Goal: Task Accomplishment & Management: Complete application form

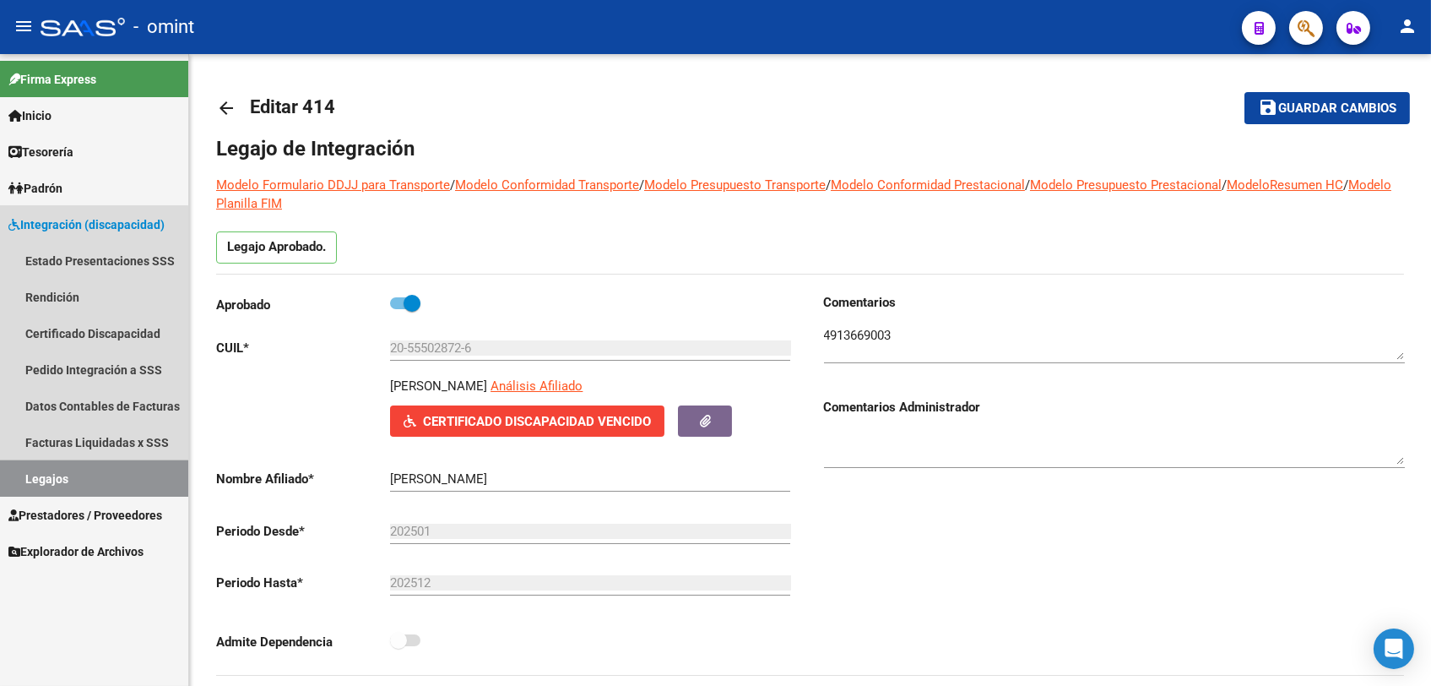
click at [30, 483] on link "Legajos" at bounding box center [94, 478] width 188 height 36
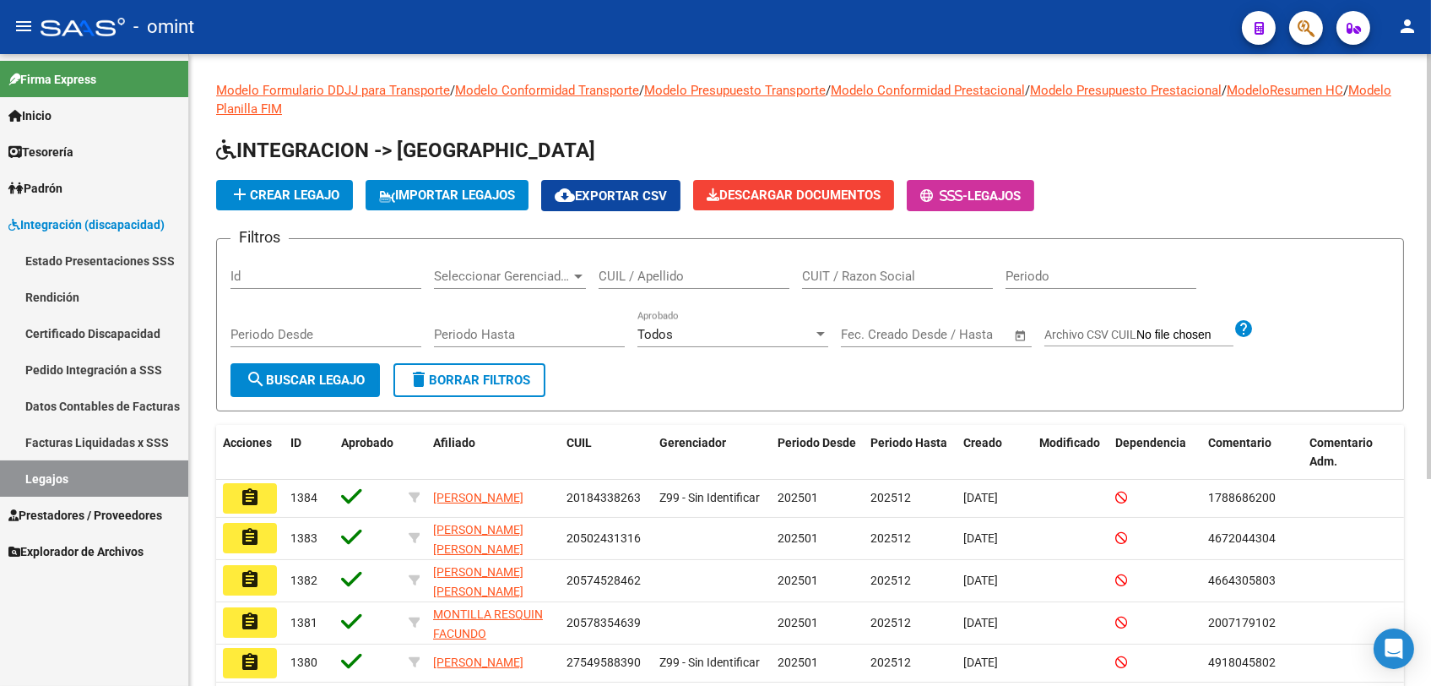
click at [682, 264] on div "CUIL / Apellido" at bounding box center [694, 270] width 191 height 36
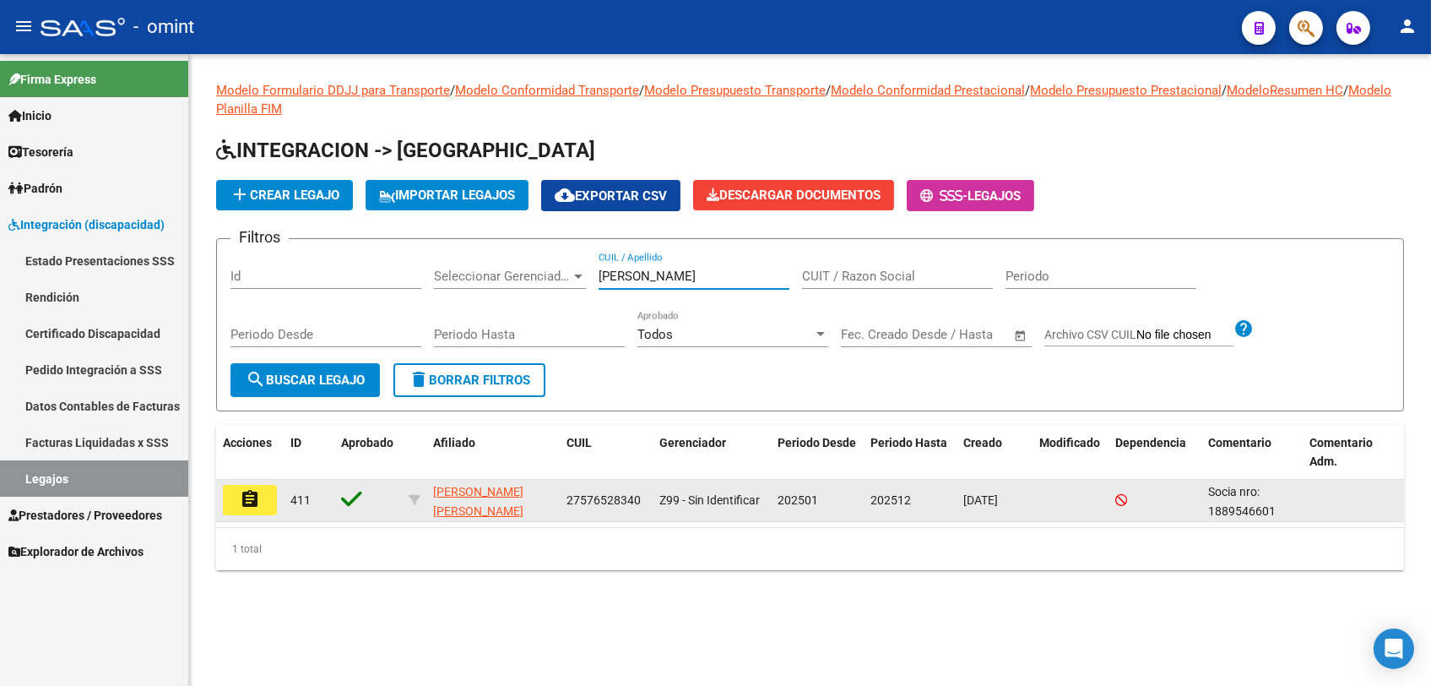
type input "[PERSON_NAME]"
click at [267, 499] on button "assignment" at bounding box center [250, 500] width 54 height 30
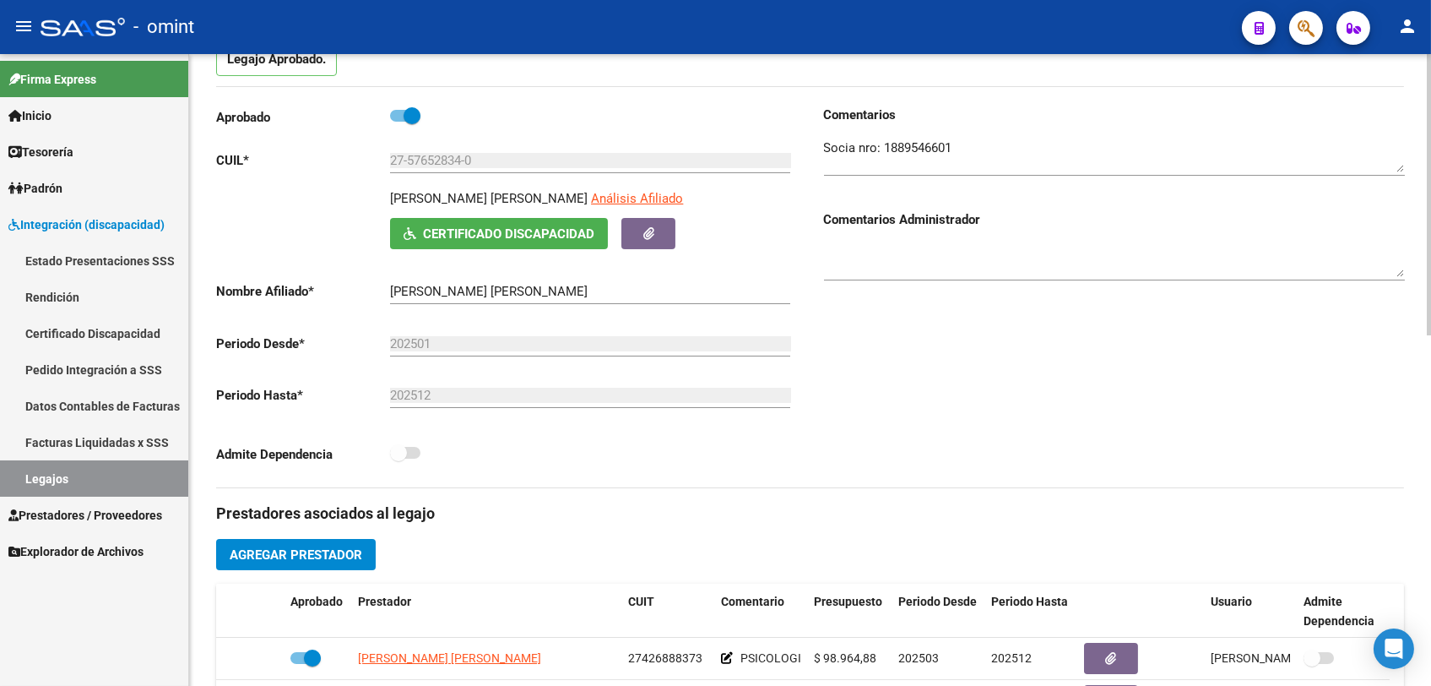
scroll to position [469, 0]
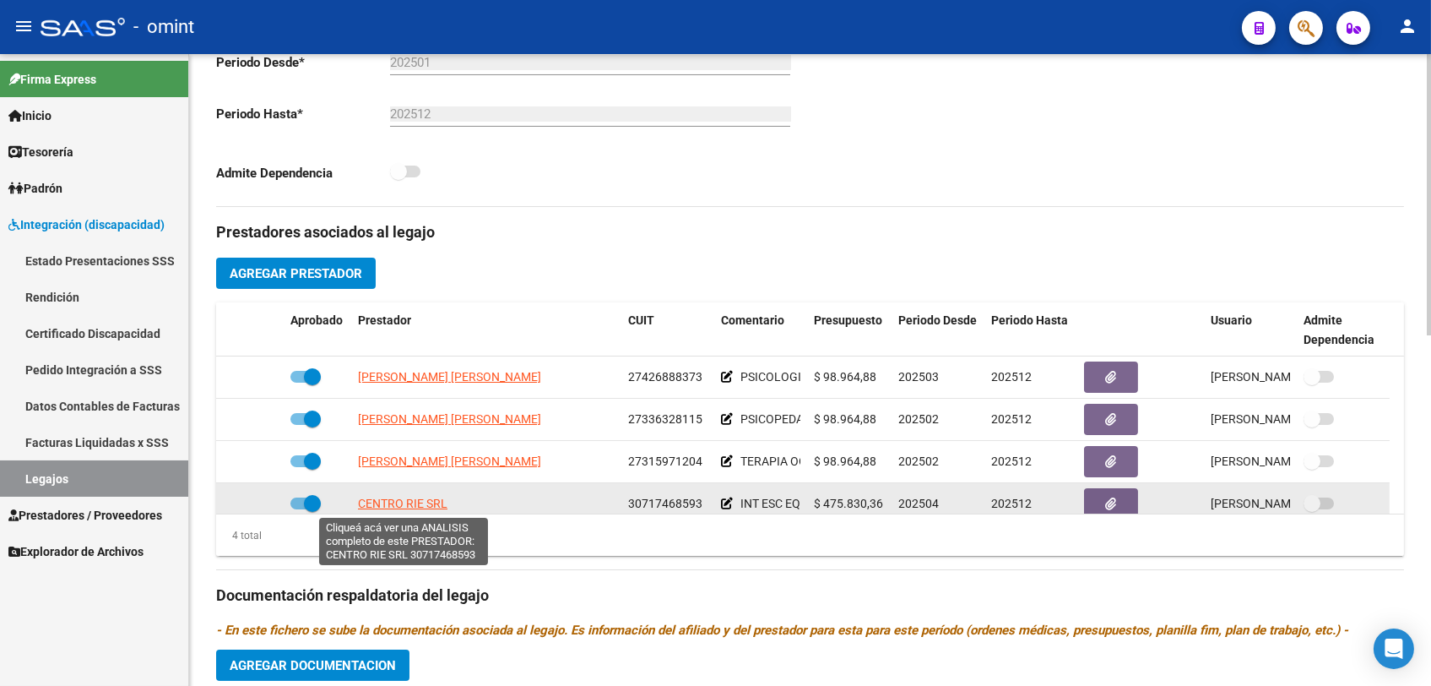
click at [410, 502] on span "CENTRO RIE SRL" at bounding box center [403, 504] width 90 height 14
type textarea "30717468593"
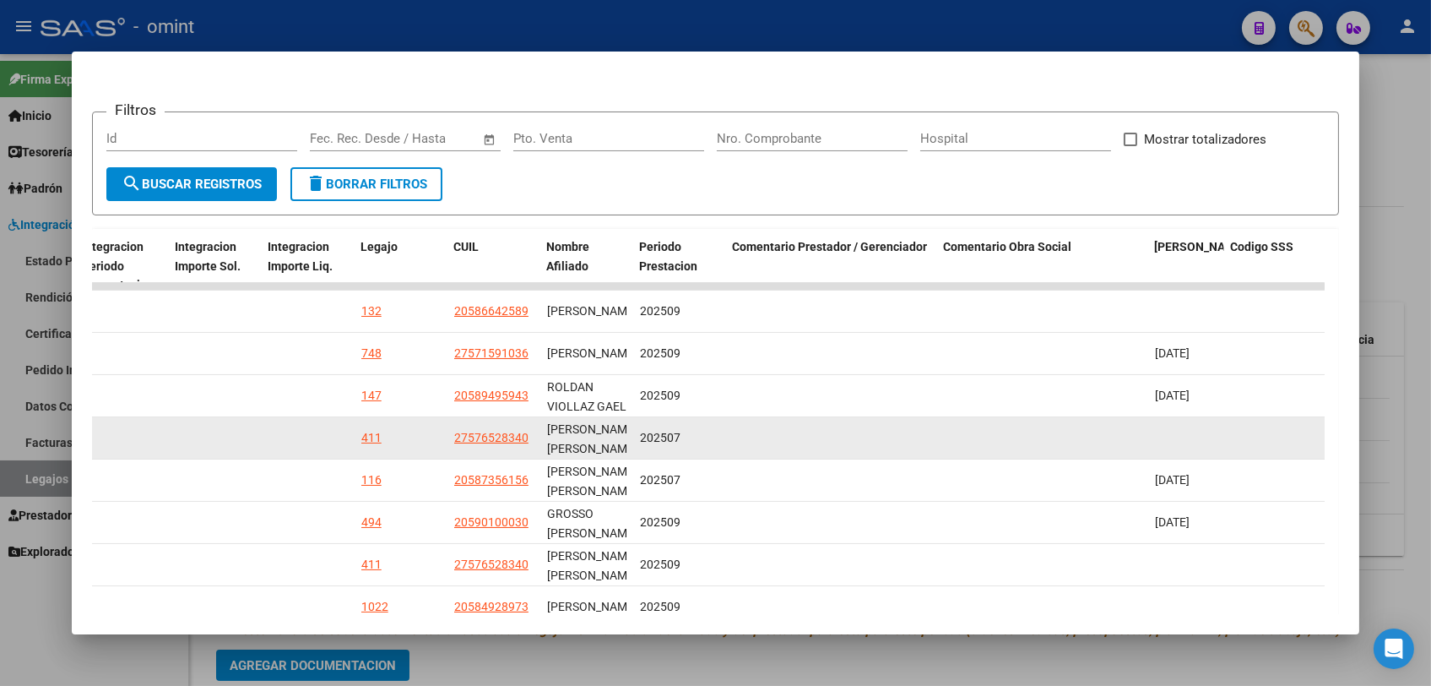
scroll to position [399, 0]
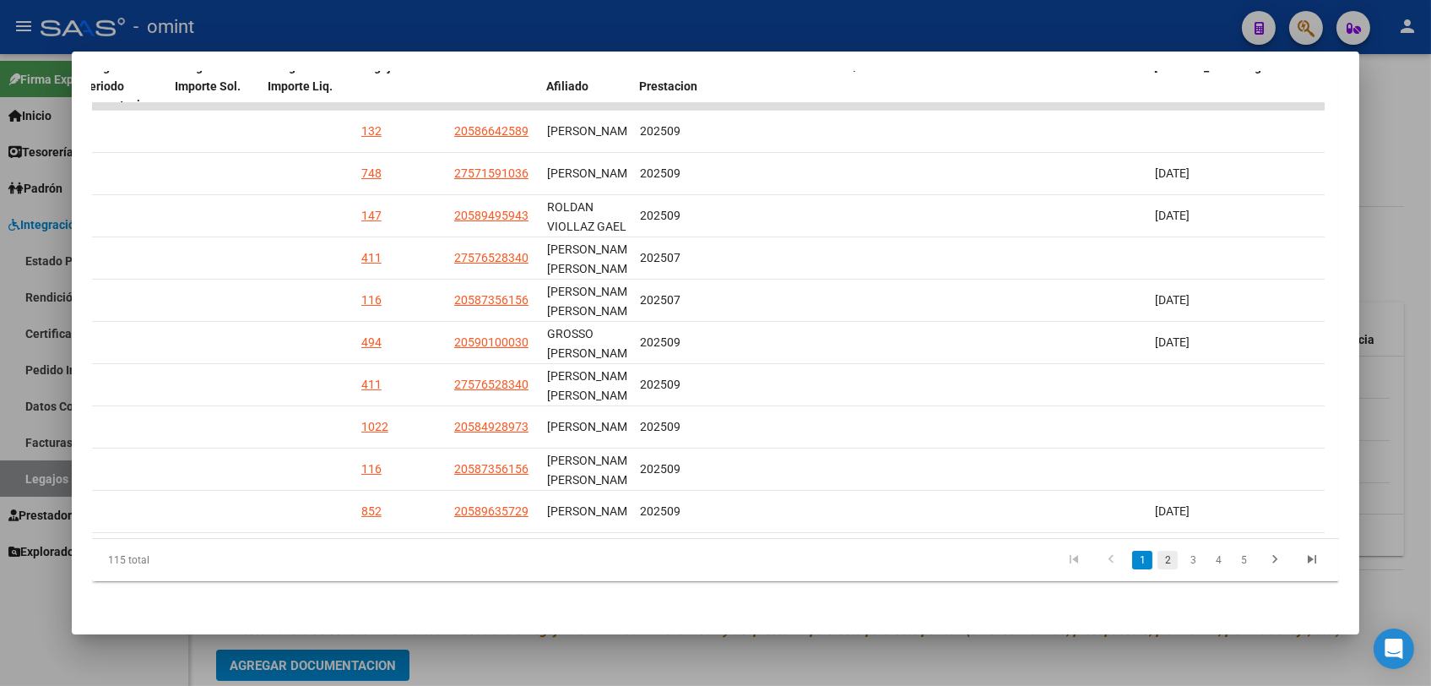
click at [1159, 562] on link "2" at bounding box center [1168, 560] width 20 height 19
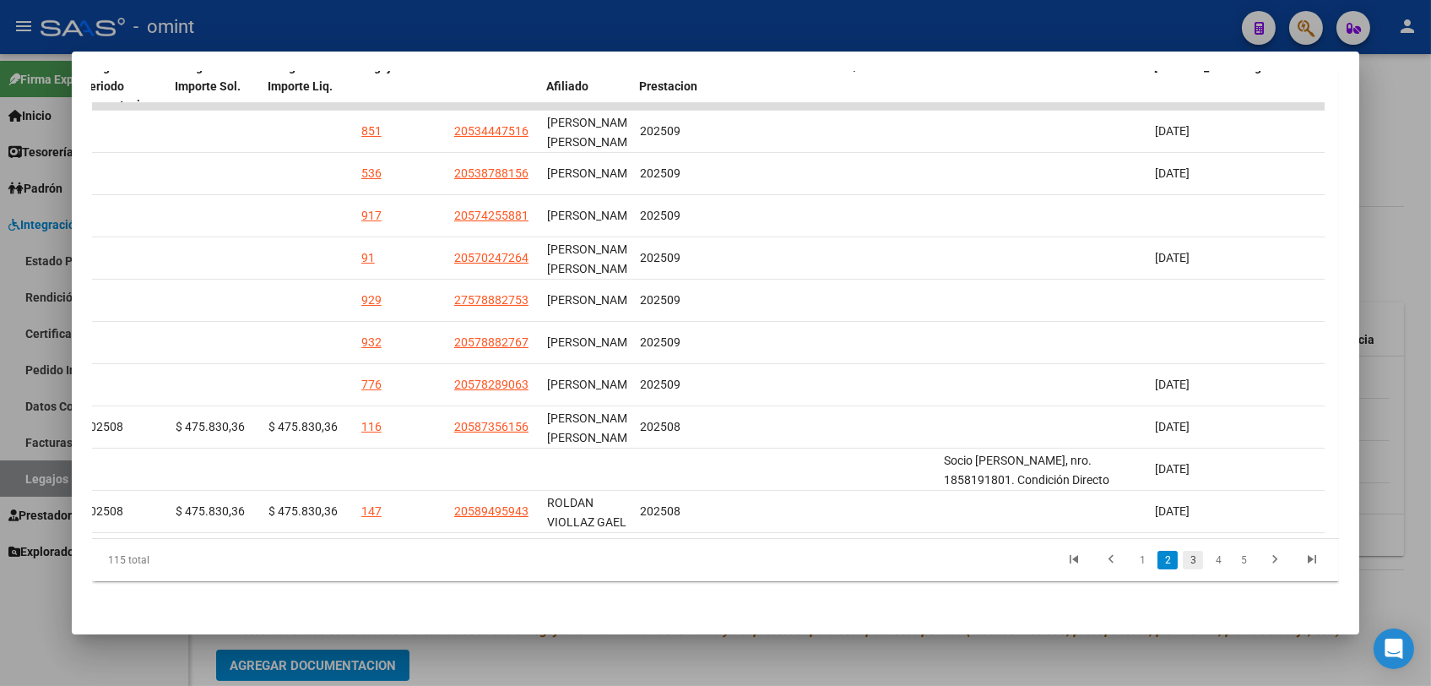
click at [1183, 563] on link "3" at bounding box center [1193, 560] width 20 height 19
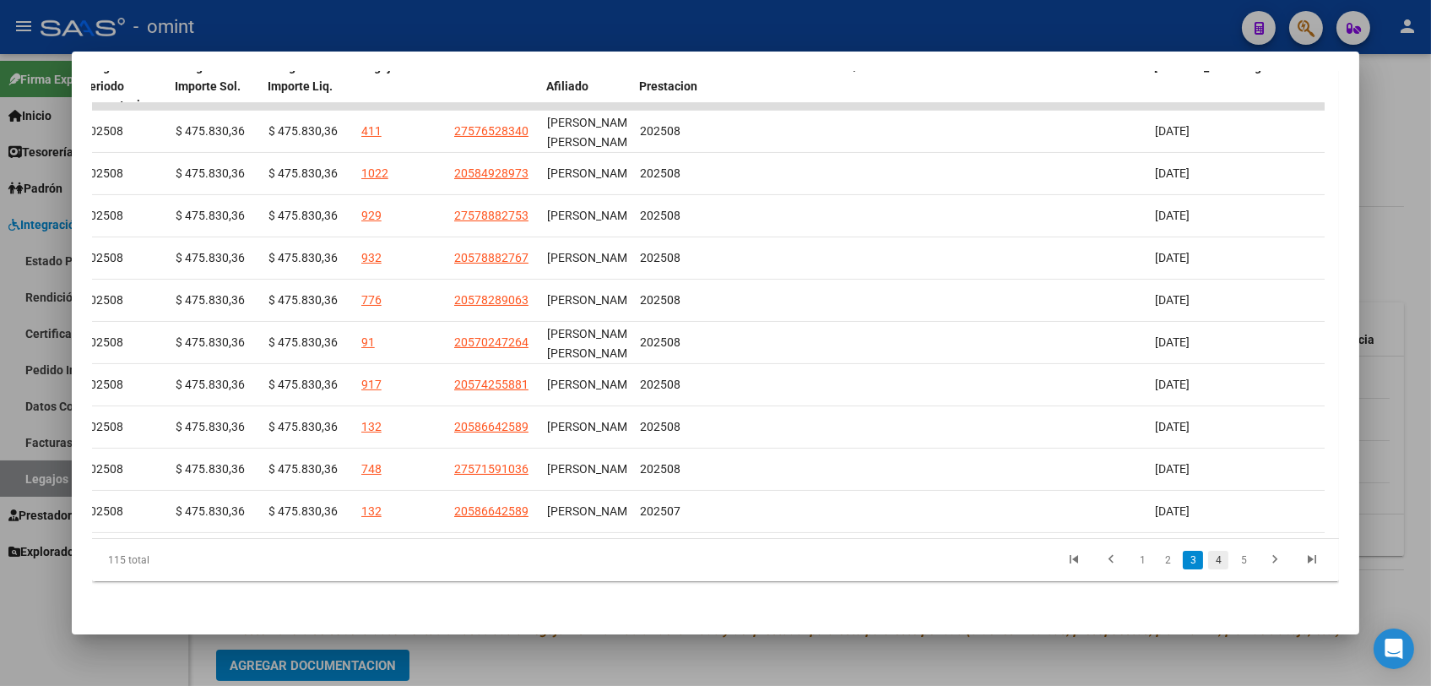
click at [1208, 564] on link "4" at bounding box center [1218, 560] width 20 height 19
click at [1208, 562] on link "5" at bounding box center [1218, 560] width 20 height 19
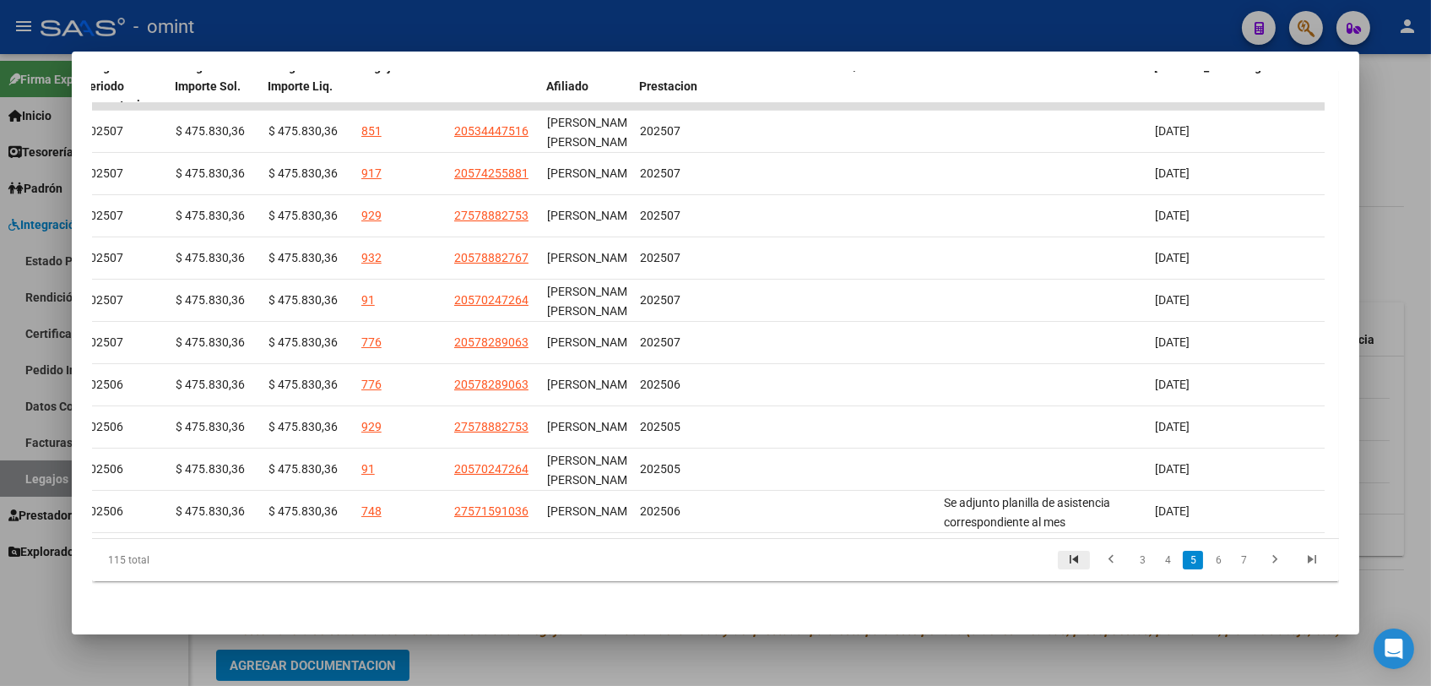
click at [1063, 564] on icon "go to first page" at bounding box center [1074, 561] width 22 height 20
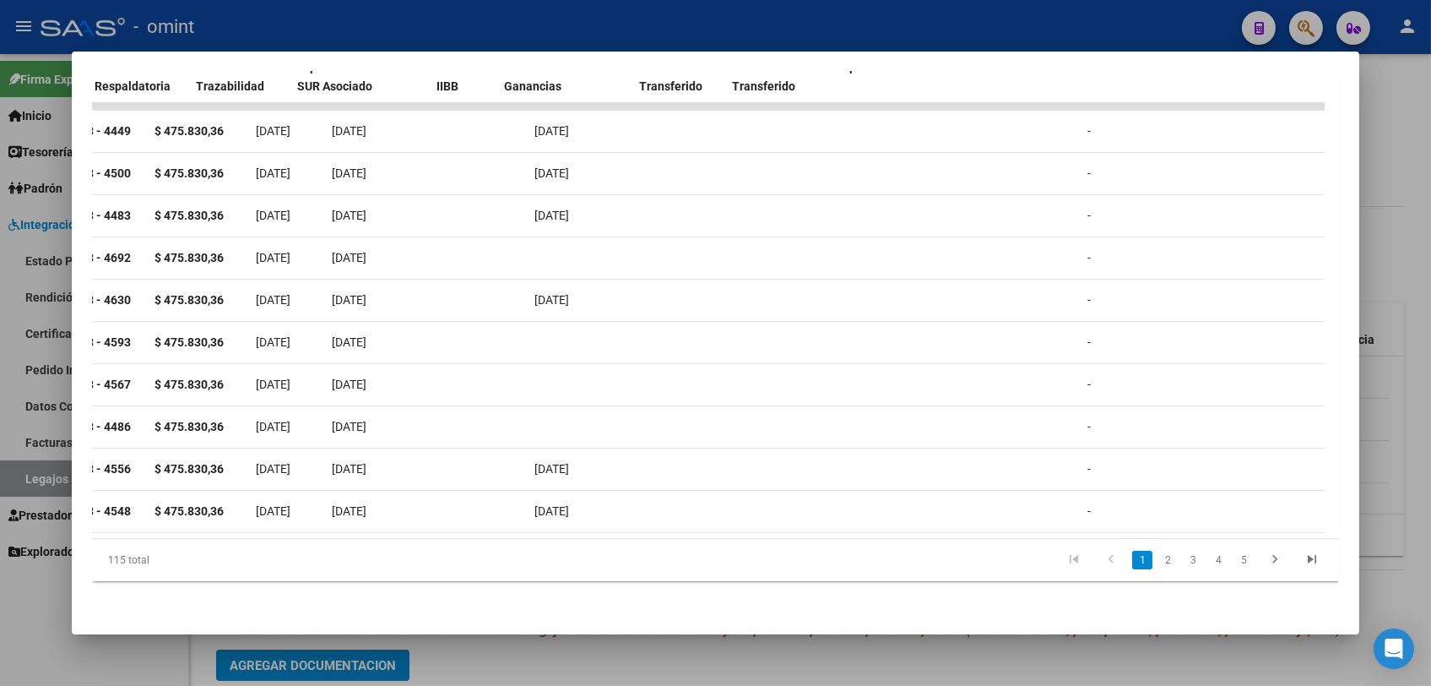
scroll to position [0, 0]
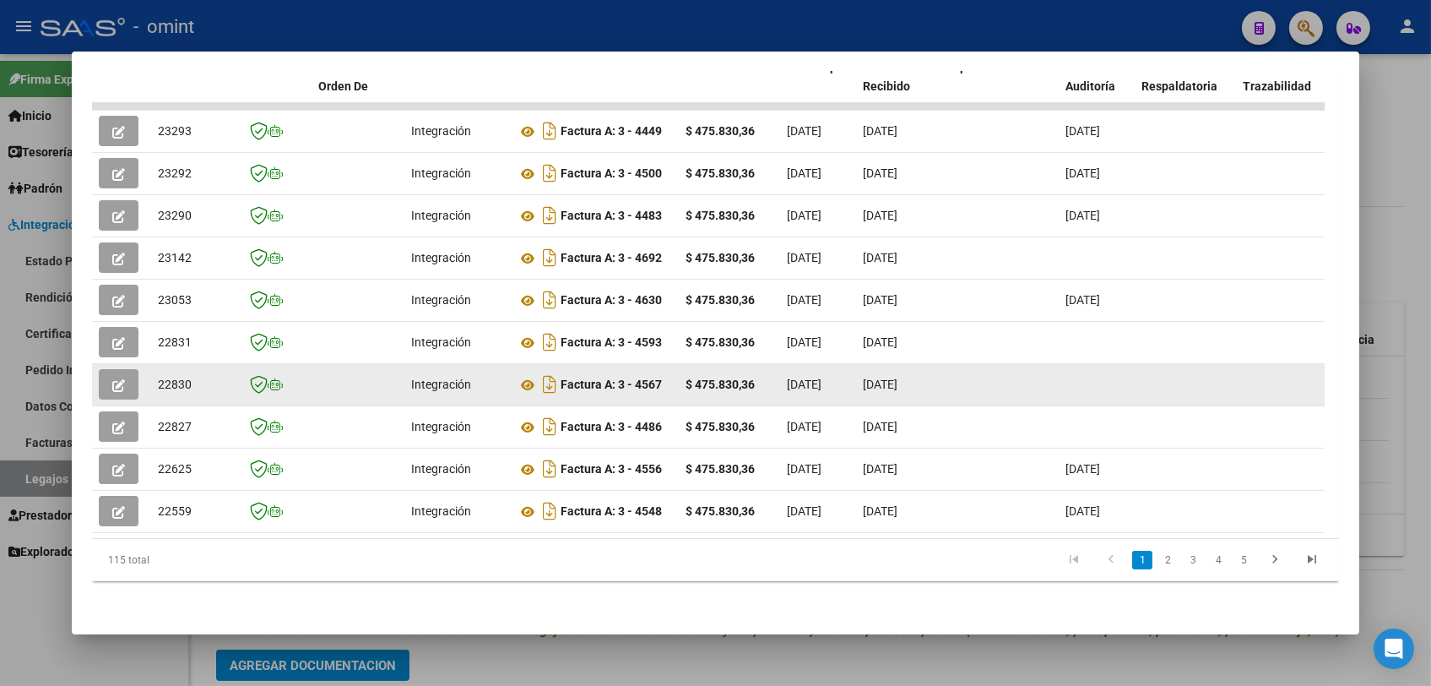
click at [119, 379] on icon "button" at bounding box center [118, 385] width 13 height 13
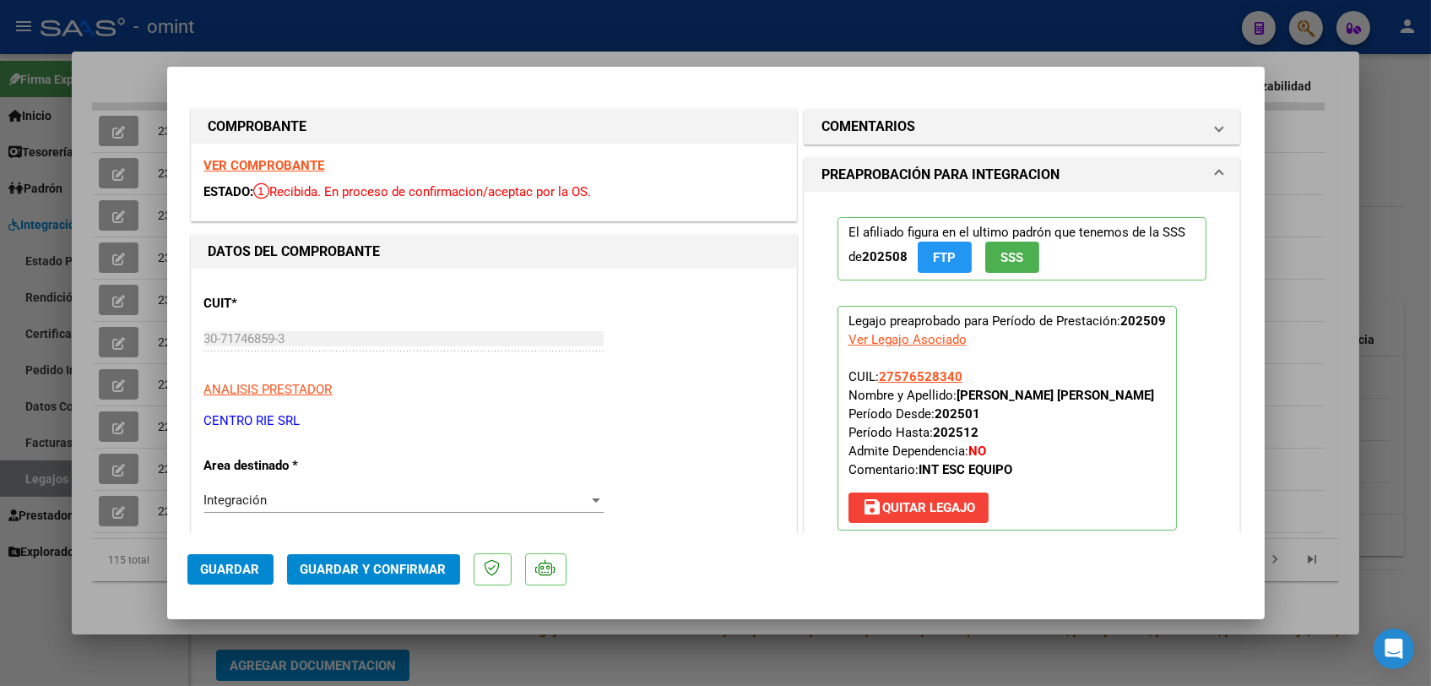
click at [276, 163] on strong "VER COMPROBANTE" at bounding box center [264, 165] width 121 height 15
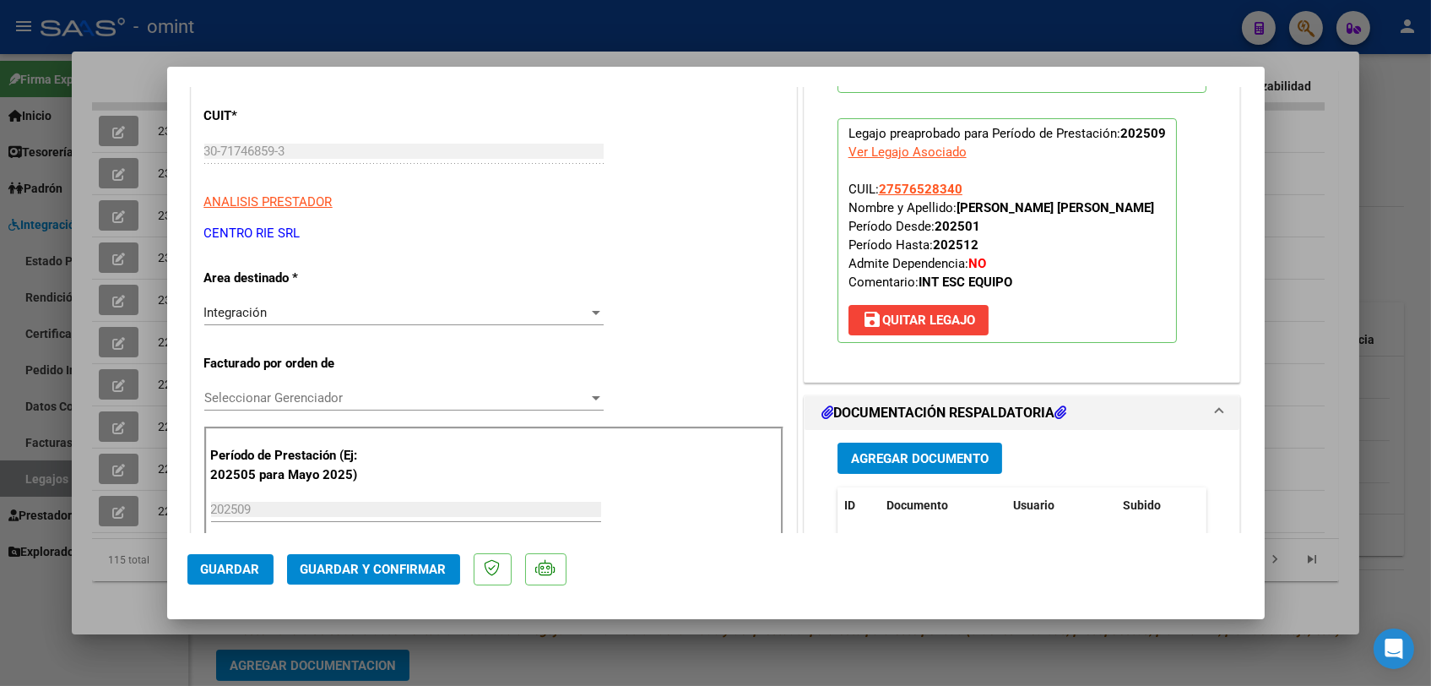
scroll to position [375, 0]
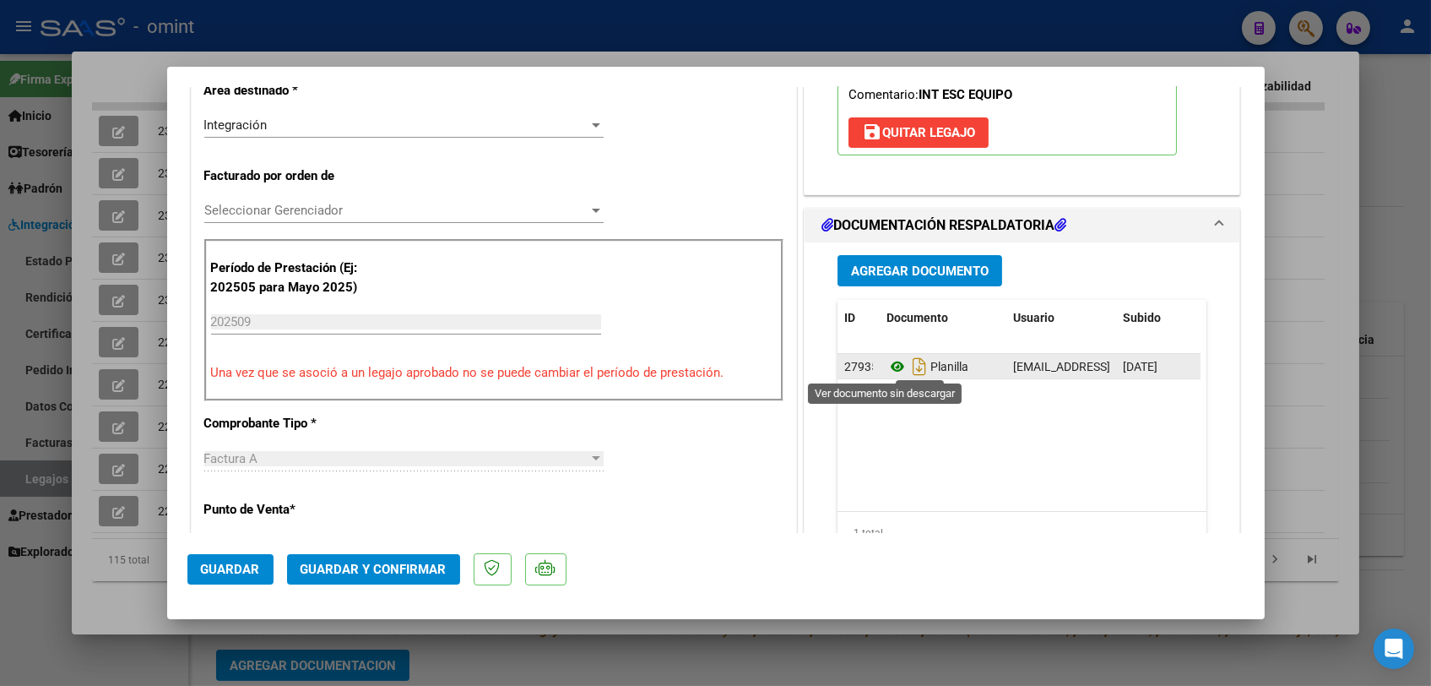
click at [890, 366] on icon at bounding box center [898, 366] width 22 height 20
click at [347, 223] on div "Seleccionar Gerenciador Seleccionar Gerenciador" at bounding box center [403, 218] width 399 height 41
click at [351, 212] on span "Seleccionar Gerenciador" at bounding box center [396, 210] width 384 height 15
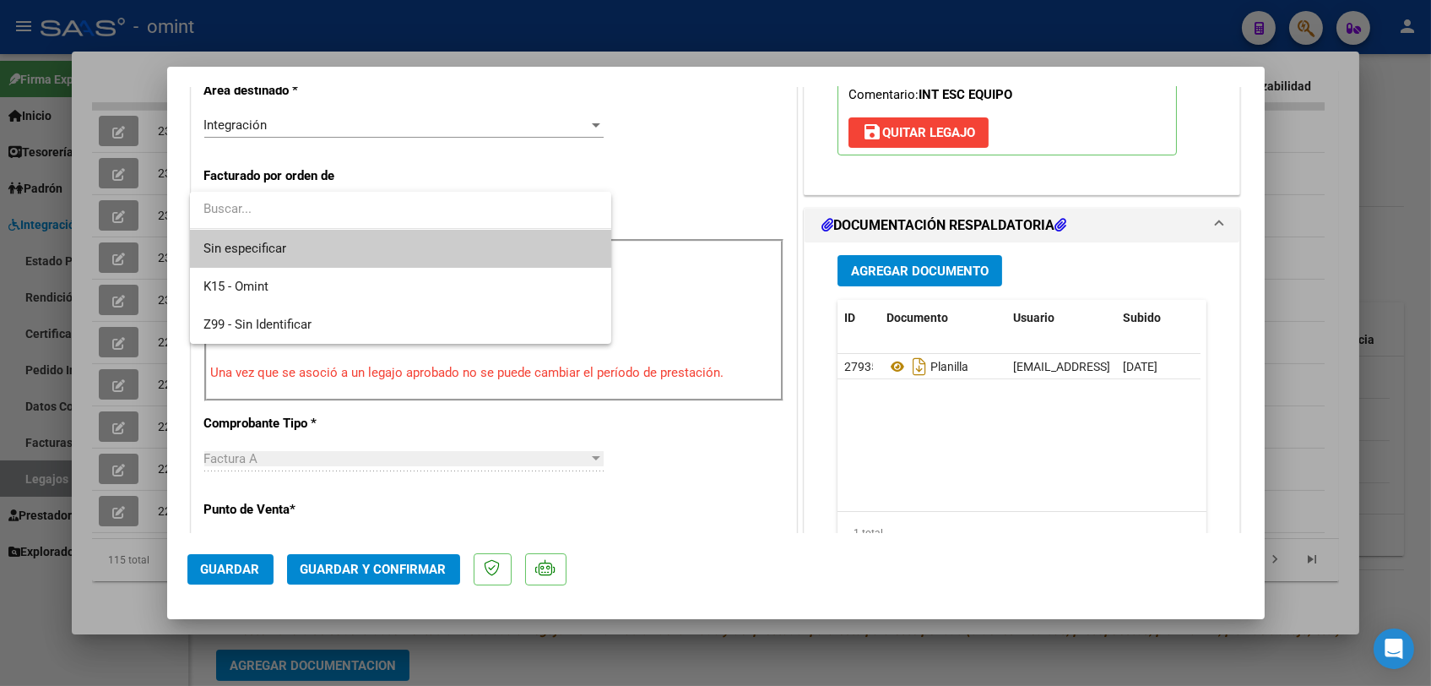
click at [327, 244] on span "Sin especificar" at bounding box center [401, 249] width 394 height 38
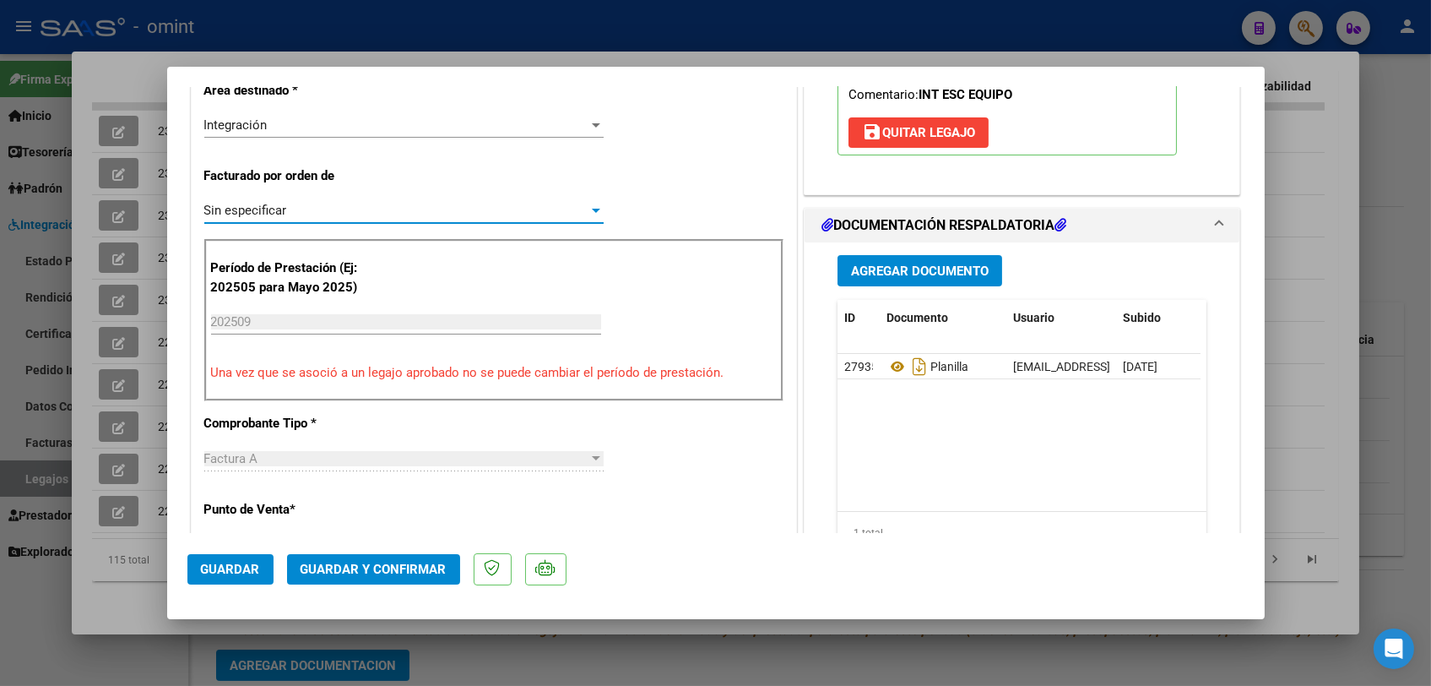
click at [406, 577] on button "Guardar y Confirmar" at bounding box center [373, 569] width 173 height 30
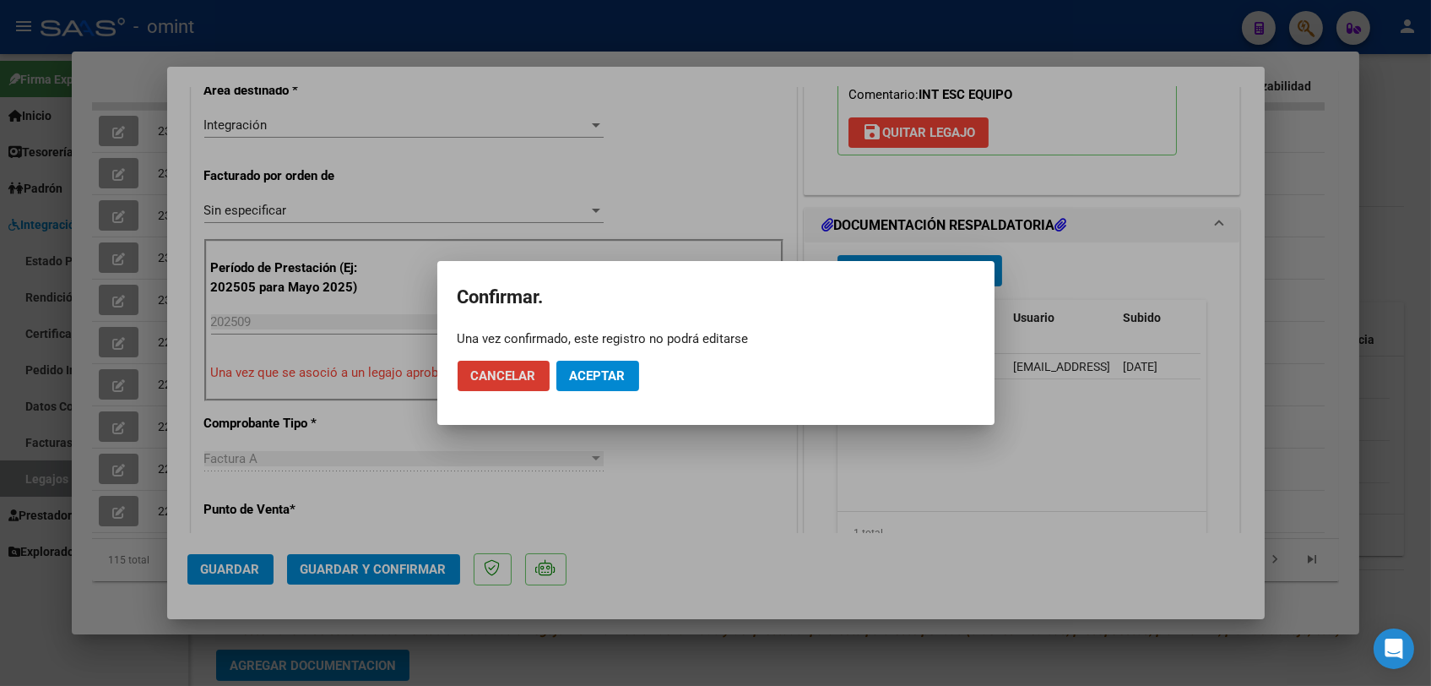
click at [601, 370] on span "Aceptar" at bounding box center [598, 375] width 56 height 15
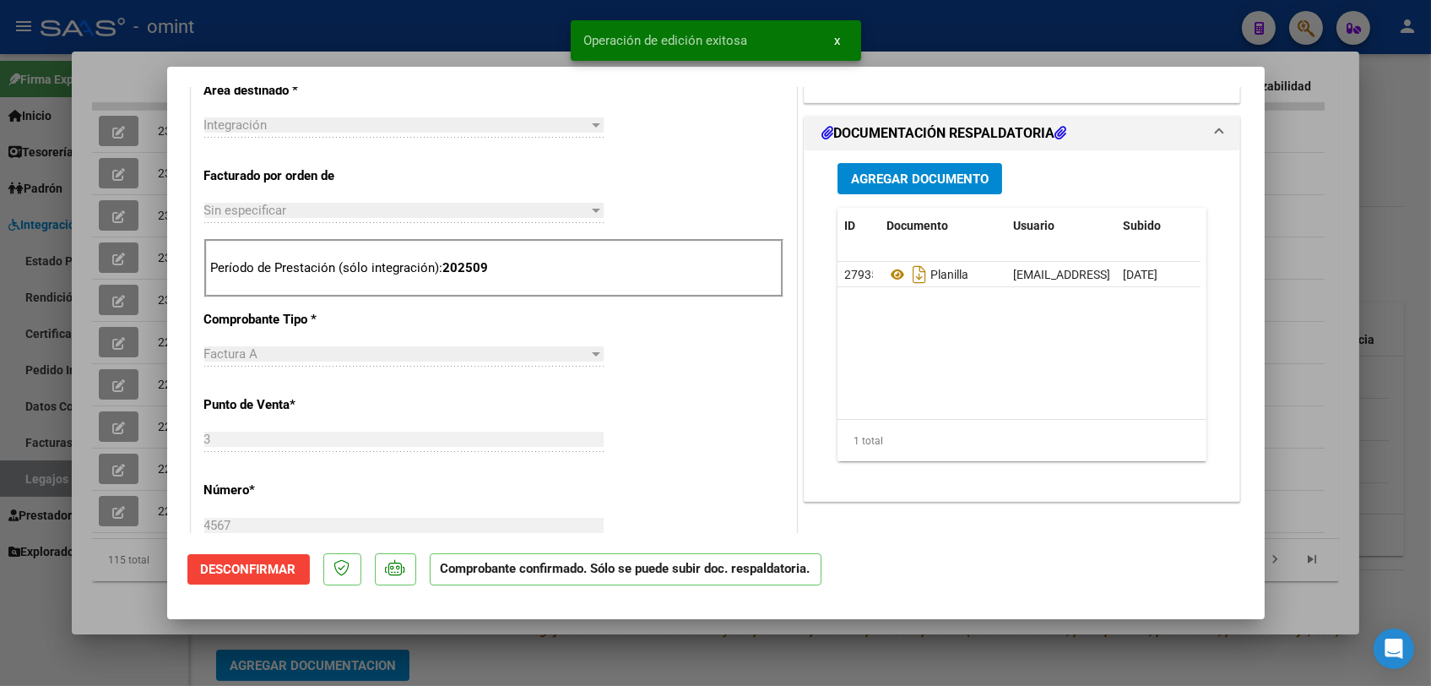
click at [111, 597] on div at bounding box center [715, 343] width 1431 height 686
type input "$ 0,00"
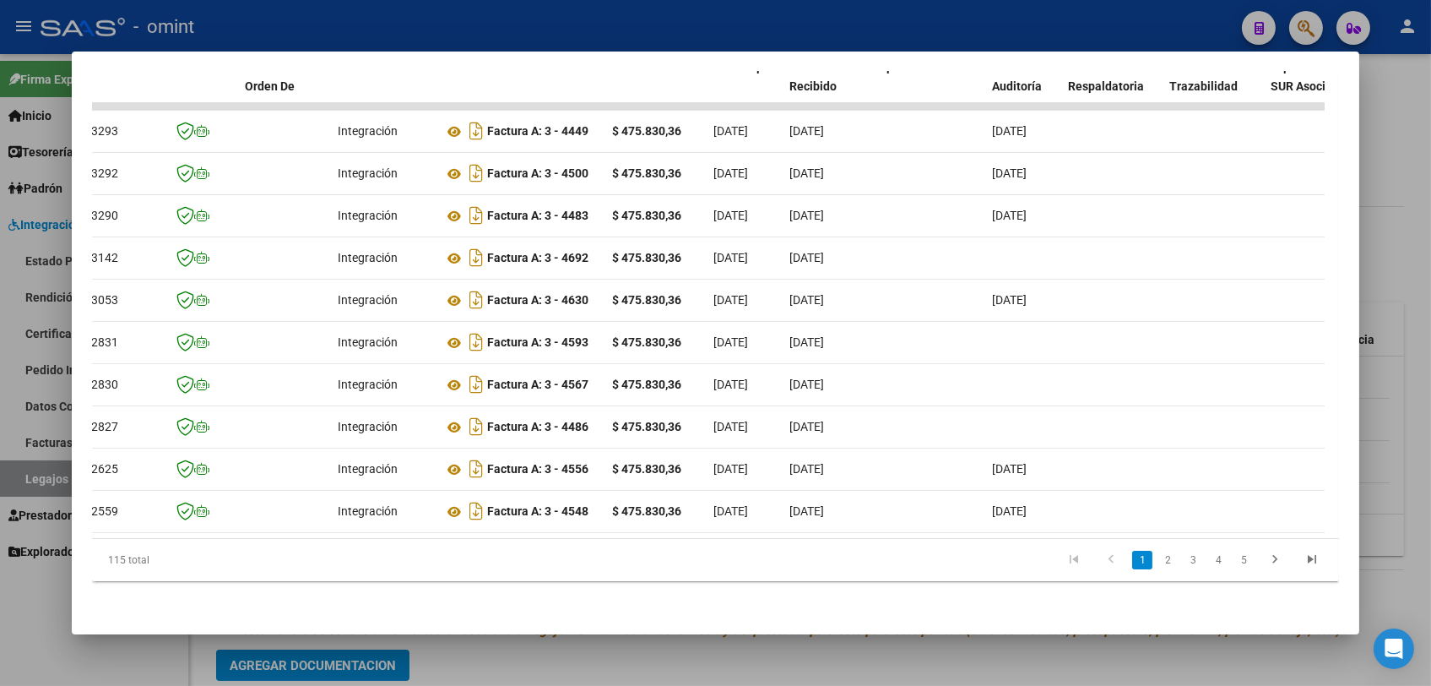
scroll to position [0, 0]
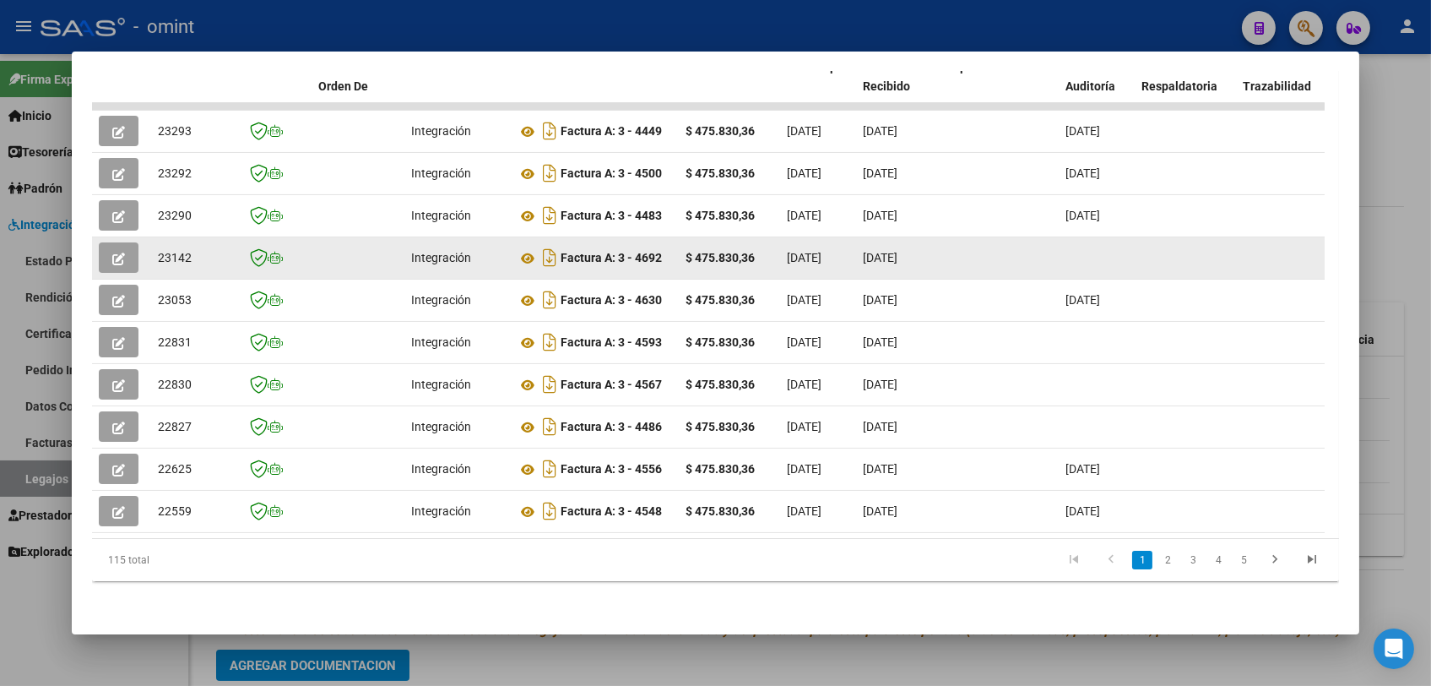
click at [107, 242] on button "button" at bounding box center [119, 257] width 40 height 30
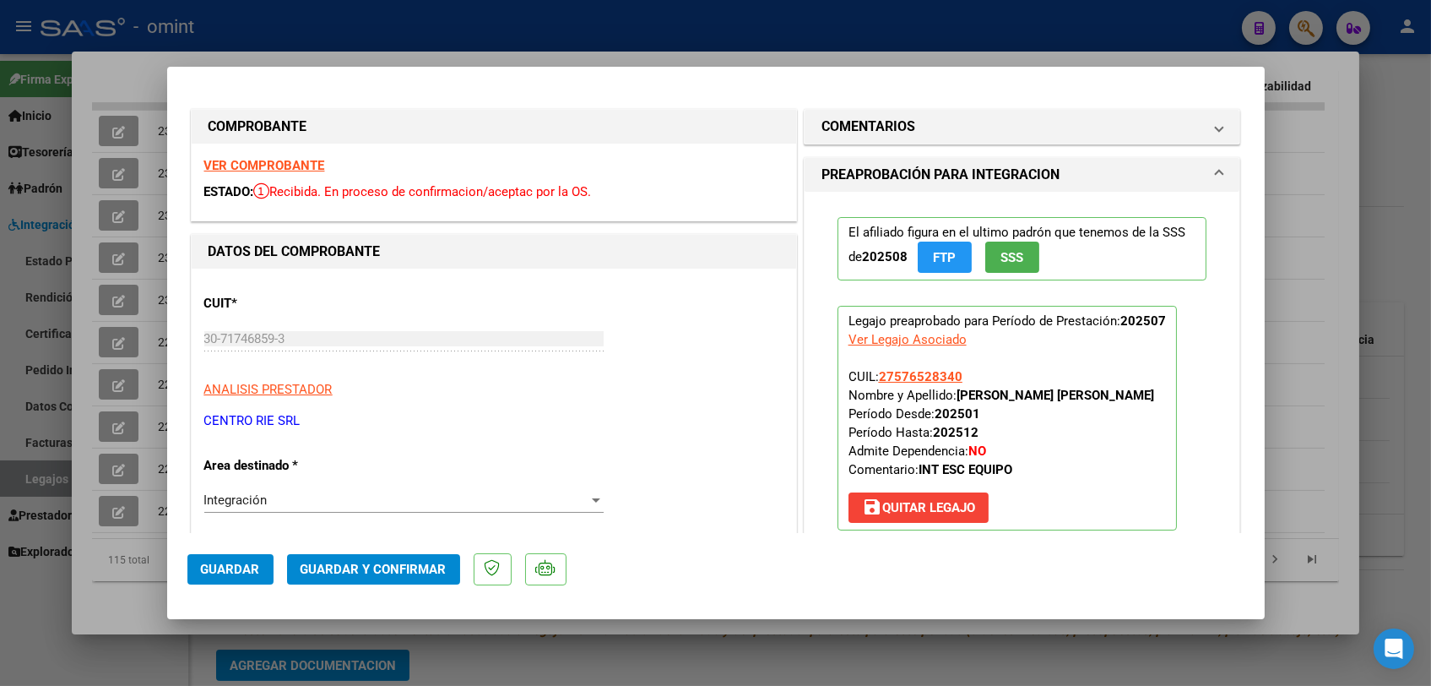
click at [308, 166] on strong "VER COMPROBANTE" at bounding box center [264, 165] width 121 height 15
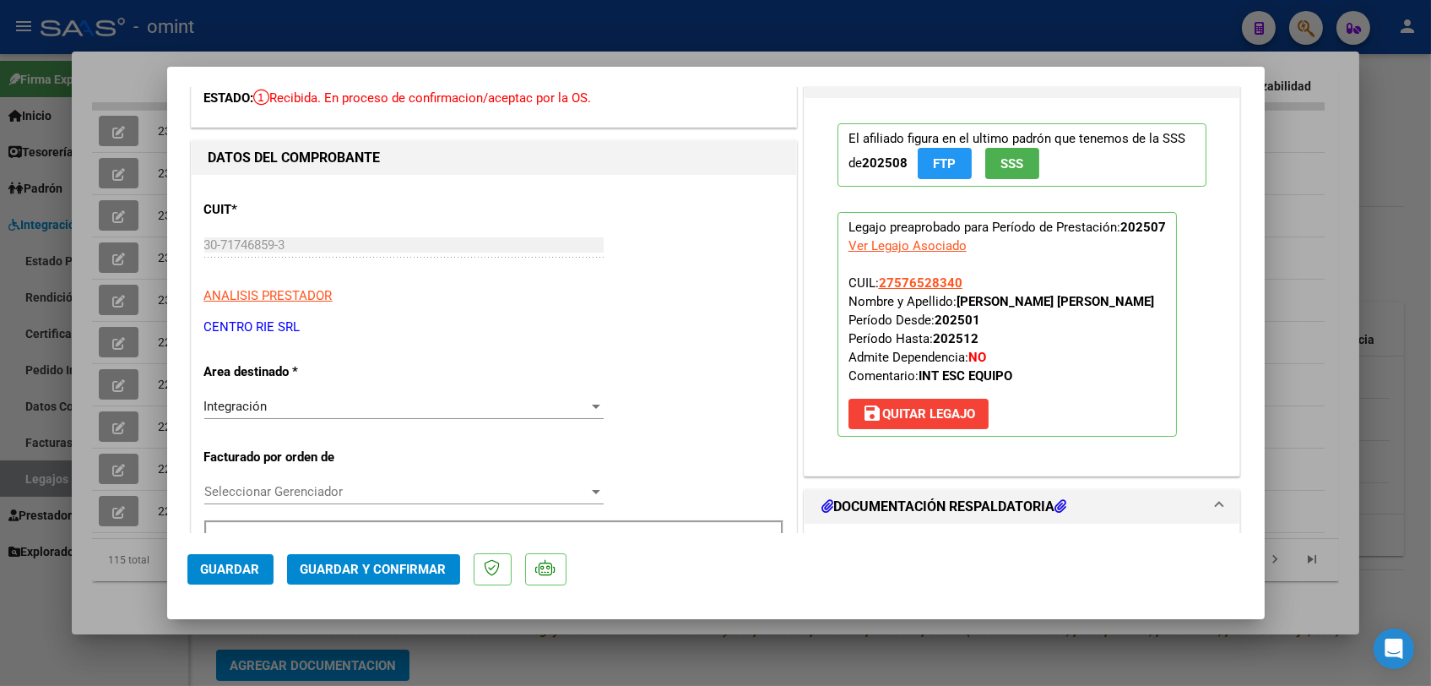
scroll to position [281, 0]
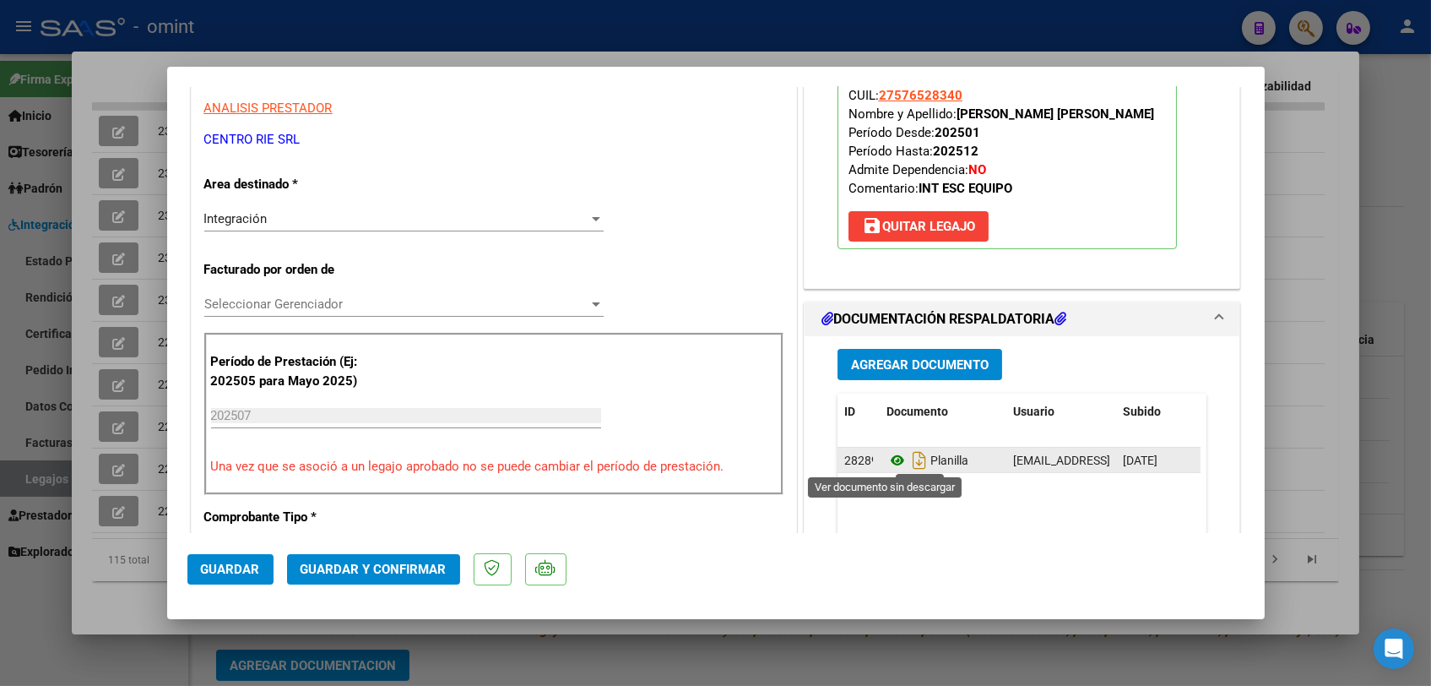
click at [887, 460] on icon at bounding box center [898, 460] width 22 height 20
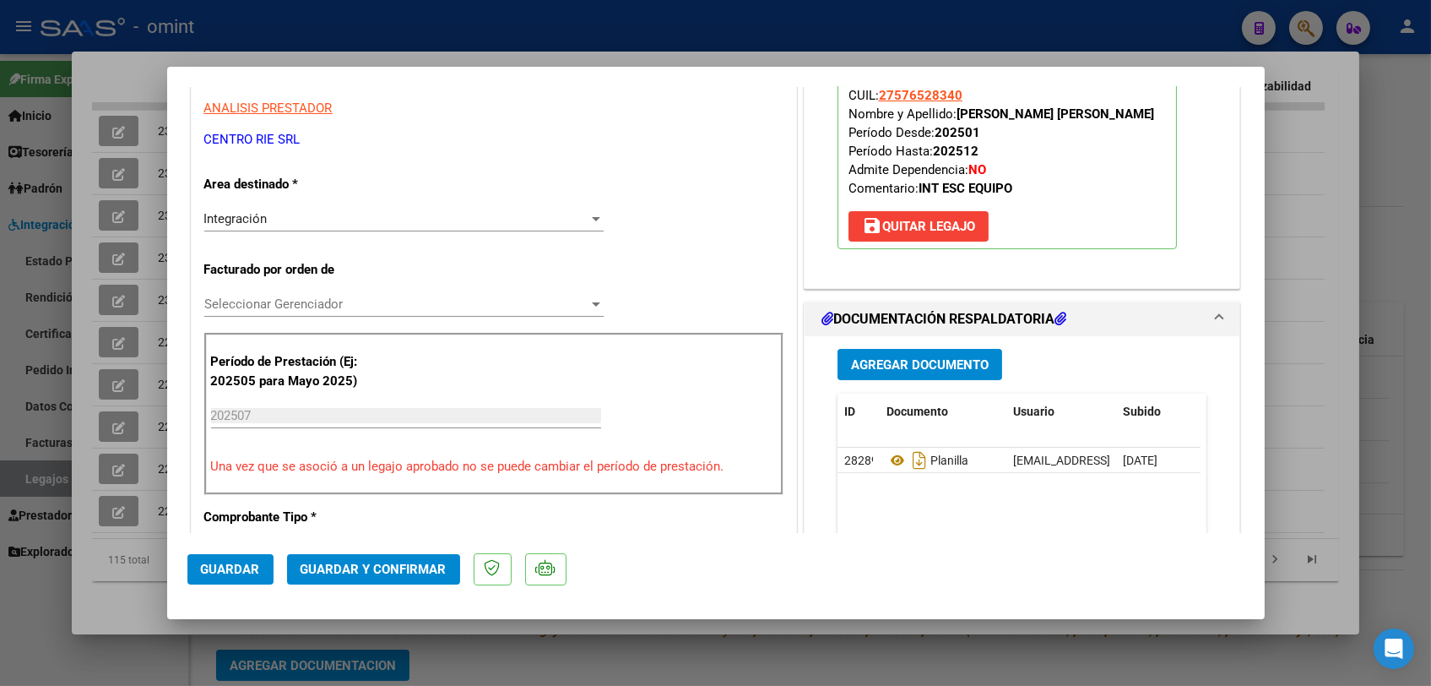
click at [282, 301] on span "Seleccionar Gerenciador" at bounding box center [396, 303] width 384 height 15
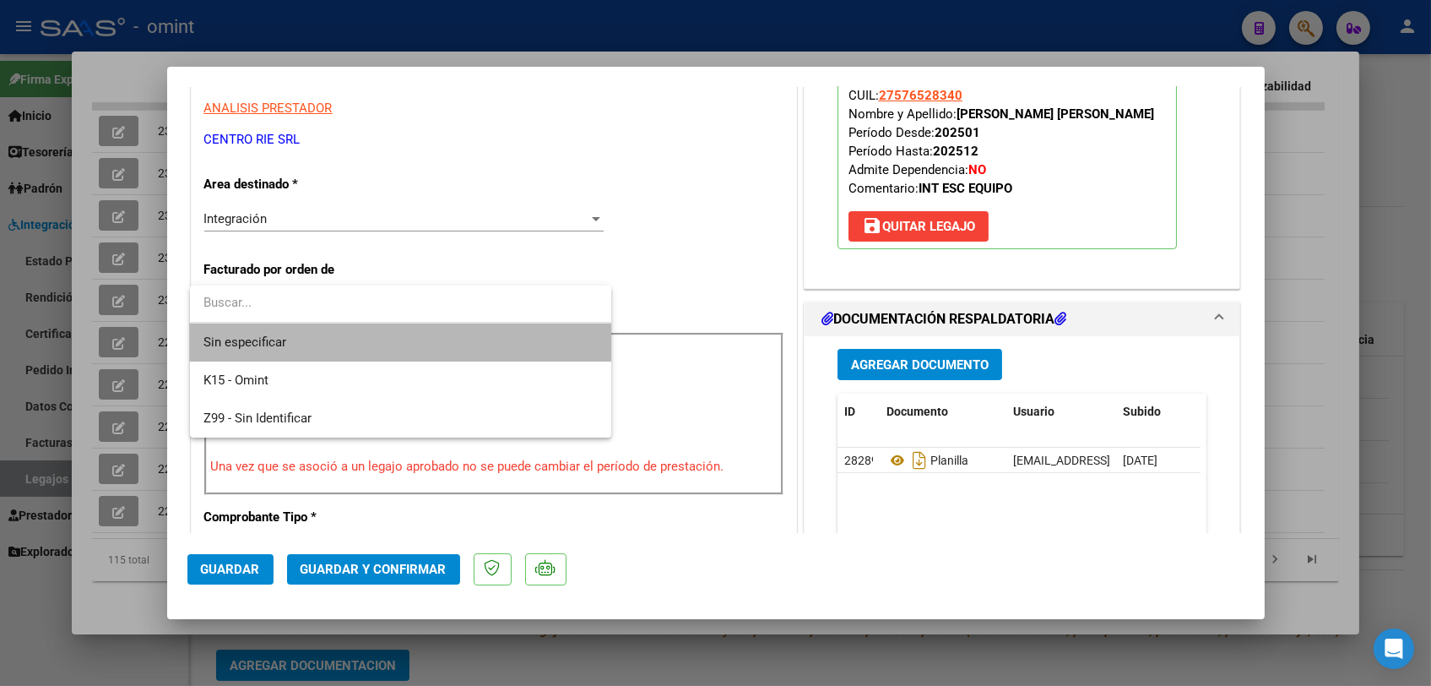
click at [295, 345] on span "Sin especificar" at bounding box center [401, 342] width 394 height 38
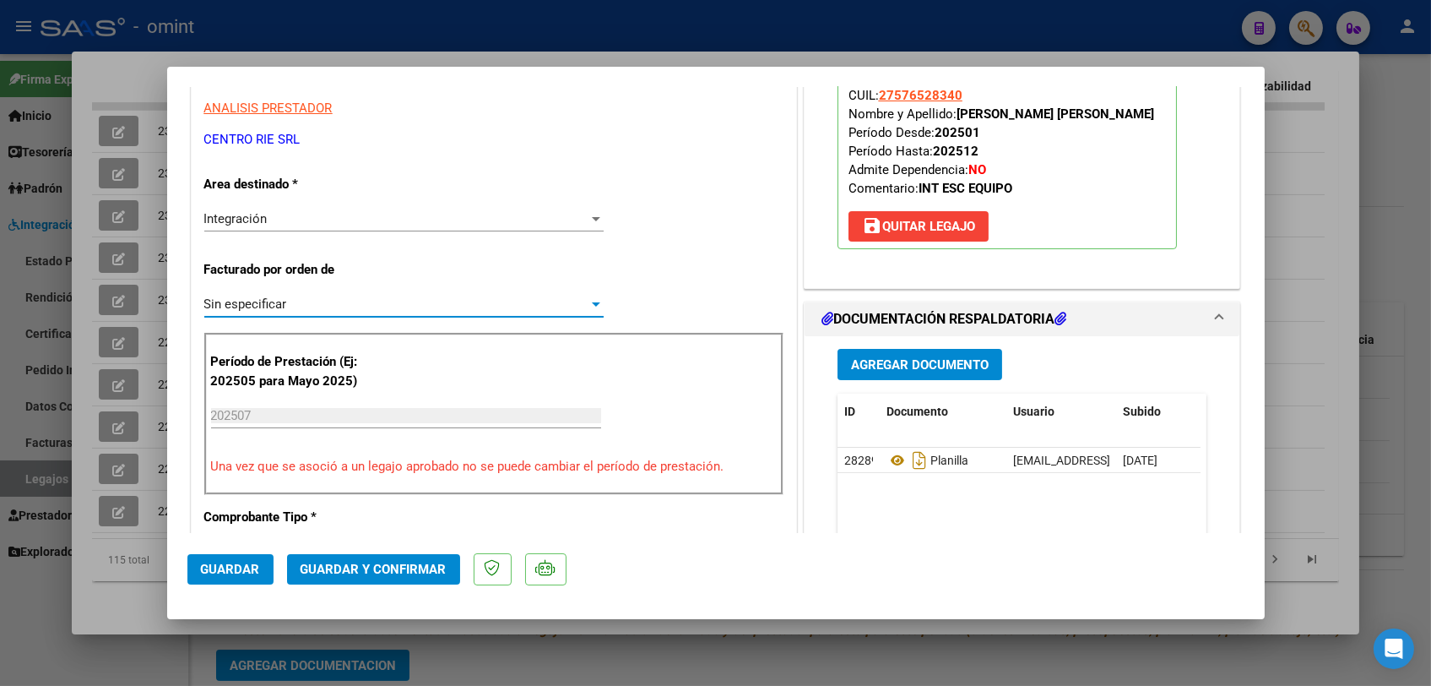
click at [365, 573] on span "Guardar y Confirmar" at bounding box center [374, 569] width 146 height 15
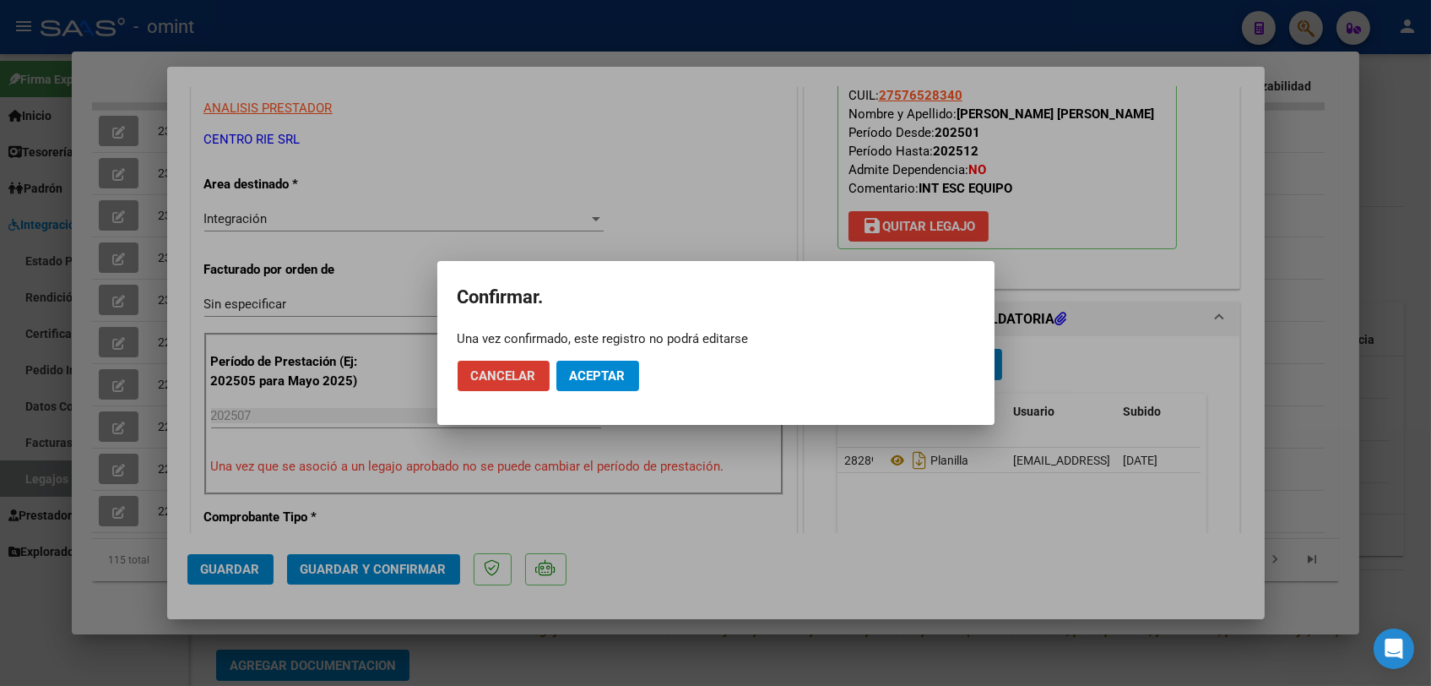
click at [583, 377] on span "Aceptar" at bounding box center [598, 375] width 56 height 15
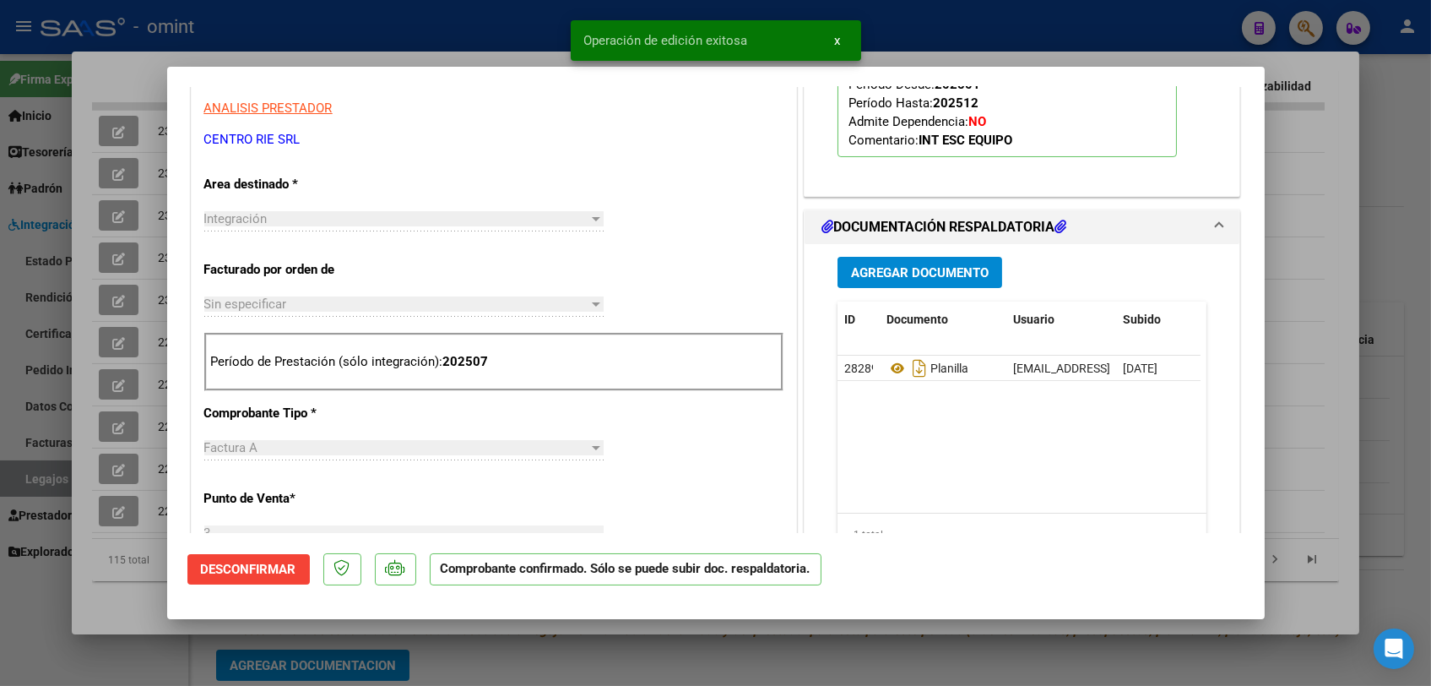
click at [119, 594] on div at bounding box center [715, 343] width 1431 height 686
type input "$ 0,00"
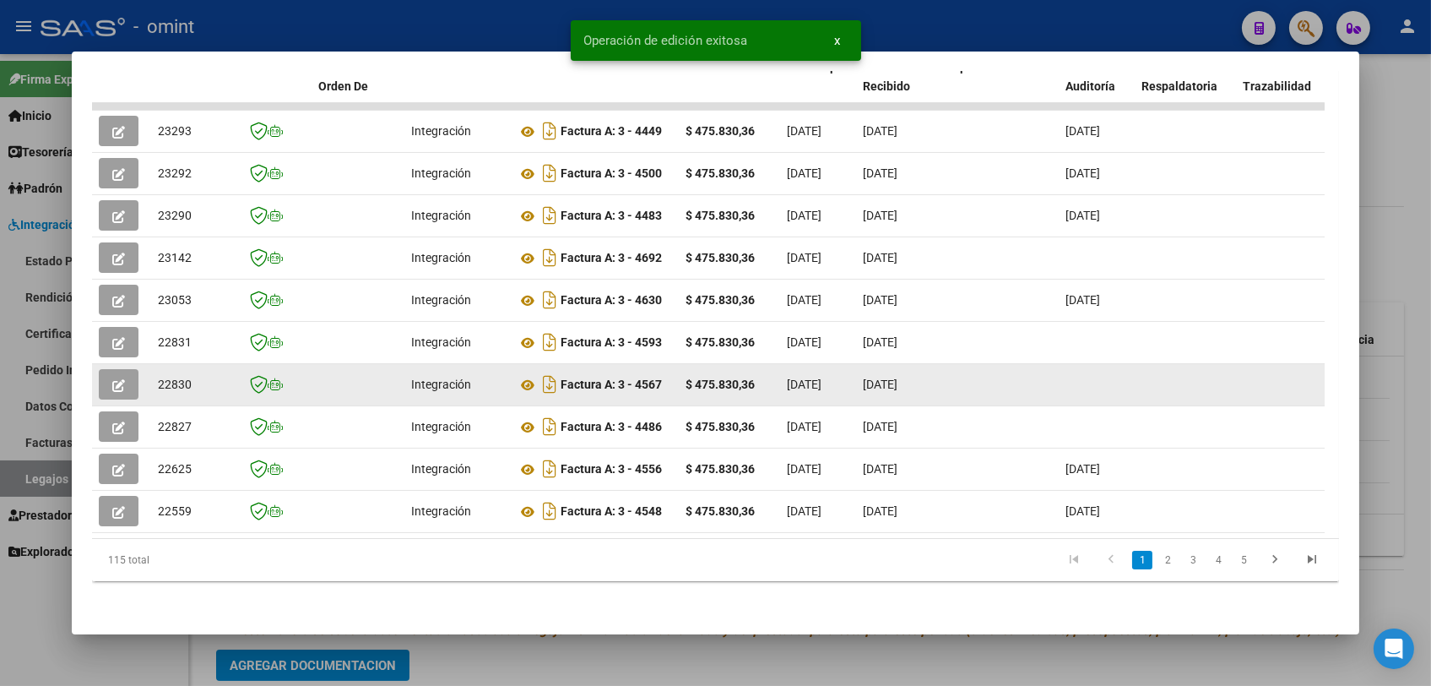
scroll to position [211, 0]
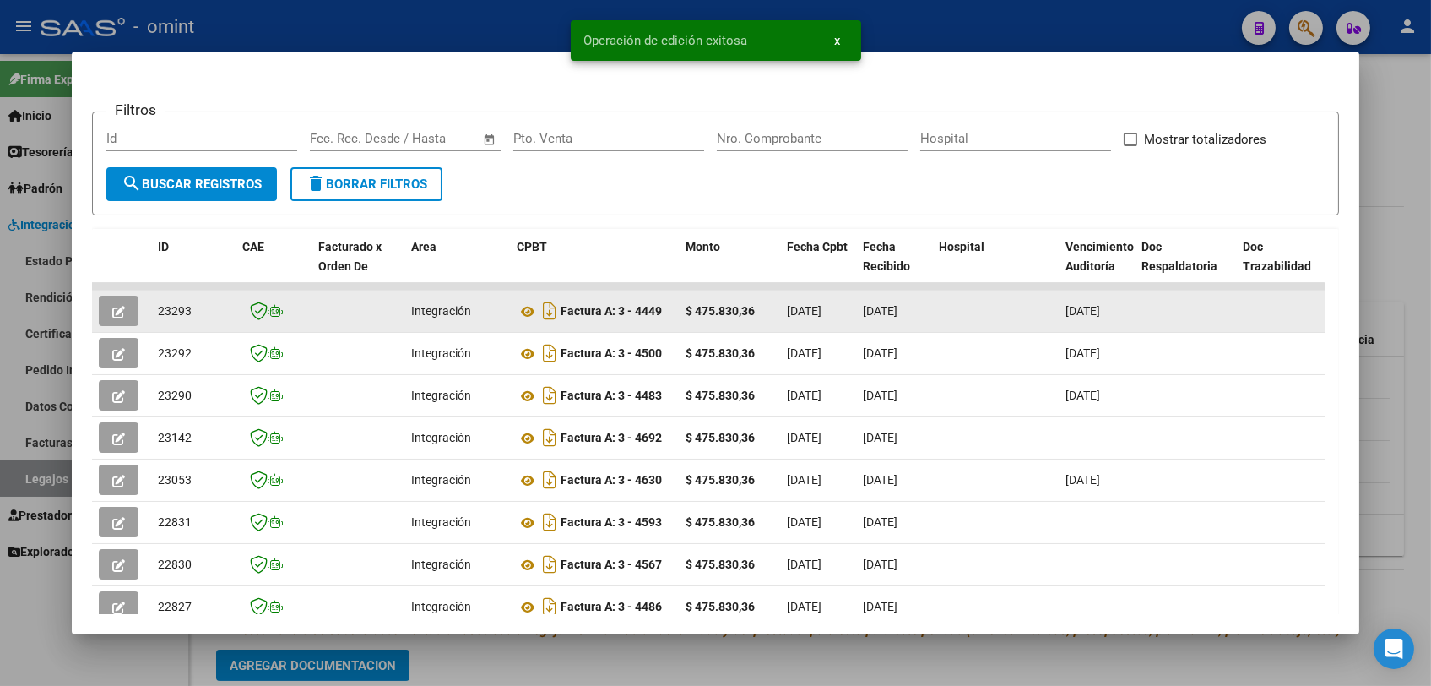
click at [120, 314] on icon "button" at bounding box center [118, 312] width 13 height 13
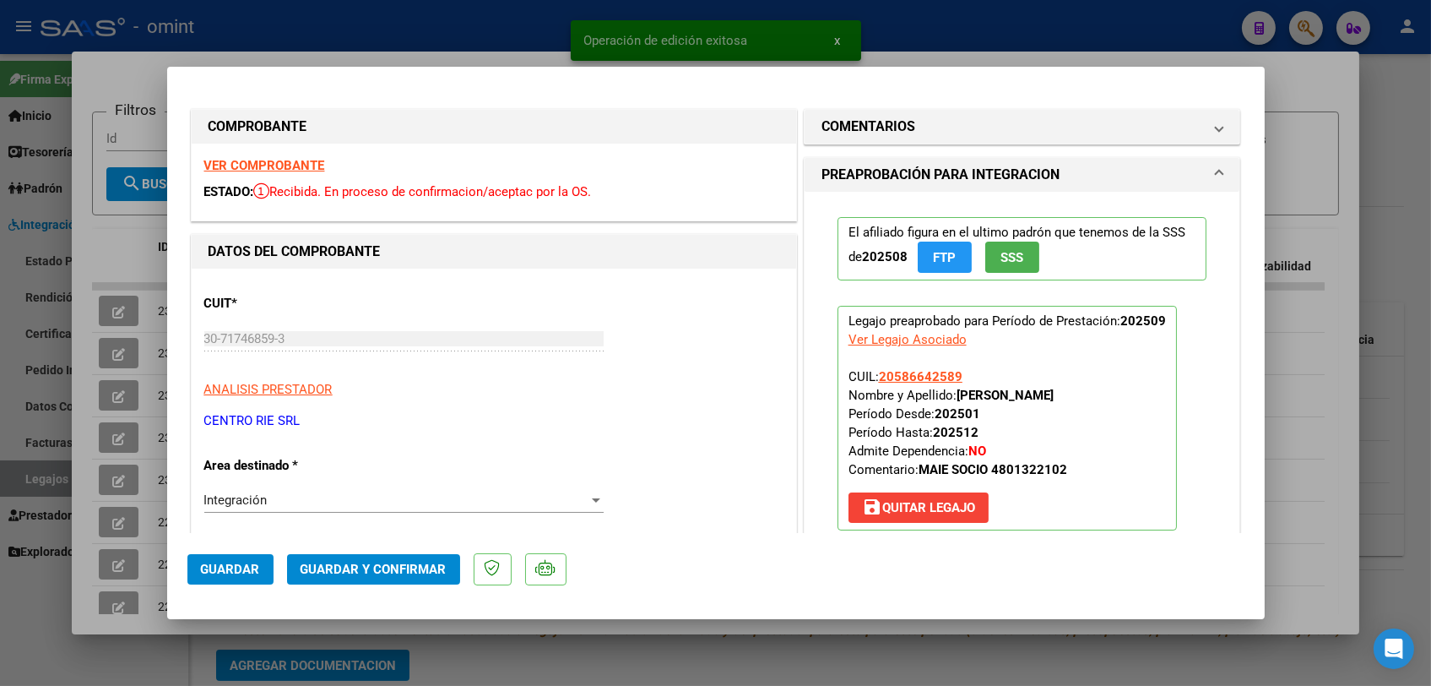
click at [260, 167] on strong "VER COMPROBANTE" at bounding box center [264, 165] width 121 height 15
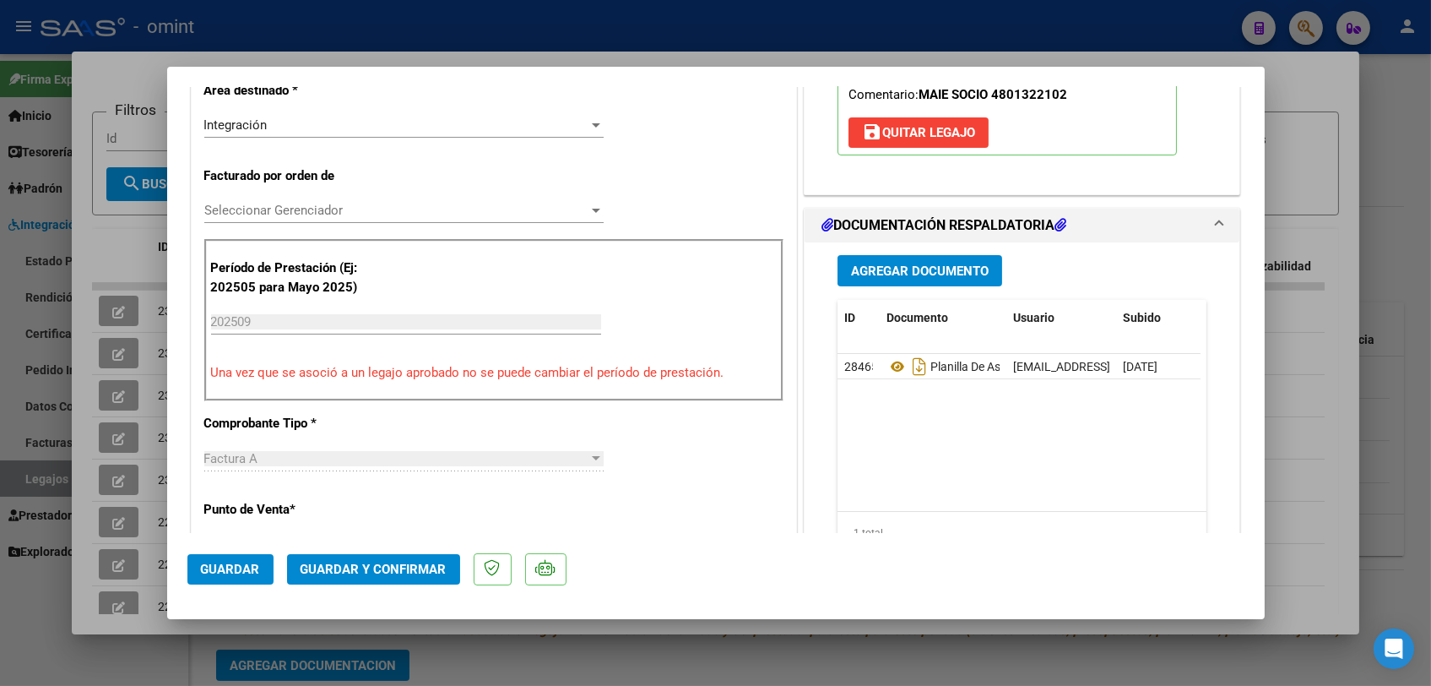
scroll to position [469, 0]
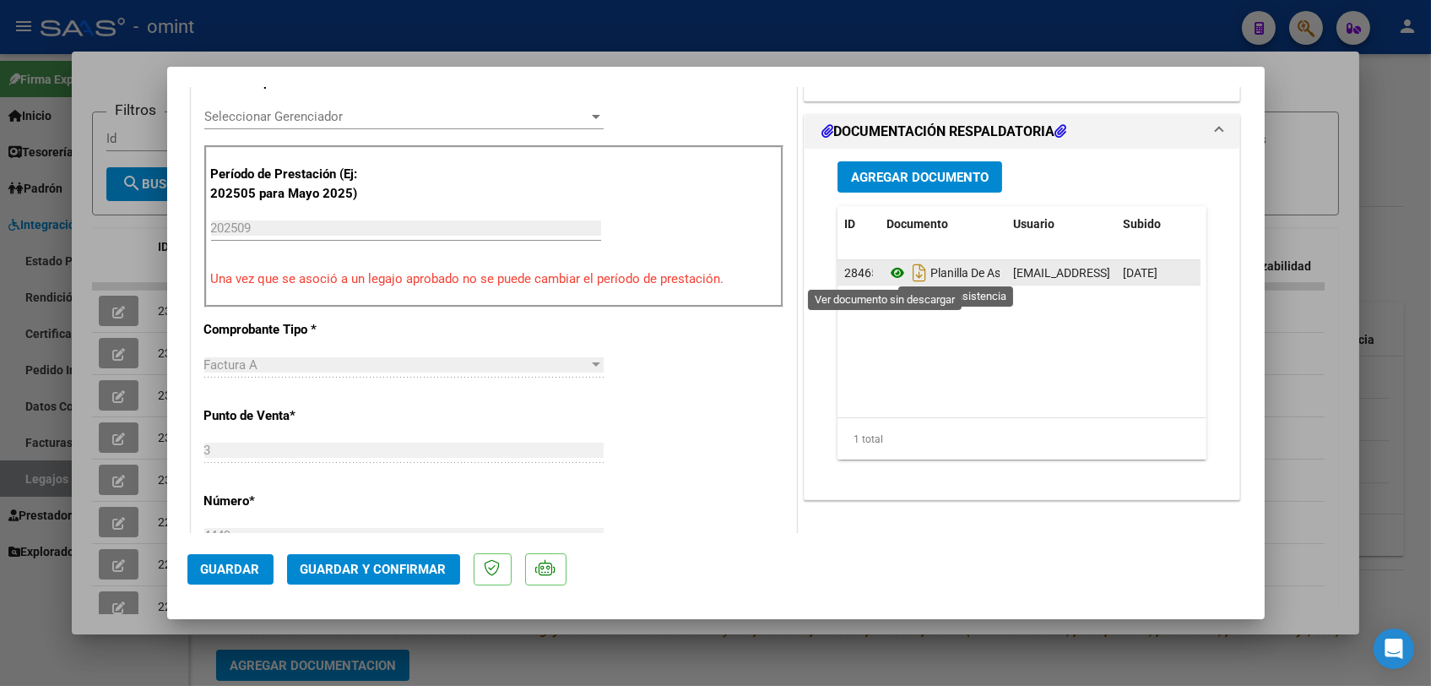
click at [889, 267] on icon at bounding box center [898, 273] width 22 height 20
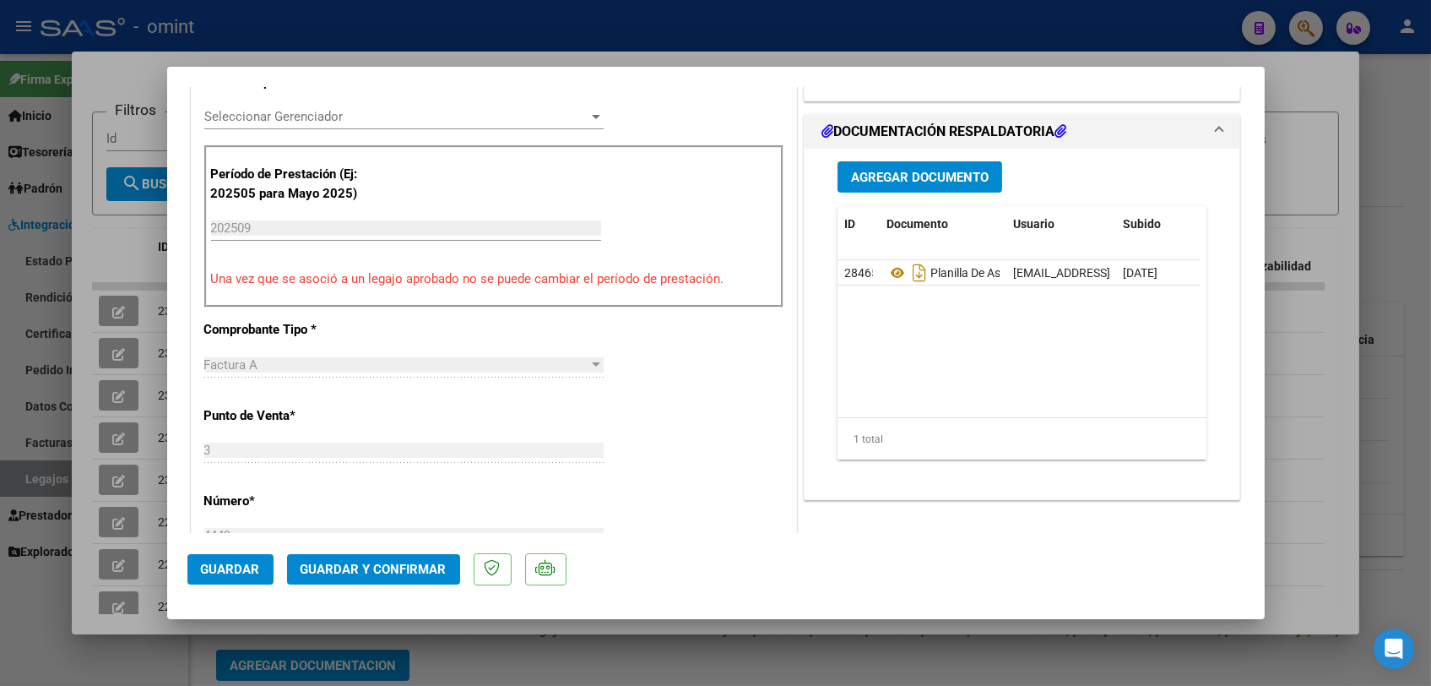
click at [309, 115] on span "Seleccionar Gerenciador" at bounding box center [396, 116] width 384 height 15
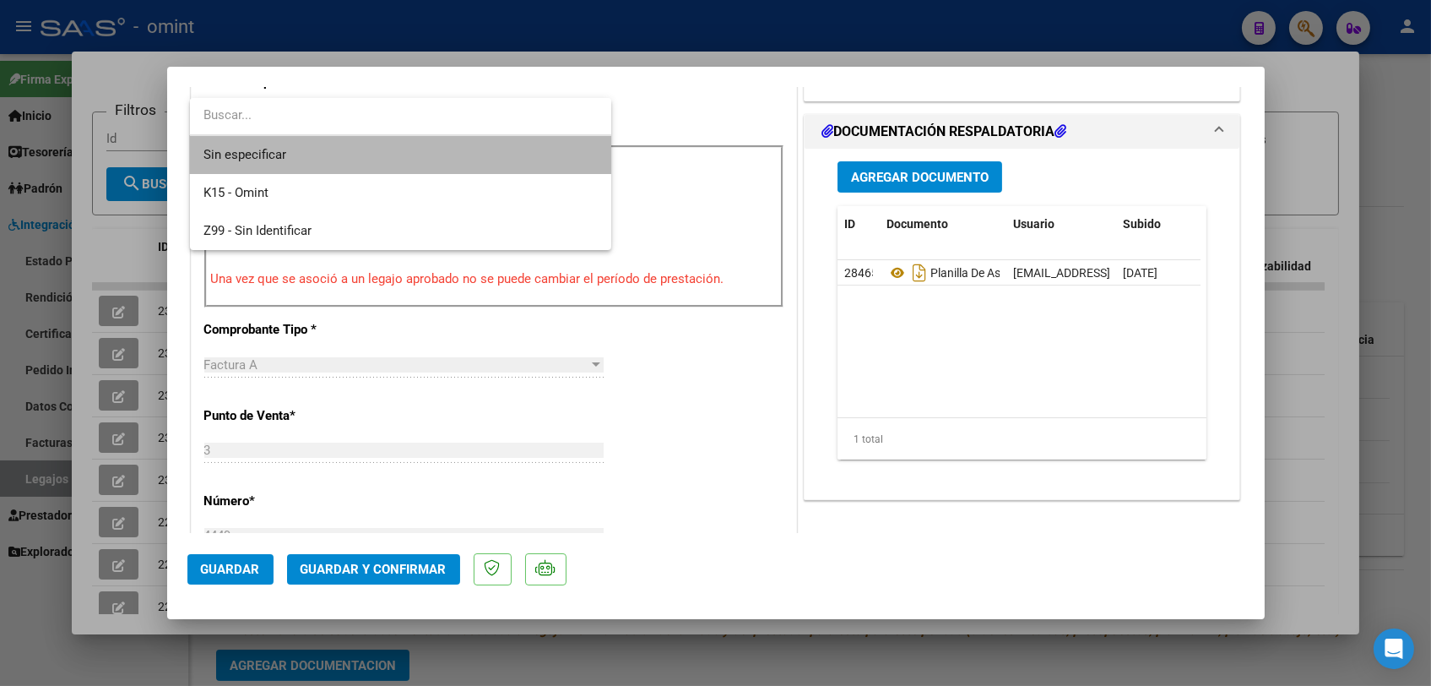
click at [304, 144] on span "Sin especificar" at bounding box center [401, 155] width 394 height 38
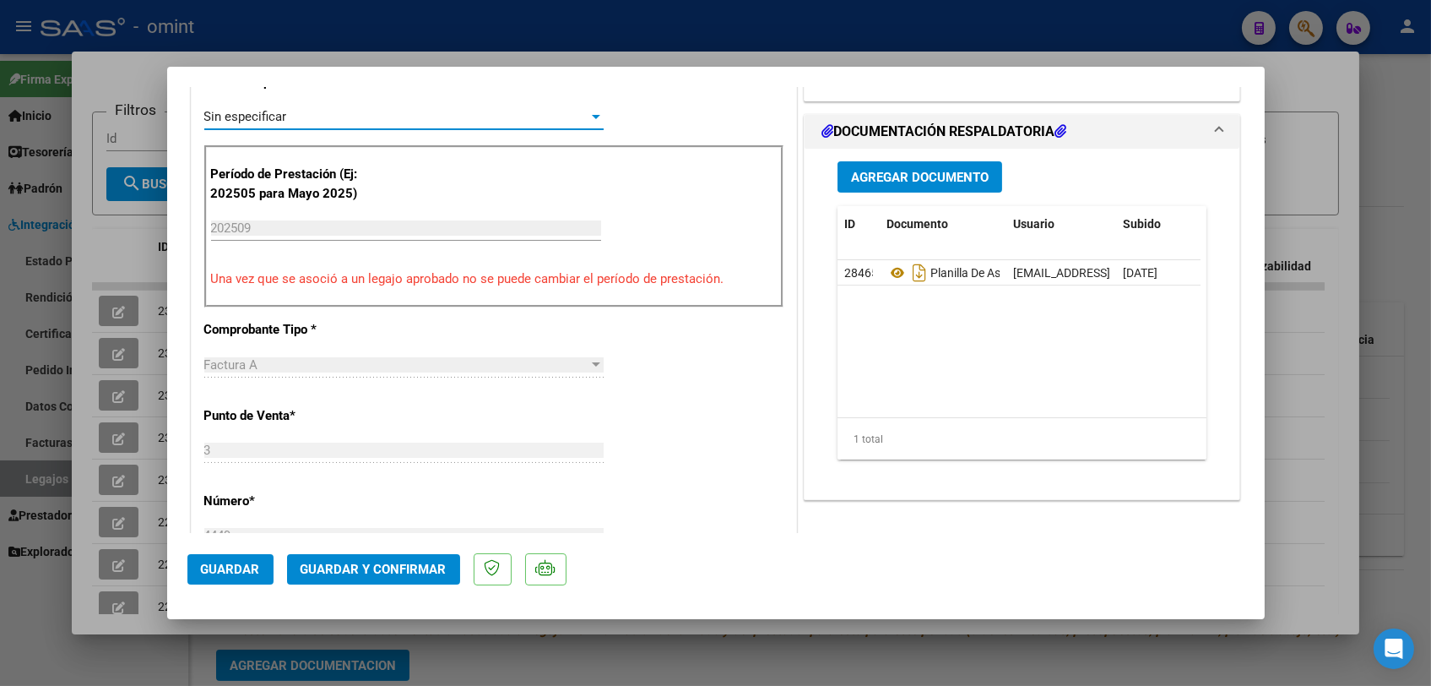
click at [378, 562] on span "Guardar y Confirmar" at bounding box center [374, 569] width 146 height 15
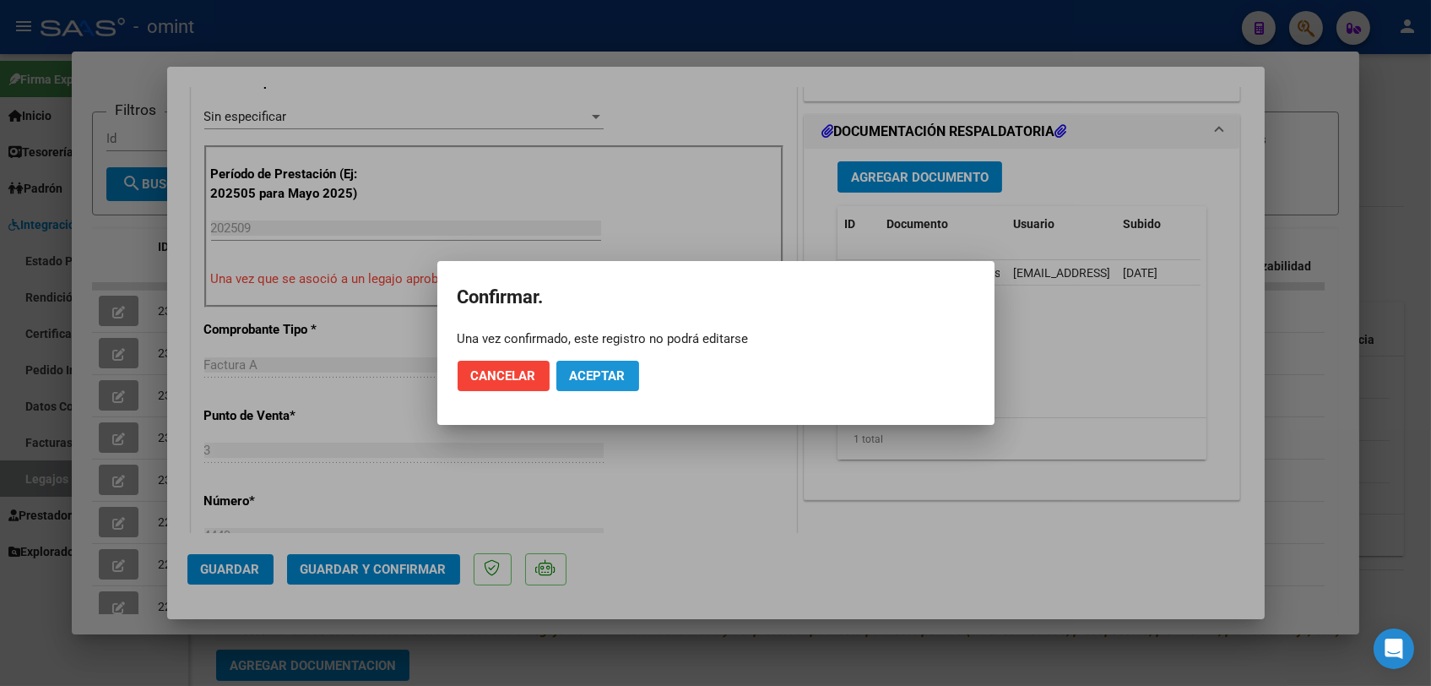
click at [590, 379] on span "Aceptar" at bounding box center [598, 375] width 56 height 15
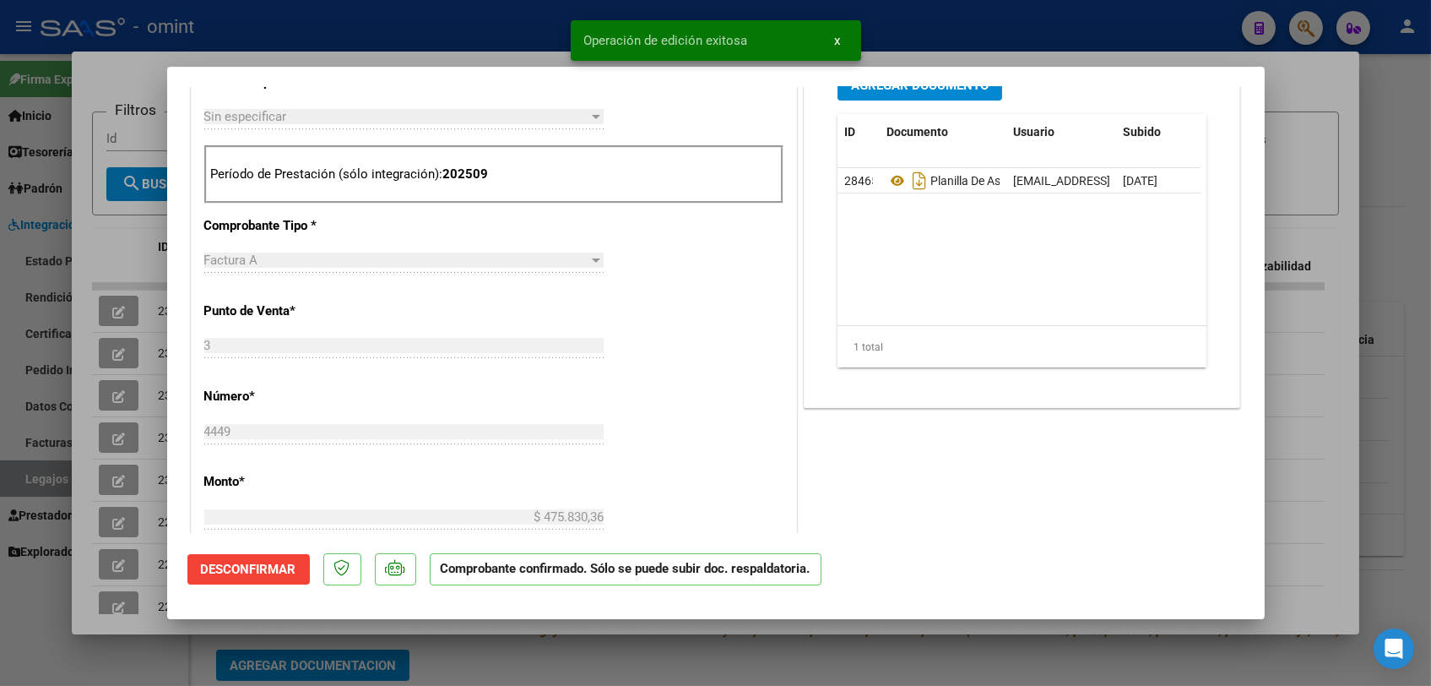
click at [587, 649] on div at bounding box center [715, 343] width 1431 height 686
type input "$ 0,00"
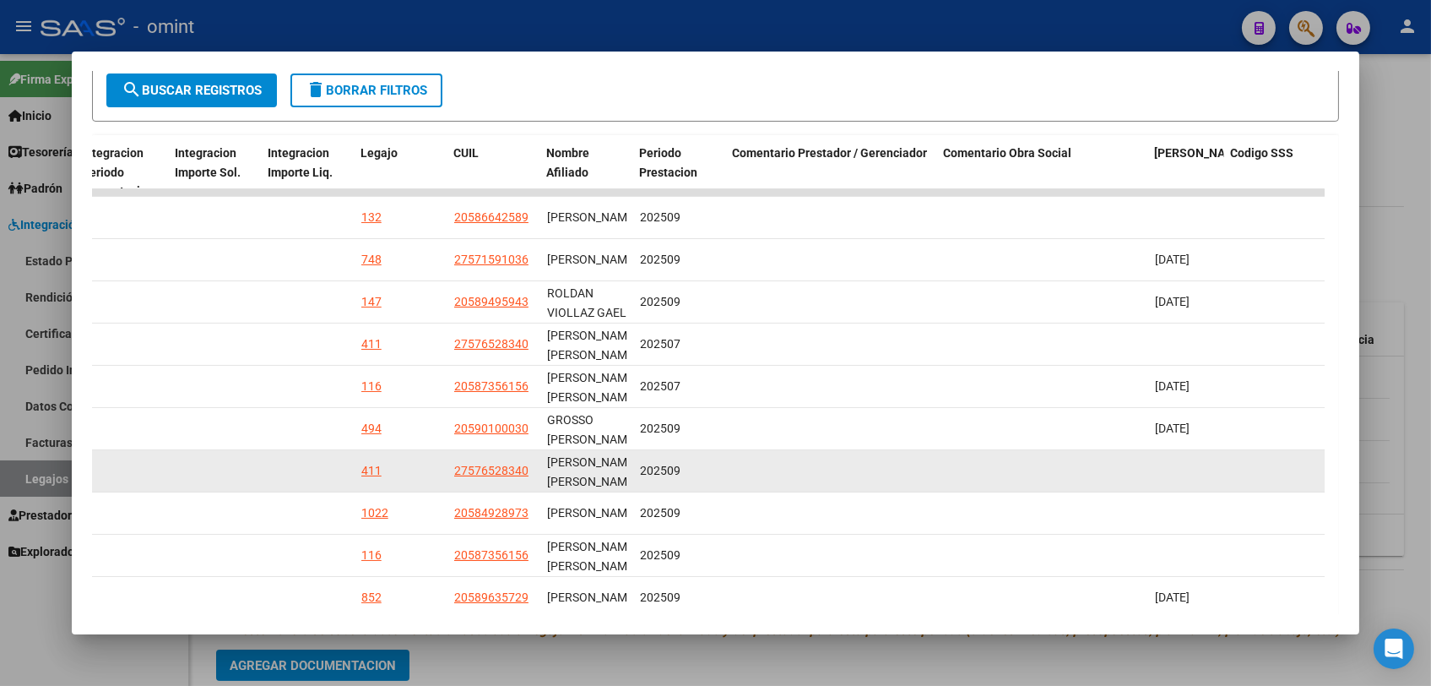
scroll to position [399, 0]
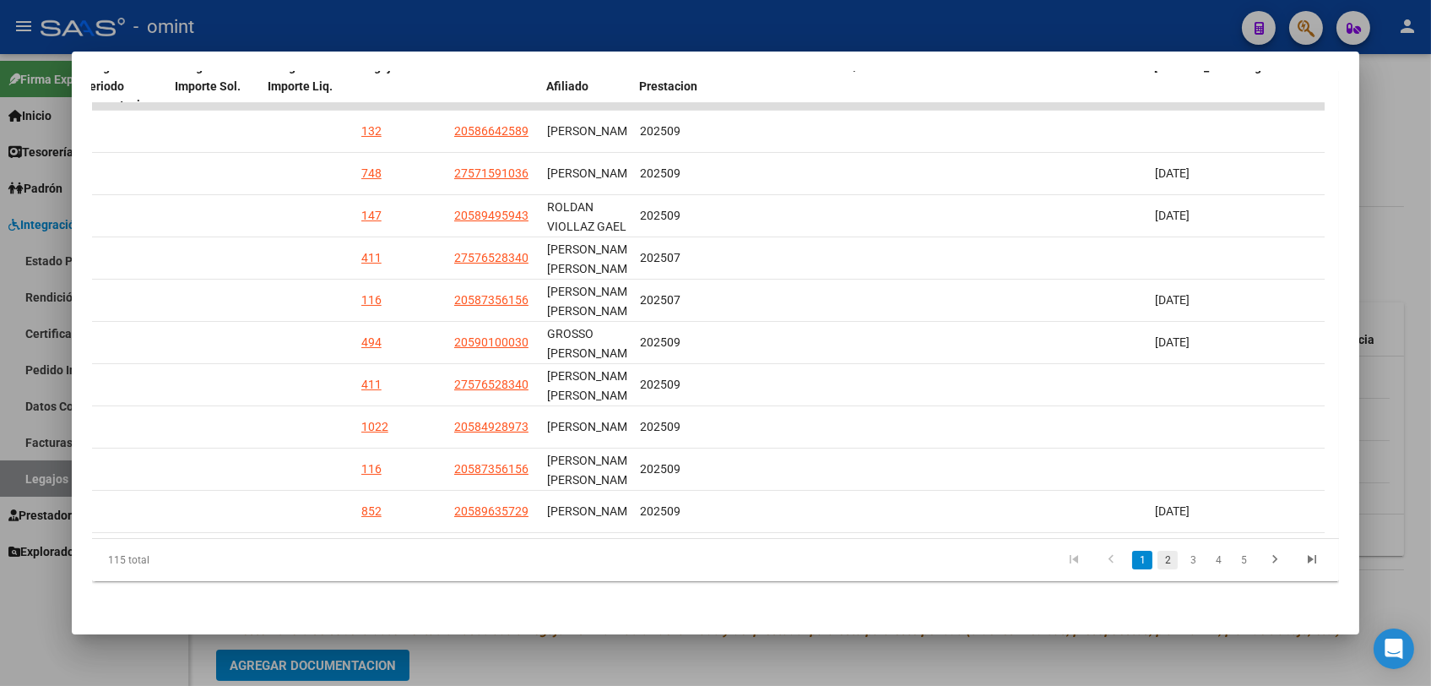
click at [1160, 562] on link "2" at bounding box center [1168, 560] width 20 height 19
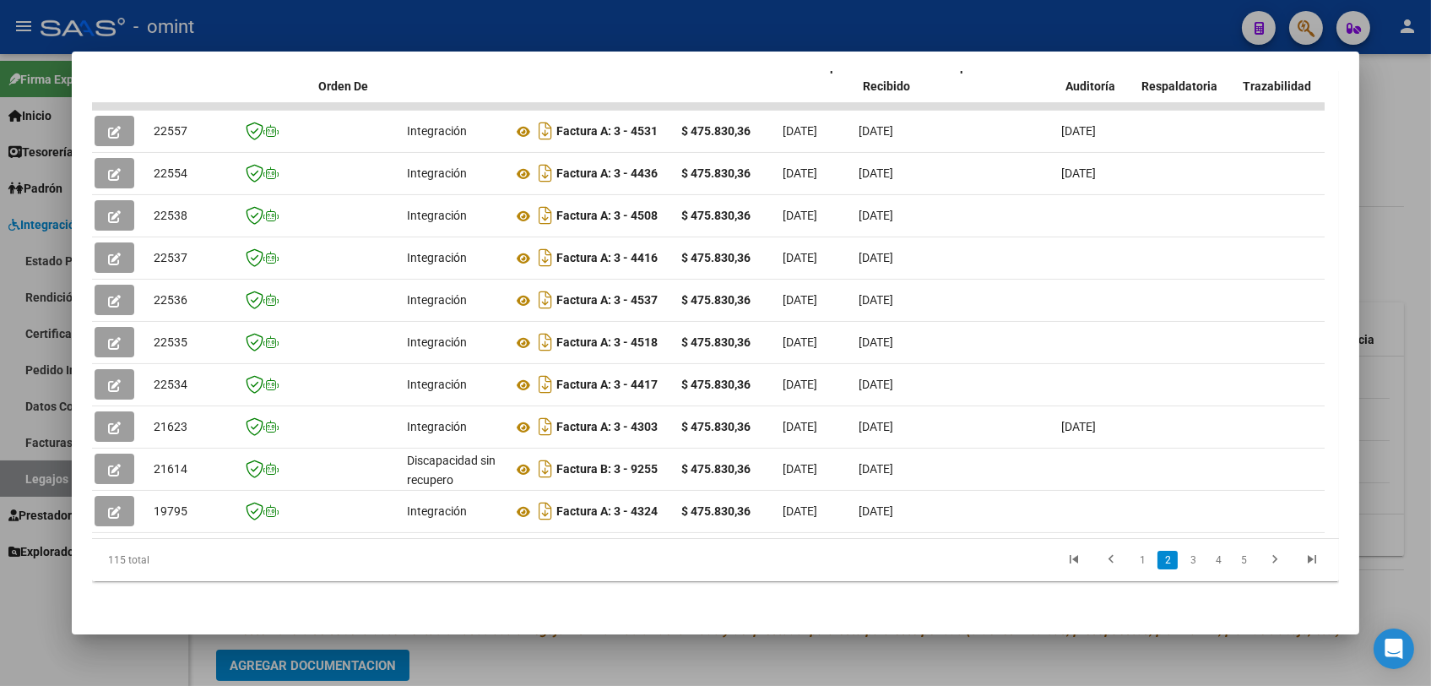
scroll to position [0, 0]
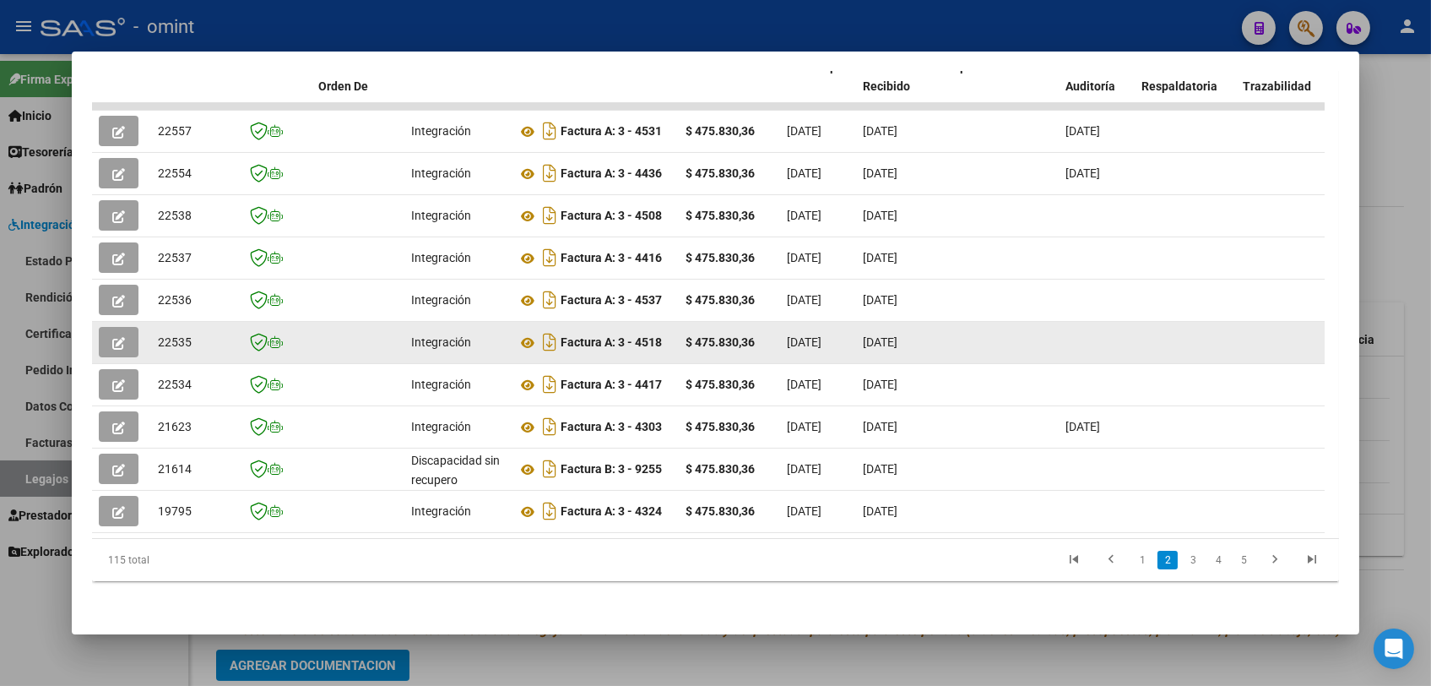
click at [130, 334] on button "button" at bounding box center [119, 342] width 40 height 30
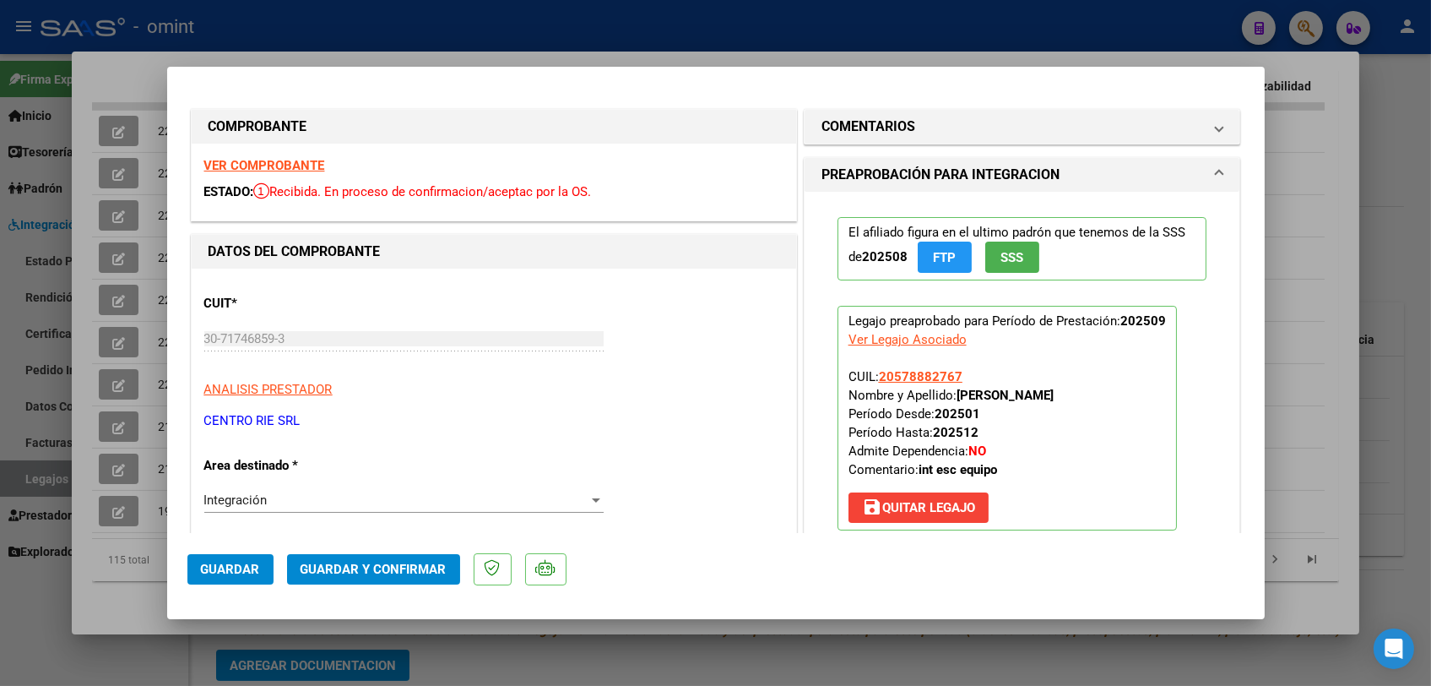
click at [266, 161] on strong "VER COMPROBANTE" at bounding box center [264, 165] width 121 height 15
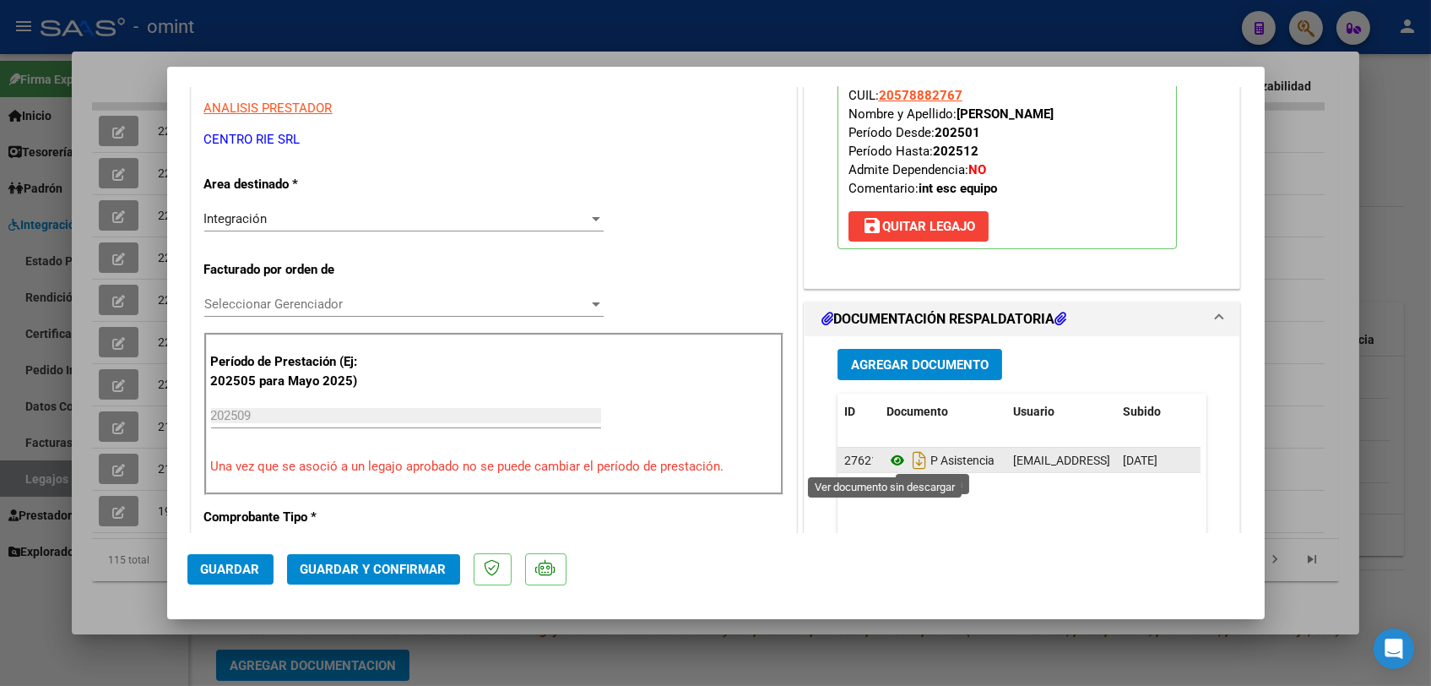
click at [889, 458] on icon at bounding box center [898, 460] width 22 height 20
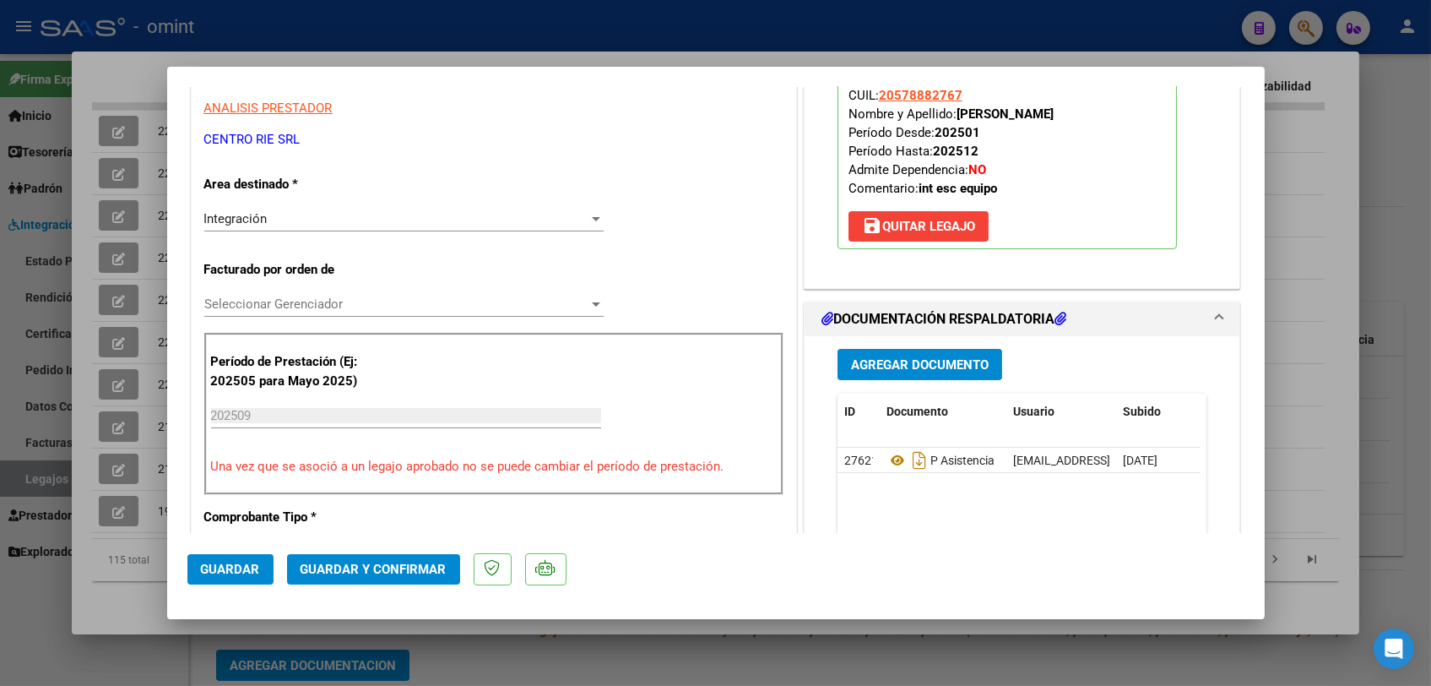
click at [309, 303] on span "Seleccionar Gerenciador" at bounding box center [396, 303] width 384 height 15
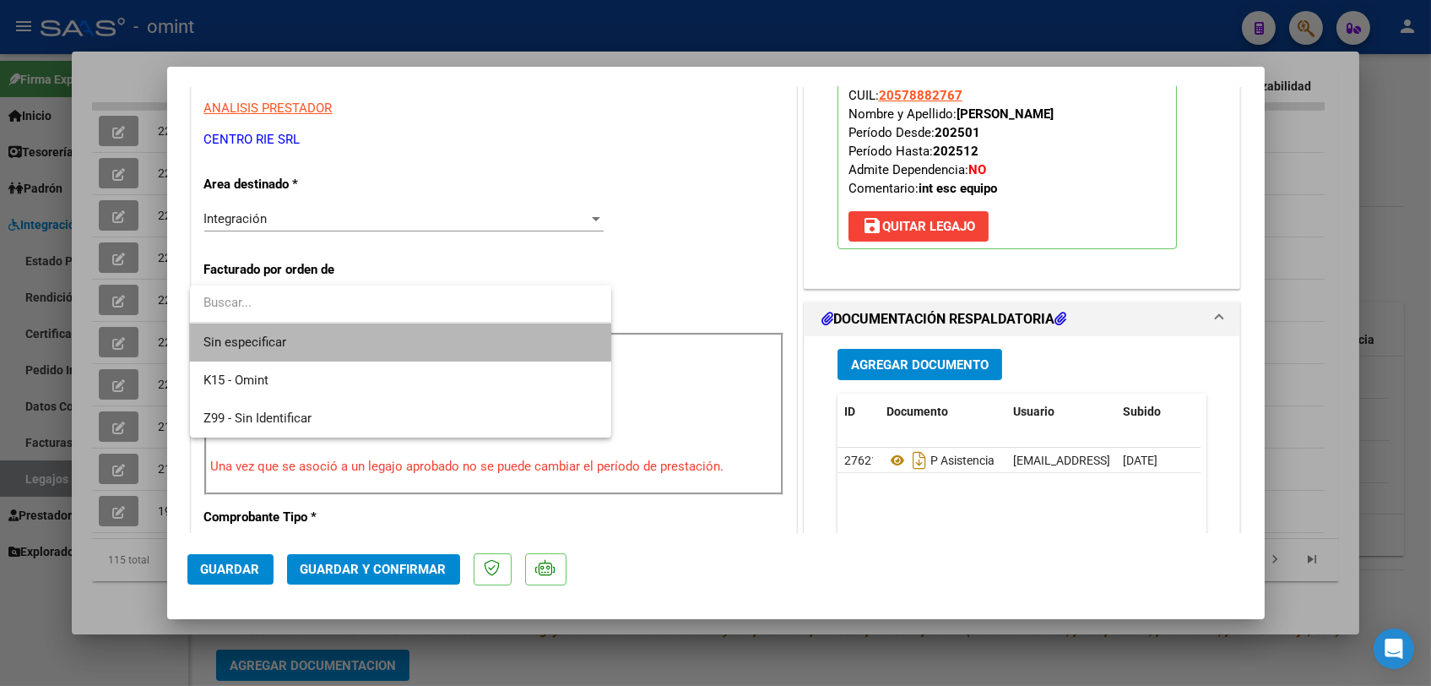
click at [300, 336] on span "Sin especificar" at bounding box center [401, 342] width 394 height 38
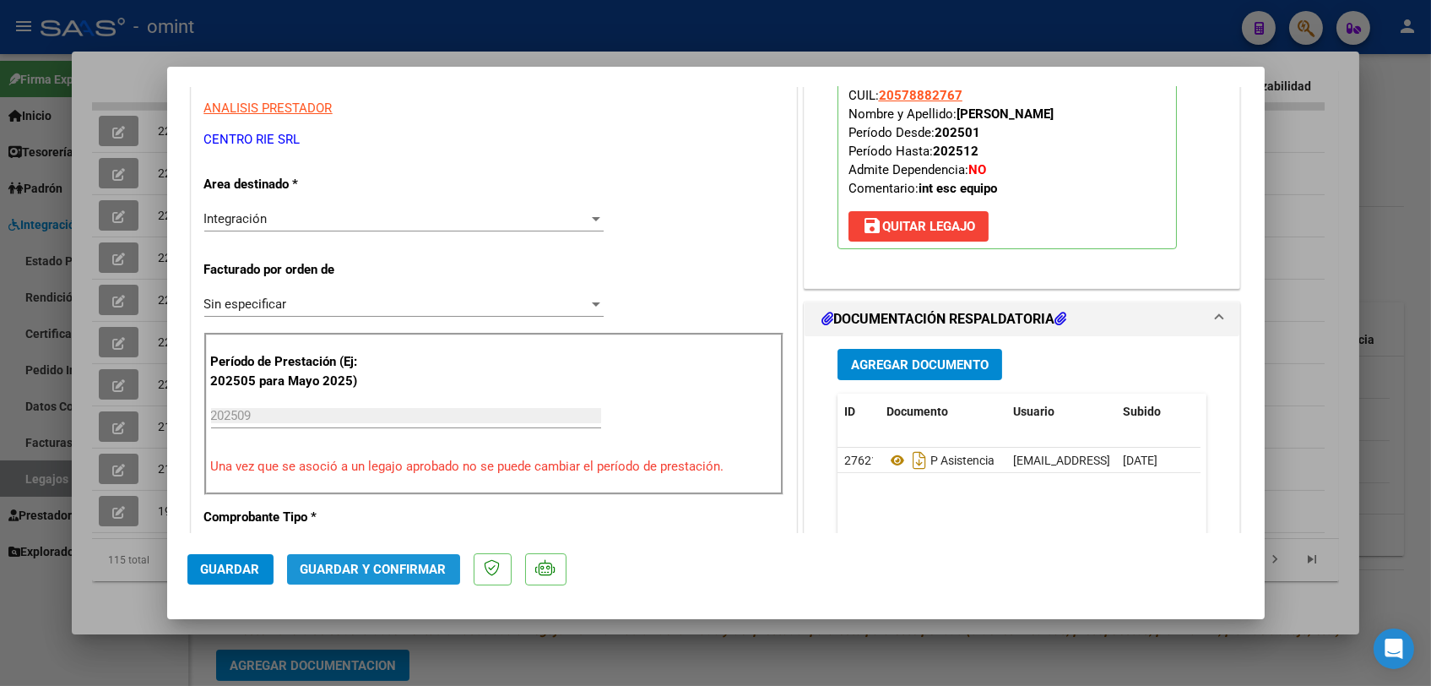
click at [339, 574] on span "Guardar y Confirmar" at bounding box center [374, 569] width 146 height 15
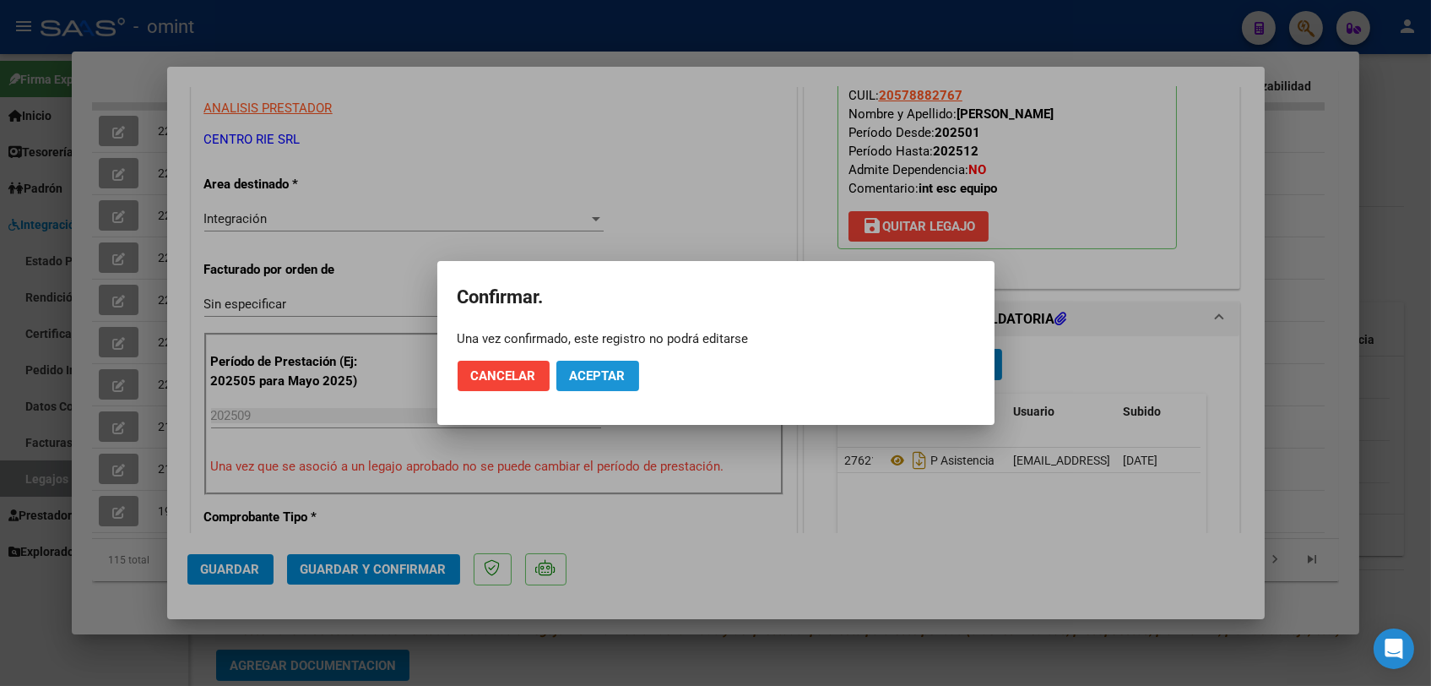
click at [605, 383] on span "Aceptar" at bounding box center [598, 375] width 56 height 15
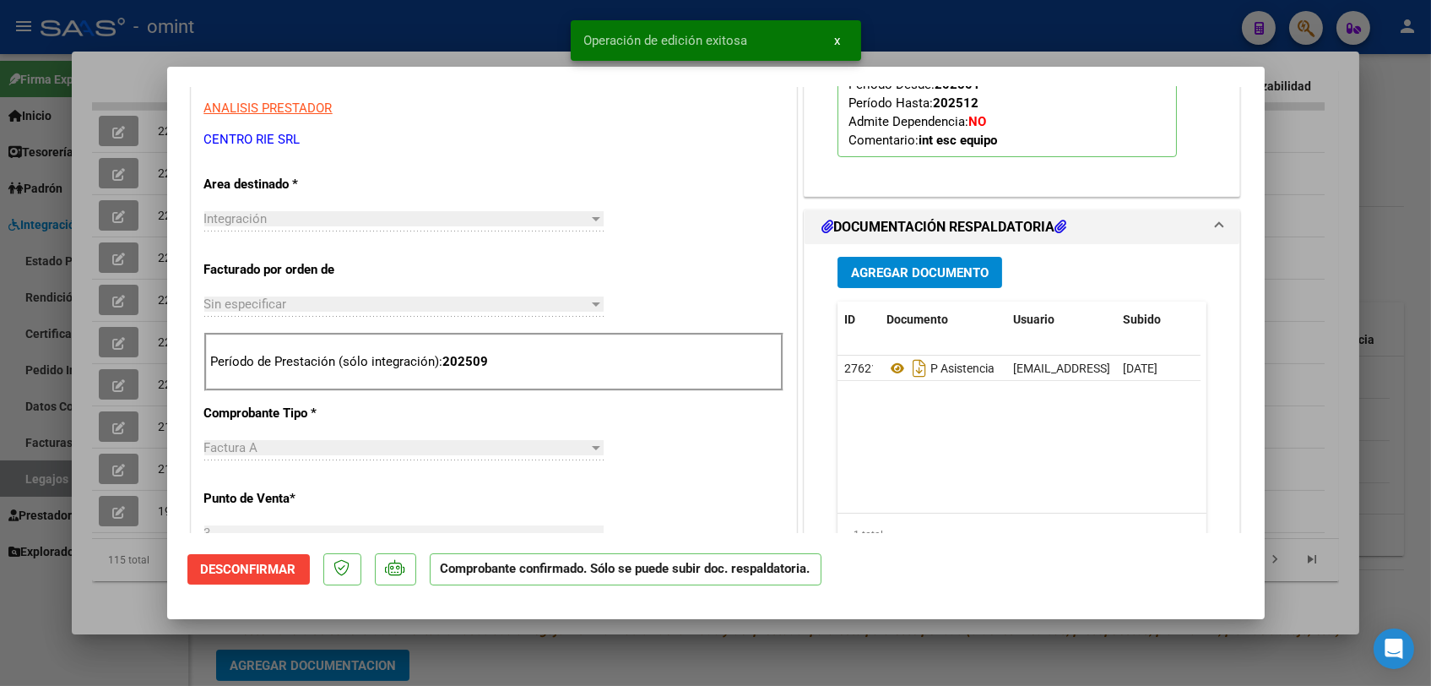
click at [503, 660] on div at bounding box center [715, 343] width 1431 height 686
type input "$ 0,00"
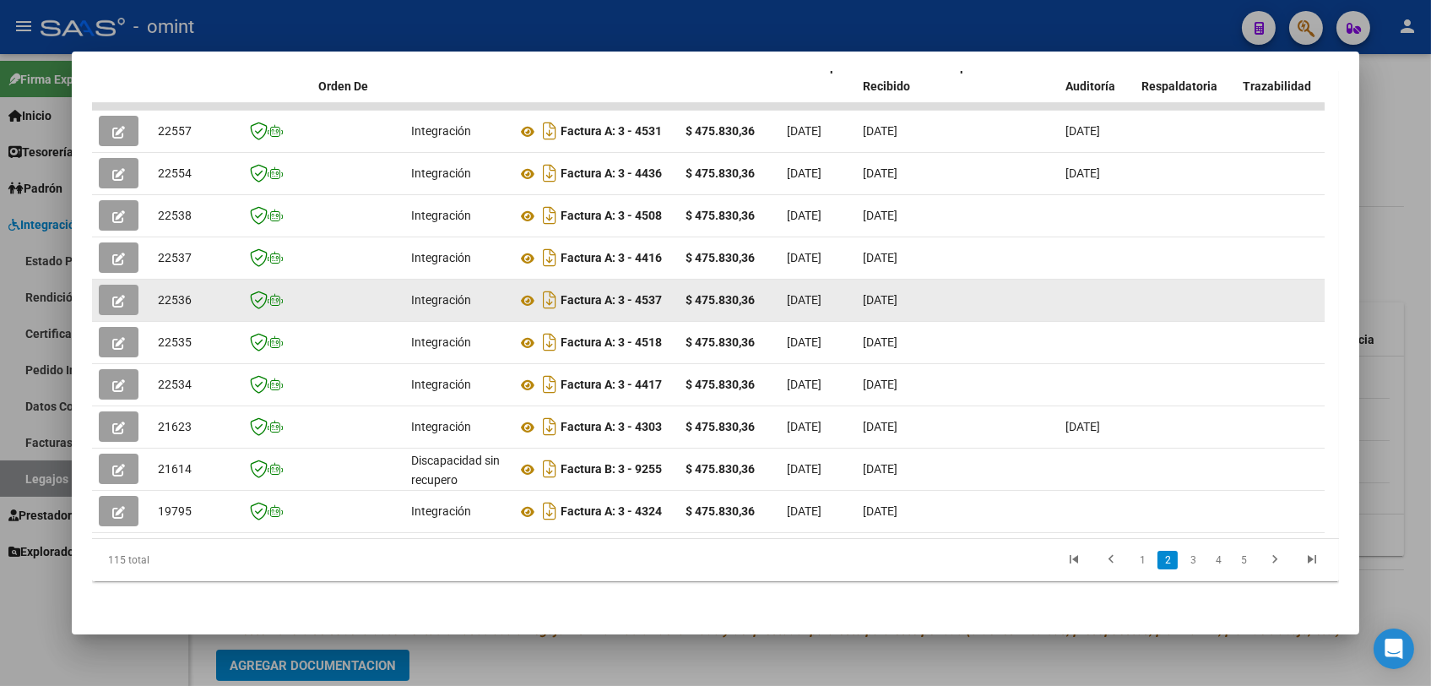
click at [124, 295] on icon "button" at bounding box center [118, 301] width 13 height 13
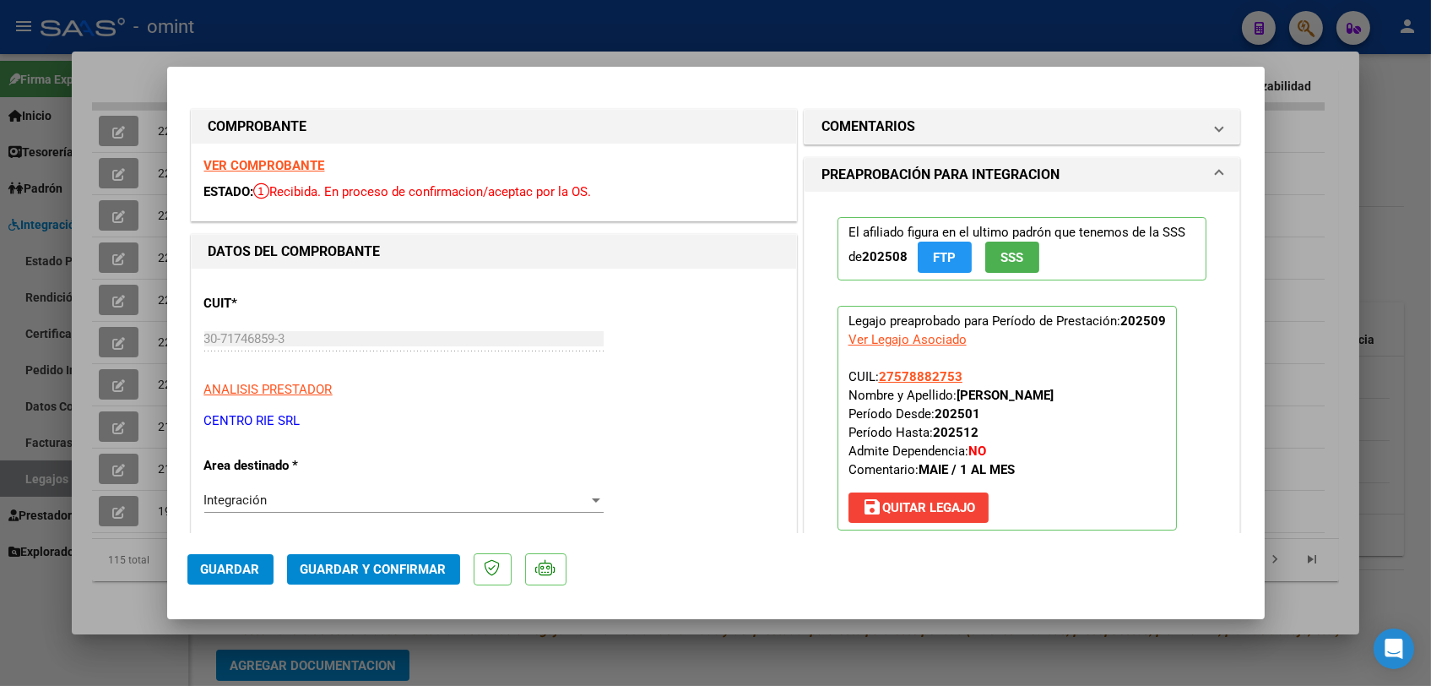
click at [273, 166] on strong "VER COMPROBANTE" at bounding box center [264, 165] width 121 height 15
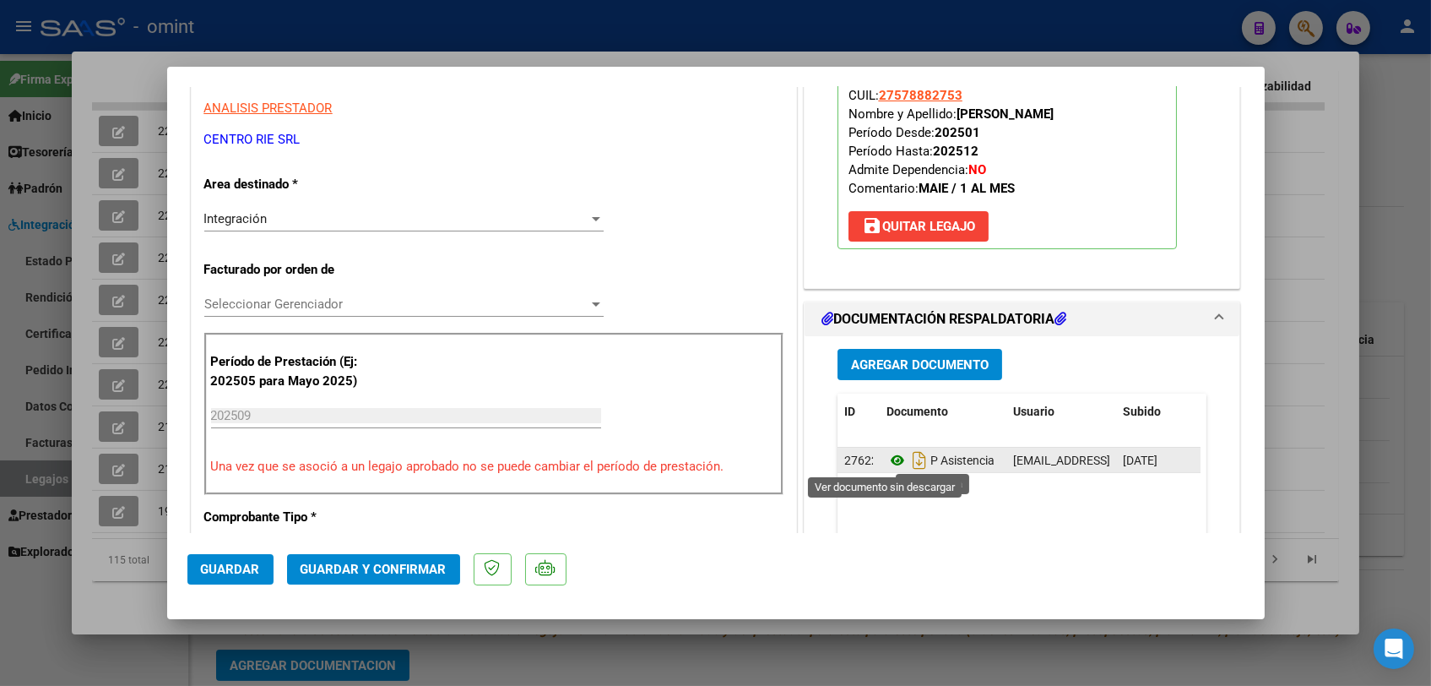
click at [892, 462] on icon at bounding box center [898, 460] width 22 height 20
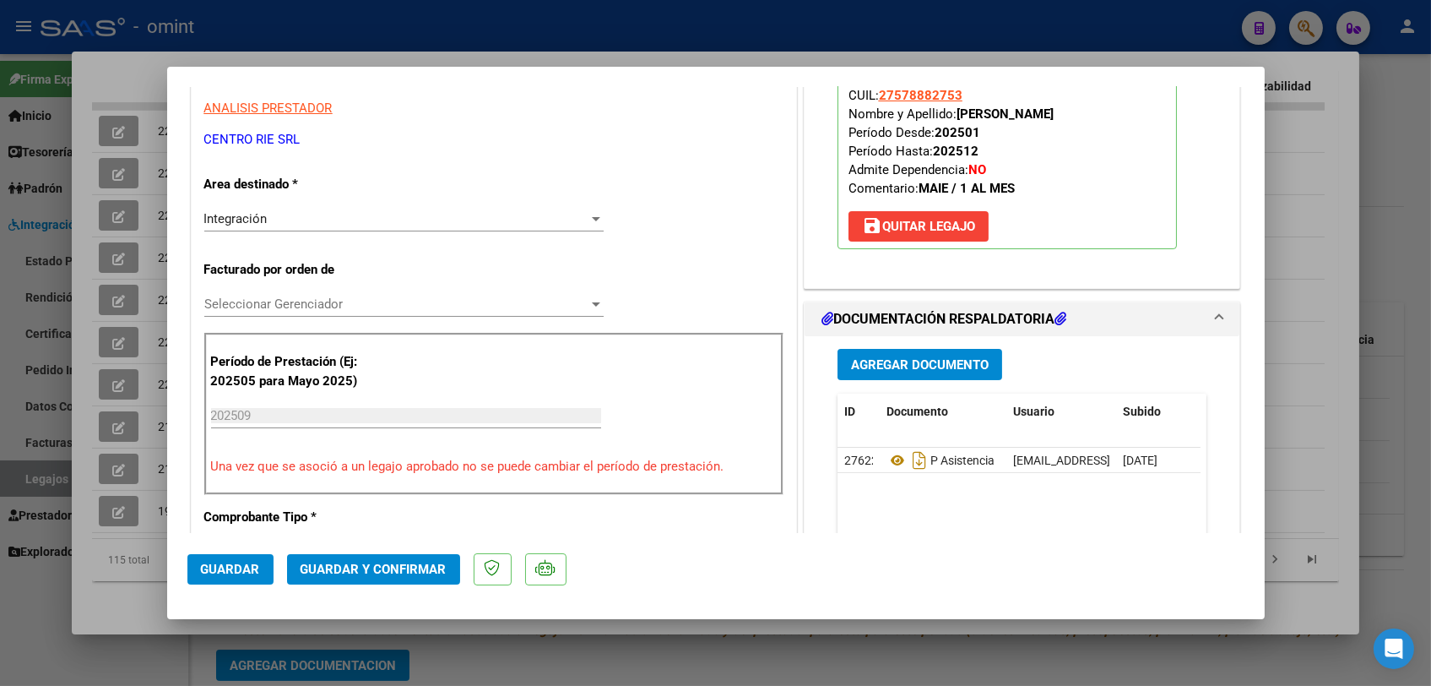
click at [295, 302] on span "Seleccionar Gerenciador" at bounding box center [396, 303] width 384 height 15
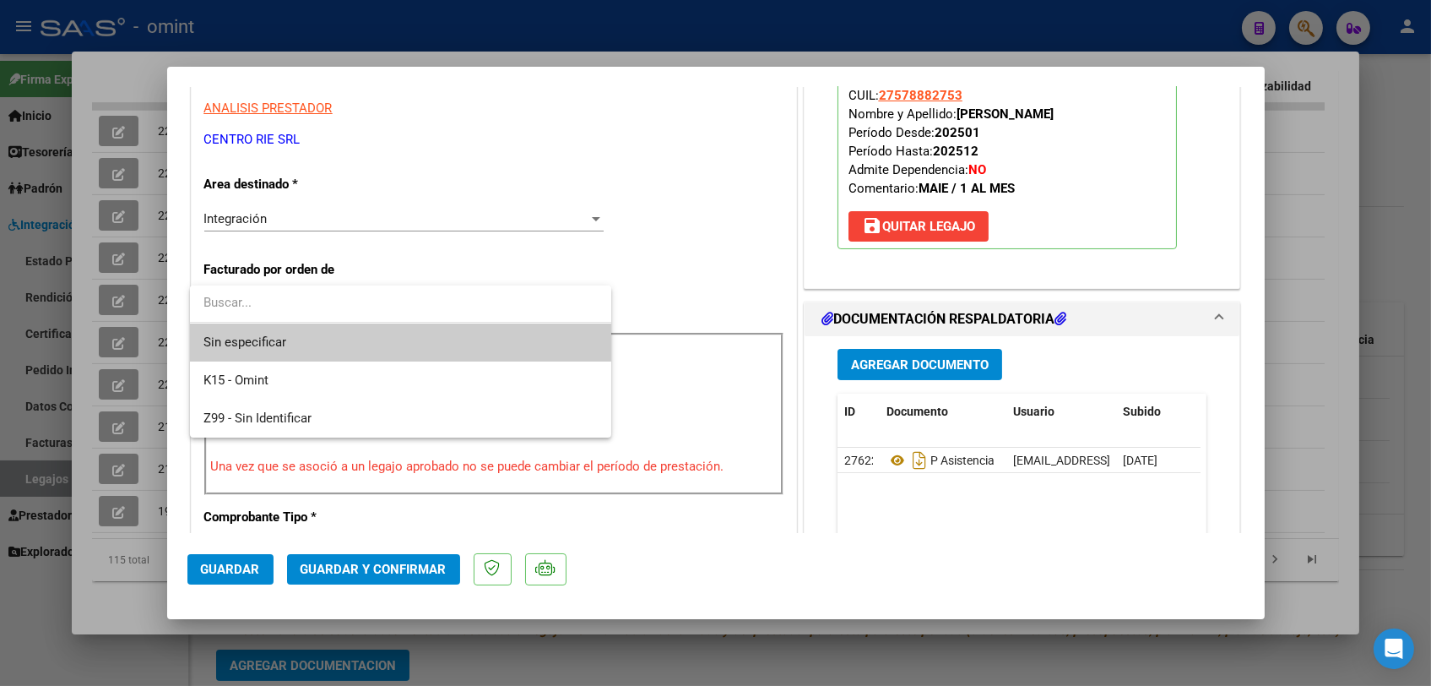
click at [297, 339] on span "Sin especificar" at bounding box center [401, 342] width 394 height 38
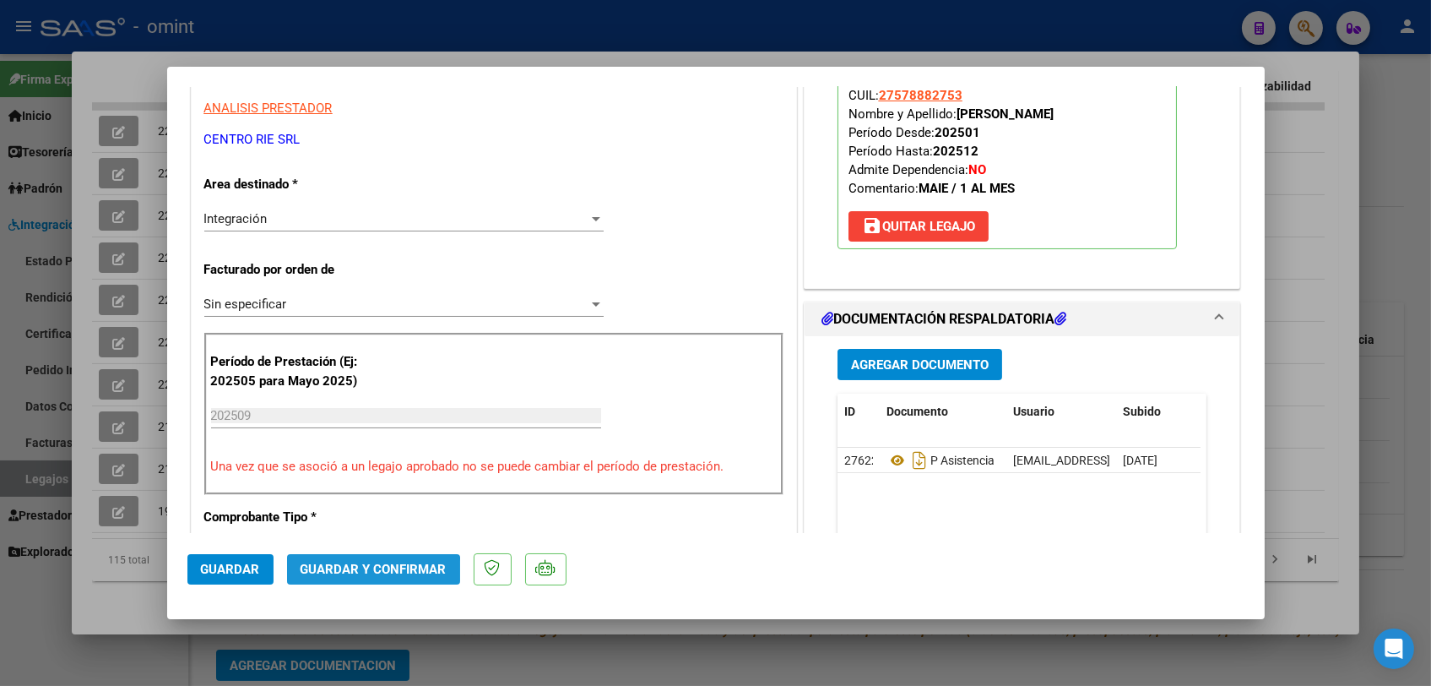
click at [370, 573] on span "Guardar y Confirmar" at bounding box center [374, 569] width 146 height 15
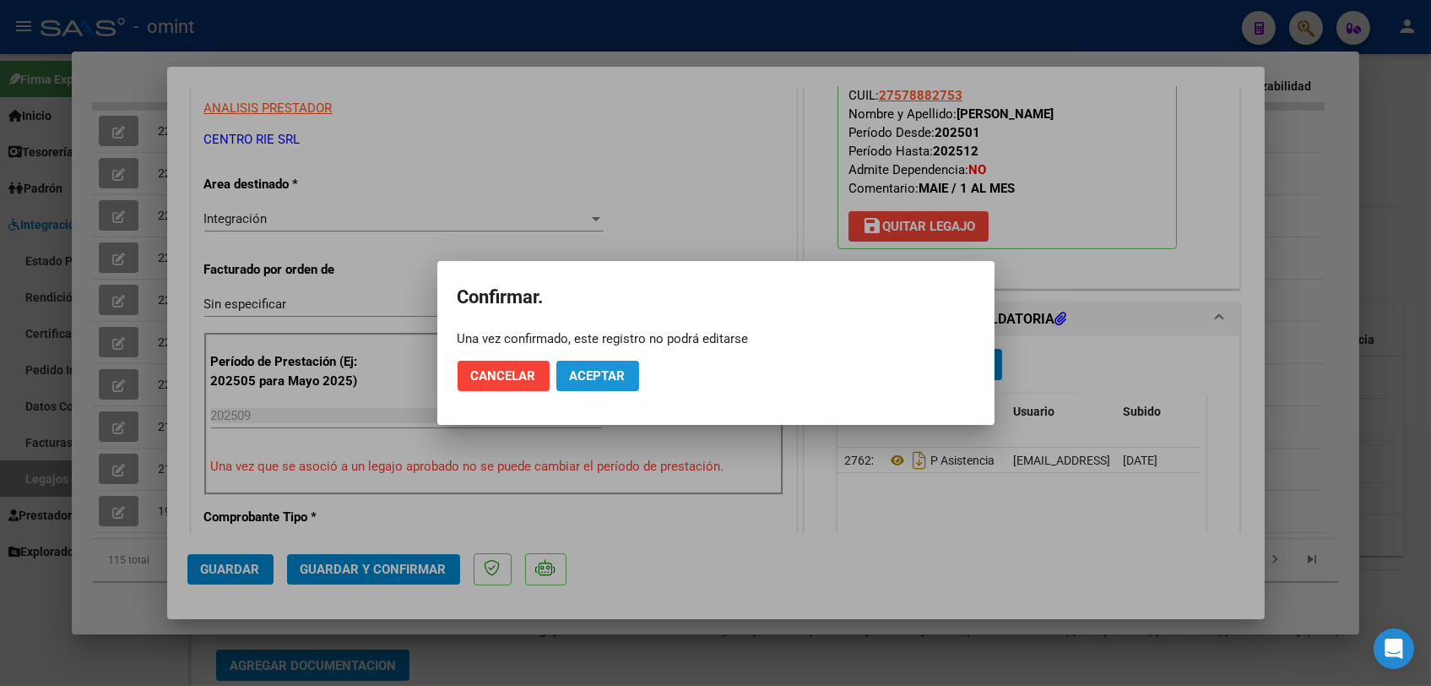
click at [614, 381] on span "Aceptar" at bounding box center [598, 375] width 56 height 15
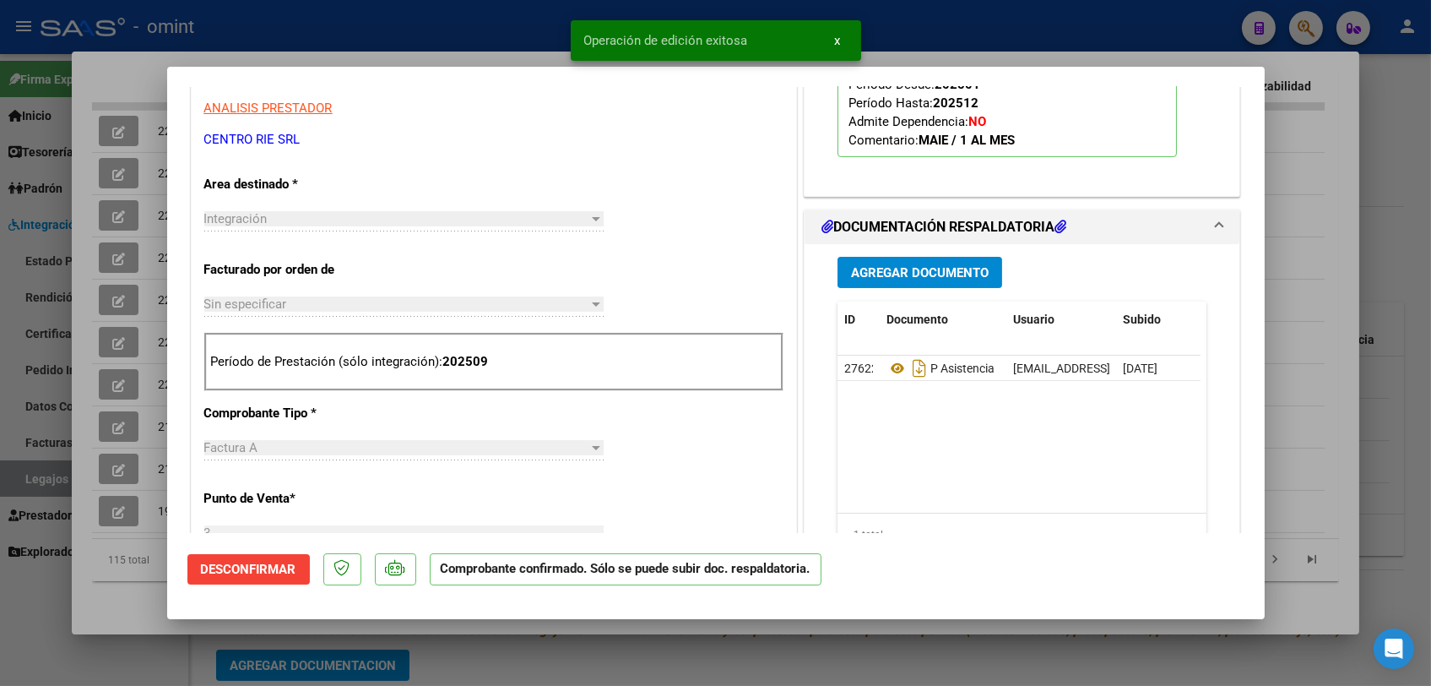
click at [150, 674] on div at bounding box center [715, 343] width 1431 height 686
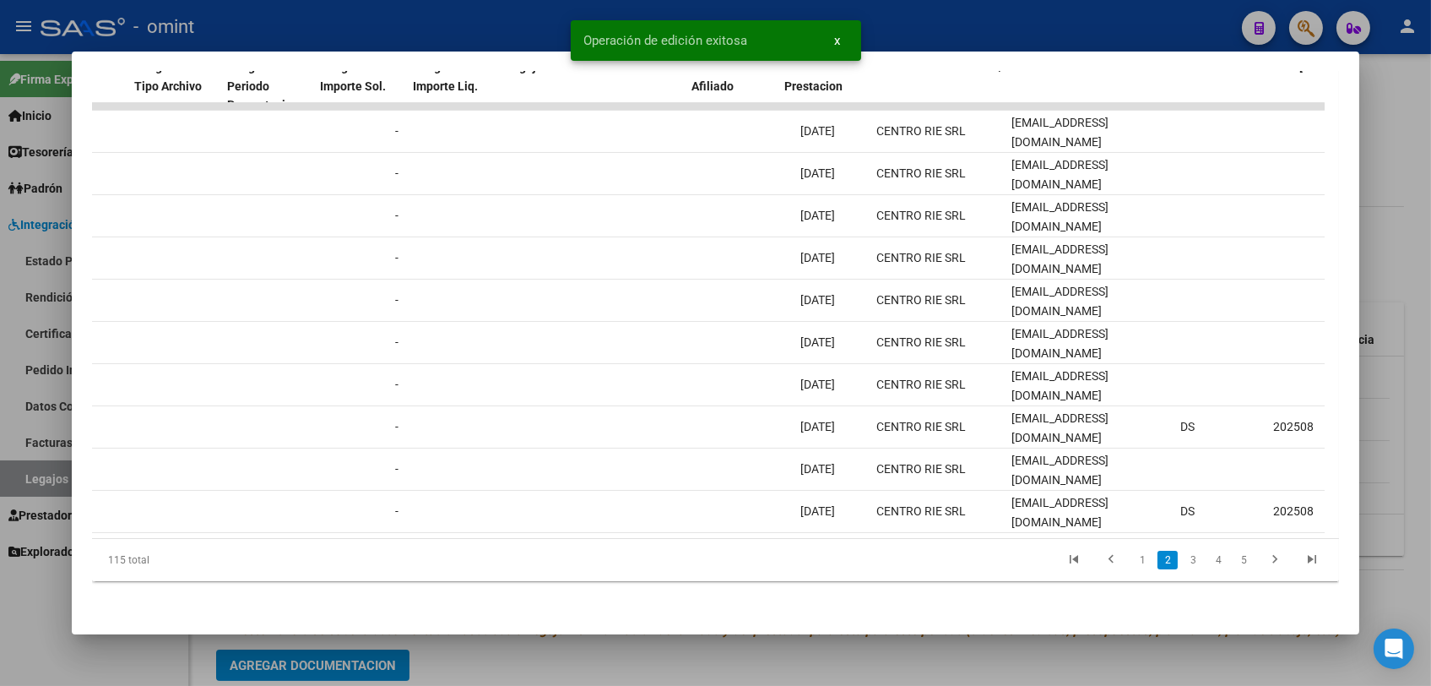
scroll to position [0, 2270]
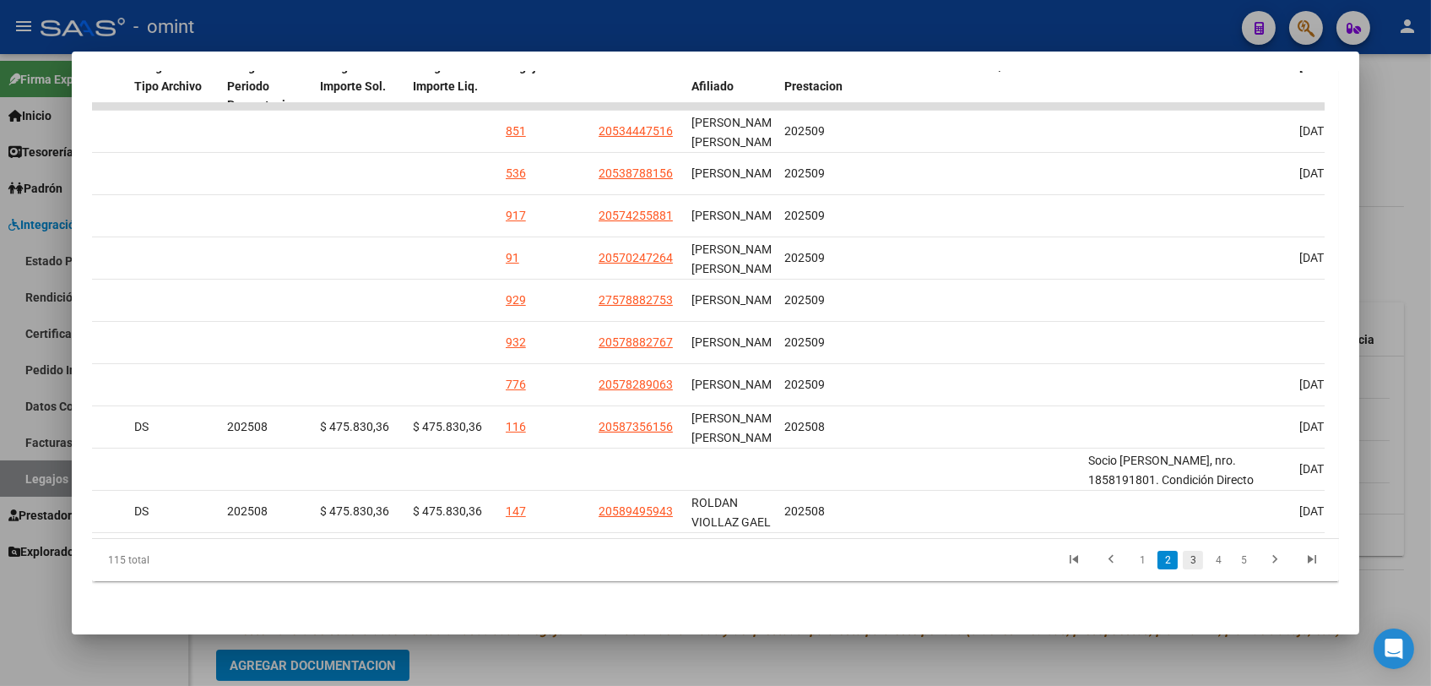
click at [1183, 565] on link "3" at bounding box center [1193, 560] width 20 height 19
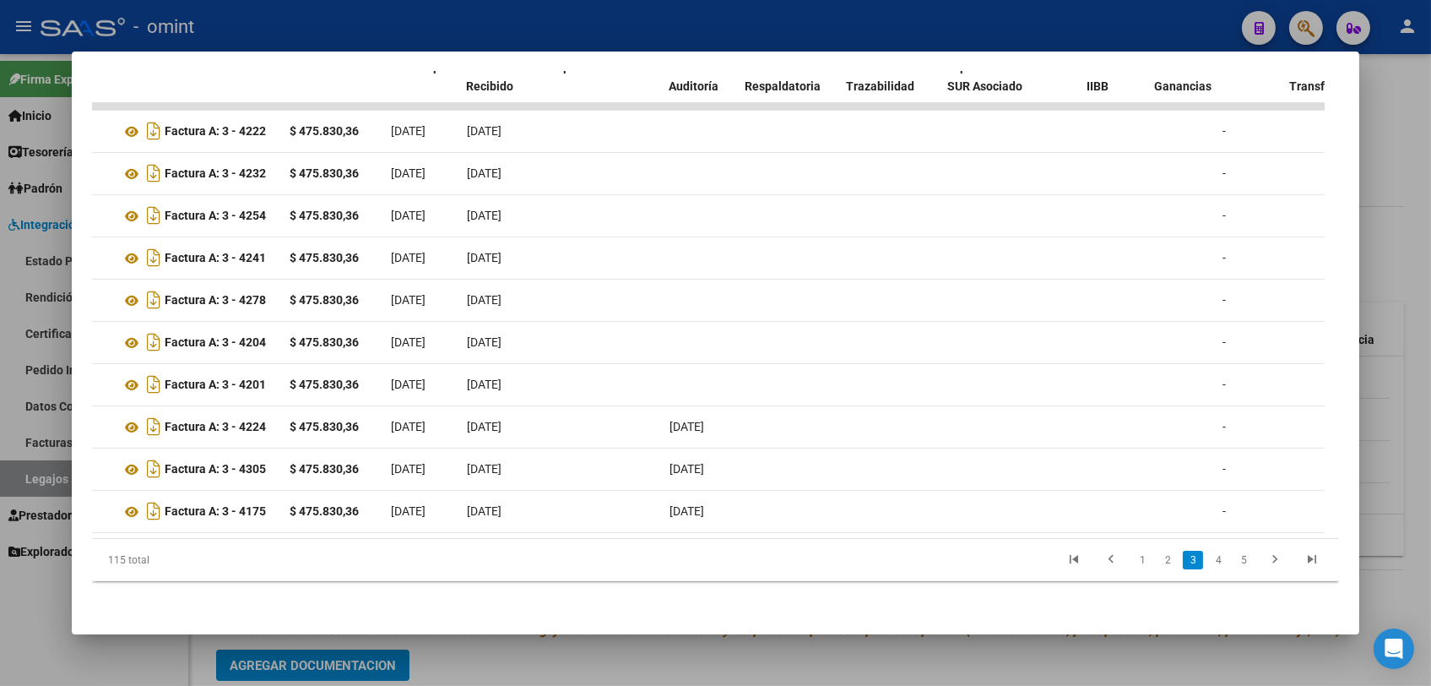
scroll to position [0, 0]
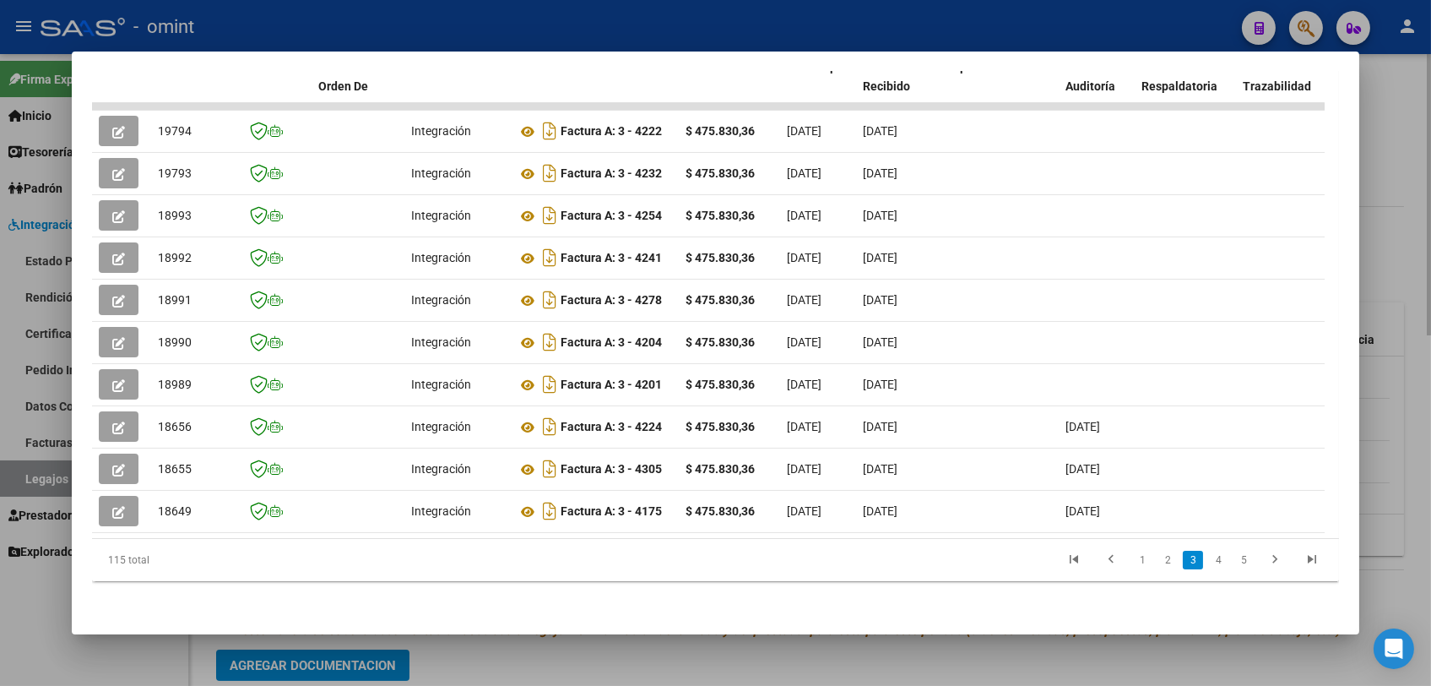
click at [618, 660] on div at bounding box center [715, 343] width 1431 height 686
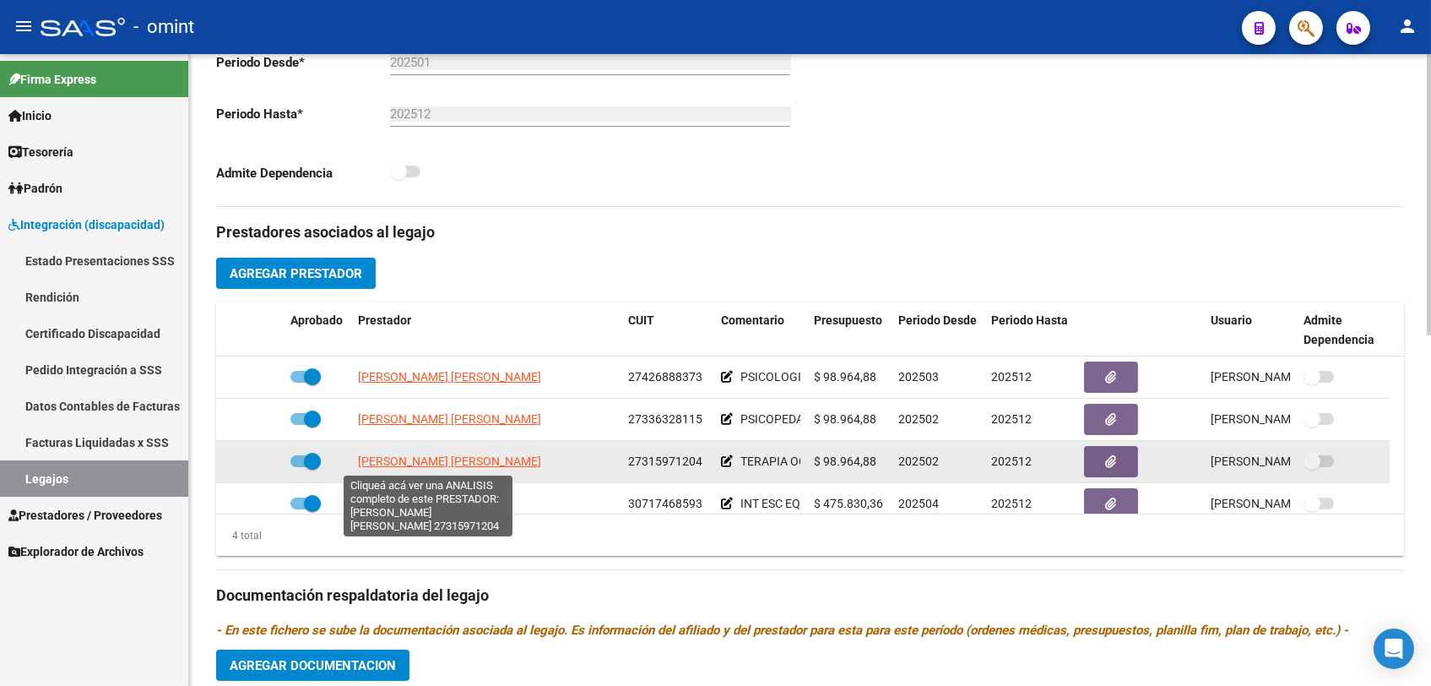
click at [441, 466] on span "[PERSON_NAME] [PERSON_NAME]" at bounding box center [449, 461] width 183 height 14
type textarea "27315971204"
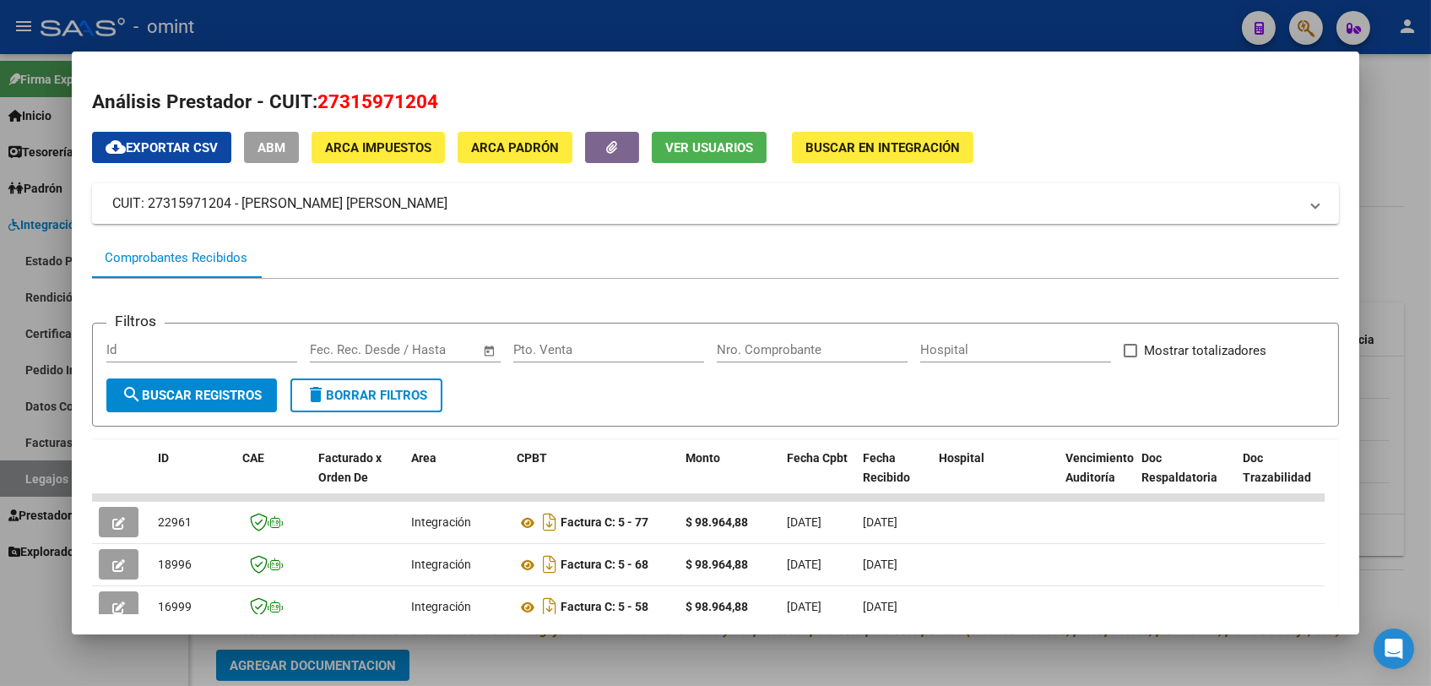
scroll to position [187, 0]
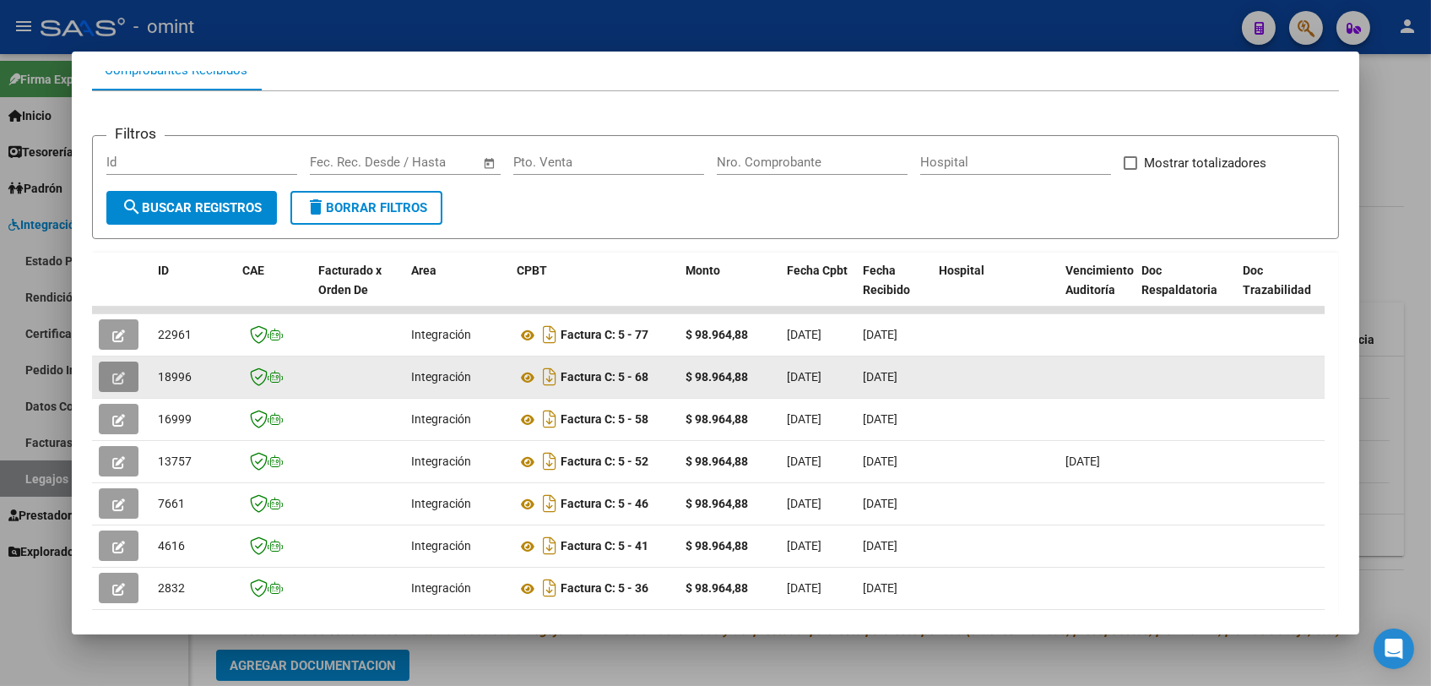
click at [111, 367] on button "button" at bounding box center [119, 376] width 40 height 30
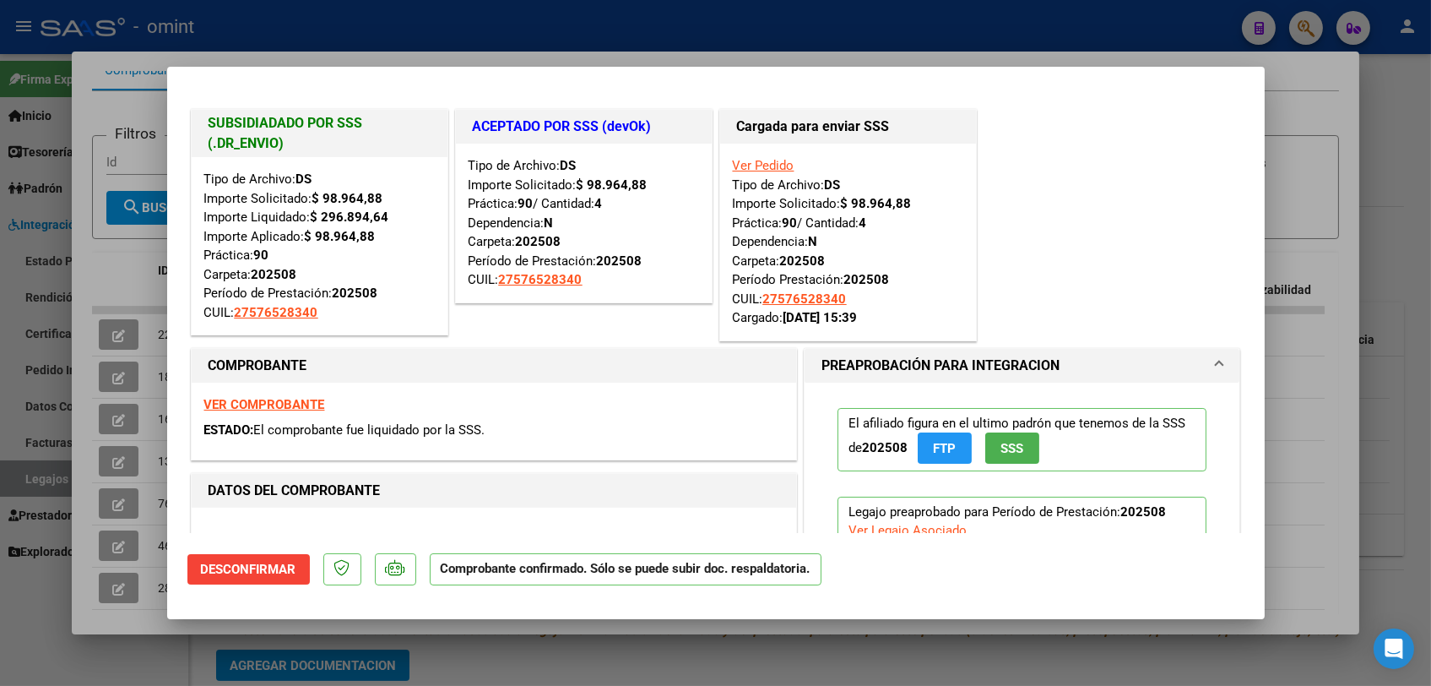
click at [132, 266] on div at bounding box center [715, 343] width 1431 height 686
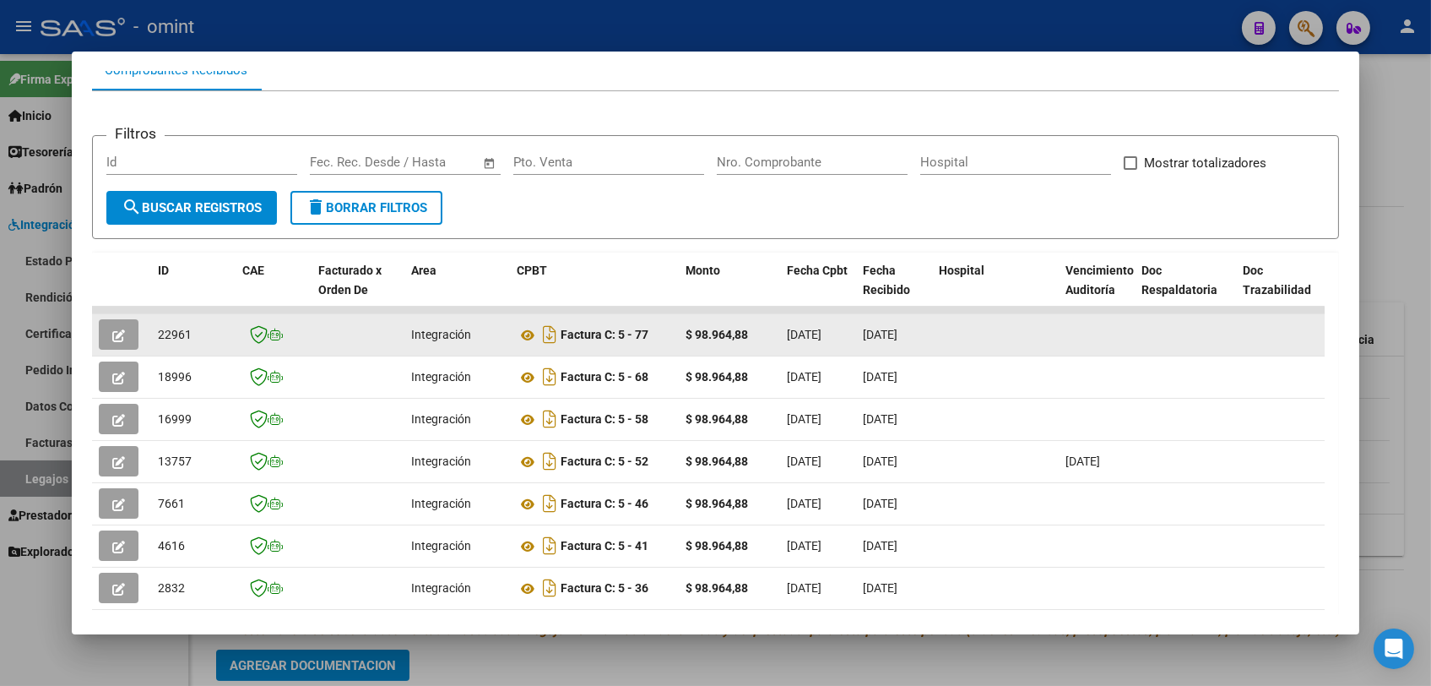
click at [122, 334] on icon "button" at bounding box center [118, 335] width 13 height 13
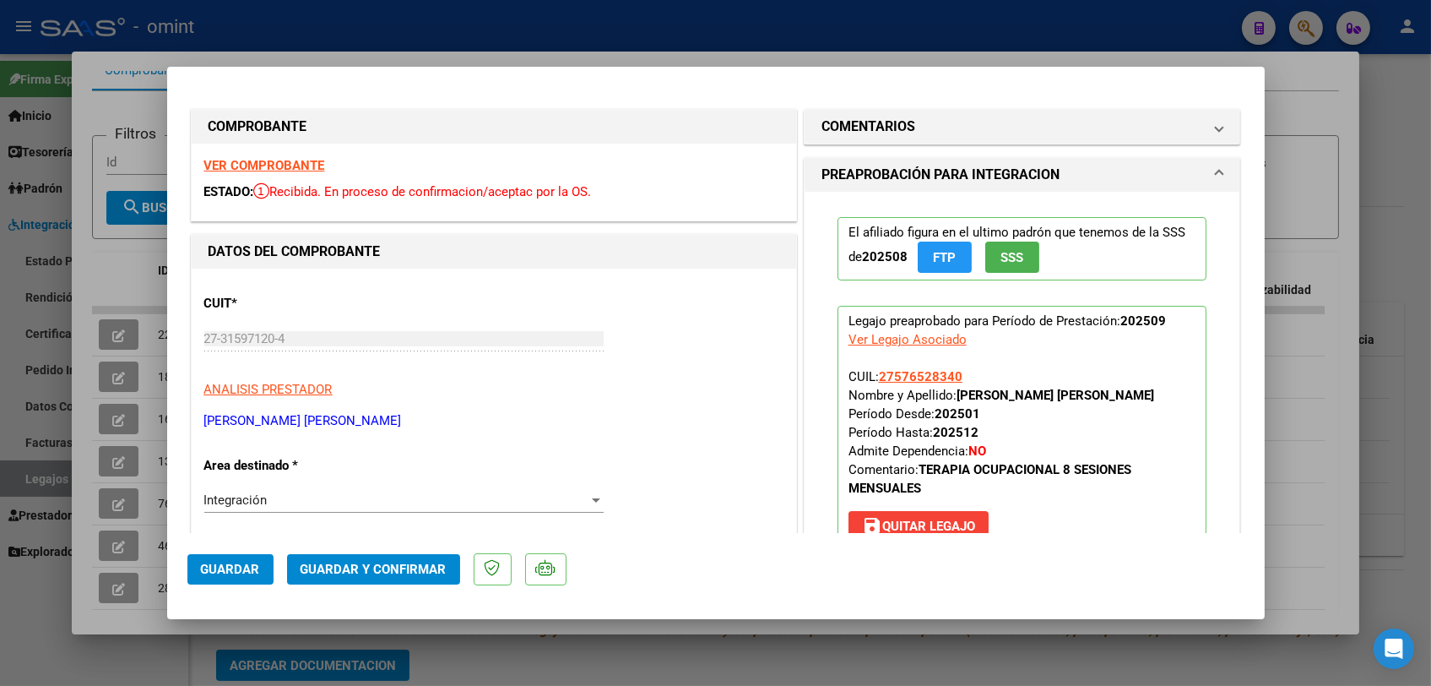
click at [258, 163] on strong "VER COMPROBANTE" at bounding box center [264, 165] width 121 height 15
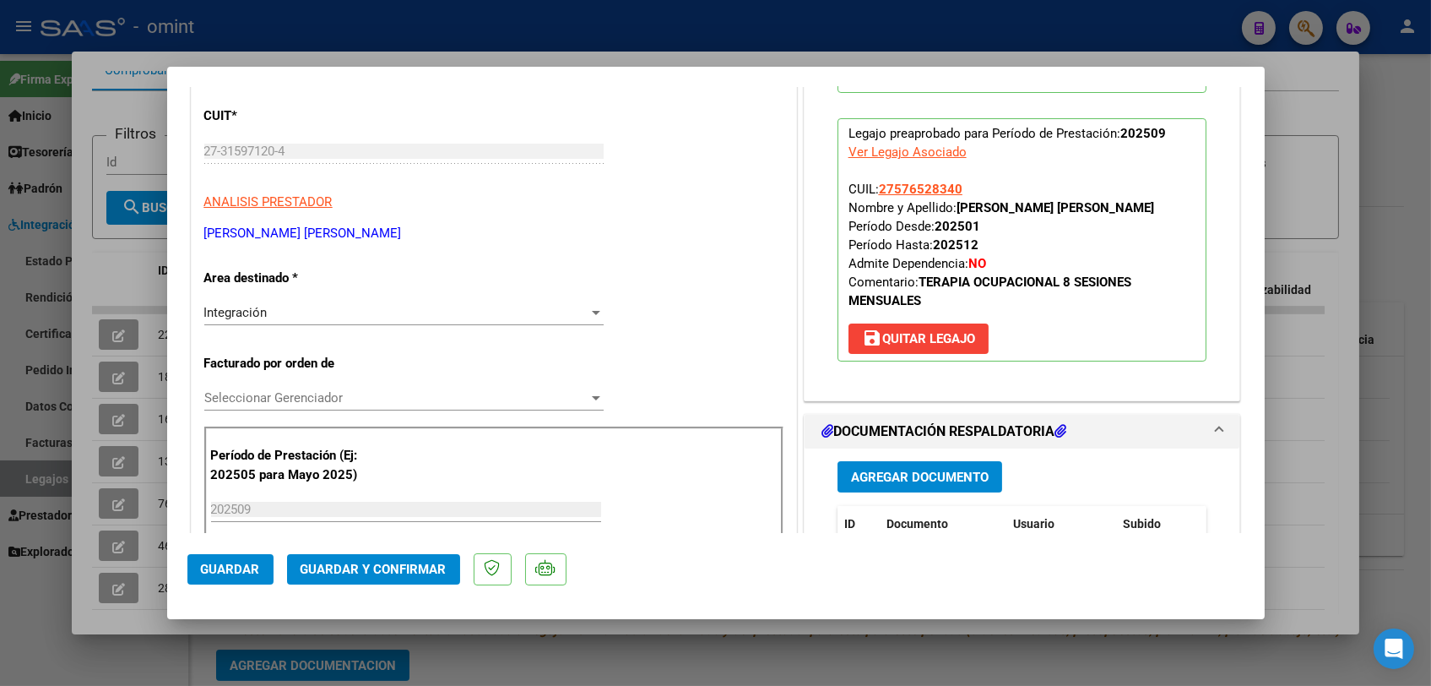
scroll to position [375, 0]
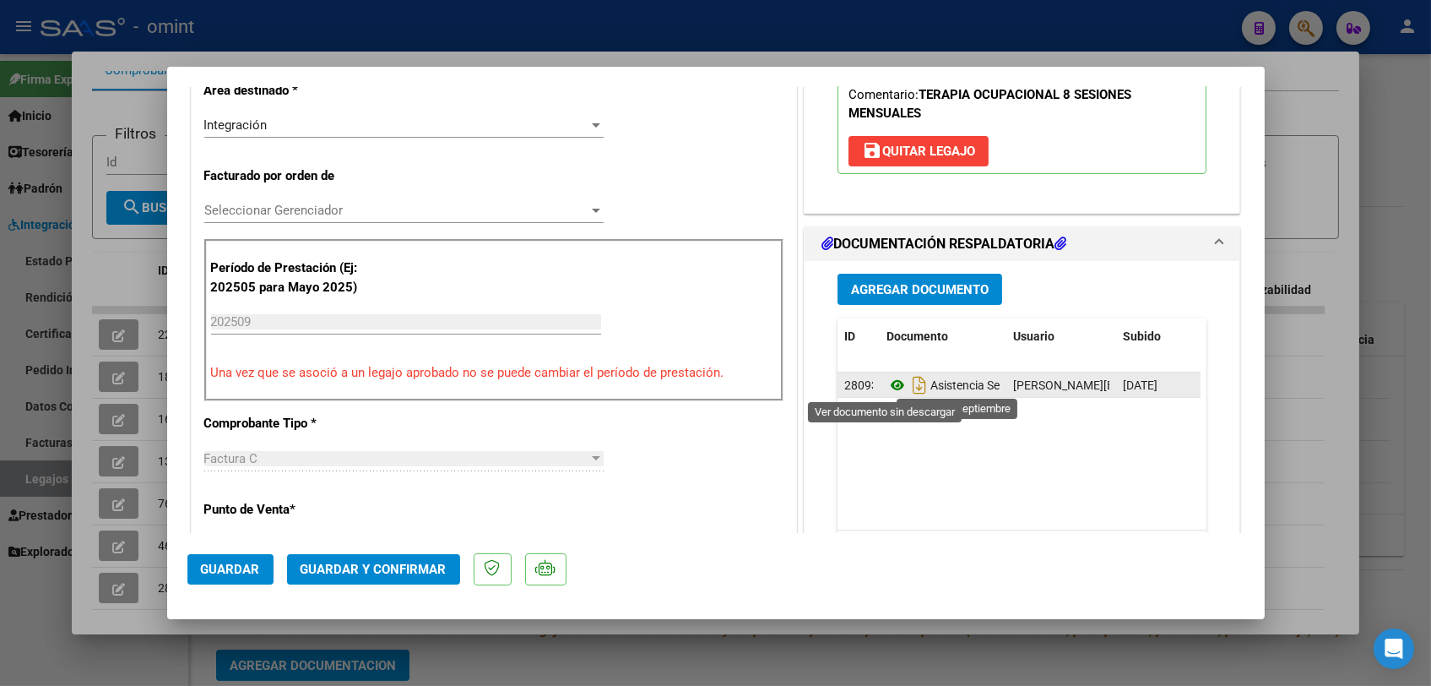
click at [887, 380] on icon at bounding box center [898, 385] width 22 height 20
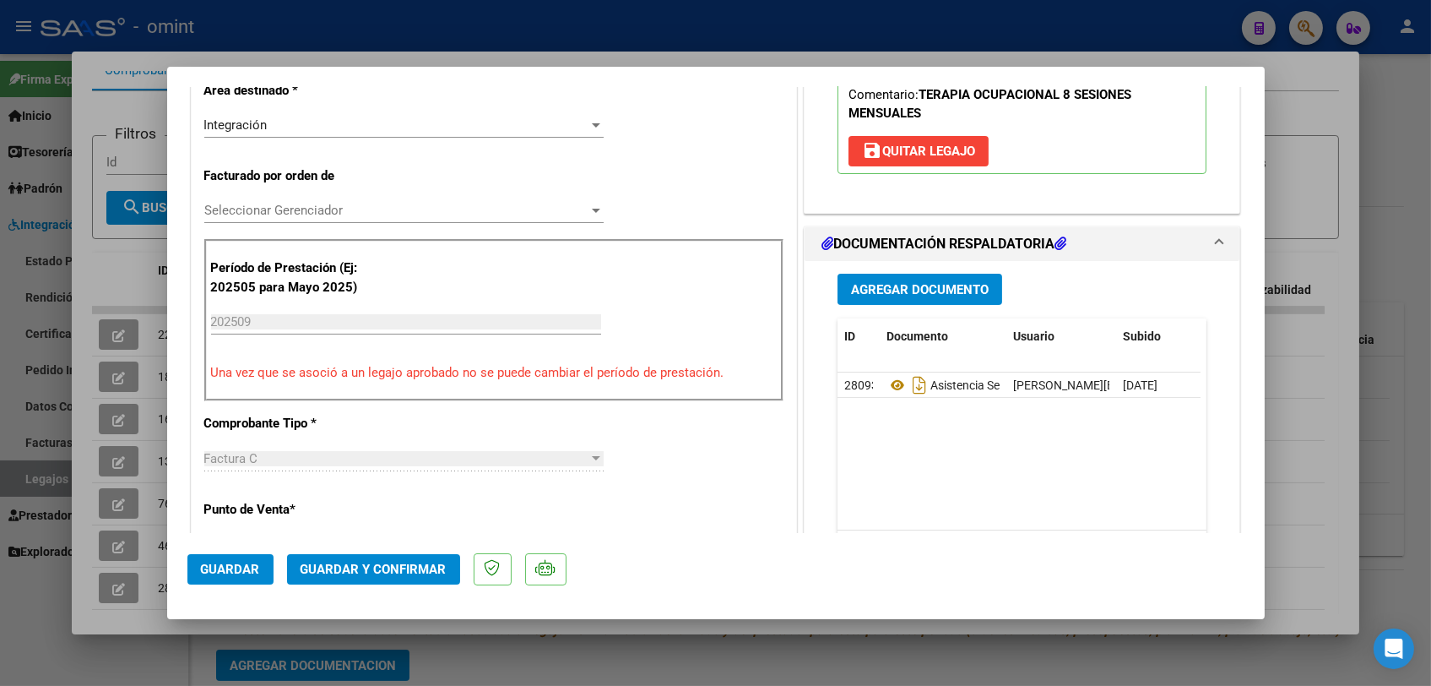
click at [354, 215] on span "Seleccionar Gerenciador" at bounding box center [396, 210] width 384 height 15
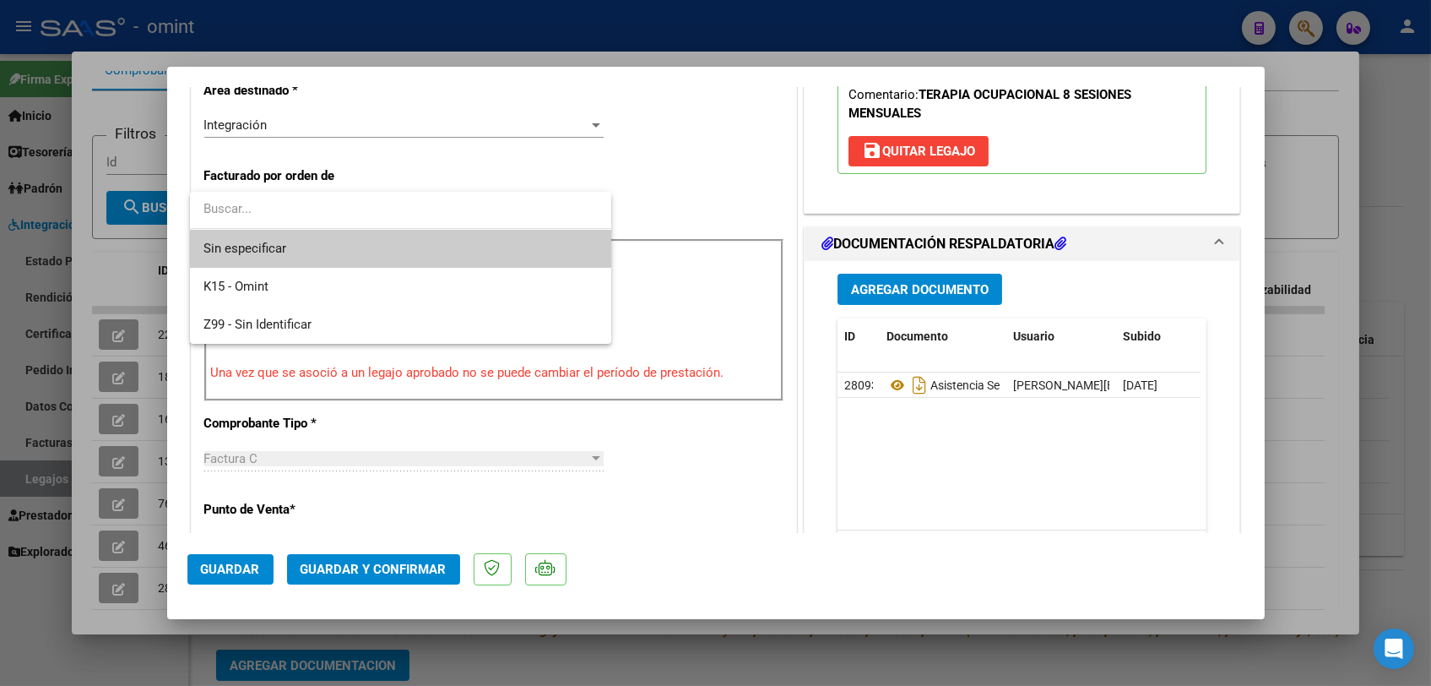
click at [348, 251] on span "Sin especificar" at bounding box center [401, 249] width 394 height 38
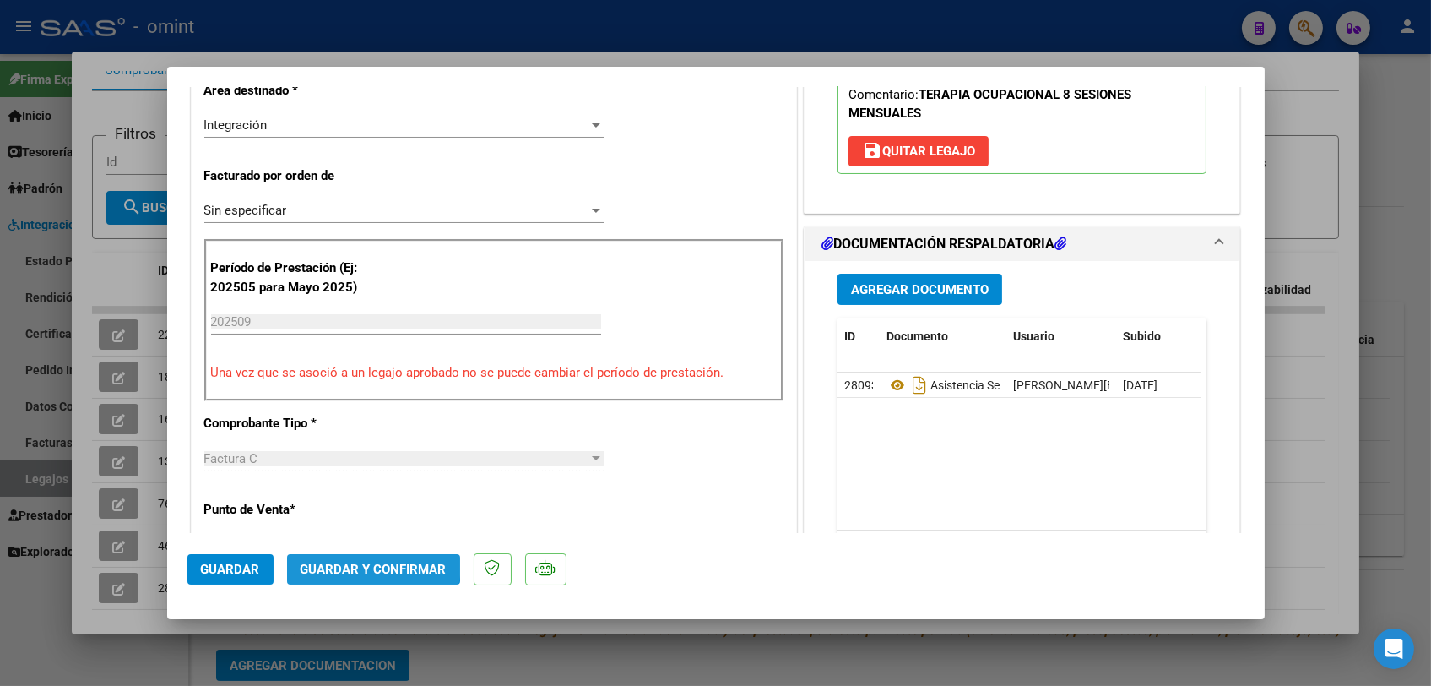
click at [368, 564] on span "Guardar y Confirmar" at bounding box center [374, 569] width 146 height 15
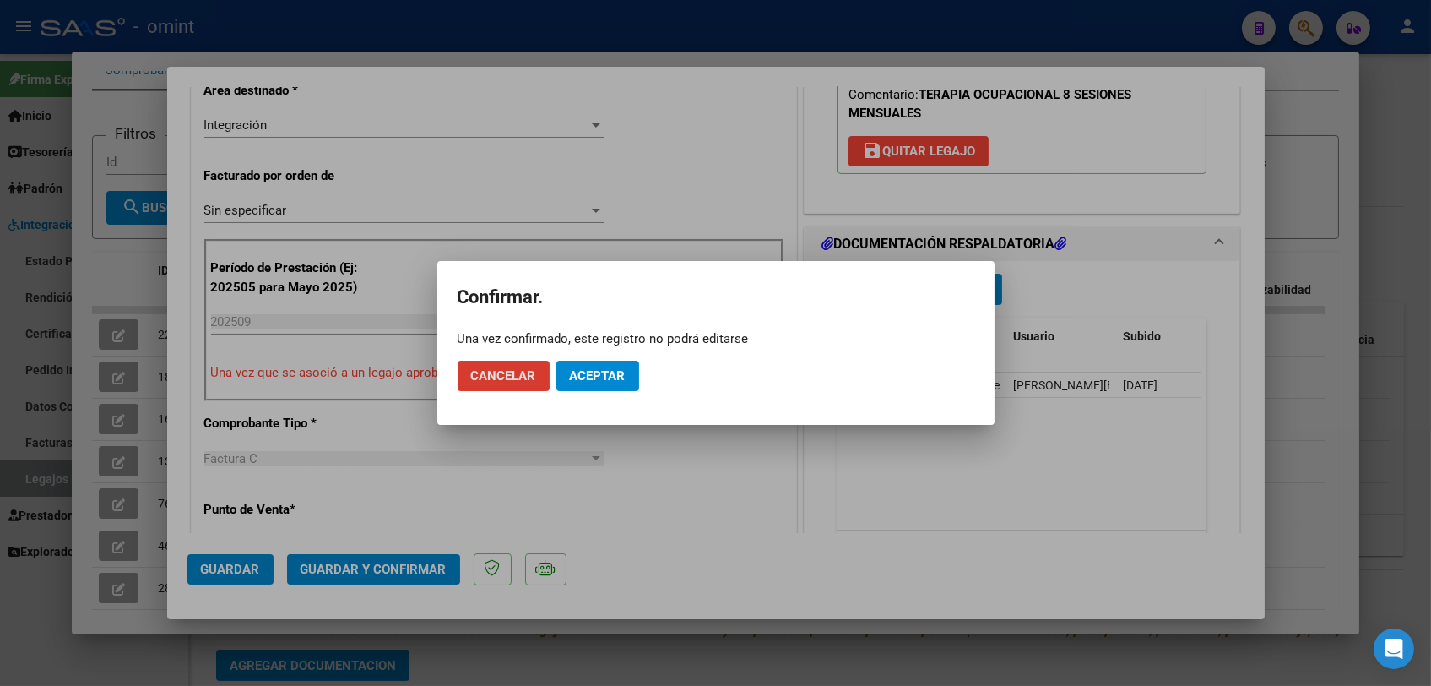
click at [593, 383] on button "Aceptar" at bounding box center [597, 376] width 83 height 30
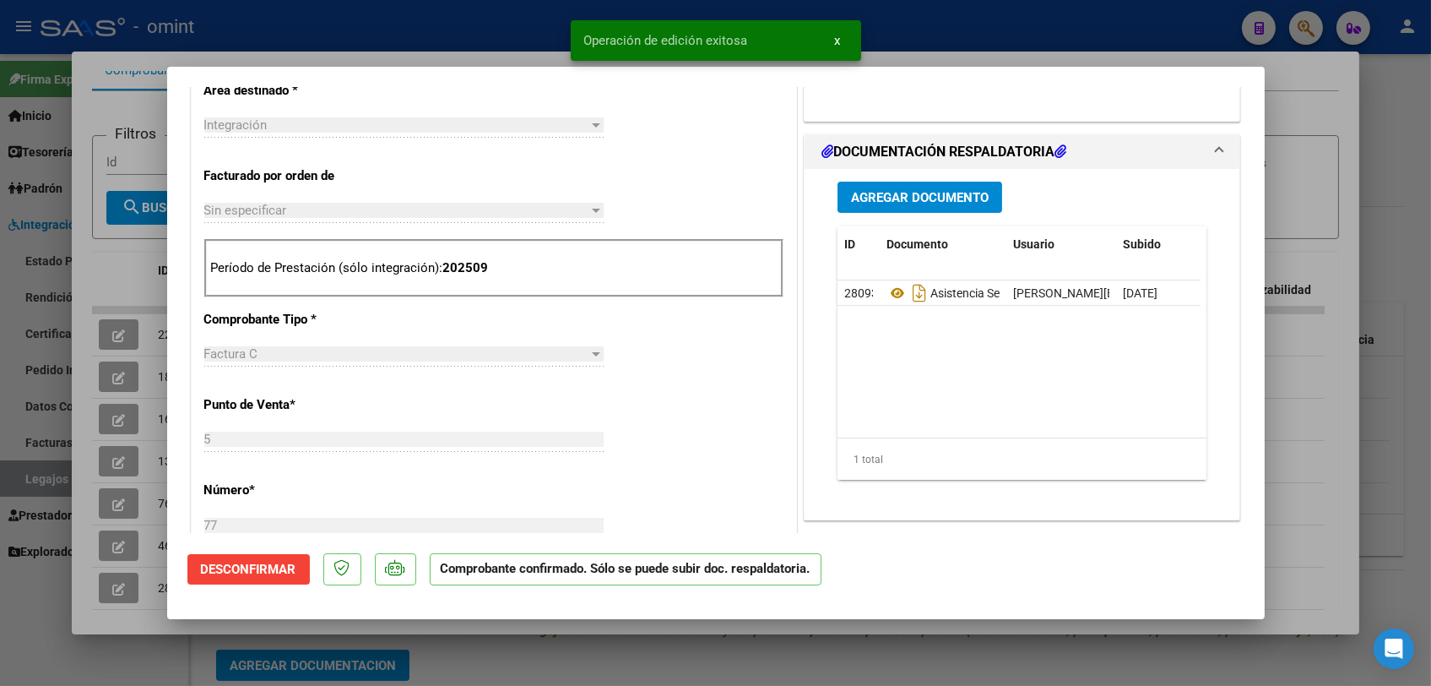
click at [581, 662] on div at bounding box center [715, 343] width 1431 height 686
type input "$ 0,00"
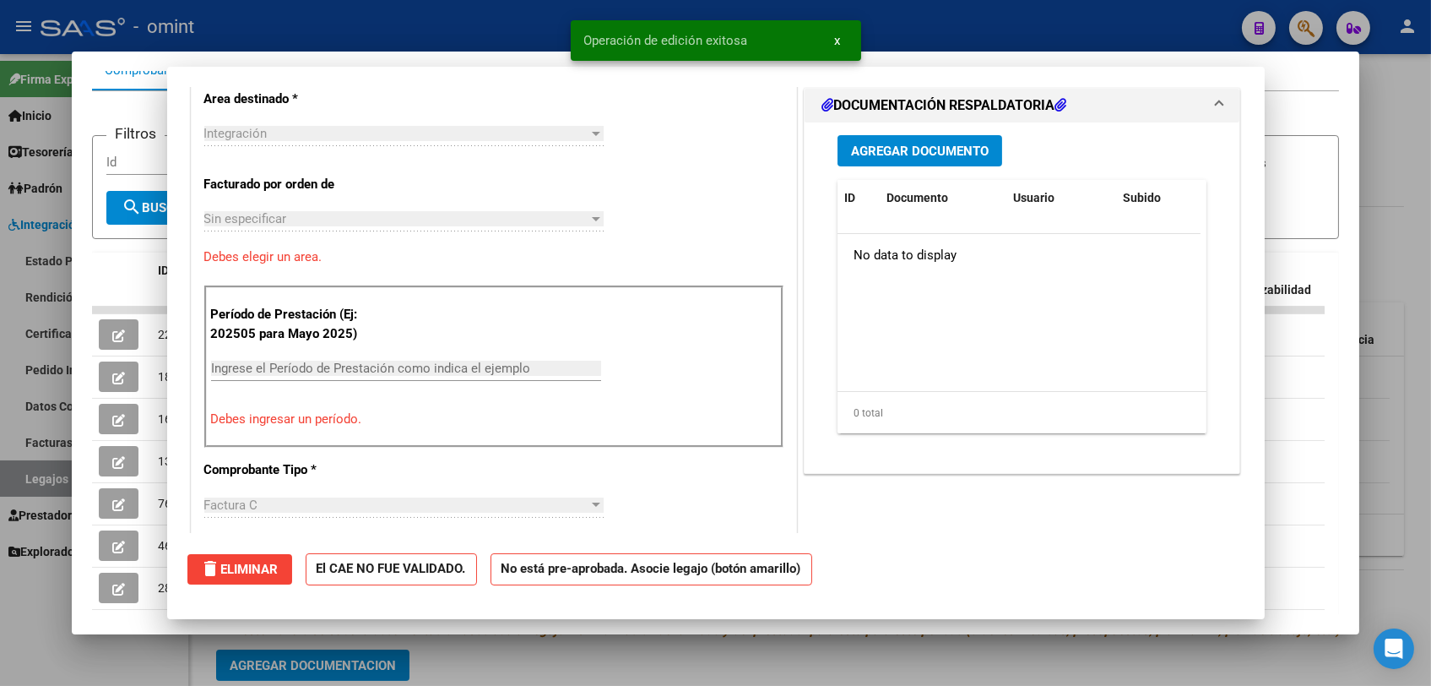
scroll to position [404, 0]
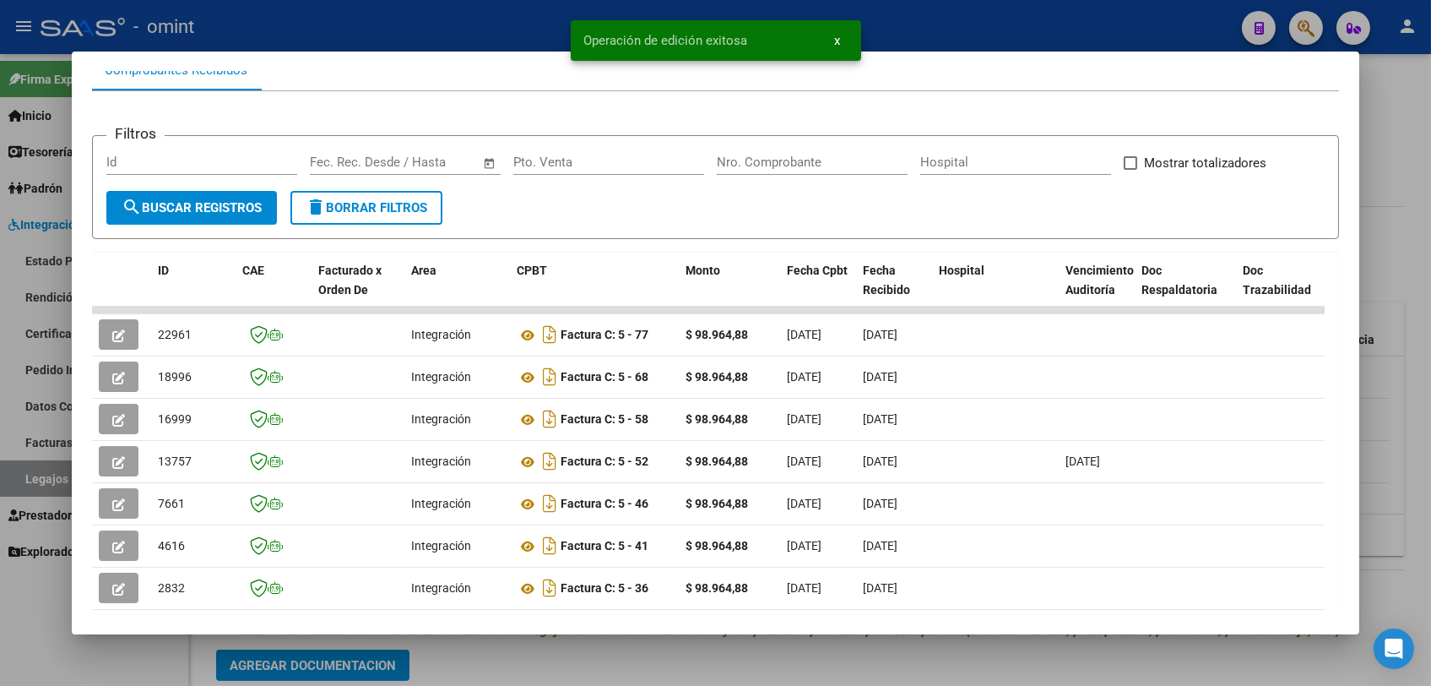
click at [581, 662] on div at bounding box center [715, 343] width 1431 height 686
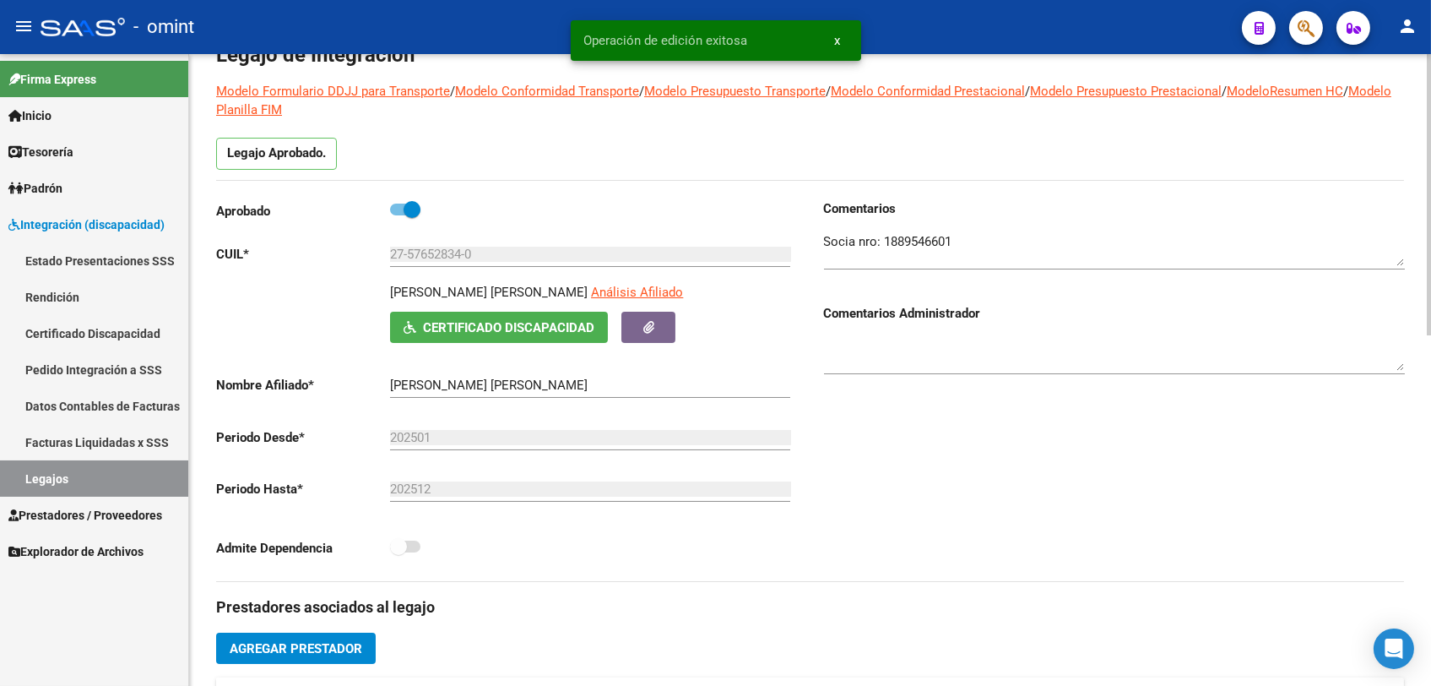
scroll to position [0, 0]
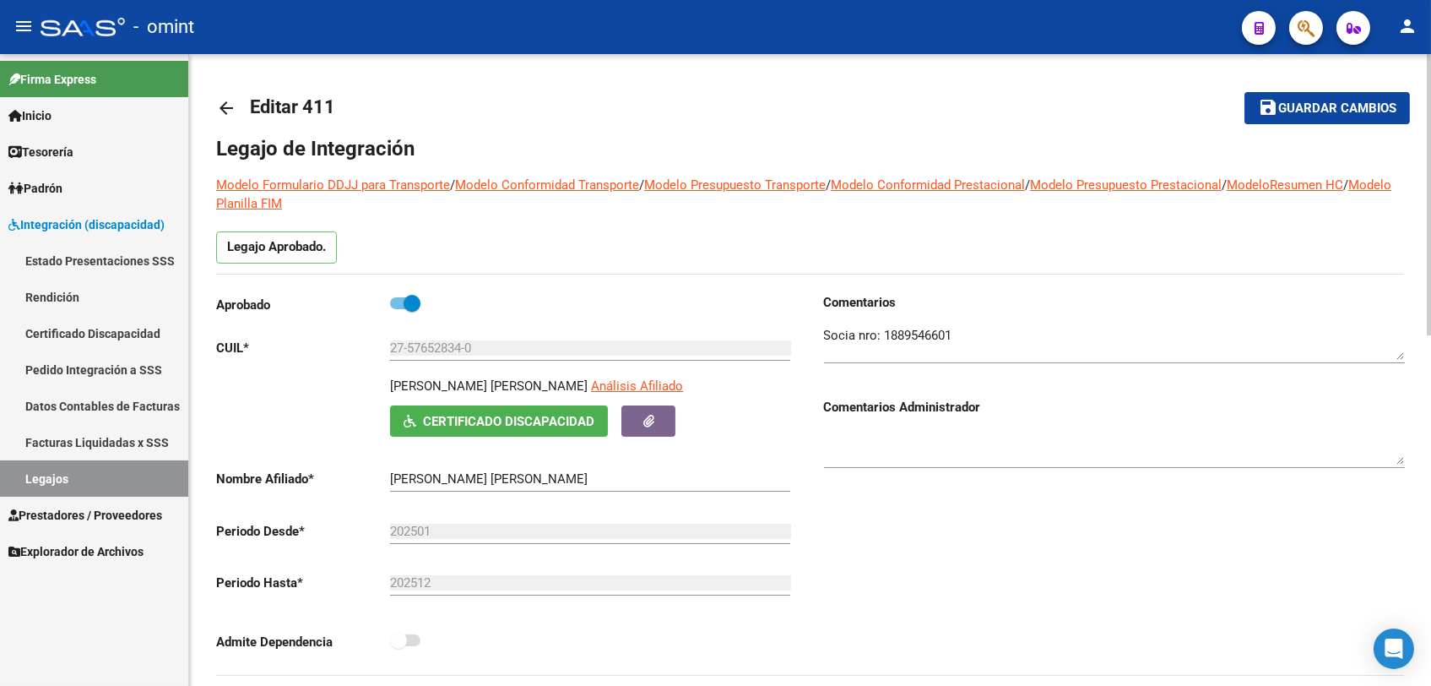
click at [1278, 120] on button "save Guardar cambios" at bounding box center [1328, 107] width 166 height 31
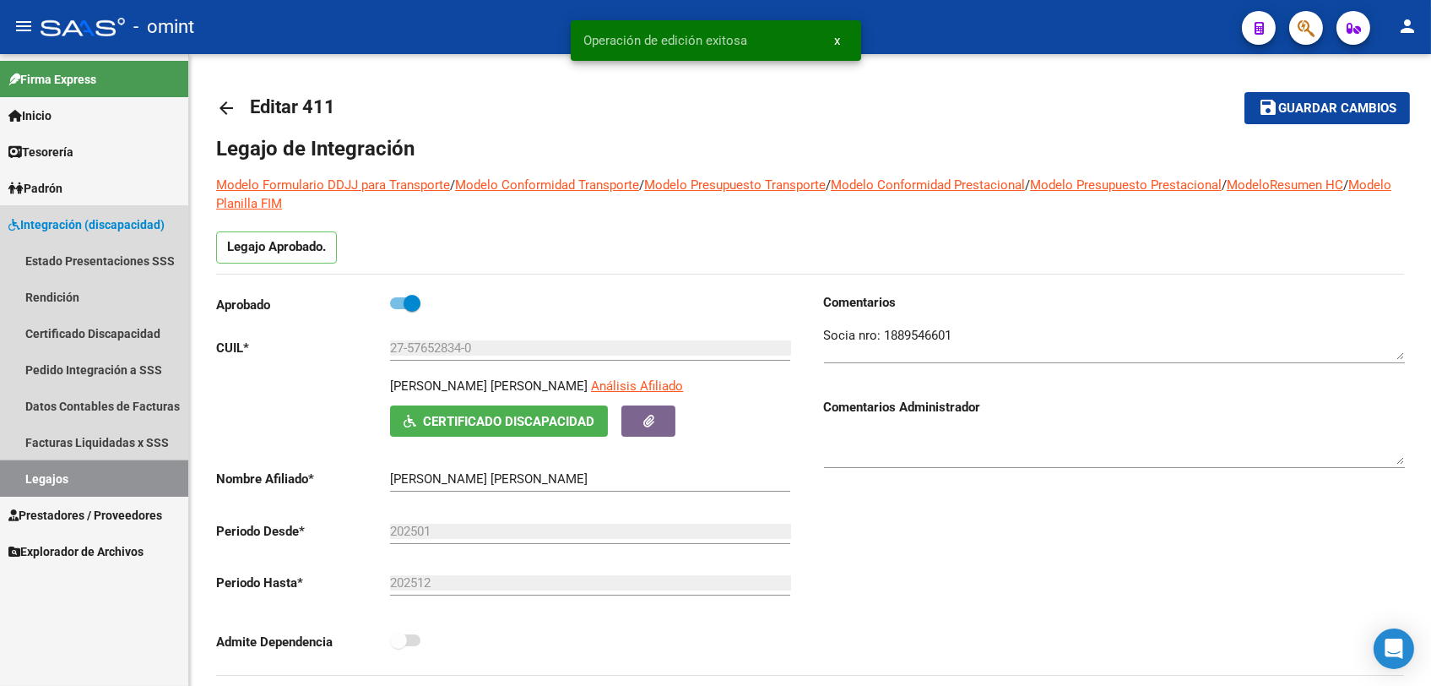
click at [37, 464] on link "Legajos" at bounding box center [94, 478] width 188 height 36
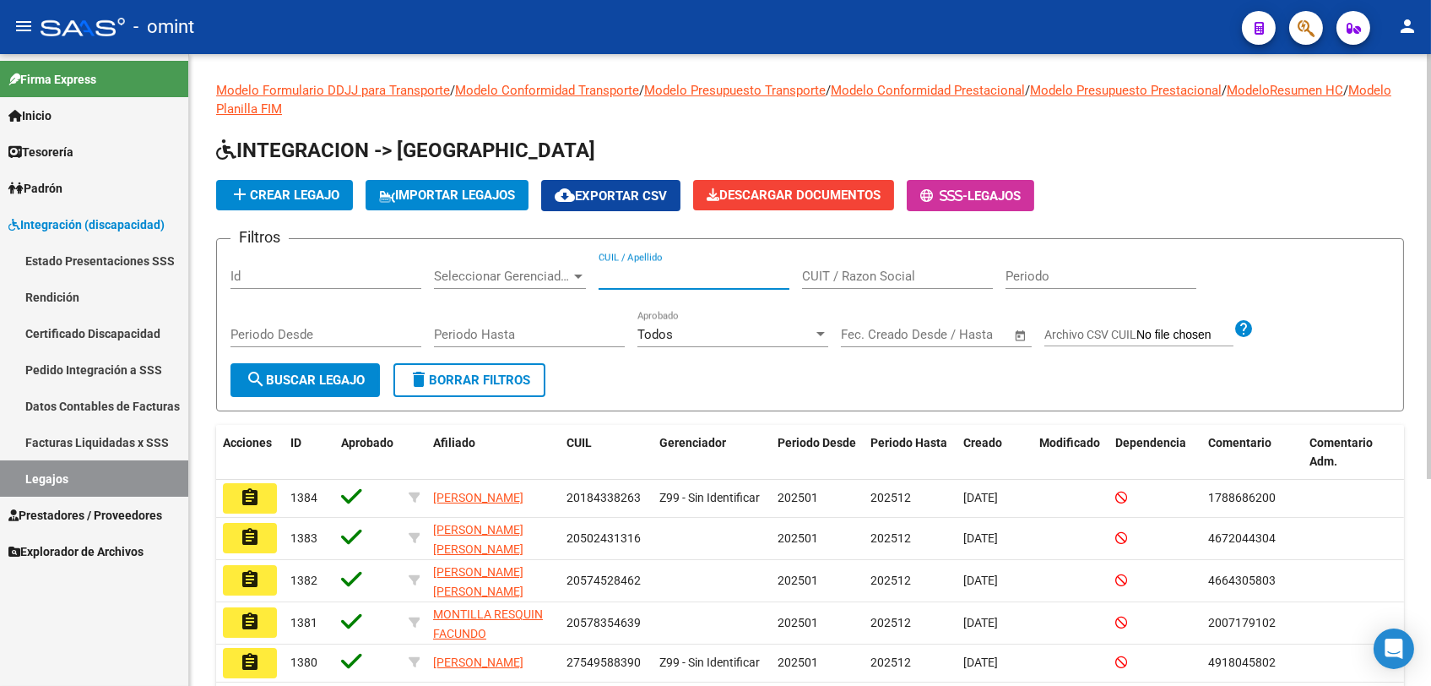
click at [667, 282] on input "CUIL / Apellido" at bounding box center [694, 276] width 191 height 15
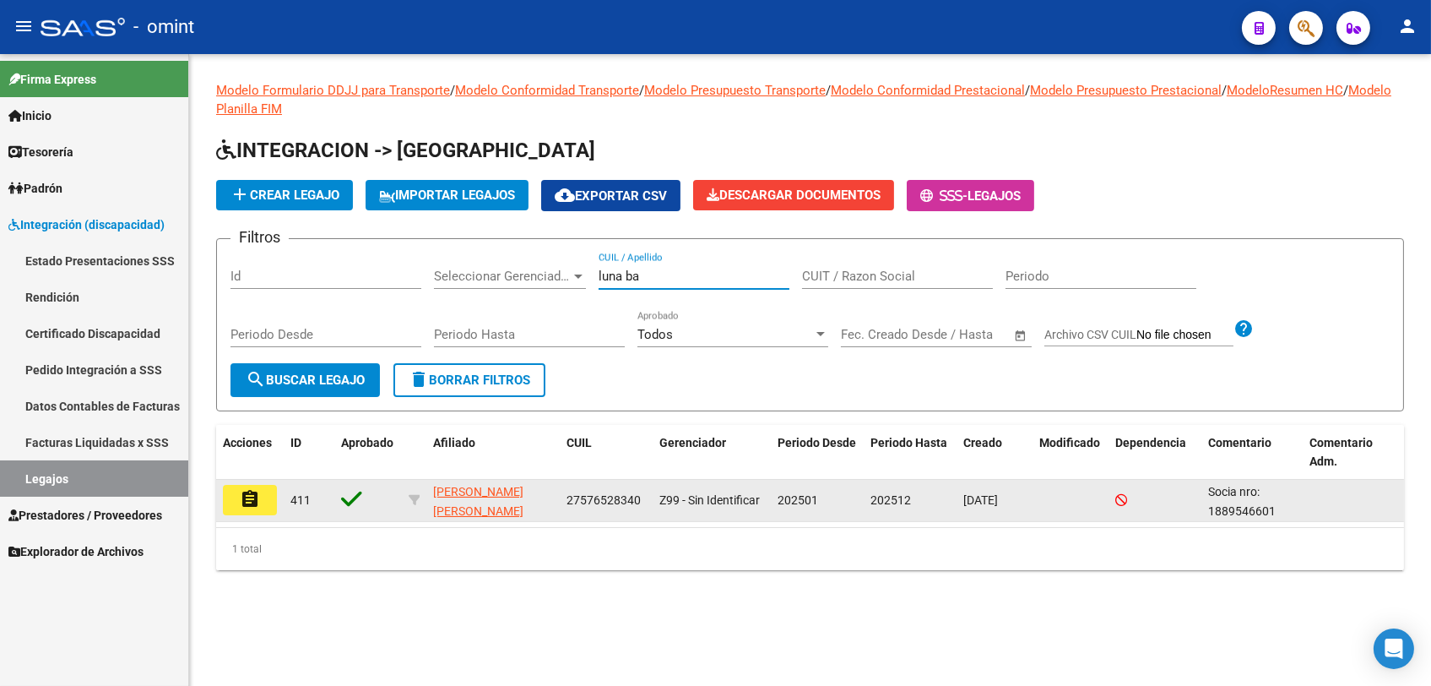
type input "luna ba"
click at [257, 506] on mat-icon "assignment" at bounding box center [250, 499] width 20 height 20
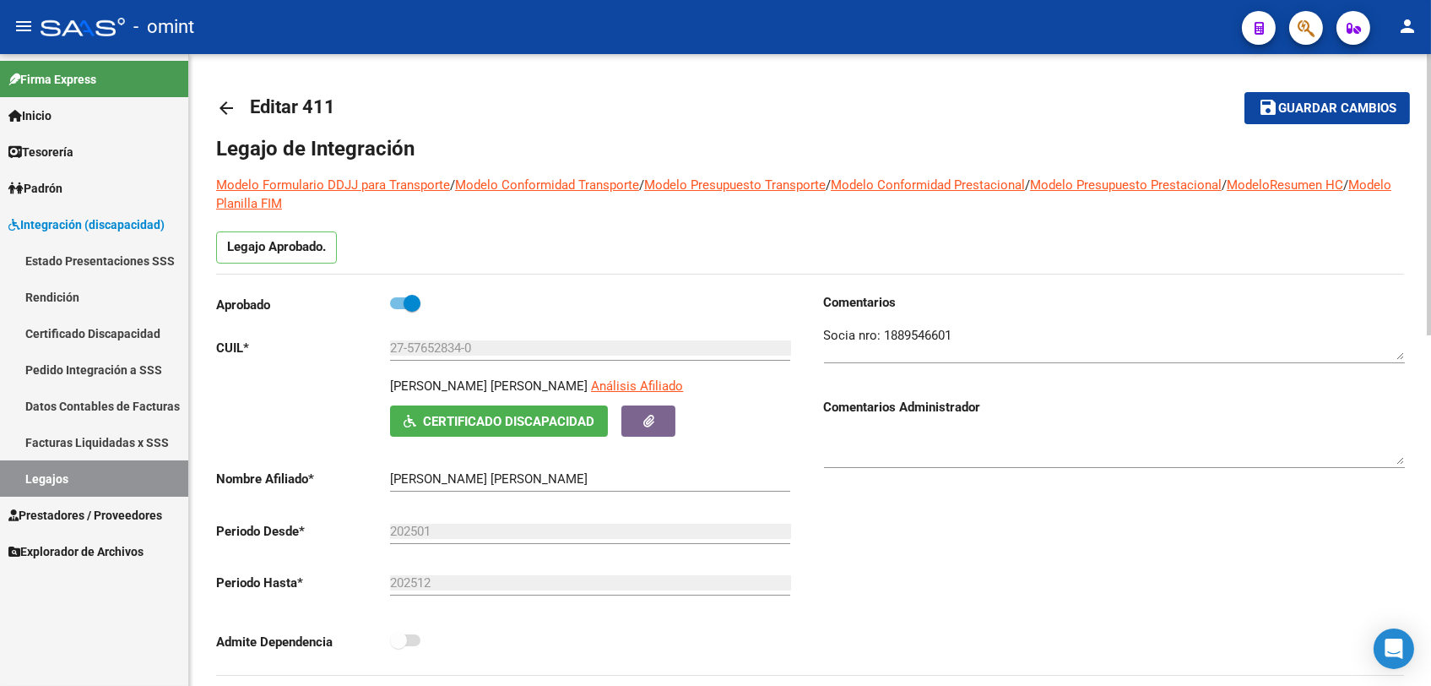
scroll to position [375, 0]
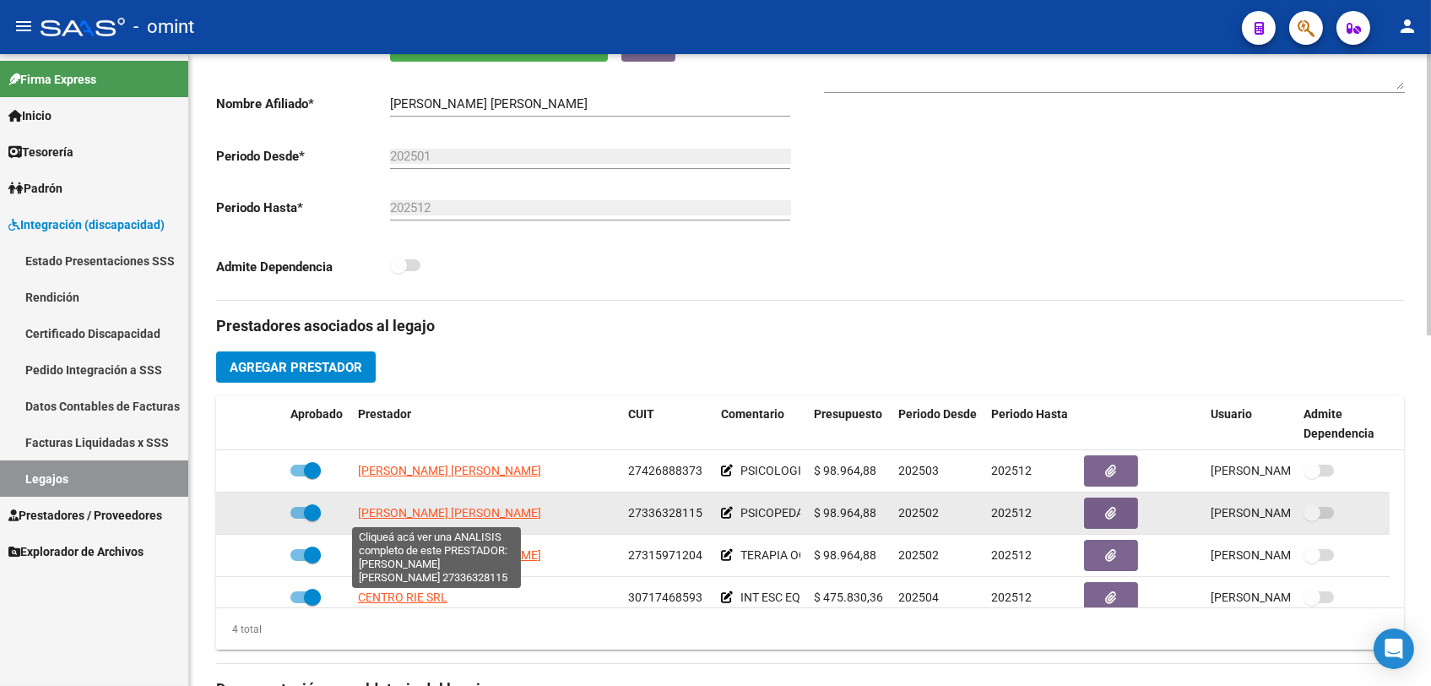
click at [448, 508] on span "[PERSON_NAME] [PERSON_NAME]" at bounding box center [449, 513] width 183 height 14
type textarea "27336328115"
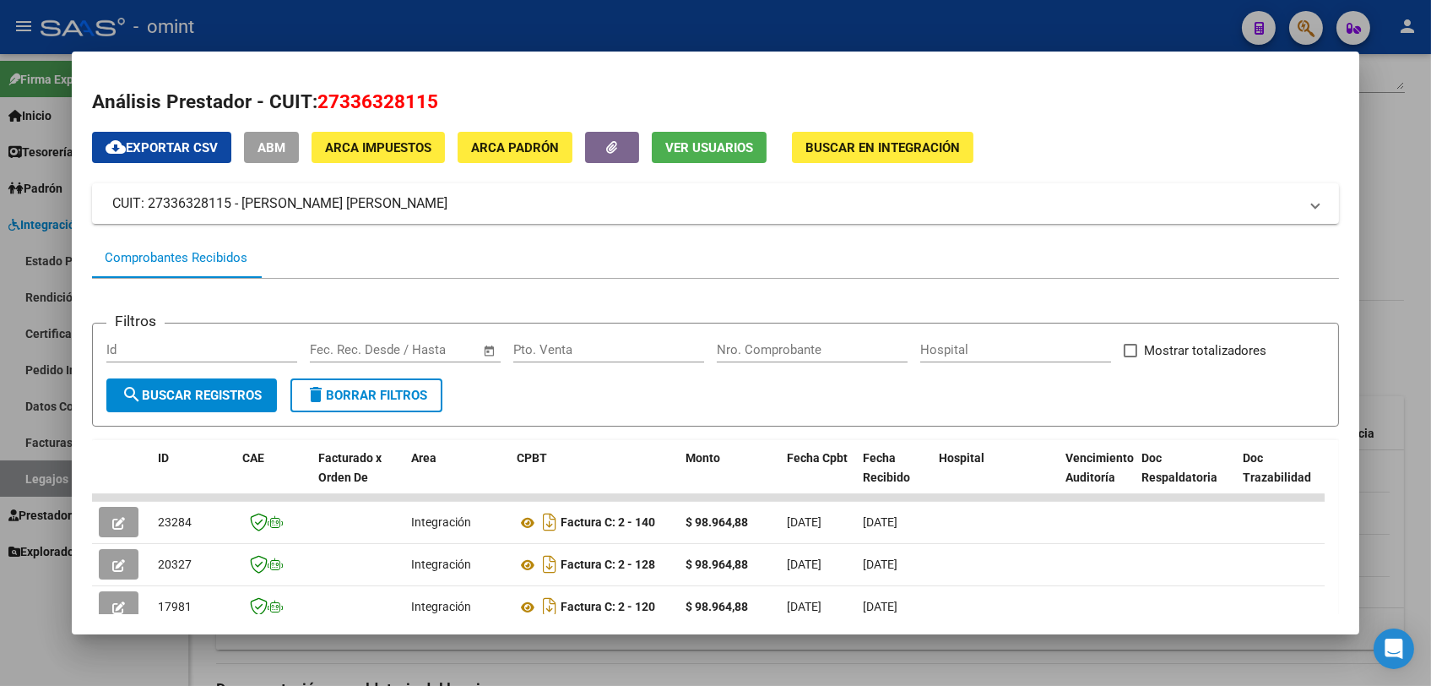
scroll to position [187, 0]
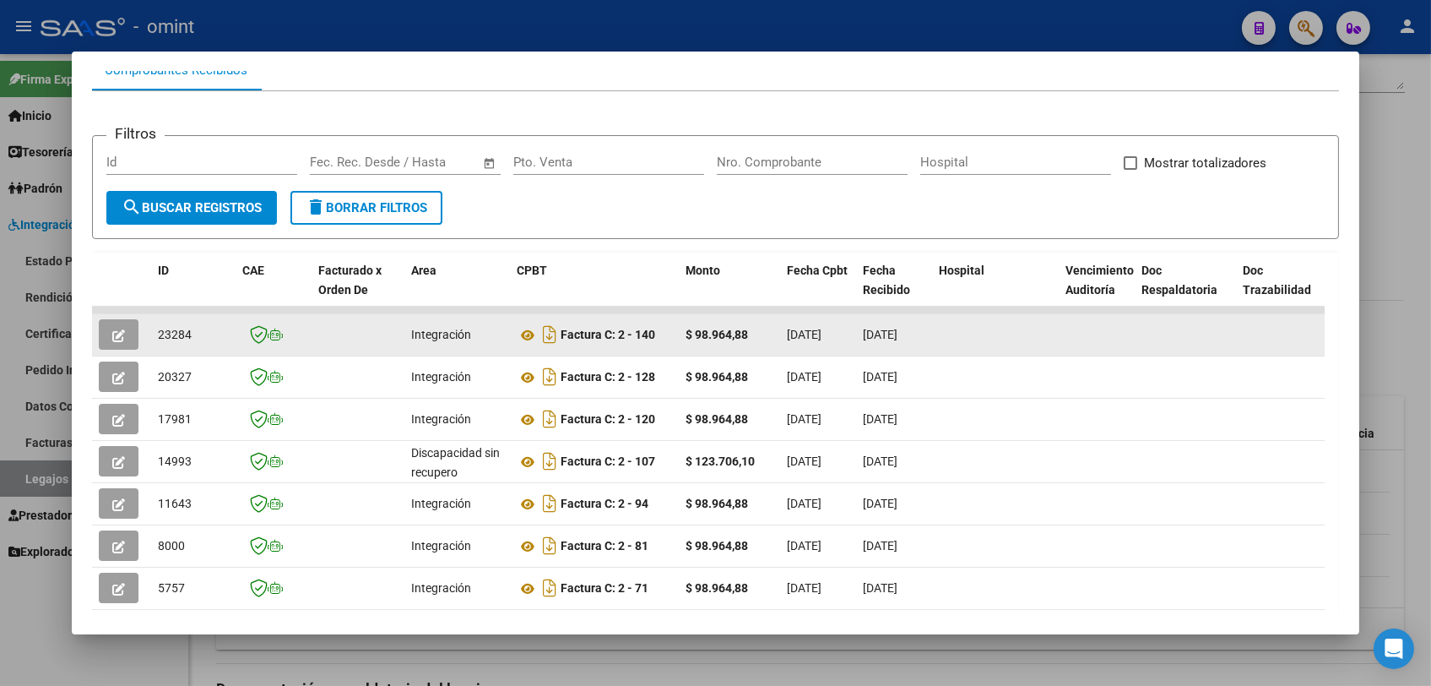
click at [122, 337] on icon "button" at bounding box center [118, 335] width 13 height 13
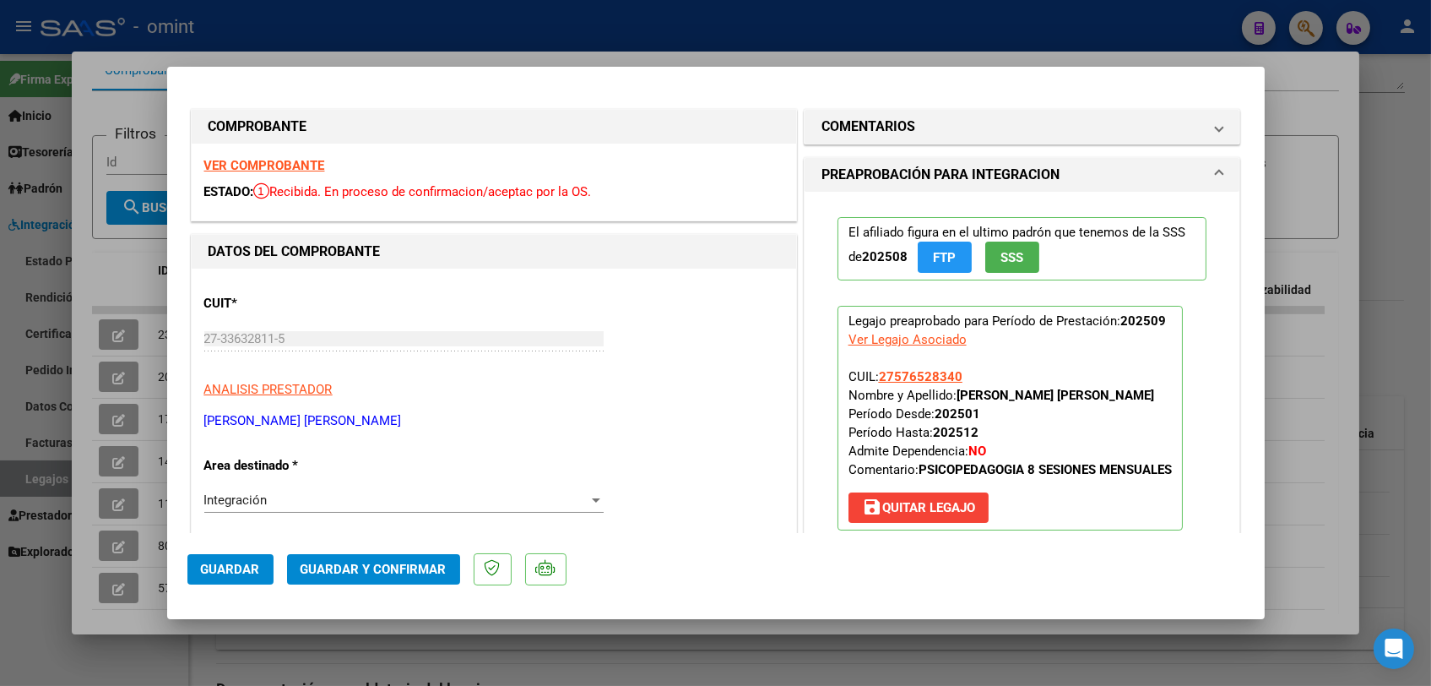
click at [307, 160] on strong "VER COMPROBANTE" at bounding box center [264, 165] width 121 height 15
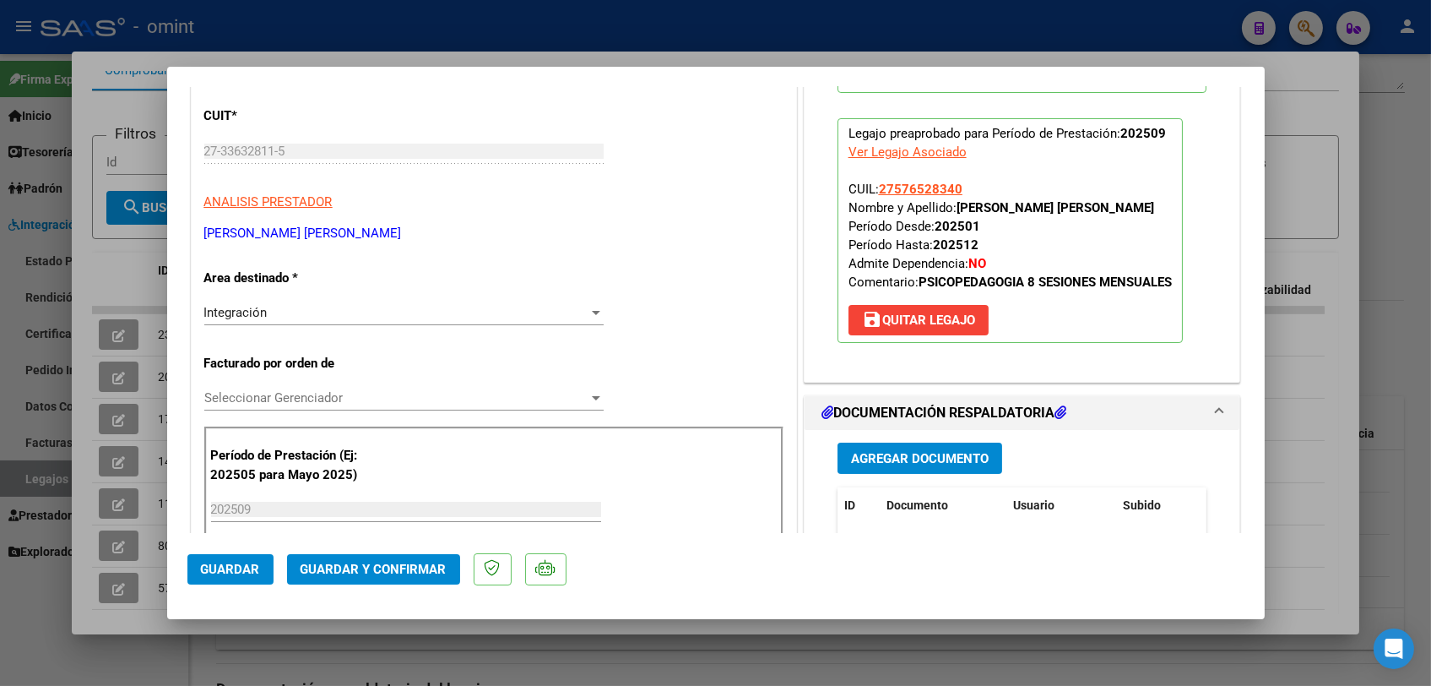
scroll to position [281, 0]
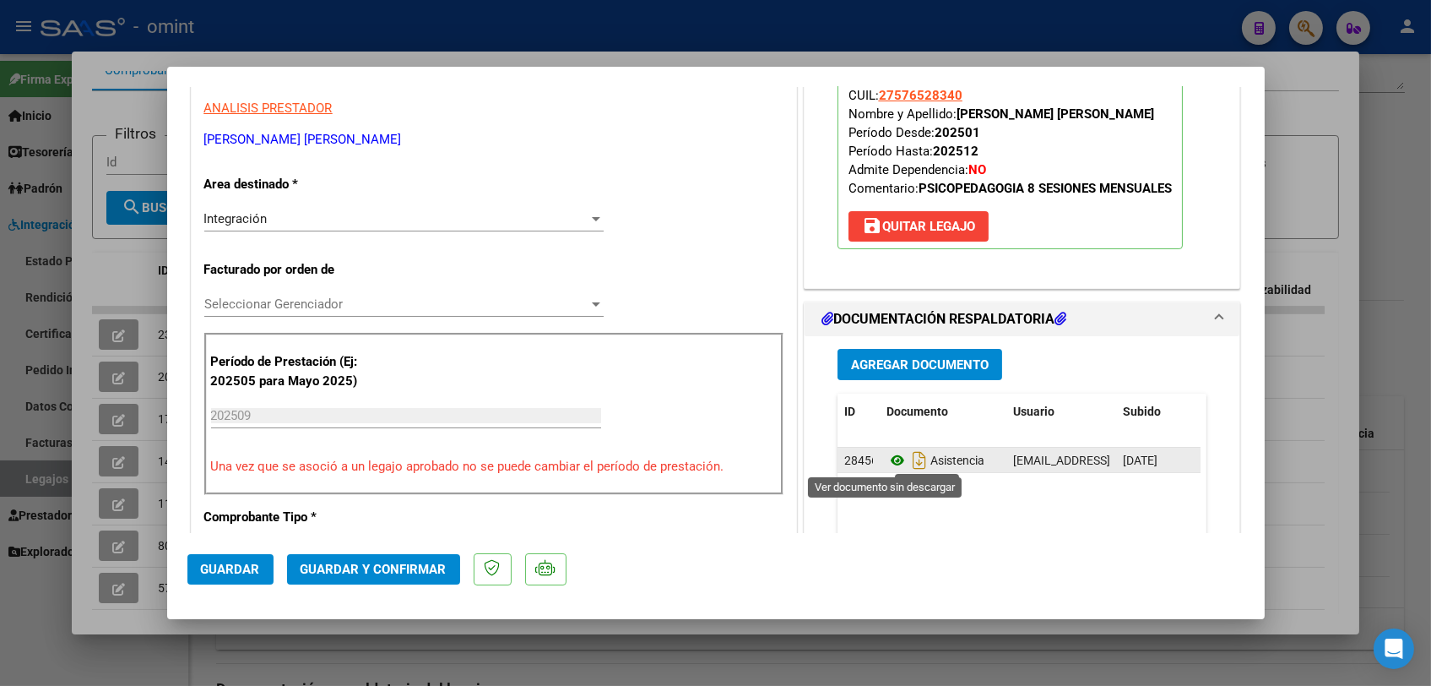
click at [891, 455] on icon at bounding box center [898, 460] width 22 height 20
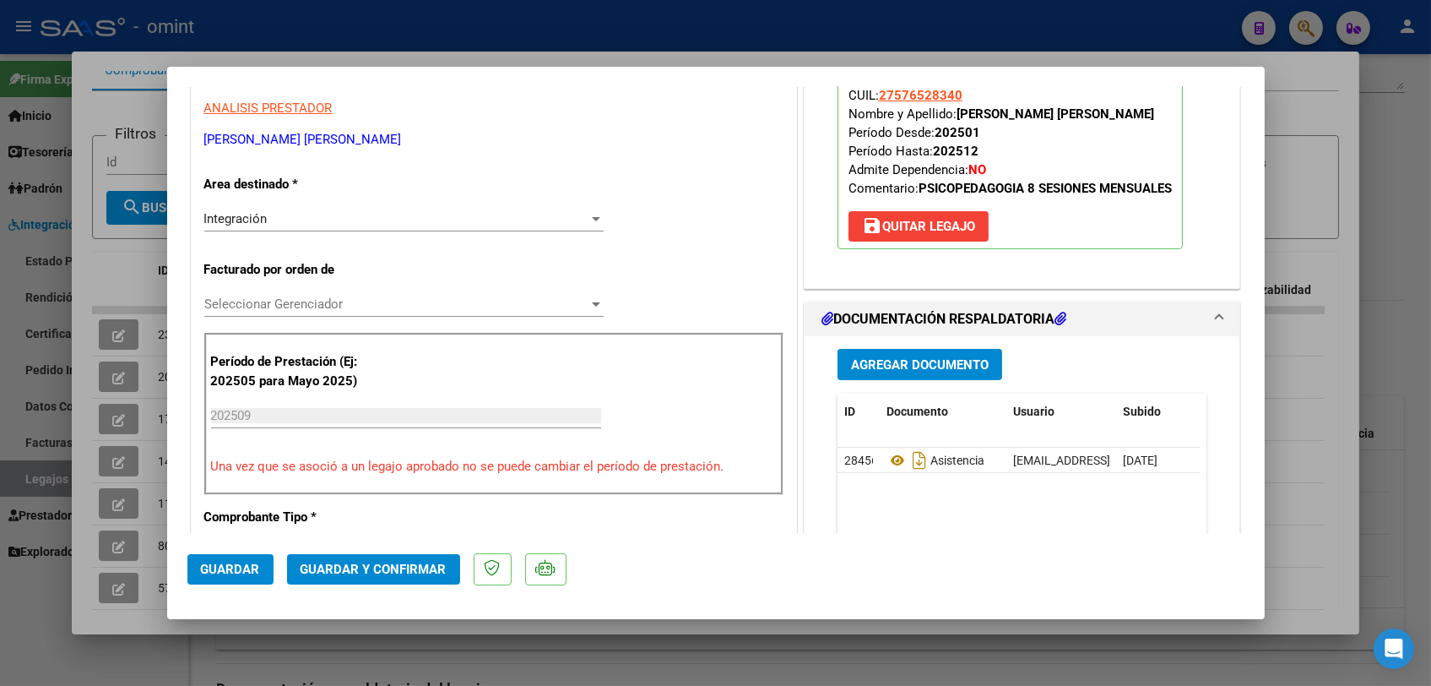
click at [281, 299] on span "Seleccionar Gerenciador" at bounding box center [396, 303] width 384 height 15
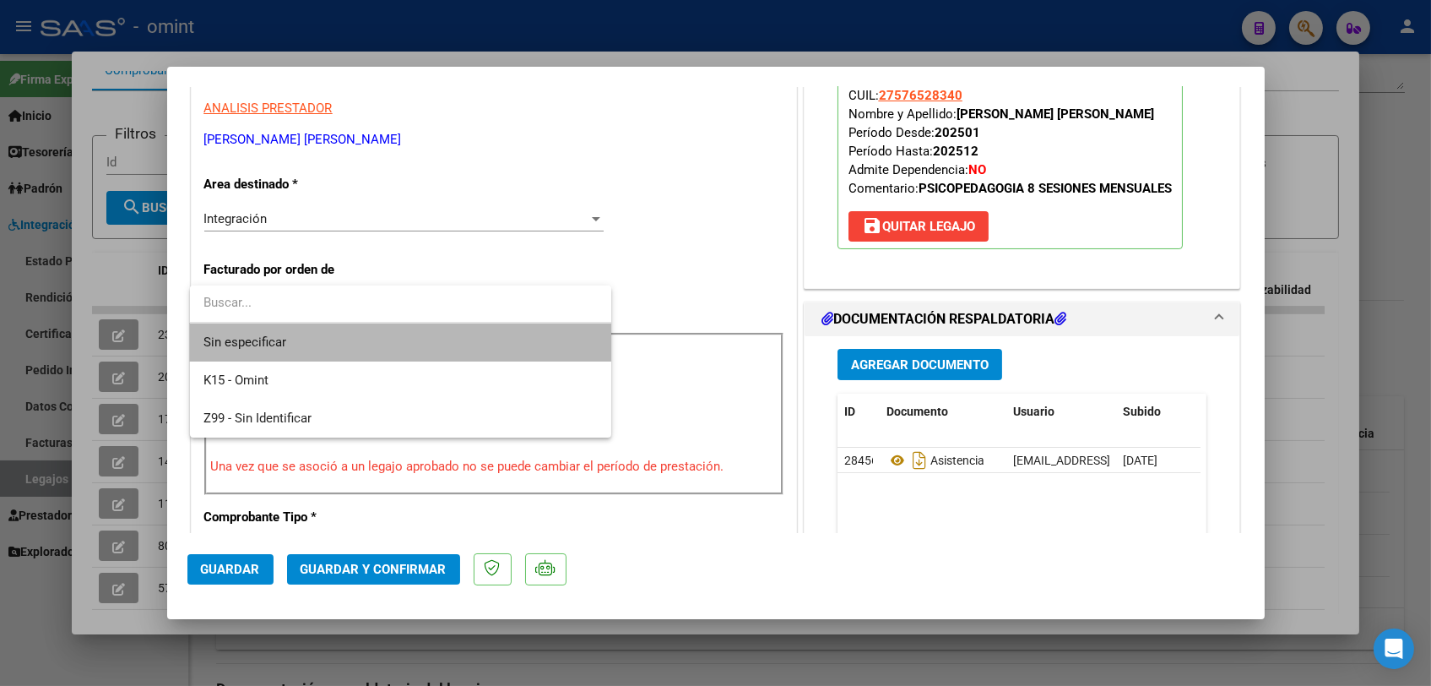
click at [280, 343] on span "Sin especificar" at bounding box center [401, 342] width 394 height 38
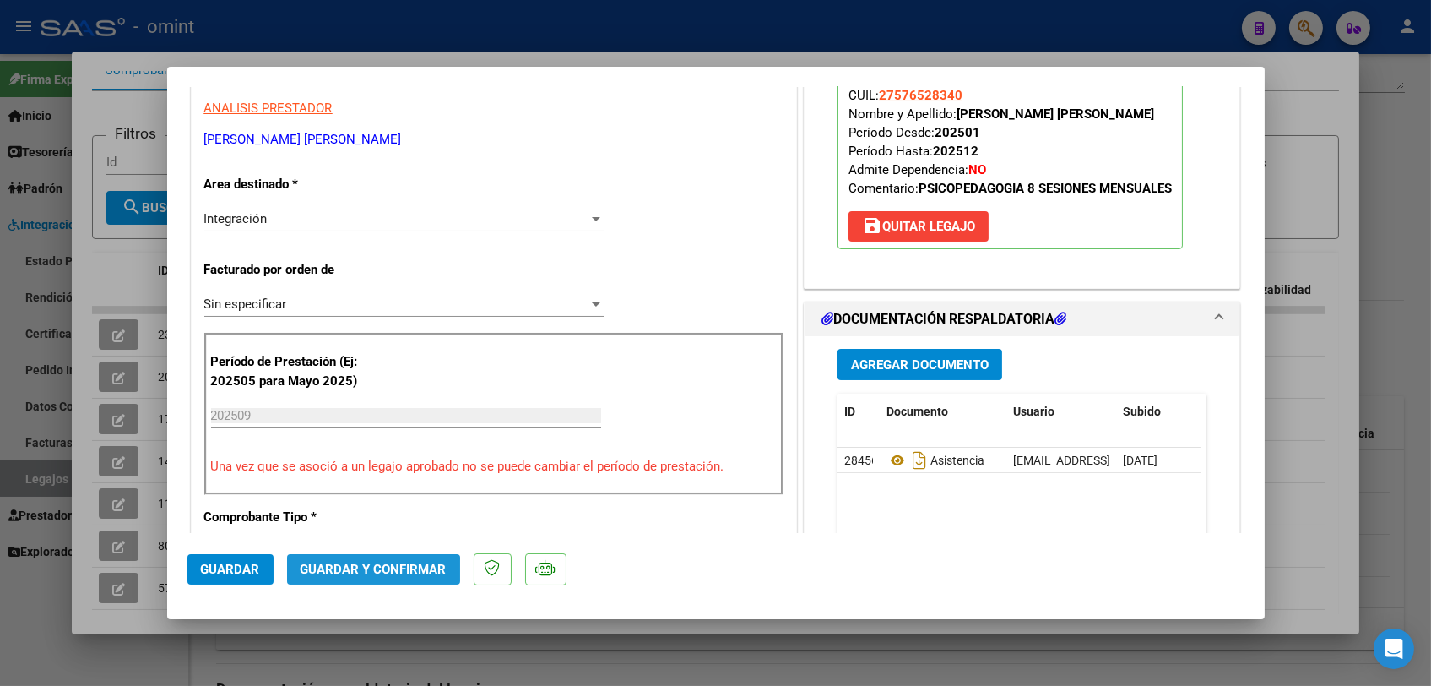
click at [350, 579] on button "Guardar y Confirmar" at bounding box center [373, 569] width 173 height 30
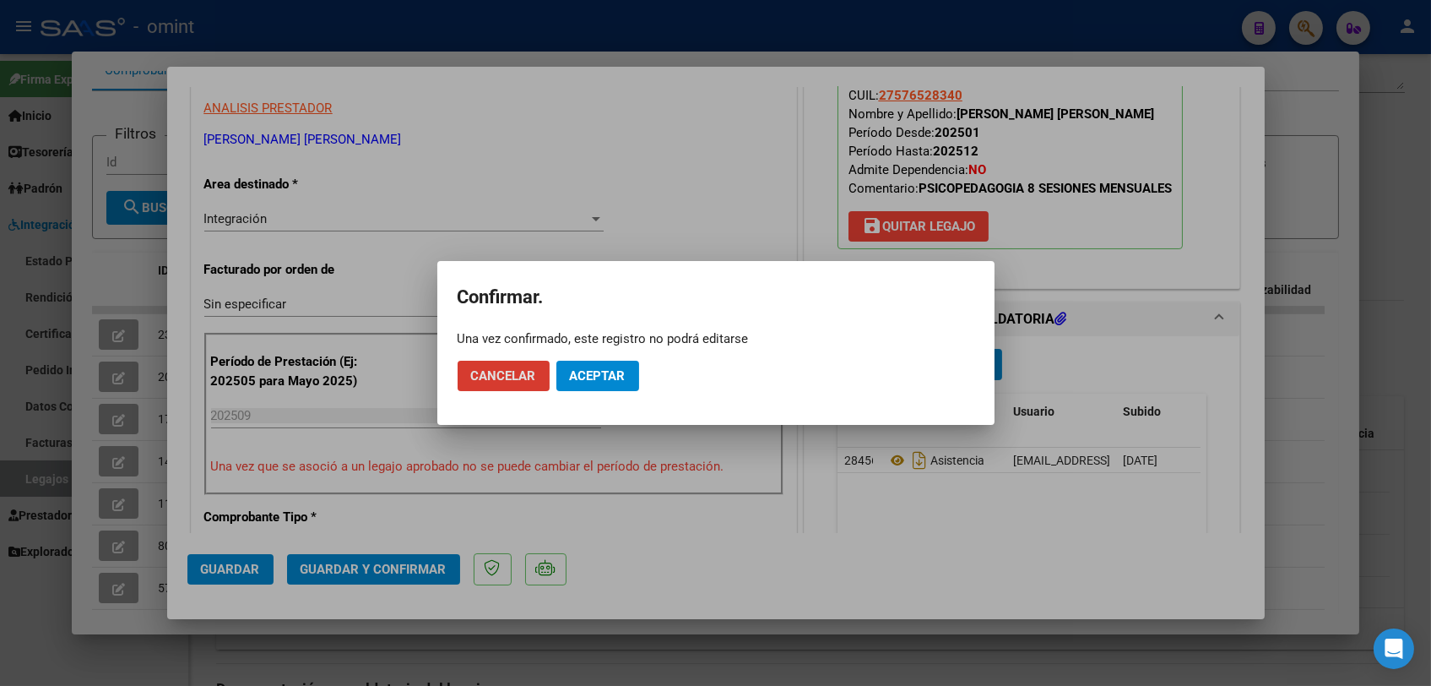
click at [602, 364] on button "Aceptar" at bounding box center [597, 376] width 83 height 30
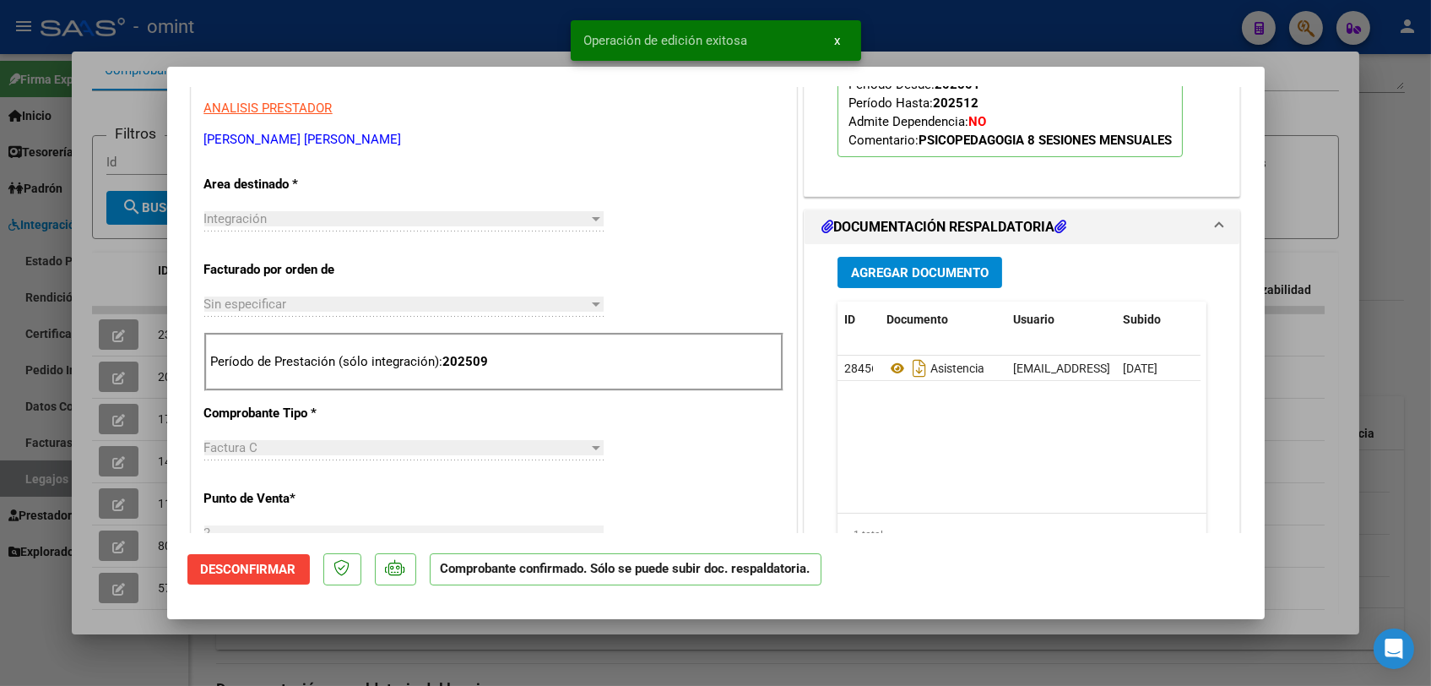
click at [482, 33] on div at bounding box center [715, 343] width 1431 height 686
type input "$ 0,00"
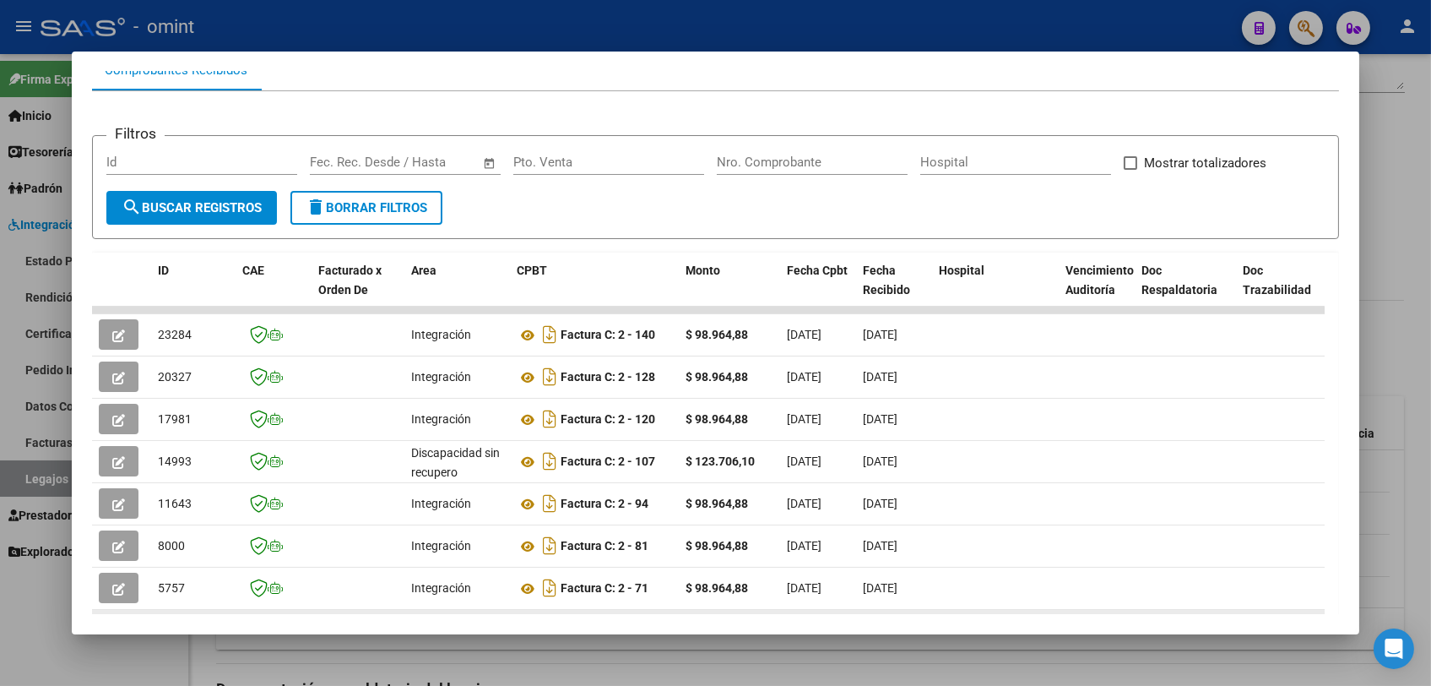
scroll to position [319, 0]
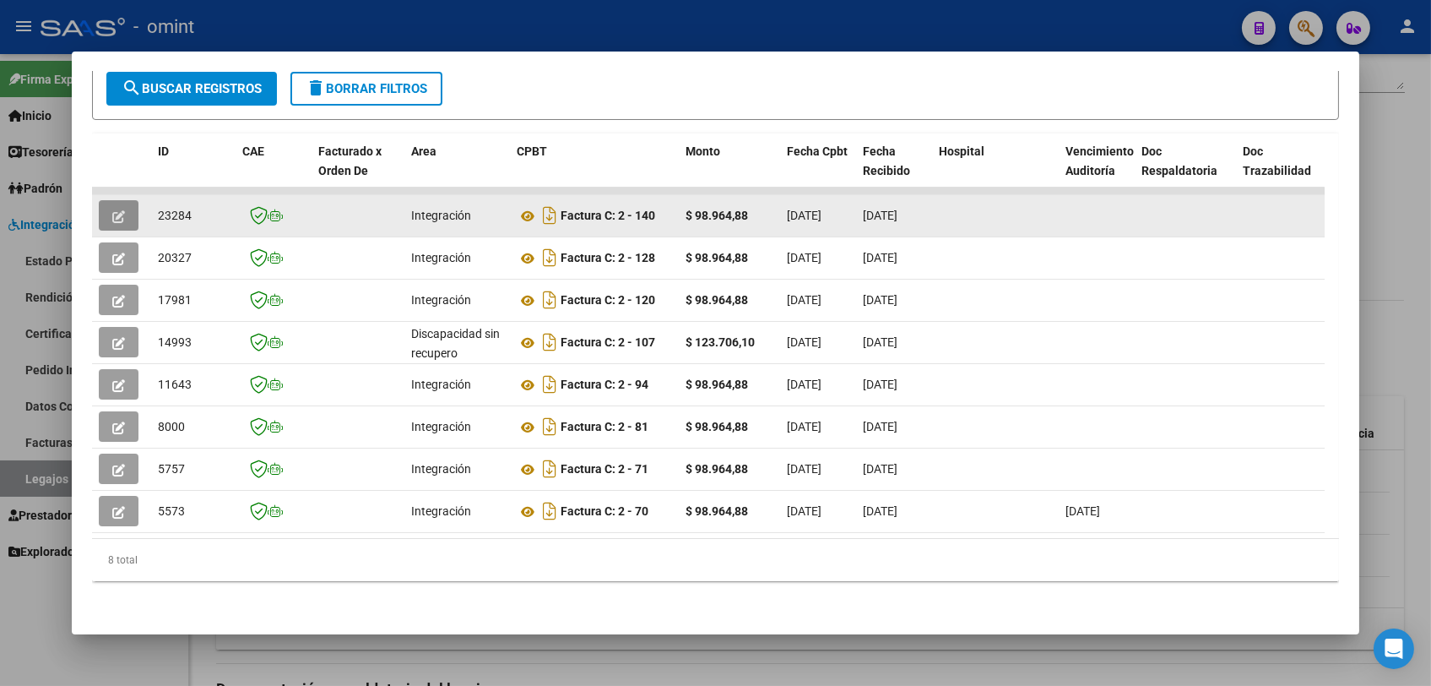
click at [128, 200] on button "button" at bounding box center [119, 215] width 40 height 30
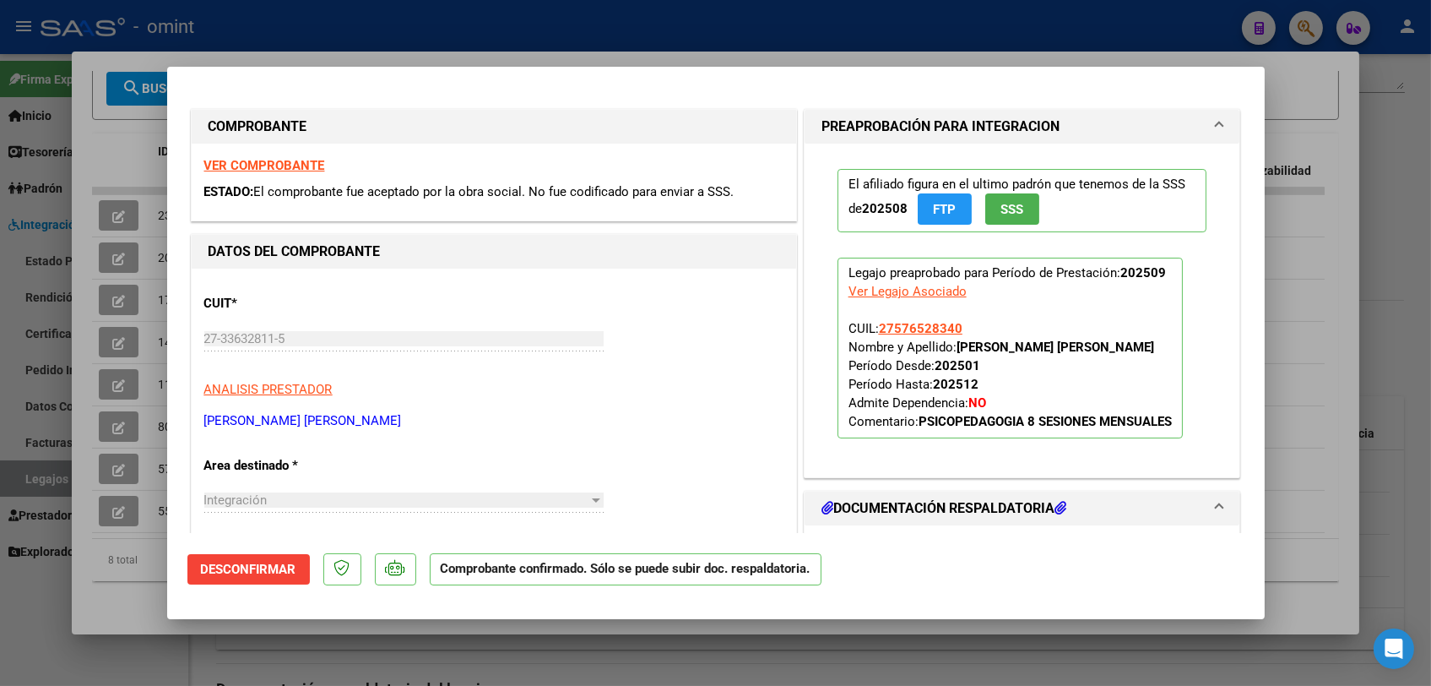
click at [349, 663] on div at bounding box center [715, 343] width 1431 height 686
type input "$ 0,00"
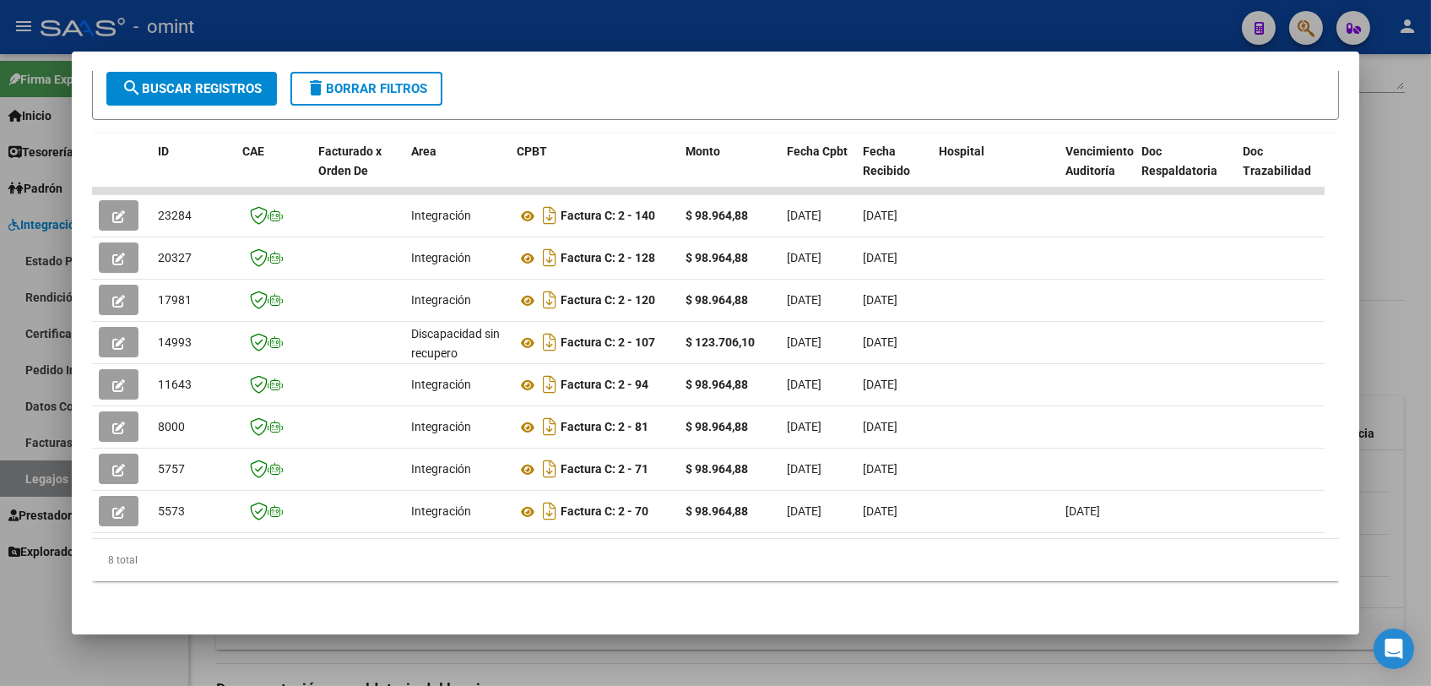
click at [349, 663] on div at bounding box center [715, 343] width 1431 height 686
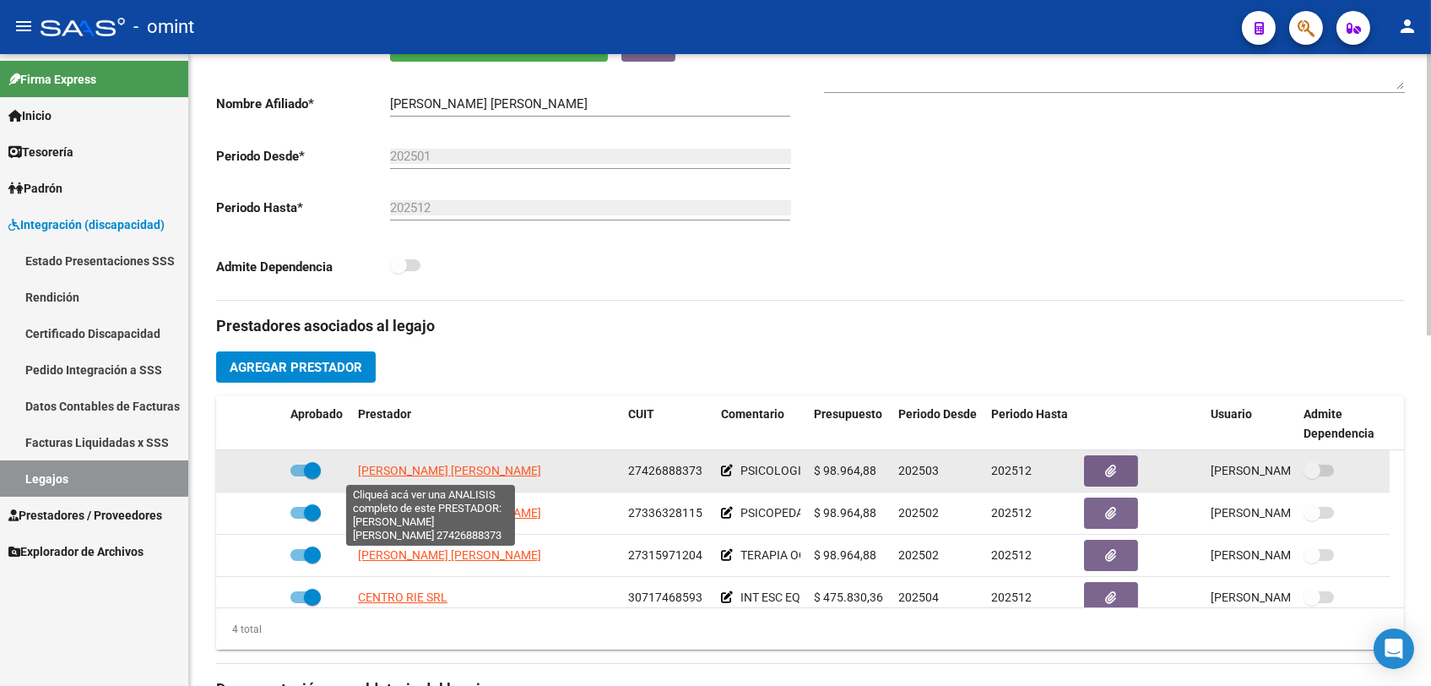
click at [434, 470] on span "[PERSON_NAME] [PERSON_NAME]" at bounding box center [449, 471] width 183 height 14
type textarea "27426888373"
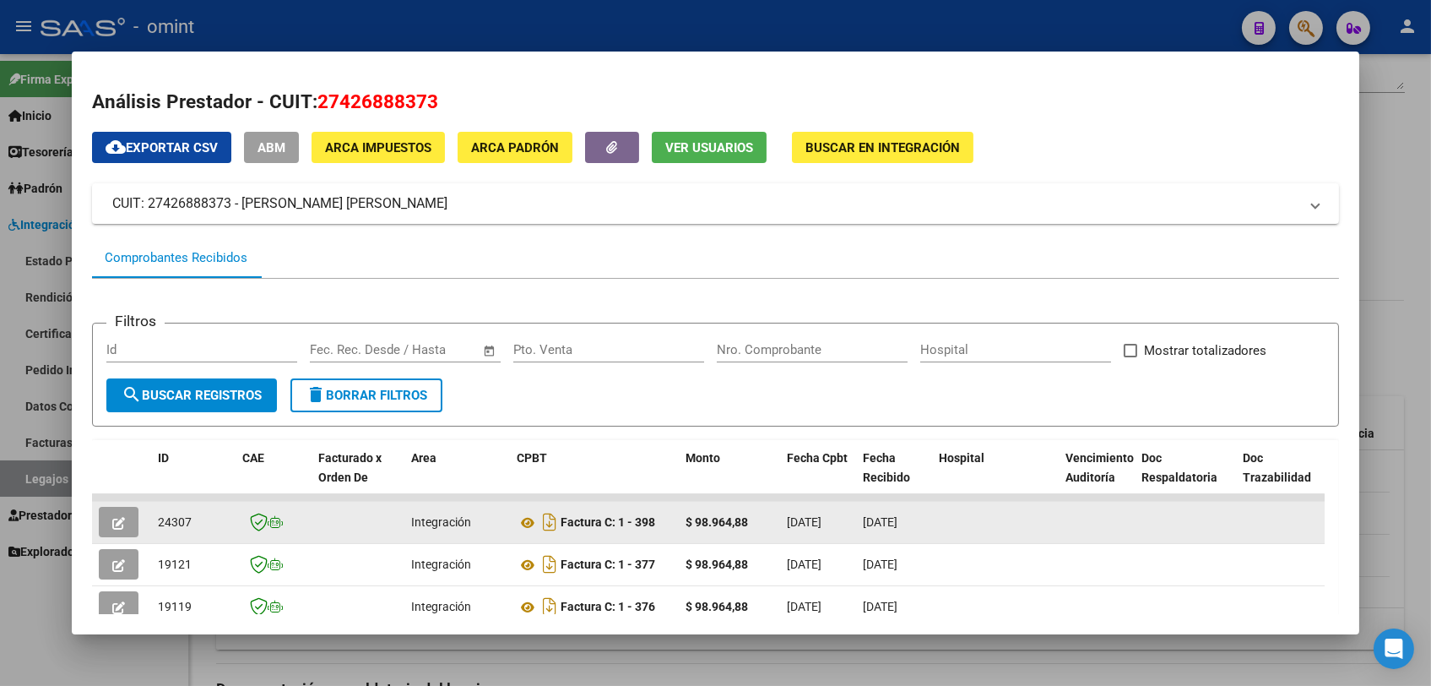
click at [128, 520] on button "button" at bounding box center [119, 522] width 40 height 30
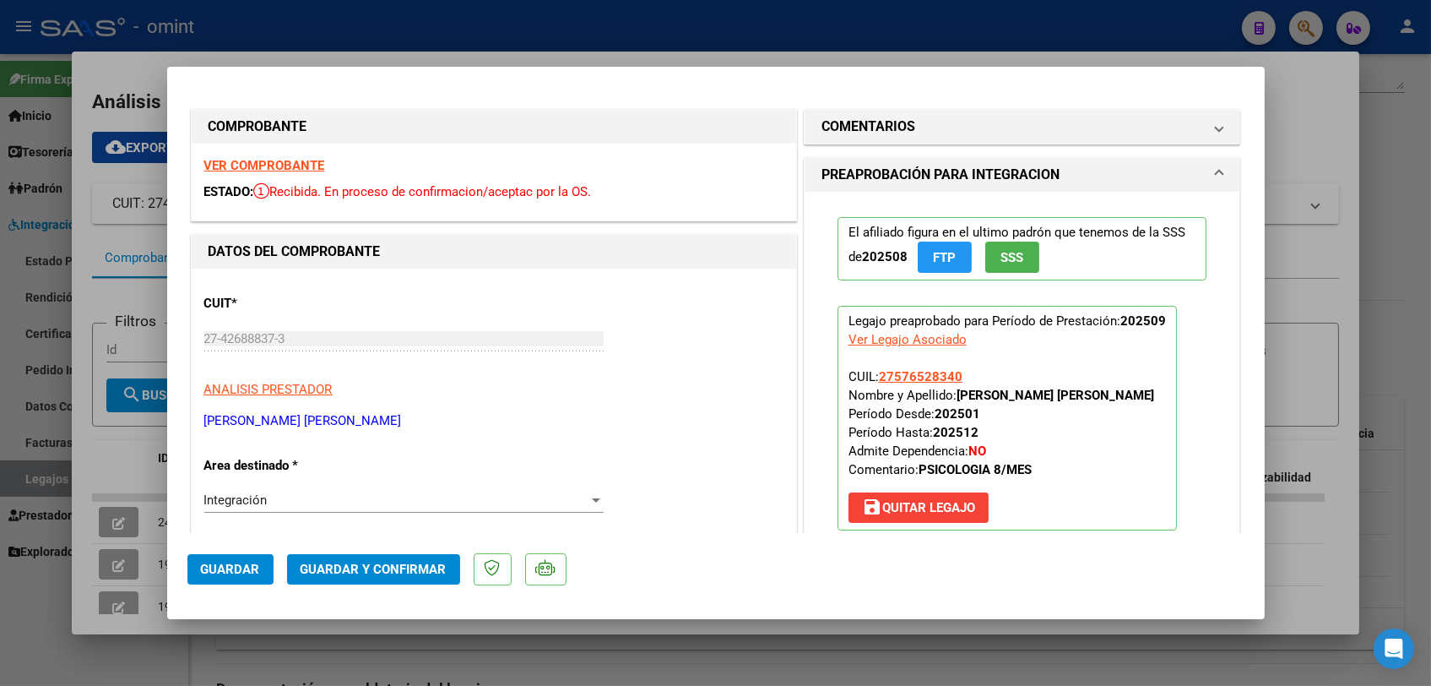
click at [270, 160] on strong "VER COMPROBANTE" at bounding box center [264, 165] width 121 height 15
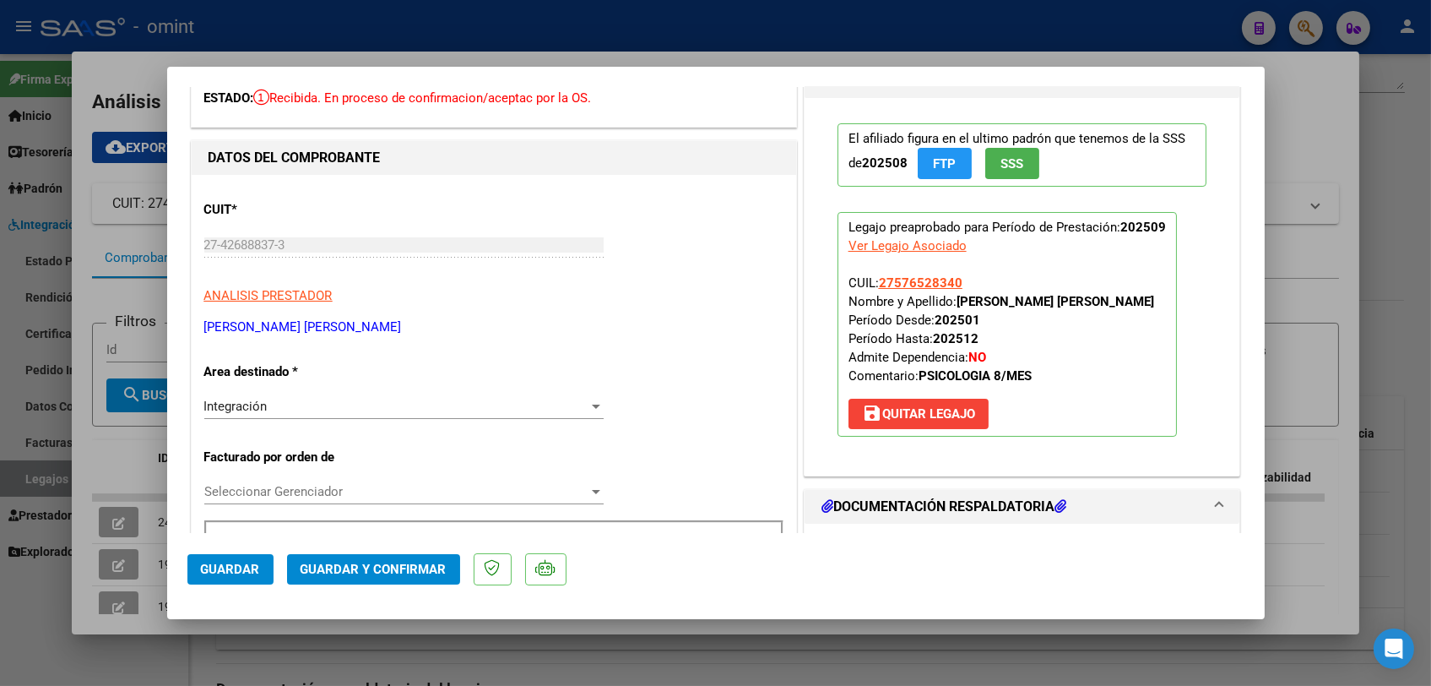
scroll to position [281, 0]
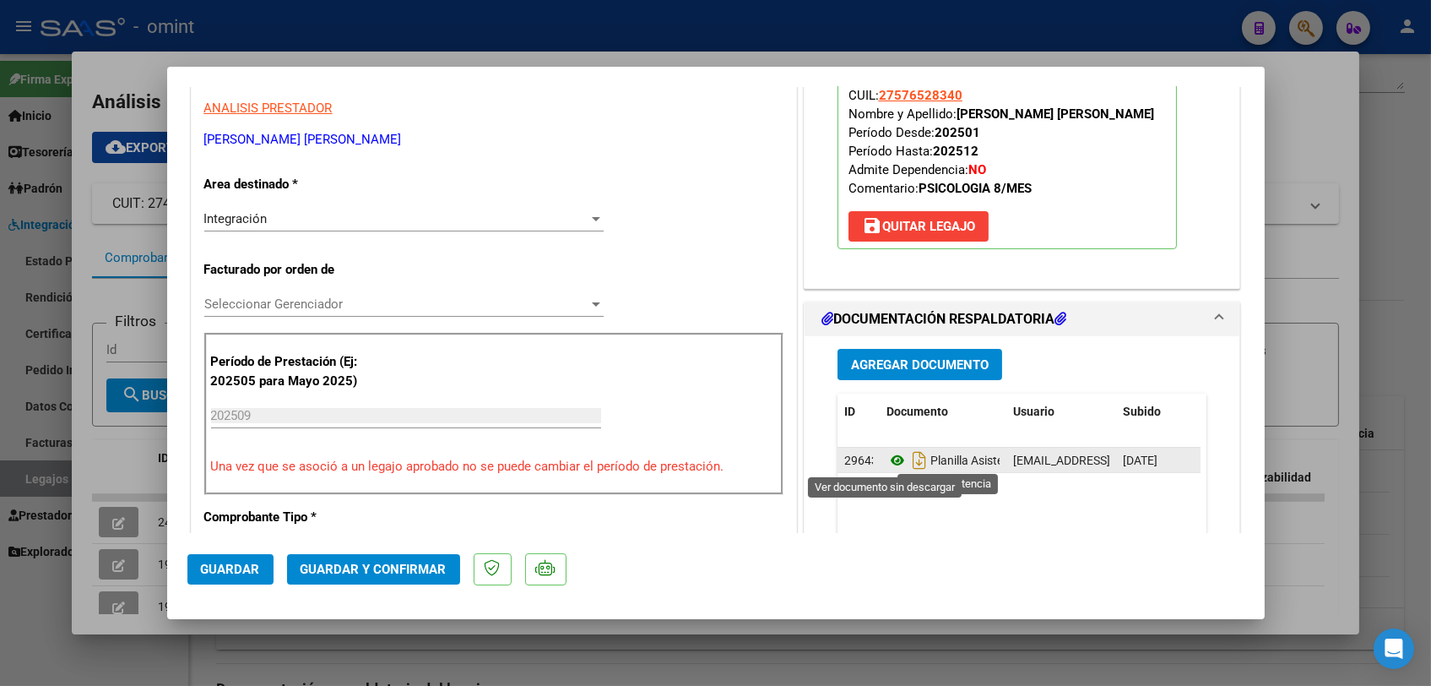
click at [887, 461] on icon at bounding box center [898, 460] width 22 height 20
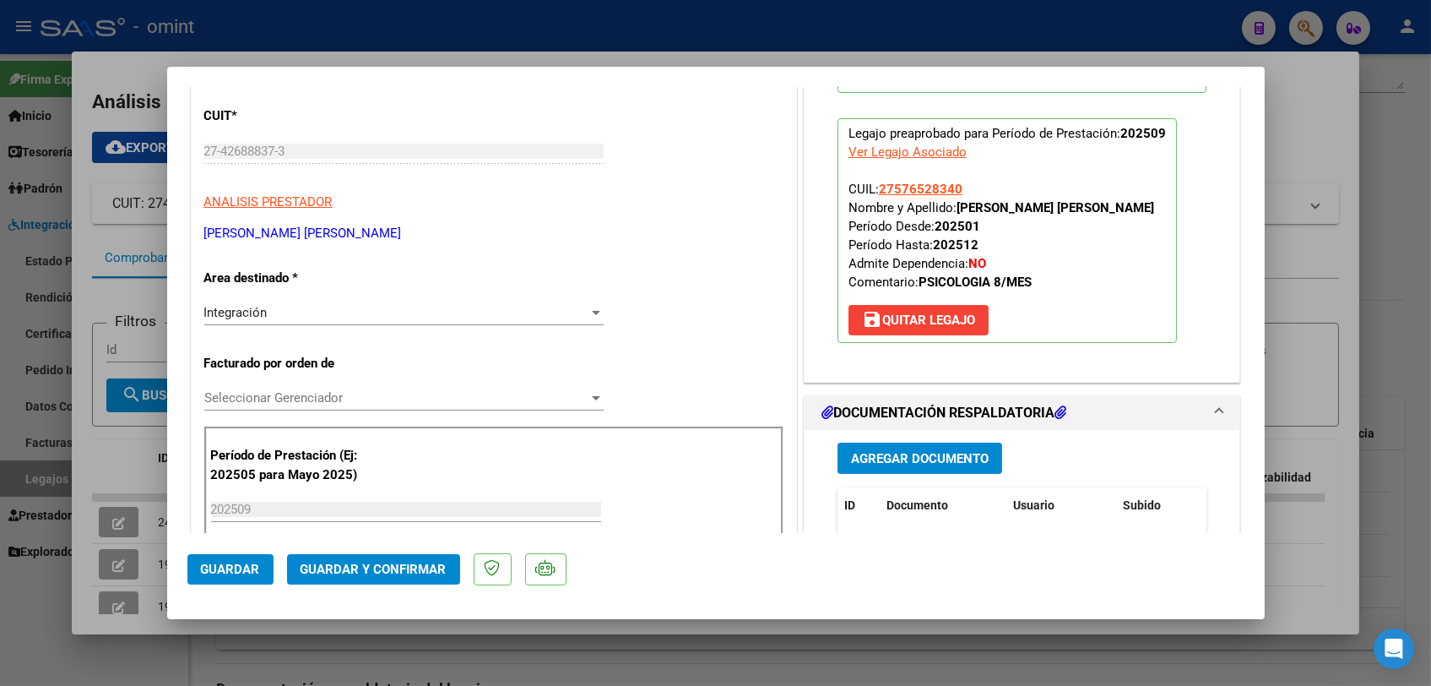
scroll to position [0, 0]
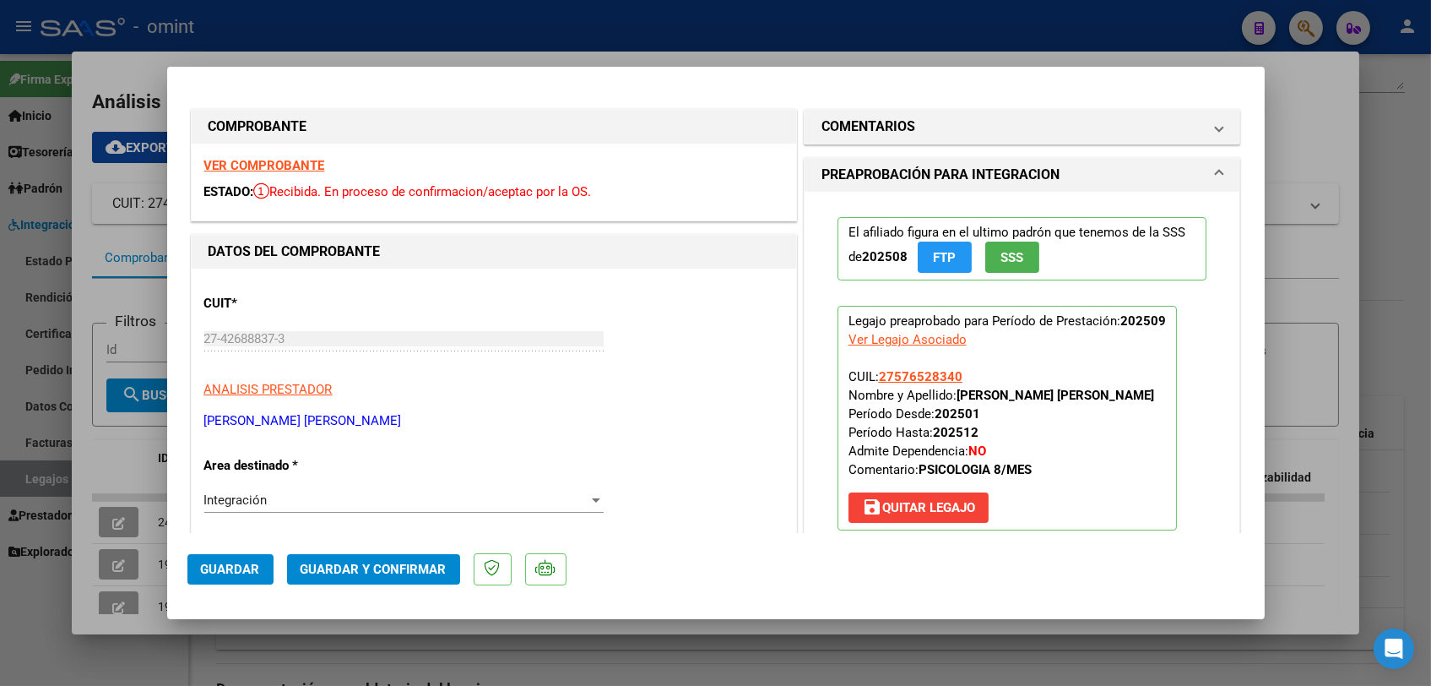
click at [297, 163] on strong "VER COMPROBANTE" at bounding box center [264, 165] width 121 height 15
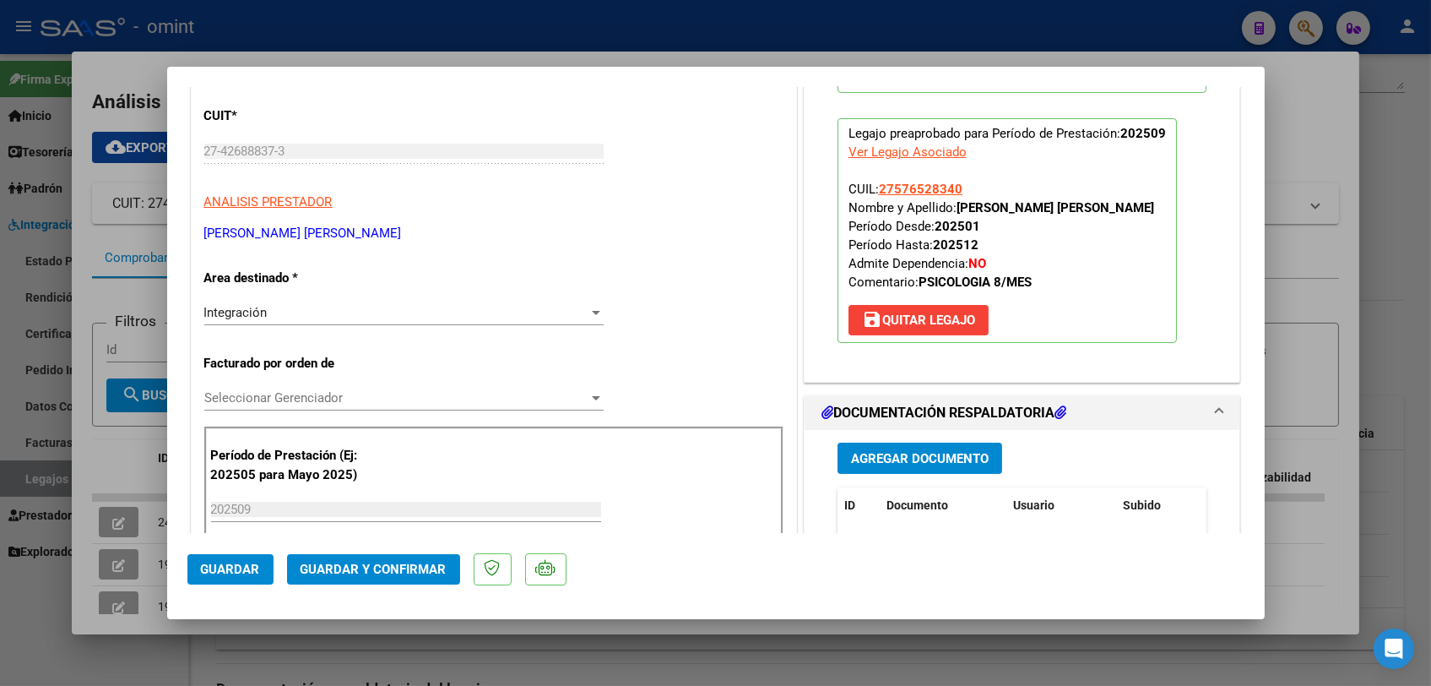
click at [305, 388] on div "Seleccionar Gerenciador Seleccionar Gerenciador" at bounding box center [403, 397] width 399 height 25
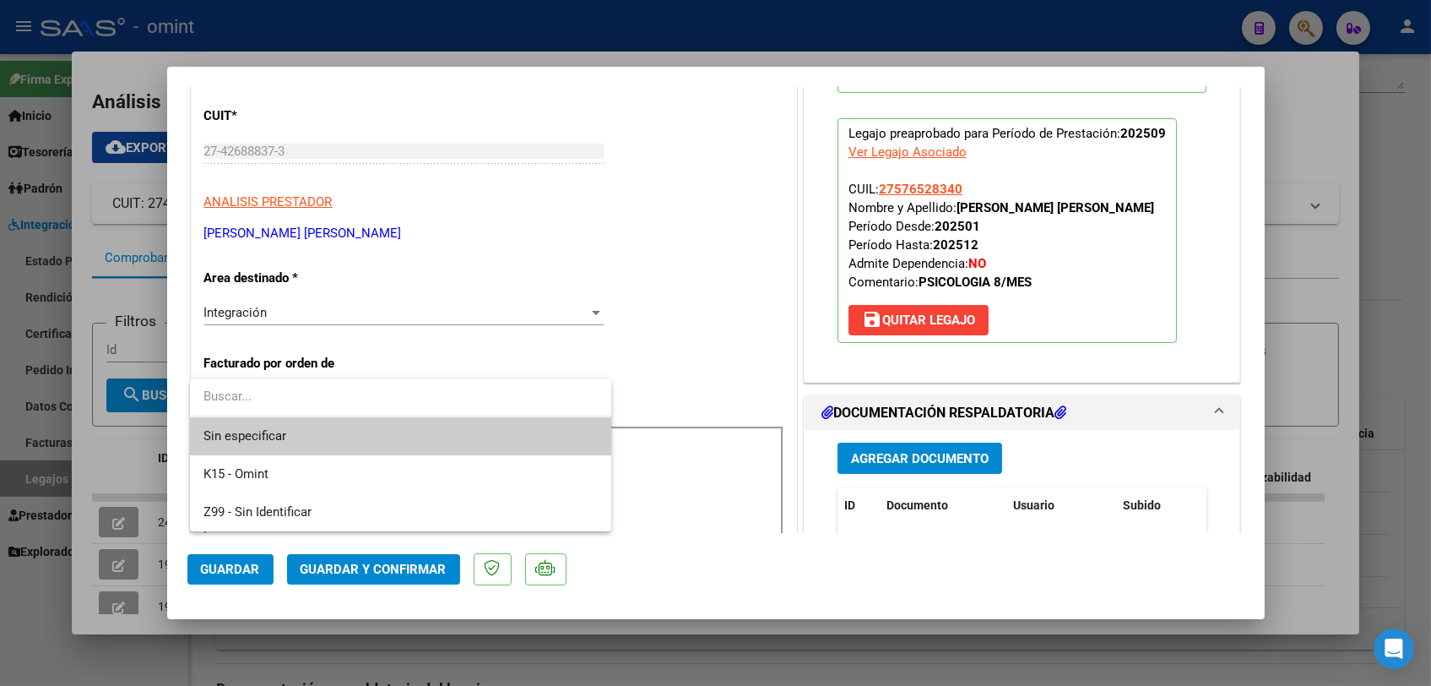
click at [301, 428] on span "Sin especificar" at bounding box center [401, 436] width 394 height 38
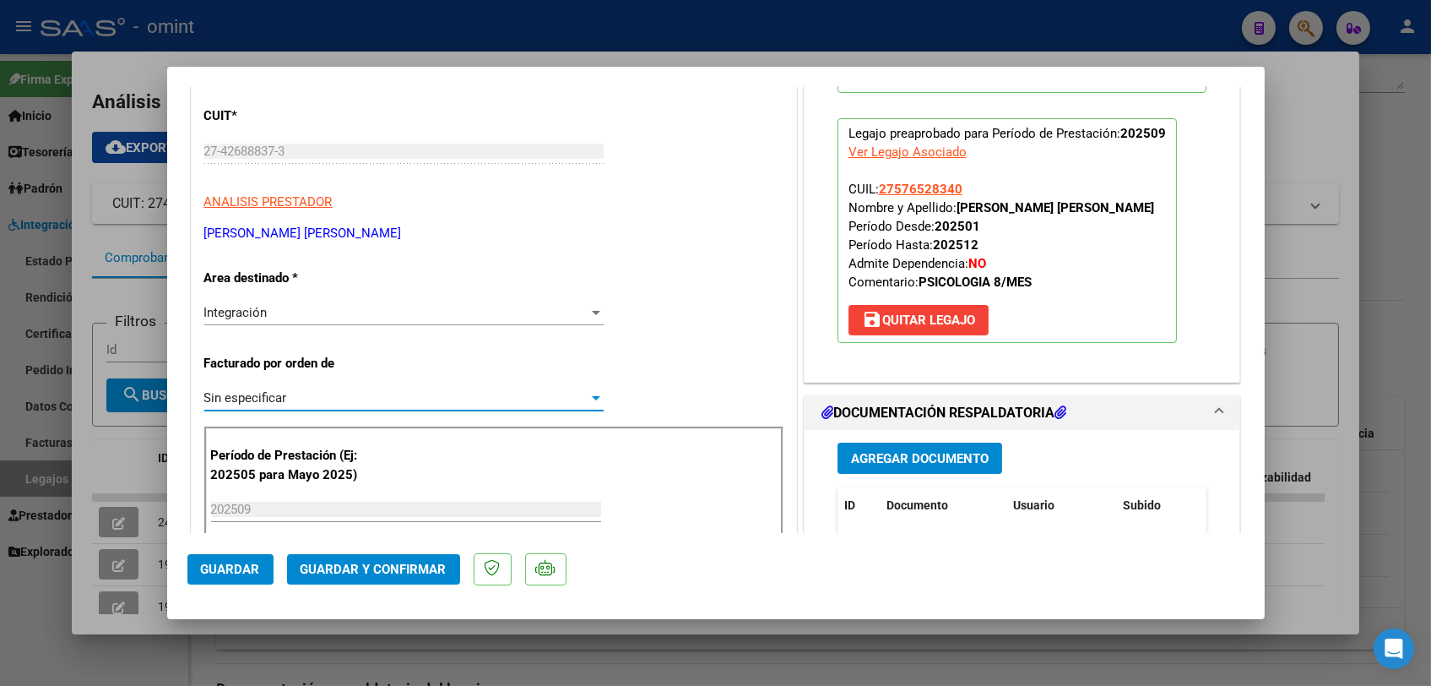
click at [372, 580] on button "Guardar y Confirmar" at bounding box center [373, 569] width 173 height 30
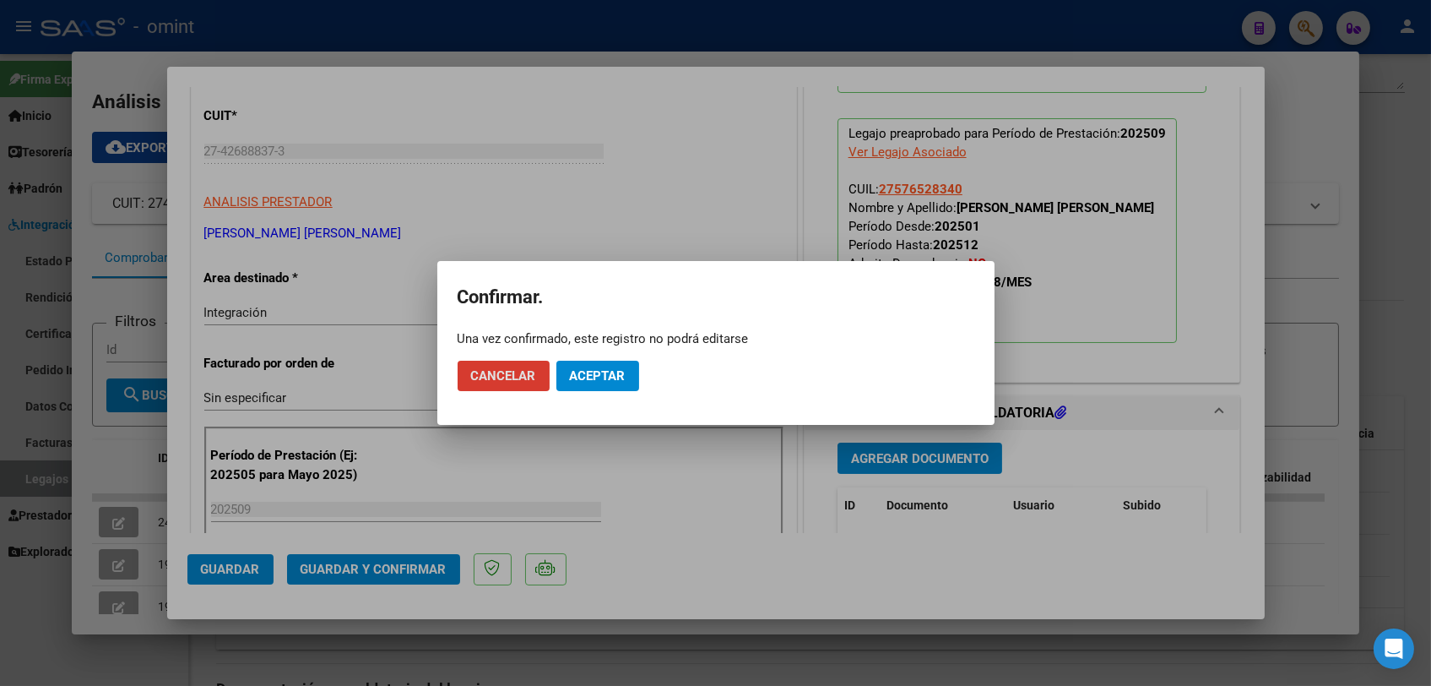
click at [585, 378] on span "Aceptar" at bounding box center [598, 375] width 56 height 15
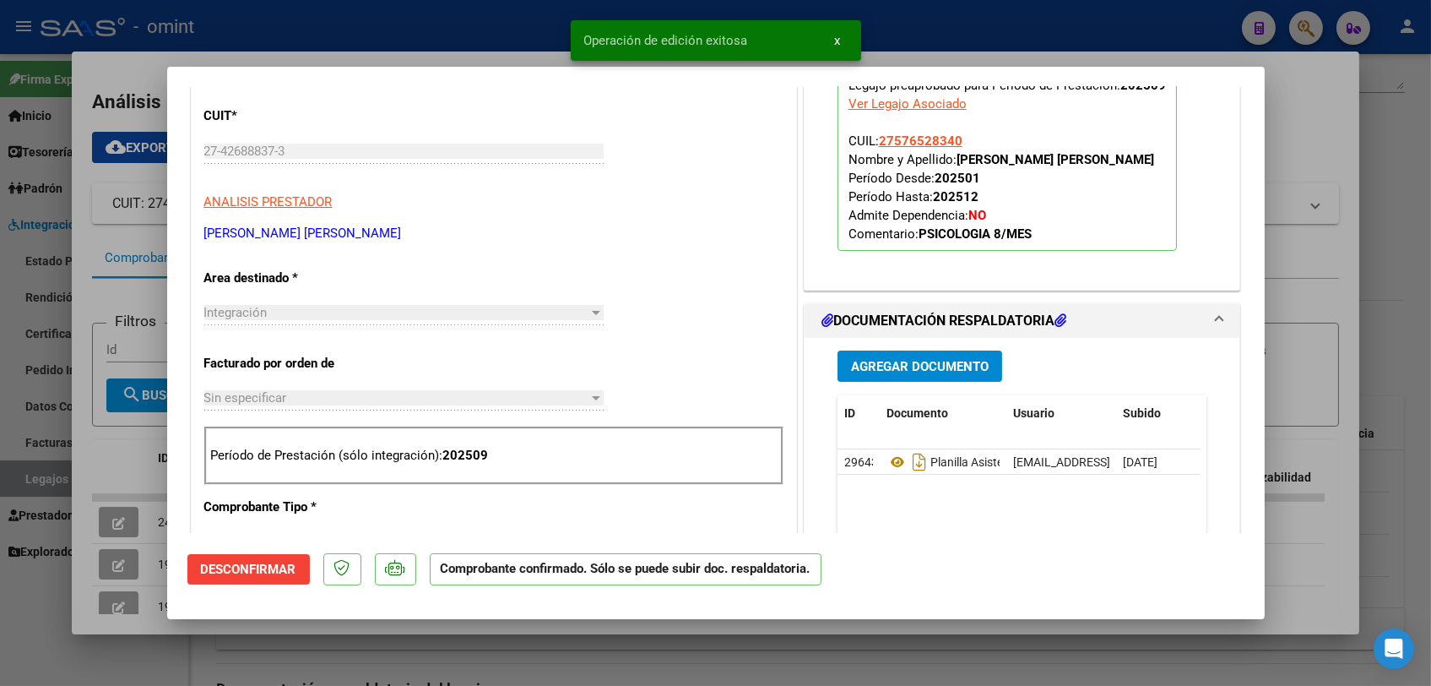
click at [178, 671] on div at bounding box center [715, 343] width 1431 height 686
type input "$ 0,00"
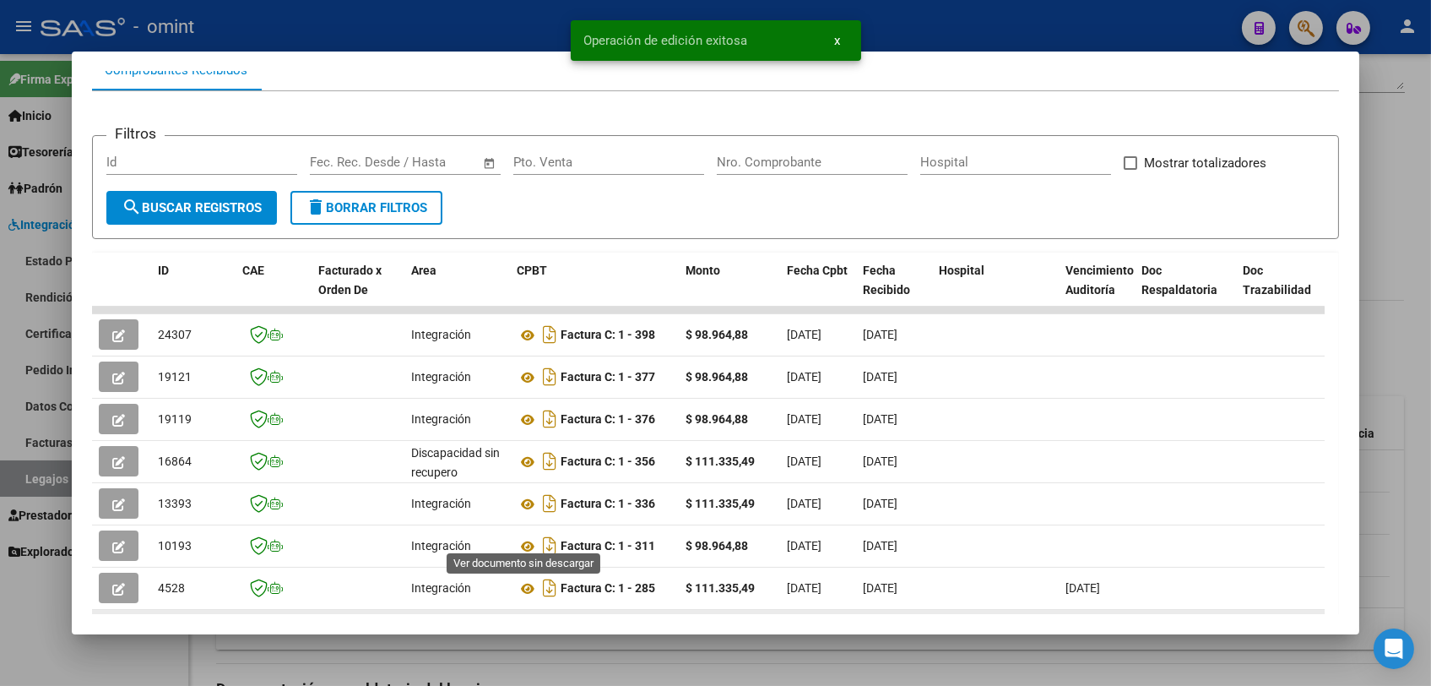
scroll to position [281, 0]
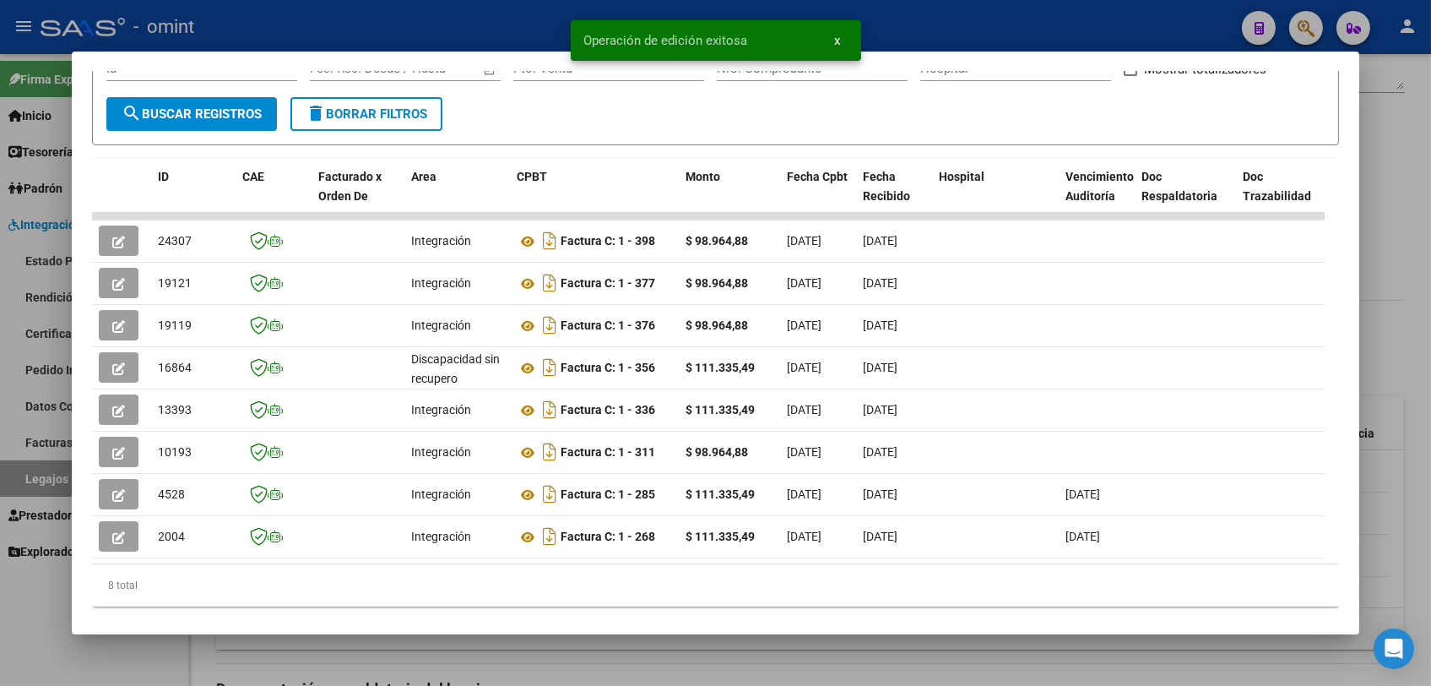
click at [528, 657] on div at bounding box center [715, 343] width 1431 height 686
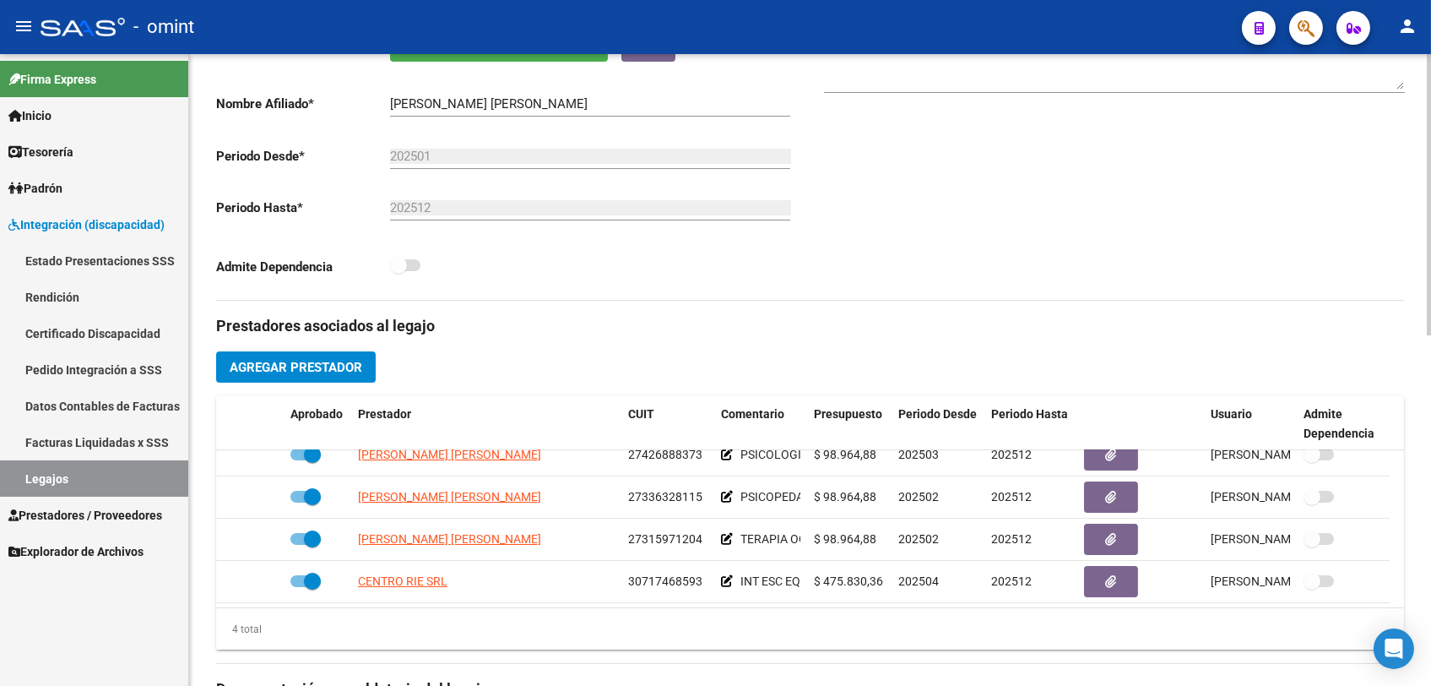
scroll to position [0, 0]
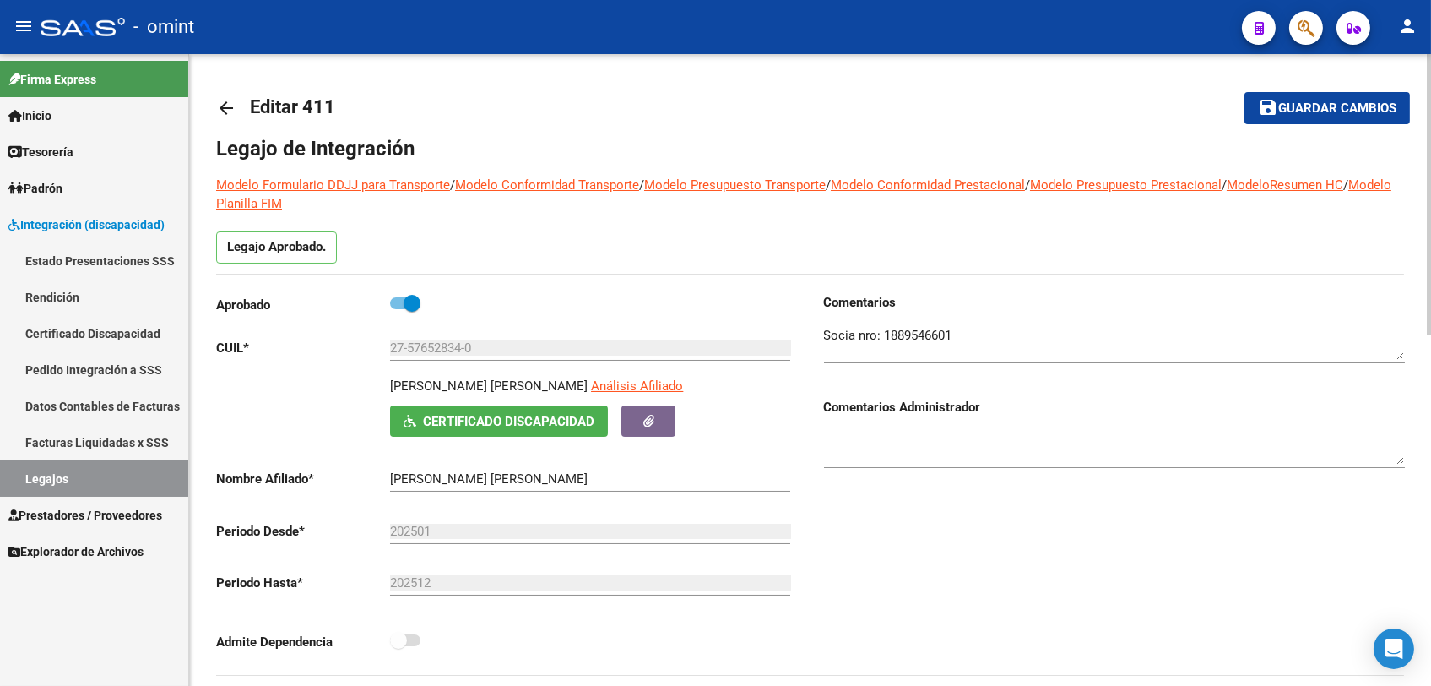
click at [1309, 106] on span "Guardar cambios" at bounding box center [1337, 108] width 118 height 15
click at [1307, 122] on button "save Guardar cambios" at bounding box center [1328, 107] width 166 height 31
click at [83, 478] on link "Legajos" at bounding box center [94, 478] width 188 height 36
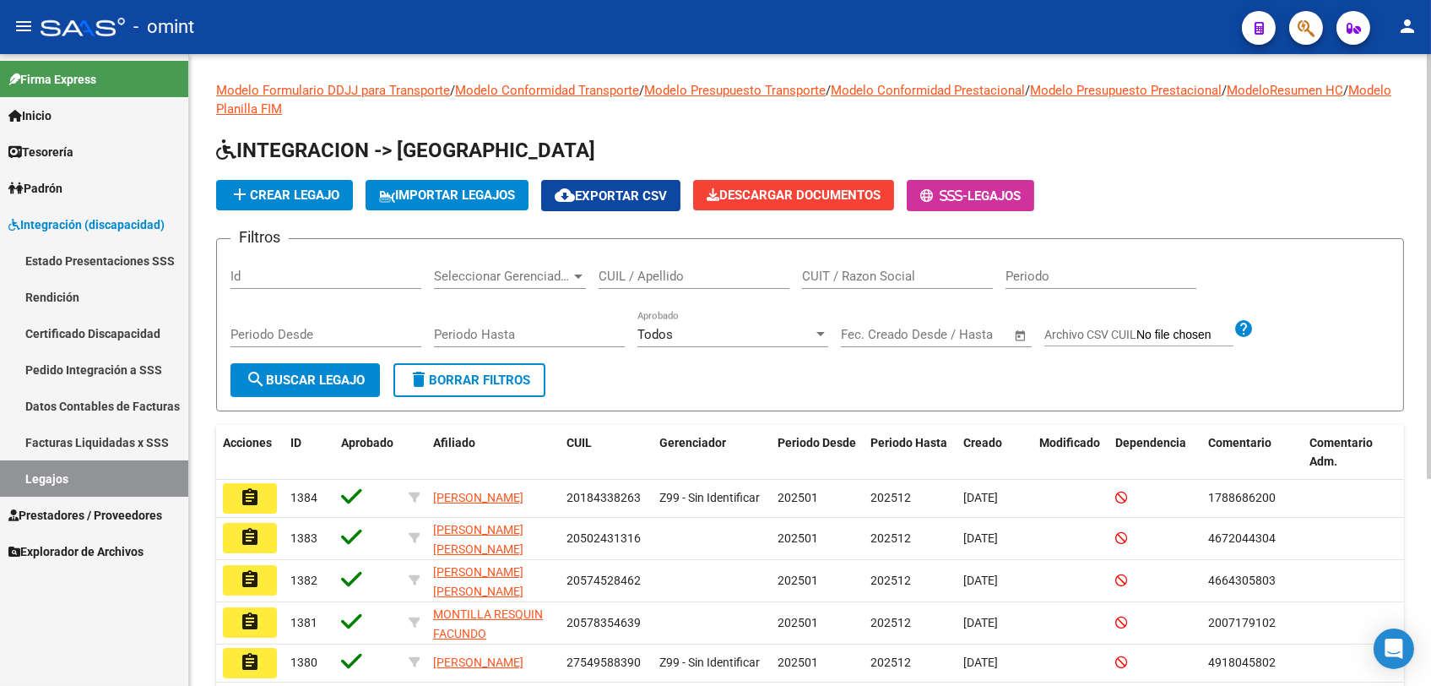
click at [714, 267] on div "CUIL / Apellido" at bounding box center [694, 270] width 191 height 36
click at [710, 280] on input "CUIL / Apellido" at bounding box center [694, 276] width 191 height 15
type input "[PERSON_NAME]"
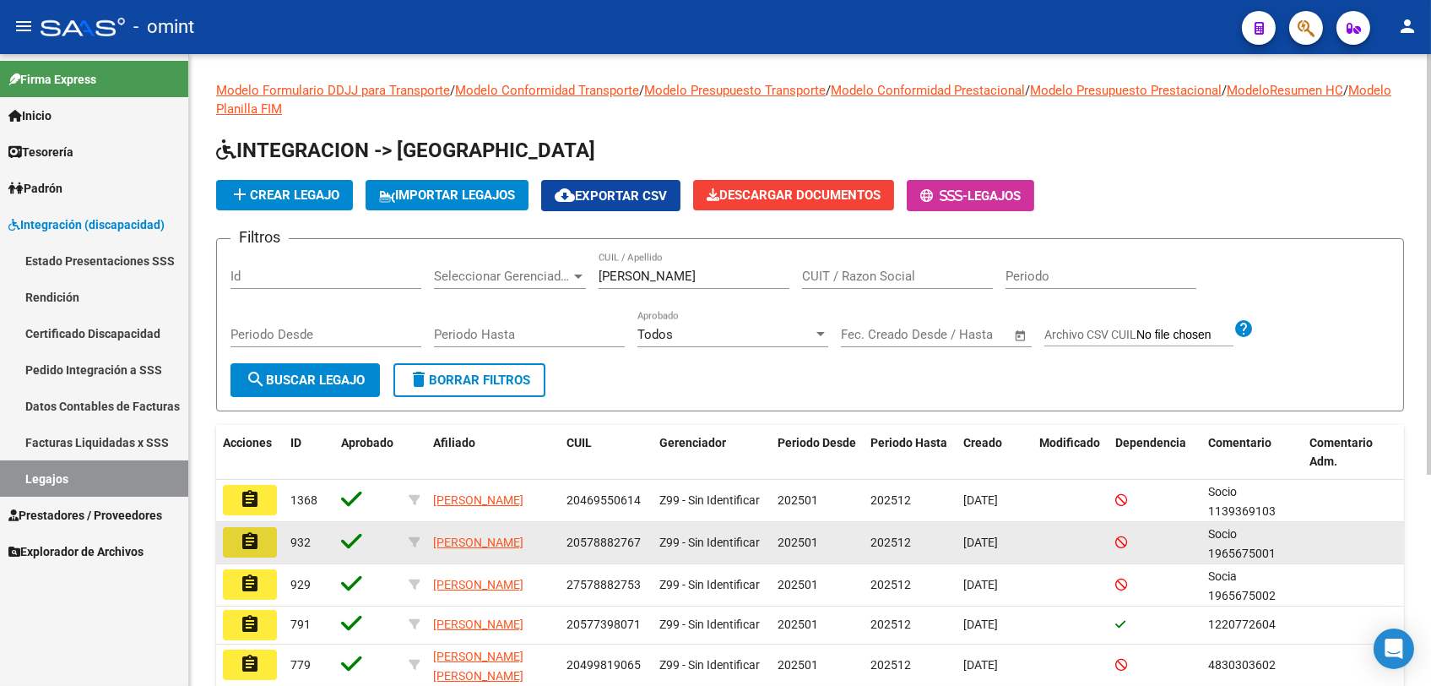
click at [247, 540] on mat-icon "assignment" at bounding box center [250, 541] width 20 height 20
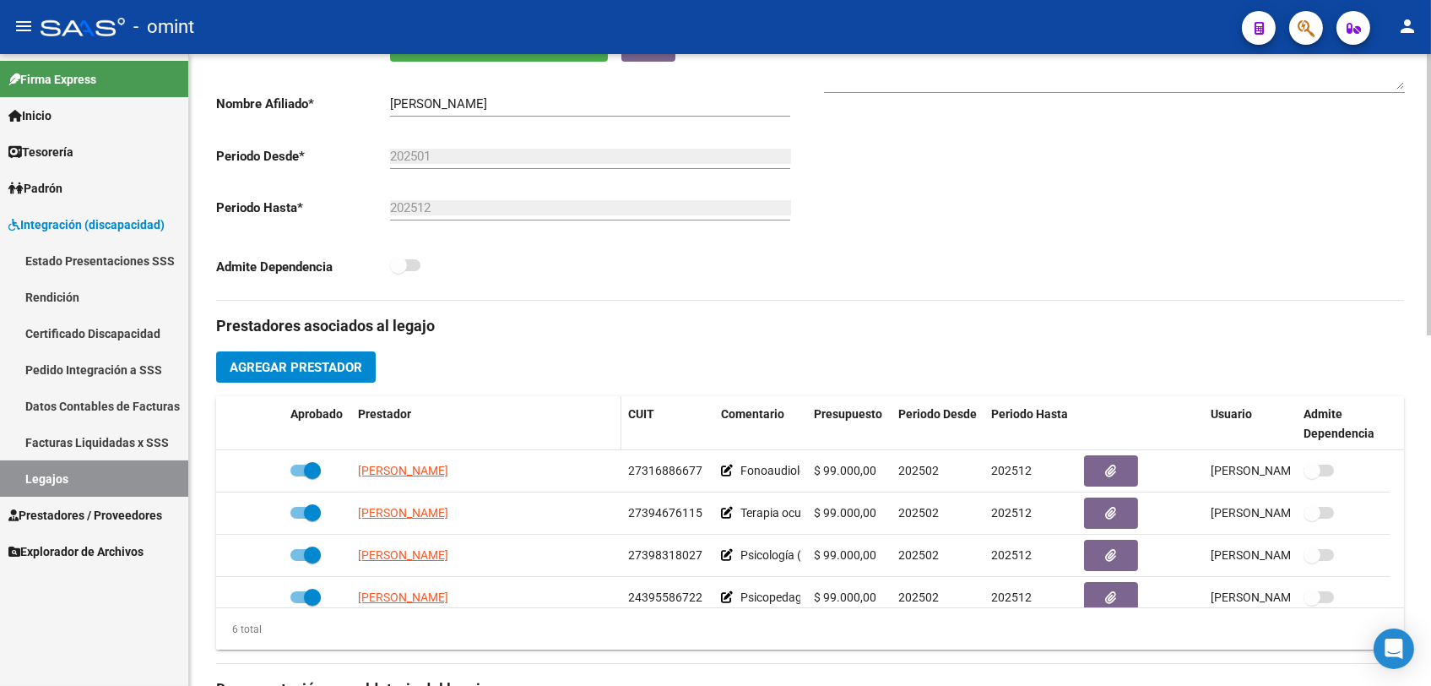
scroll to position [469, 0]
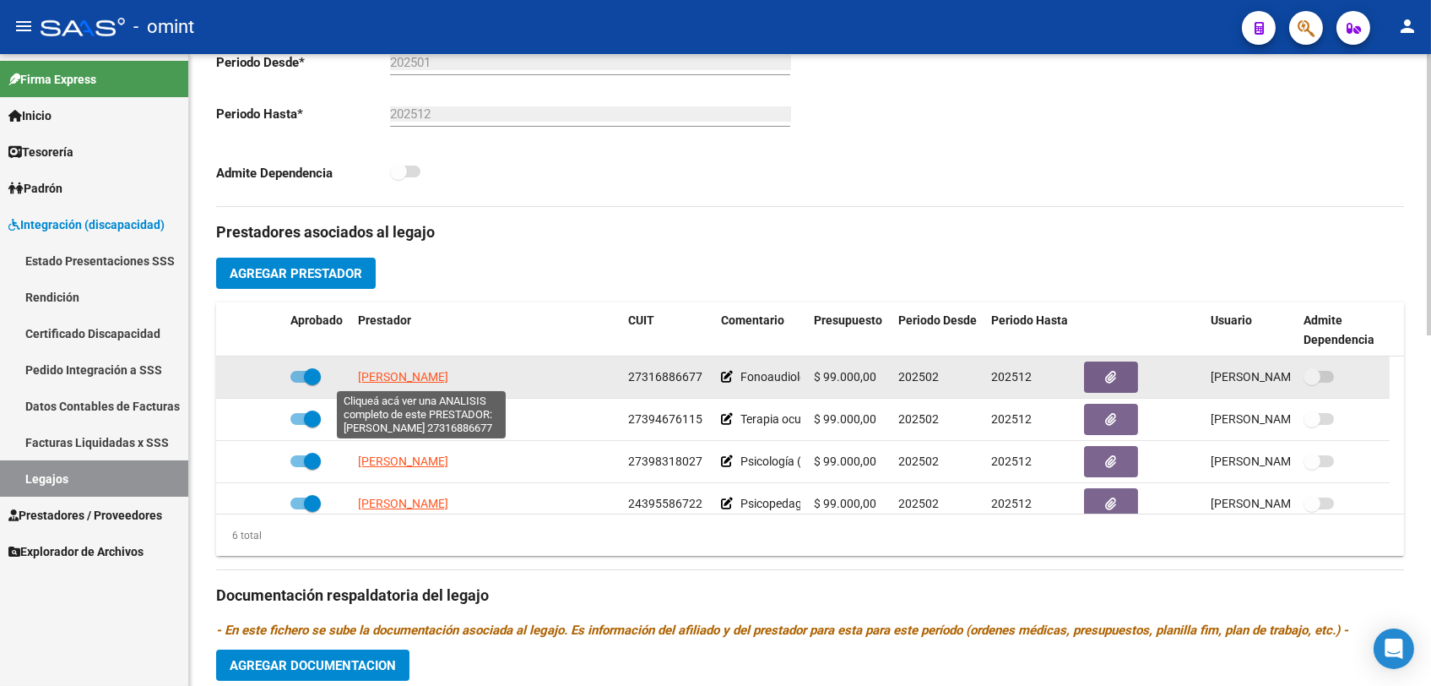
click at [399, 376] on span "[PERSON_NAME]" at bounding box center [403, 377] width 90 height 14
type textarea "27316886677"
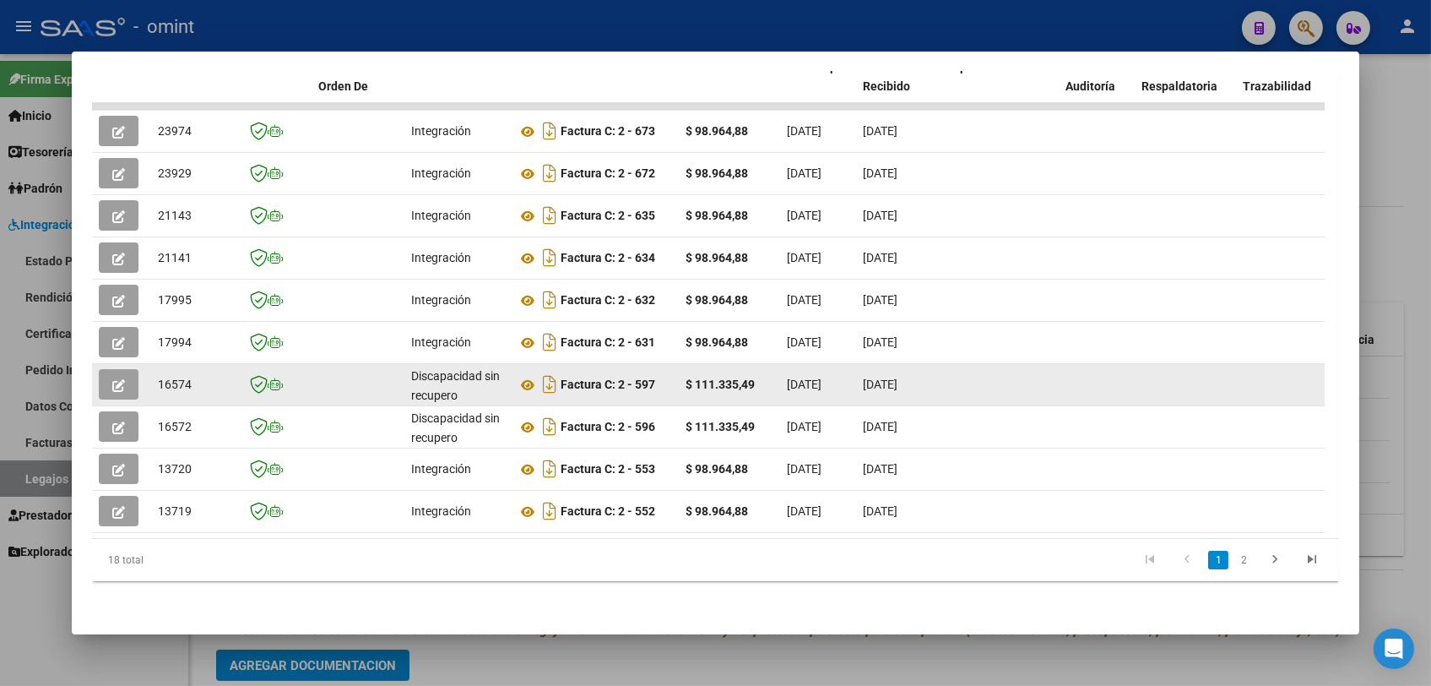
scroll to position [310, 0]
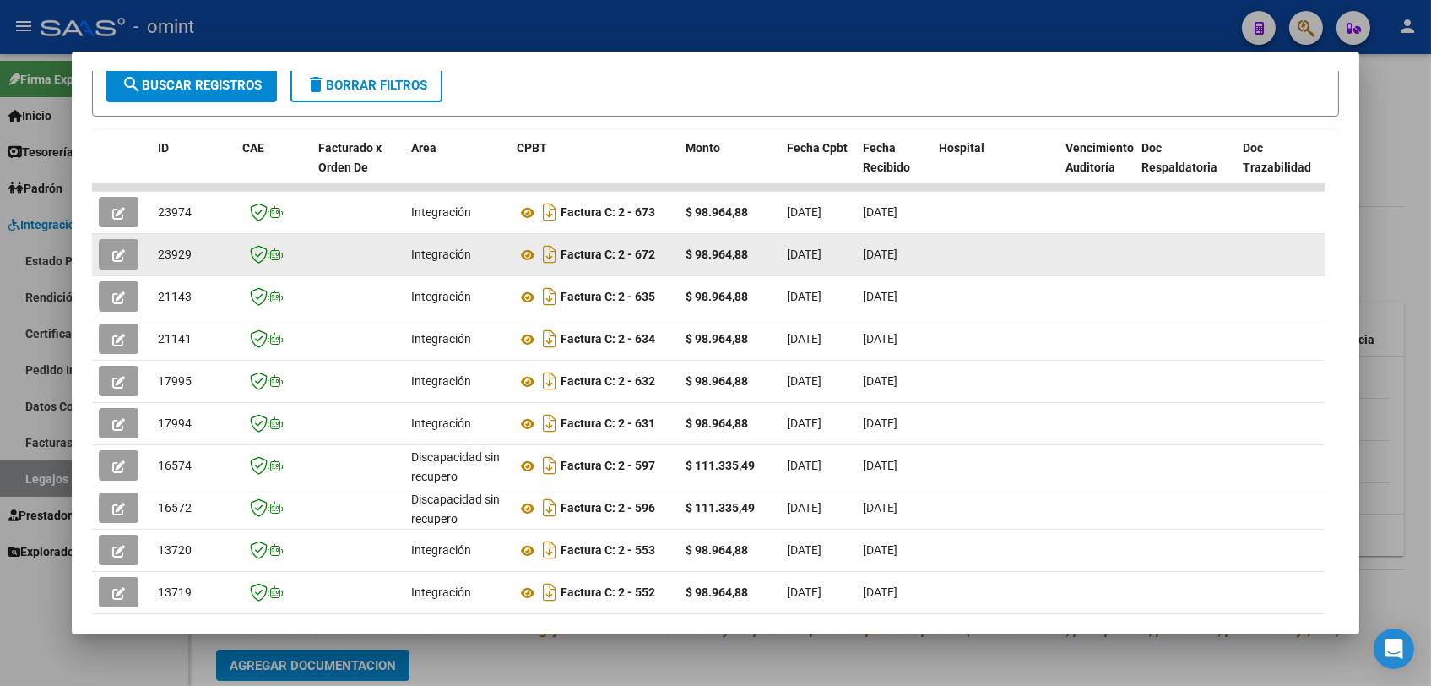
click at [122, 258] on icon "button" at bounding box center [118, 255] width 13 height 13
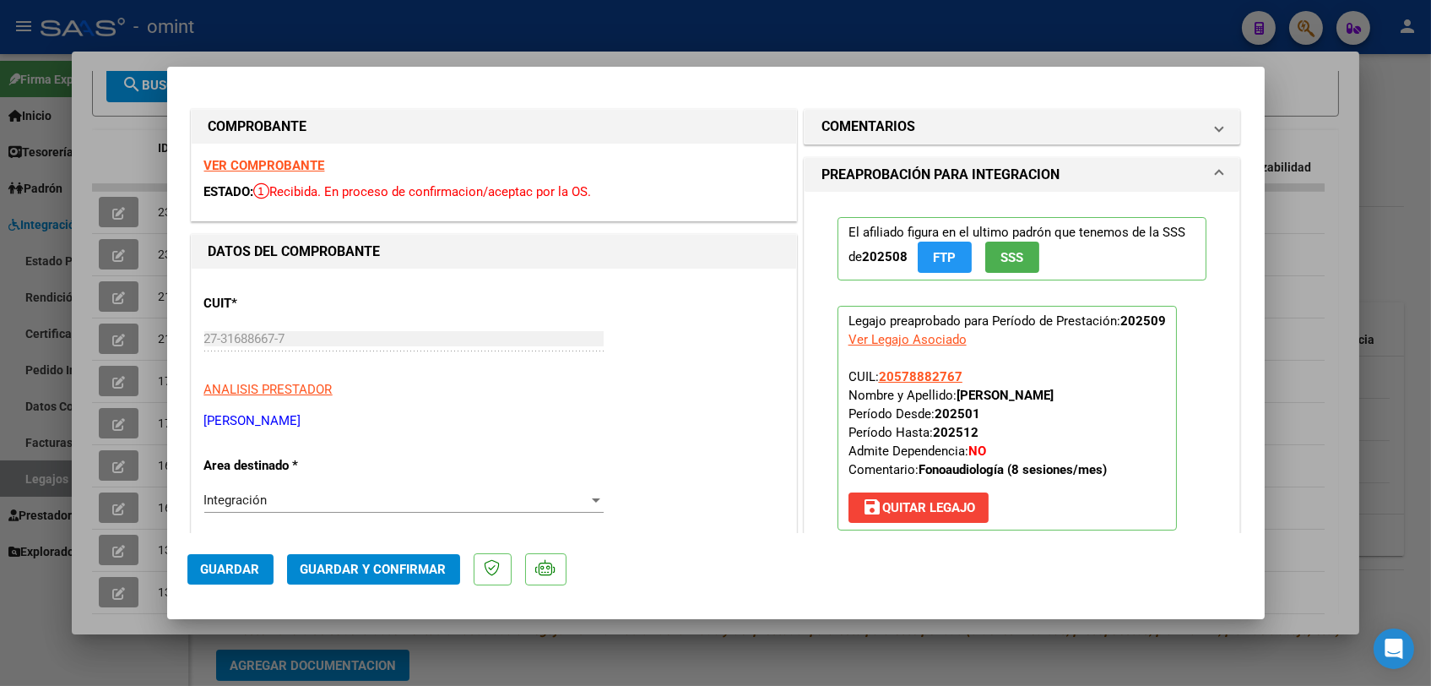
click at [310, 167] on strong "VER COMPROBANTE" at bounding box center [264, 165] width 121 height 15
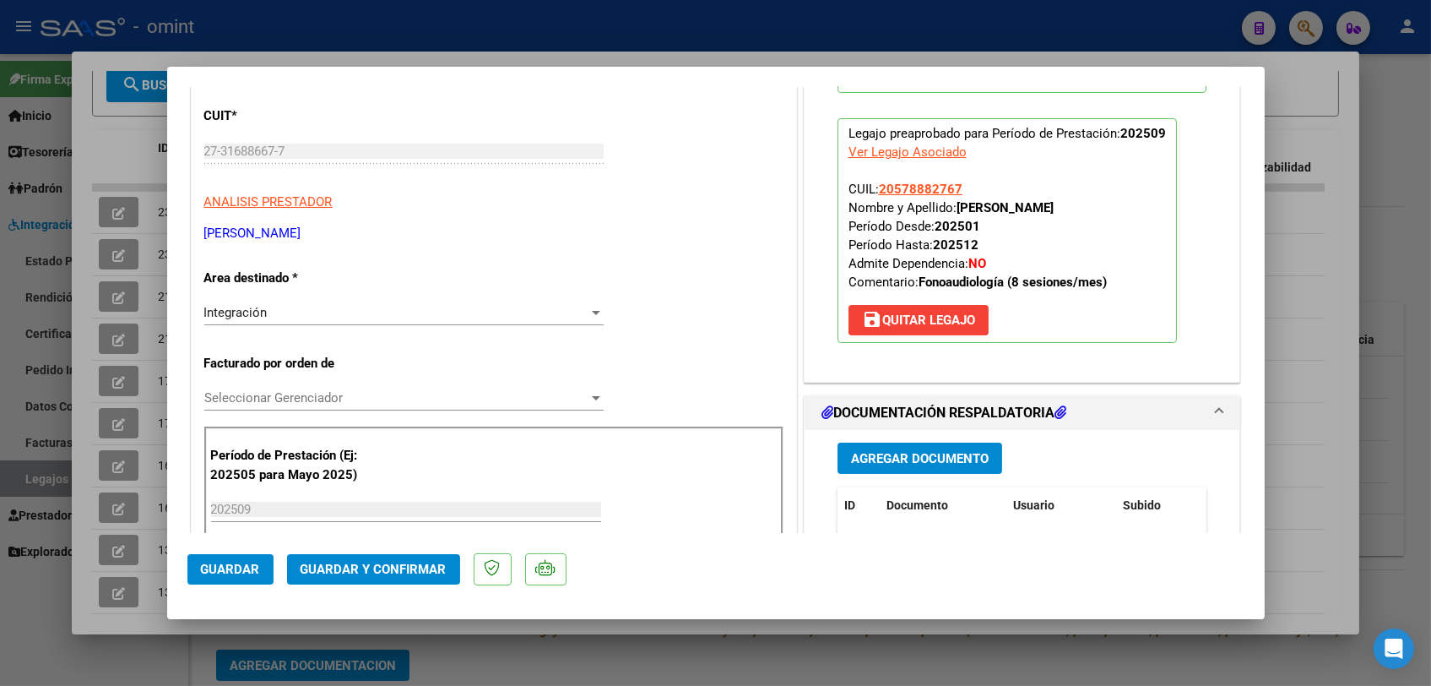
scroll to position [375, 0]
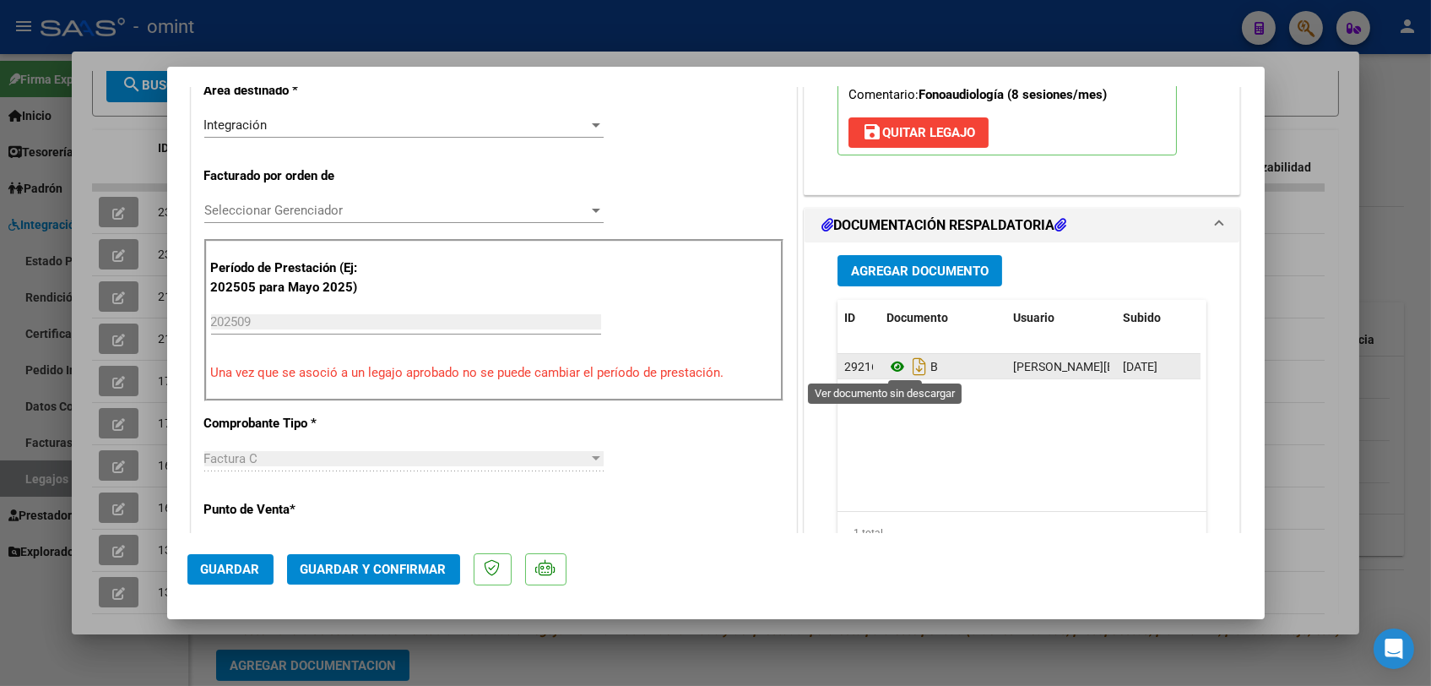
click at [892, 366] on icon at bounding box center [898, 366] width 22 height 20
click at [316, 220] on div "Seleccionar Gerenciador Seleccionar Gerenciador" at bounding box center [403, 210] width 399 height 25
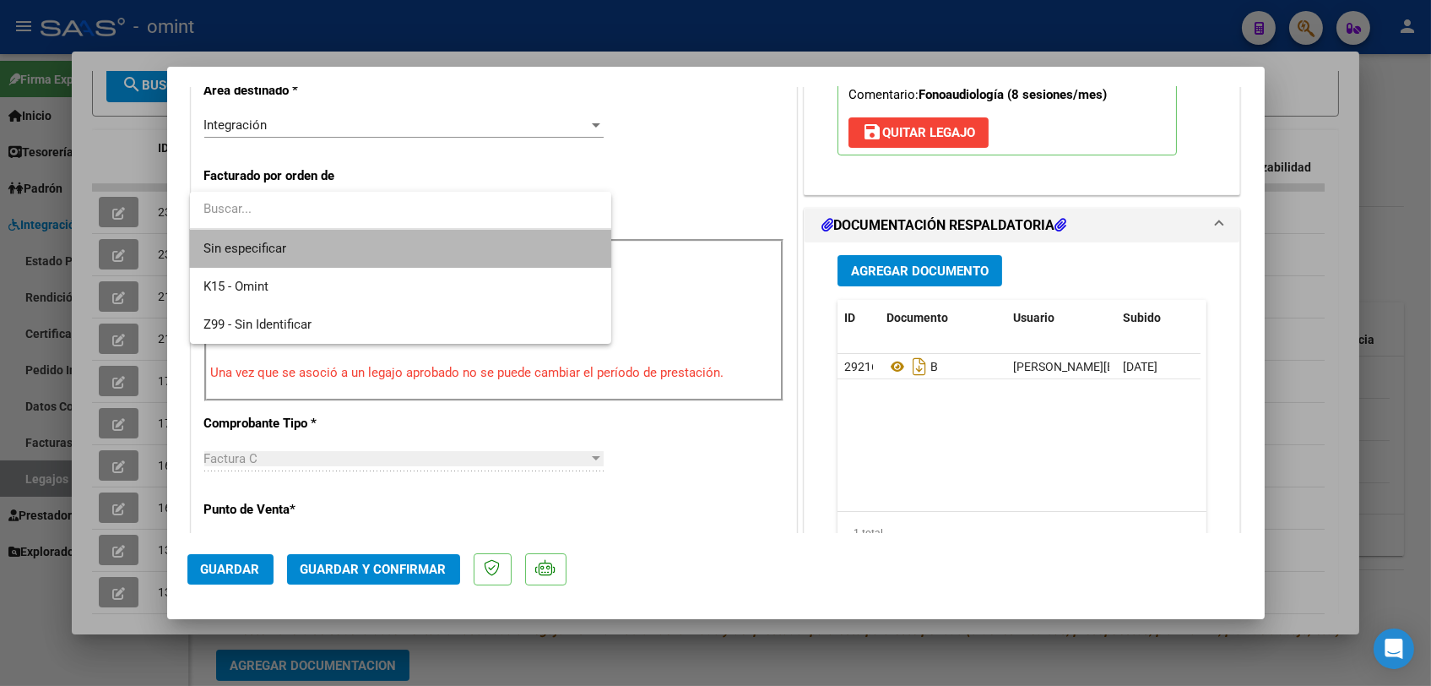
click at [313, 247] on span "Sin especificar" at bounding box center [401, 249] width 394 height 38
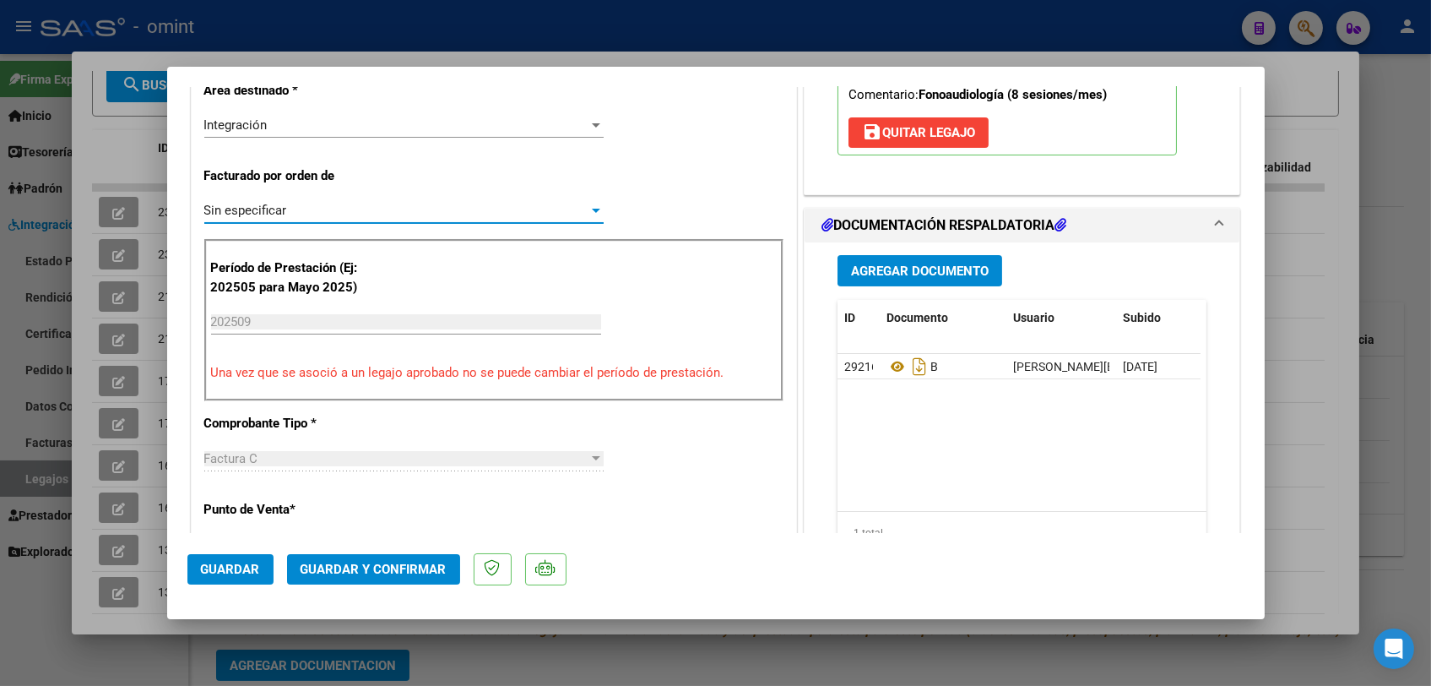
click at [375, 578] on button "Guardar y Confirmar" at bounding box center [373, 569] width 173 height 30
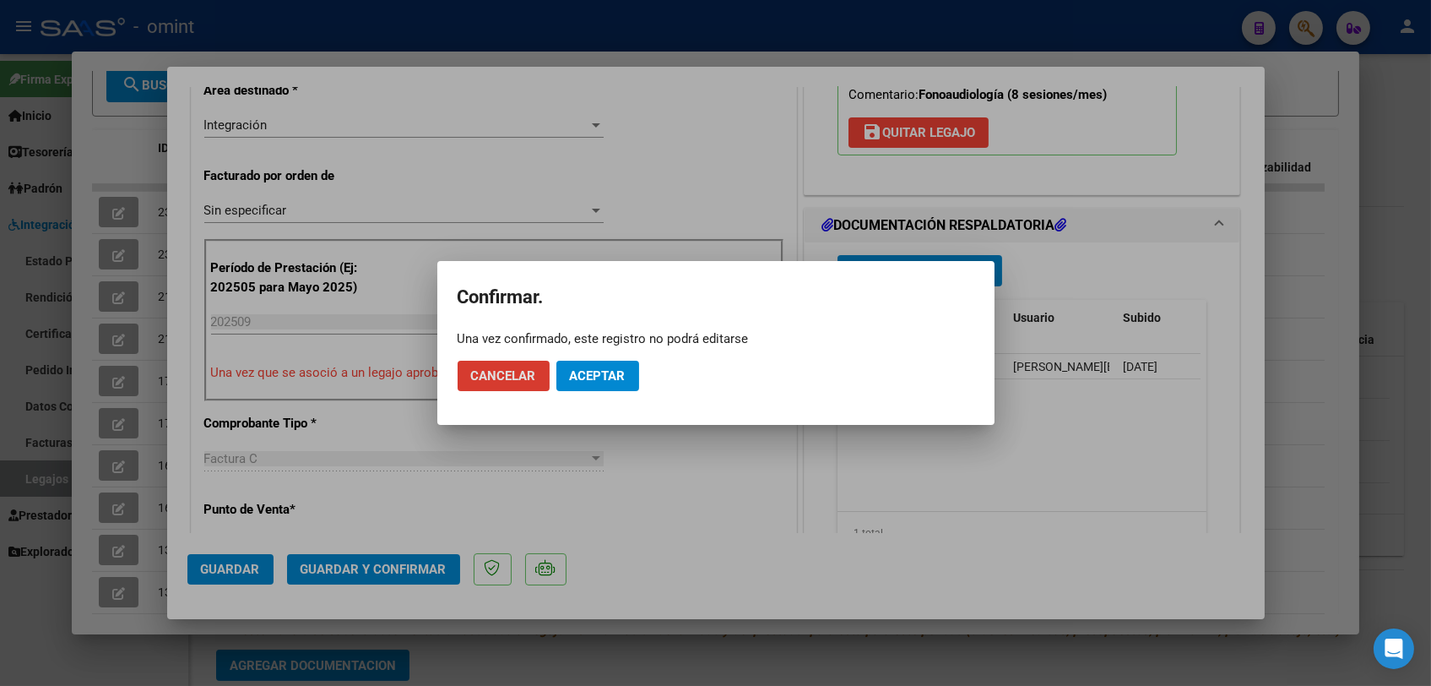
click at [617, 369] on span "Aceptar" at bounding box center [598, 375] width 56 height 15
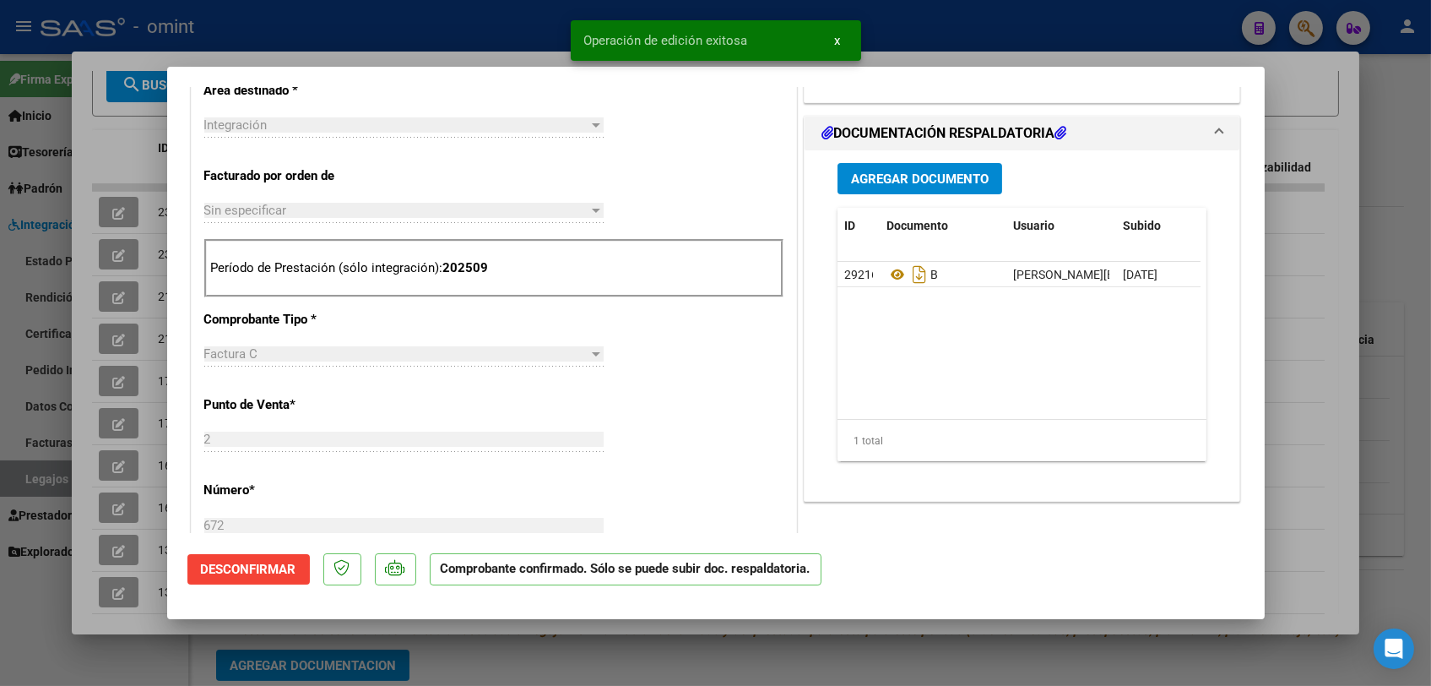
click at [563, 643] on div at bounding box center [715, 343] width 1431 height 686
type input "$ 0,00"
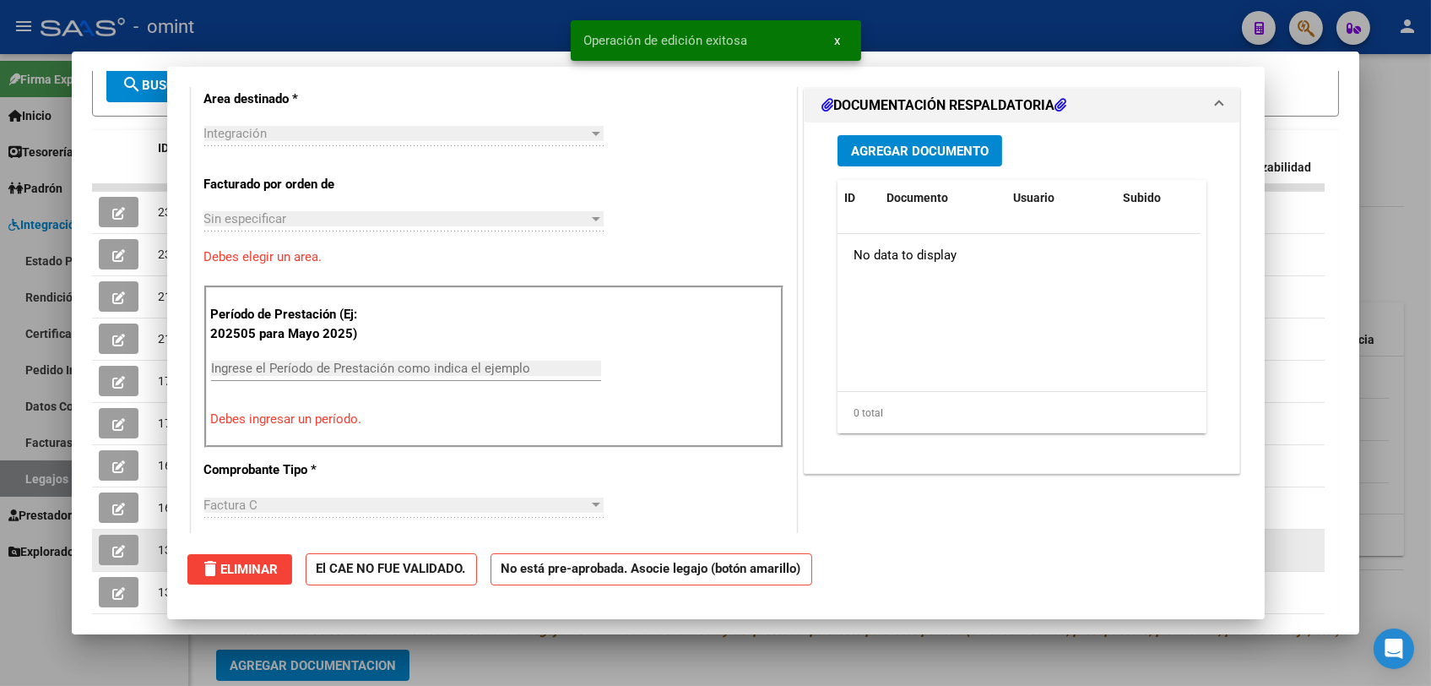
scroll to position [404, 0]
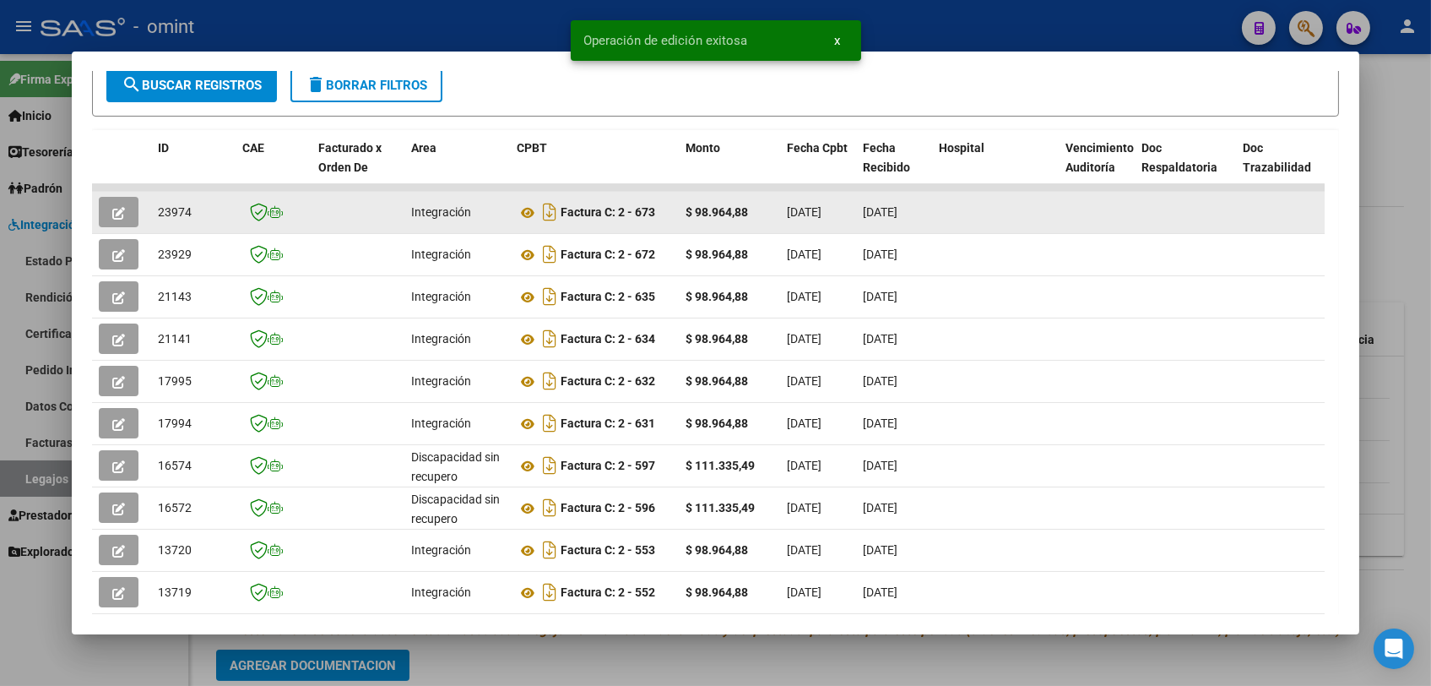
click at [129, 215] on button "button" at bounding box center [119, 212] width 40 height 30
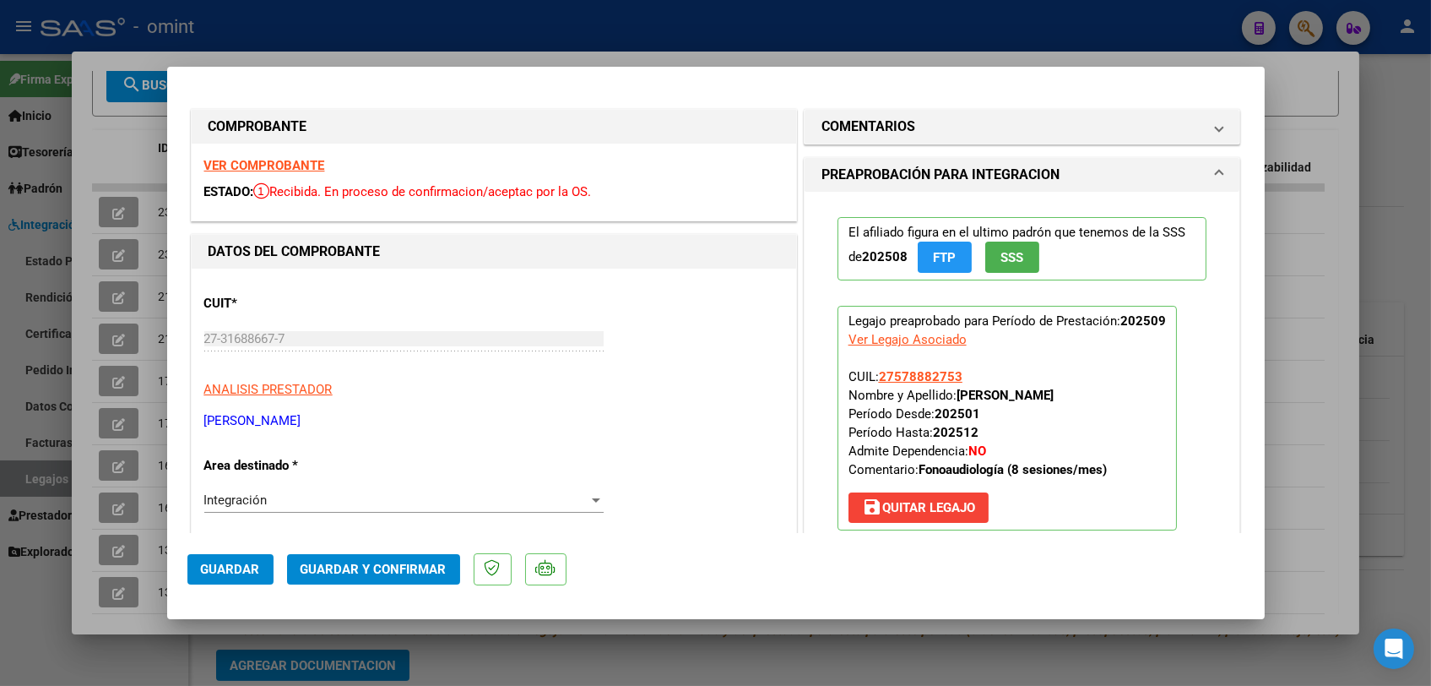
click at [301, 167] on strong "VER COMPROBANTE" at bounding box center [264, 165] width 121 height 15
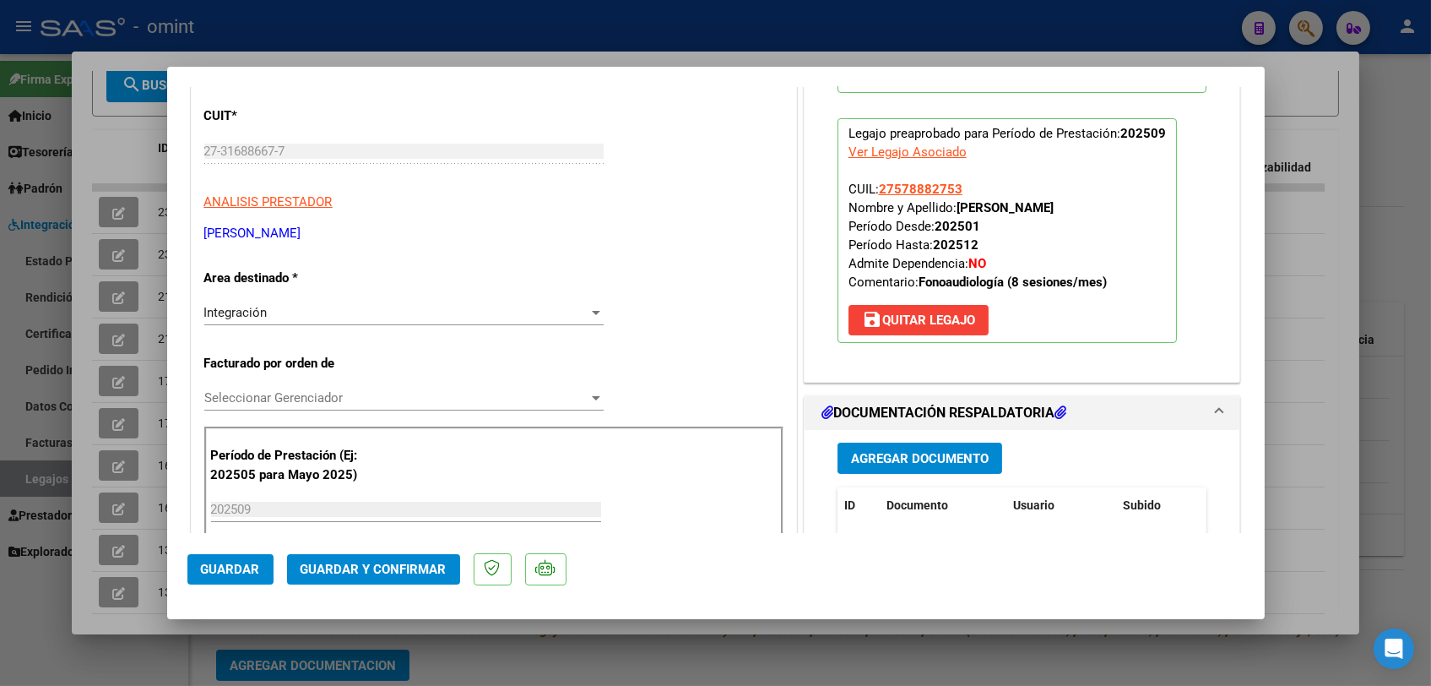
scroll to position [375, 0]
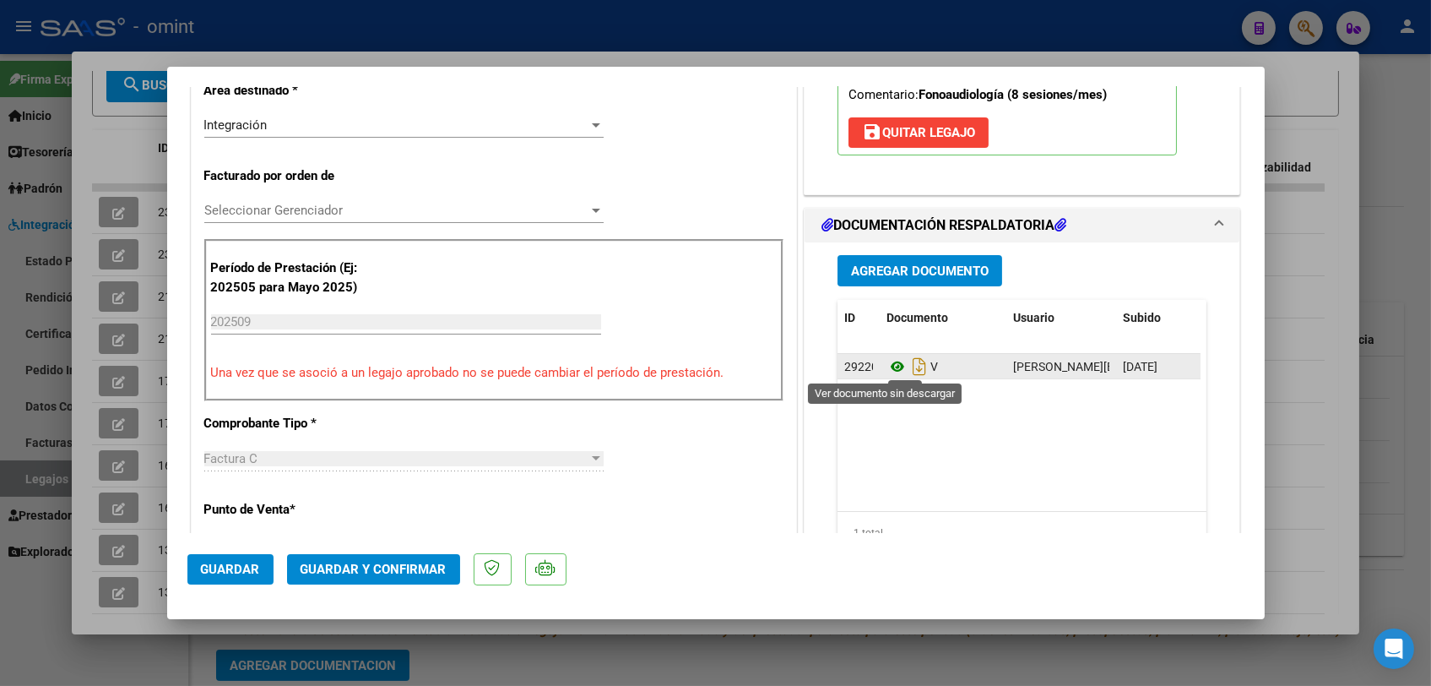
click at [888, 364] on icon at bounding box center [898, 366] width 22 height 20
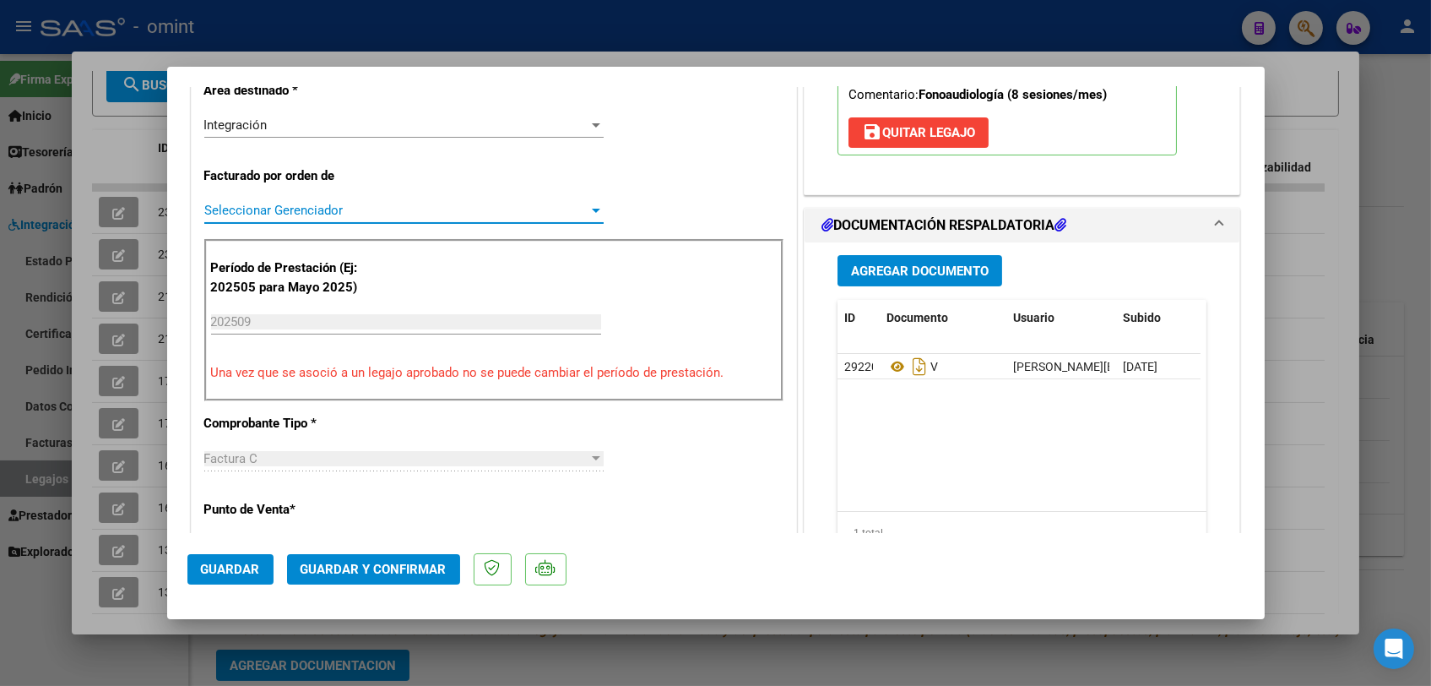
click at [271, 208] on span "Seleccionar Gerenciador" at bounding box center [396, 210] width 384 height 15
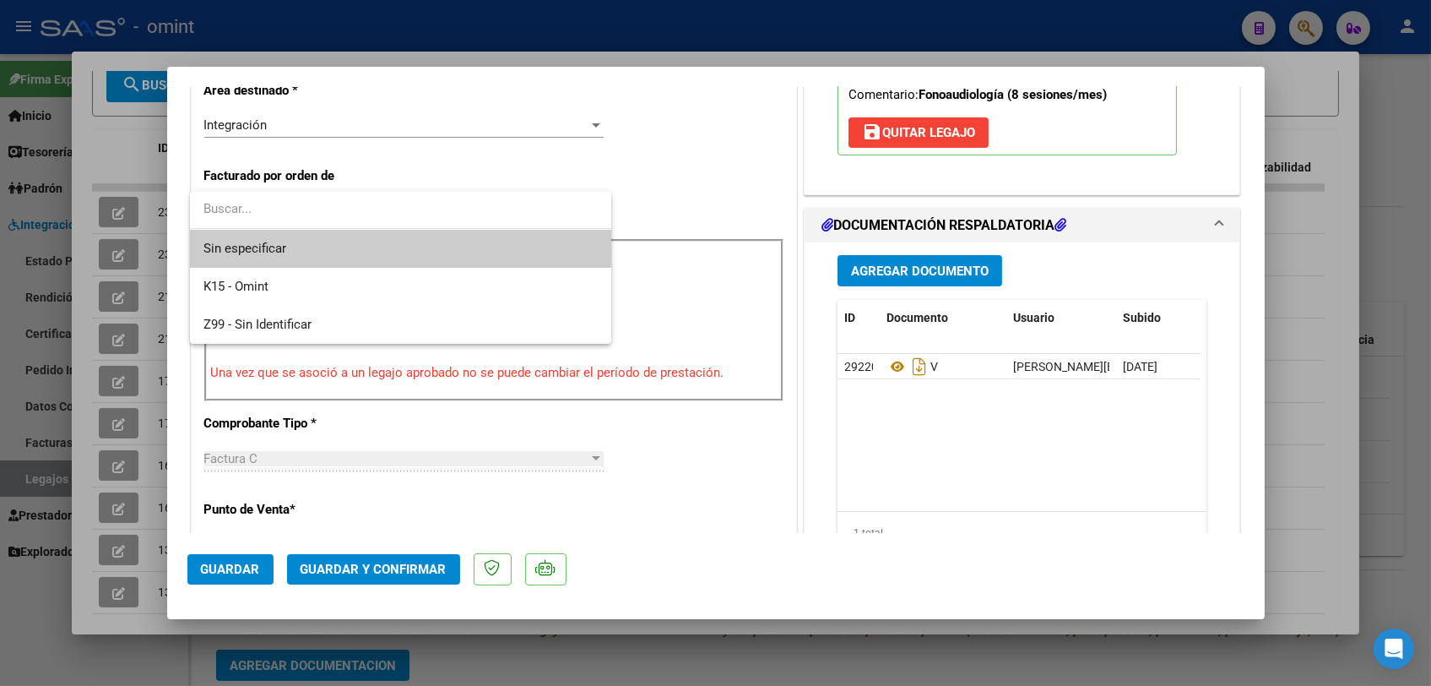
click at [269, 242] on span "Sin especificar" at bounding box center [401, 249] width 394 height 38
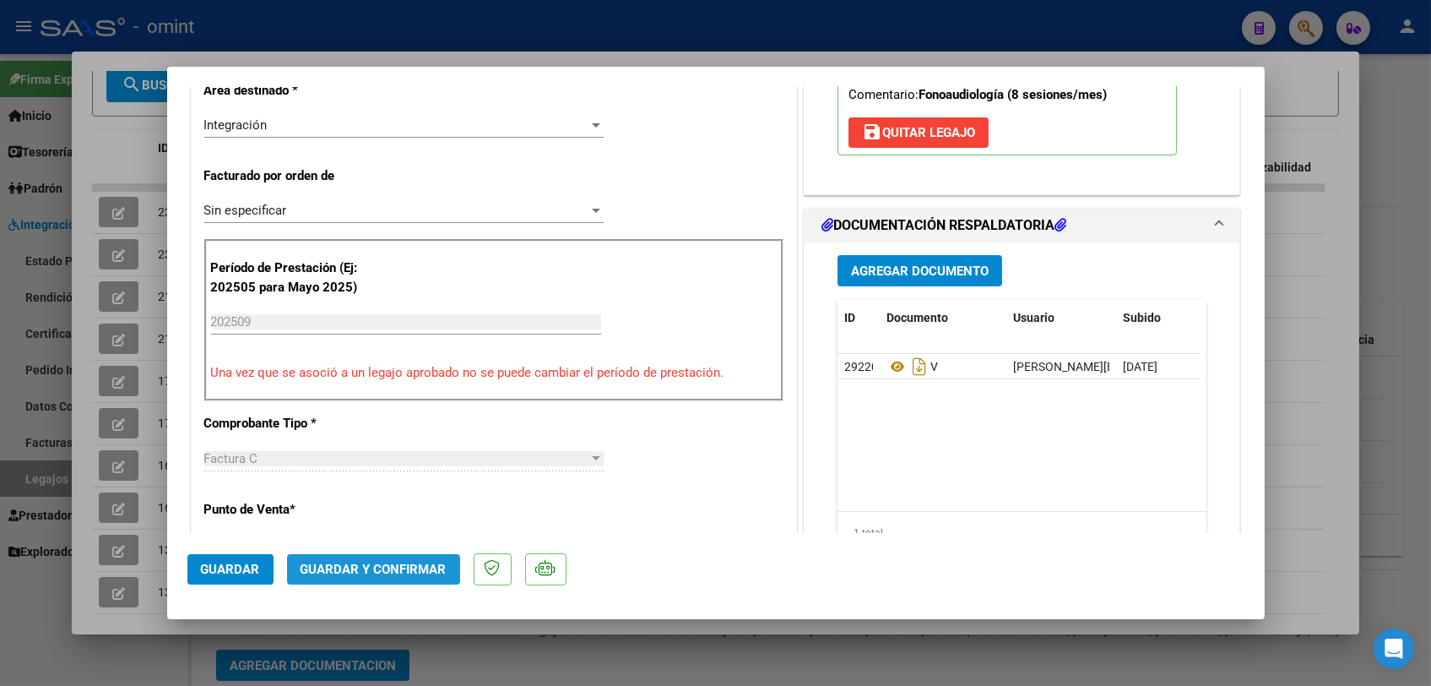
click at [421, 566] on span "Guardar y Confirmar" at bounding box center [374, 569] width 146 height 15
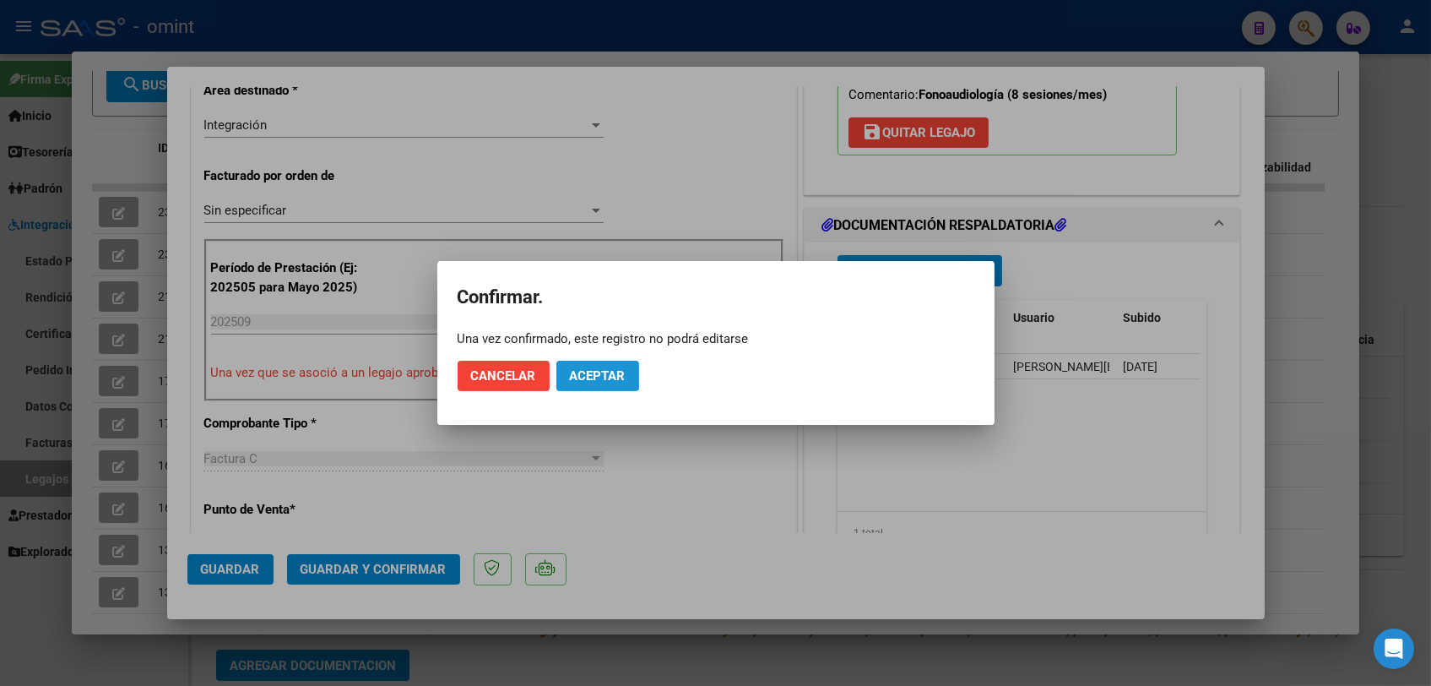
click at [598, 383] on button "Aceptar" at bounding box center [597, 376] width 83 height 30
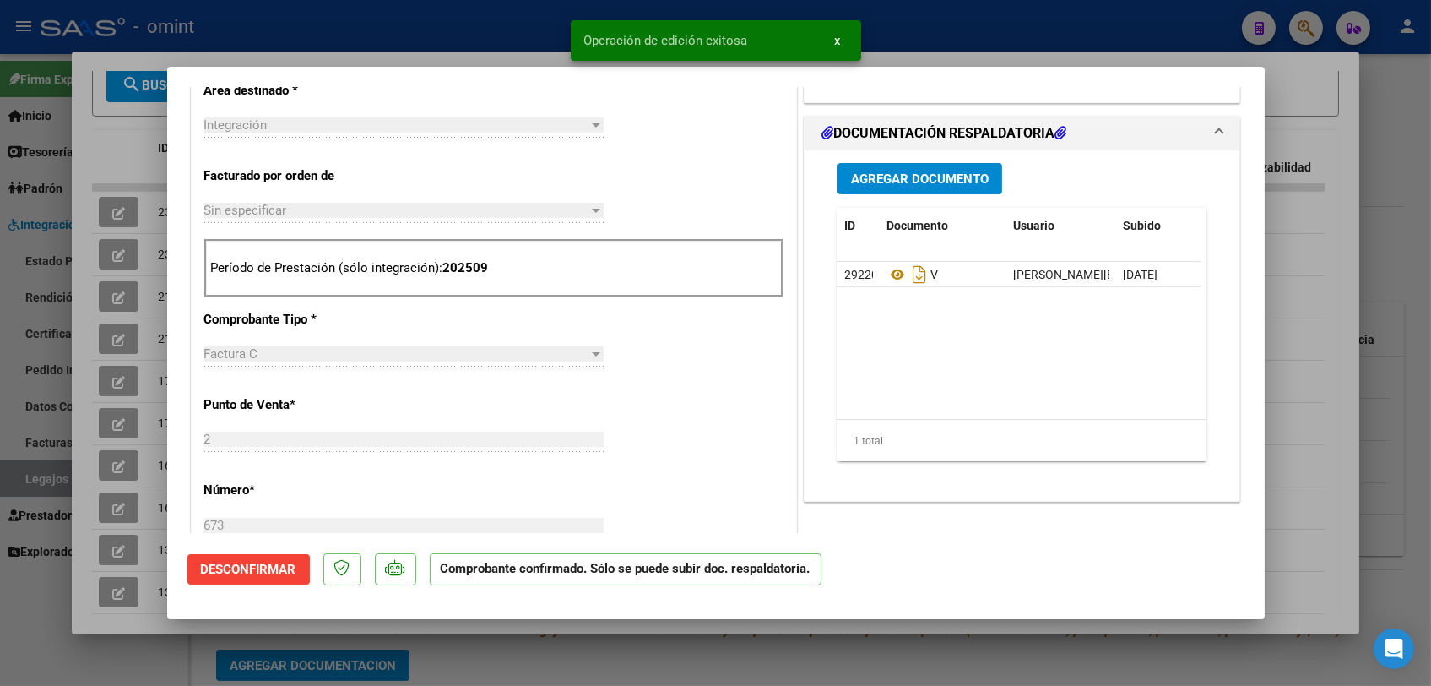
click at [588, 654] on div at bounding box center [715, 343] width 1431 height 686
type input "$ 0,00"
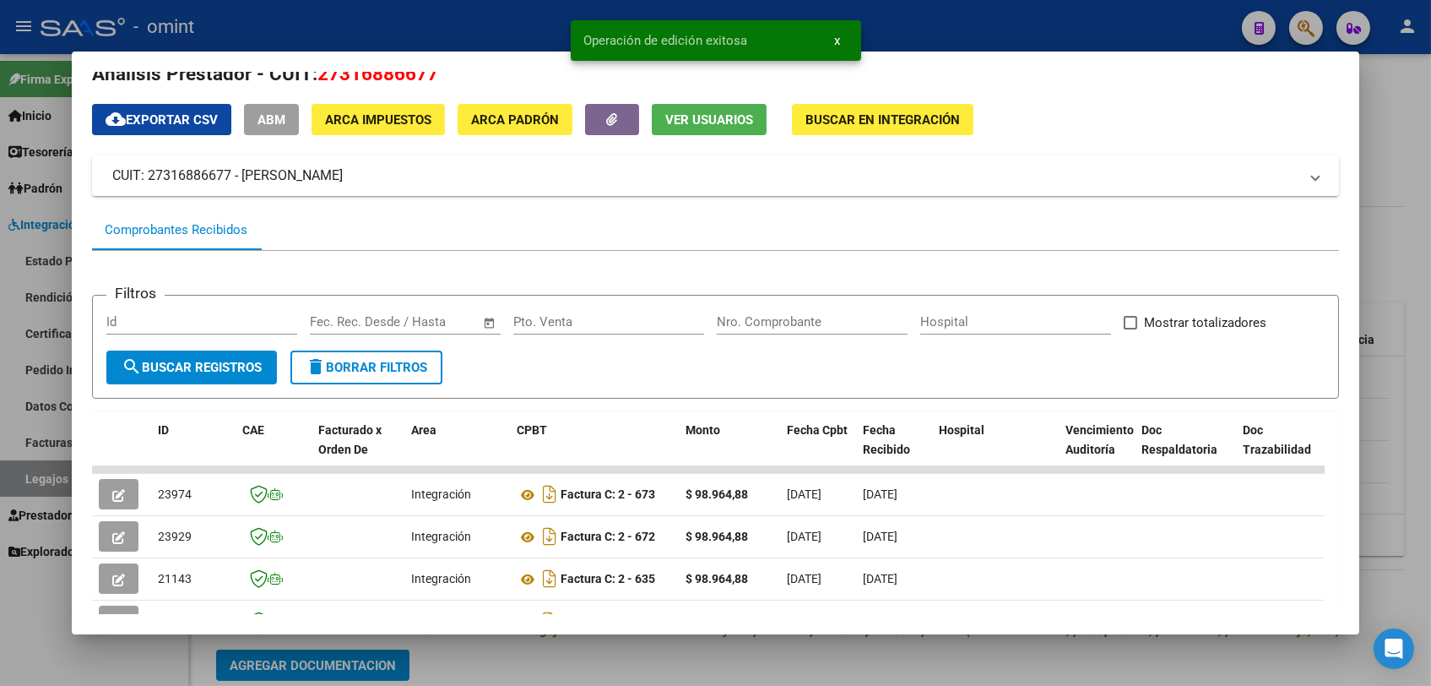
scroll to position [0, 0]
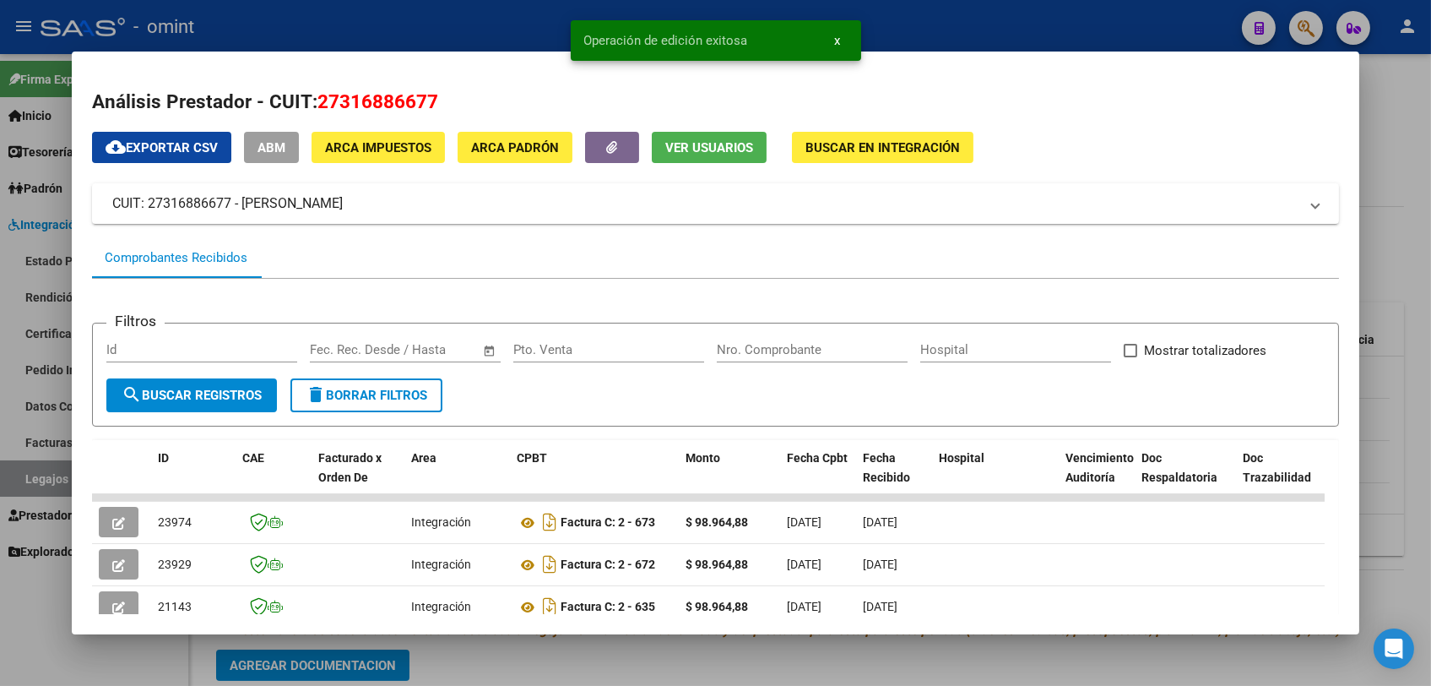
click at [555, 647] on div at bounding box center [715, 343] width 1431 height 686
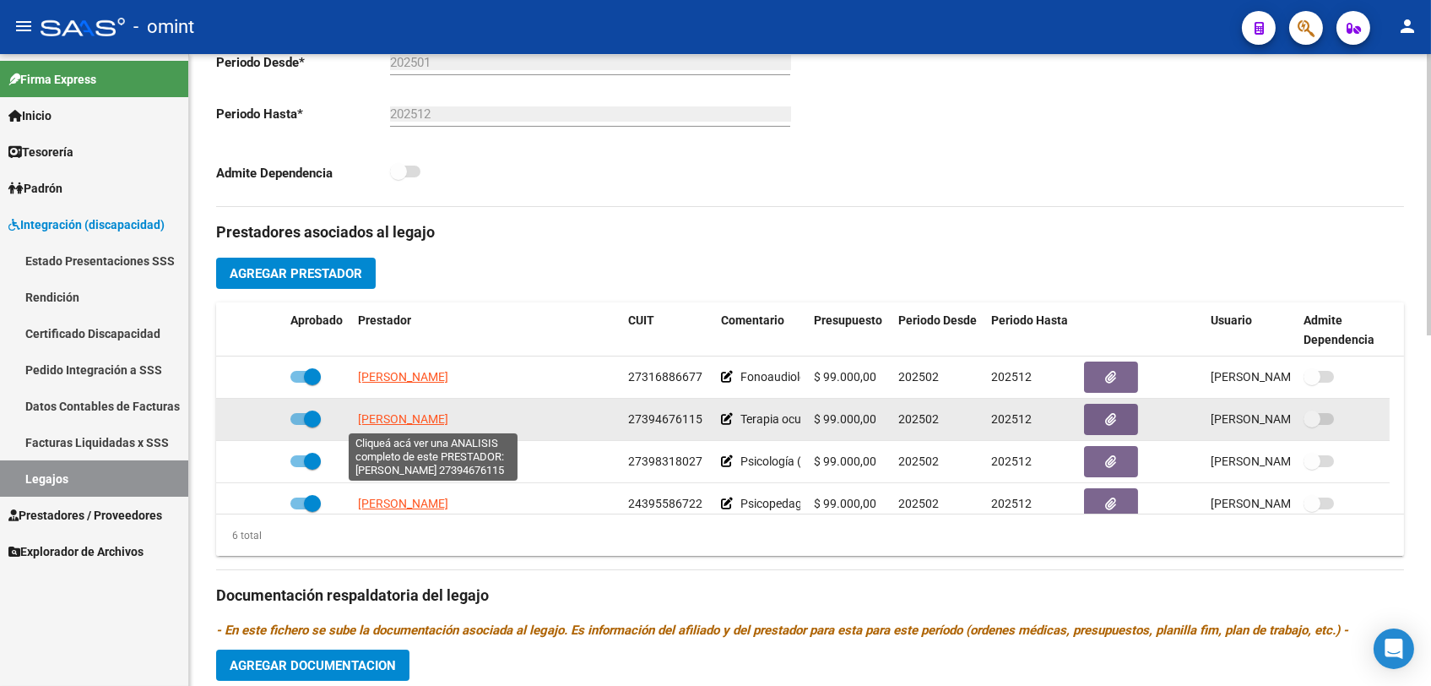
click at [442, 419] on span "[PERSON_NAME]" at bounding box center [403, 419] width 90 height 14
type textarea "27394676115"
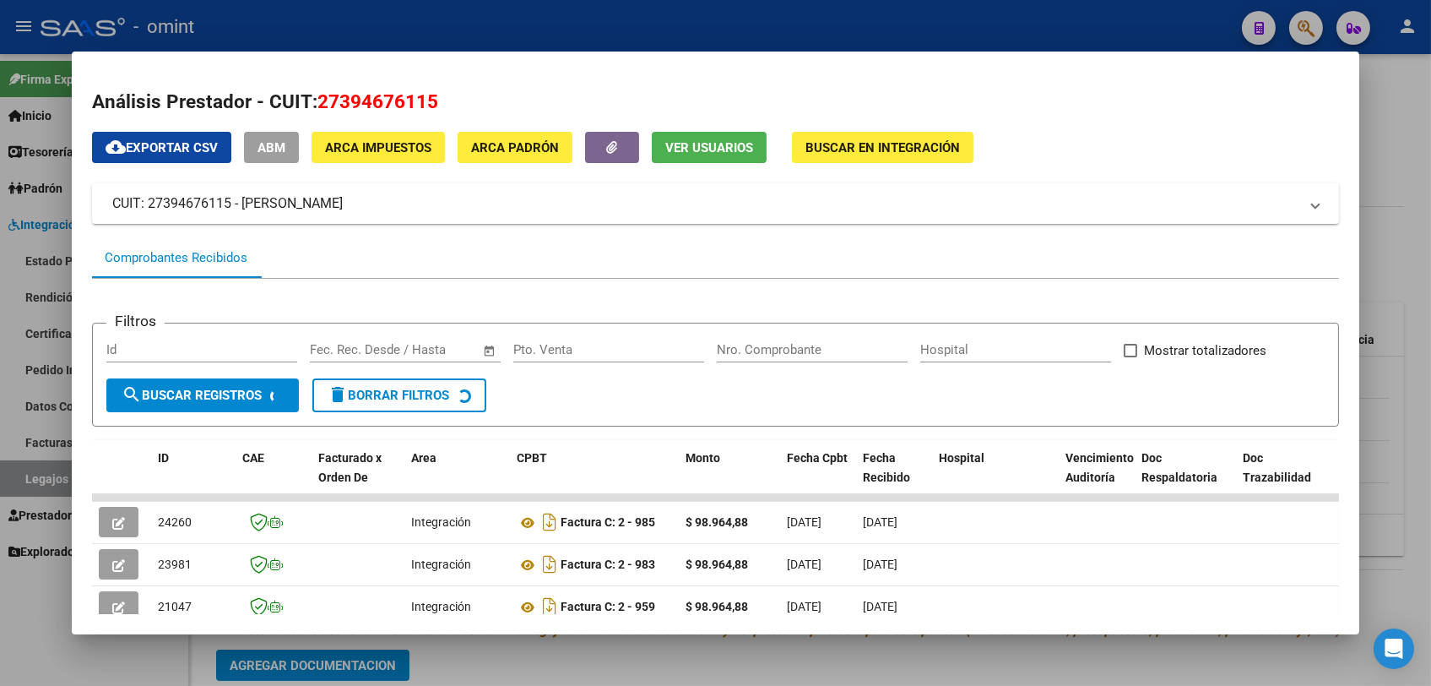
scroll to position [281, 0]
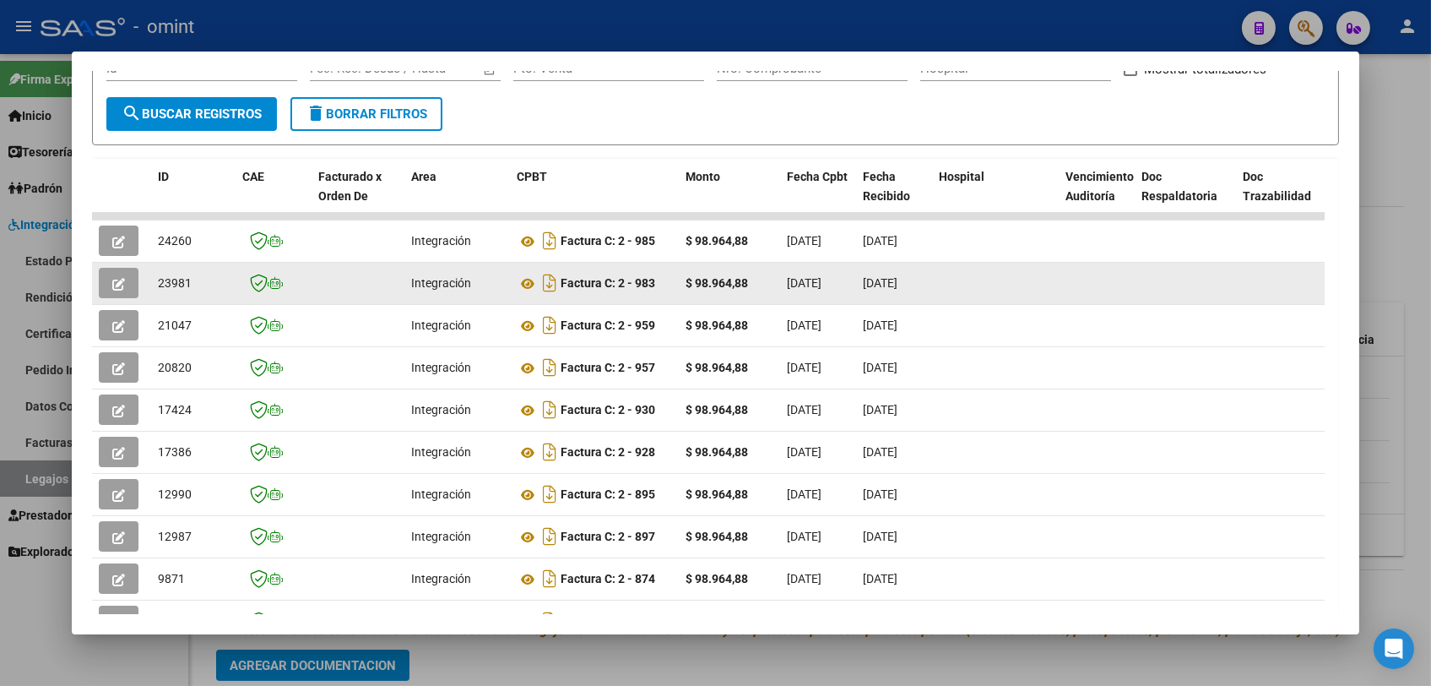
click at [117, 290] on button "button" at bounding box center [119, 283] width 40 height 30
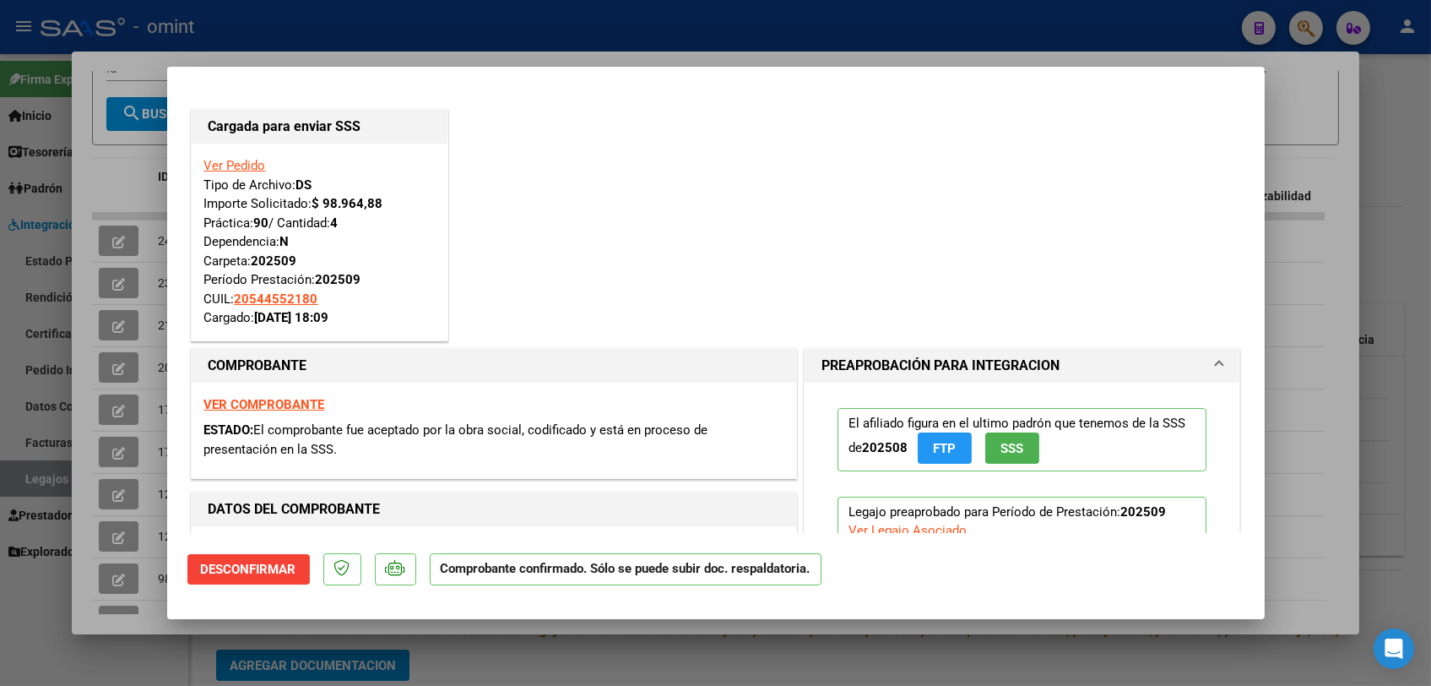
click at [438, 633] on div at bounding box center [715, 343] width 1431 height 686
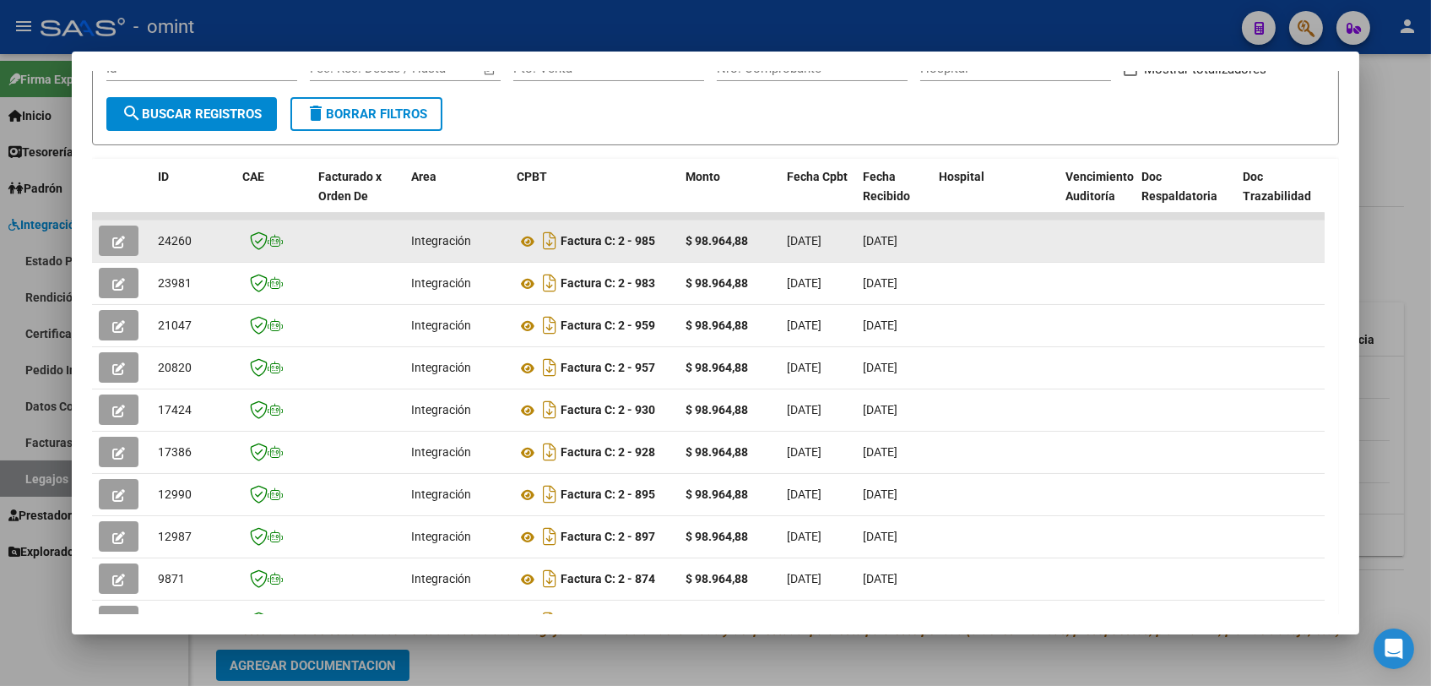
click at [126, 230] on button "button" at bounding box center [119, 240] width 40 height 30
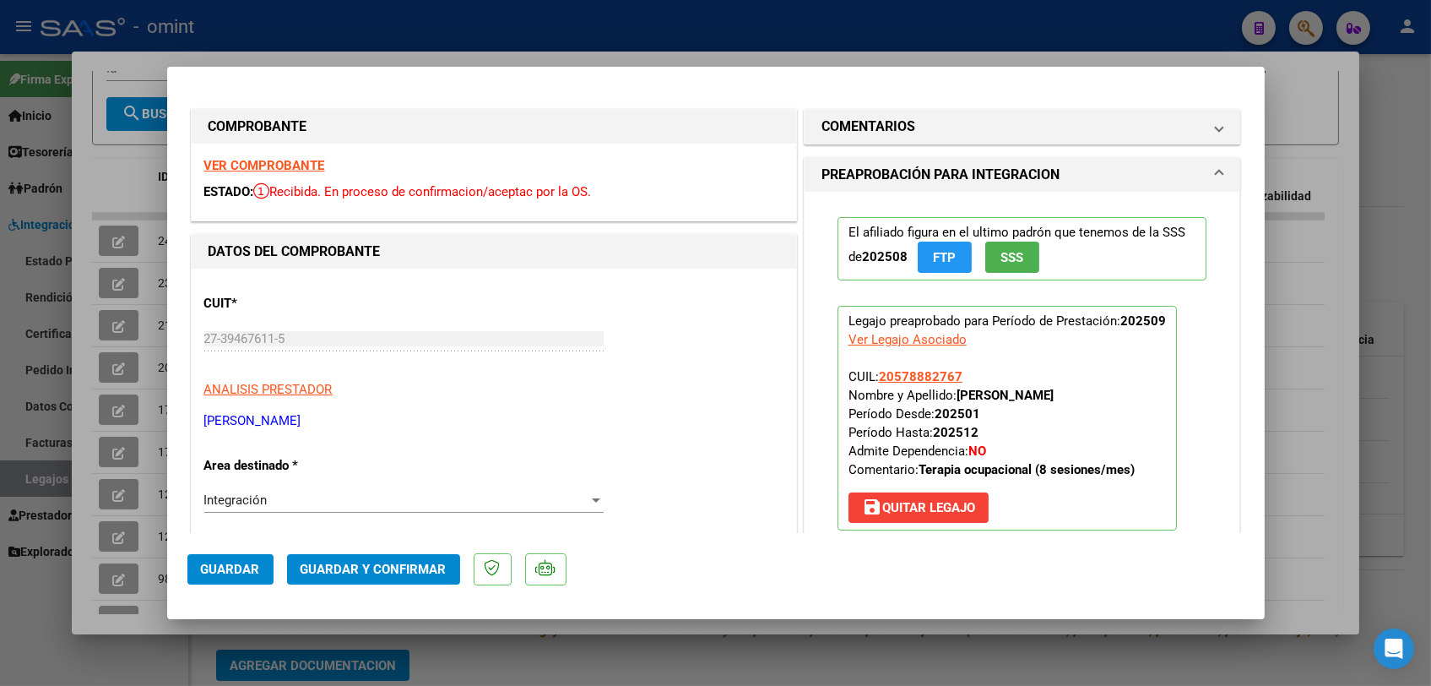
click at [307, 167] on strong "VER COMPROBANTE" at bounding box center [264, 165] width 121 height 15
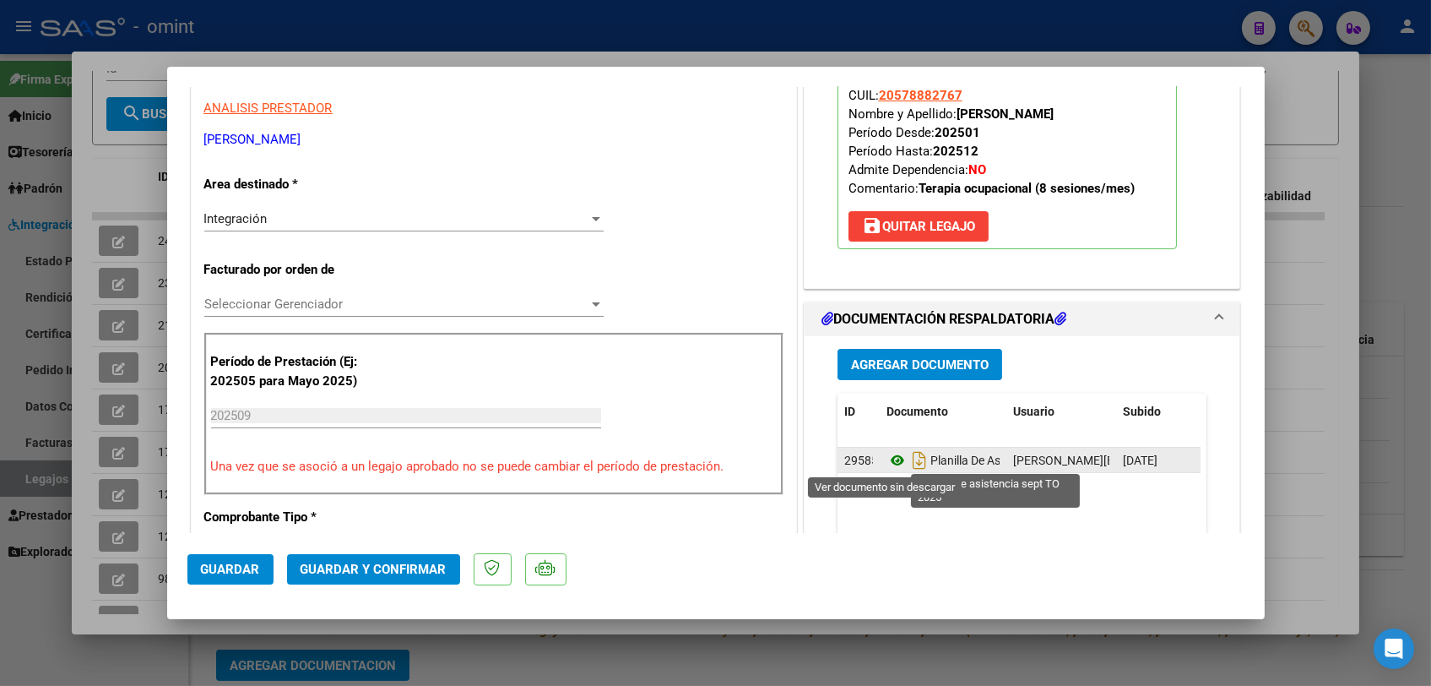
click at [891, 457] on icon at bounding box center [898, 460] width 22 height 20
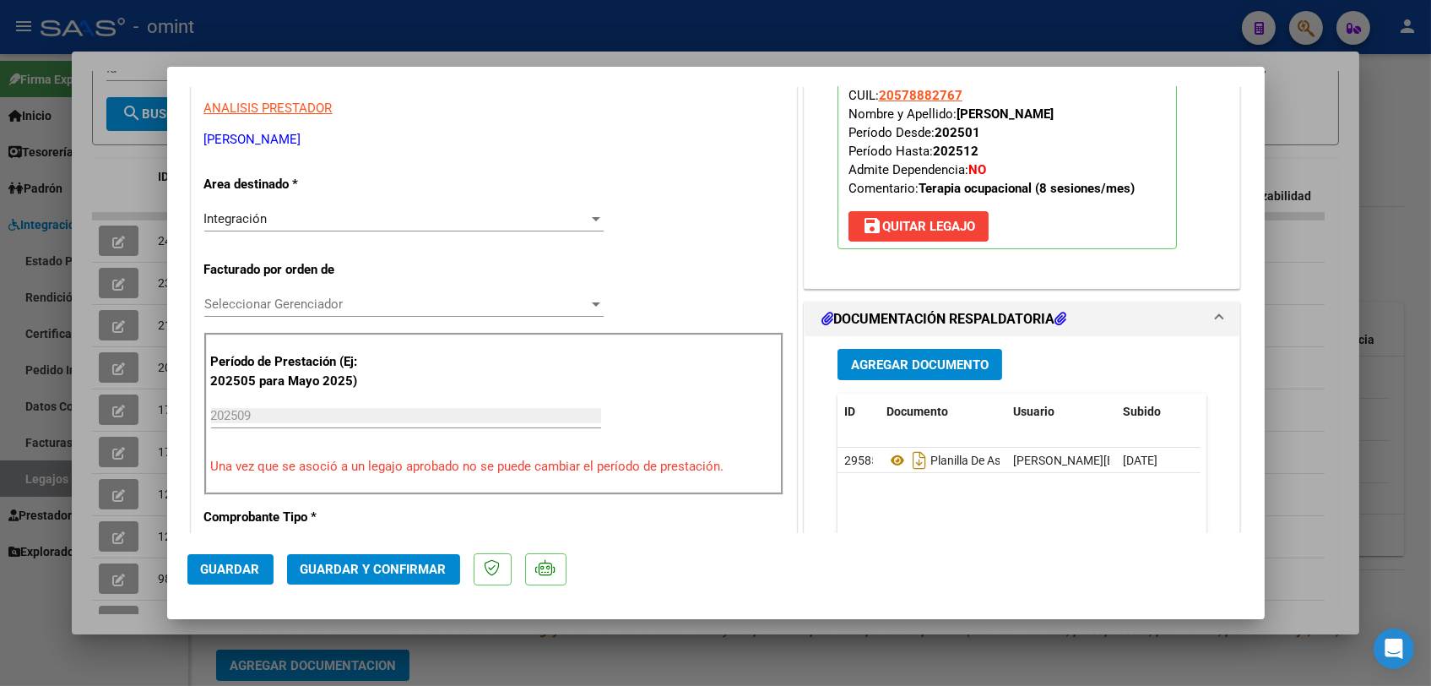
click at [331, 301] on span "Seleccionar Gerenciador" at bounding box center [396, 303] width 384 height 15
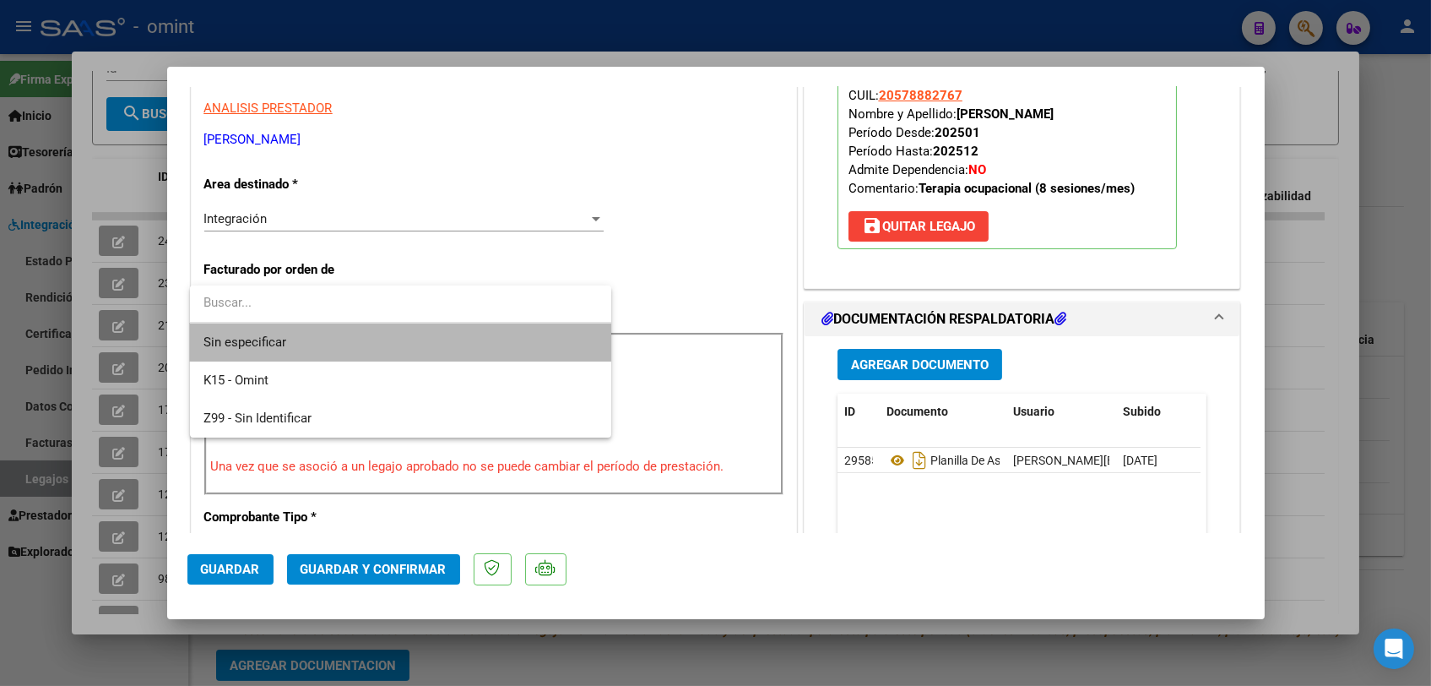
click at [326, 328] on span "Sin especificar" at bounding box center [401, 342] width 394 height 38
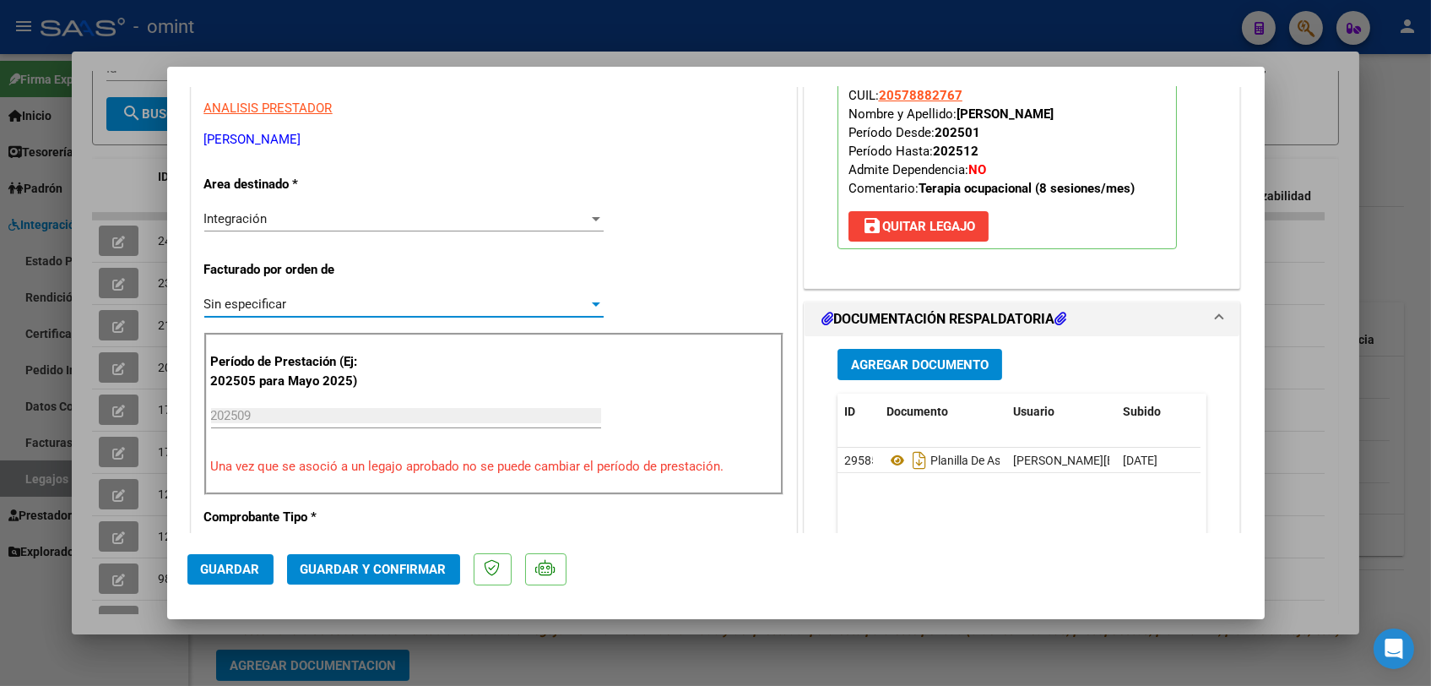
click at [363, 577] on button "Guardar y Confirmar" at bounding box center [373, 569] width 173 height 30
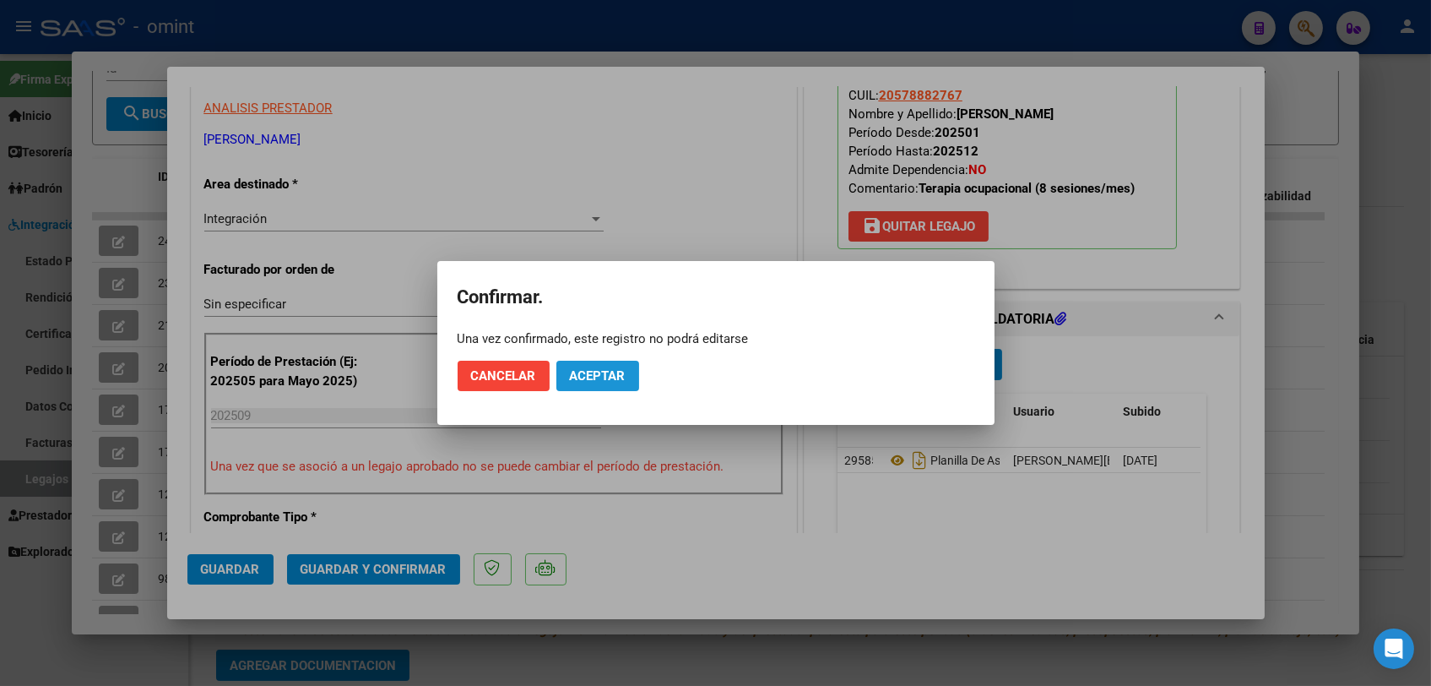
click at [588, 368] on span "Aceptar" at bounding box center [598, 375] width 56 height 15
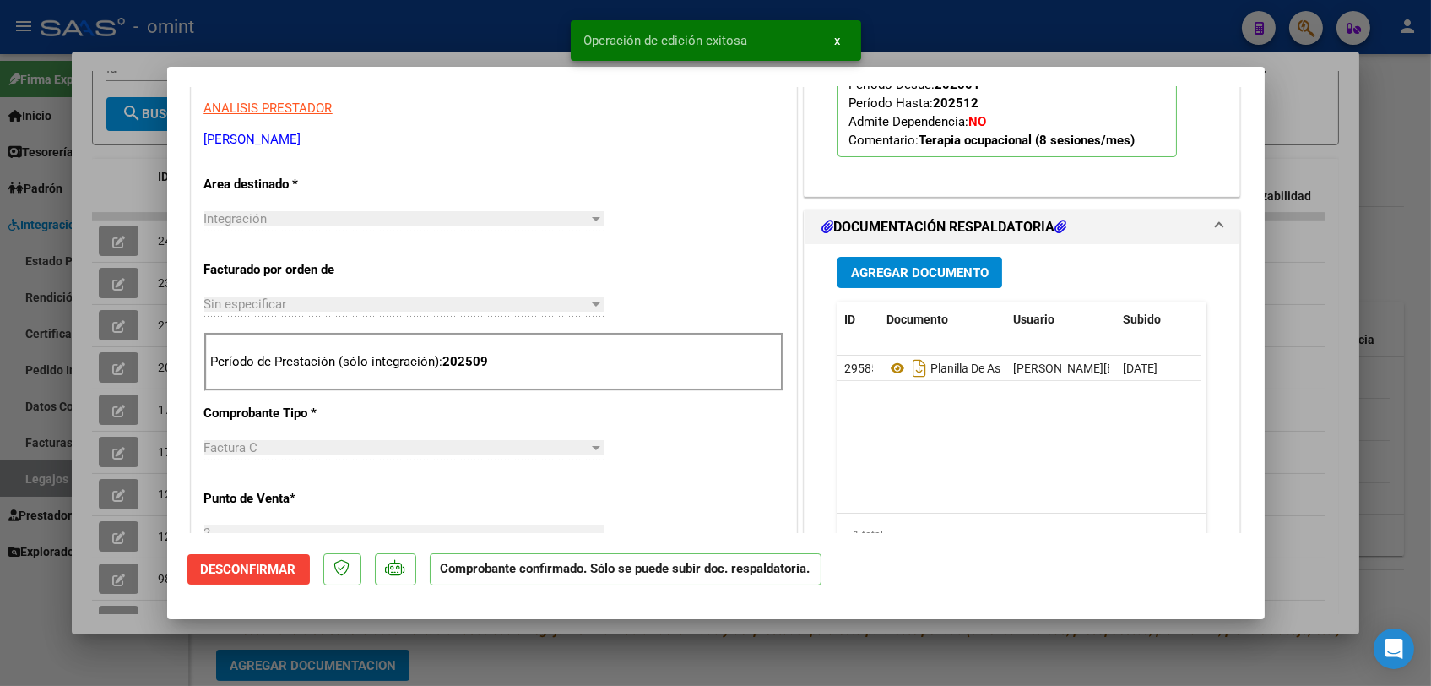
click at [597, 648] on div at bounding box center [715, 343] width 1431 height 686
type input "$ 0,00"
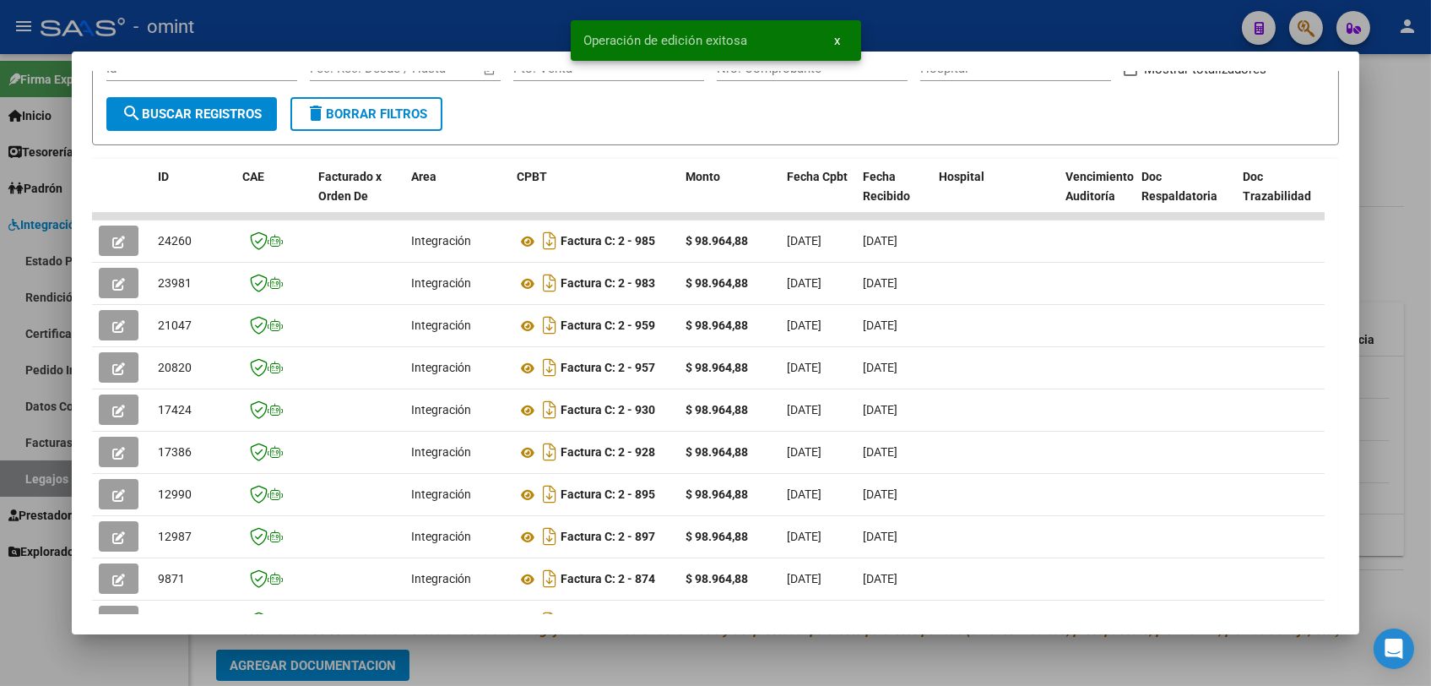
click at [597, 648] on div at bounding box center [715, 343] width 1431 height 686
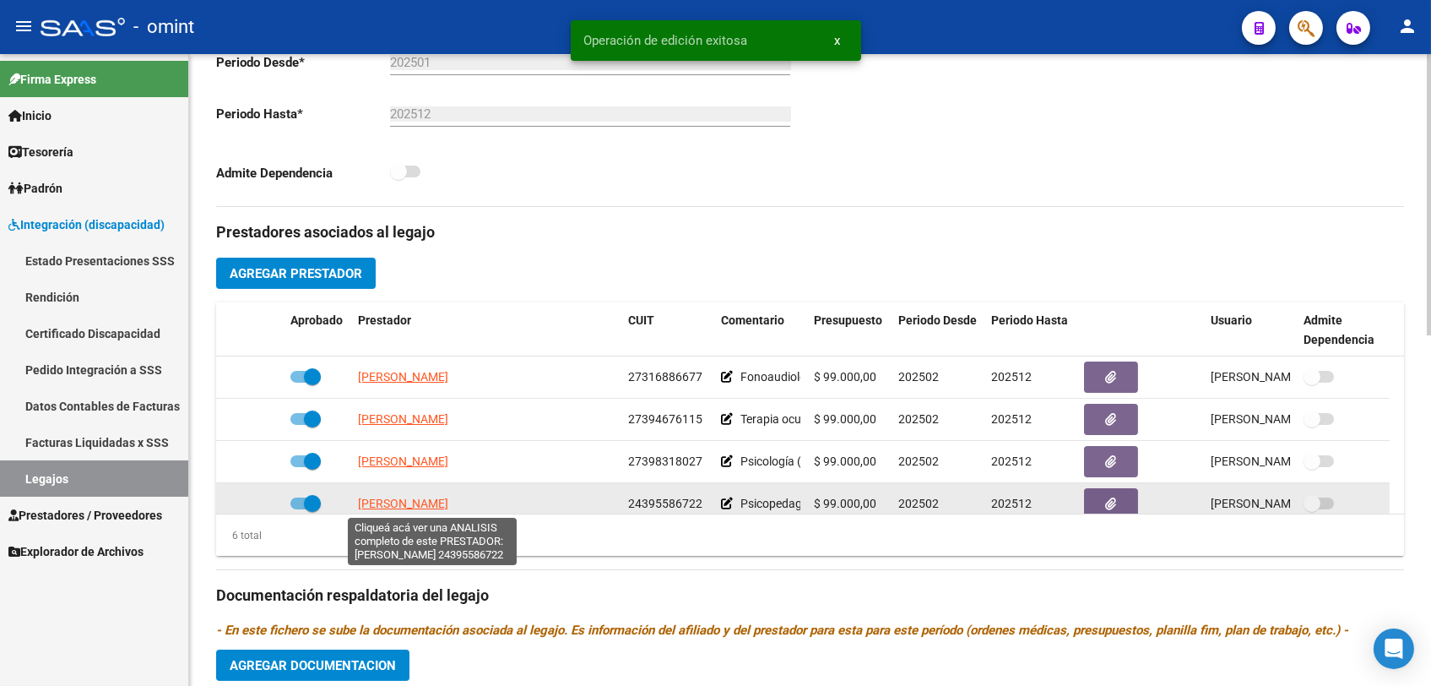
click at [434, 499] on span "[PERSON_NAME]" at bounding box center [403, 504] width 90 height 14
type textarea "24395586722"
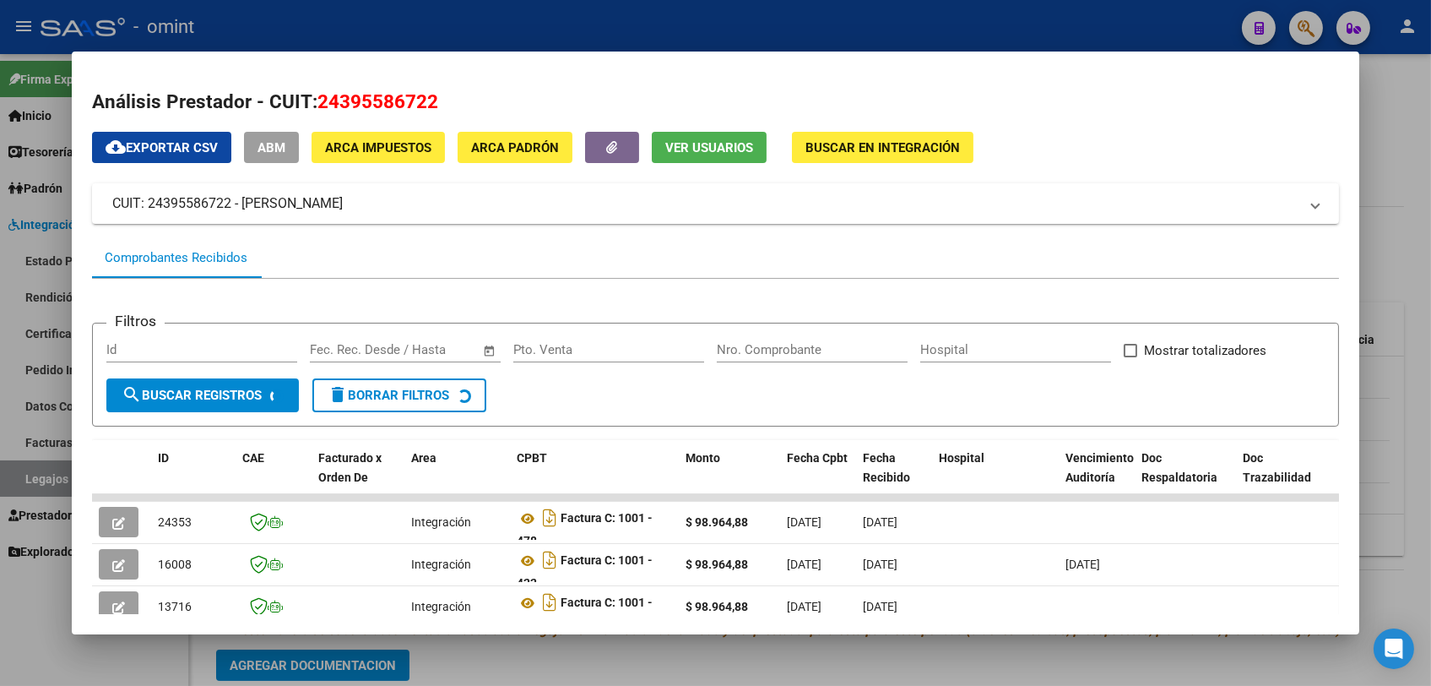
scroll to position [94, 0]
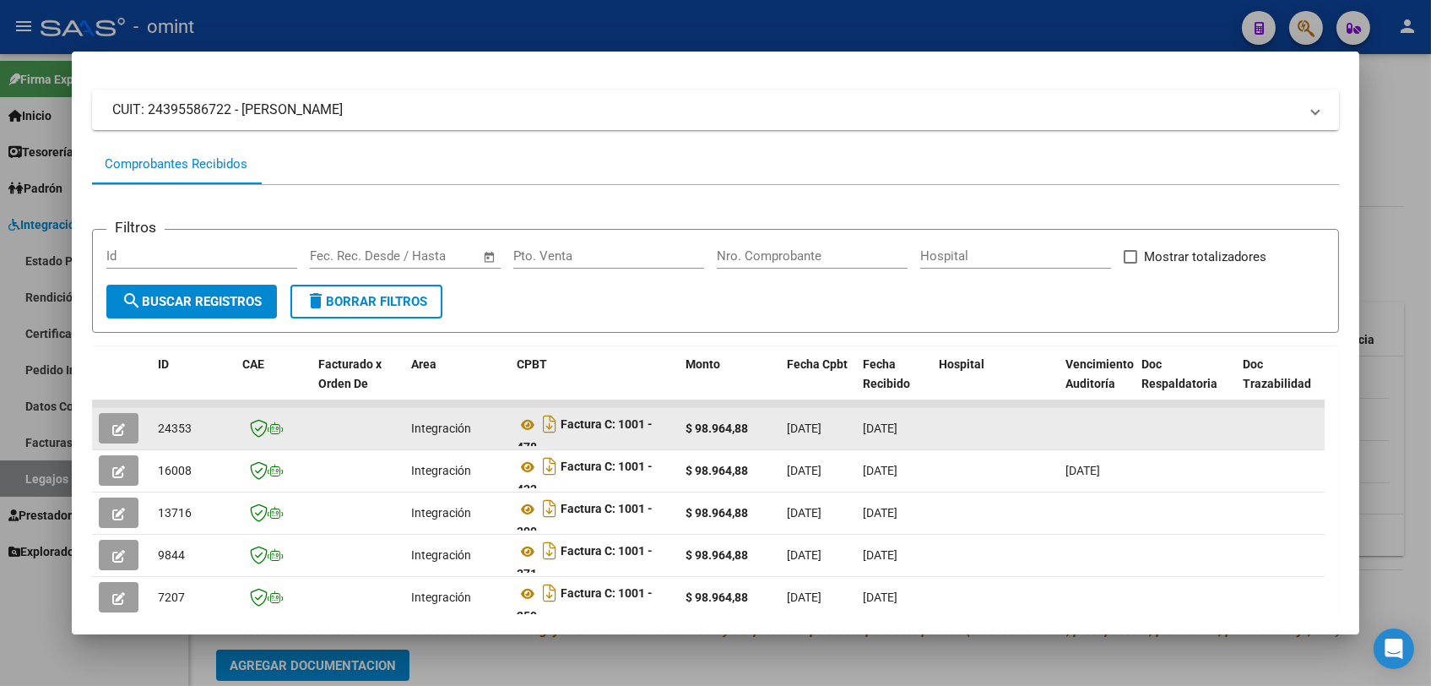
click at [128, 429] on button "button" at bounding box center [119, 428] width 40 height 30
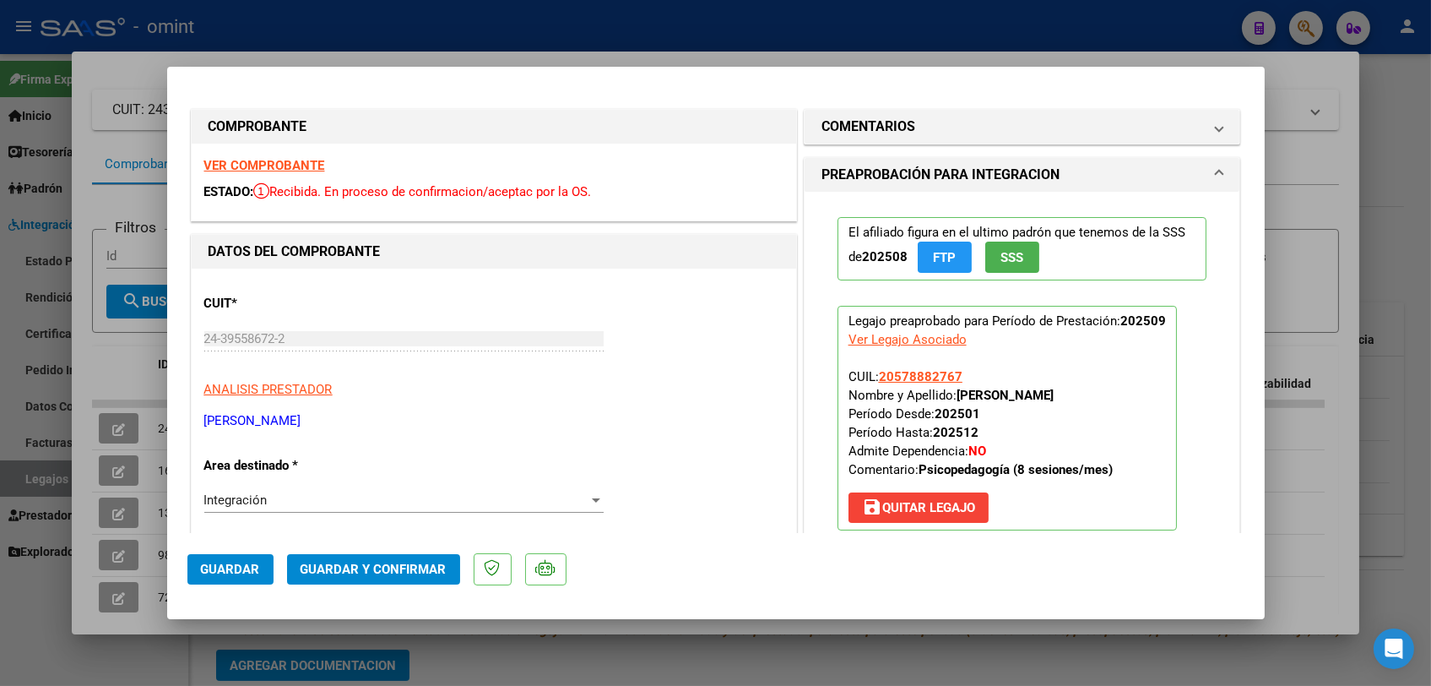
click at [278, 168] on strong "VER COMPROBANTE" at bounding box center [264, 165] width 121 height 15
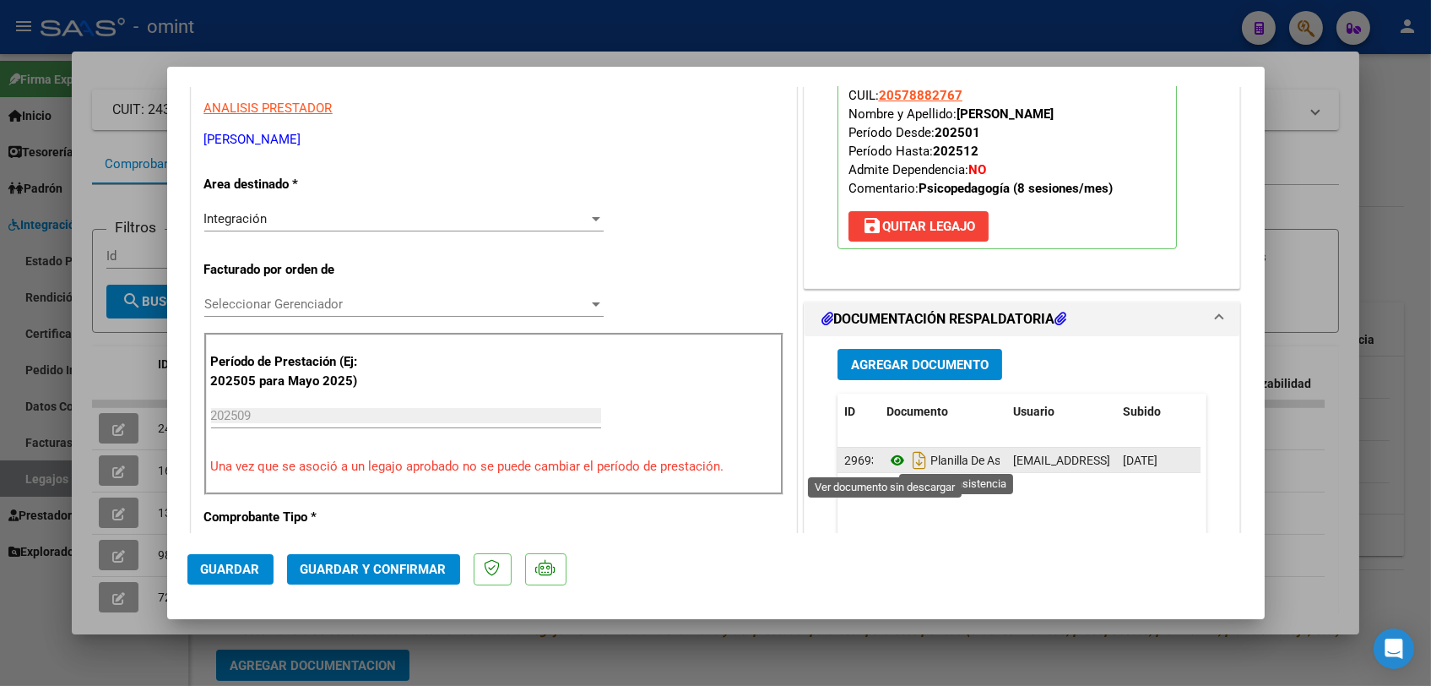
click at [889, 459] on icon at bounding box center [898, 460] width 22 height 20
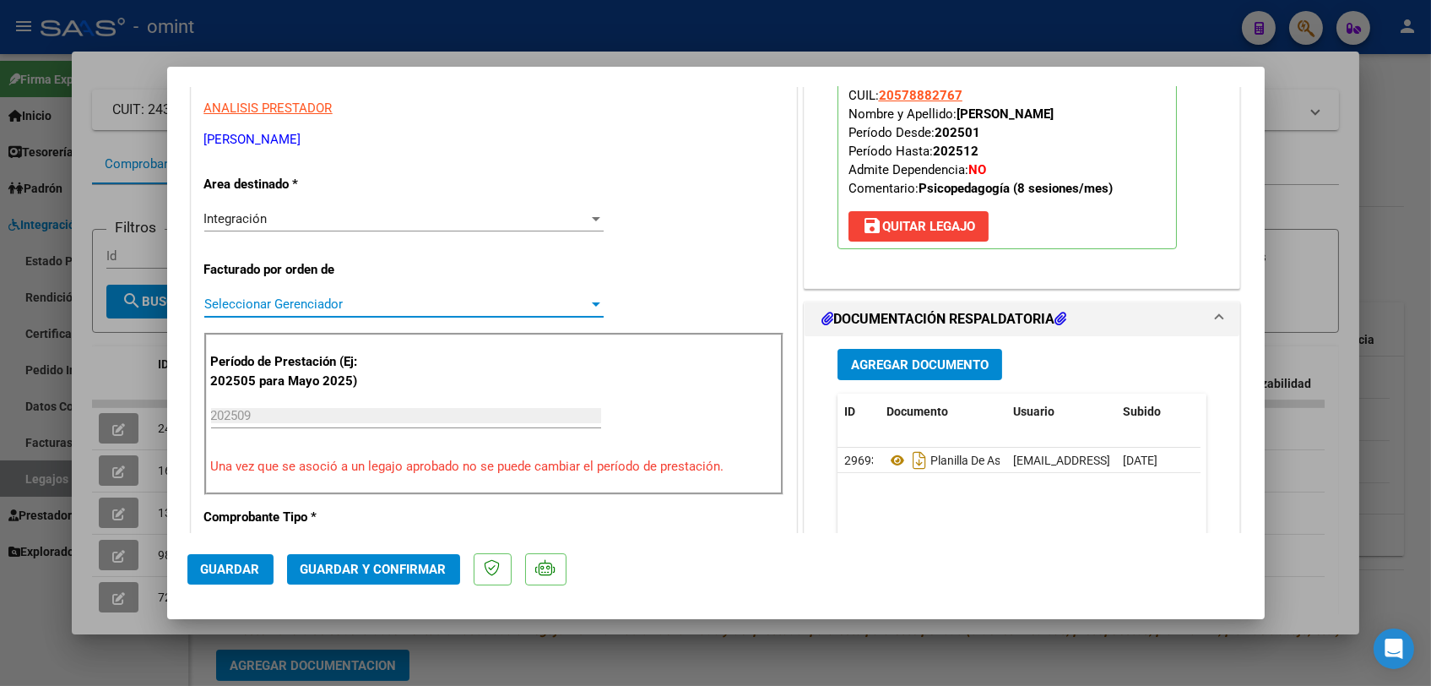
click at [318, 309] on span "Seleccionar Gerenciador" at bounding box center [396, 303] width 384 height 15
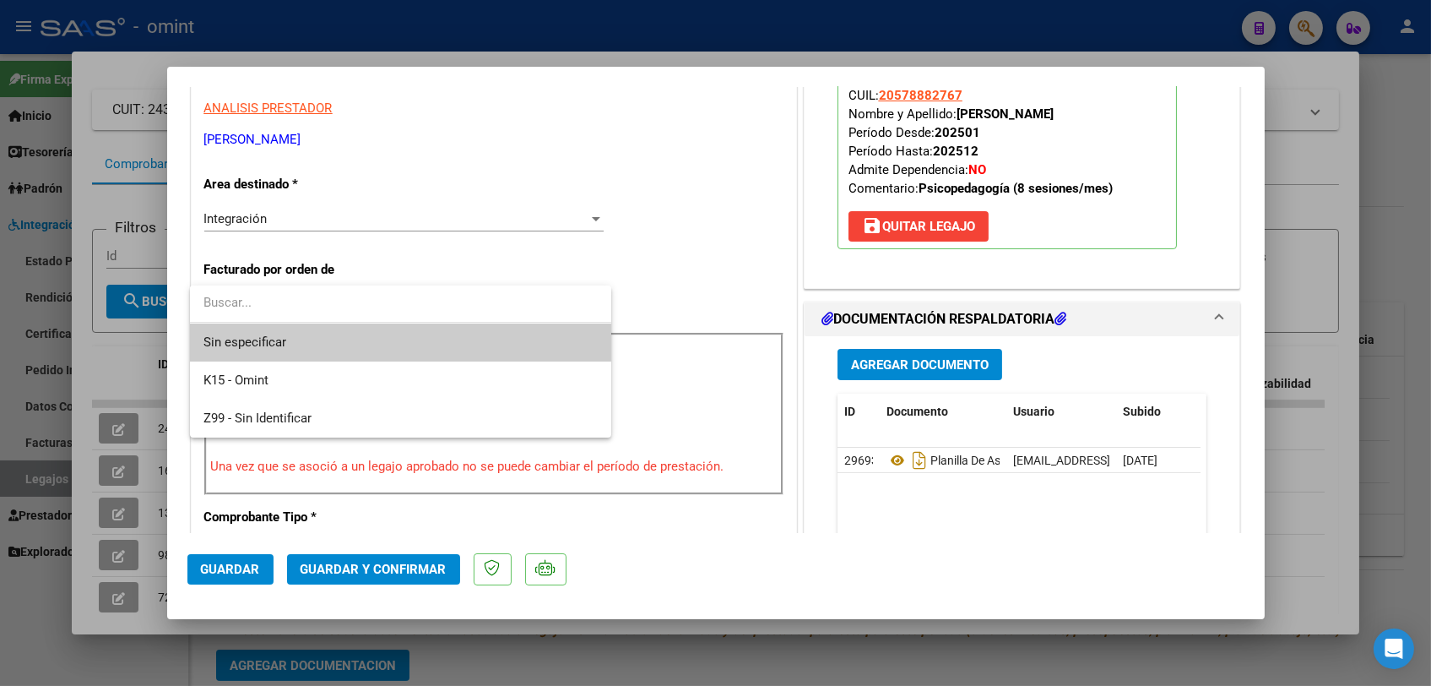
click at [322, 342] on span "Sin especificar" at bounding box center [401, 342] width 394 height 38
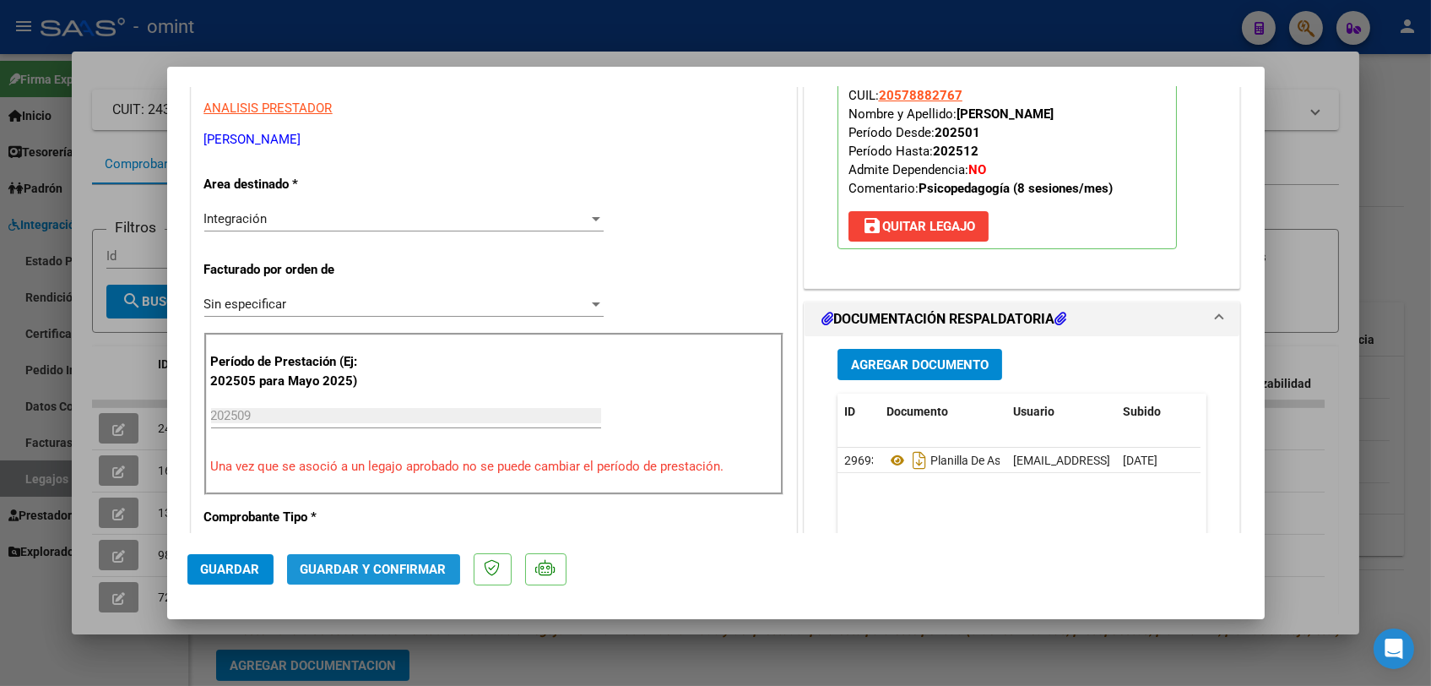
click at [358, 576] on span "Guardar y Confirmar" at bounding box center [374, 569] width 146 height 15
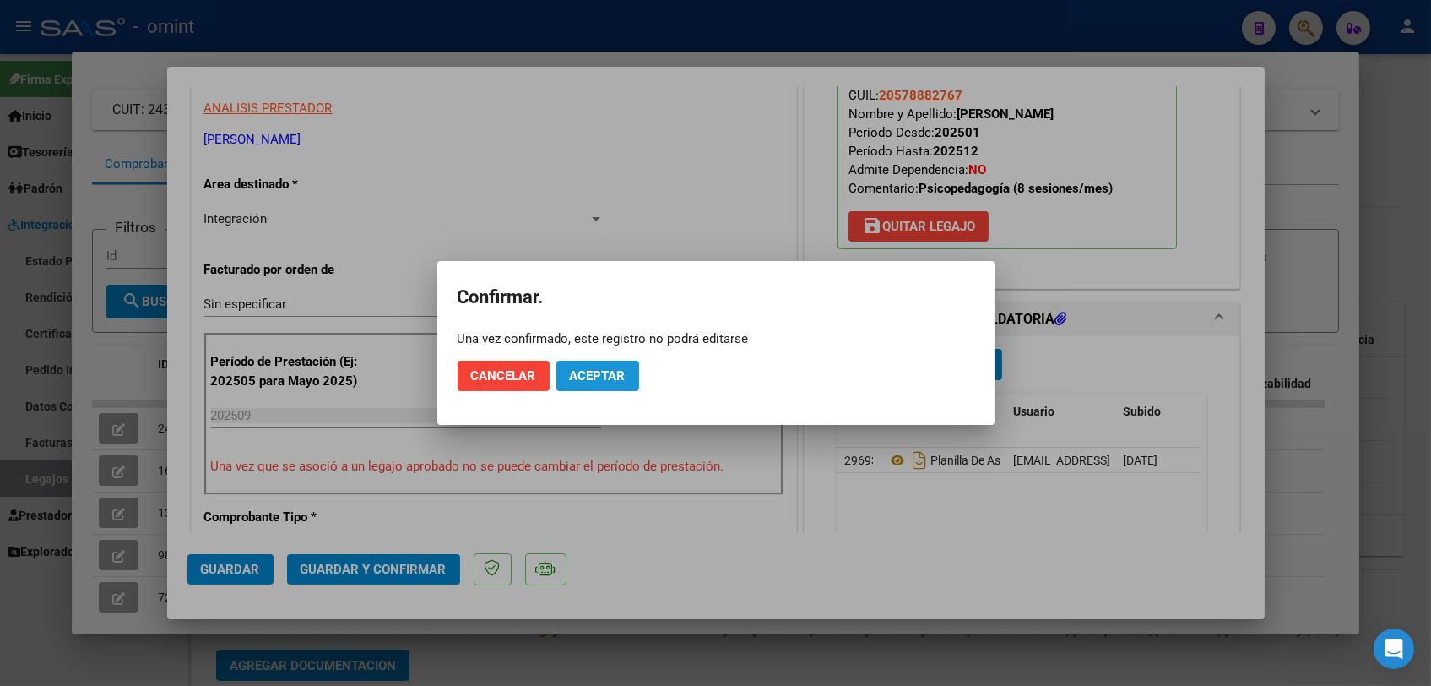
click at [589, 368] on span "Aceptar" at bounding box center [598, 375] width 56 height 15
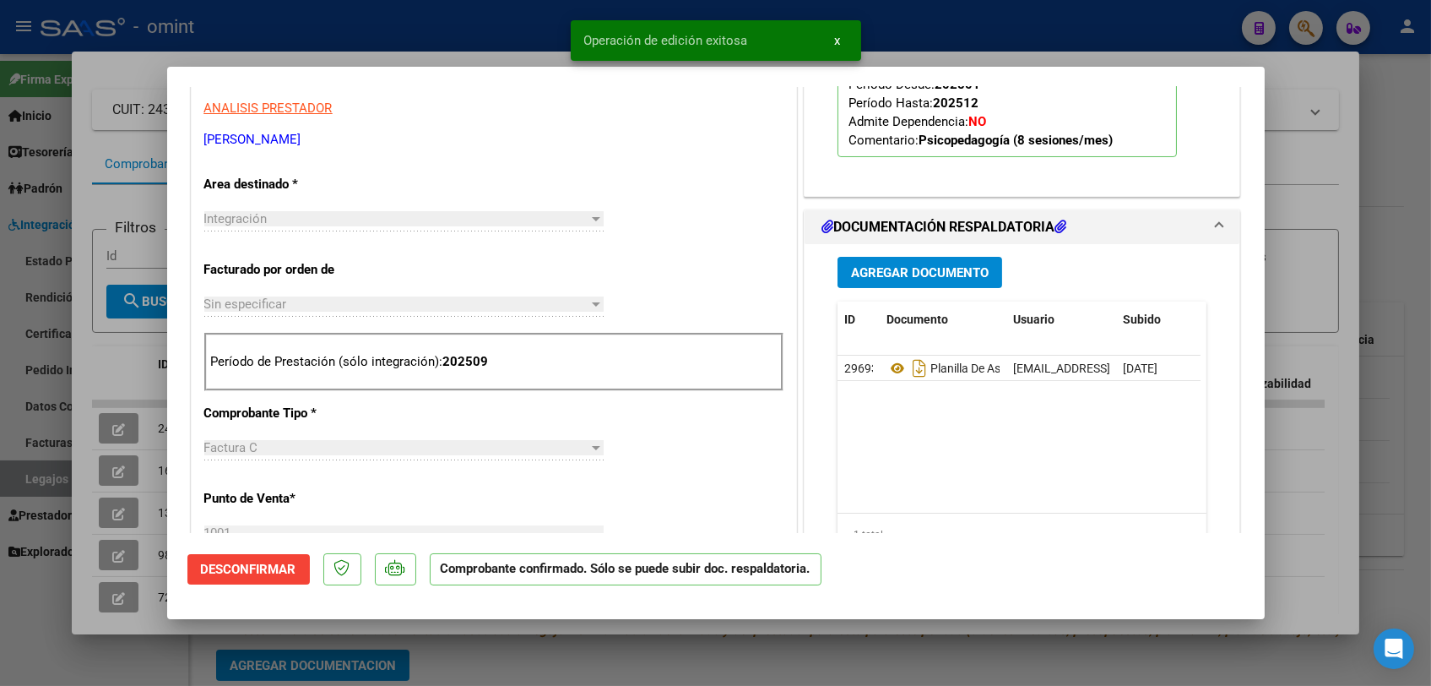
click at [557, 659] on div at bounding box center [715, 343] width 1431 height 686
type input "$ 0,00"
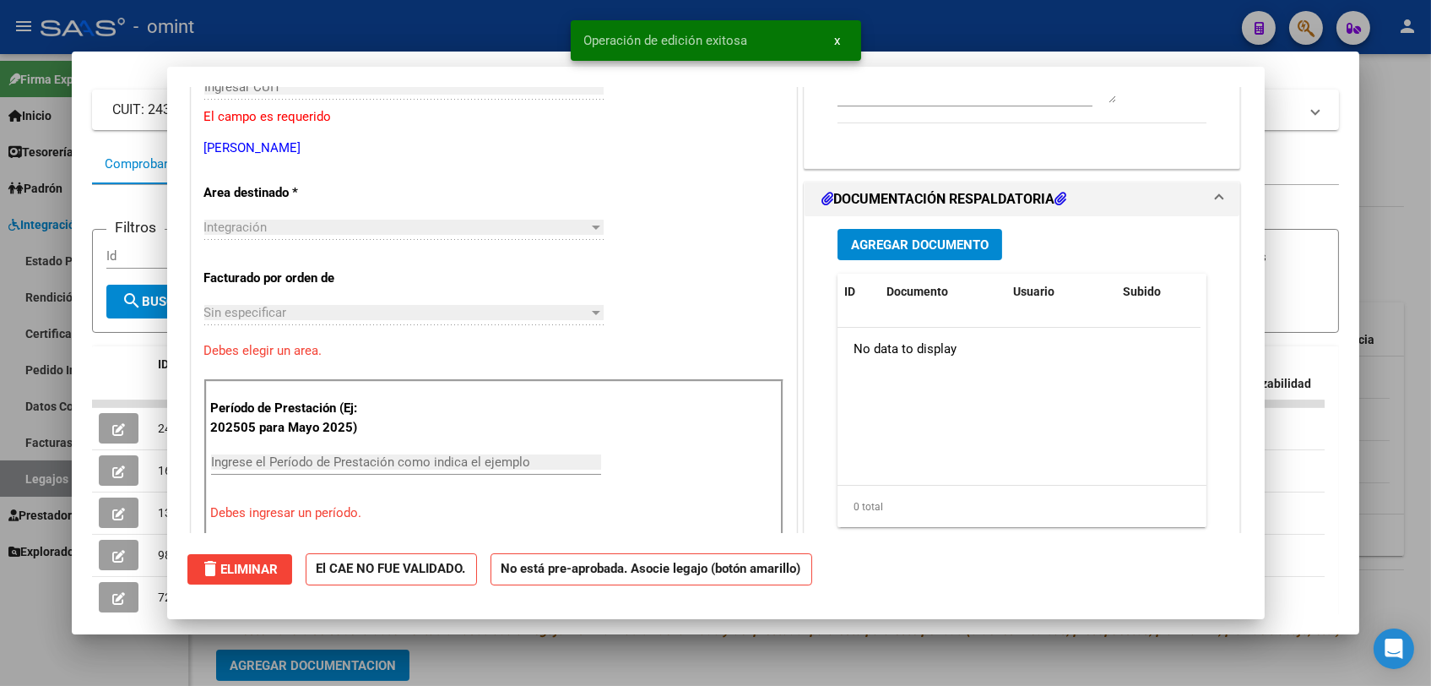
scroll to position [289, 0]
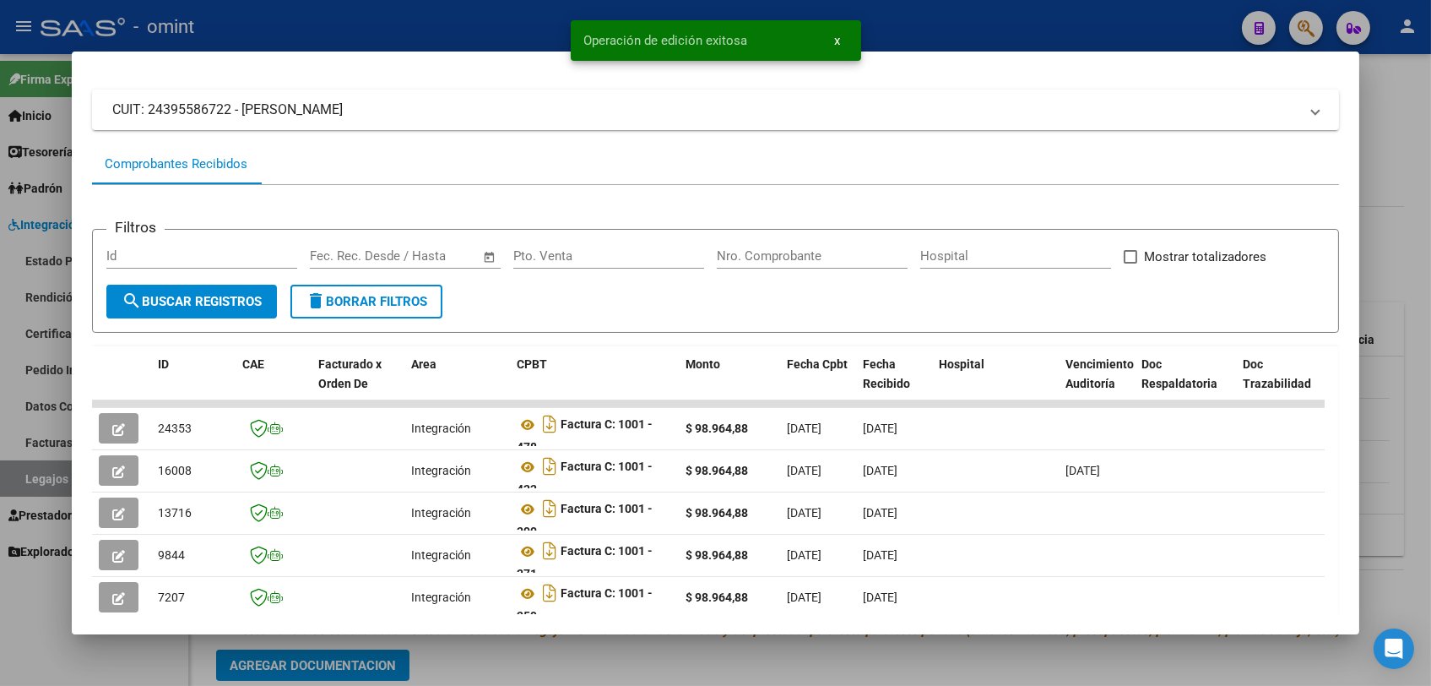
click at [595, 661] on div at bounding box center [715, 343] width 1431 height 686
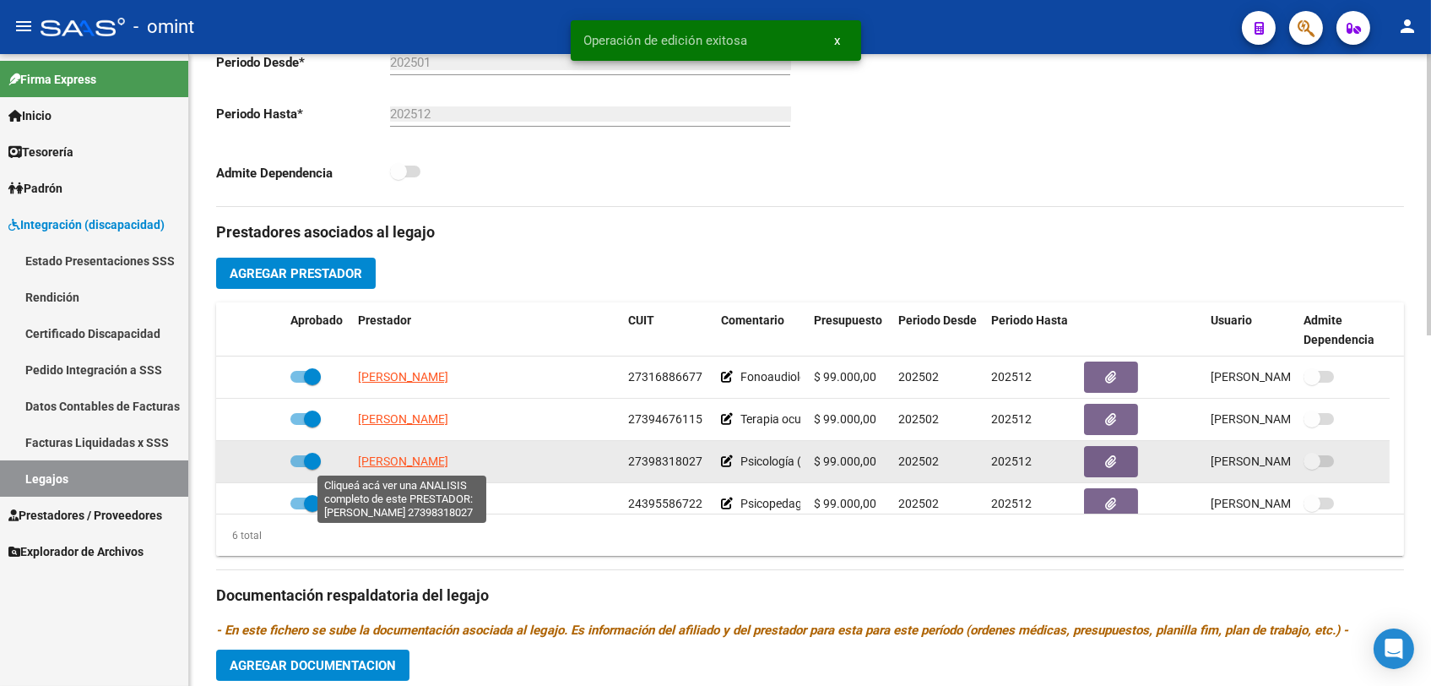
click at [425, 464] on span "[PERSON_NAME]" at bounding box center [403, 461] width 90 height 14
type textarea "27398318027"
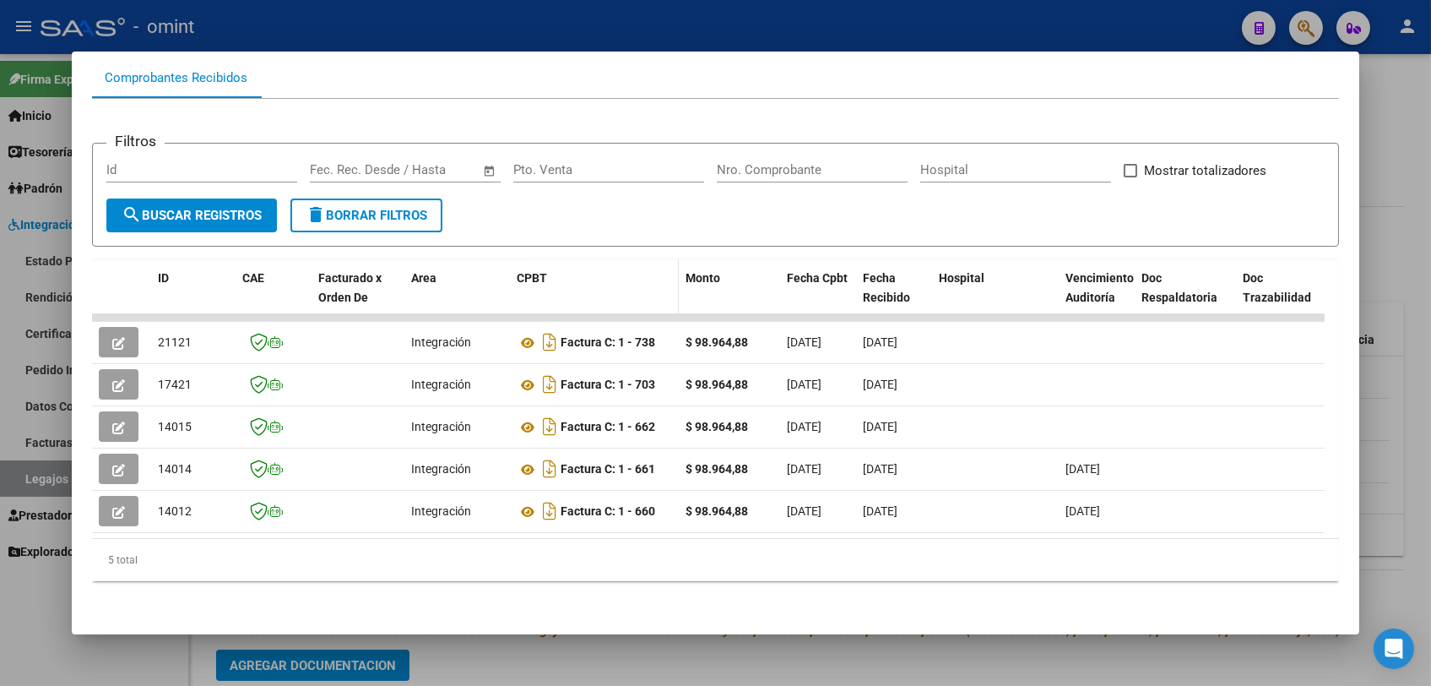
scroll to position [99, 0]
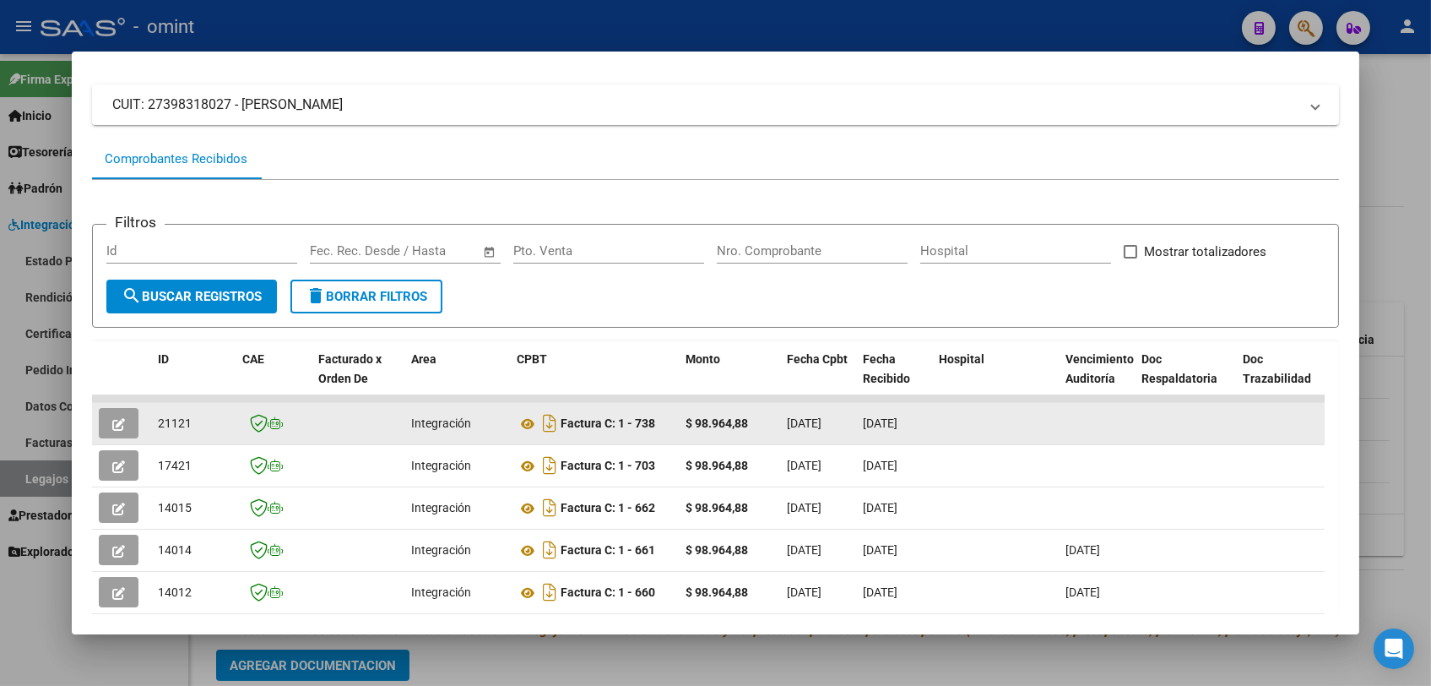
click at [112, 424] on icon "button" at bounding box center [118, 424] width 13 height 13
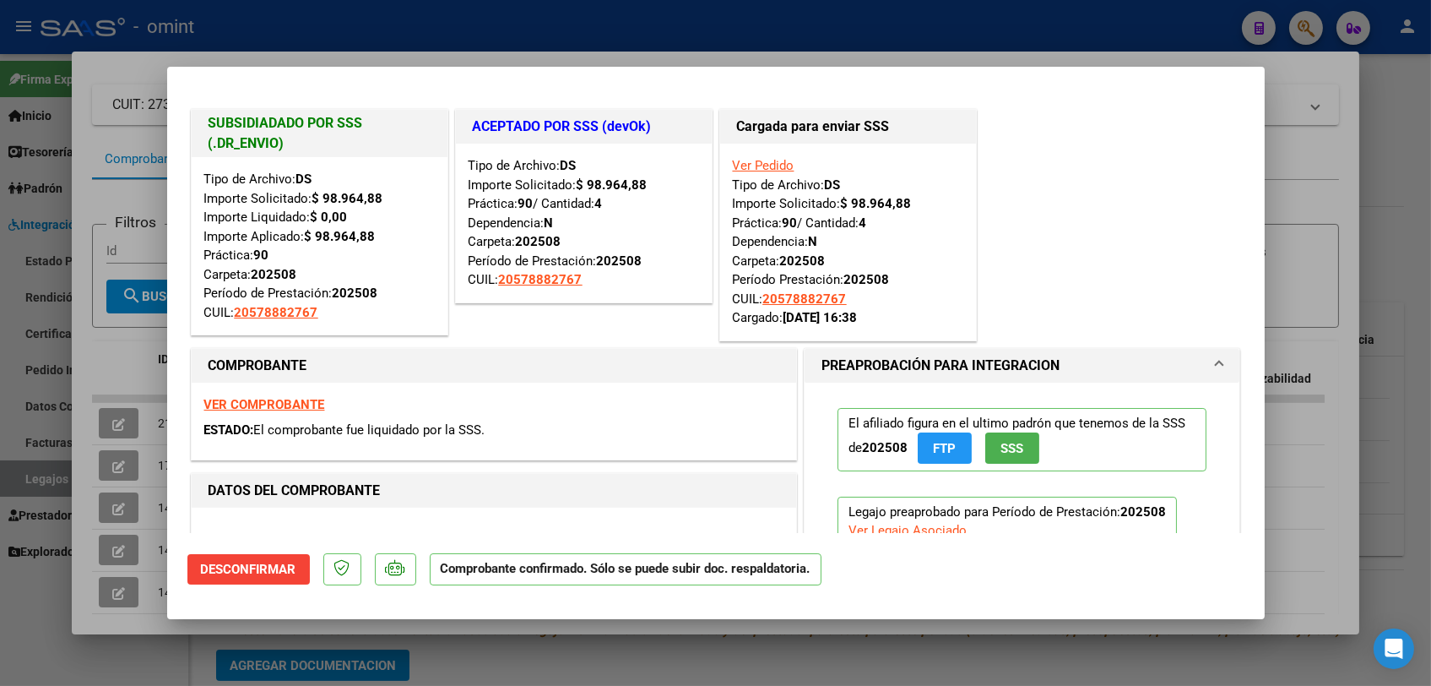
click at [94, 383] on div at bounding box center [715, 343] width 1431 height 686
type input "$ 0,00"
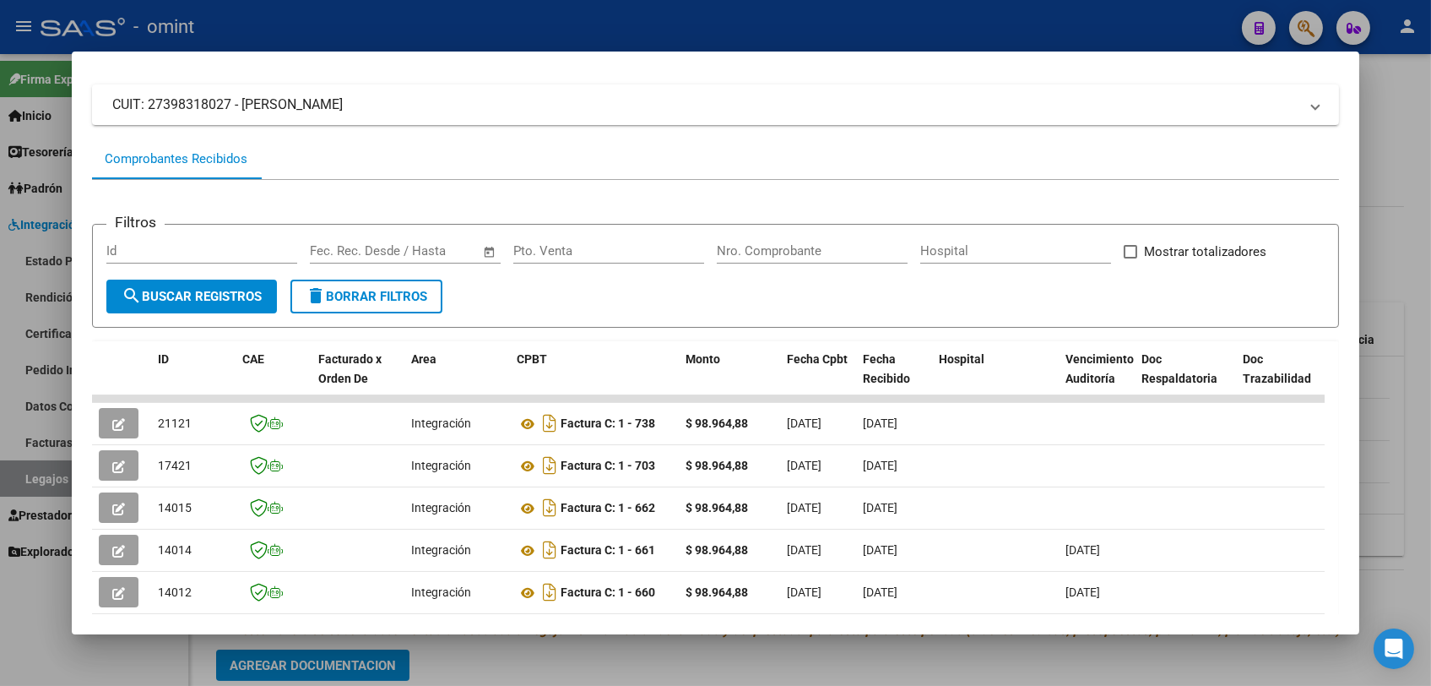
click at [312, 30] on div at bounding box center [715, 343] width 1431 height 686
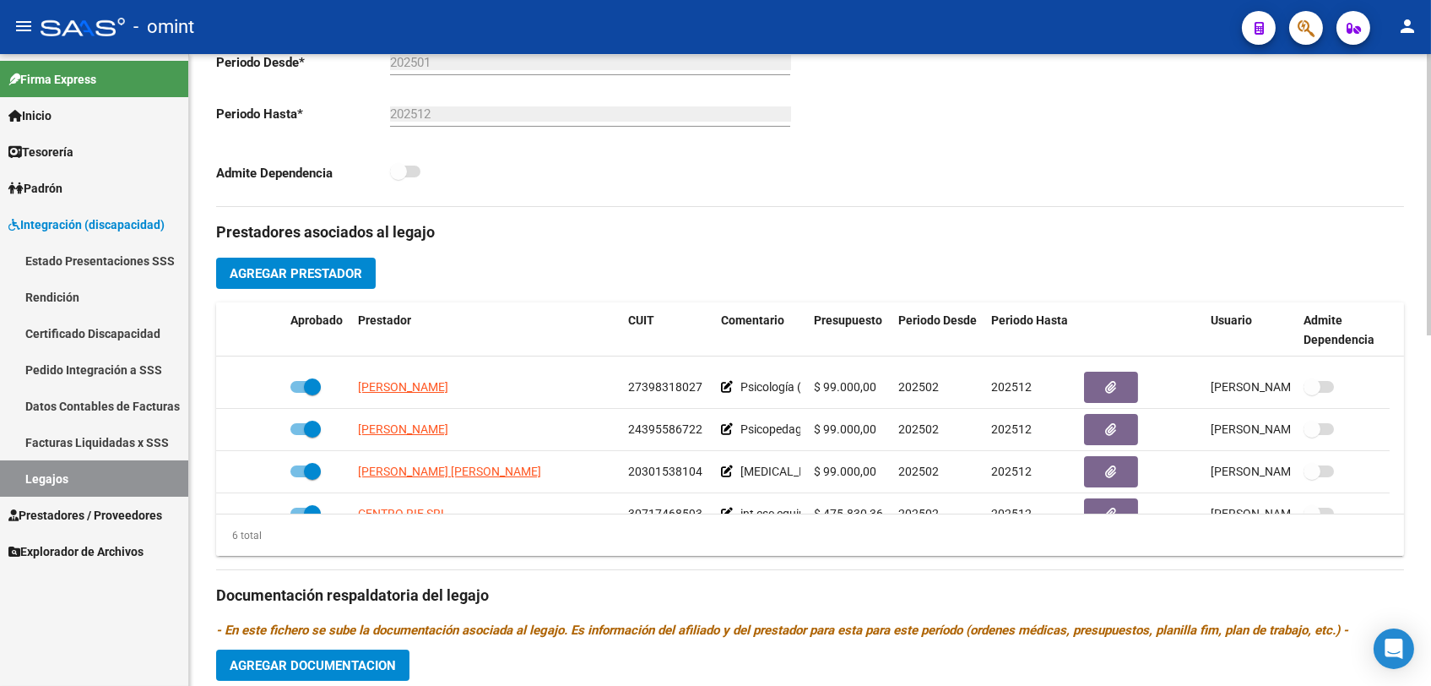
scroll to position [101, 0]
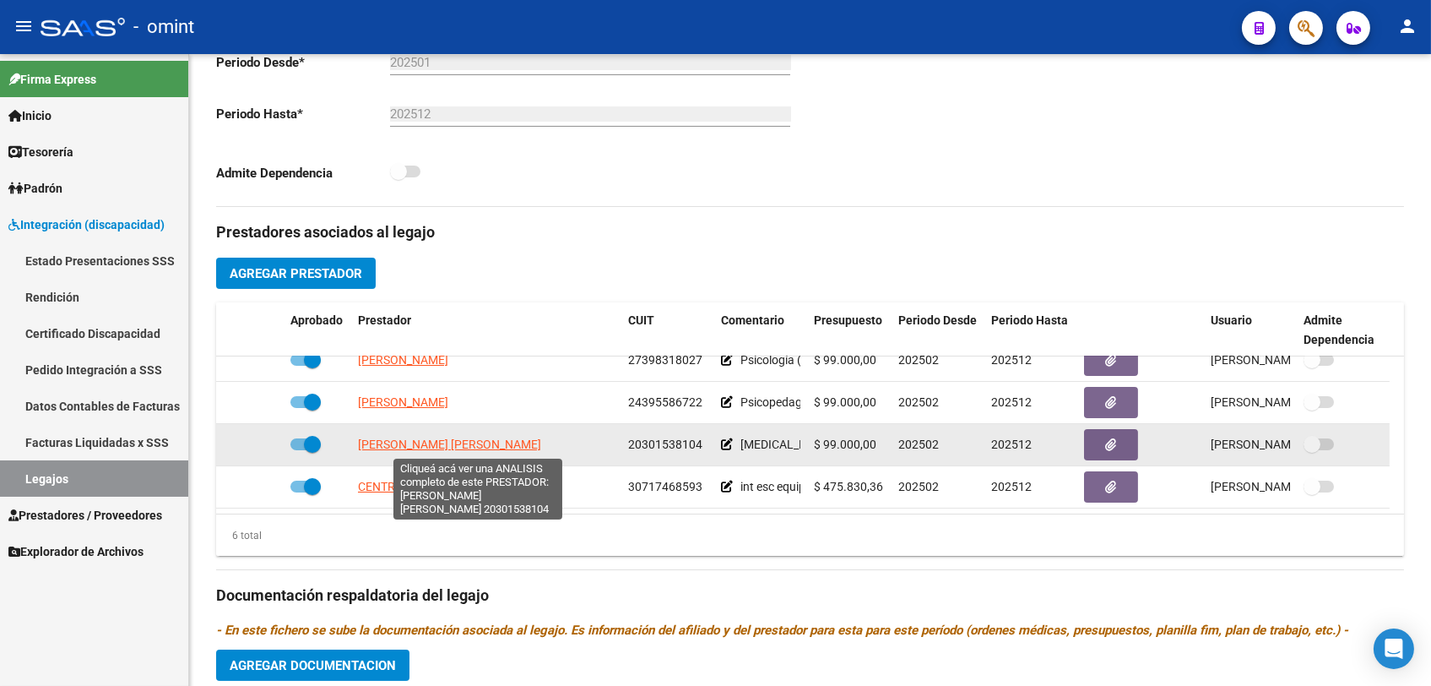
click at [540, 445] on span "[PERSON_NAME] [PERSON_NAME]" at bounding box center [449, 444] width 183 height 14
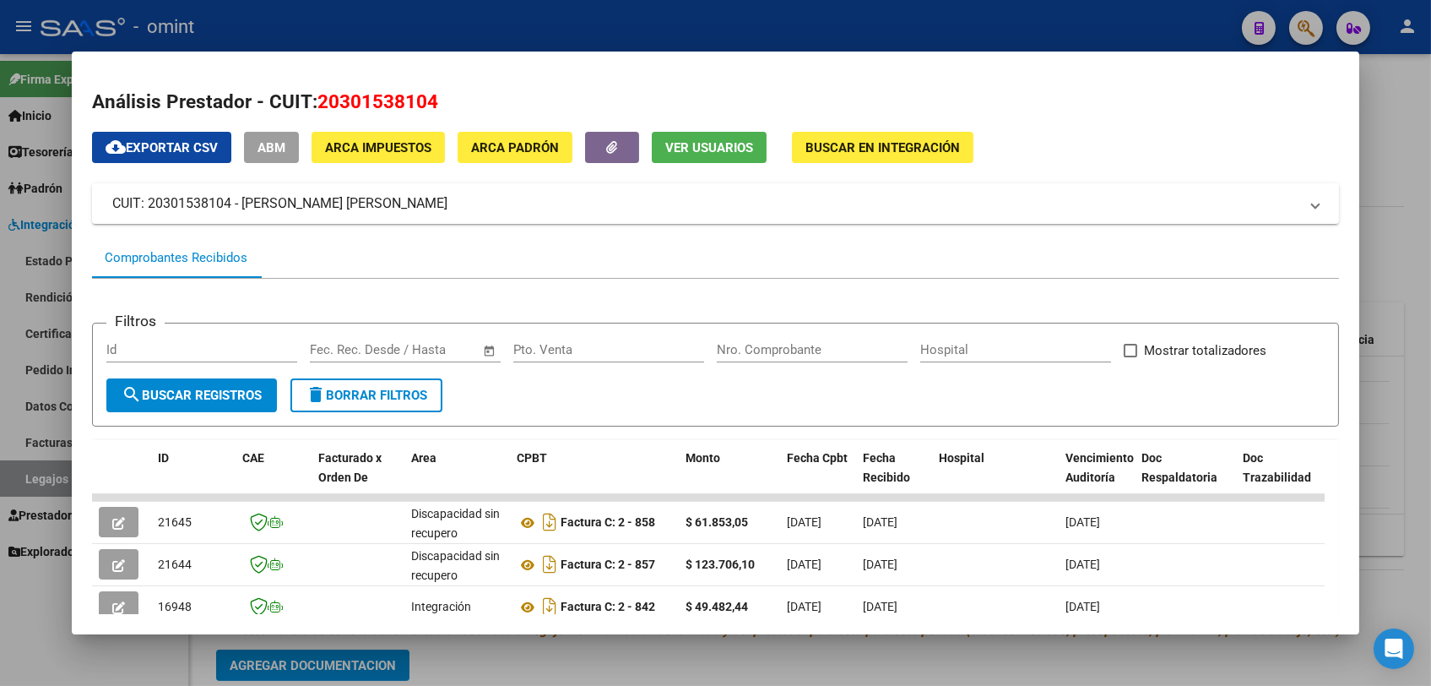
click at [616, 660] on div at bounding box center [715, 343] width 1431 height 686
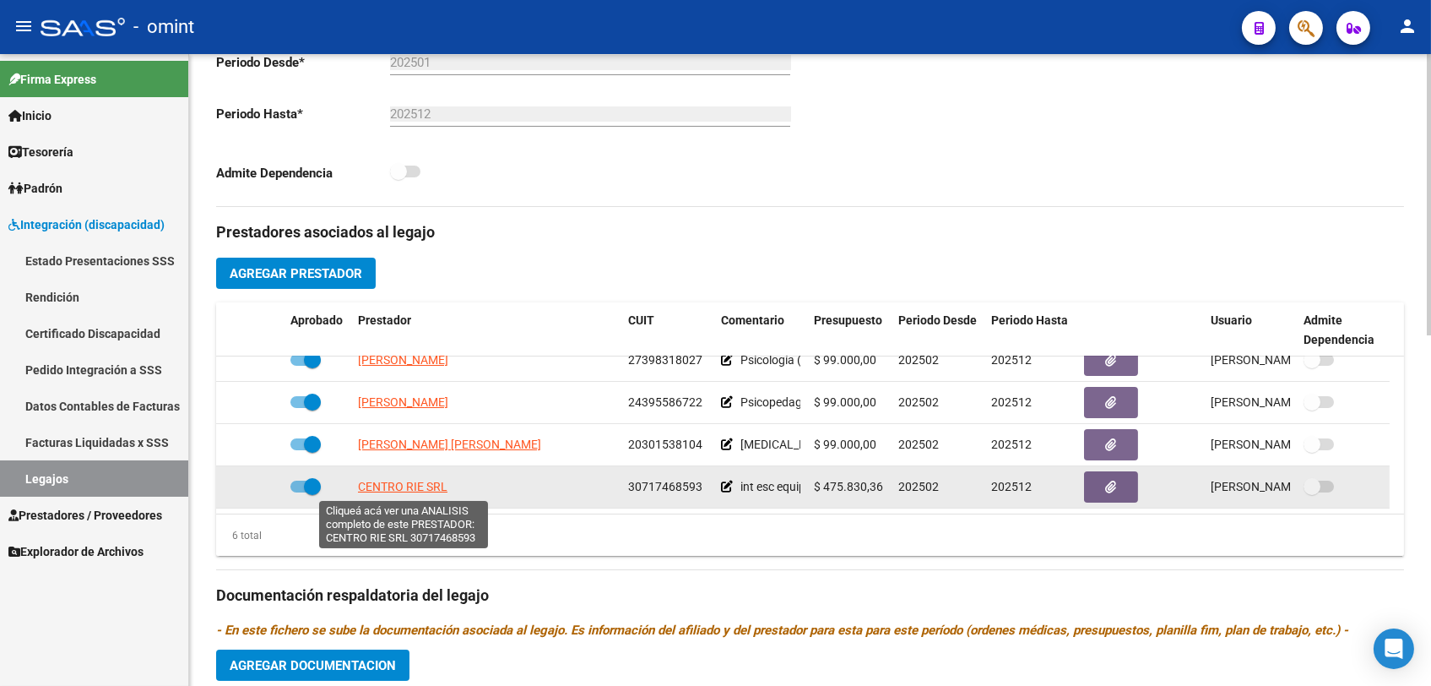
click at [394, 489] on span "CENTRO RIE SRL" at bounding box center [403, 487] width 90 height 14
type textarea "30717468593"
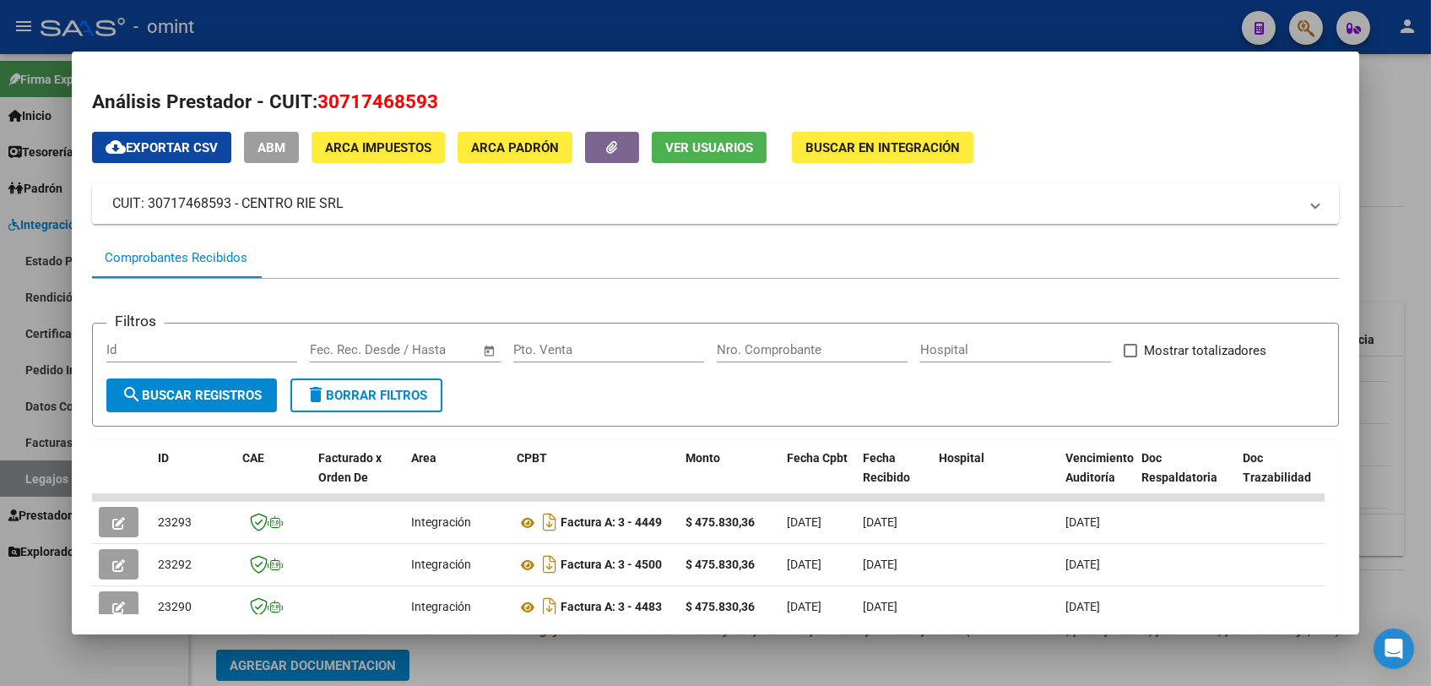
click at [551, 659] on div at bounding box center [715, 343] width 1431 height 686
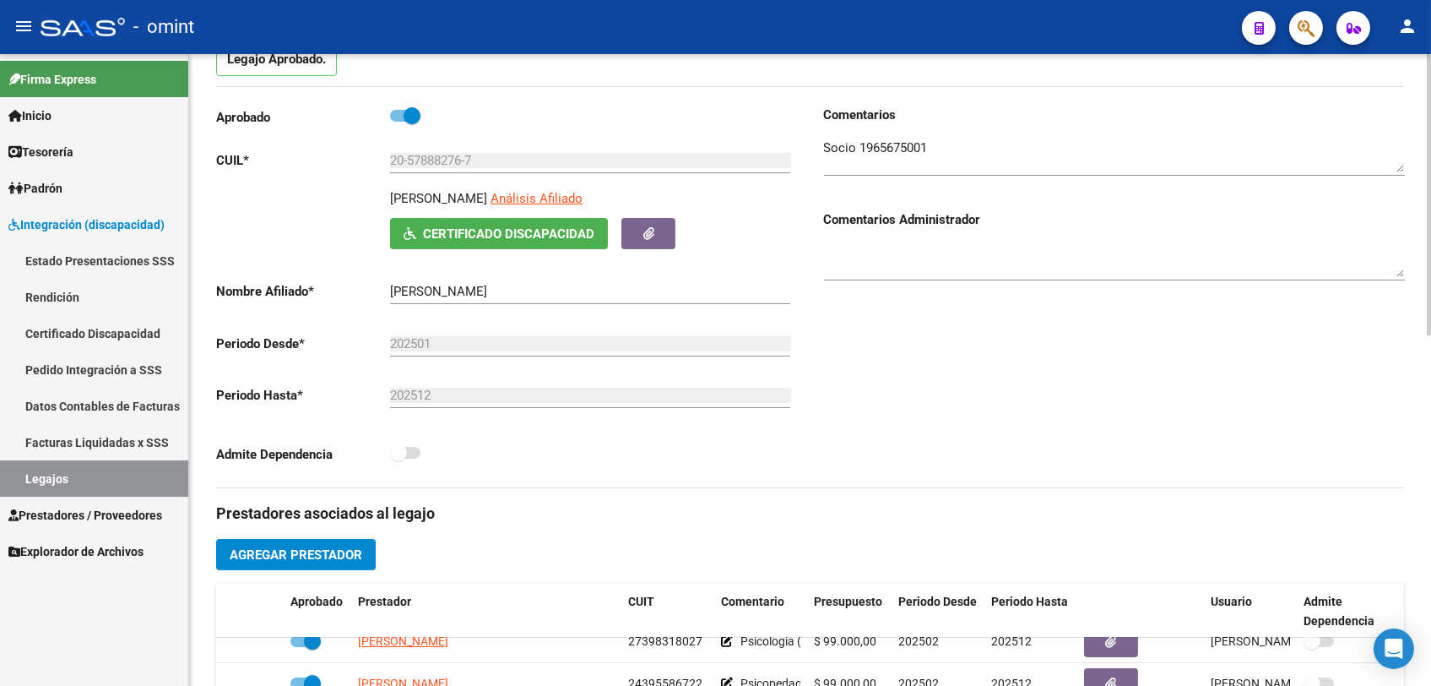
scroll to position [0, 0]
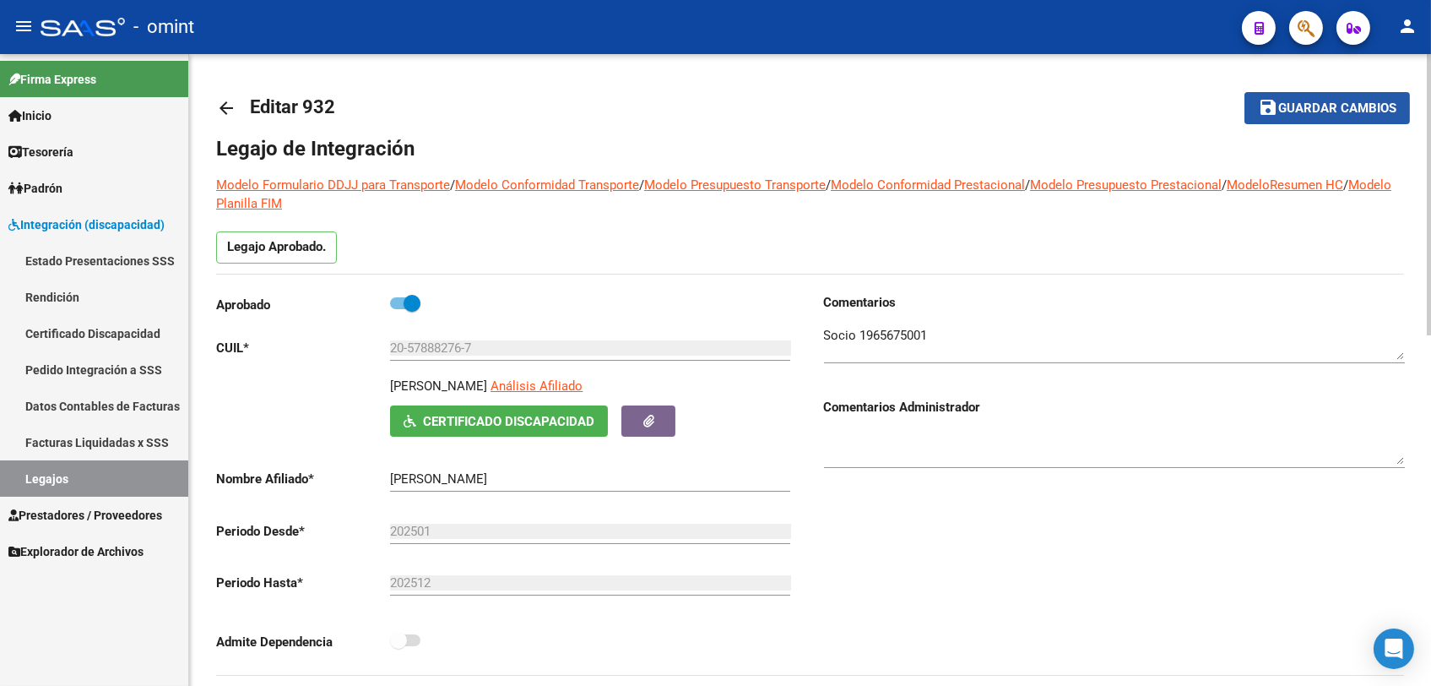
click at [1312, 110] on span "Guardar cambios" at bounding box center [1337, 108] width 118 height 15
click at [133, 483] on link "Legajos" at bounding box center [94, 478] width 188 height 36
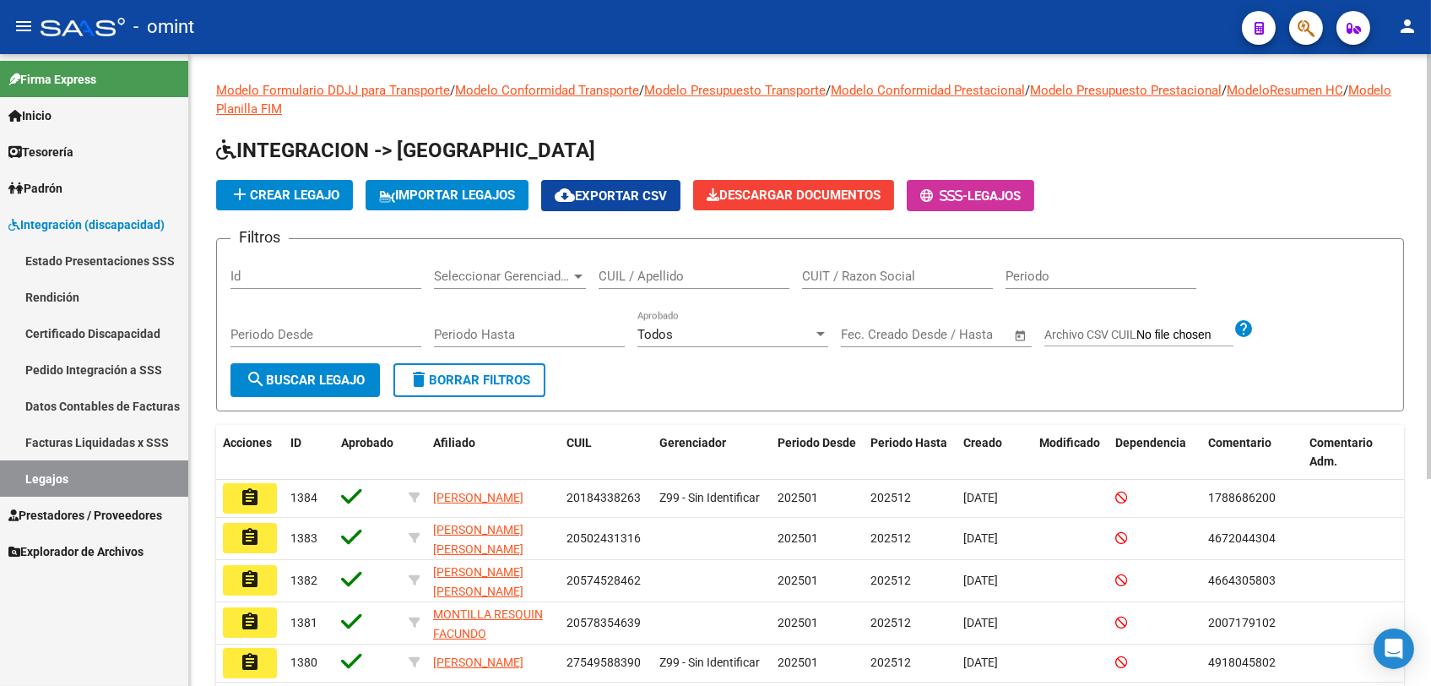
click at [710, 274] on input "CUIL / Apellido" at bounding box center [694, 276] width 191 height 15
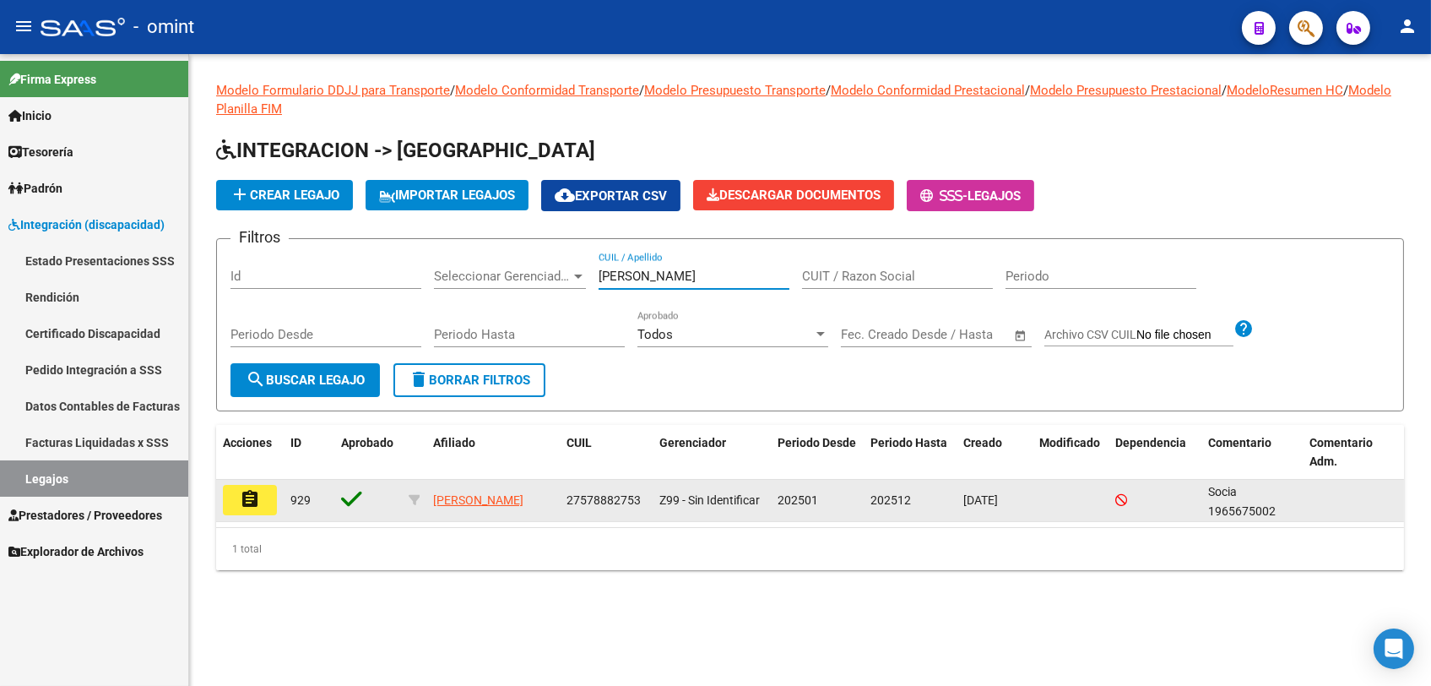
type input "[PERSON_NAME]"
click at [247, 504] on mat-icon "assignment" at bounding box center [250, 499] width 20 height 20
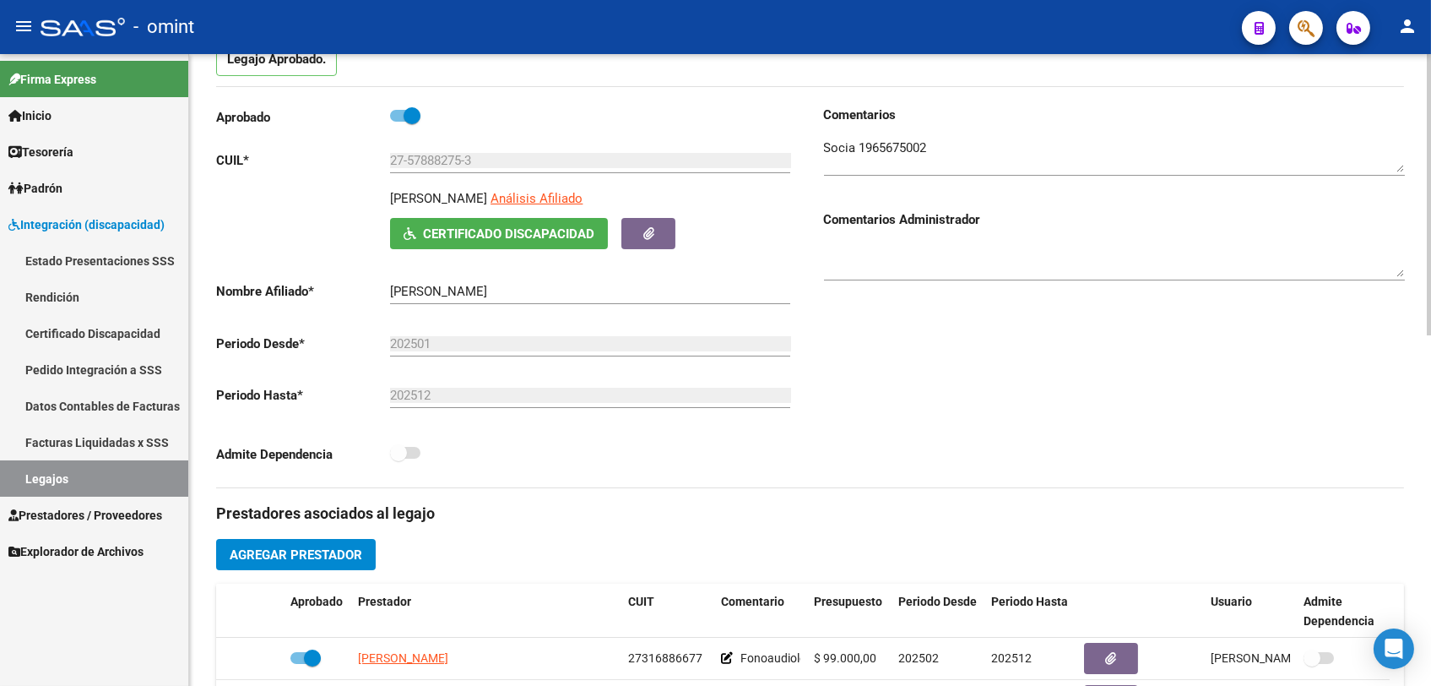
scroll to position [375, 0]
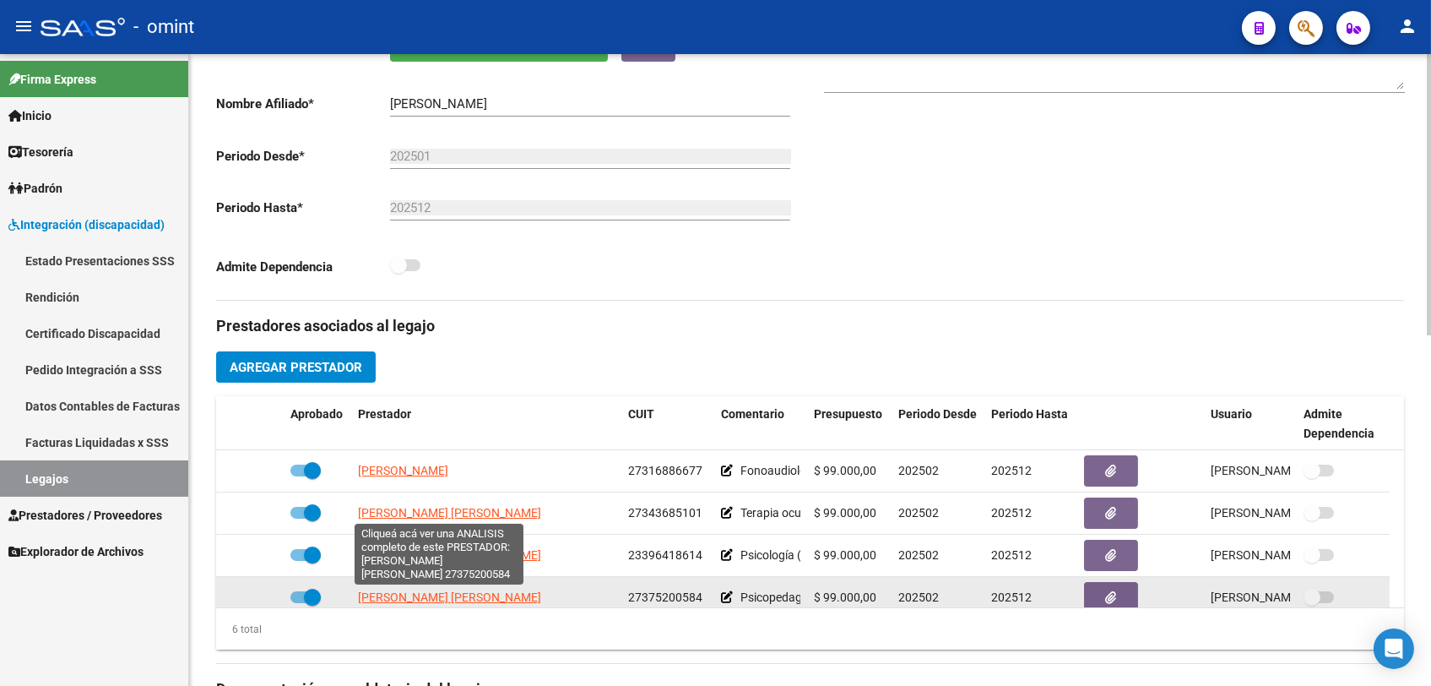
click at [462, 597] on span "[PERSON_NAME] [PERSON_NAME]" at bounding box center [449, 597] width 183 height 14
type textarea "27375200584"
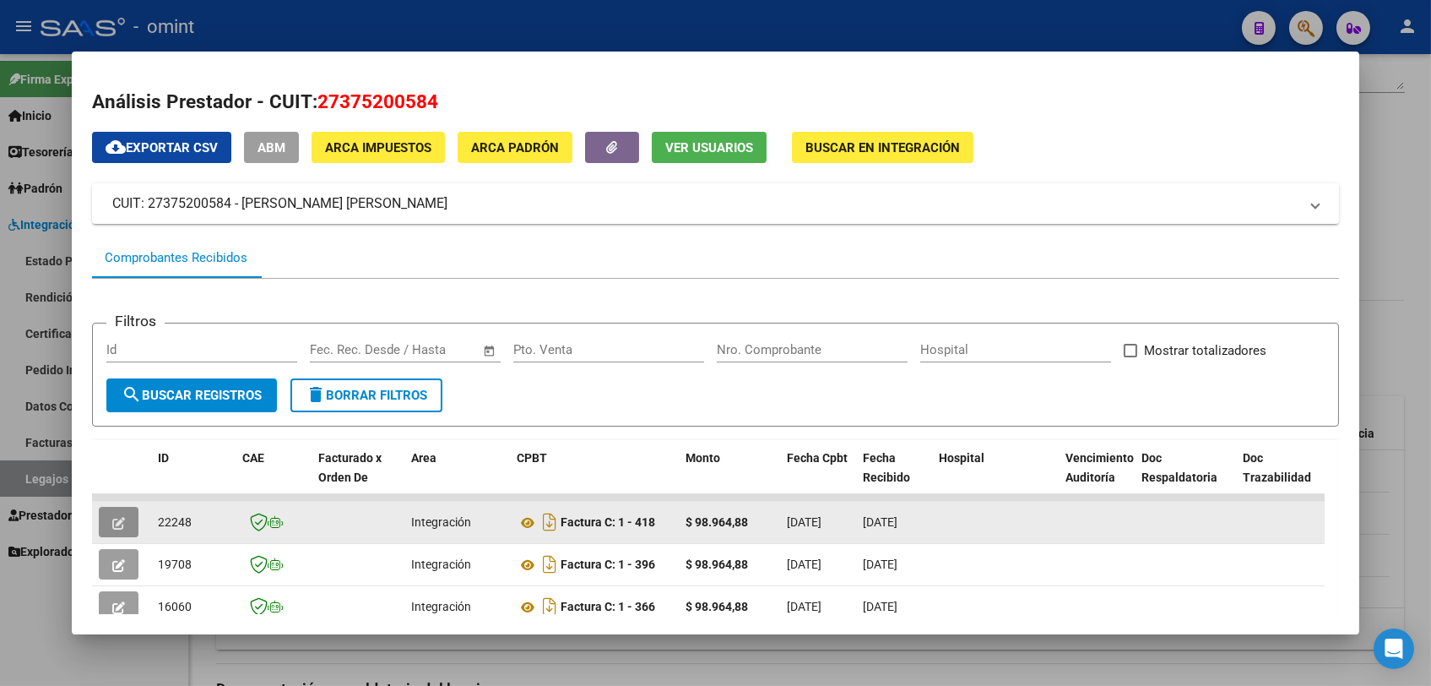
click at [122, 518] on icon "button" at bounding box center [118, 523] width 13 height 13
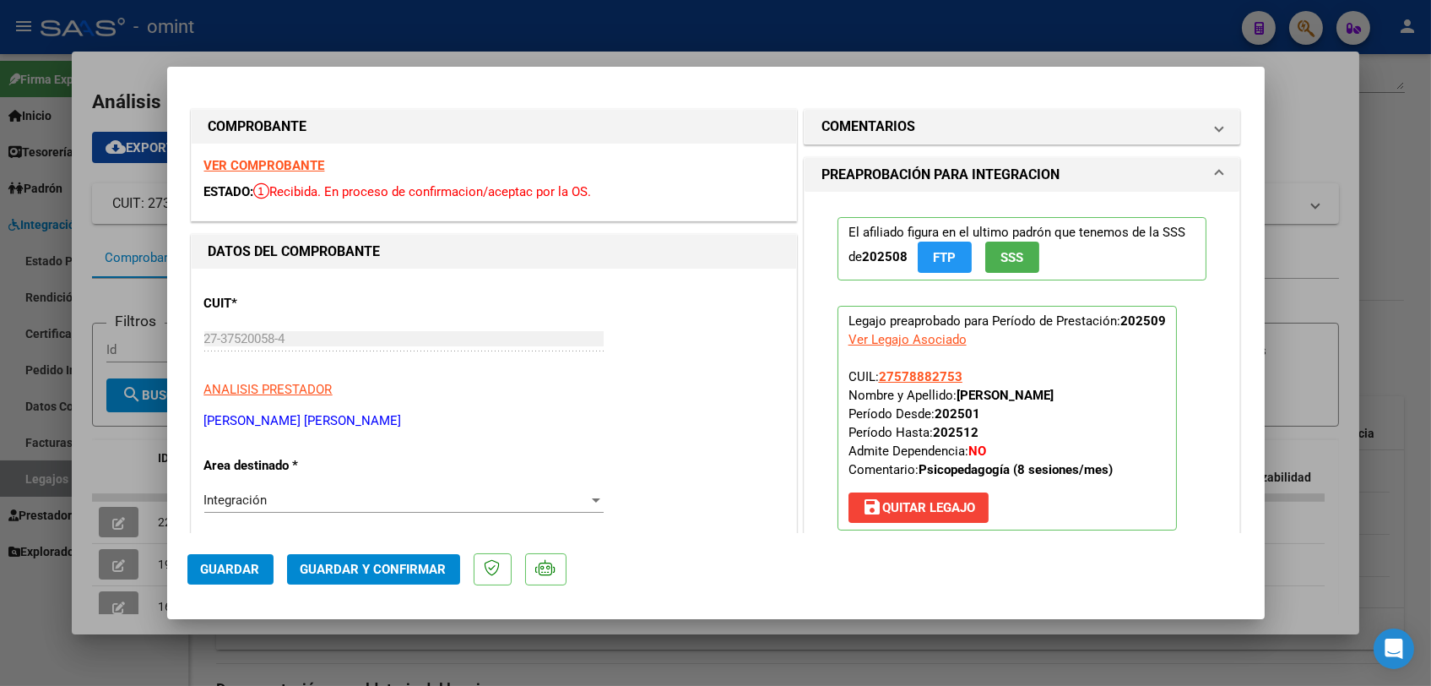
click at [305, 161] on strong "VER COMPROBANTE" at bounding box center [264, 165] width 121 height 15
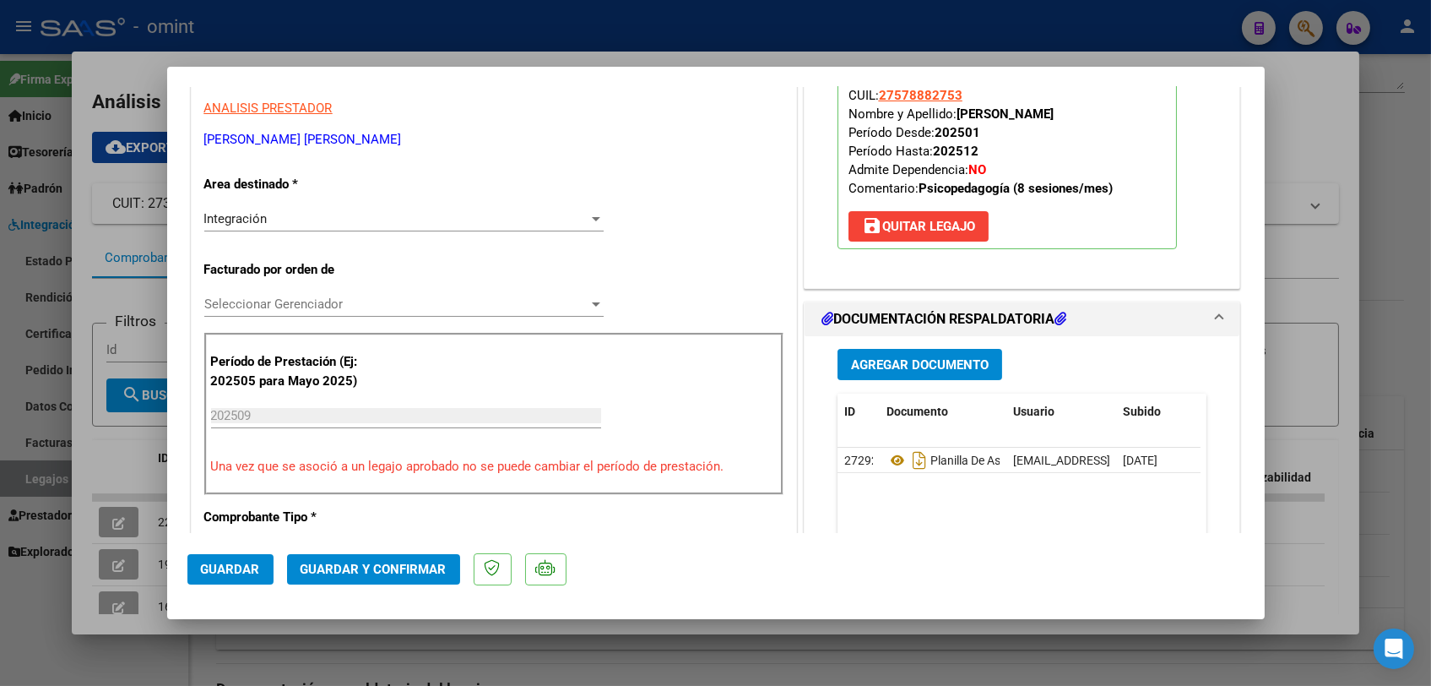
scroll to position [469, 0]
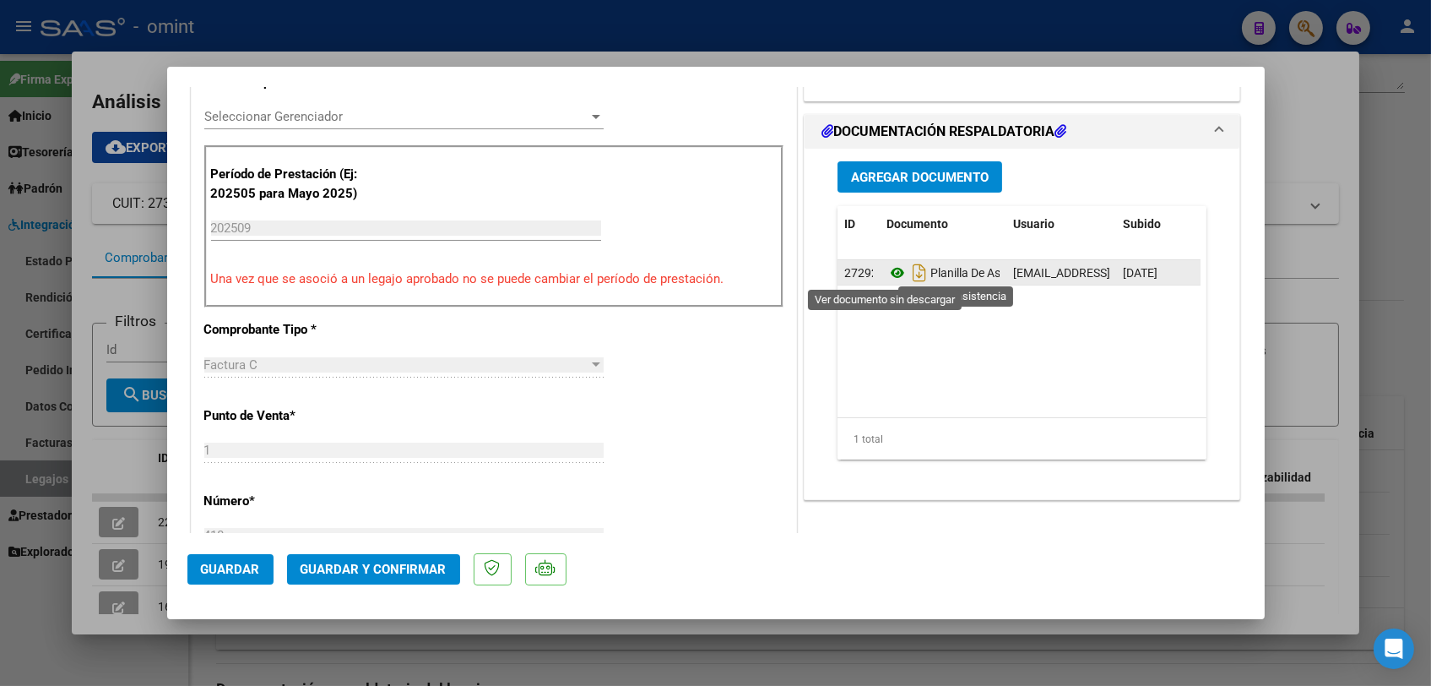
click at [887, 275] on icon at bounding box center [898, 273] width 22 height 20
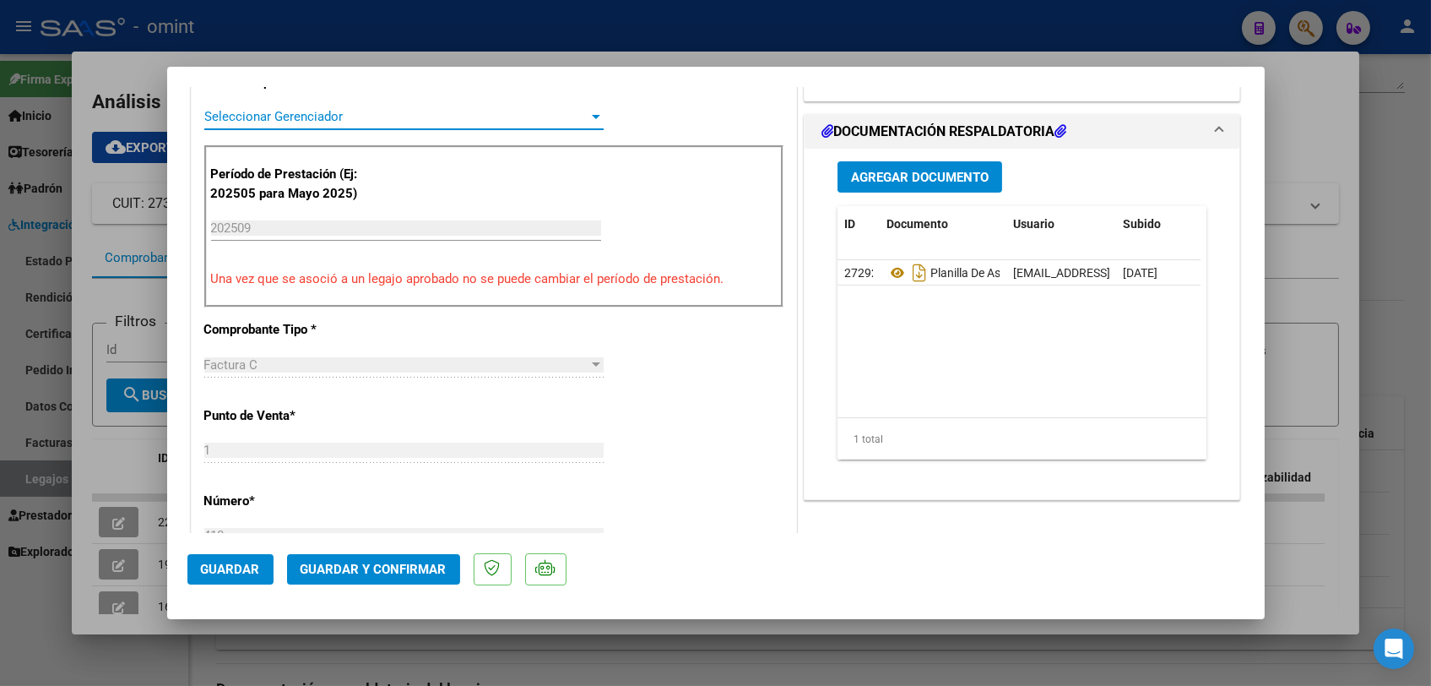
click at [348, 113] on span "Seleccionar Gerenciador" at bounding box center [396, 116] width 384 height 15
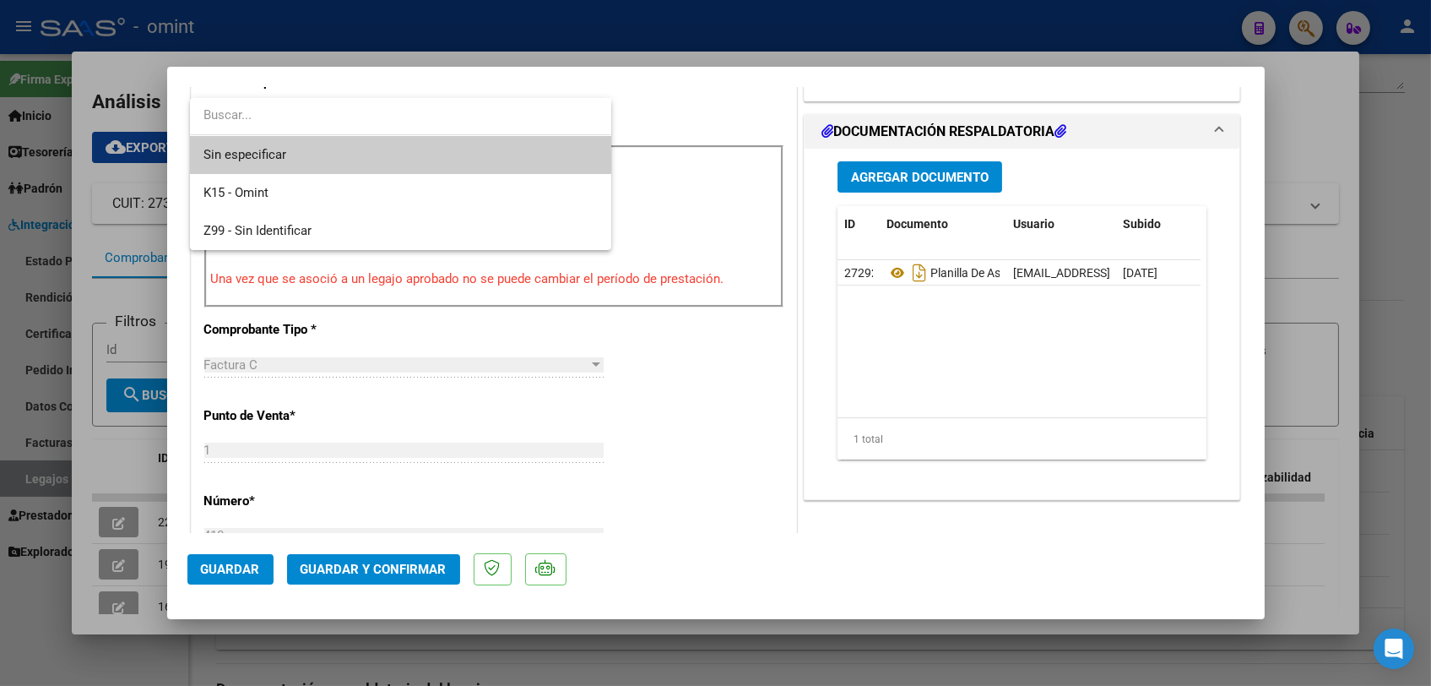
click at [345, 151] on span "Sin especificar" at bounding box center [401, 155] width 394 height 38
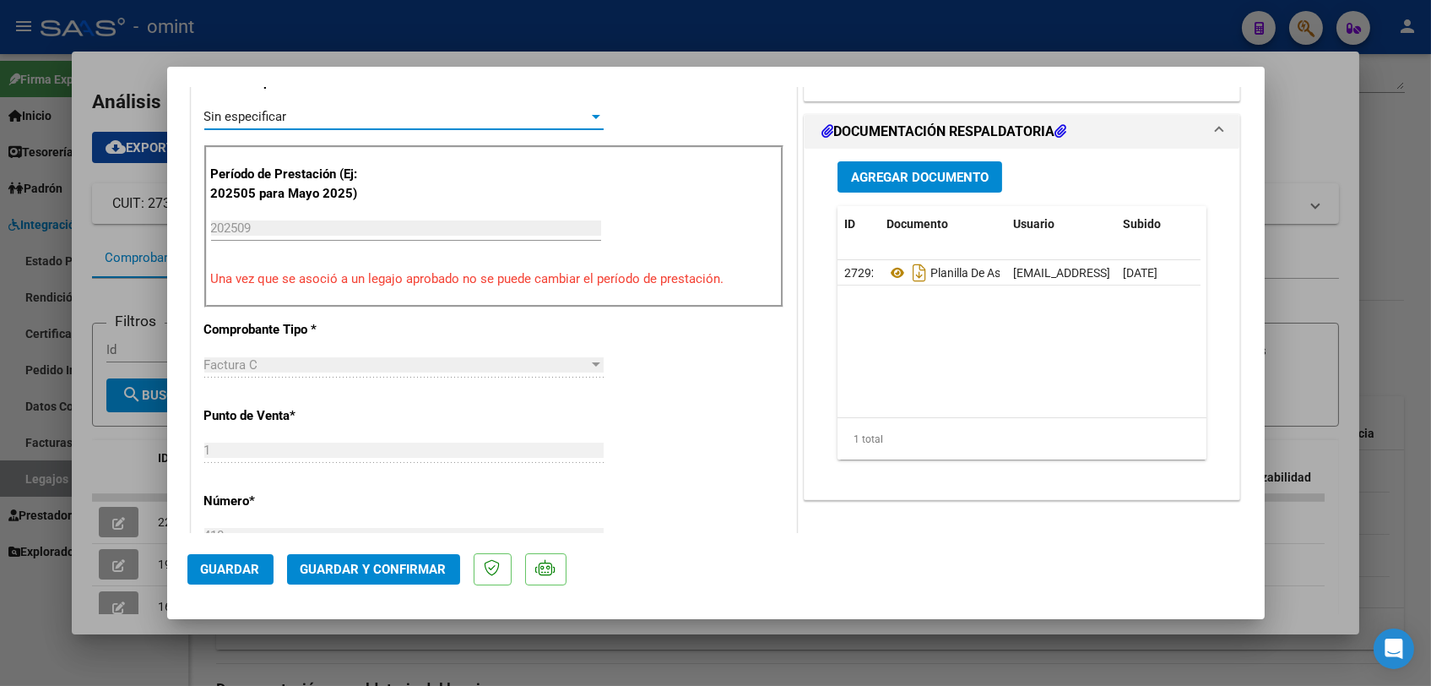
click at [423, 571] on span "Guardar y Confirmar" at bounding box center [374, 569] width 146 height 15
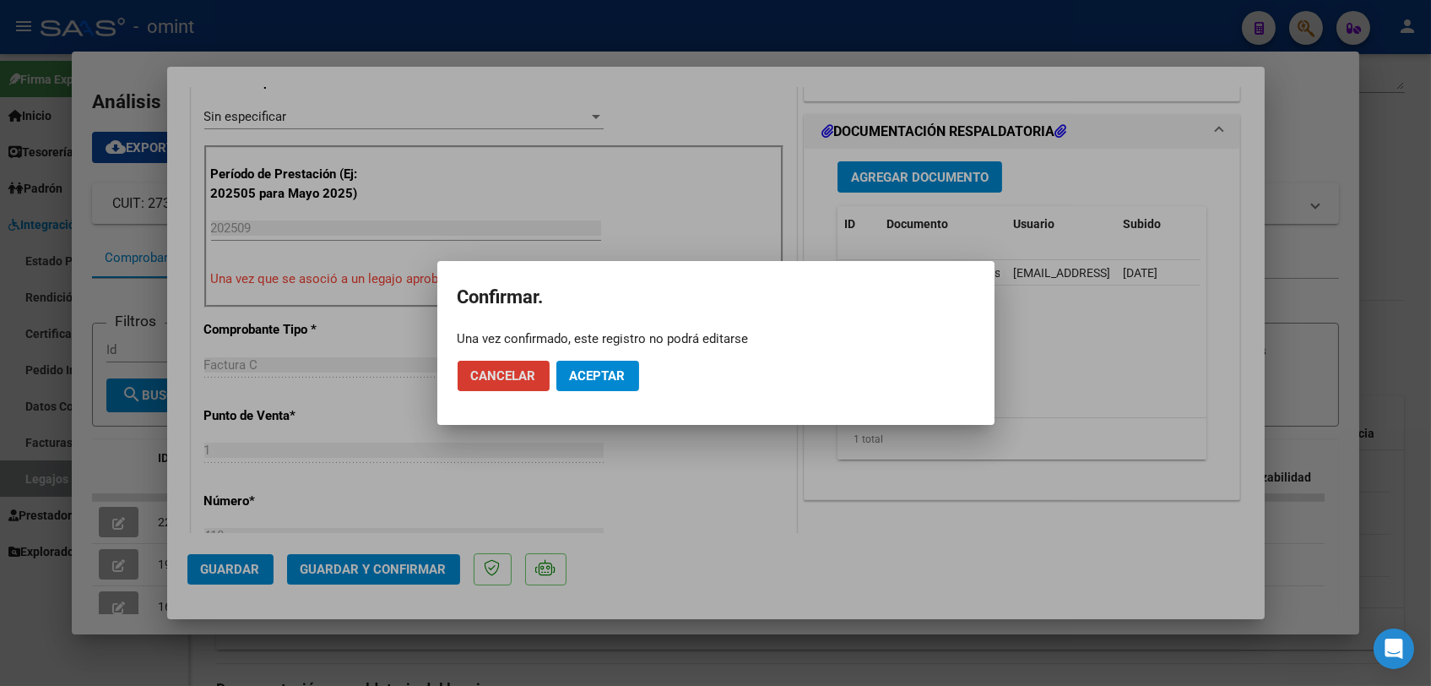
click at [613, 371] on span "Aceptar" at bounding box center [598, 375] width 56 height 15
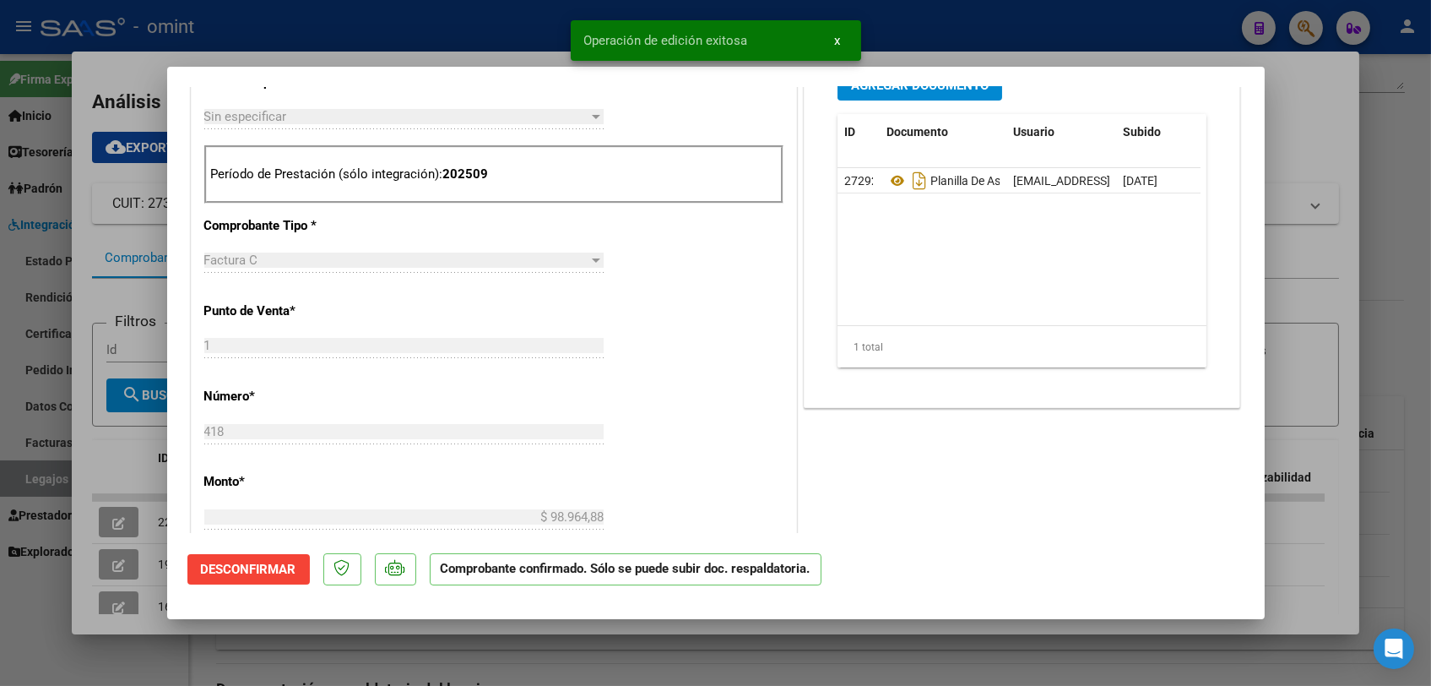
click at [654, 656] on div at bounding box center [715, 343] width 1431 height 686
type input "$ 0,00"
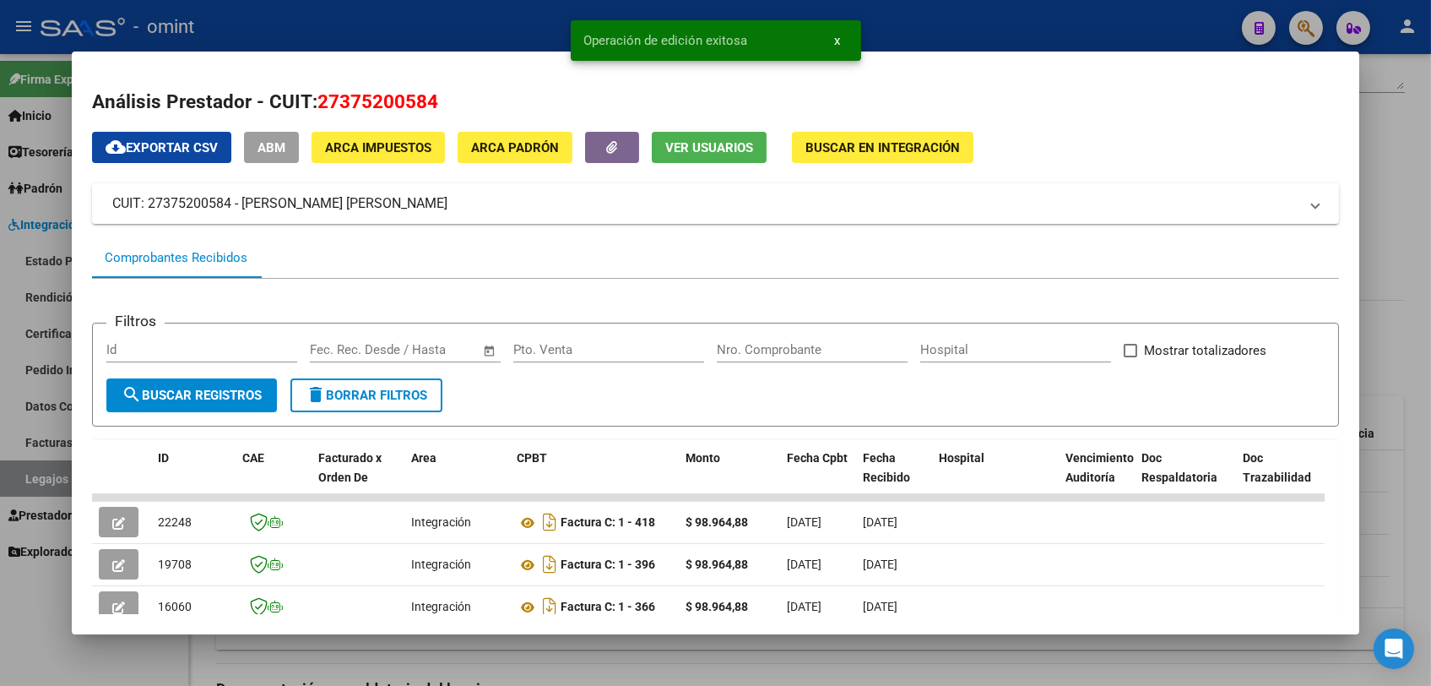
click at [741, 659] on div at bounding box center [715, 343] width 1431 height 686
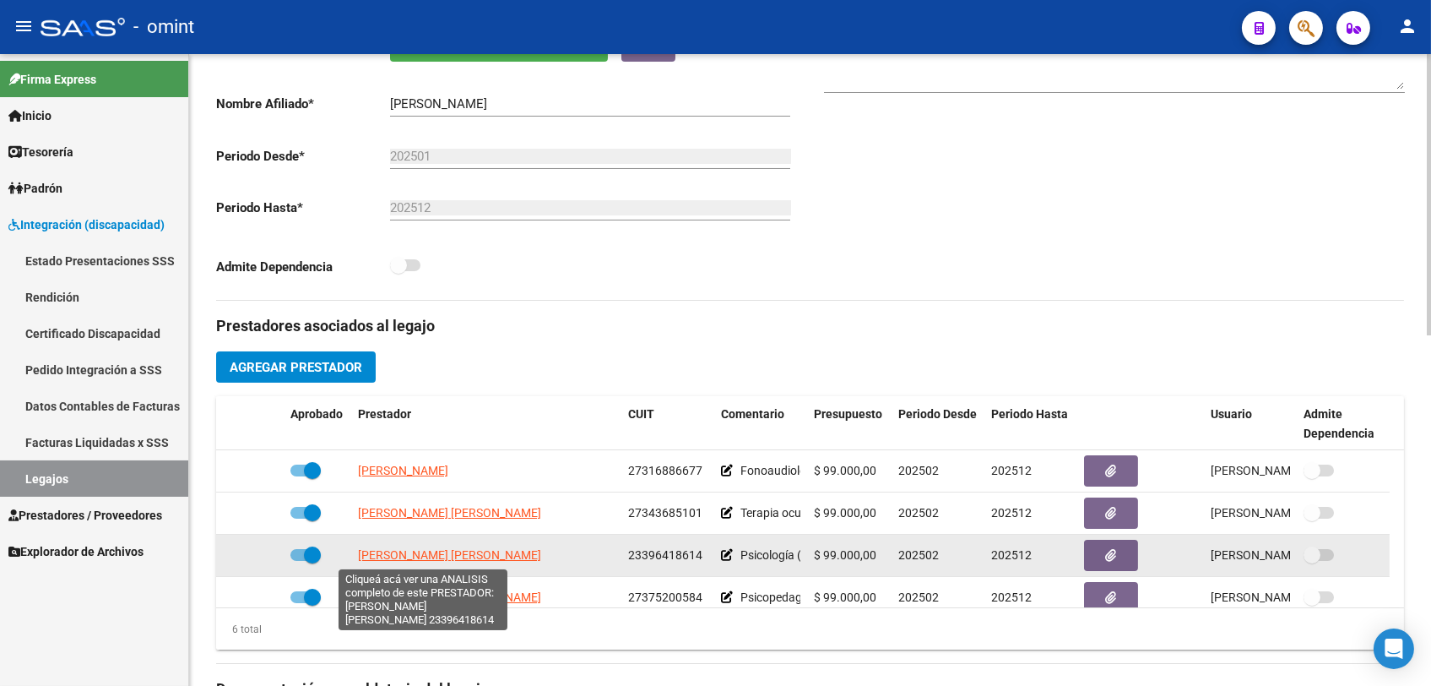
click at [434, 554] on span "[PERSON_NAME] [PERSON_NAME]" at bounding box center [449, 555] width 183 height 14
type textarea "23396418614"
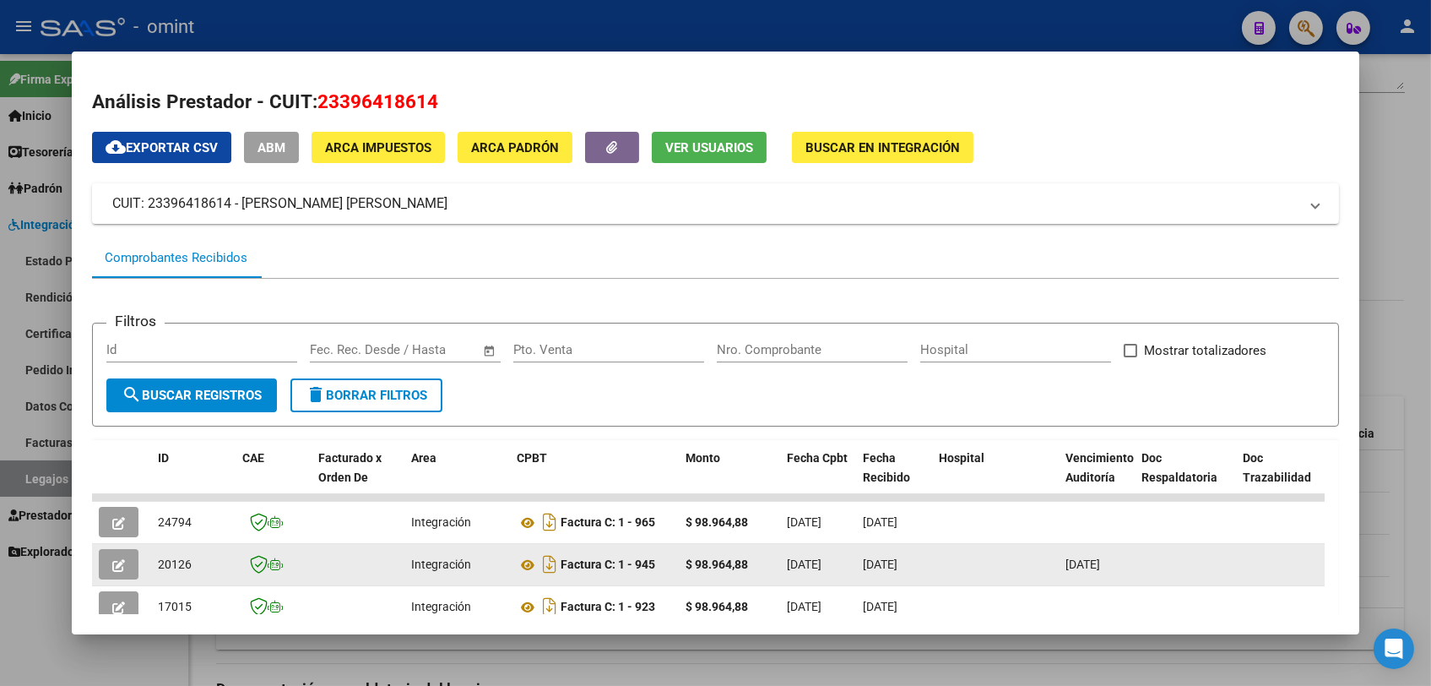
scroll to position [187, 0]
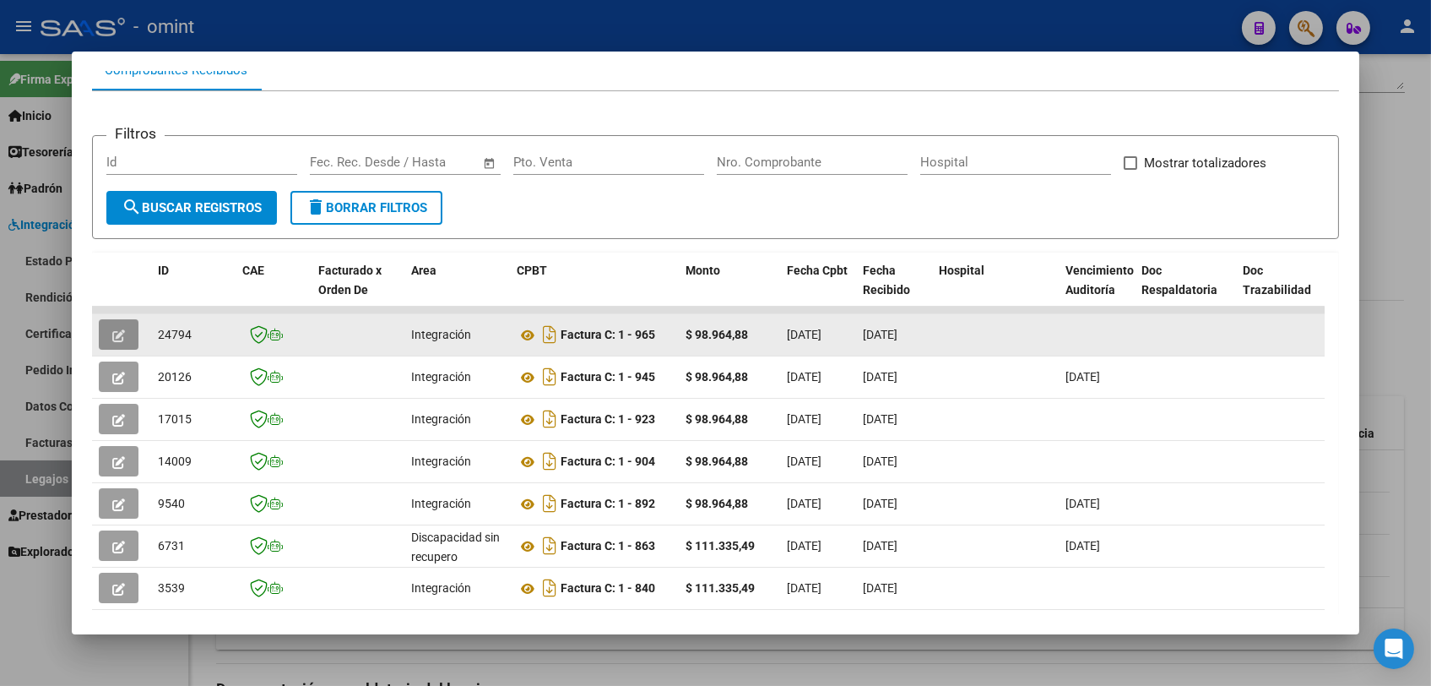
click at [121, 339] on icon "button" at bounding box center [118, 335] width 13 height 13
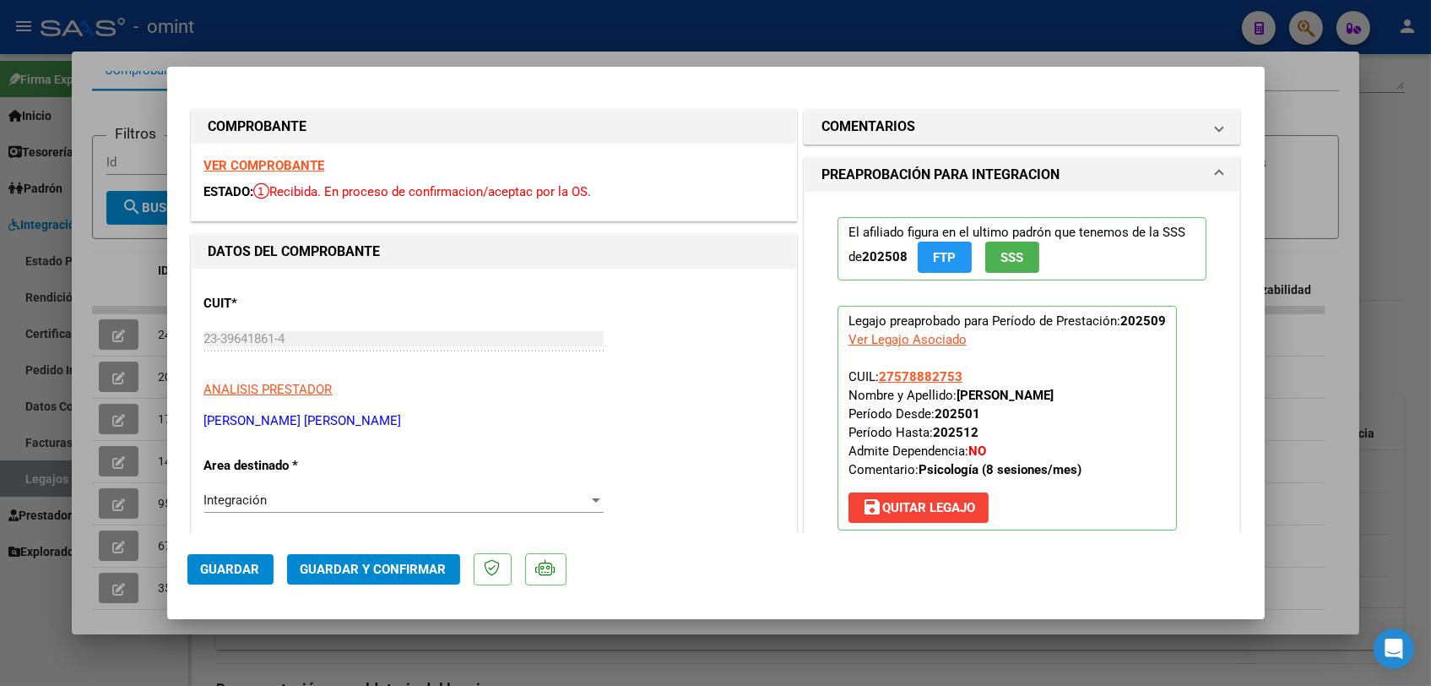
click at [297, 163] on strong "VER COMPROBANTE" at bounding box center [264, 165] width 121 height 15
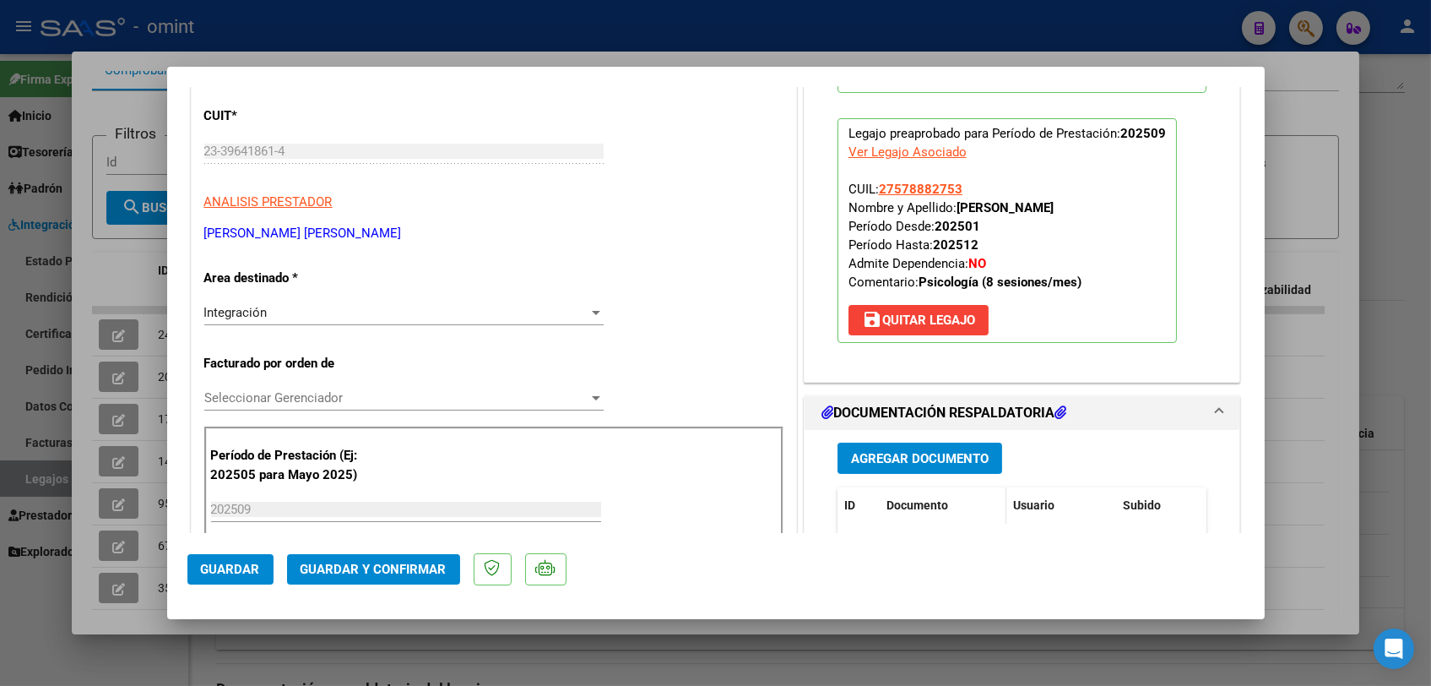
scroll to position [281, 0]
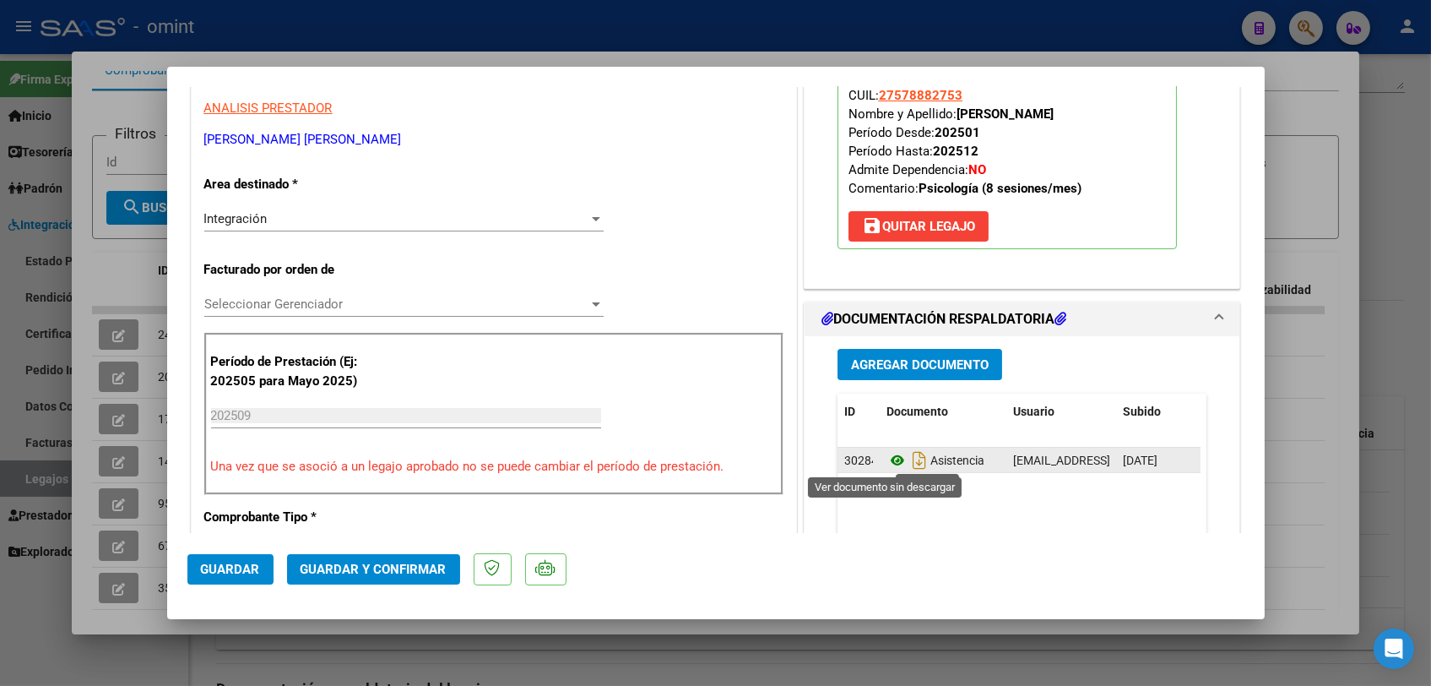
click at [887, 461] on icon at bounding box center [898, 460] width 22 height 20
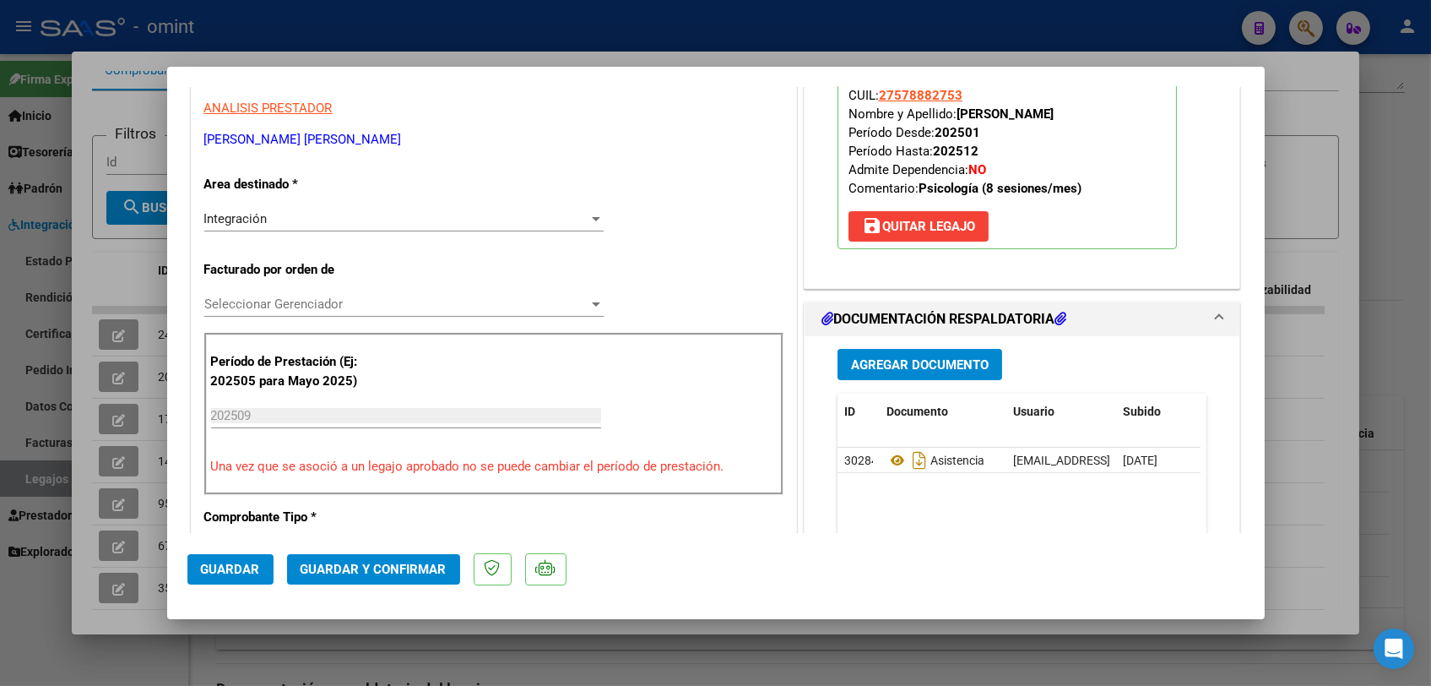
click at [400, 291] on div "Seleccionar Gerenciador Seleccionar Gerenciador" at bounding box center [403, 303] width 399 height 25
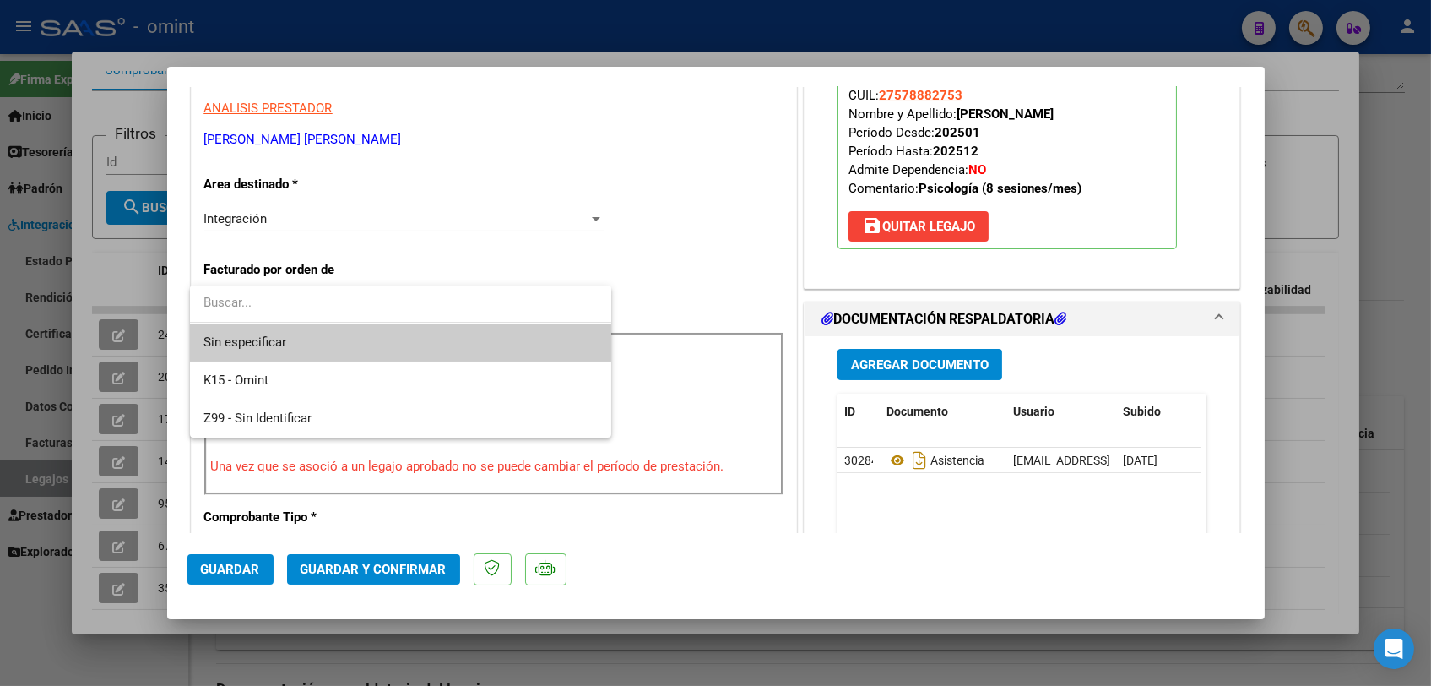
click at [392, 334] on span "Sin especificar" at bounding box center [401, 342] width 394 height 38
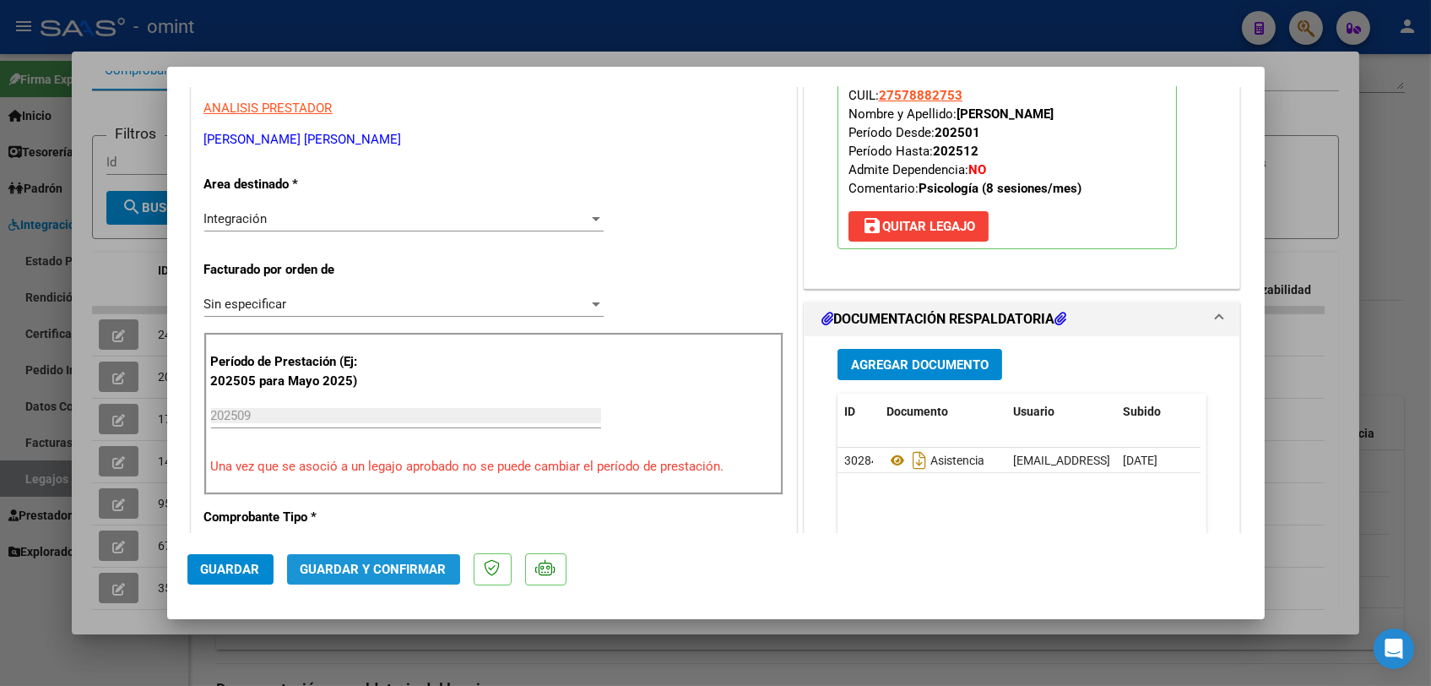
click at [356, 566] on span "Guardar y Confirmar" at bounding box center [374, 569] width 146 height 15
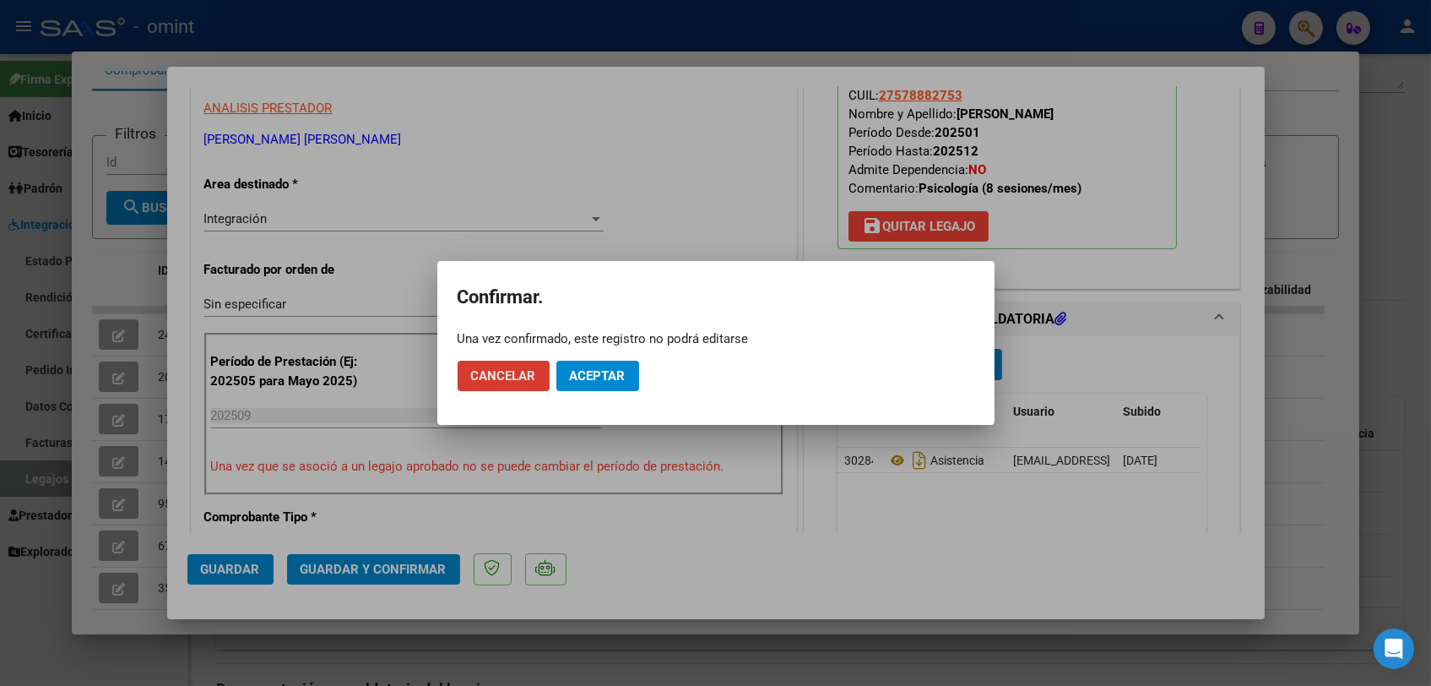
click at [594, 378] on span "Aceptar" at bounding box center [598, 375] width 56 height 15
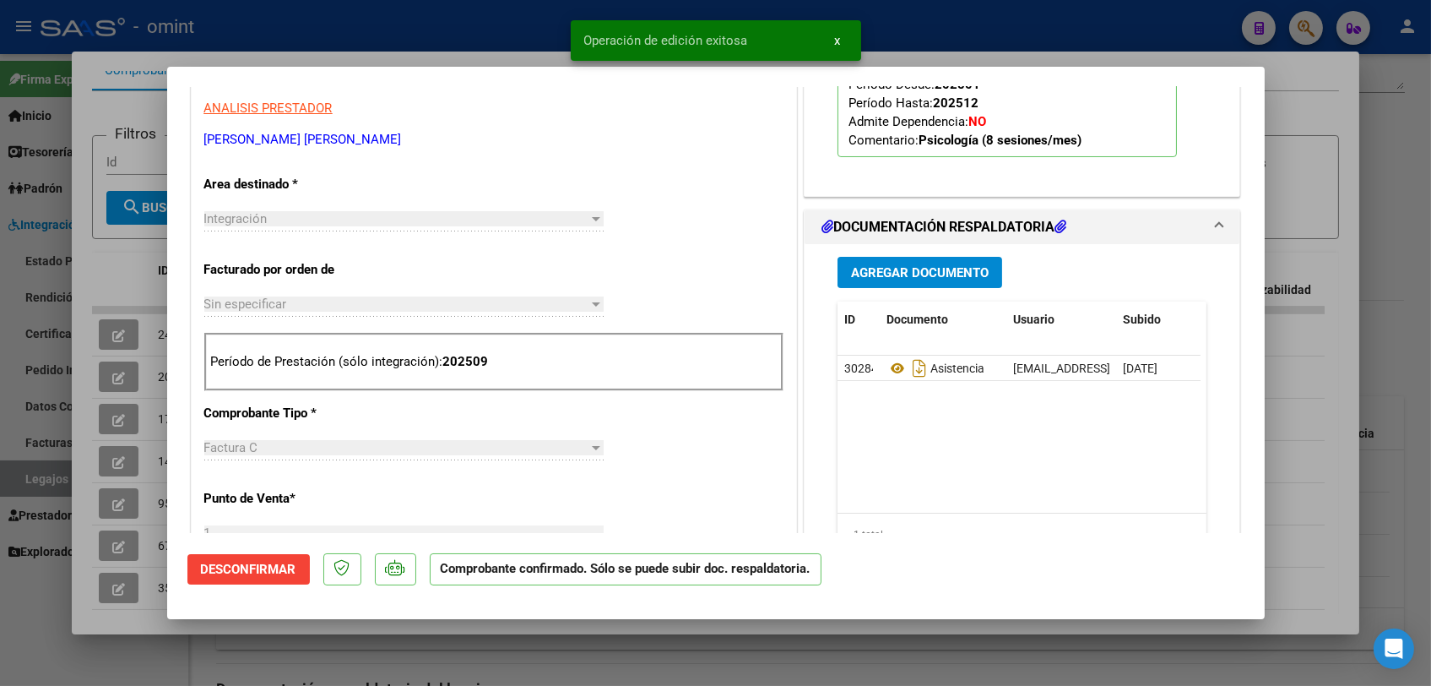
click at [525, 641] on div at bounding box center [715, 343] width 1431 height 686
type input "$ 0,00"
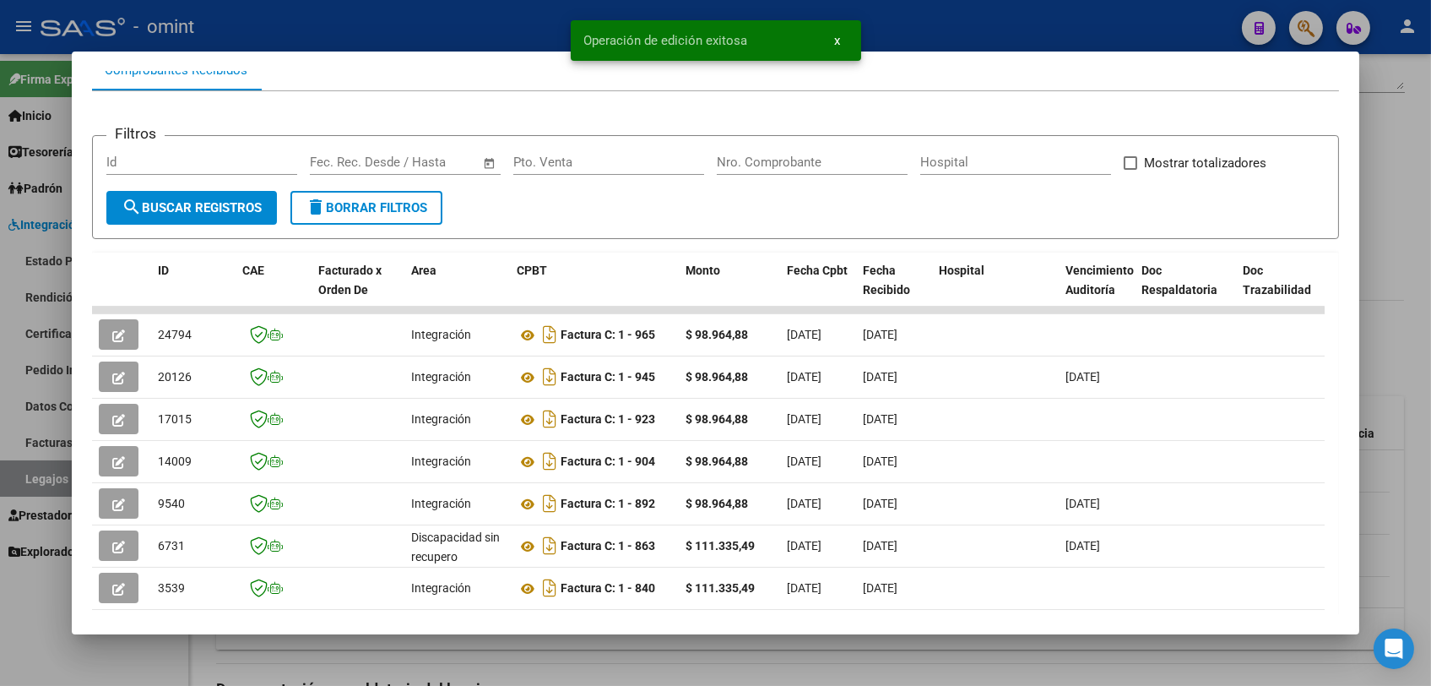
click at [541, 663] on div at bounding box center [715, 343] width 1431 height 686
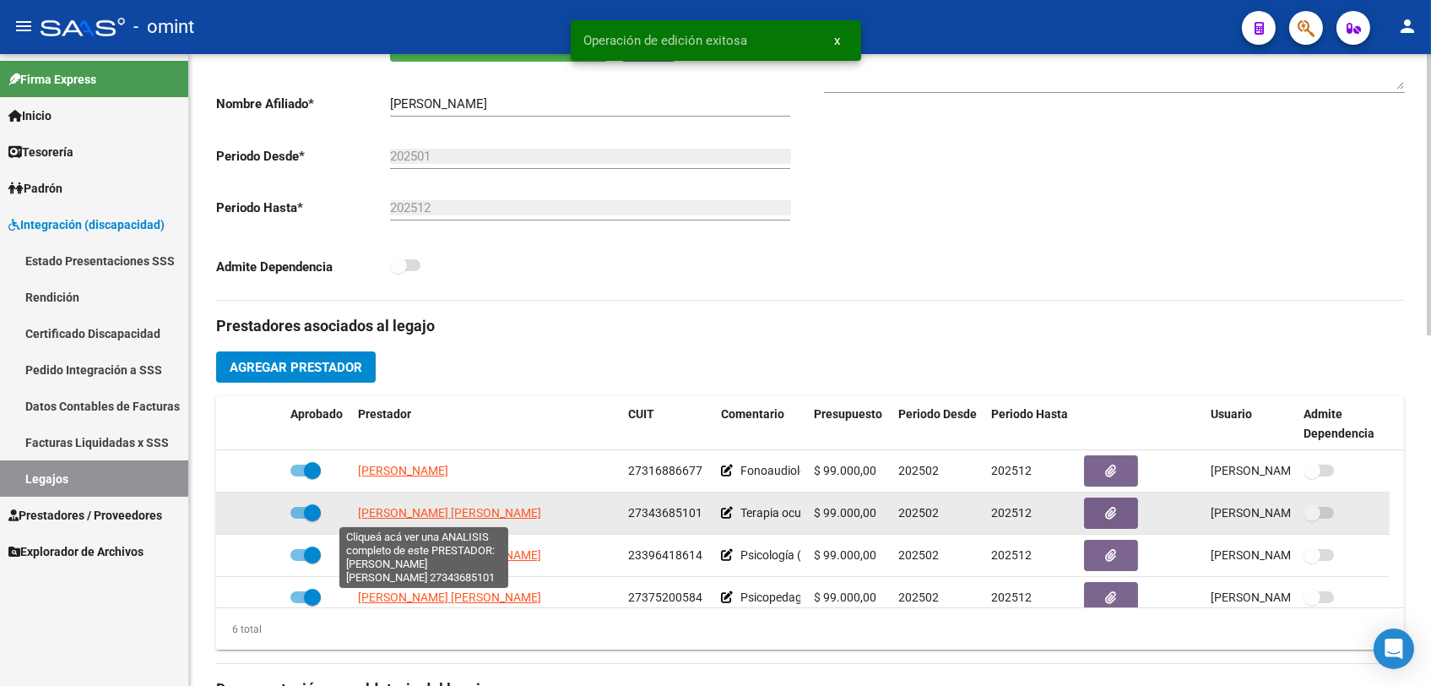
click at [459, 512] on span "[PERSON_NAME] [PERSON_NAME]" at bounding box center [449, 513] width 183 height 14
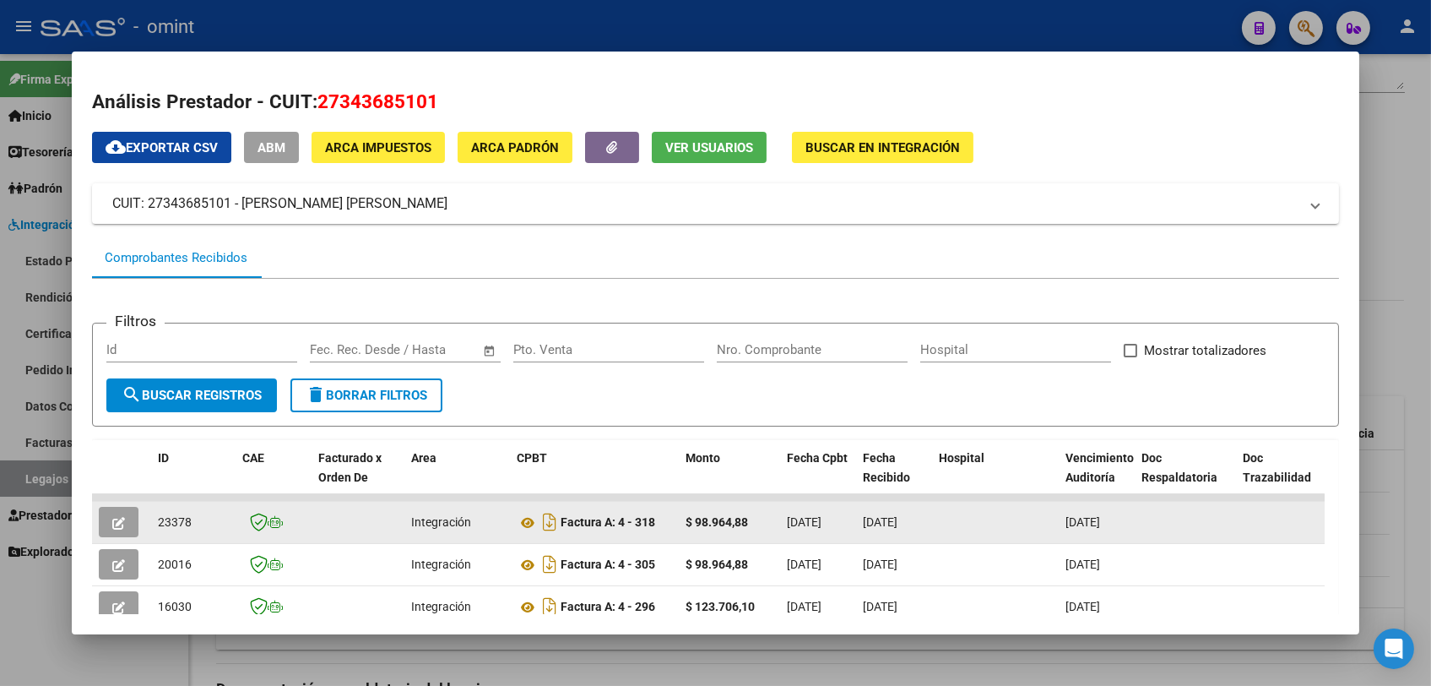
click at [115, 521] on icon "button" at bounding box center [118, 523] width 13 height 13
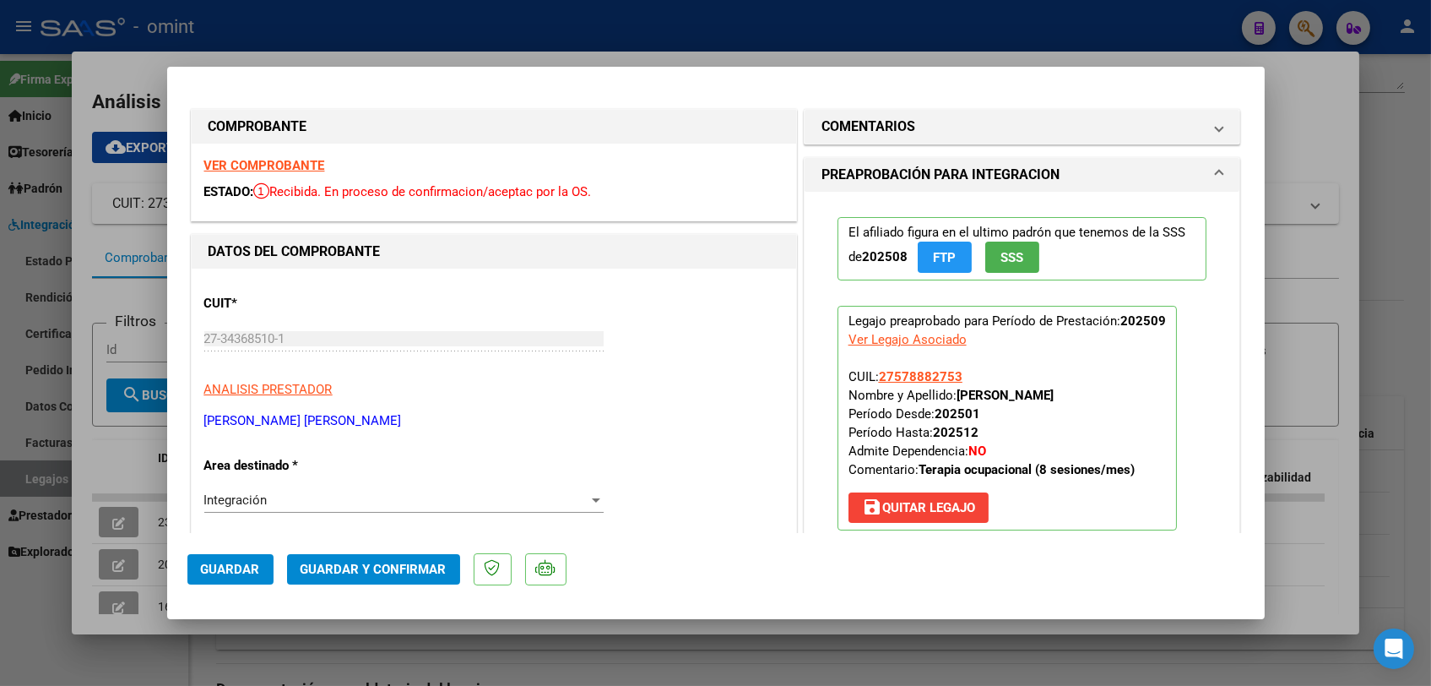
click at [296, 167] on strong "VER COMPROBANTE" at bounding box center [264, 165] width 121 height 15
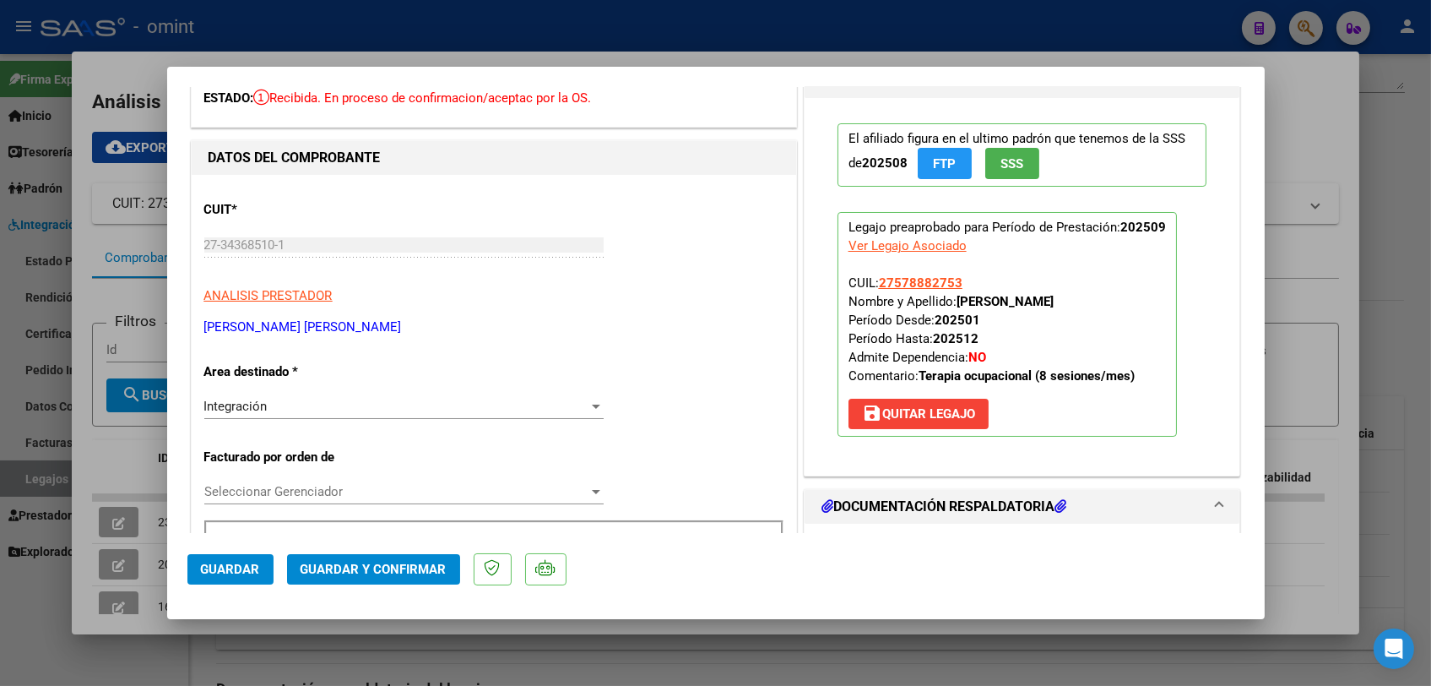
scroll to position [375, 0]
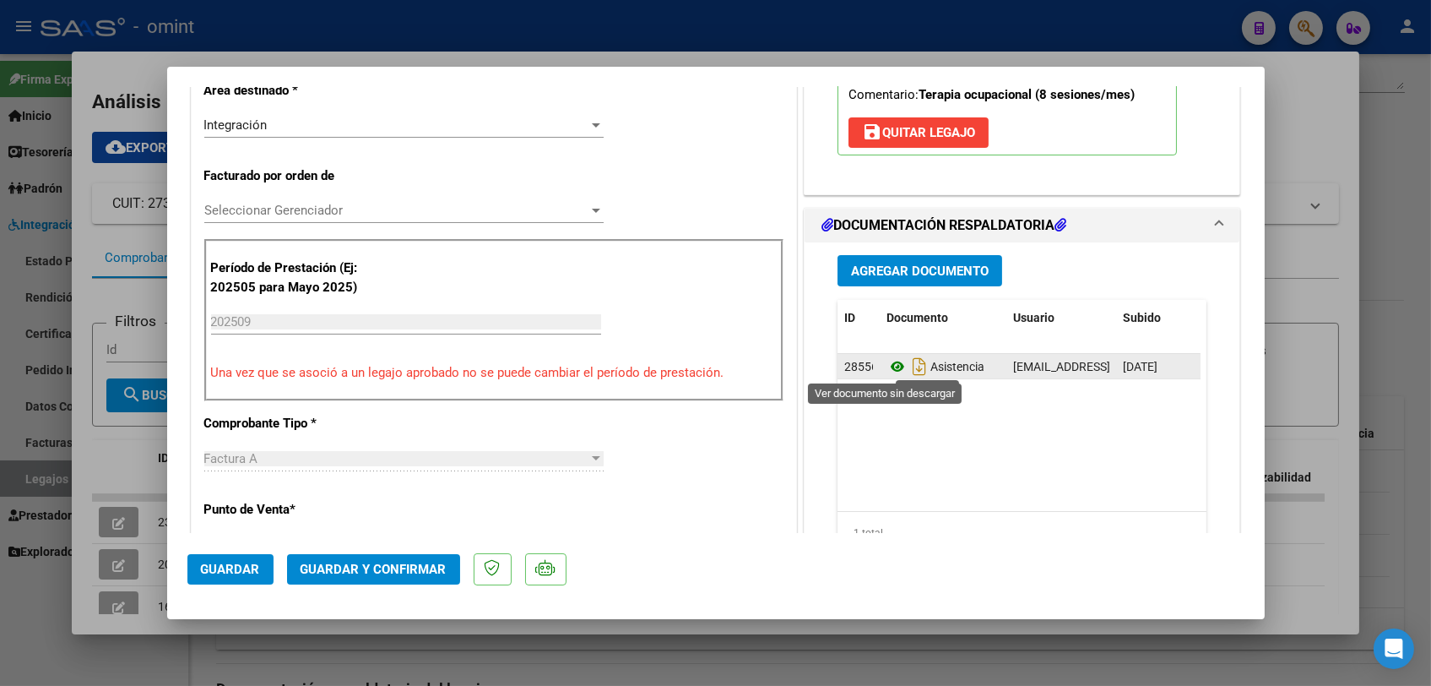
click at [888, 365] on icon at bounding box center [898, 366] width 22 height 20
click at [328, 214] on span "Seleccionar Gerenciador" at bounding box center [396, 210] width 384 height 15
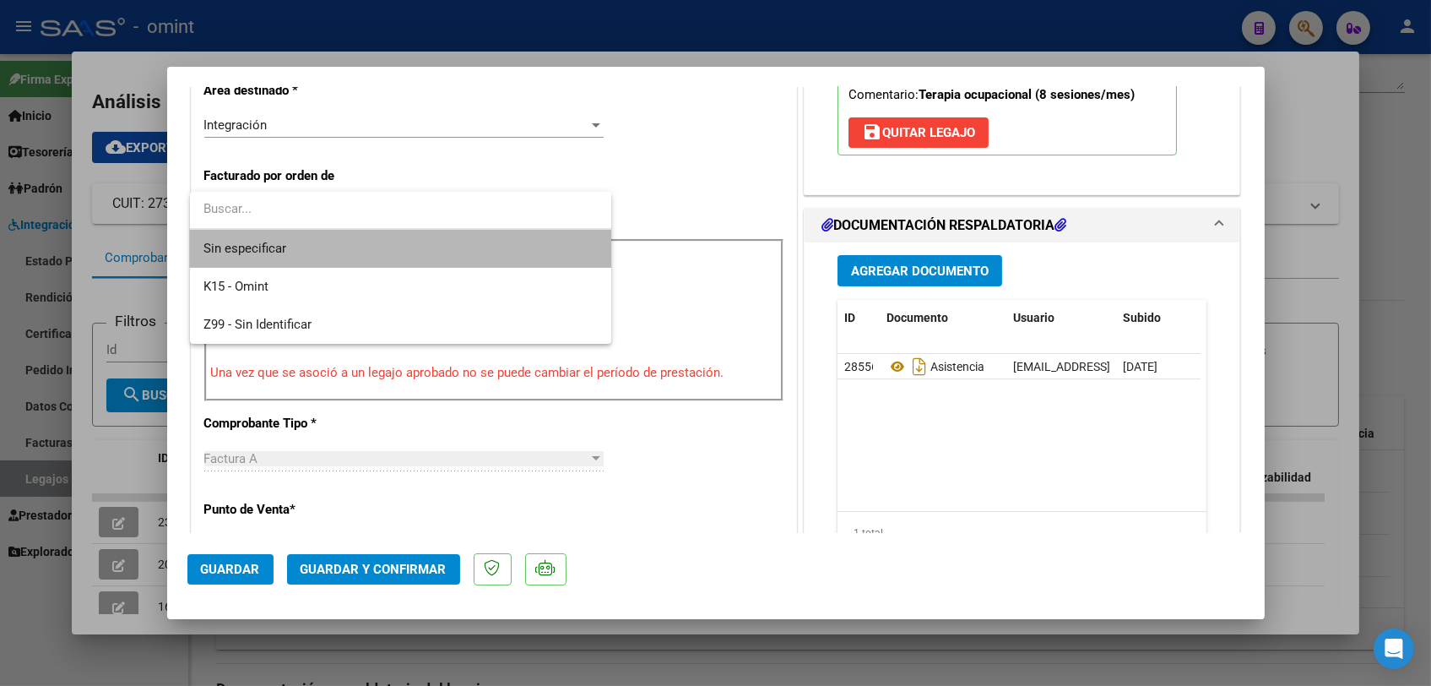
click at [331, 242] on span "Sin especificar" at bounding box center [401, 249] width 394 height 38
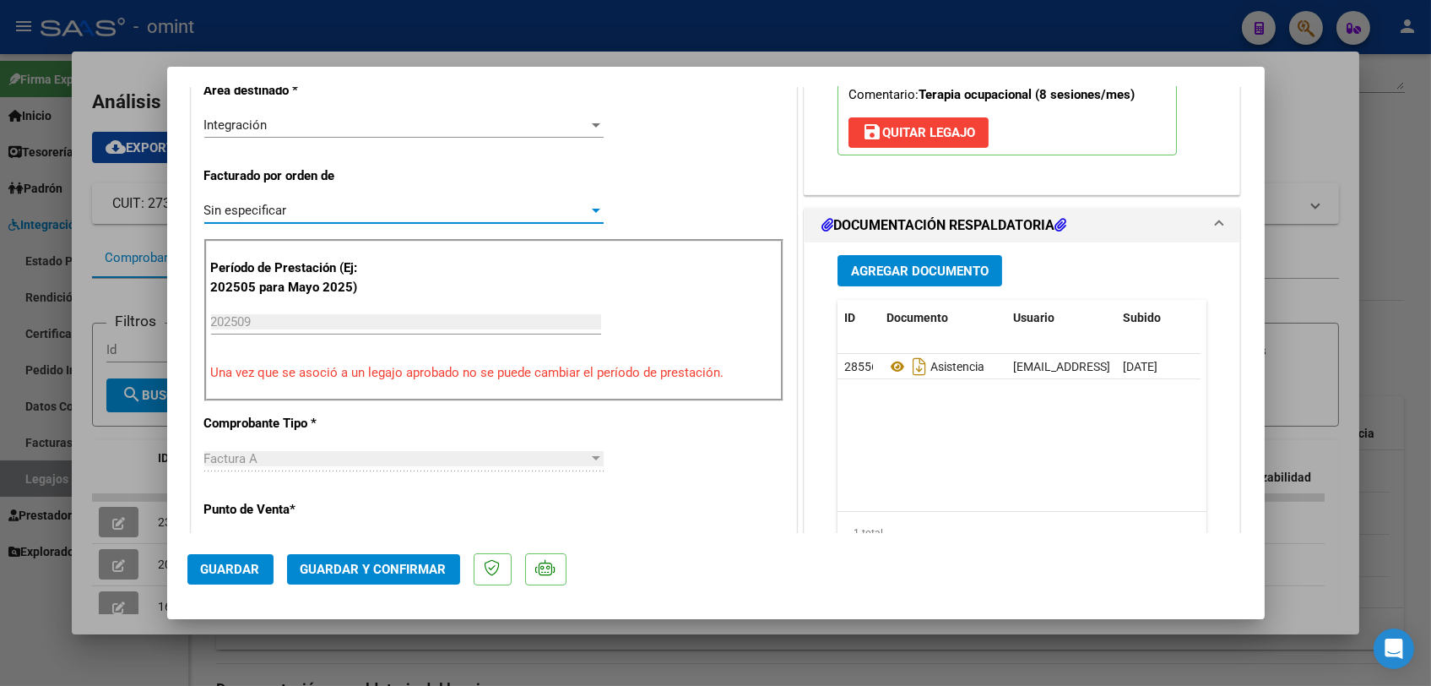
click at [372, 562] on span "Guardar y Confirmar" at bounding box center [374, 569] width 146 height 15
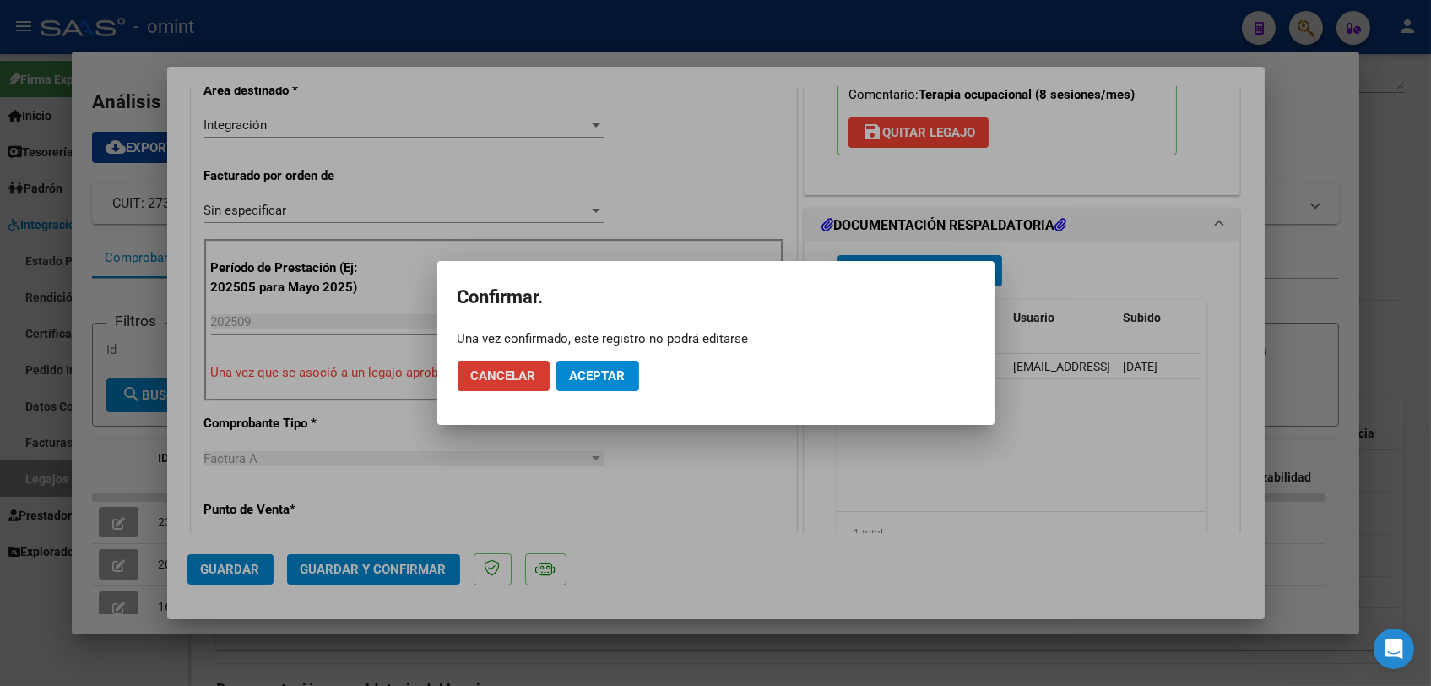
click at [600, 380] on span "Aceptar" at bounding box center [598, 375] width 56 height 15
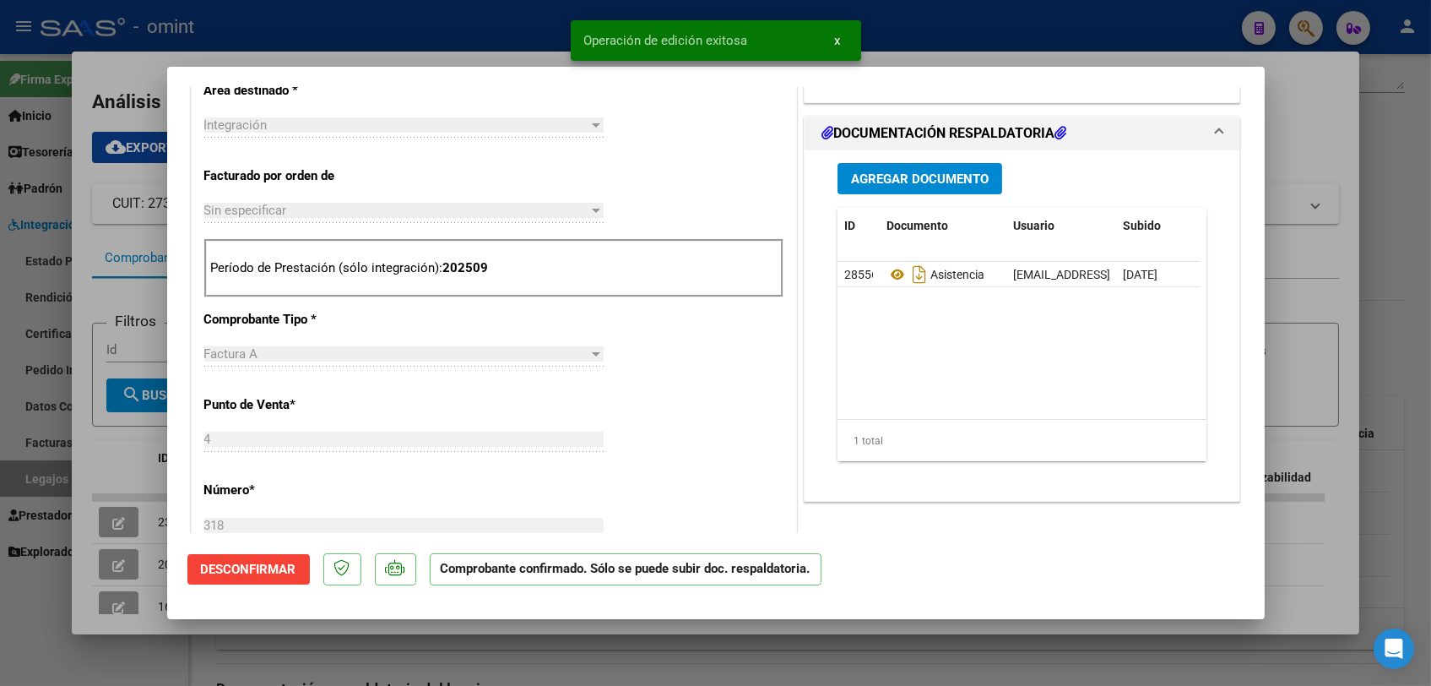
click at [561, 663] on div at bounding box center [715, 343] width 1431 height 686
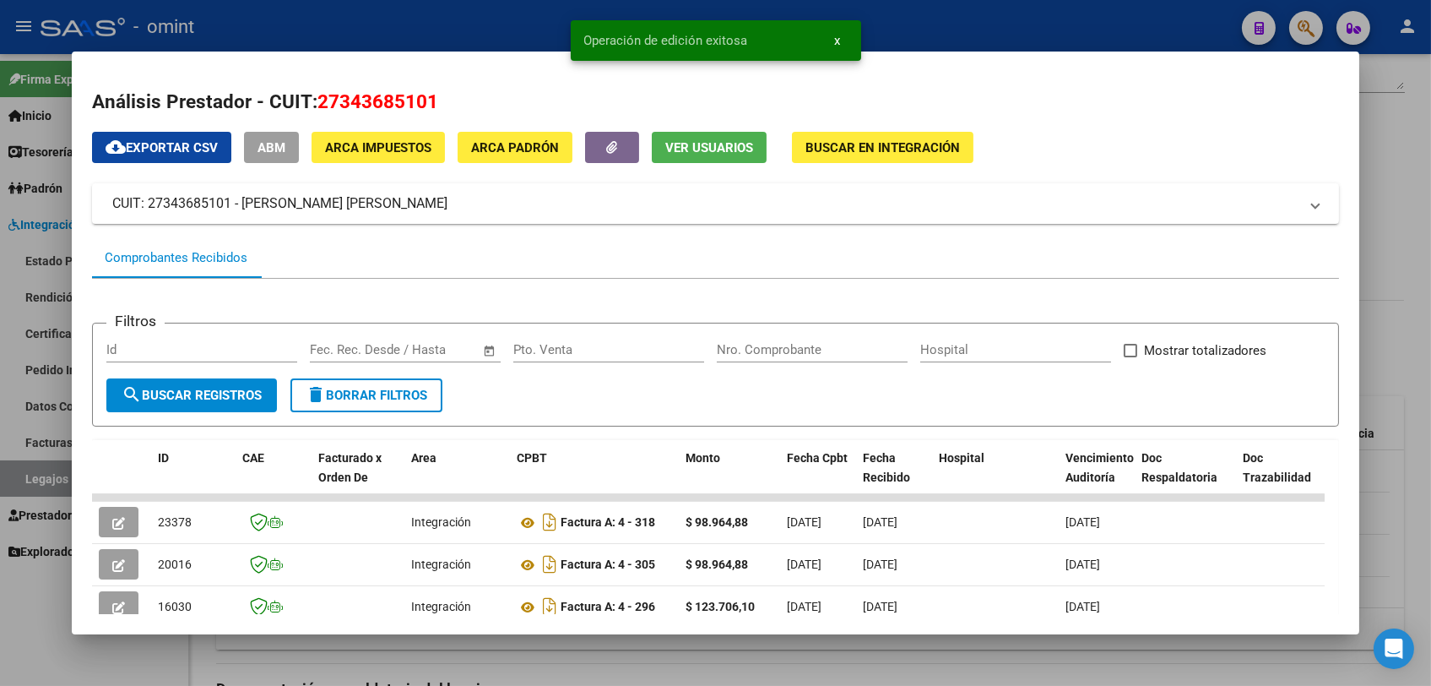
click at [561, 663] on div at bounding box center [715, 343] width 1431 height 686
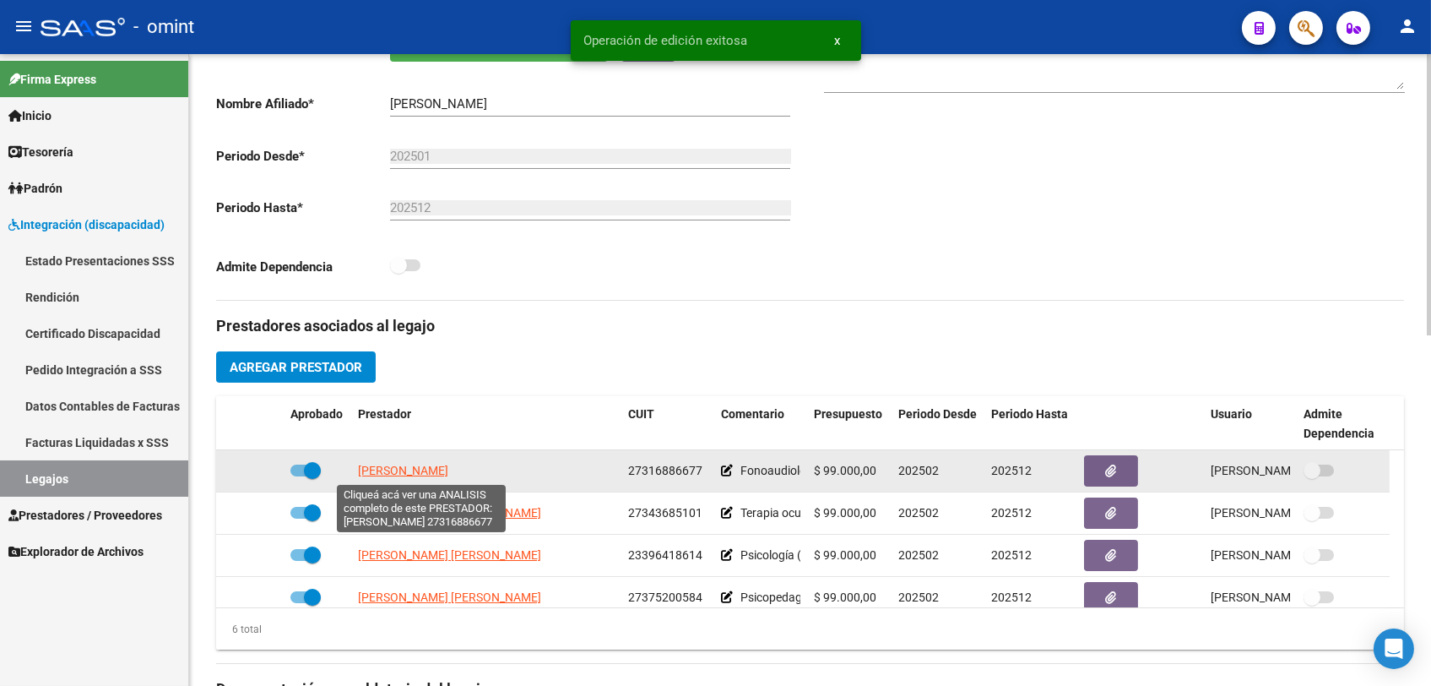
click at [428, 471] on span "[PERSON_NAME]" at bounding box center [403, 471] width 90 height 14
type textarea "27316886677"
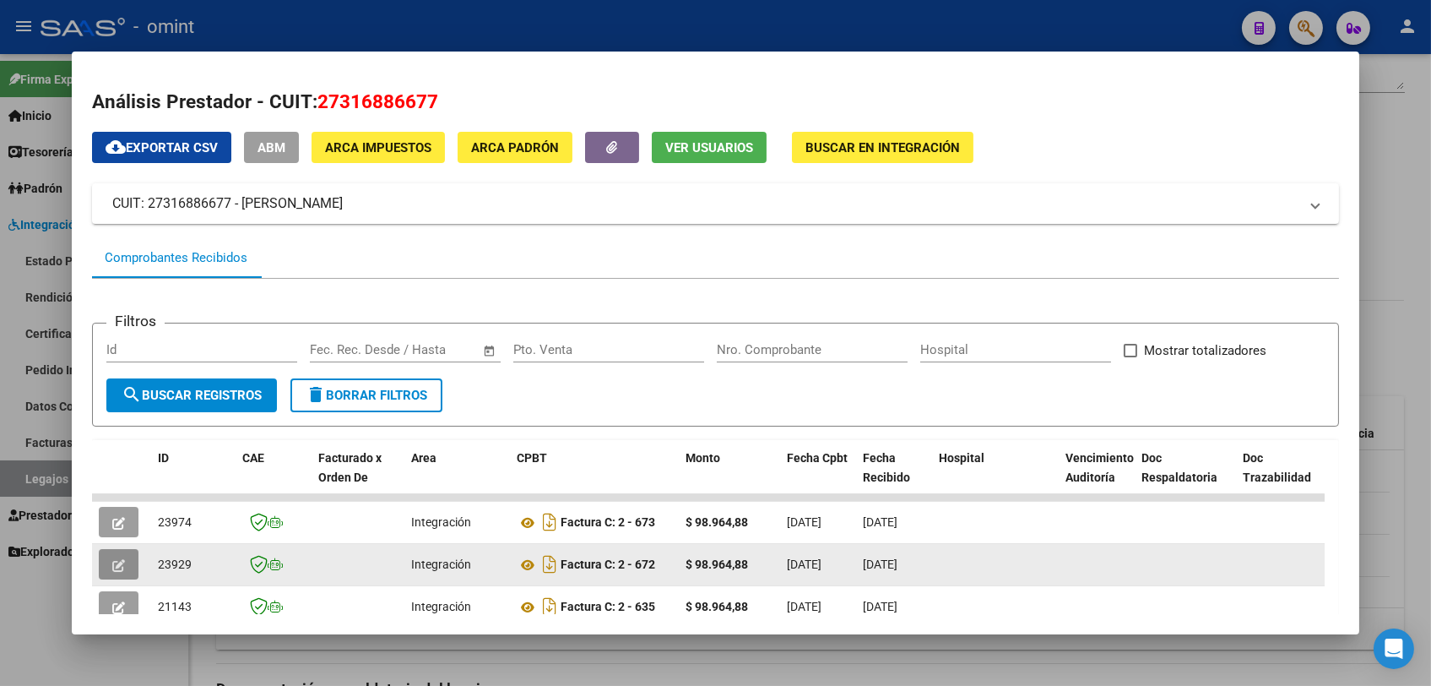
click at [120, 559] on icon "button" at bounding box center [118, 565] width 13 height 13
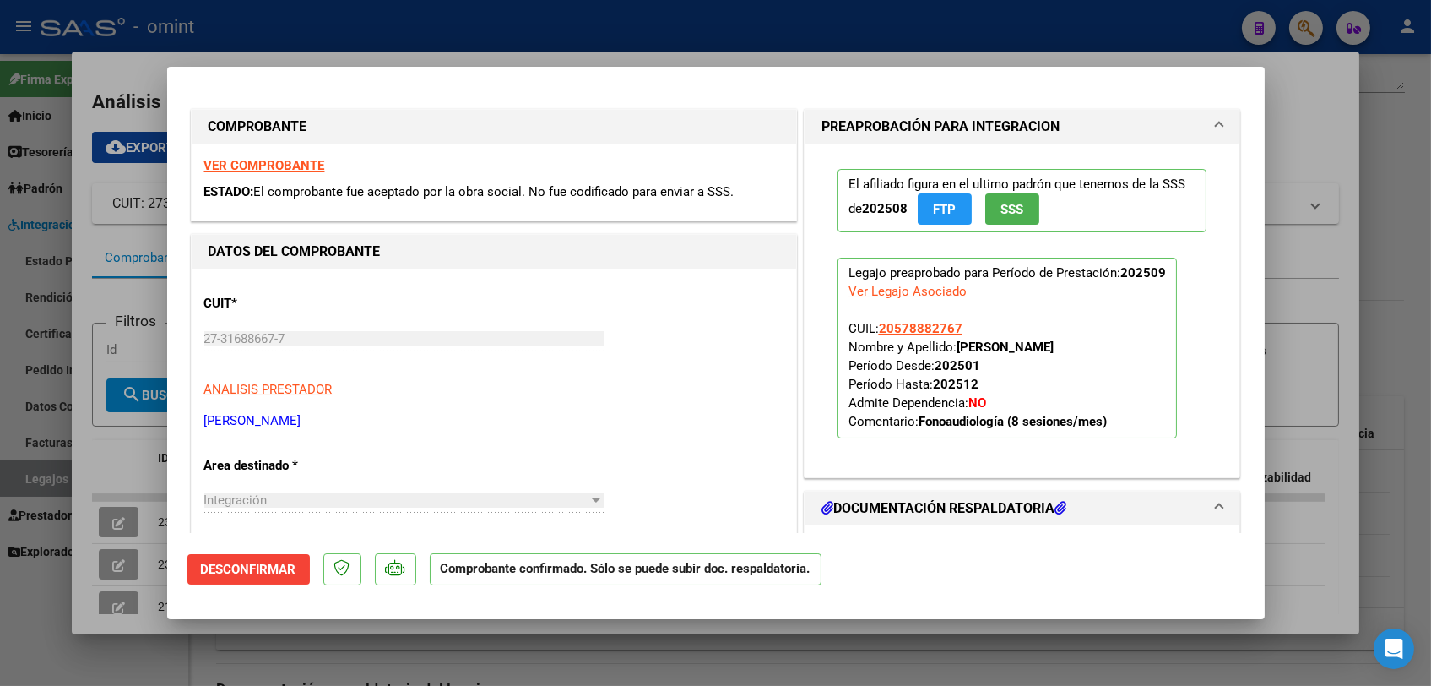
click at [27, 350] on div at bounding box center [715, 343] width 1431 height 686
type input "$ 0,00"
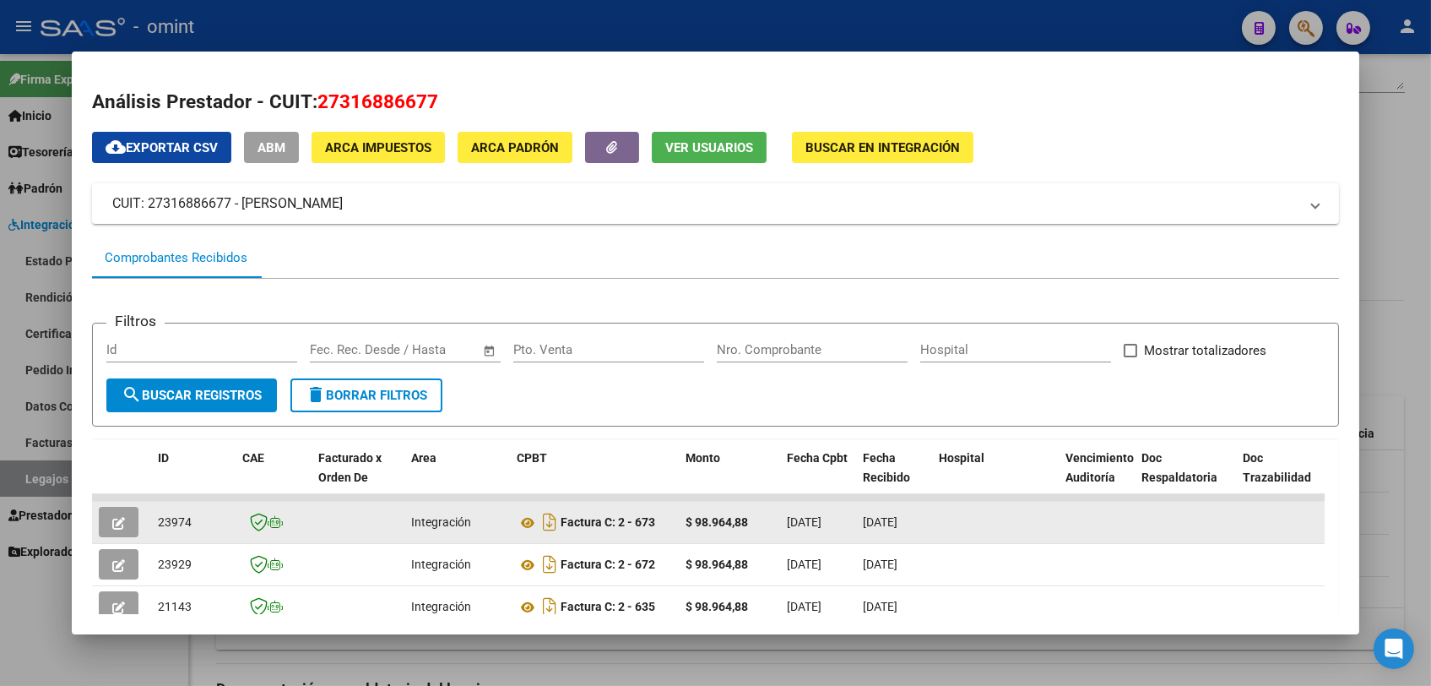
click at [113, 535] on button "button" at bounding box center [119, 522] width 40 height 30
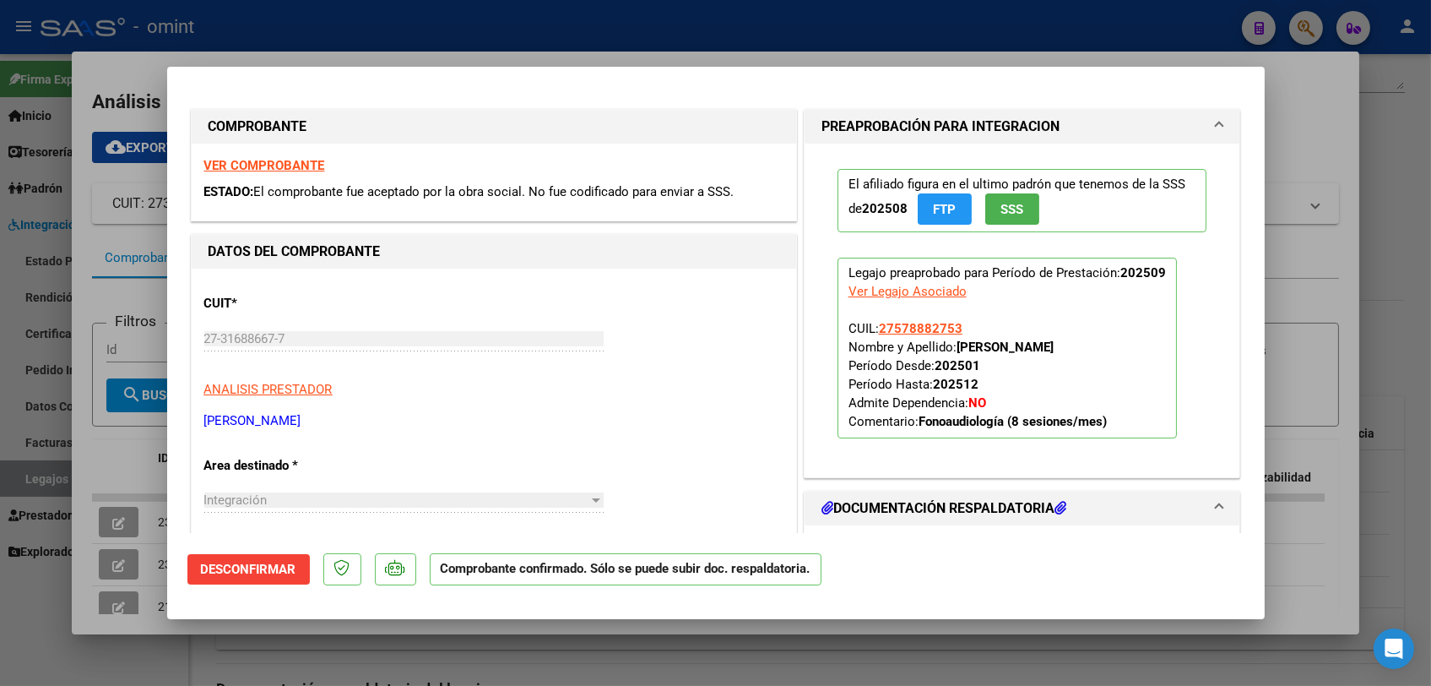
click at [3, 437] on div at bounding box center [715, 343] width 1431 height 686
type input "$ 0,00"
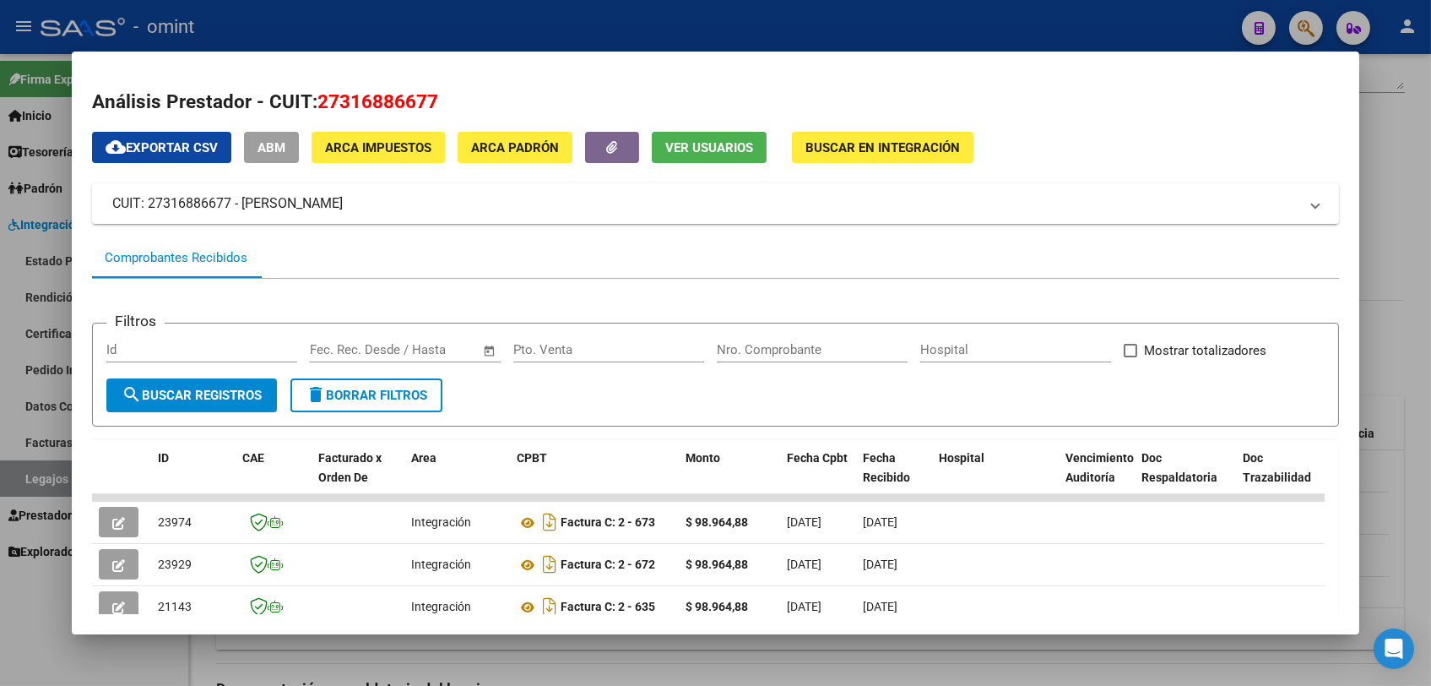
click at [36, 458] on div at bounding box center [715, 343] width 1431 height 686
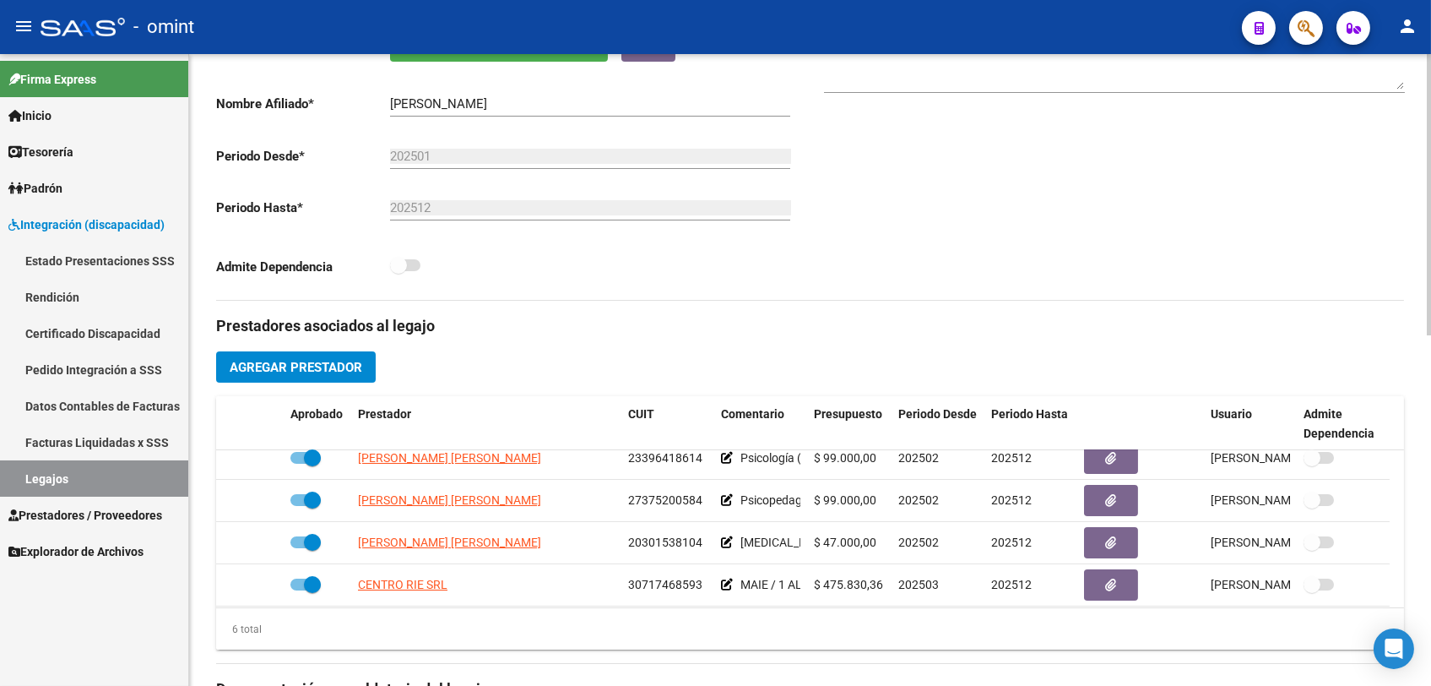
scroll to position [101, 0]
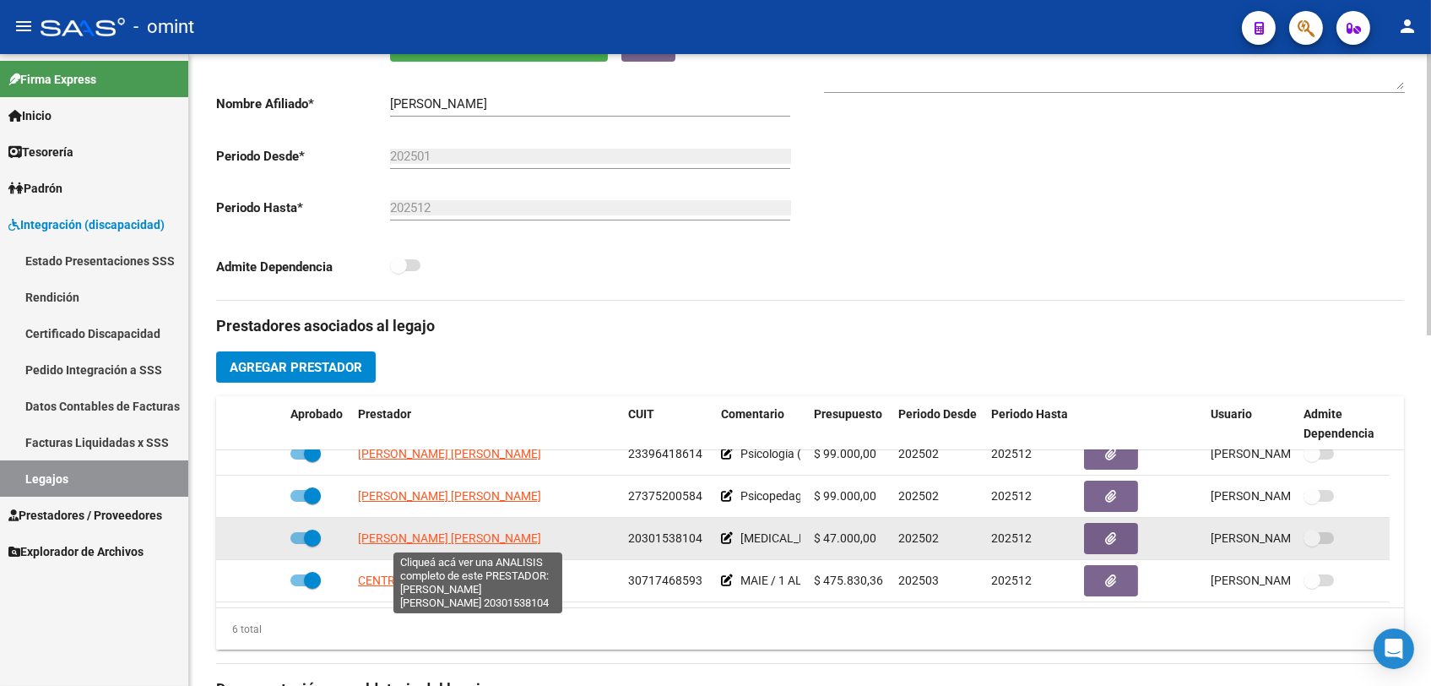
click at [467, 539] on span "[PERSON_NAME] [PERSON_NAME]" at bounding box center [449, 538] width 183 height 14
type textarea "20301538104"
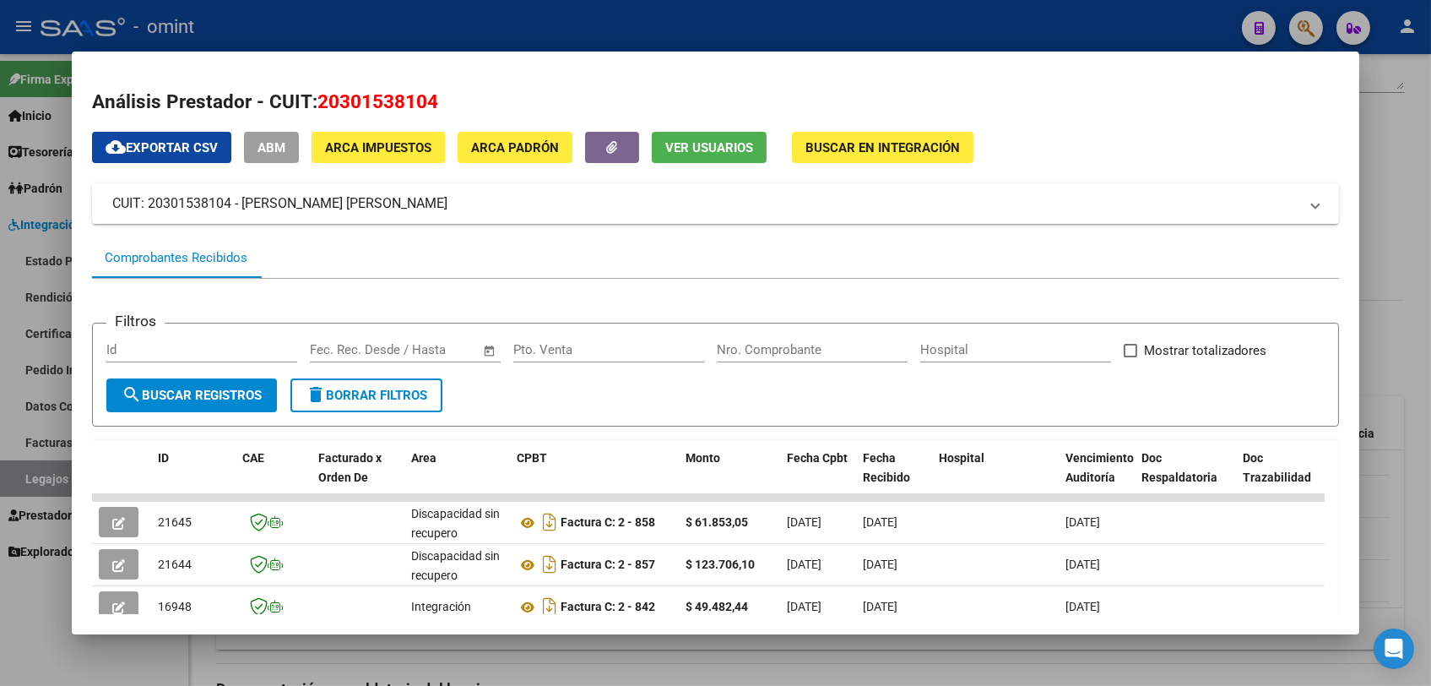
click at [608, 660] on div at bounding box center [715, 343] width 1431 height 686
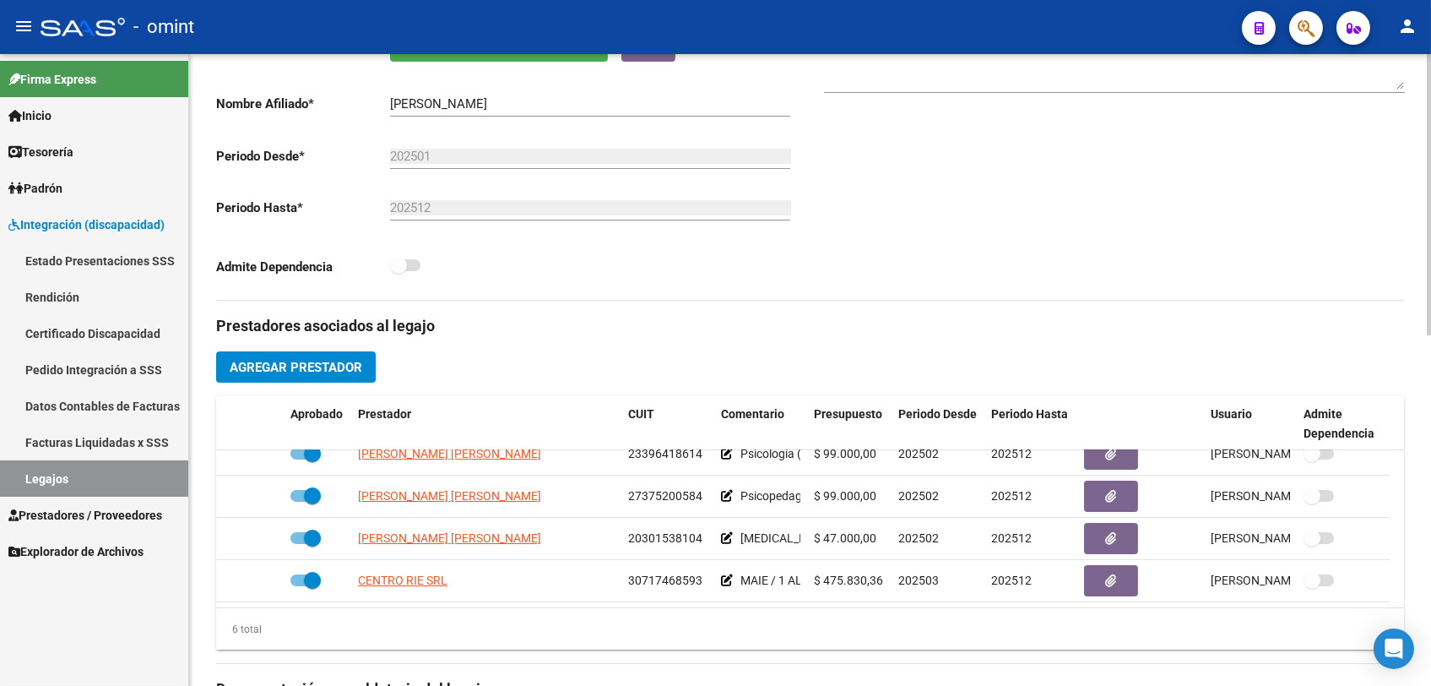
click at [611, 660] on div "Prestadores asociados al legajo Agregar Prestador Aprobado Prestador CUIT Comen…" at bounding box center [810, 678] width 1188 height 754
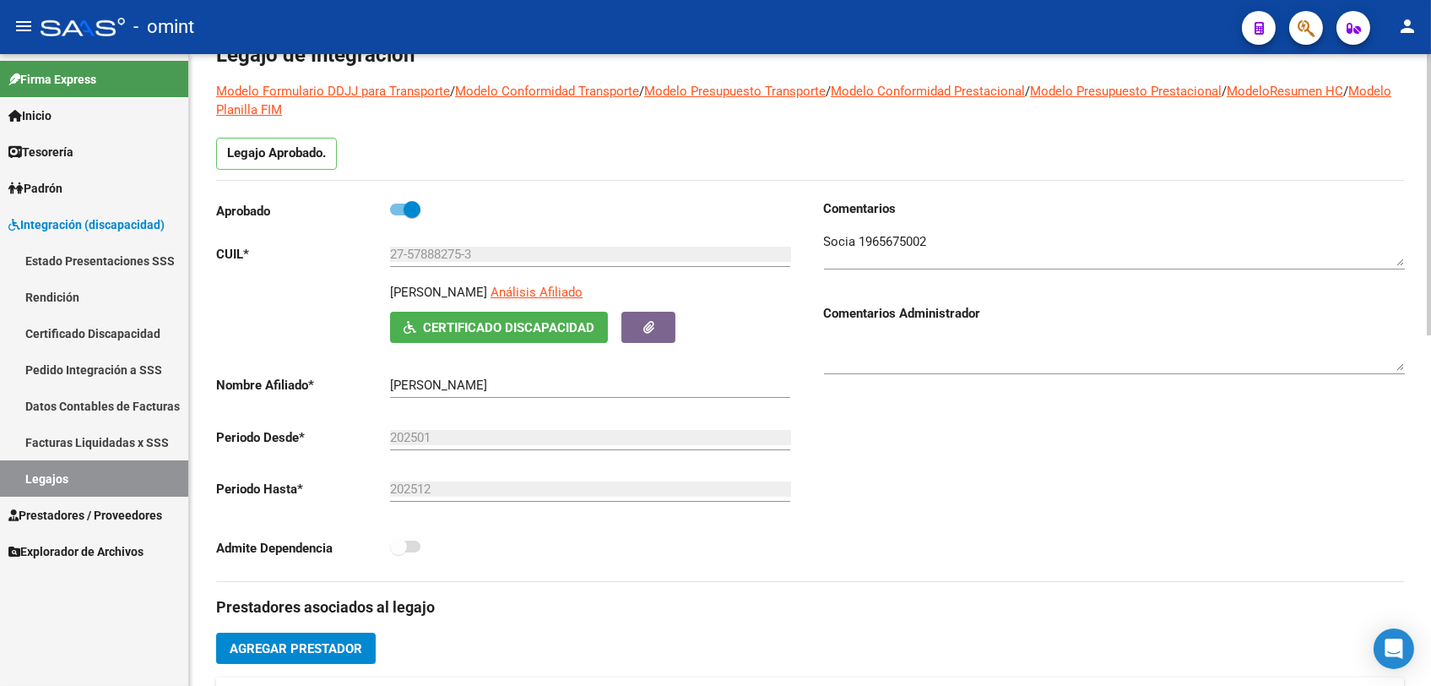
scroll to position [0, 0]
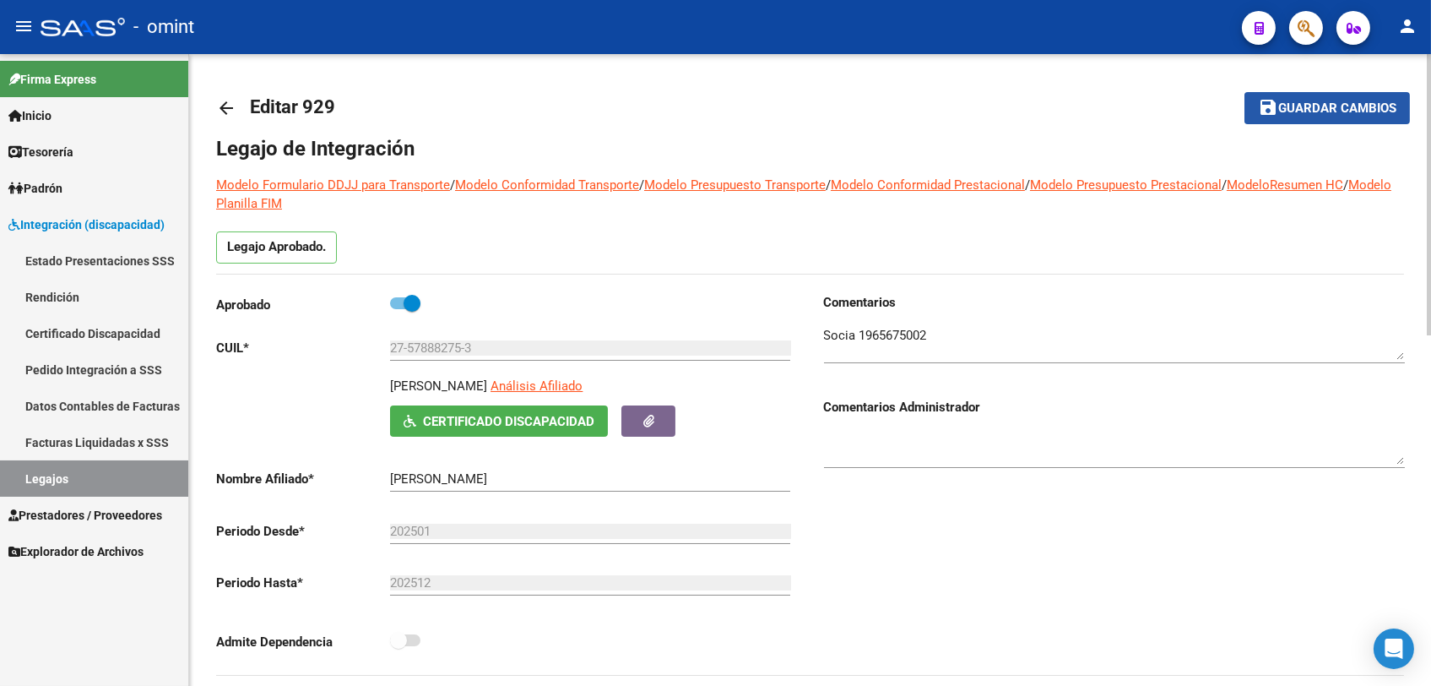
click at [1285, 116] on button "save Guardar cambios" at bounding box center [1328, 107] width 166 height 31
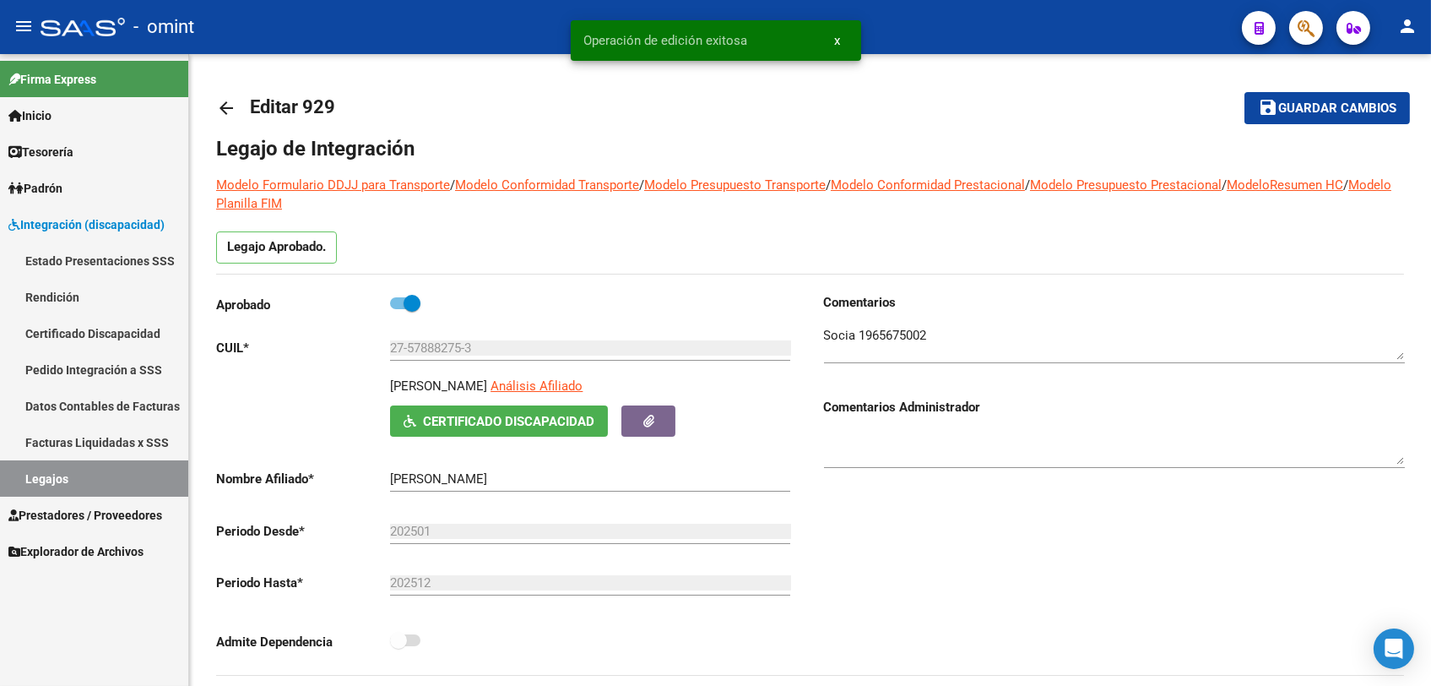
click at [46, 471] on link "Legajos" at bounding box center [94, 478] width 188 height 36
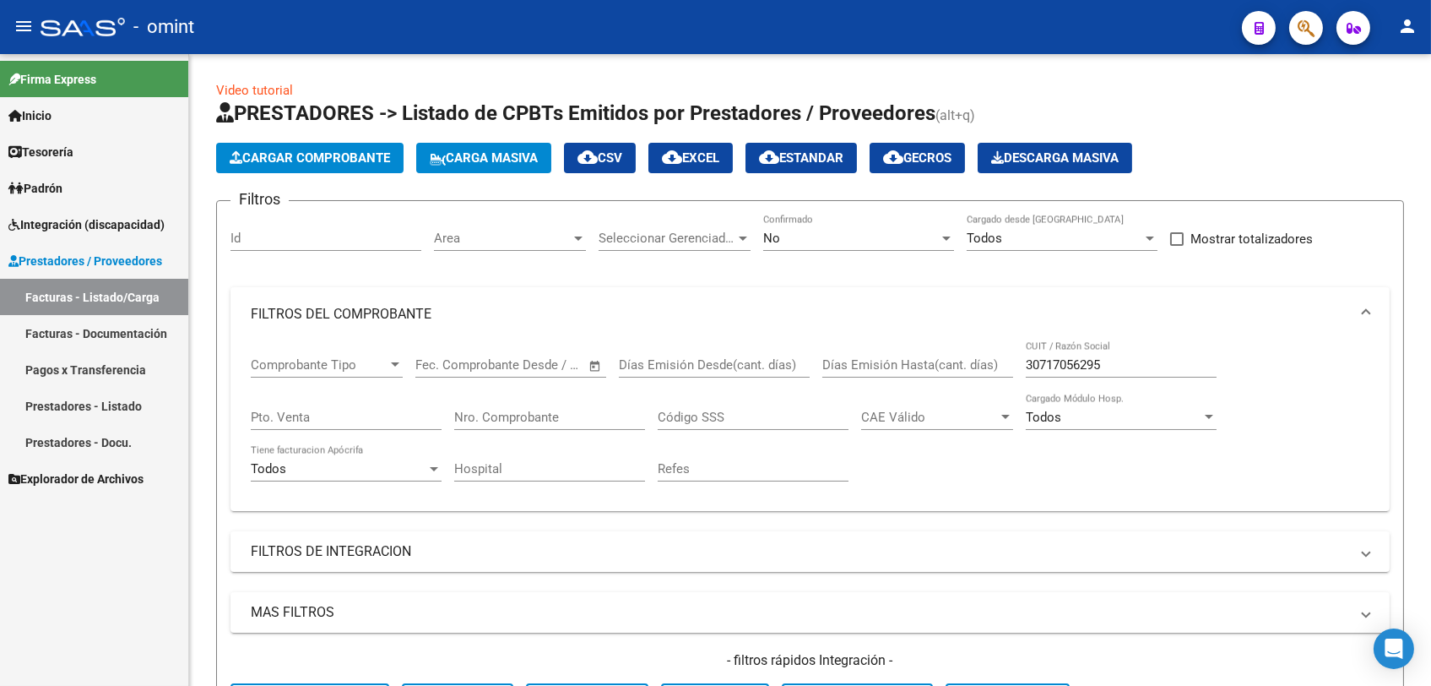
scroll to position [504, 0]
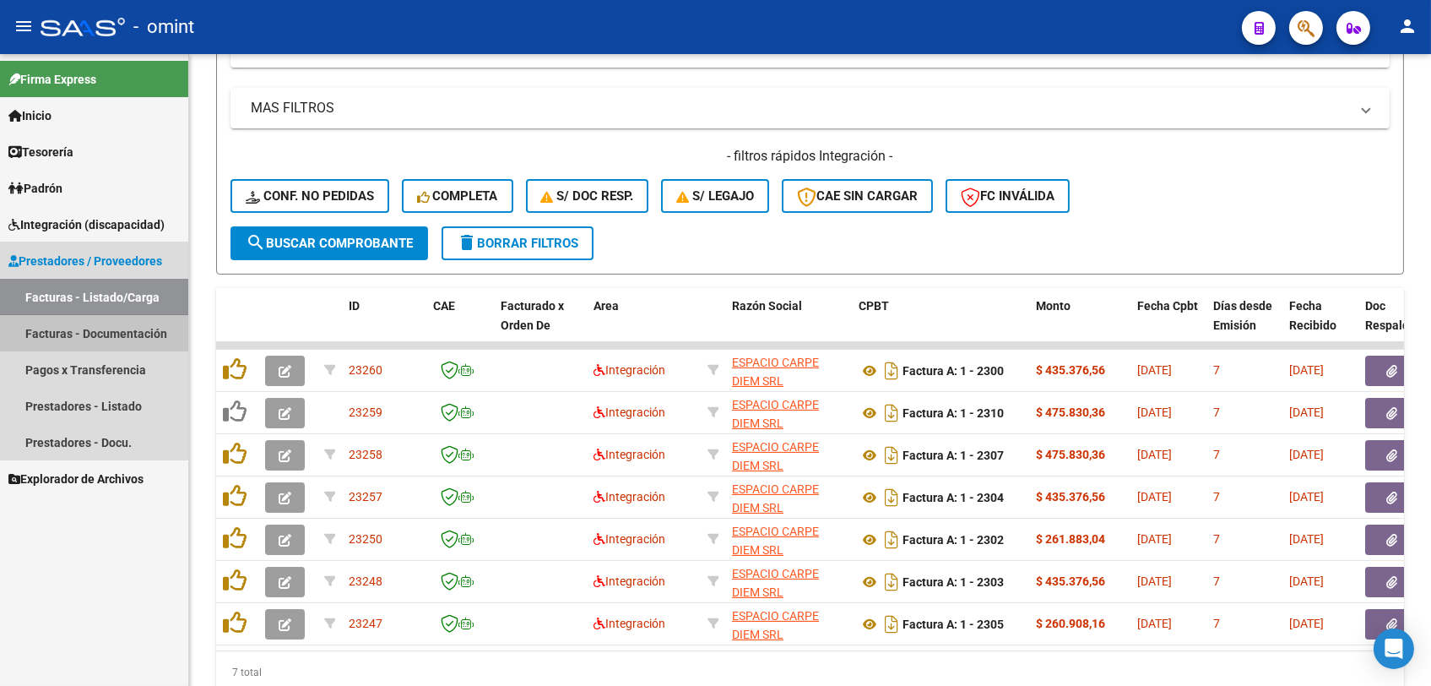
click at [104, 332] on link "Facturas - Documentación" at bounding box center [94, 333] width 188 height 36
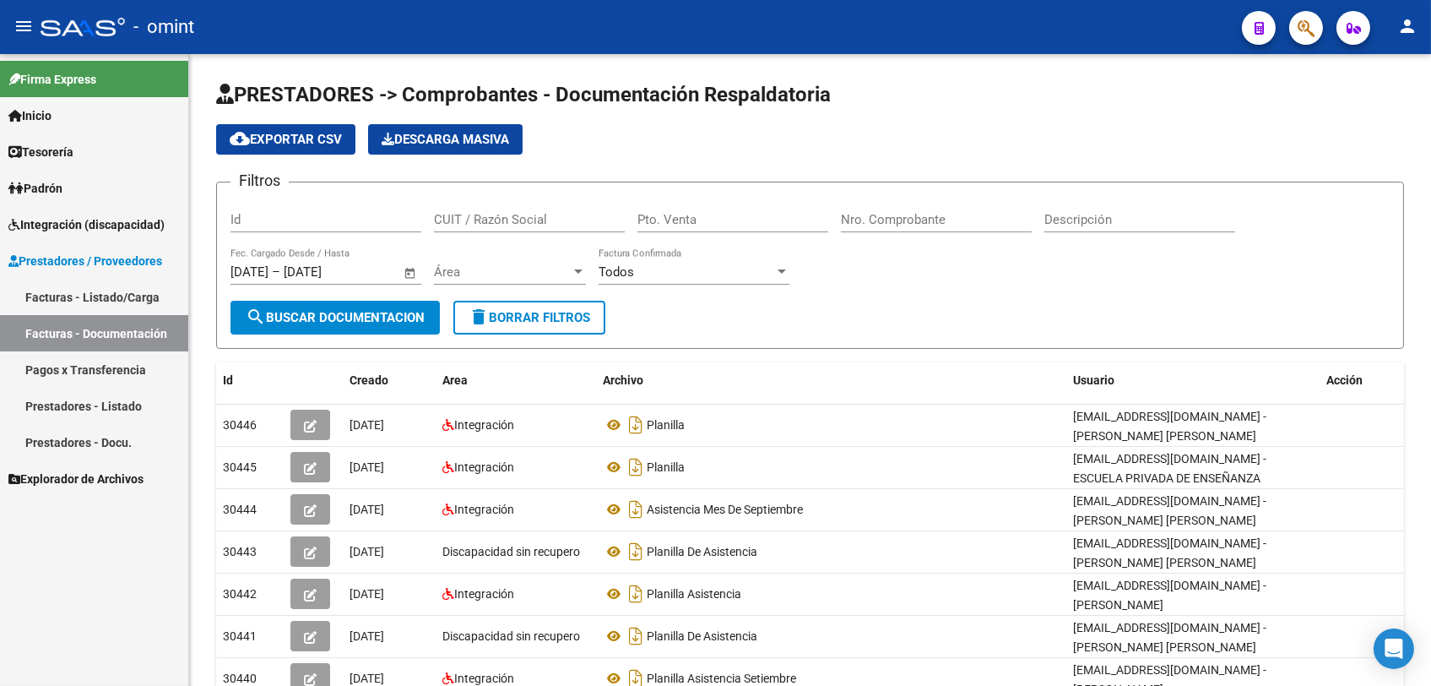
click at [111, 291] on link "Facturas - Listado/Carga" at bounding box center [94, 297] width 188 height 36
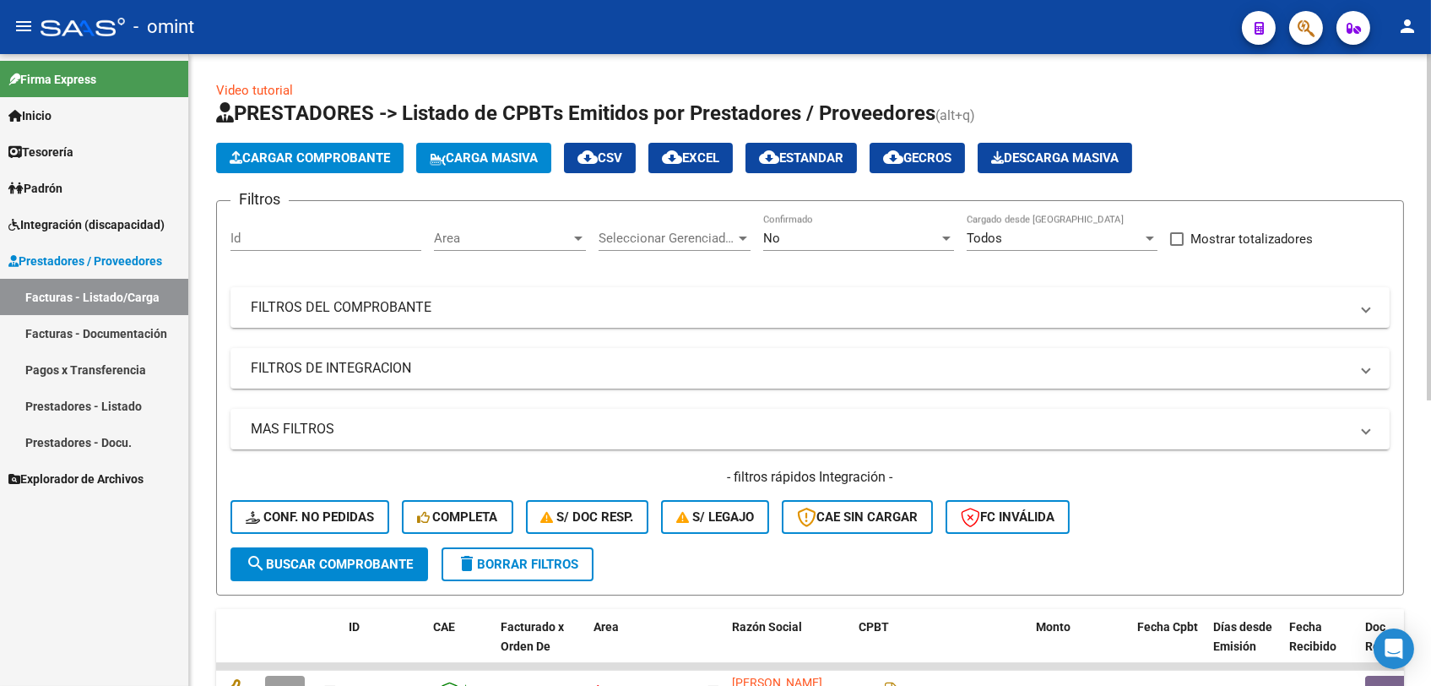
click at [530, 564] on span "delete Borrar Filtros" at bounding box center [518, 563] width 122 height 15
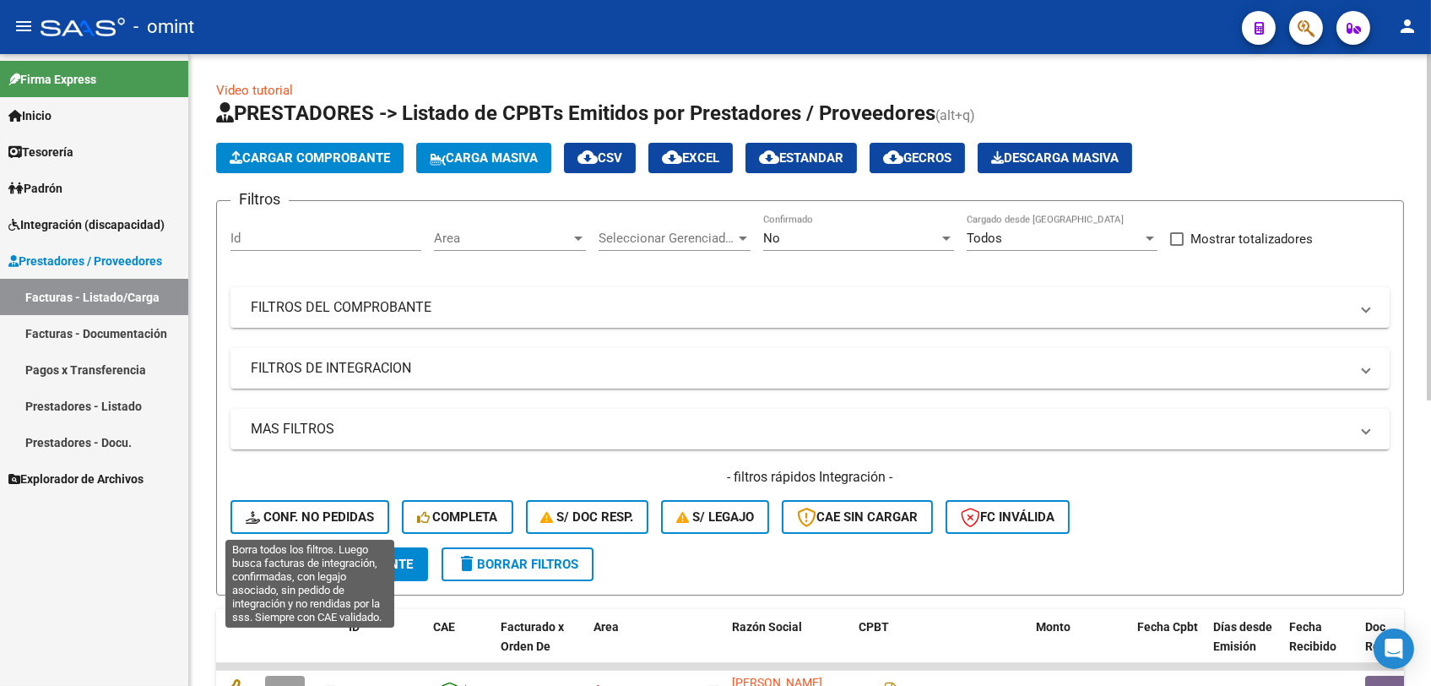
click at [316, 520] on span "Conf. no pedidas" at bounding box center [310, 516] width 128 height 15
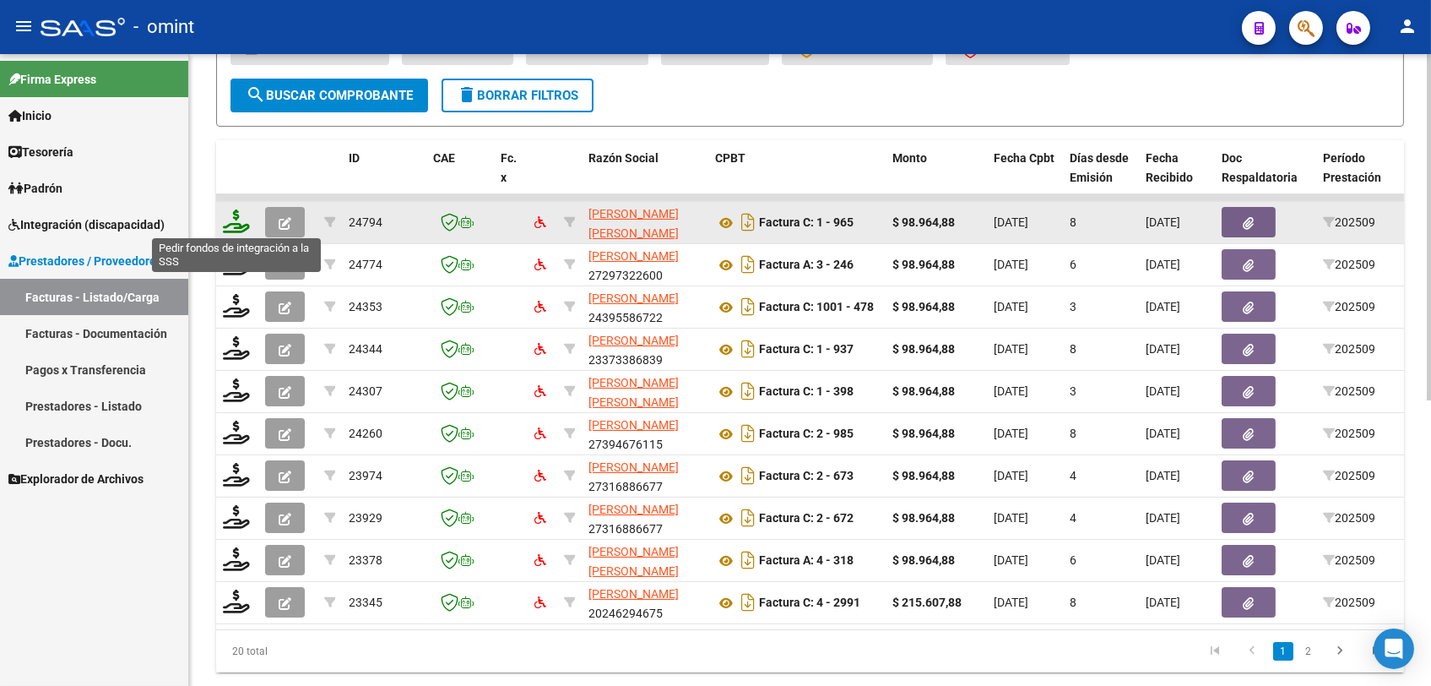
click at [242, 224] on icon at bounding box center [236, 221] width 27 height 24
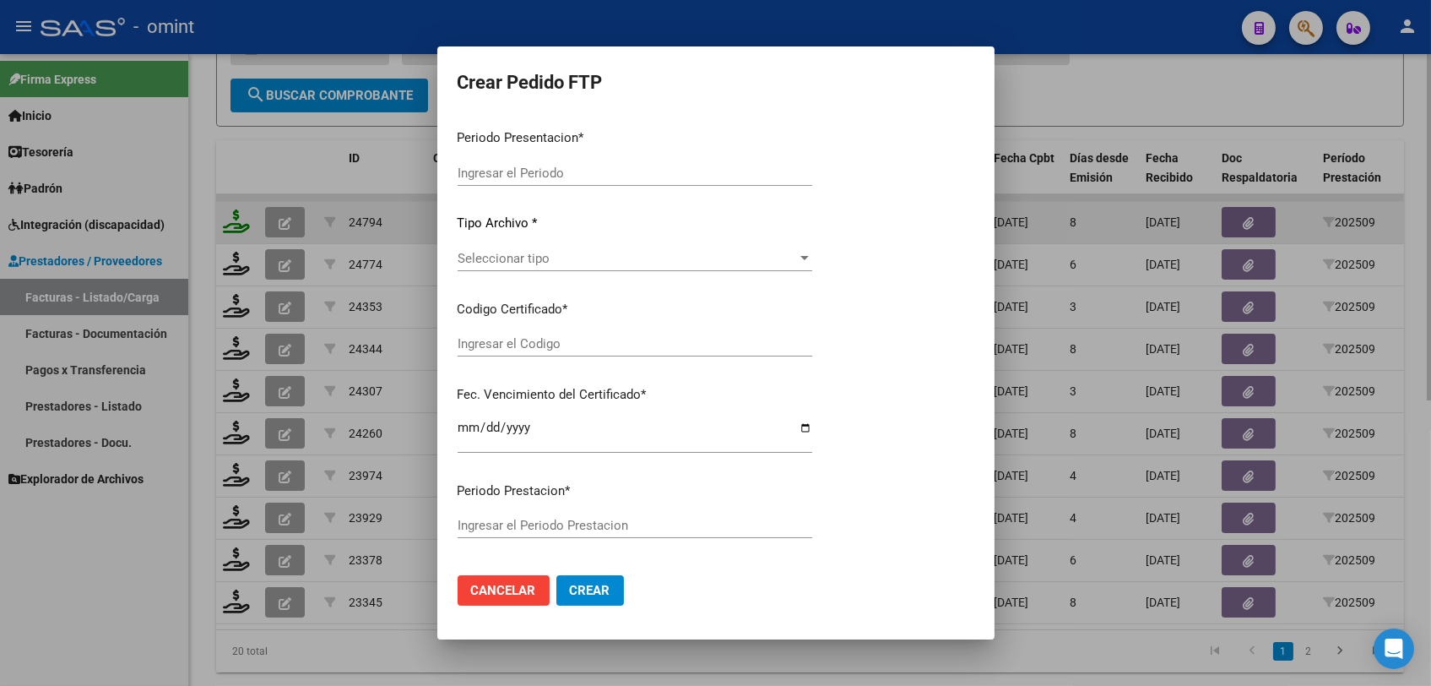
type input "202509"
type input "$ 98.964,88"
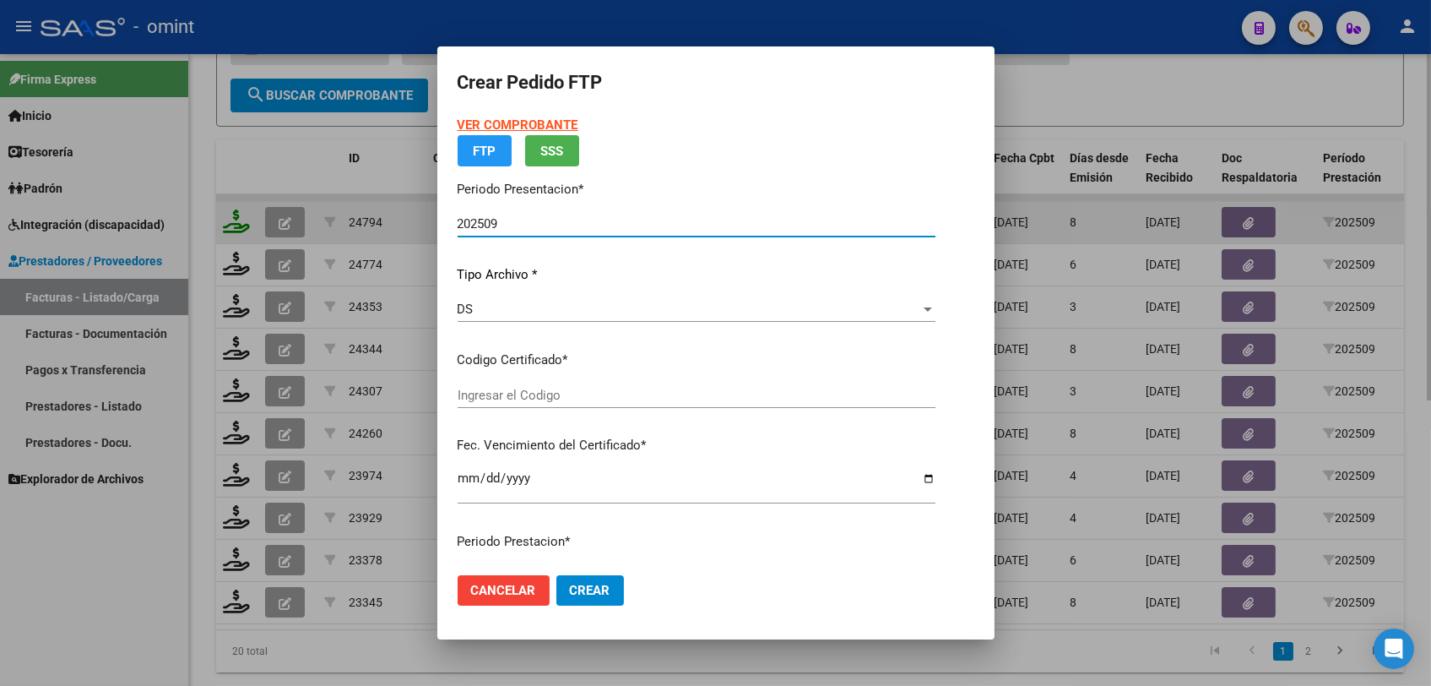
type input "2355588116"
type input "2028-08-31"
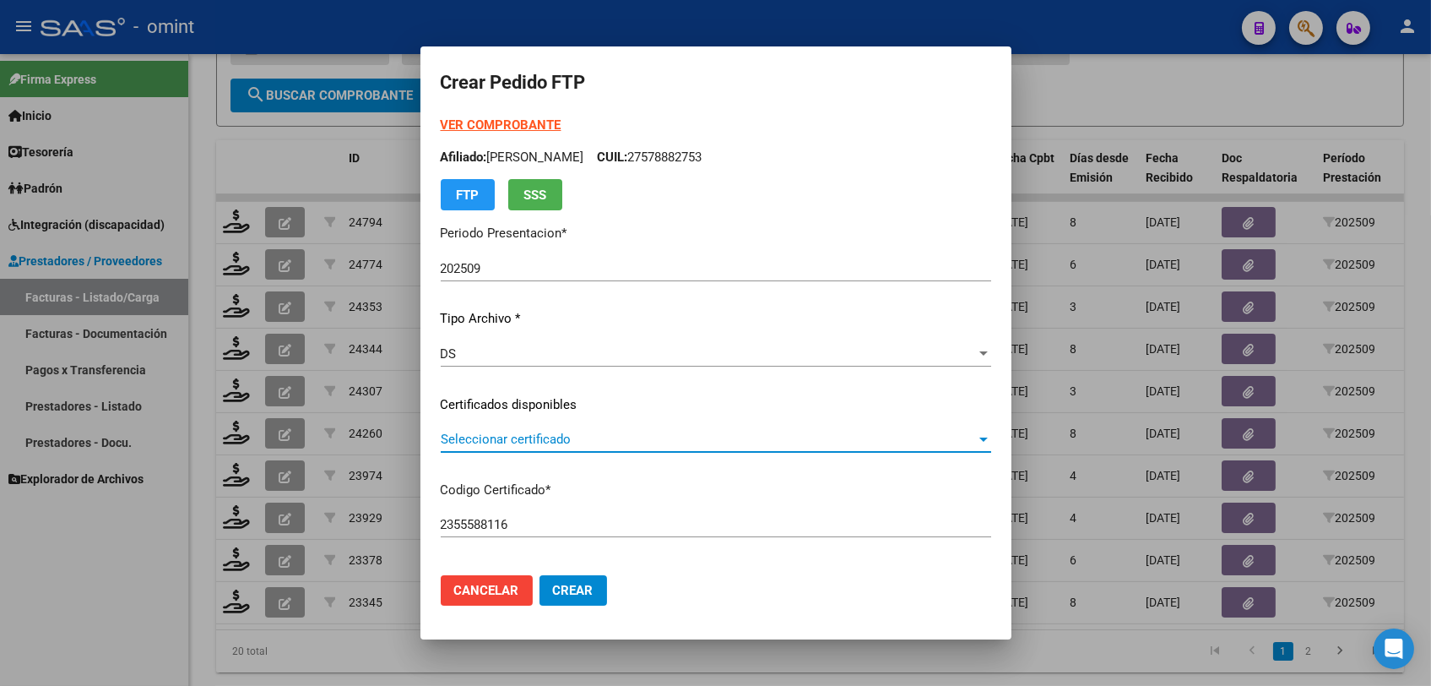
click at [564, 437] on span "Seleccionar certificado" at bounding box center [708, 439] width 535 height 15
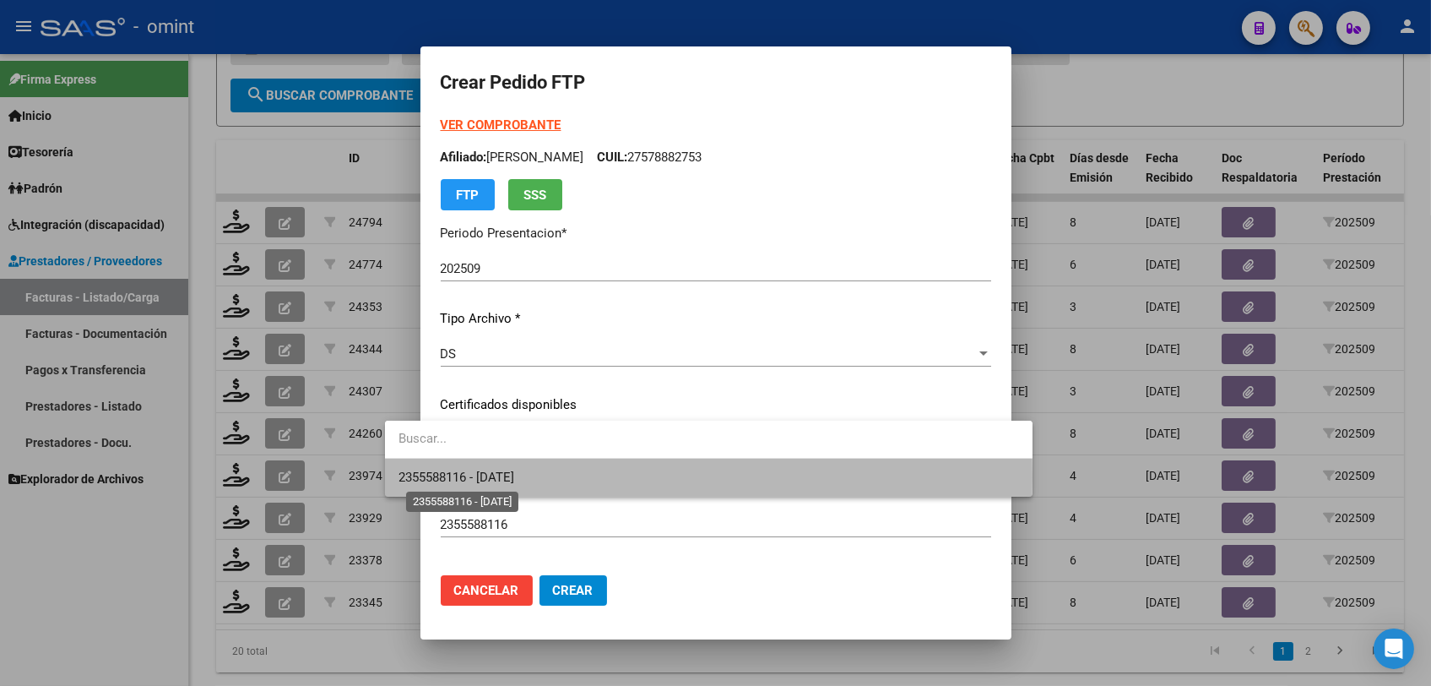
click at [514, 477] on span "2355588116 - 2028-08-31" at bounding box center [457, 477] width 116 height 15
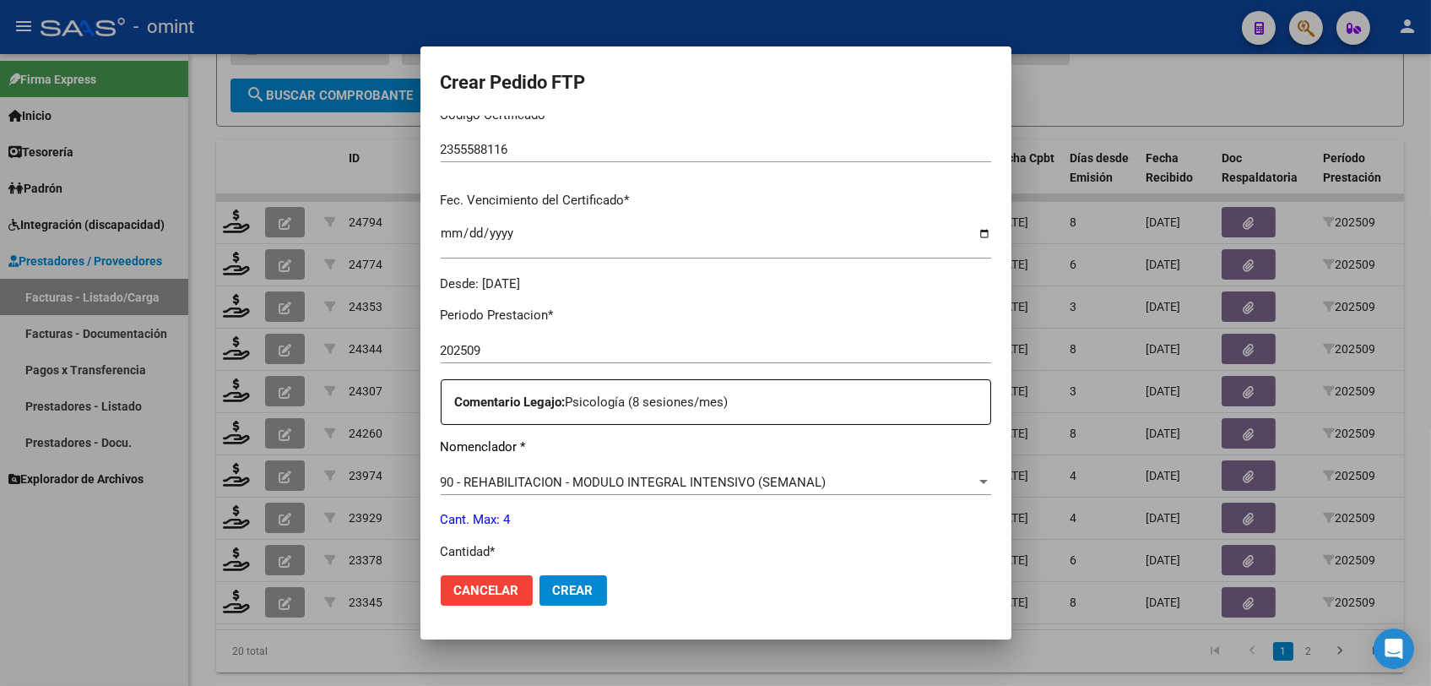
scroll to position [469, 0]
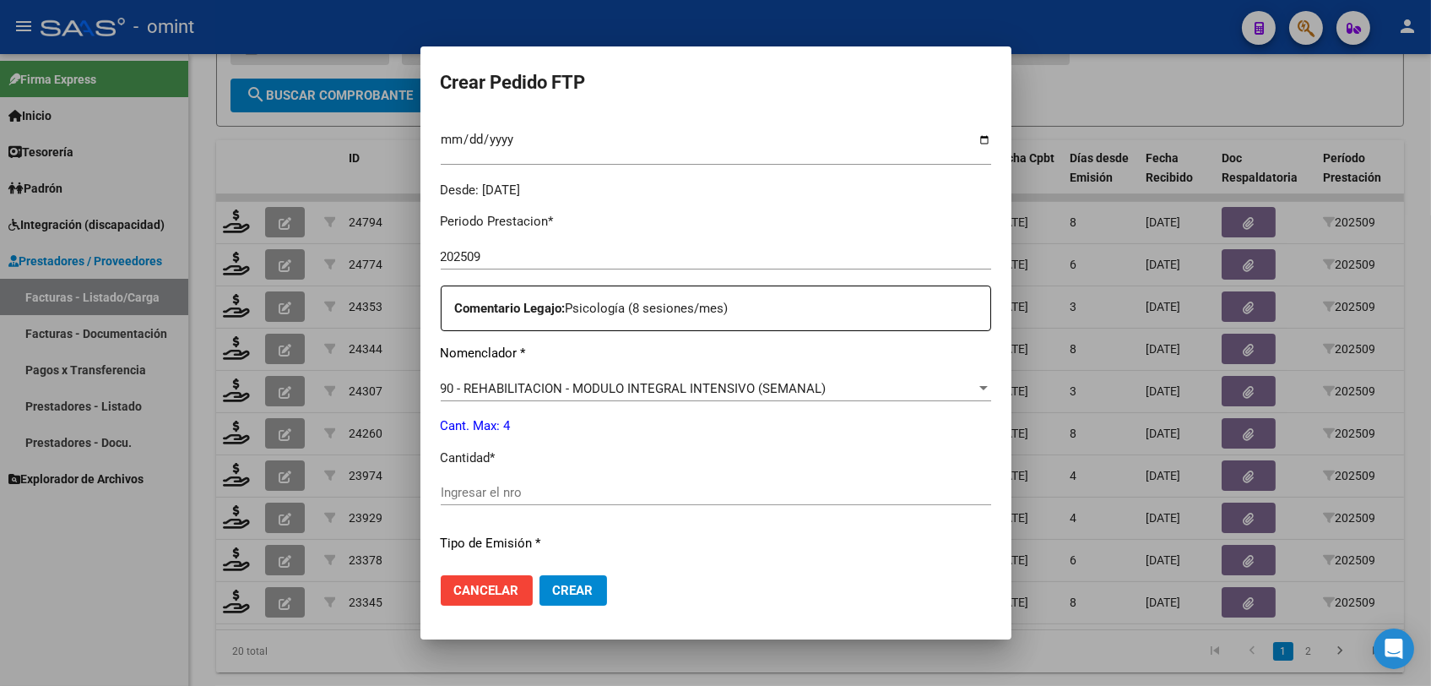
click at [648, 498] on input "Ingresar el nro" at bounding box center [716, 492] width 551 height 15
type input "4"
click at [553, 594] on span "Crear" at bounding box center [573, 590] width 41 height 15
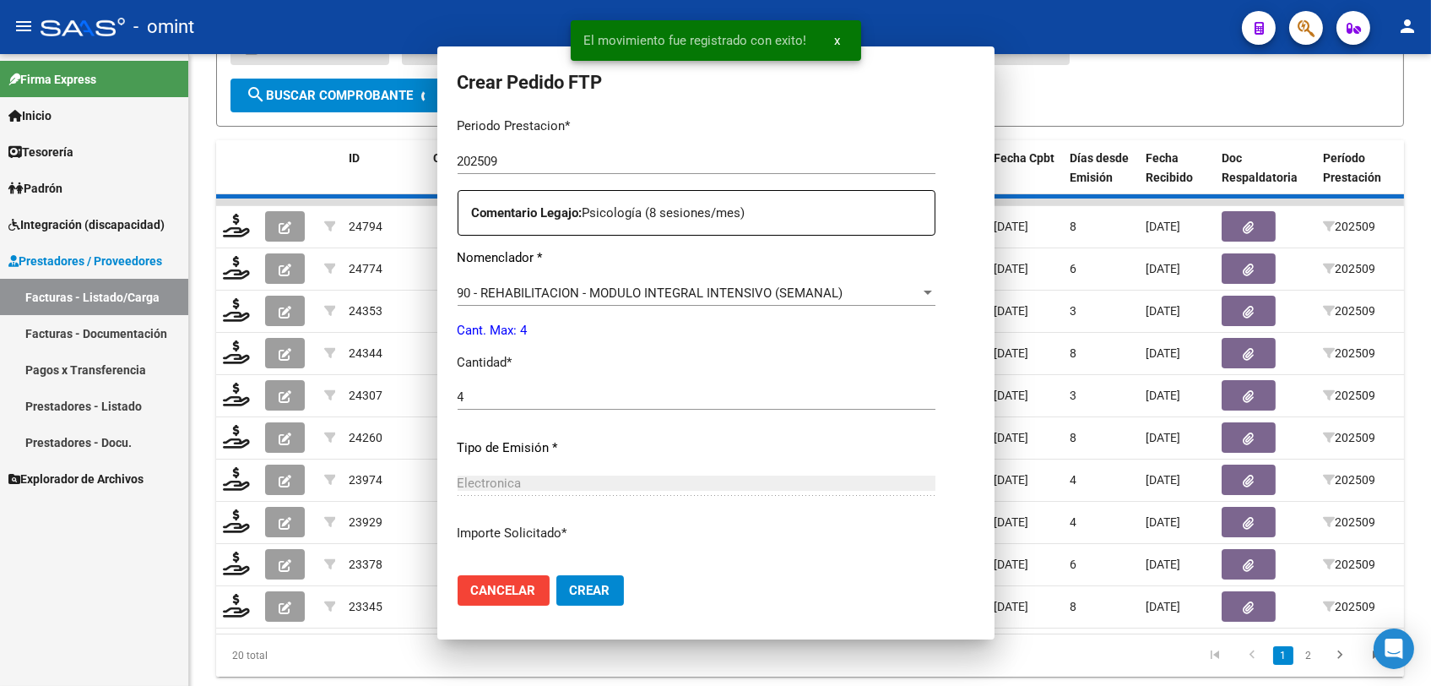
scroll to position [0, 0]
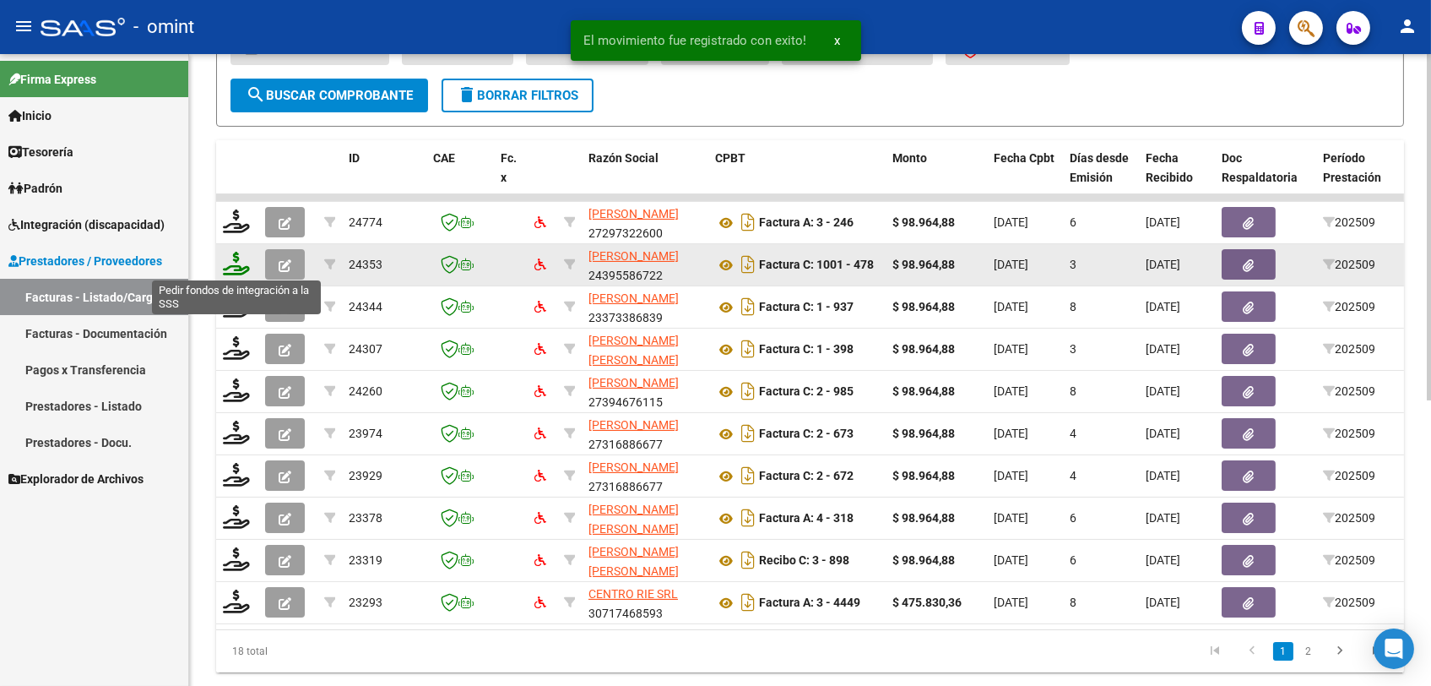
click at [236, 262] on icon at bounding box center [236, 264] width 27 height 24
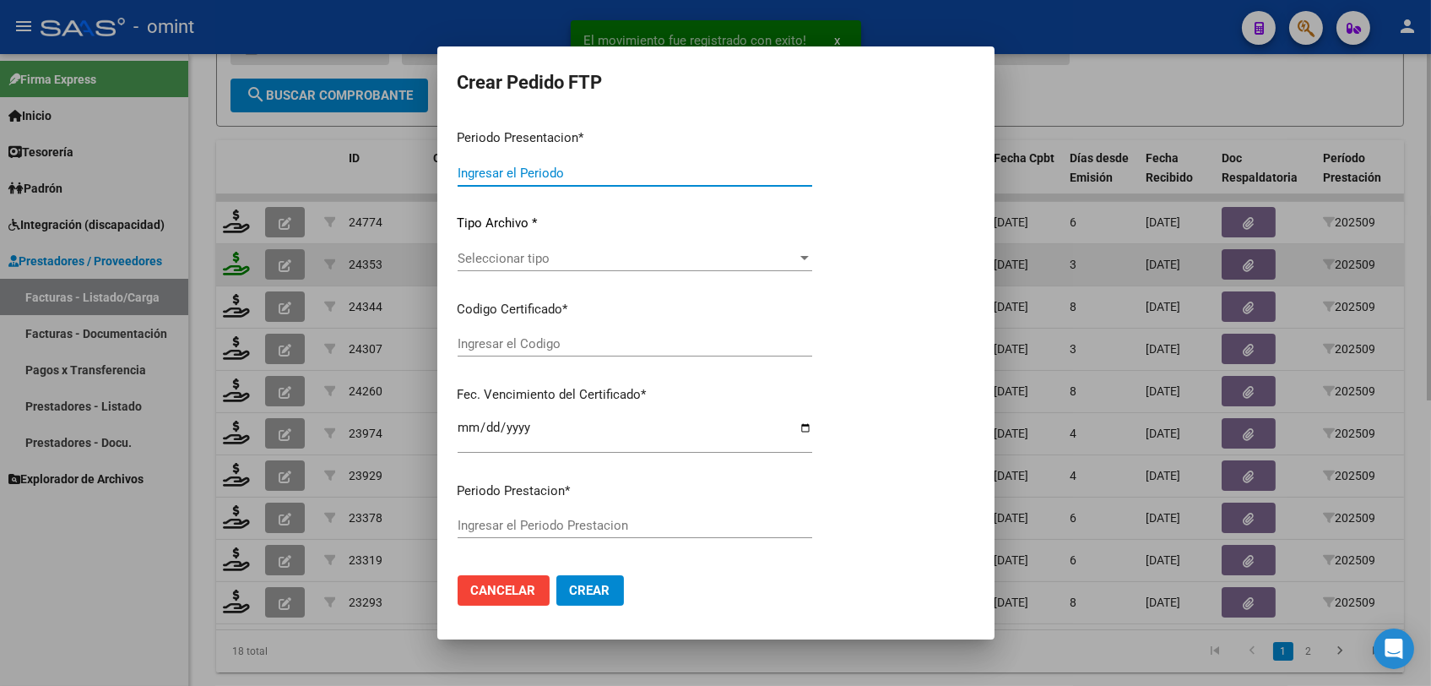
type input "202509"
type input "$ 98.964,88"
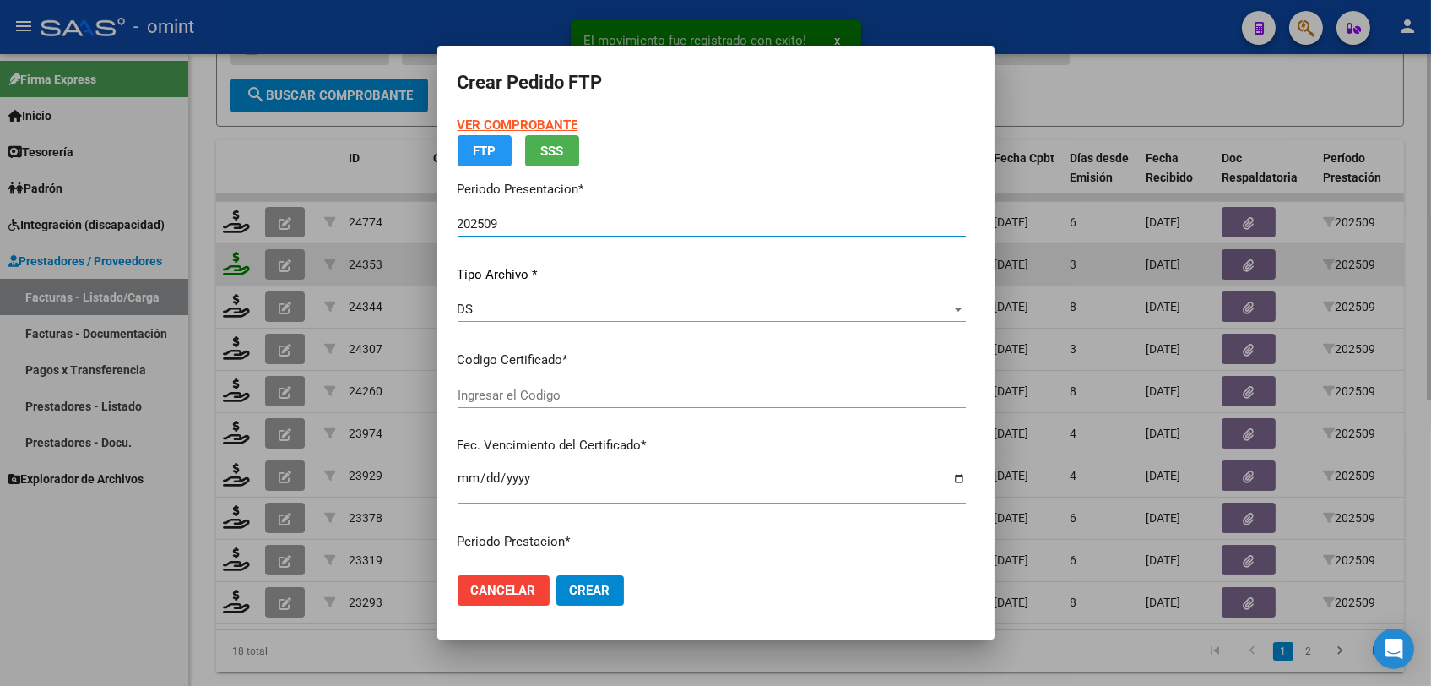
type input "8416030165"
type input "2028-08-31"
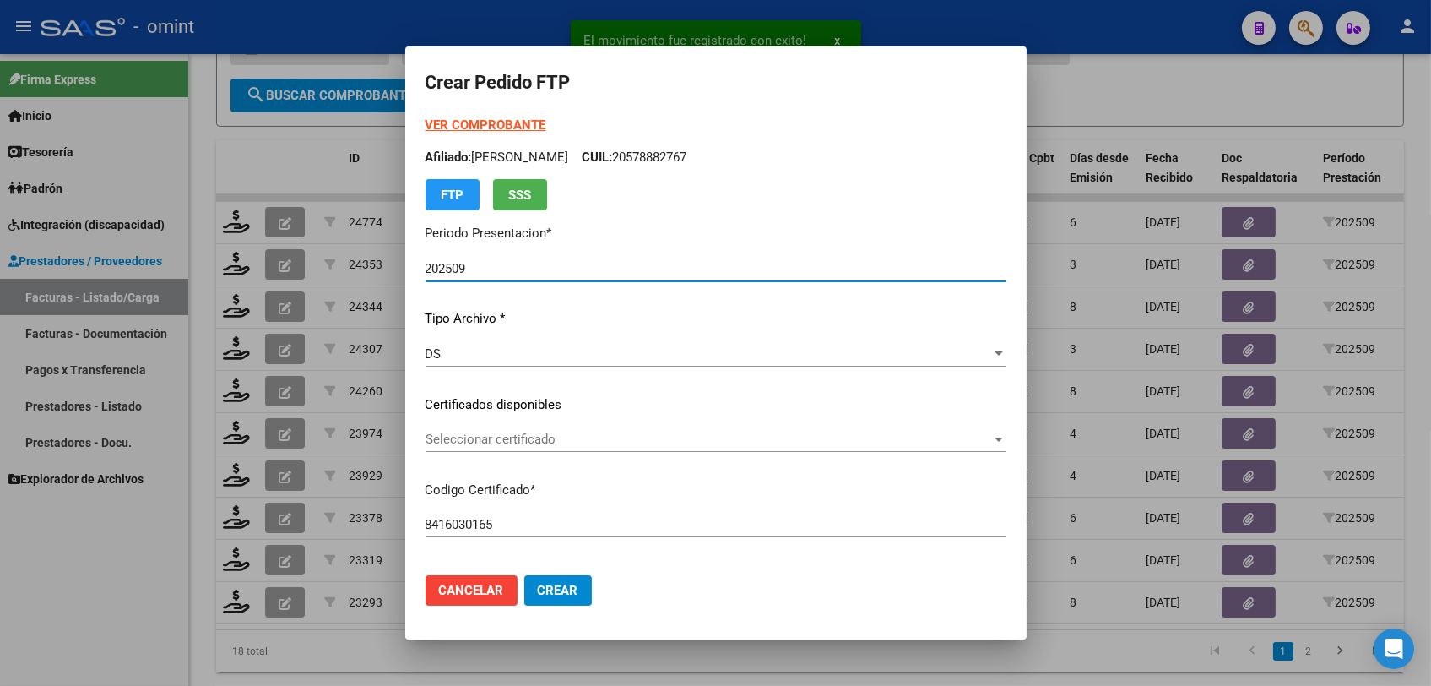
click at [492, 433] on span "Seleccionar certificado" at bounding box center [709, 439] width 566 height 15
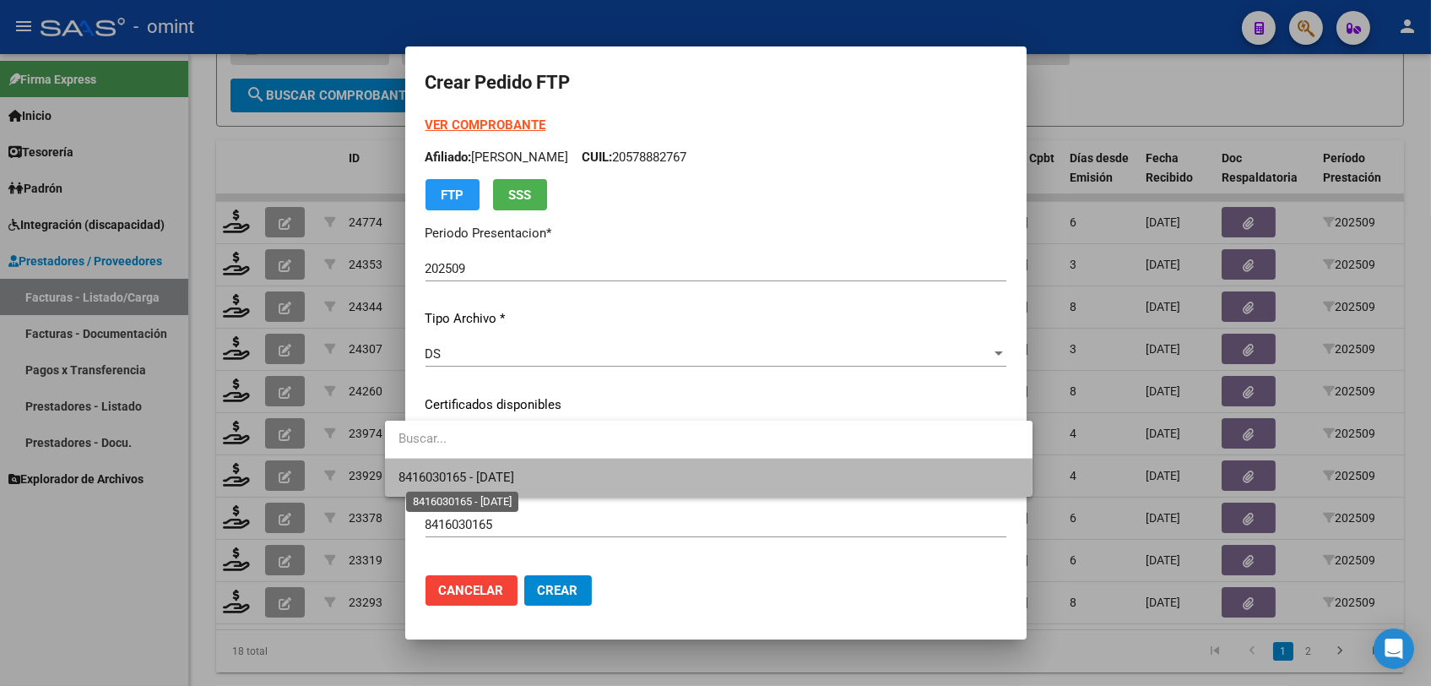
click at [493, 475] on span "8416030165 - 2028-08-31" at bounding box center [457, 477] width 116 height 15
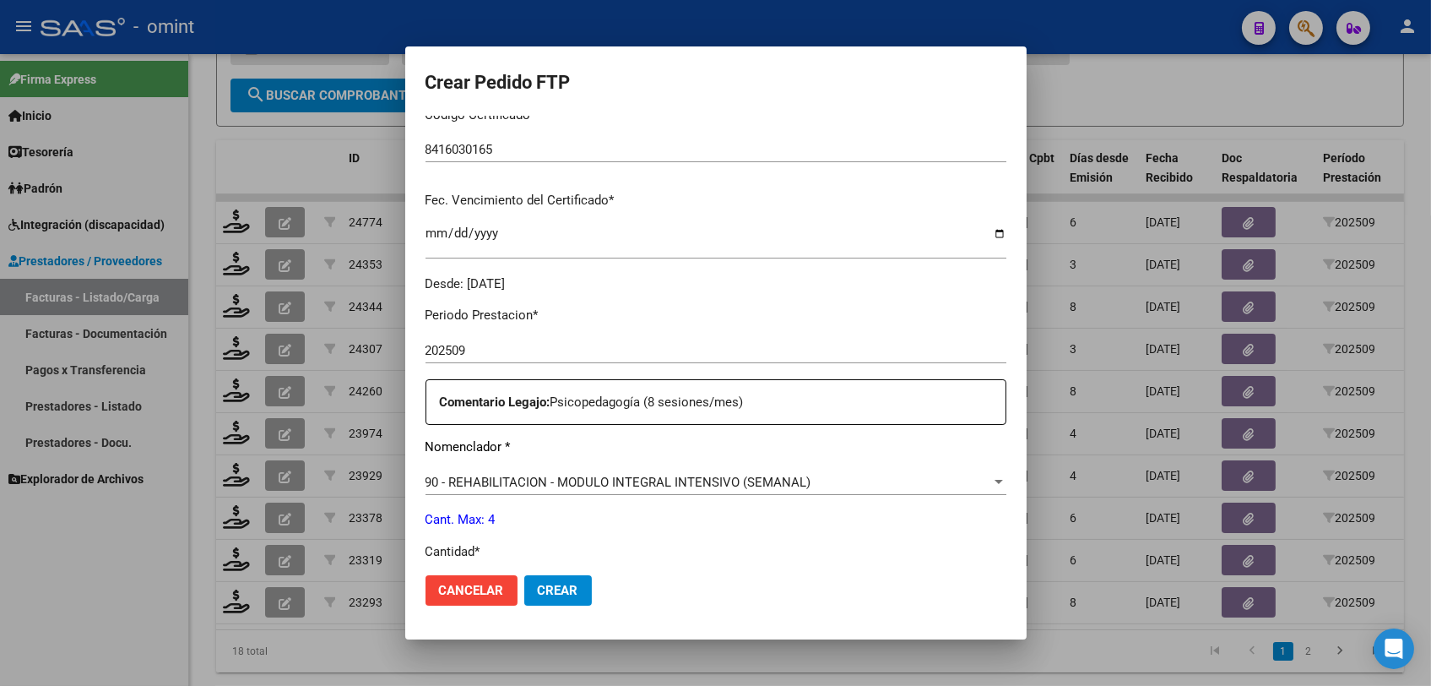
scroll to position [562, 0]
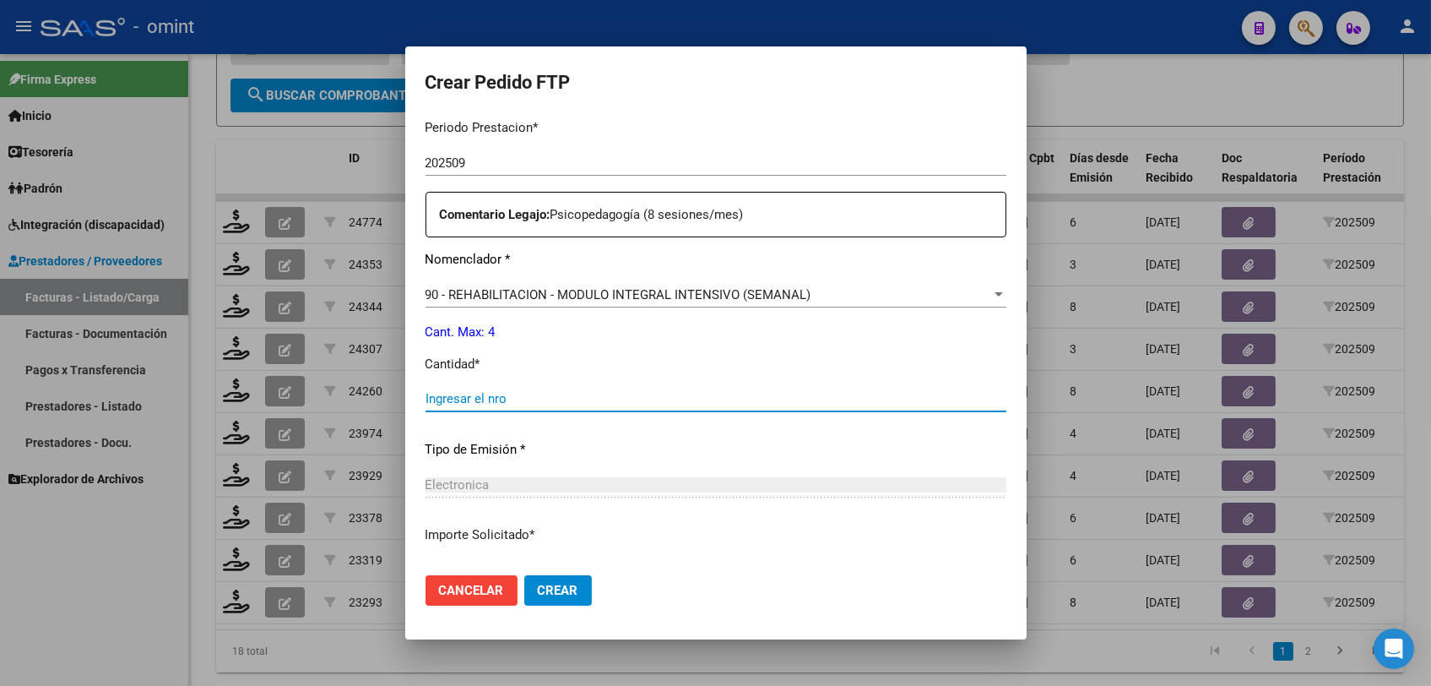
click at [501, 399] on input "Ingresar el nro" at bounding box center [716, 398] width 581 height 15
type input "4"
click at [538, 593] on span "Crear" at bounding box center [558, 590] width 41 height 15
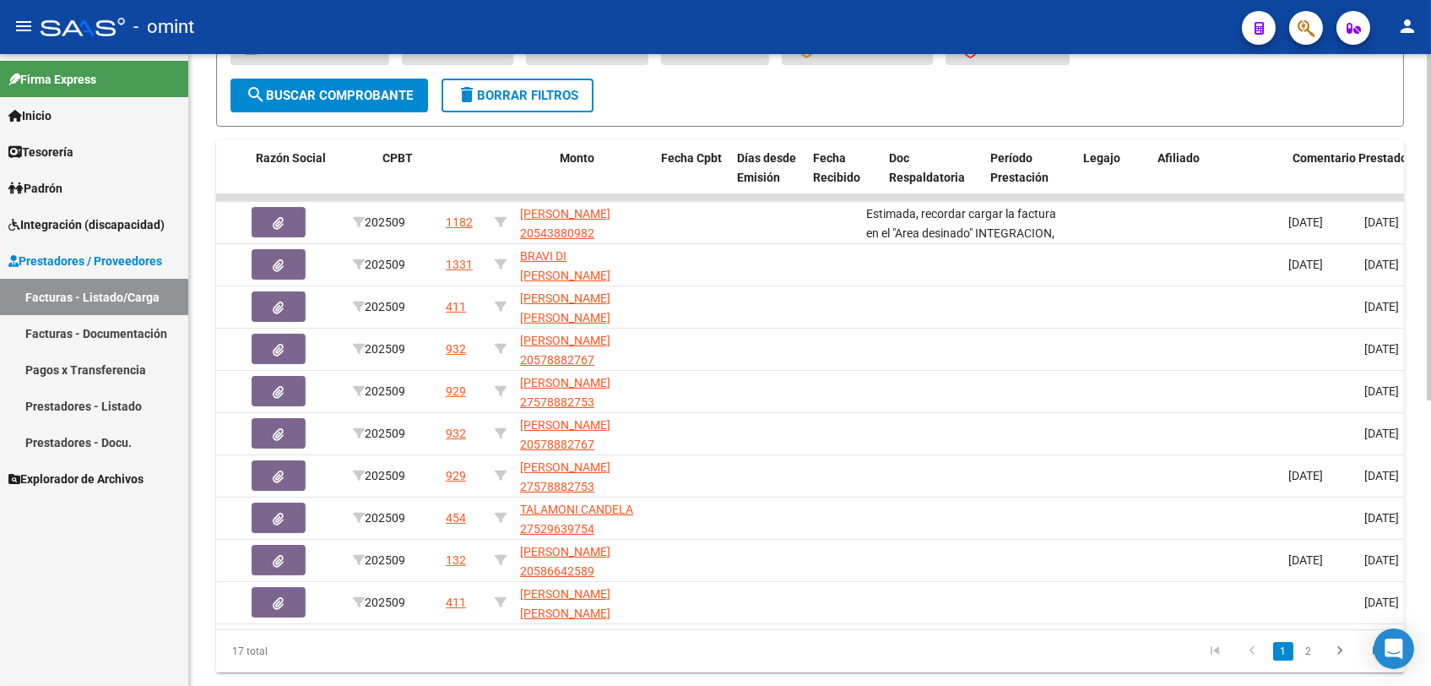
scroll to position [0, 0]
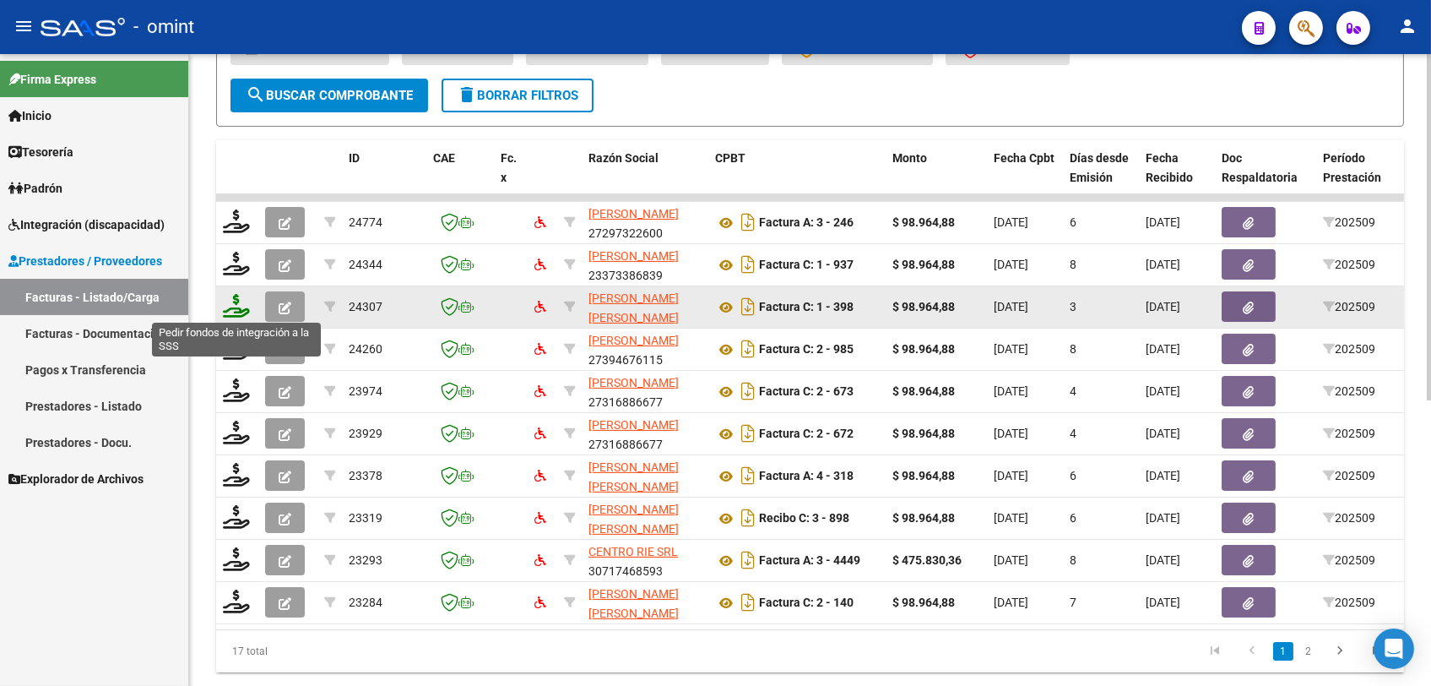
click at [229, 304] on icon at bounding box center [236, 306] width 27 height 24
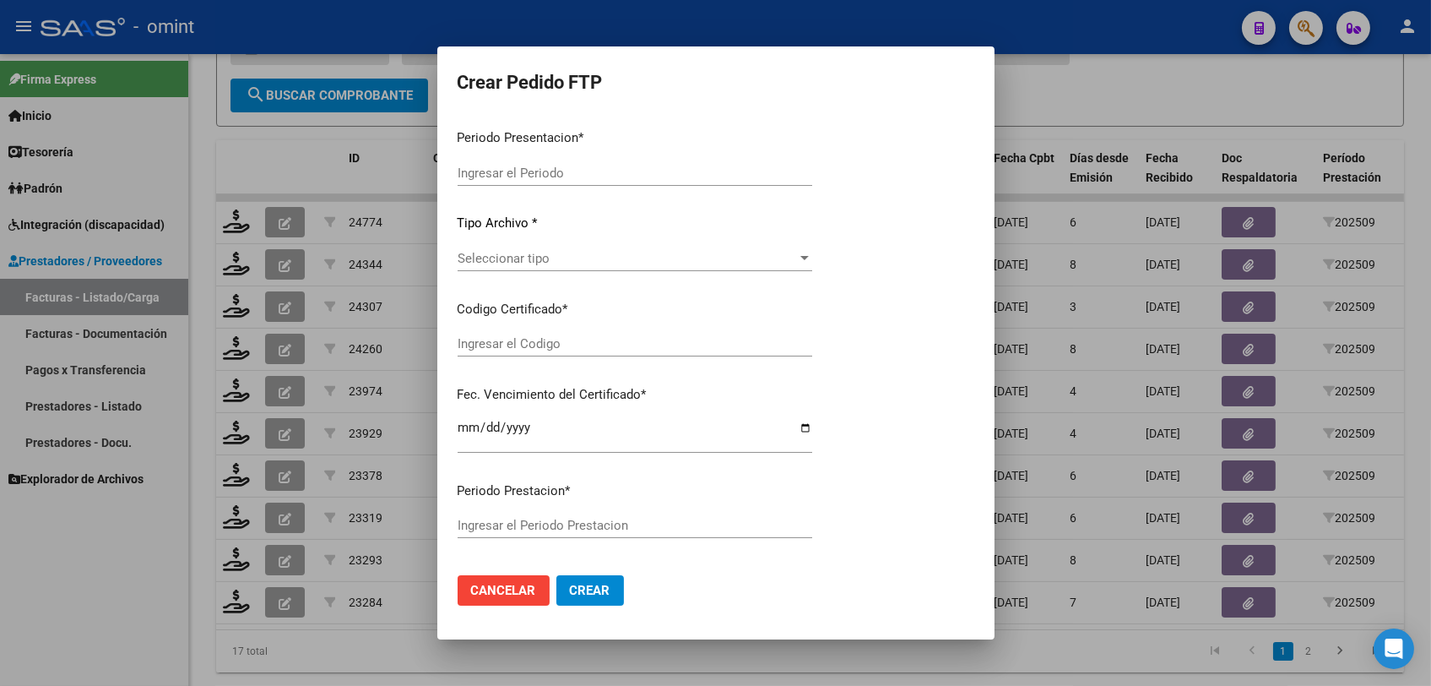
type input "202509"
type input "$ 98.964,88"
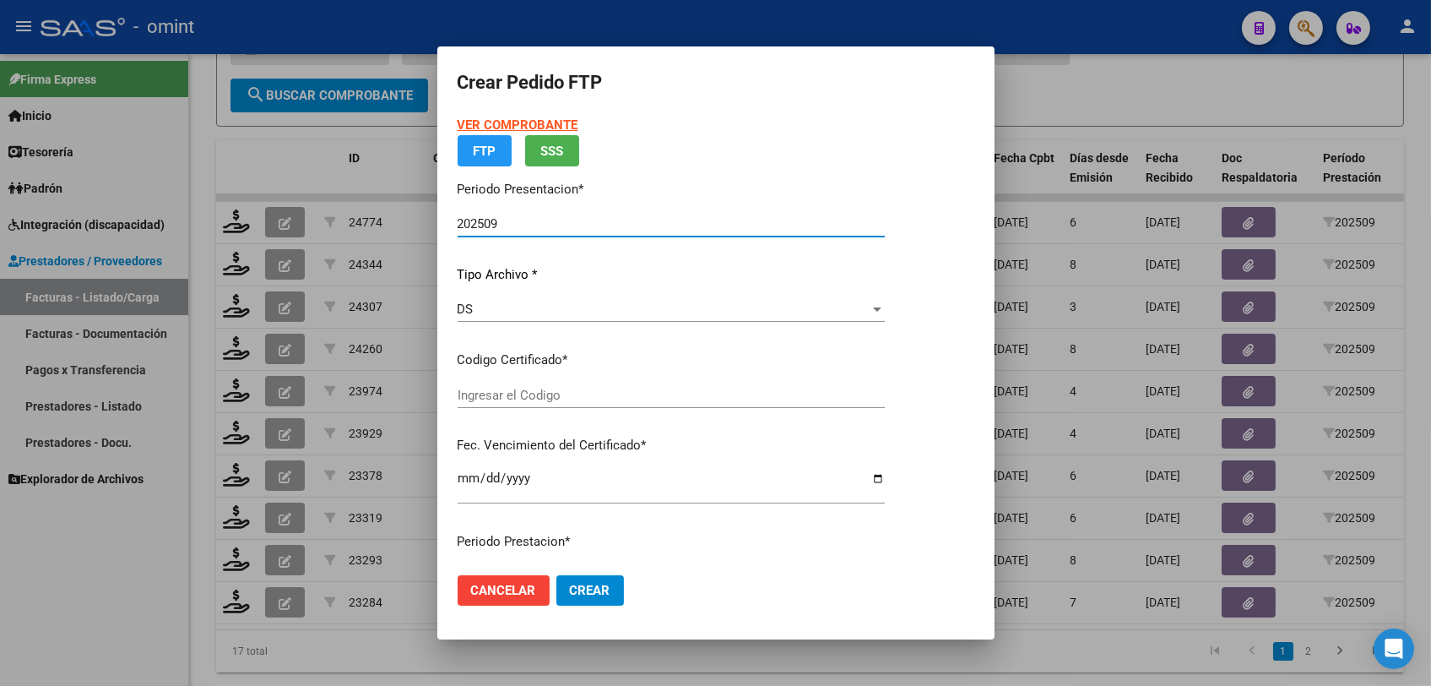
type input "6336702877"
type input "2027-07-01"
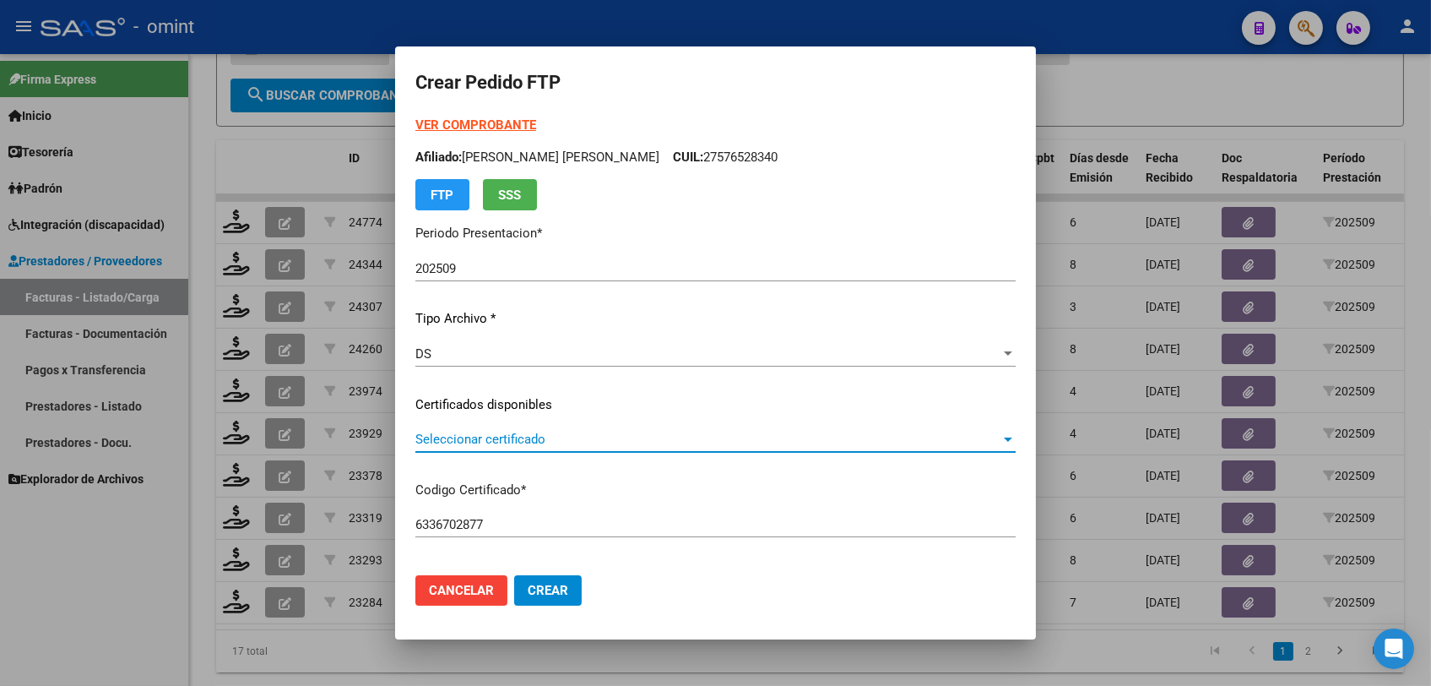
click at [562, 438] on span "Seleccionar certificado" at bounding box center [707, 439] width 585 height 15
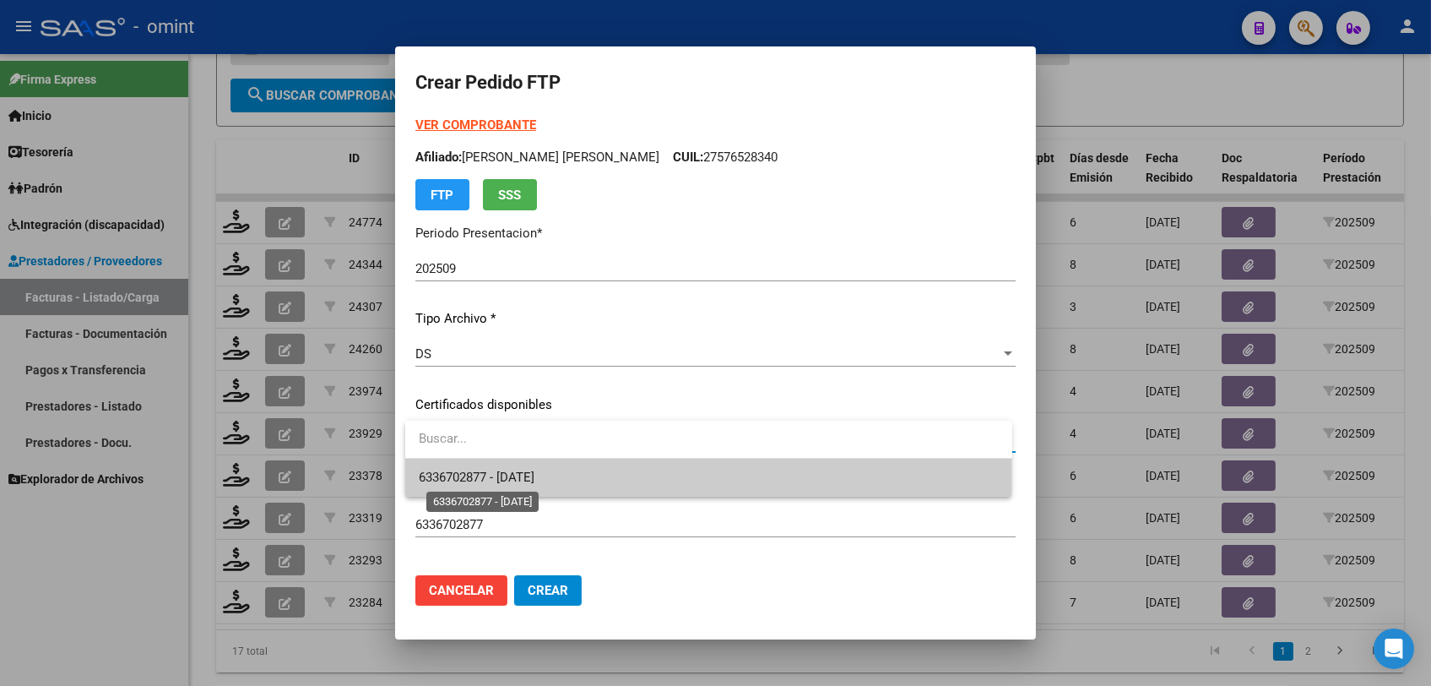
click at [535, 484] on span "6336702877 - 2027-07-01" at bounding box center [477, 477] width 116 height 15
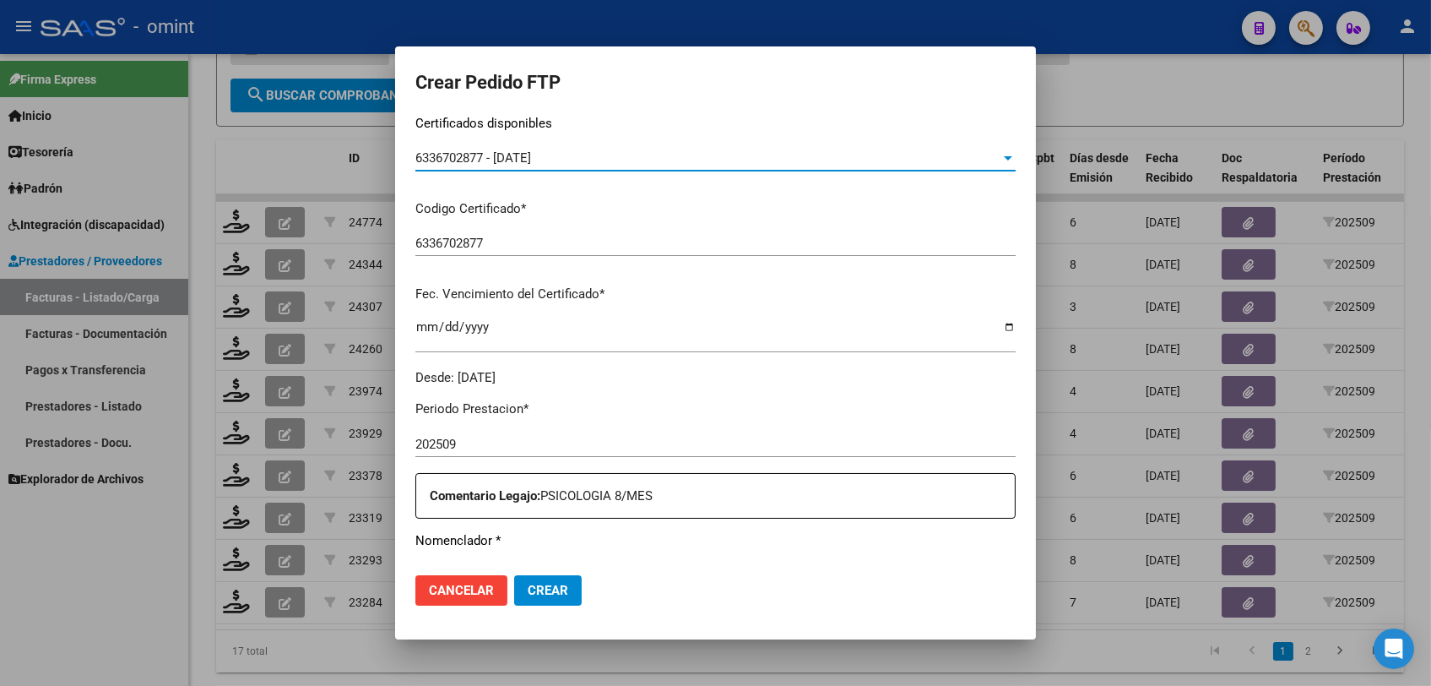
scroll to position [469, 0]
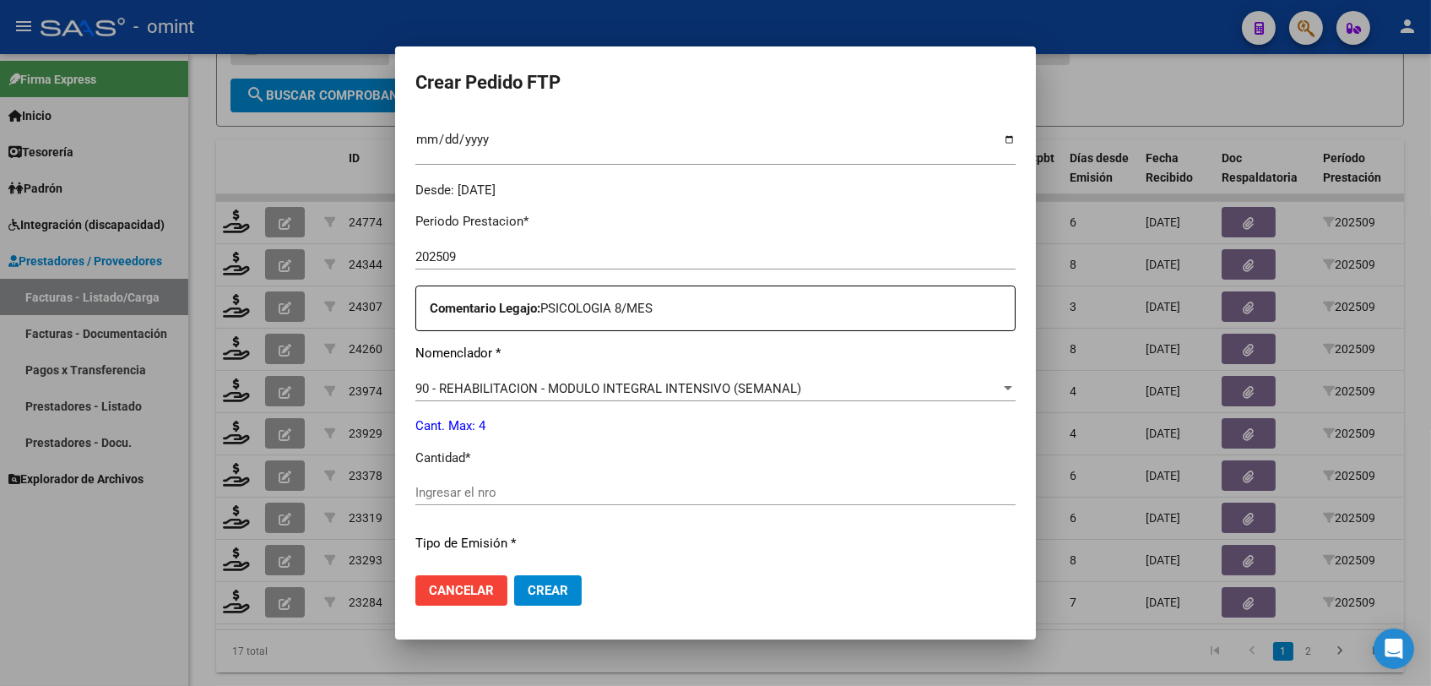
click at [622, 478] on div "Periodo Prestacion * 202509 Ingresar el Periodo Prestacion Comentario Legajo: P…" at bounding box center [715, 488] width 600 height 578
click at [621, 488] on input "Ingresar el nro" at bounding box center [715, 492] width 600 height 15
type input "4"
click at [574, 581] on button "Crear" at bounding box center [548, 590] width 68 height 30
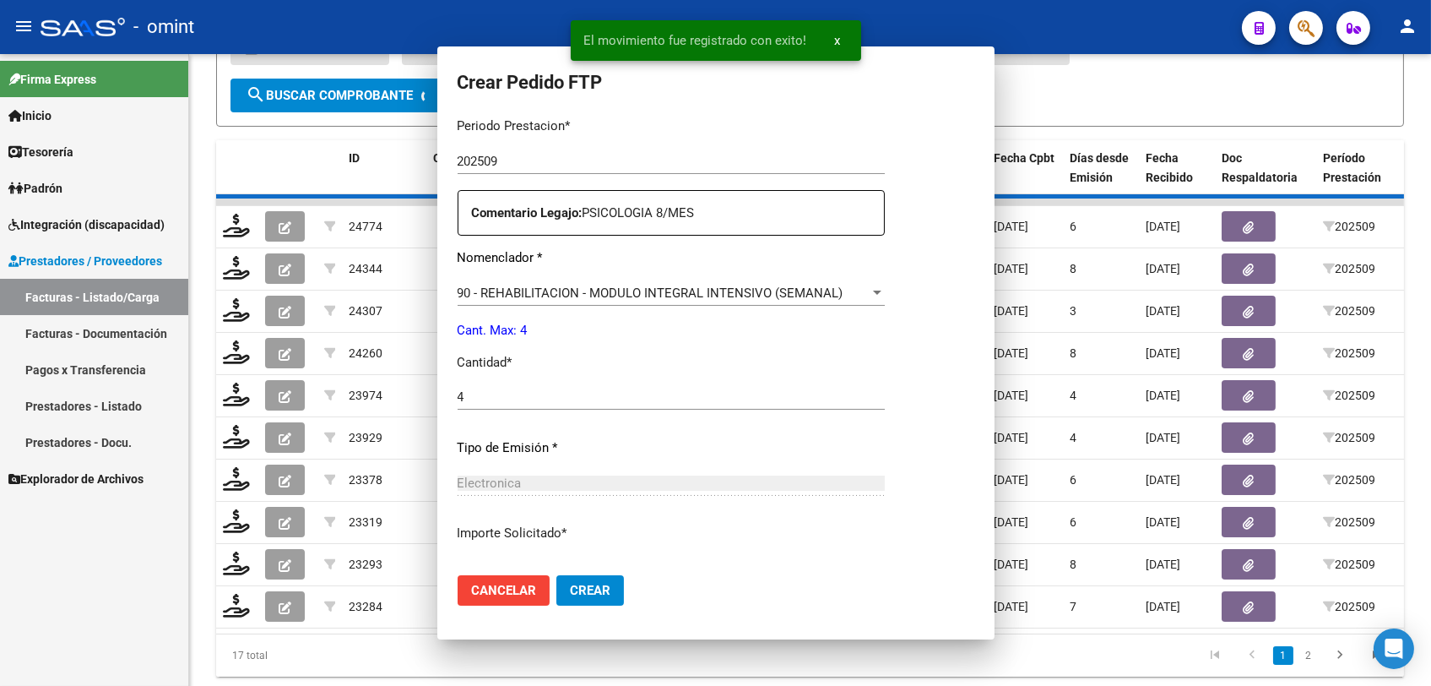
scroll to position [0, 0]
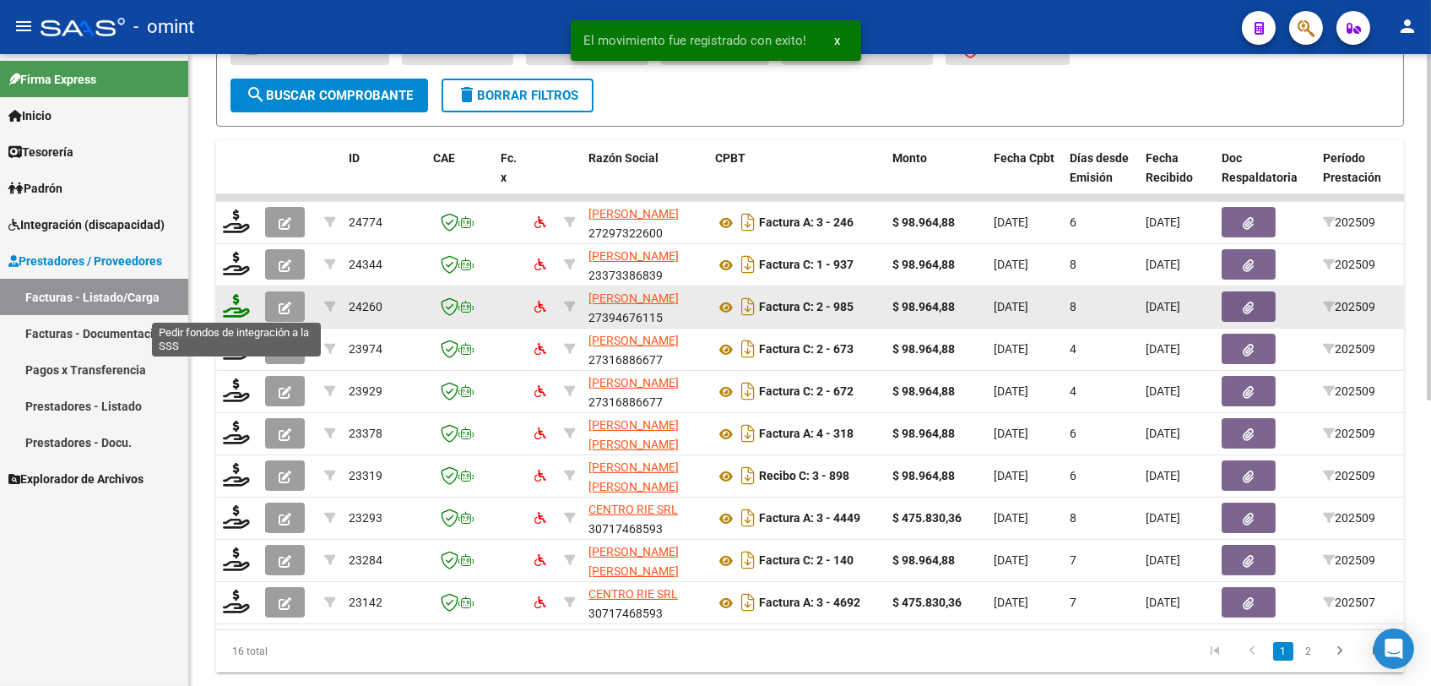
click at [235, 307] on icon at bounding box center [236, 306] width 27 height 24
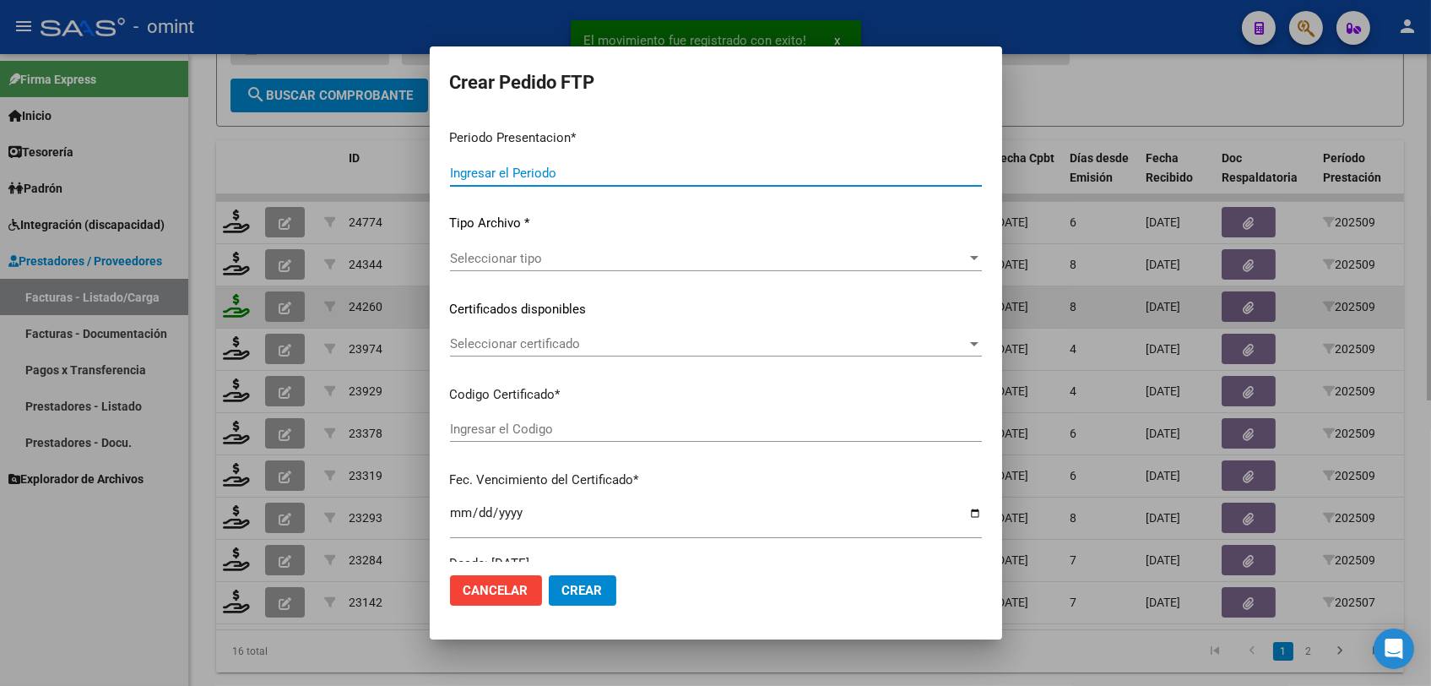
type input "202509"
type input "$ 98.964,88"
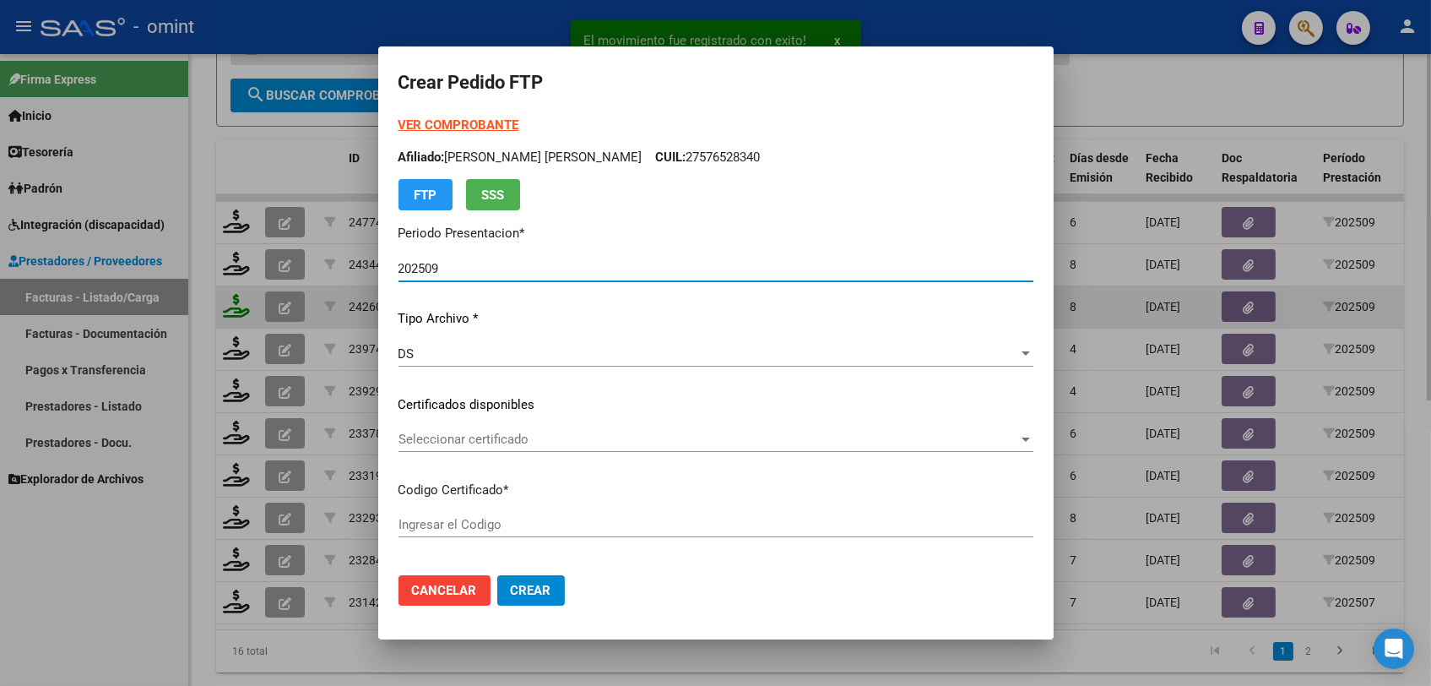
type input "8416030165"
type input "2028-08-31"
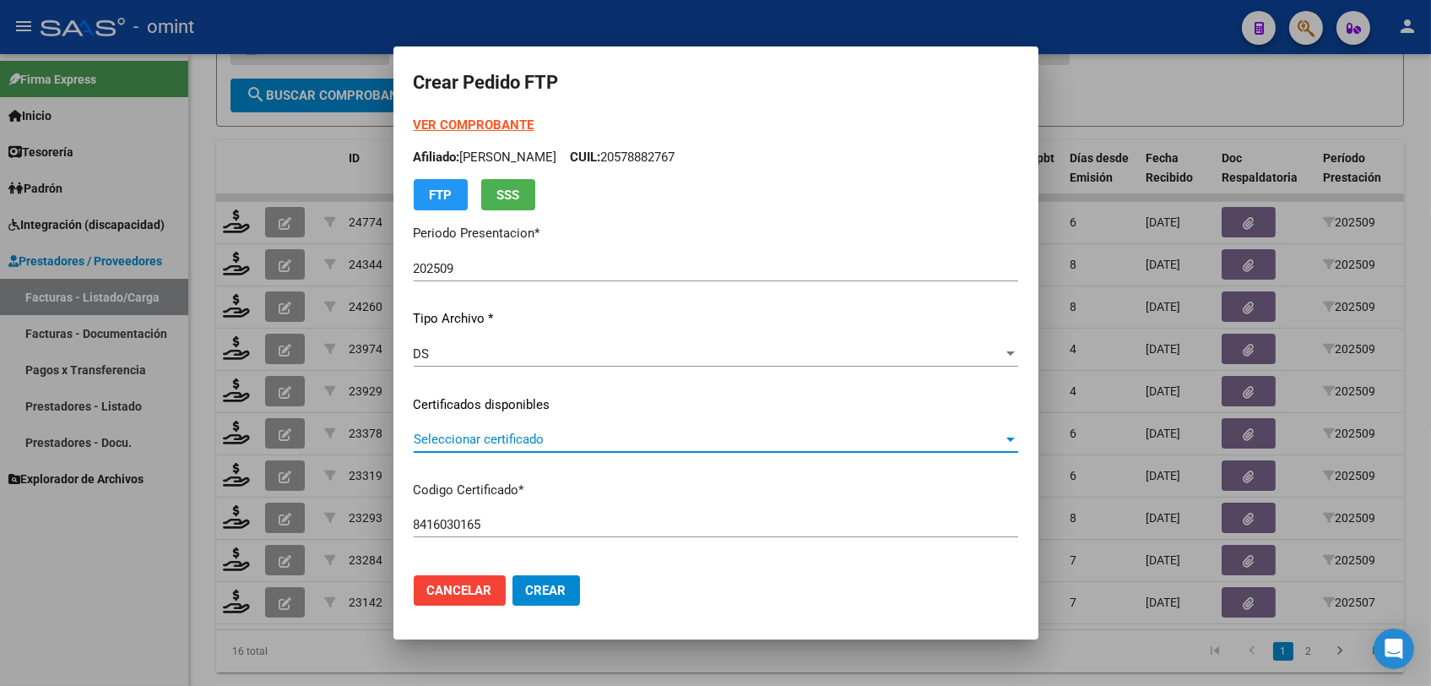
click at [517, 442] on span "Seleccionar certificado" at bounding box center [708, 439] width 589 height 15
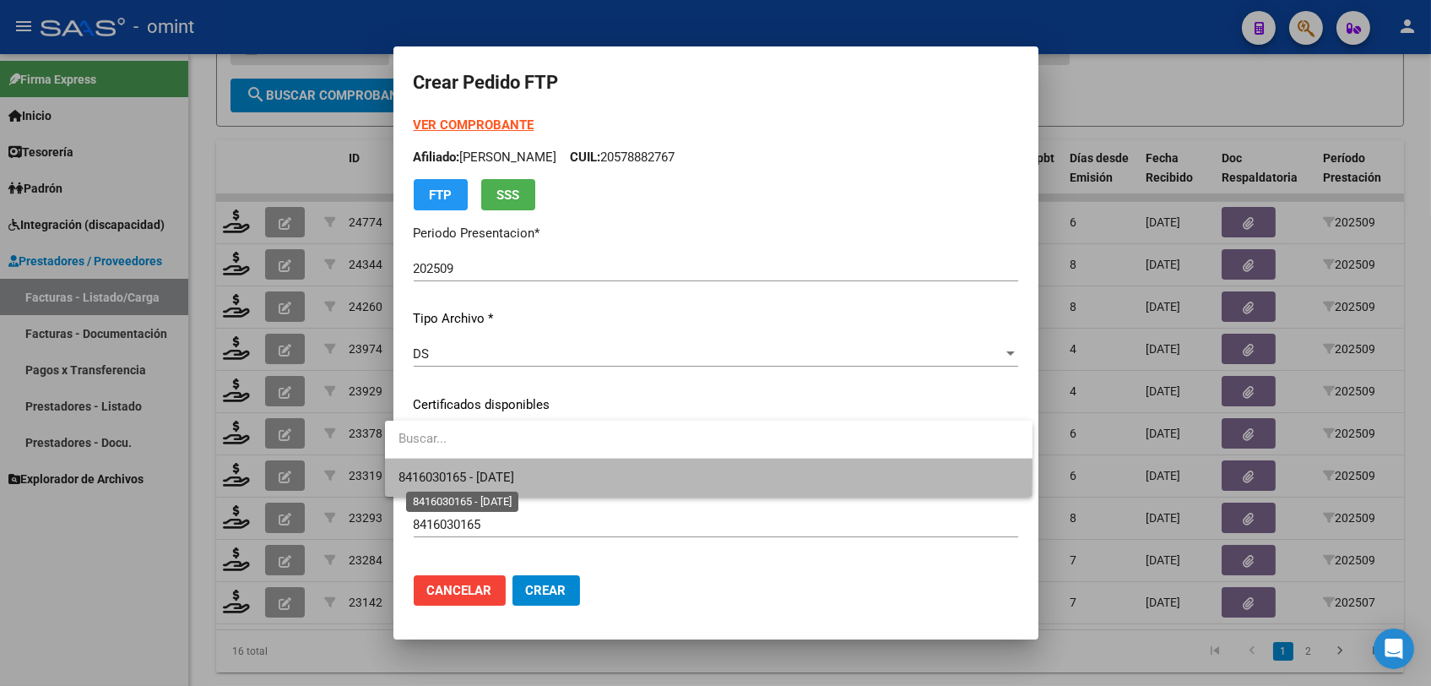
click at [514, 471] on span "8416030165 - 2028-08-31" at bounding box center [457, 477] width 116 height 15
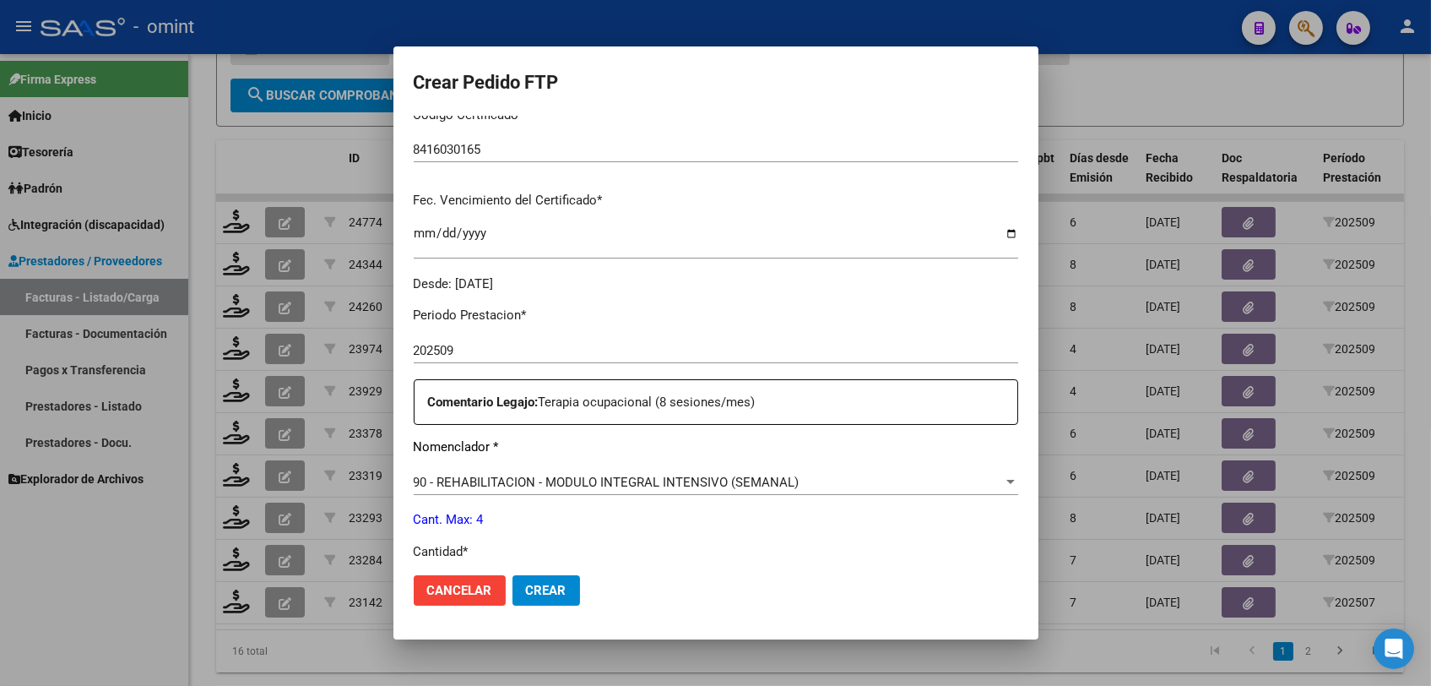
scroll to position [469, 0]
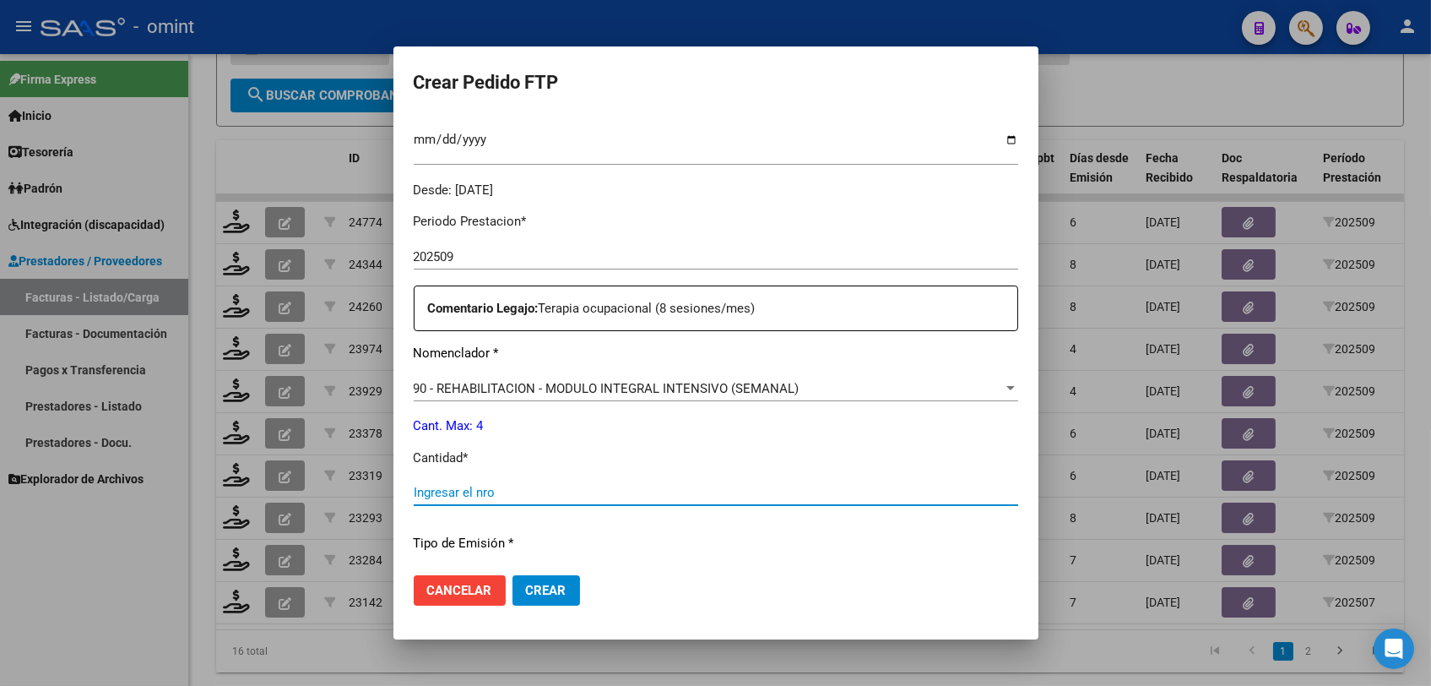
click at [511, 485] on input "Ingresar el nro" at bounding box center [716, 492] width 605 height 15
type input "4"
click at [532, 586] on span "Crear" at bounding box center [546, 590] width 41 height 15
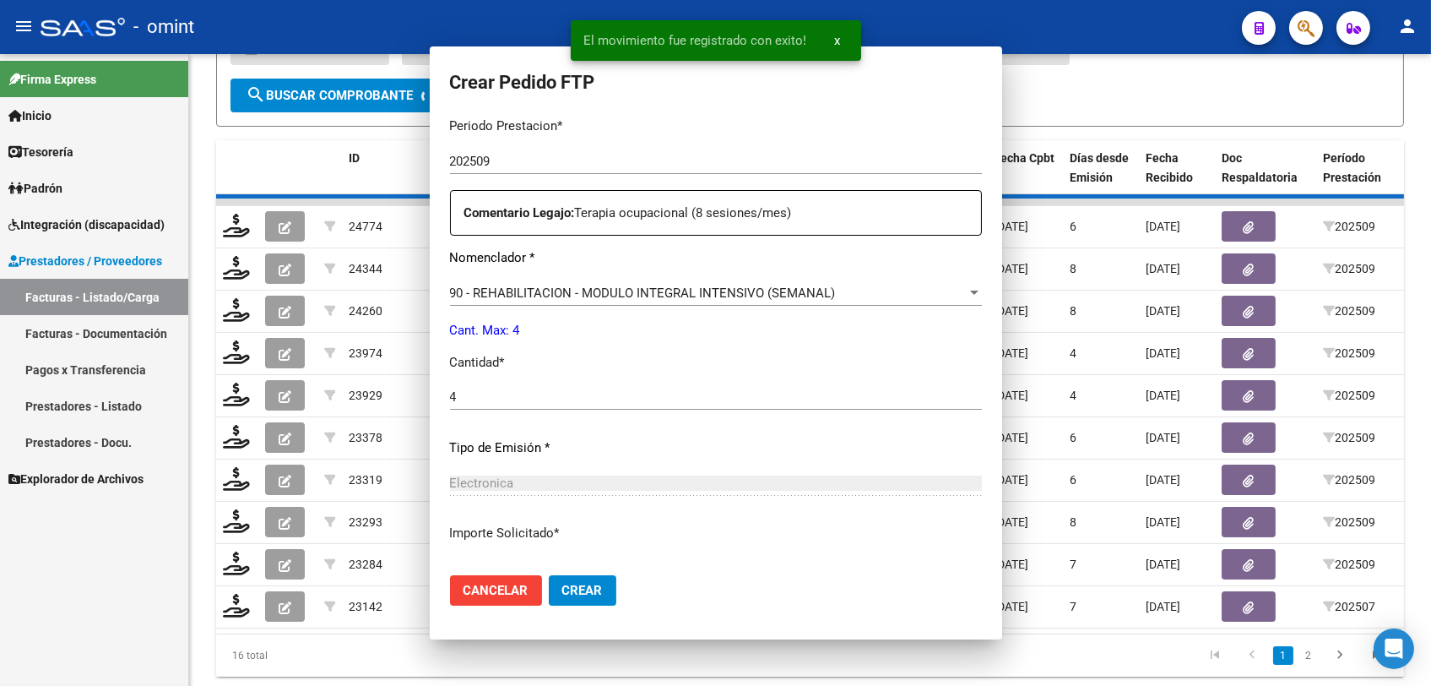
scroll to position [373, 0]
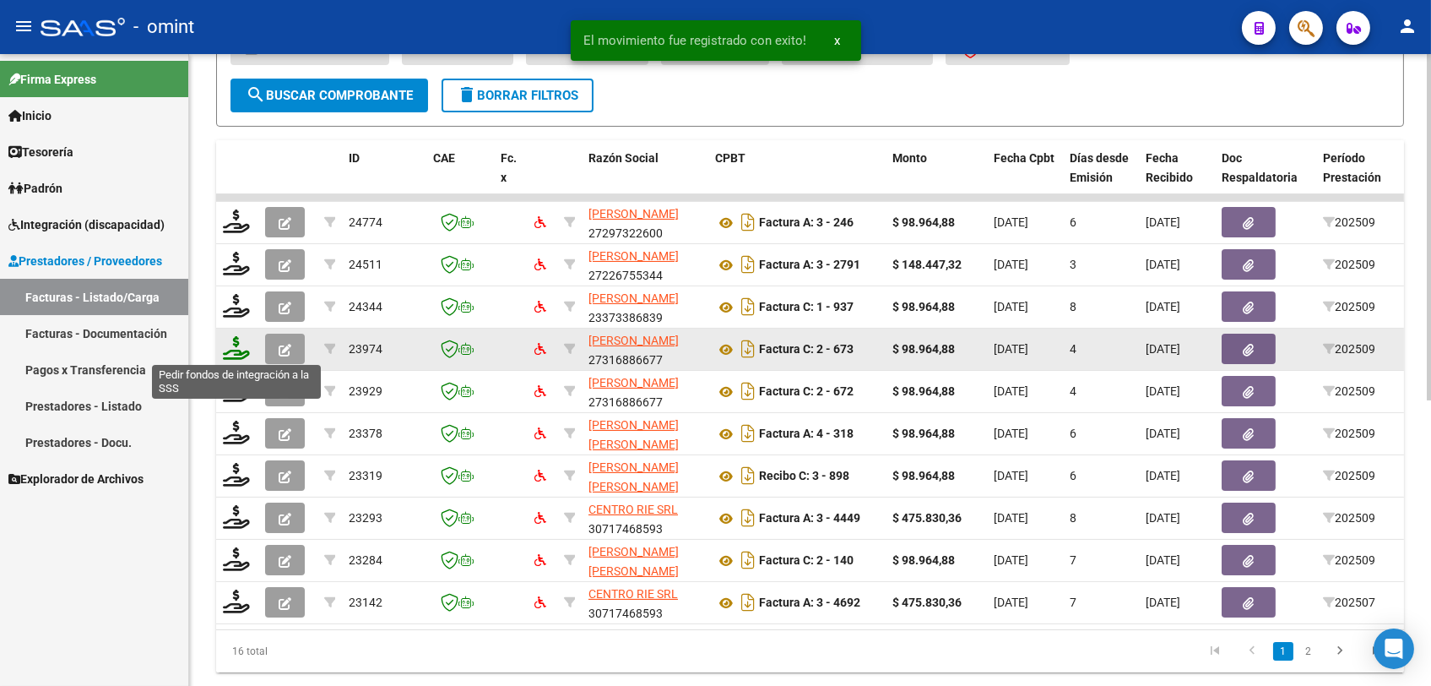
click at [240, 352] on icon at bounding box center [236, 348] width 27 height 24
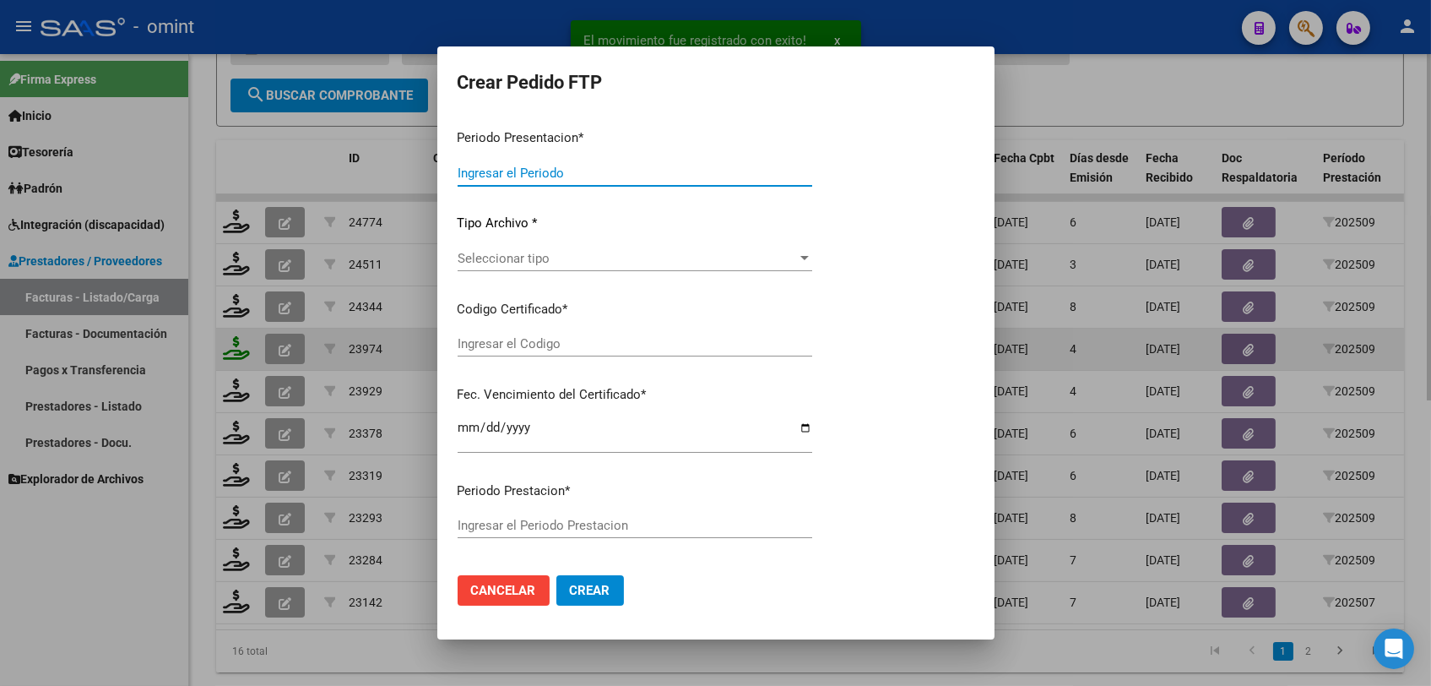
type input "202509"
type input "$ 98.964,88"
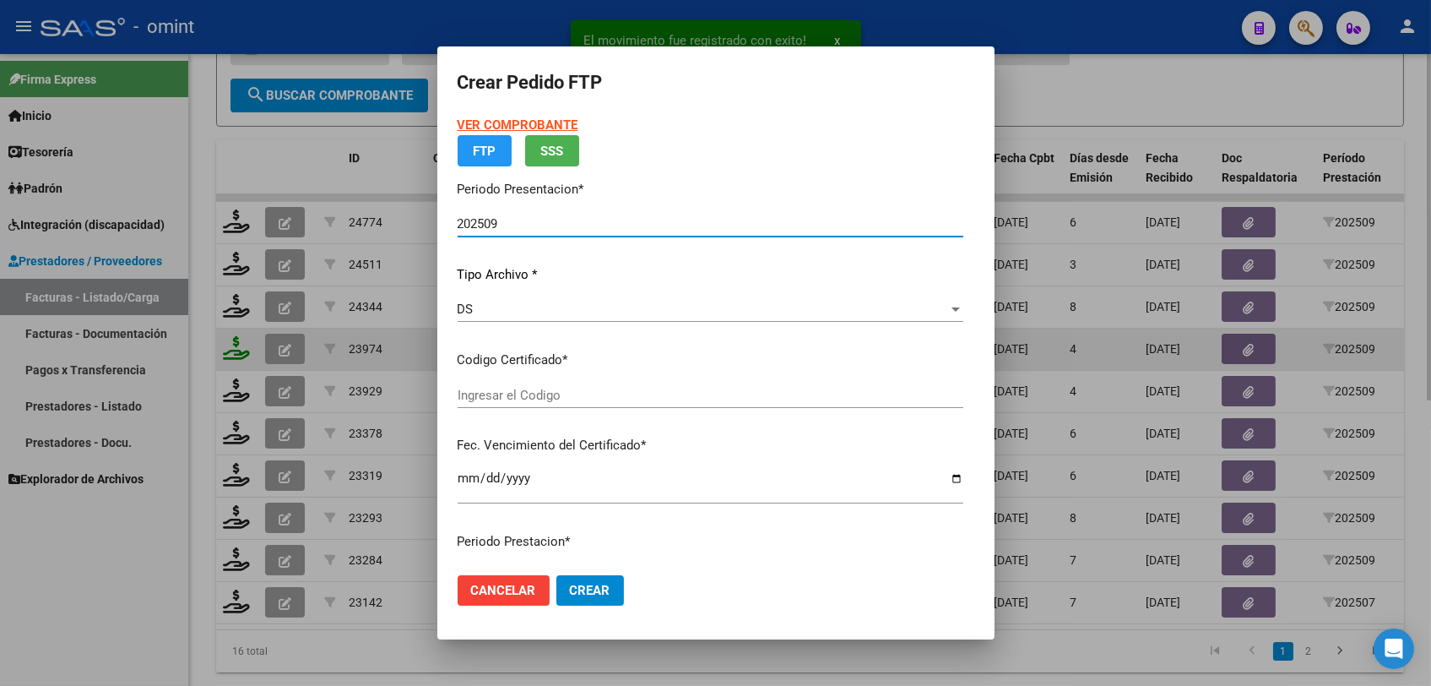
type input "2355588116"
type input "2028-08-31"
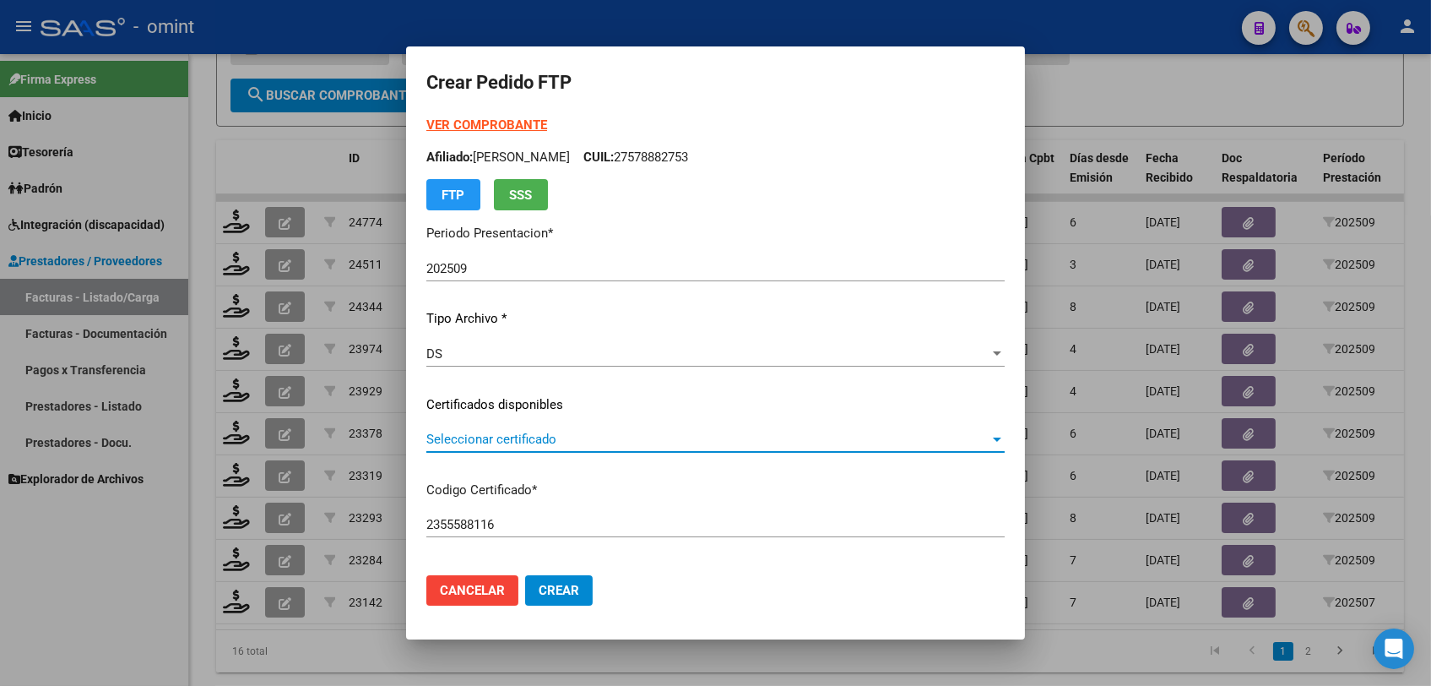
click at [483, 434] on span "Seleccionar certificado" at bounding box center [707, 439] width 563 height 15
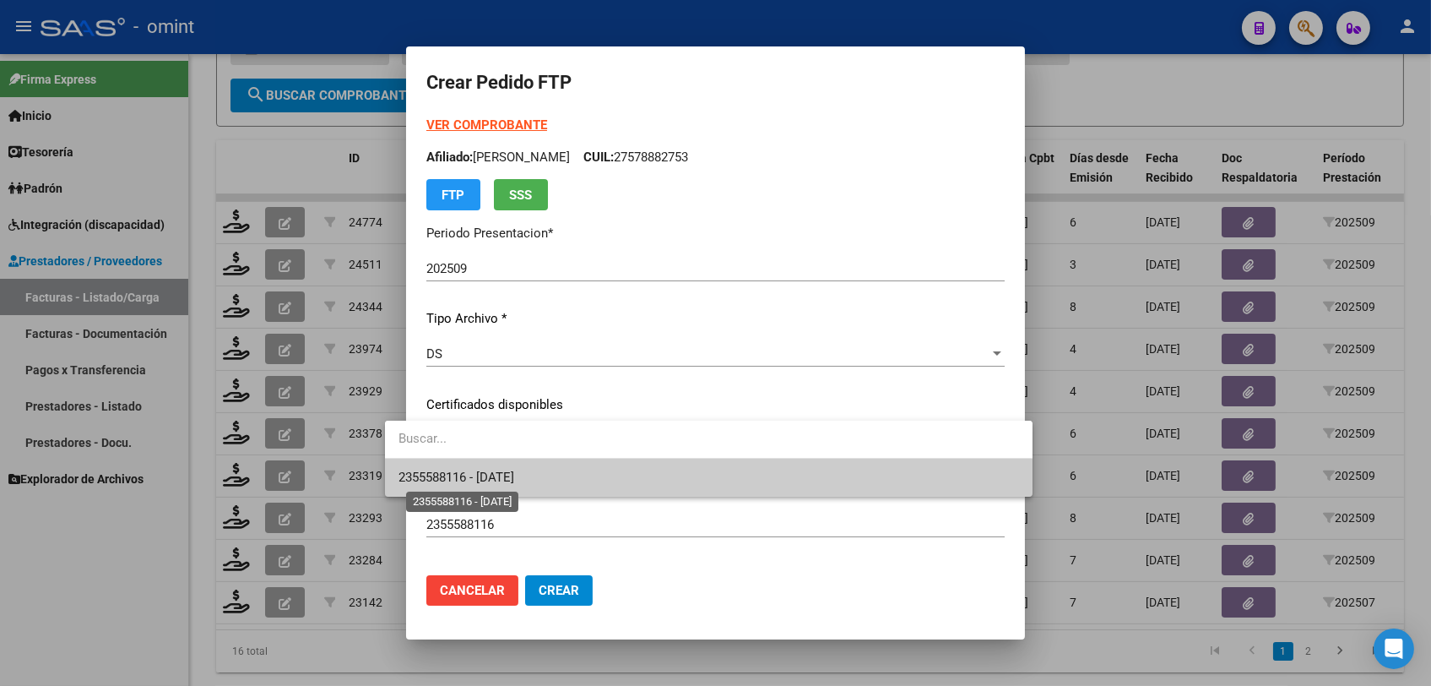
click at [499, 481] on span "2355588116 - 2028-08-31" at bounding box center [457, 477] width 116 height 15
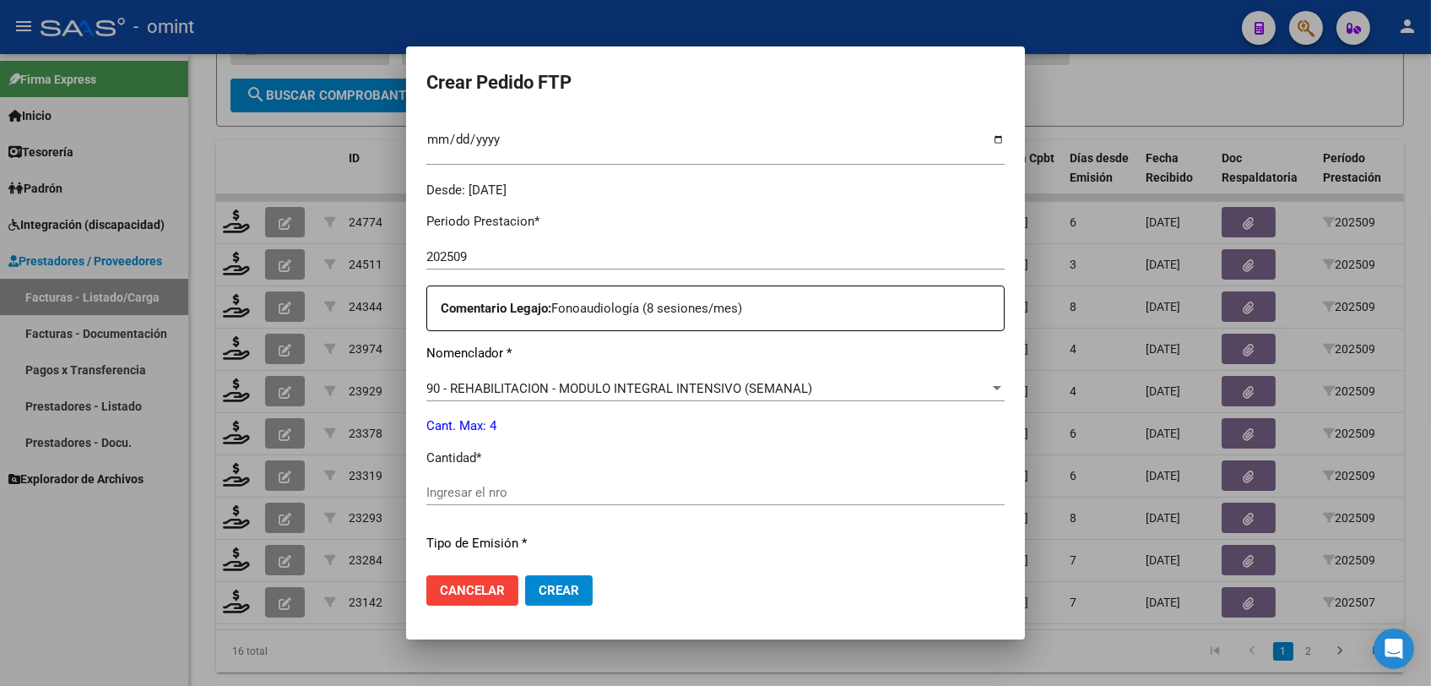
scroll to position [656, 0]
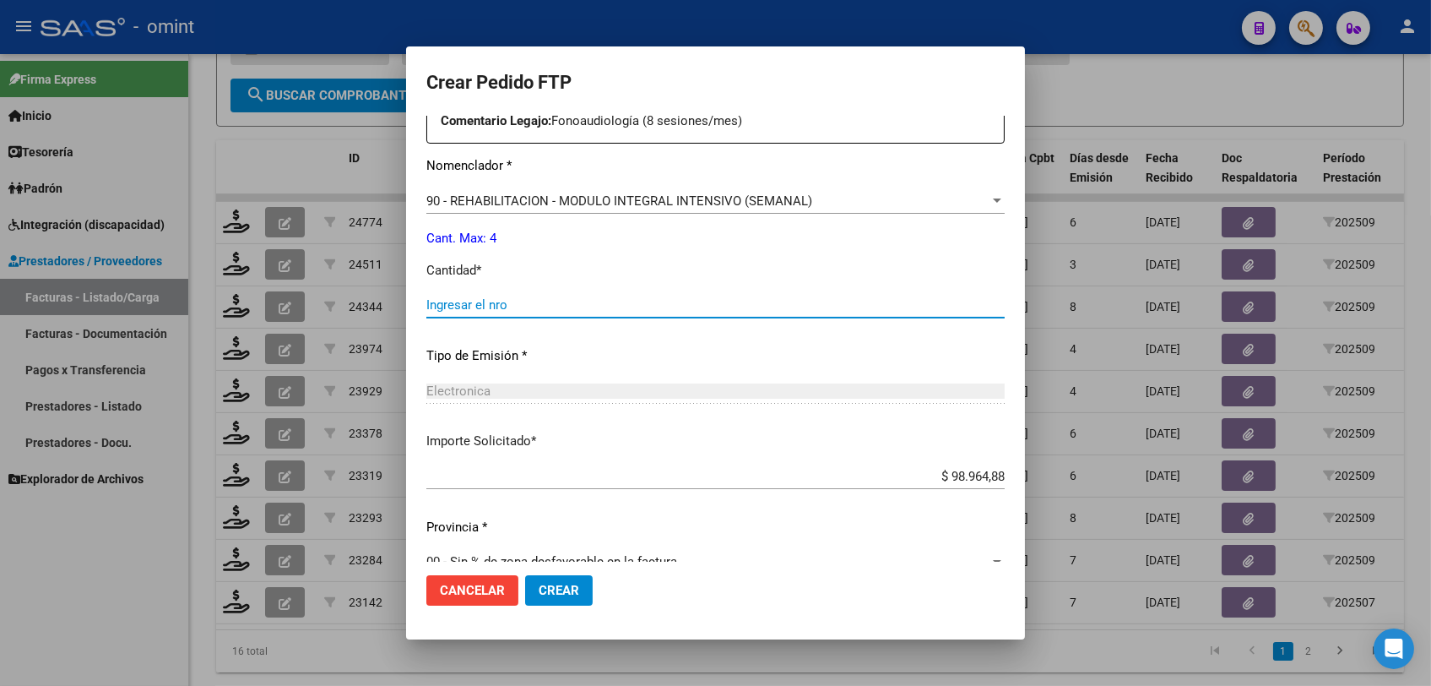
click at [453, 307] on input "Ingresar el nro" at bounding box center [715, 304] width 578 height 15
type input "4"
click at [548, 583] on span "Crear" at bounding box center [559, 590] width 41 height 15
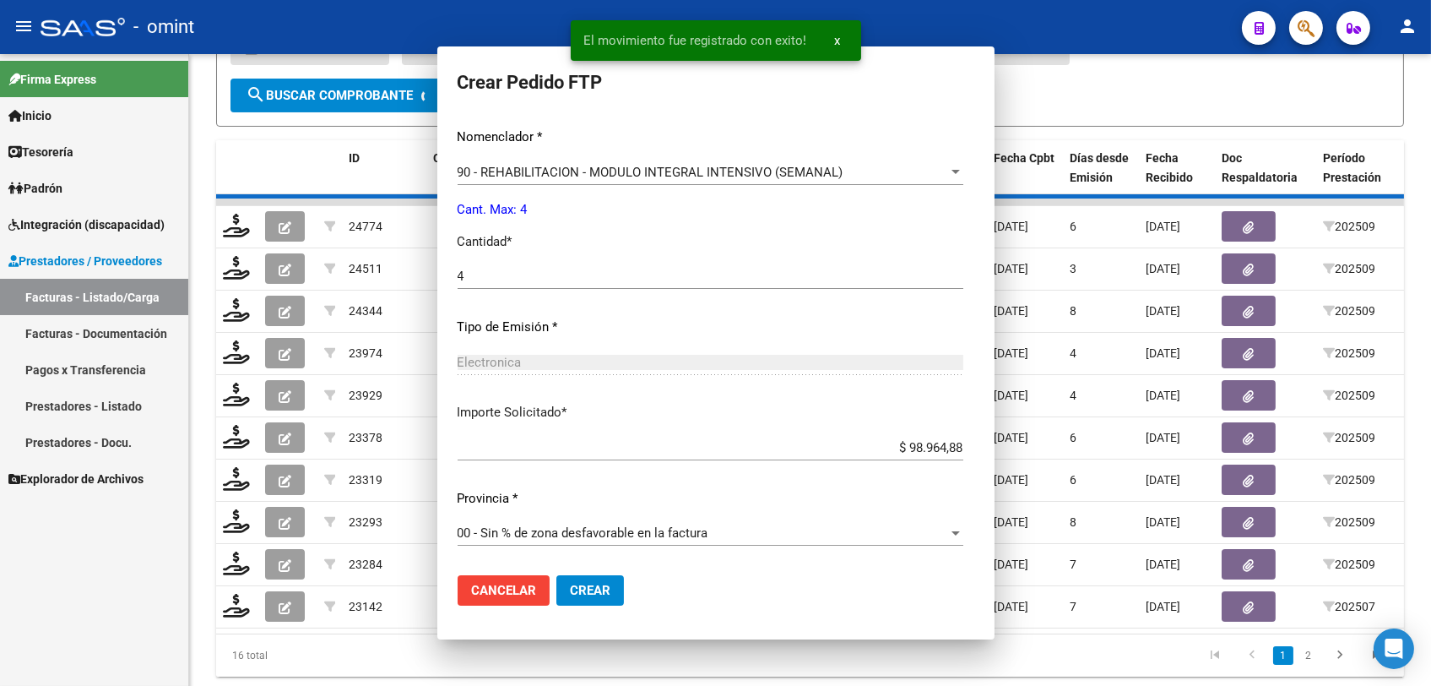
scroll to position [0, 0]
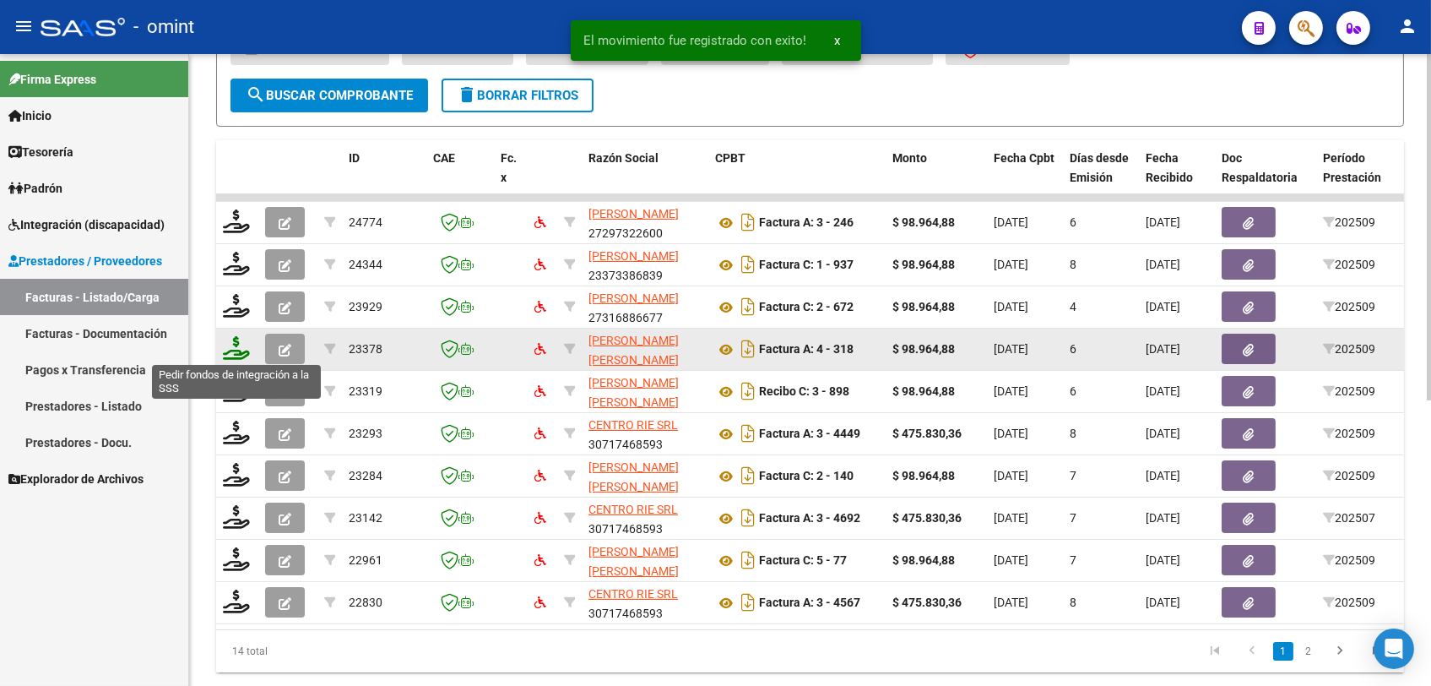
click at [234, 351] on icon at bounding box center [236, 348] width 27 height 24
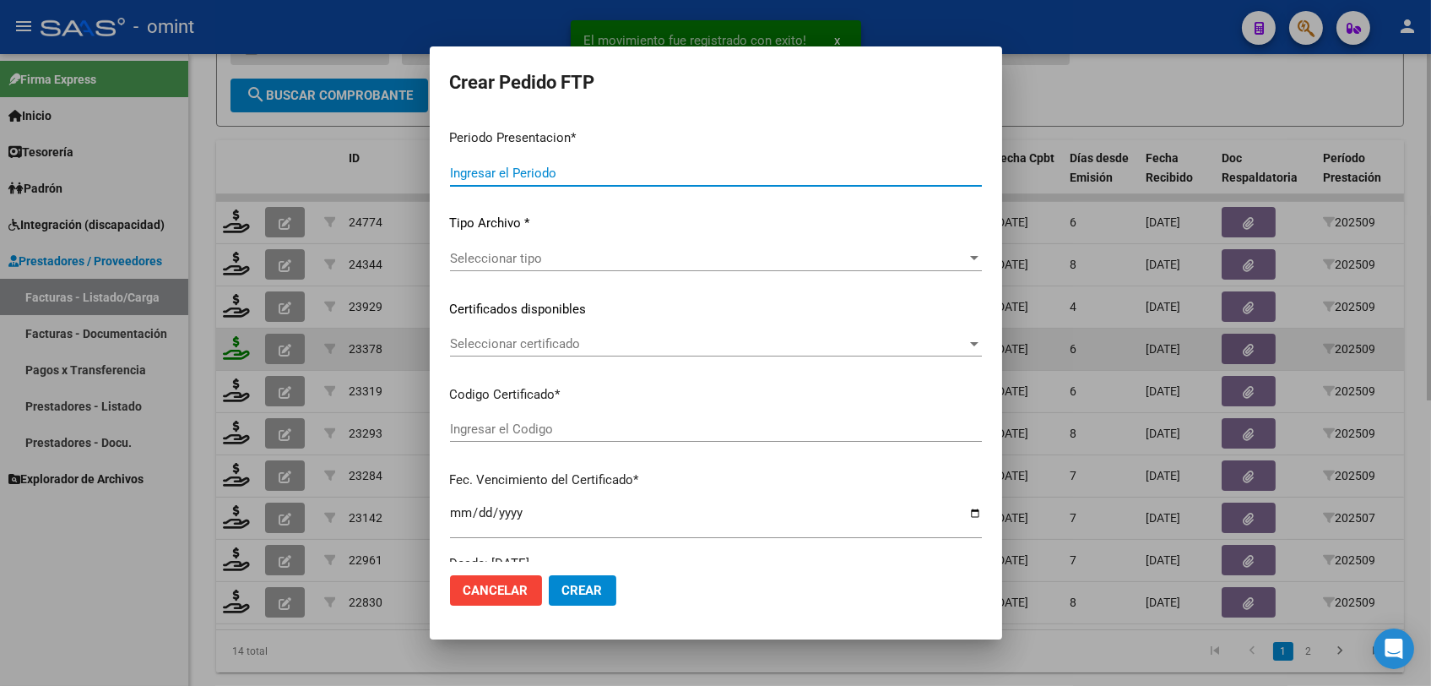
type input "202509"
type input "$ 98.964,88"
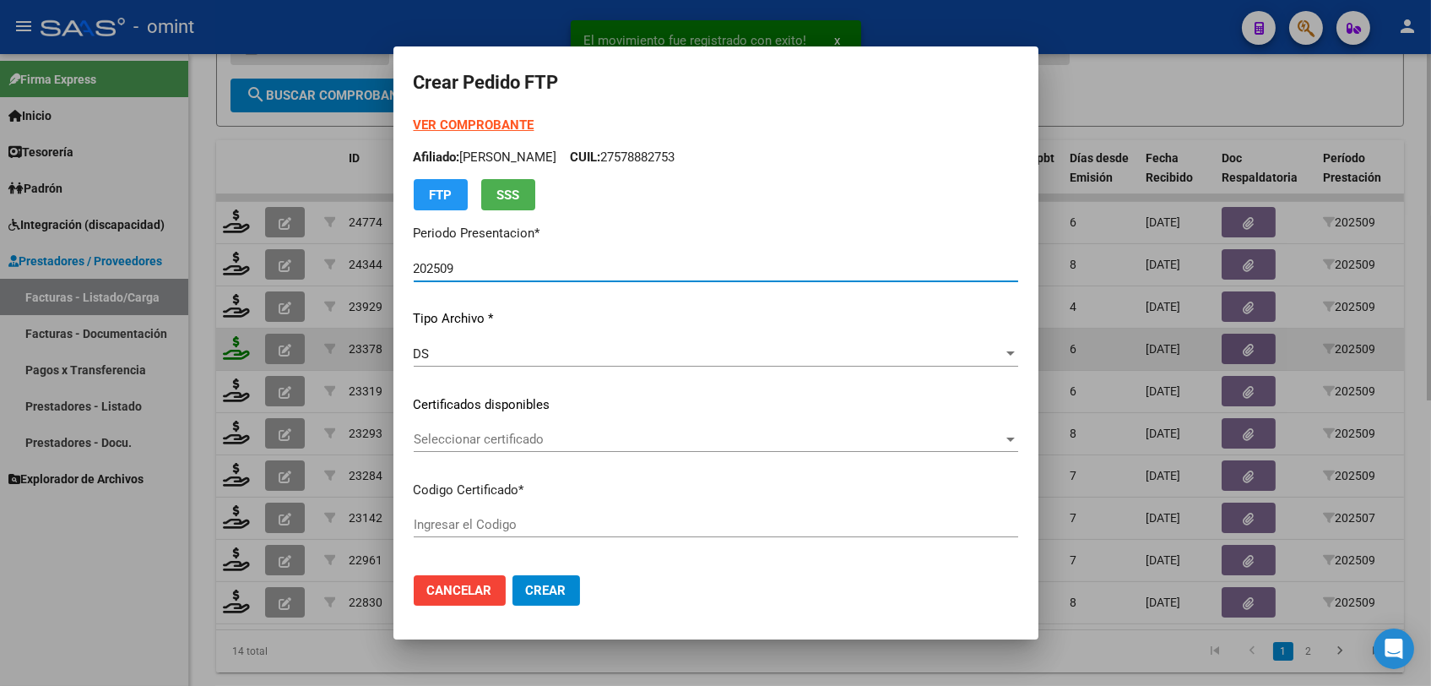
type input "2355588116"
type input "2028-08-31"
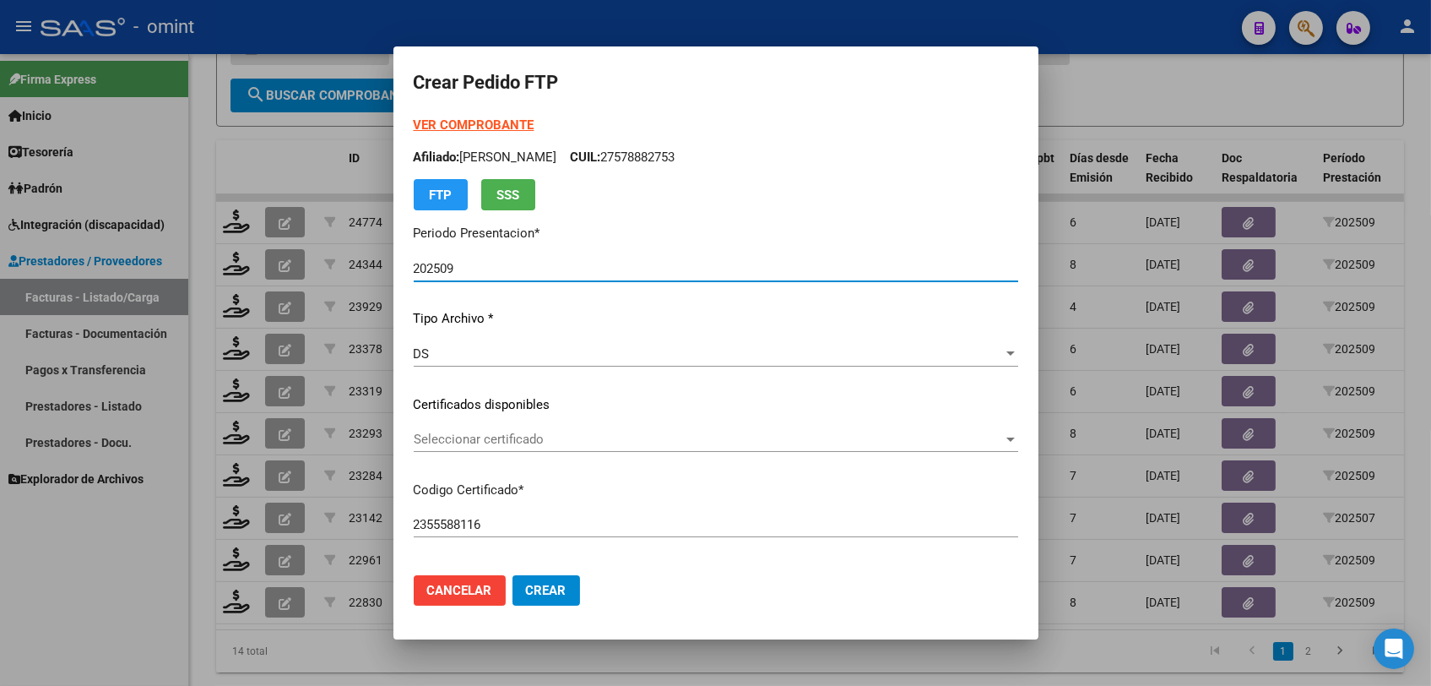
click at [516, 436] on span "Seleccionar certificado" at bounding box center [708, 439] width 589 height 15
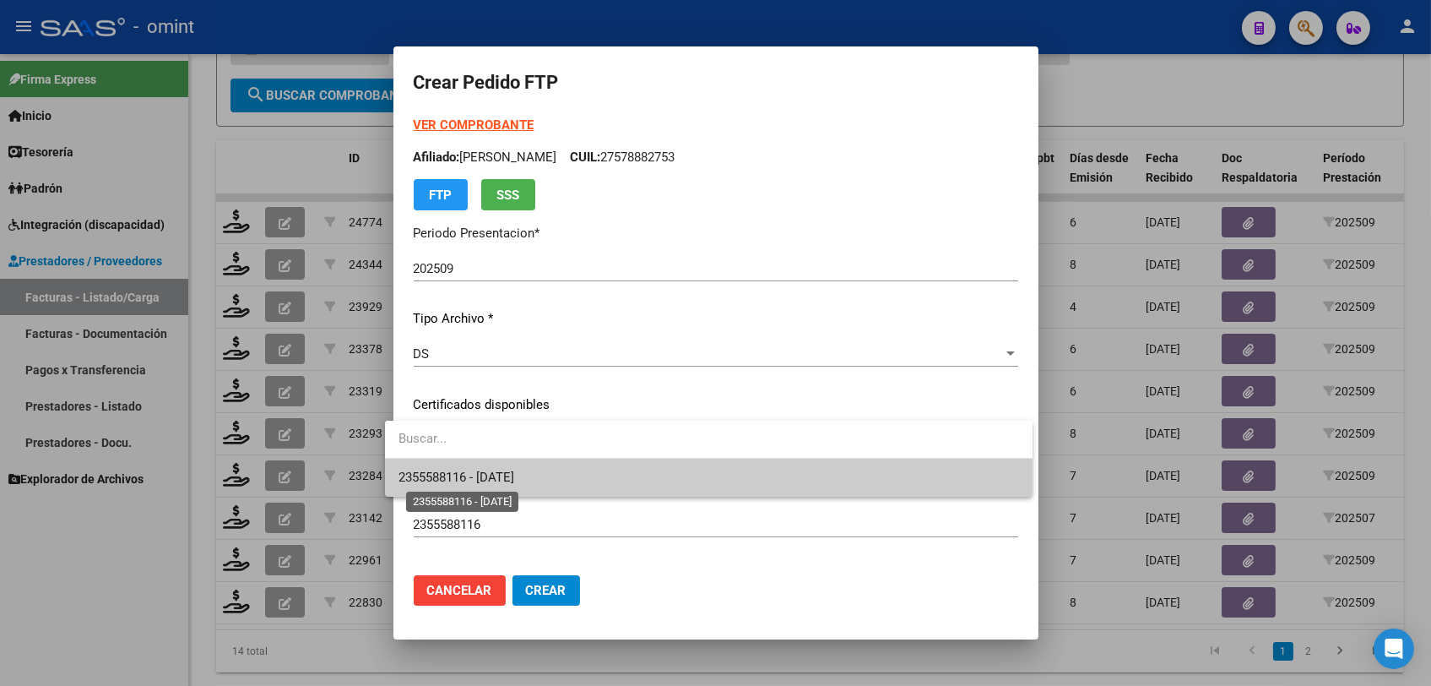
click at [507, 474] on span "2355588116 - 2028-08-31" at bounding box center [457, 477] width 116 height 15
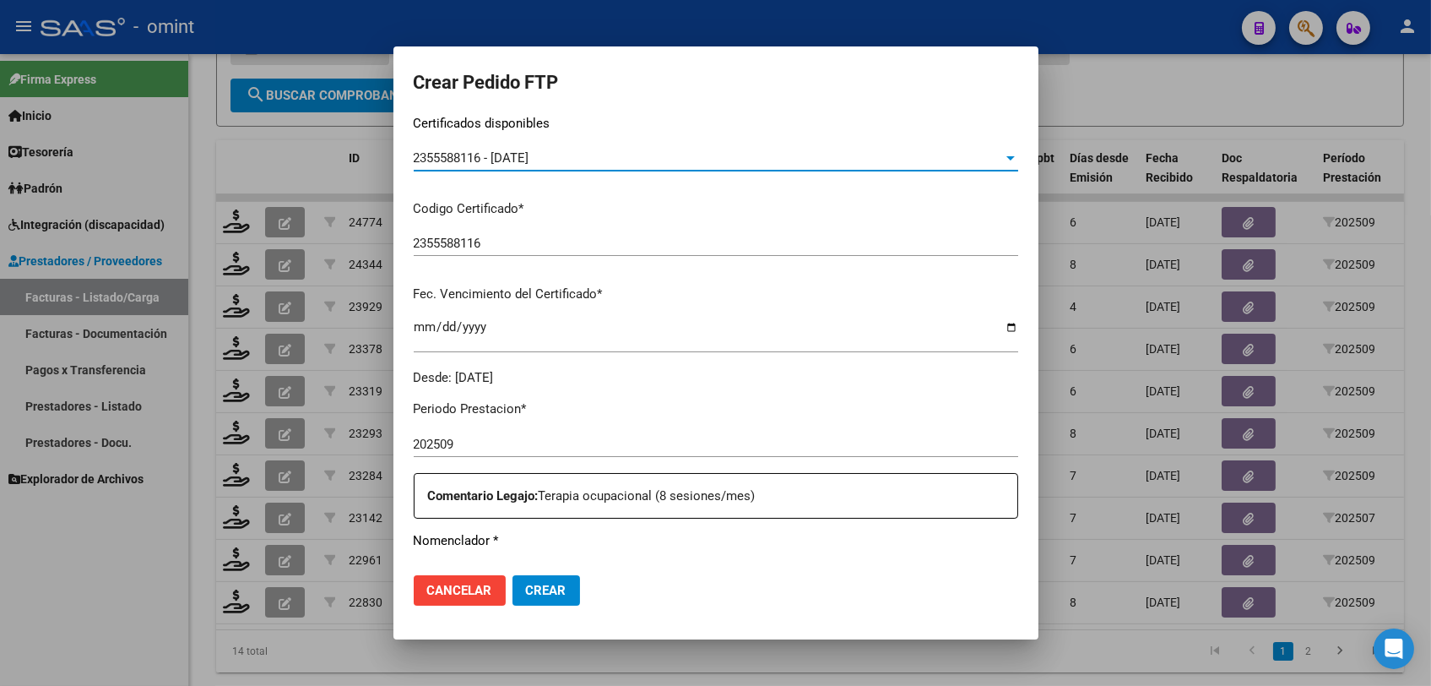
scroll to position [562, 0]
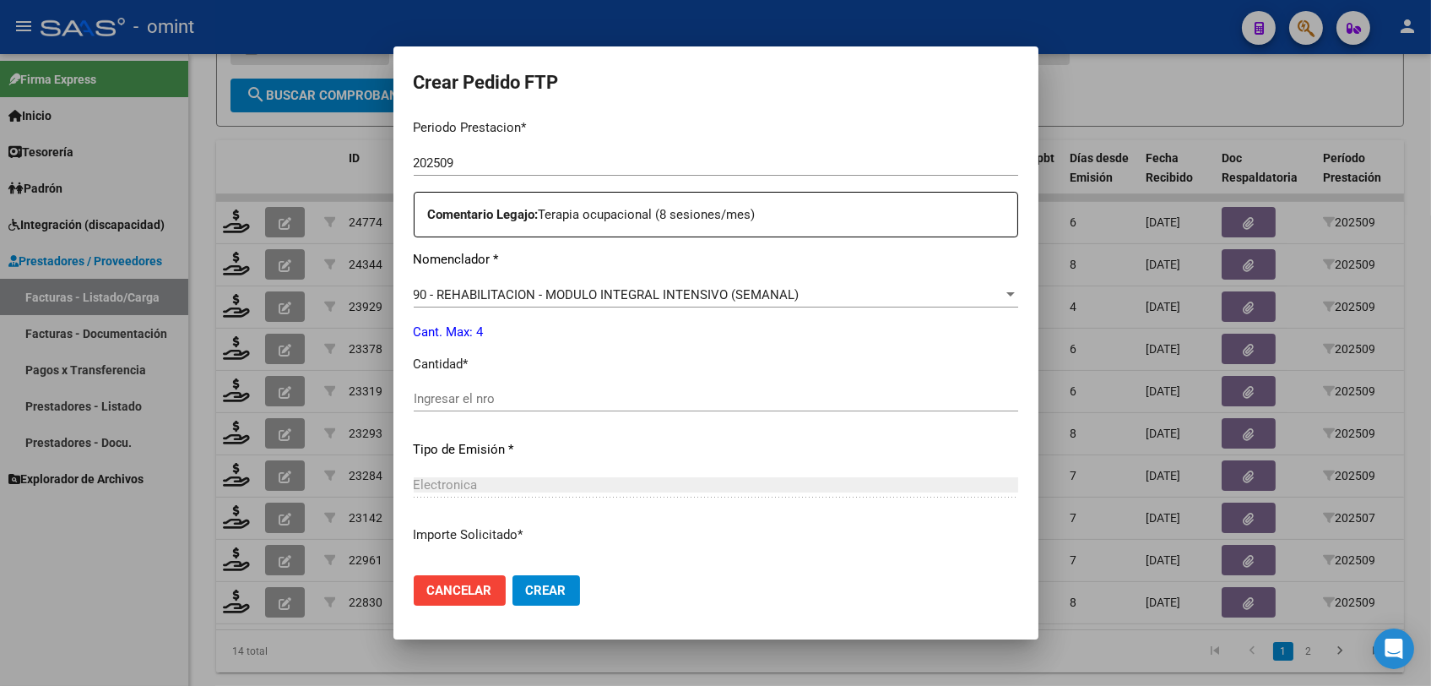
click at [508, 391] on input "Ingresar el nro" at bounding box center [716, 398] width 605 height 15
type input "4"
click at [531, 588] on span "Crear" at bounding box center [546, 590] width 41 height 15
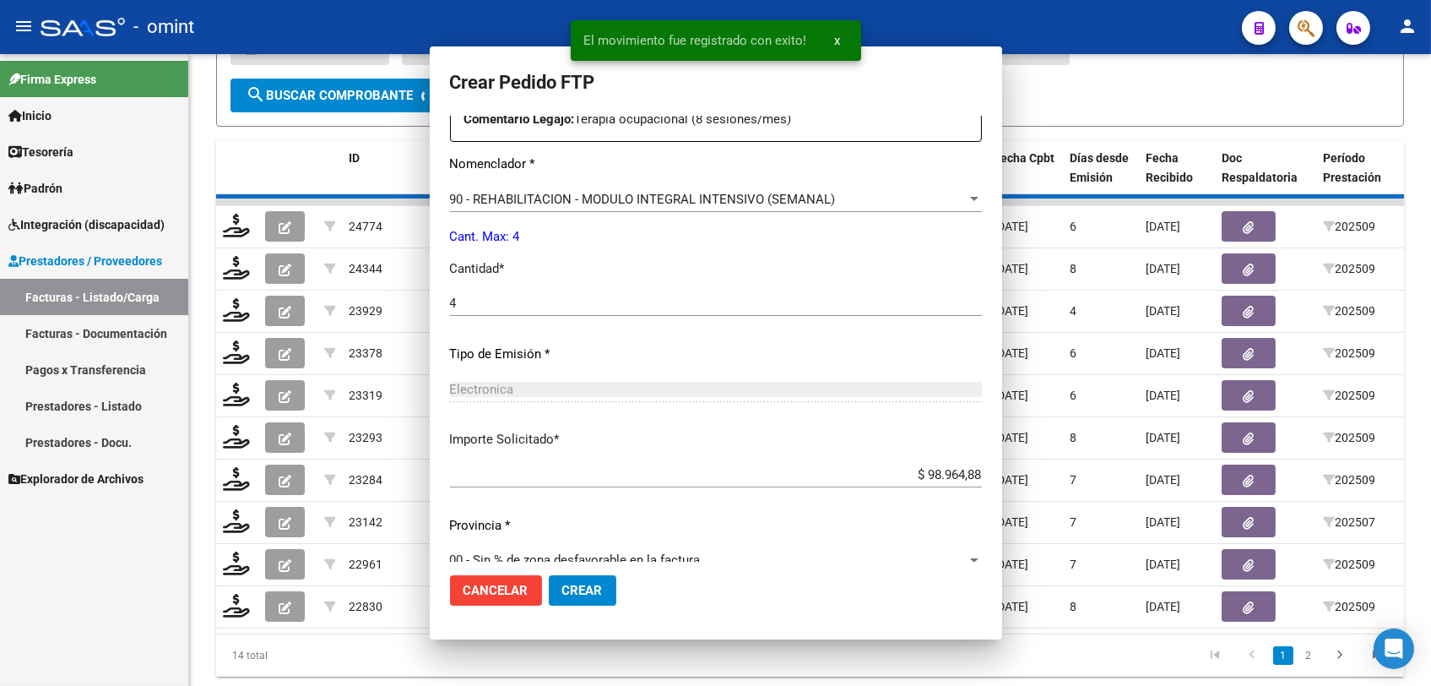
scroll to position [0, 0]
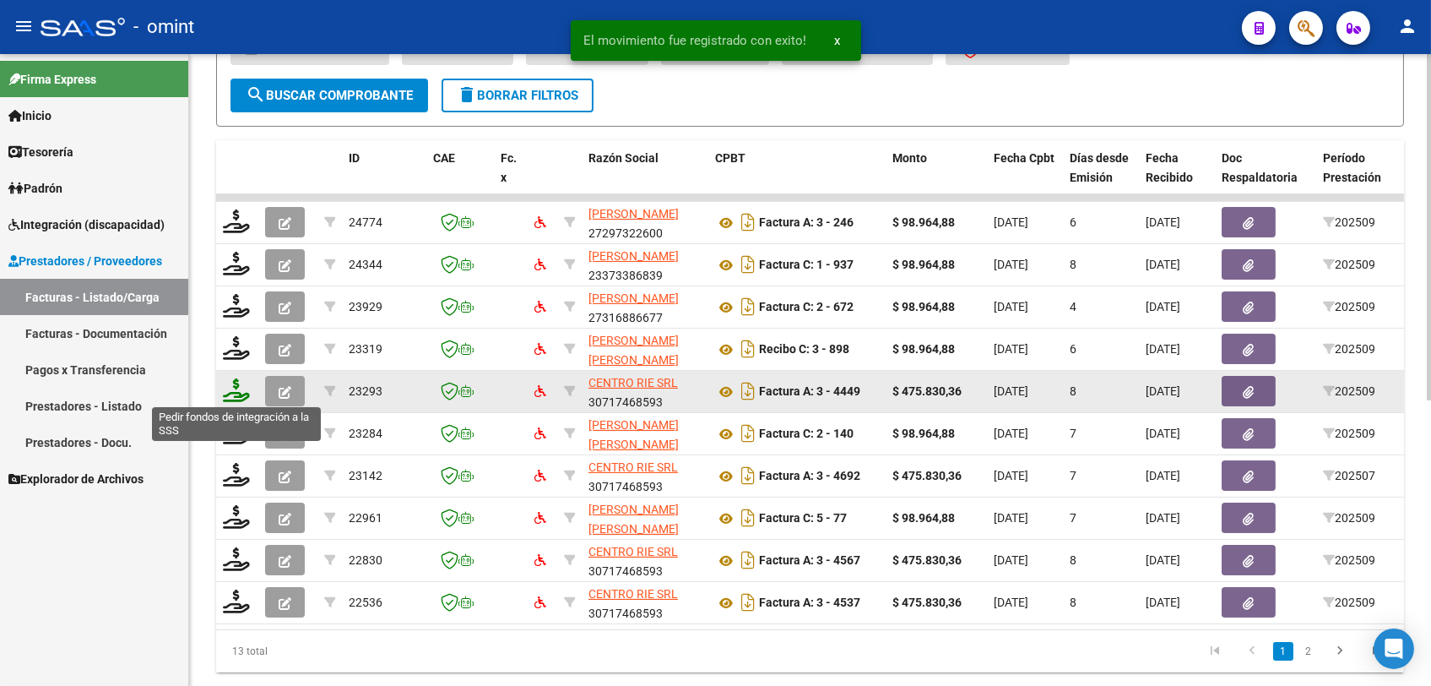
click at [243, 395] on icon at bounding box center [236, 390] width 27 height 24
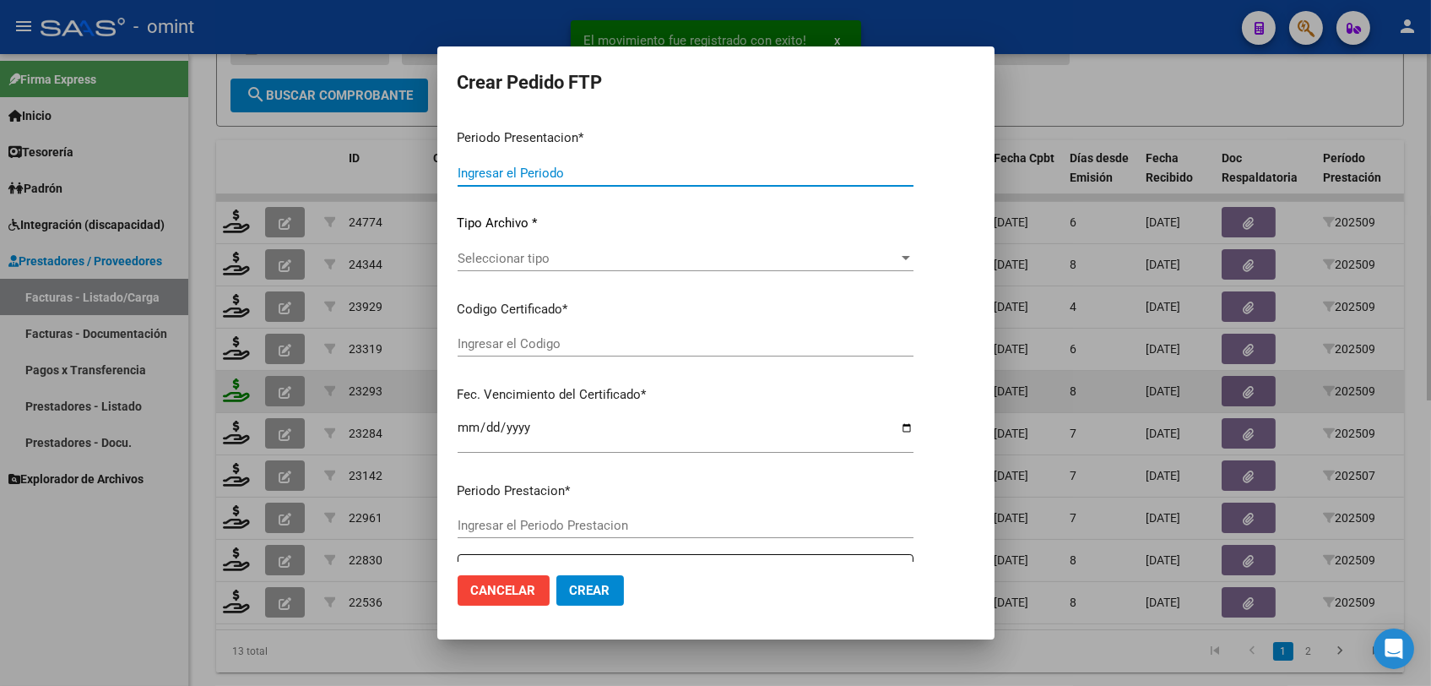
type input "202509"
type input "$ 475.830,36"
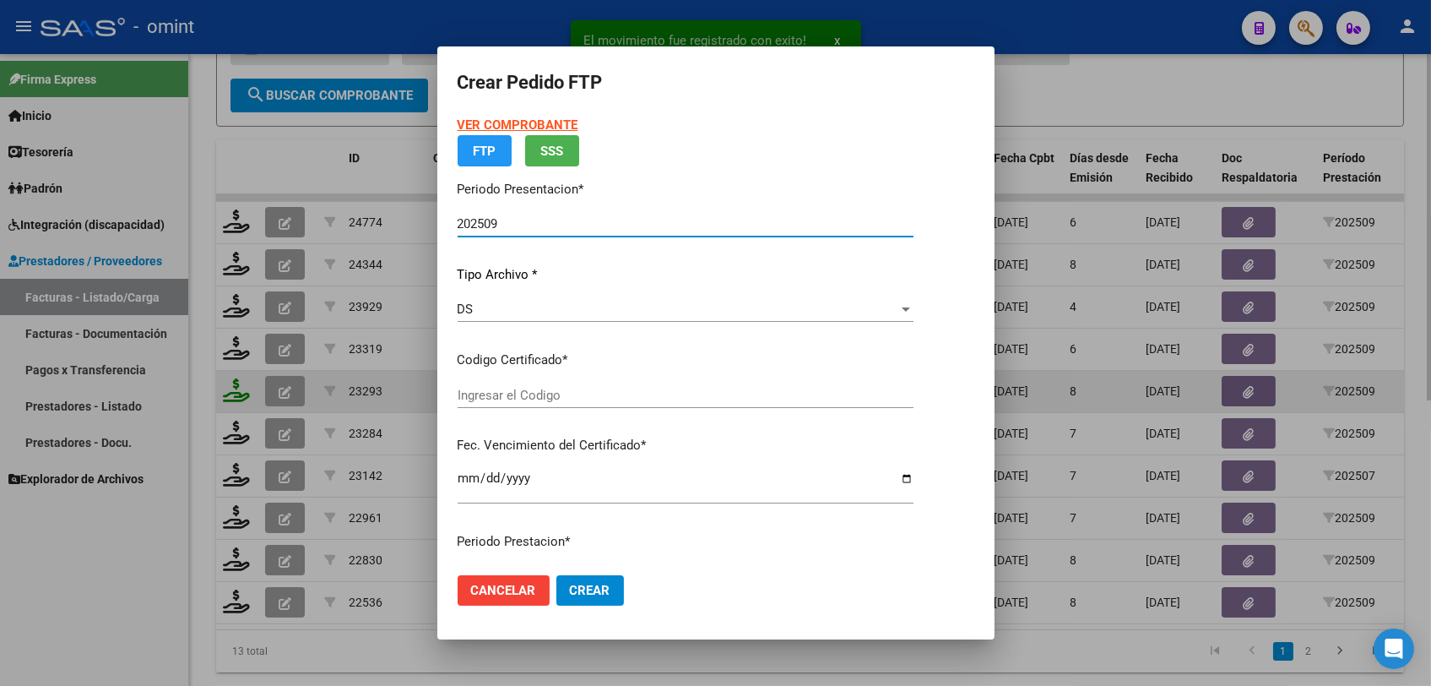
type input "6860107943"
type input "2026-12-31"
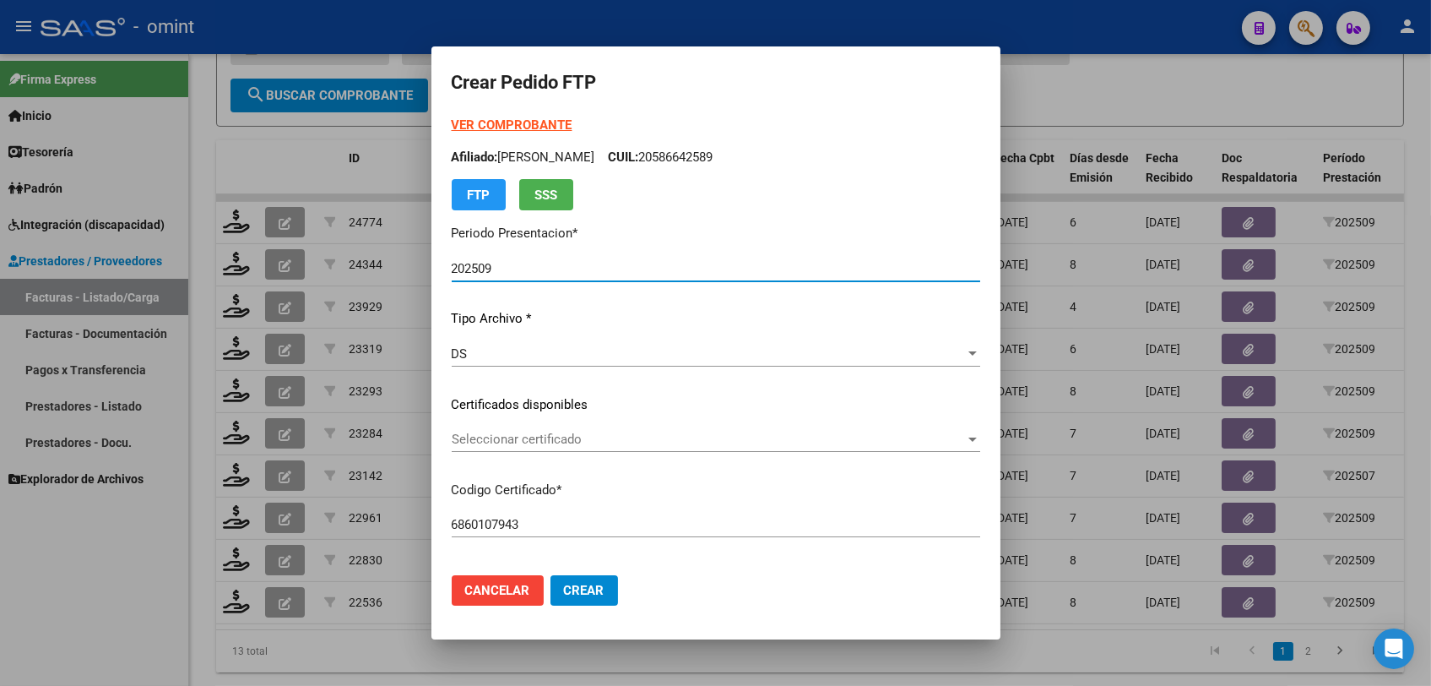
click at [489, 437] on span "Seleccionar certificado" at bounding box center [708, 439] width 513 height 15
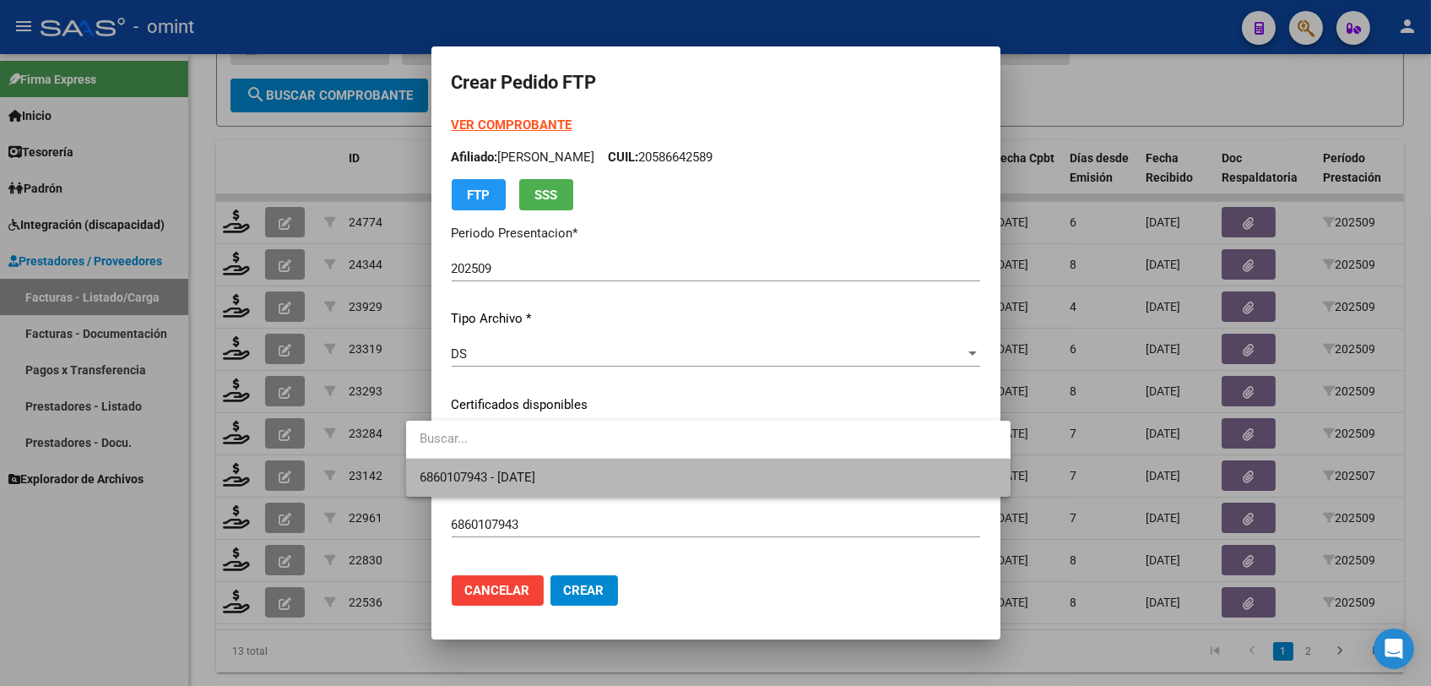
click at [487, 465] on span "6860107943 - 2026-12-31" at bounding box center [709, 478] width 578 height 38
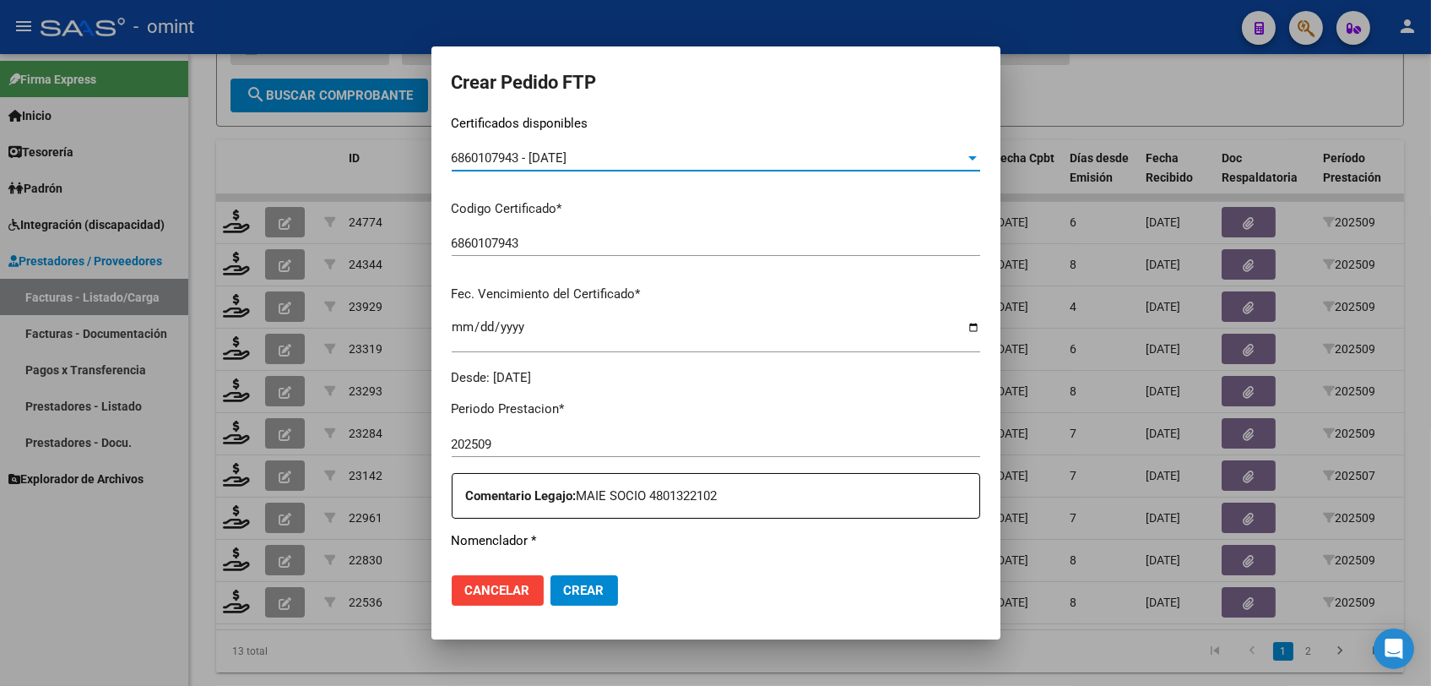
scroll to position [562, 0]
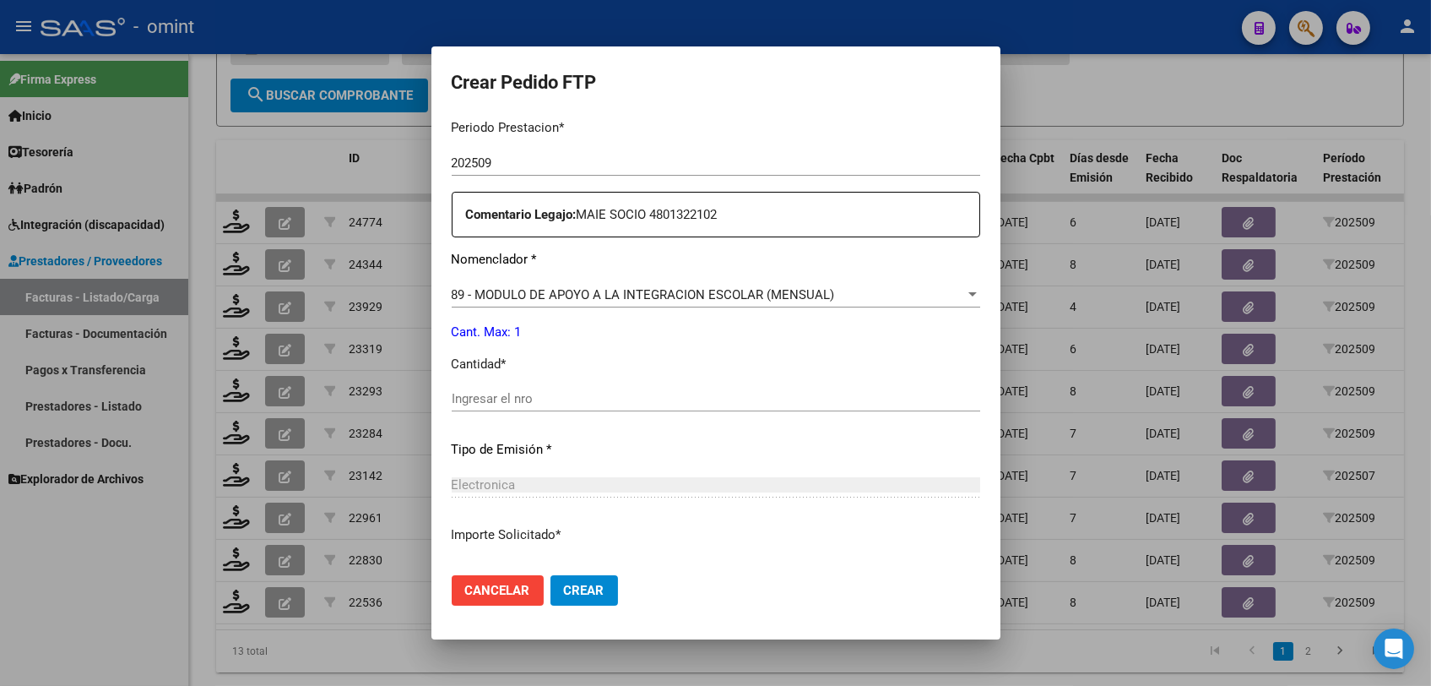
click at [540, 407] on div "Ingresar el nro" at bounding box center [716, 398] width 529 height 25
type input "1"
click at [561, 598] on button "Crear" at bounding box center [585, 590] width 68 height 30
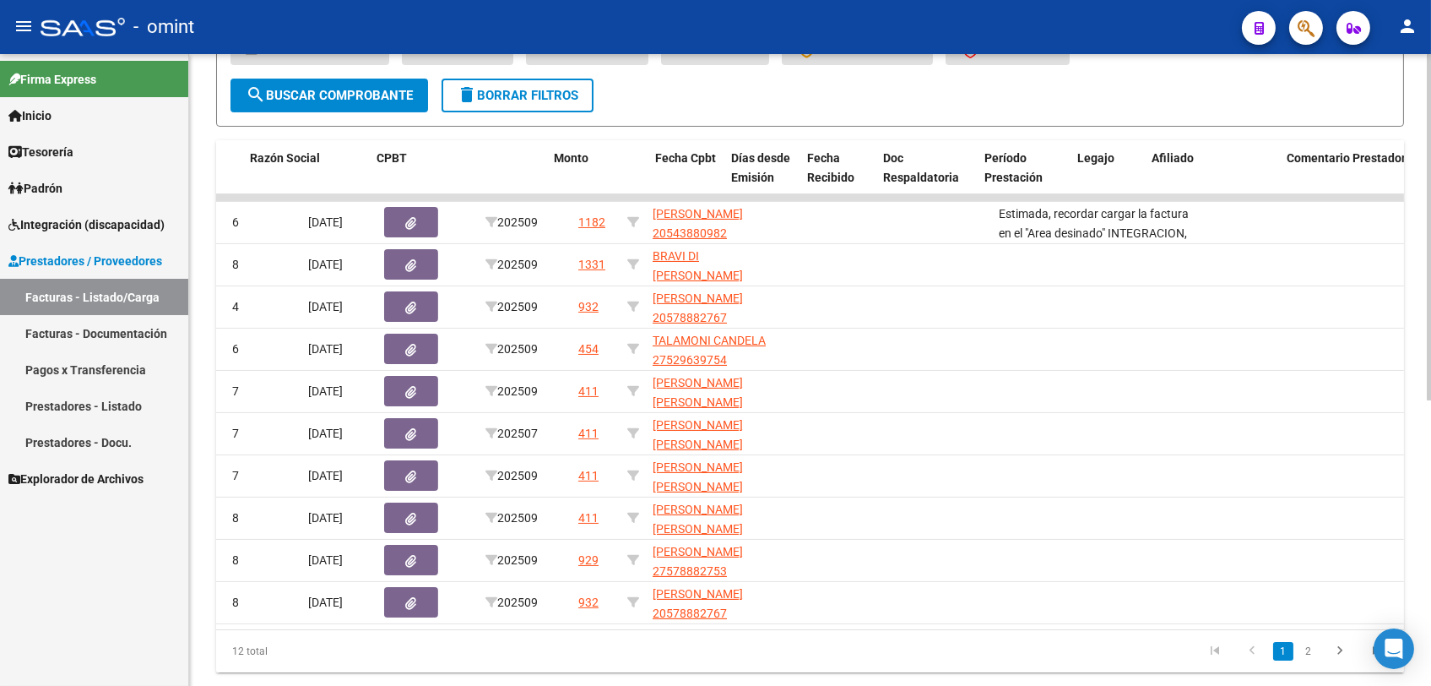
scroll to position [0, 0]
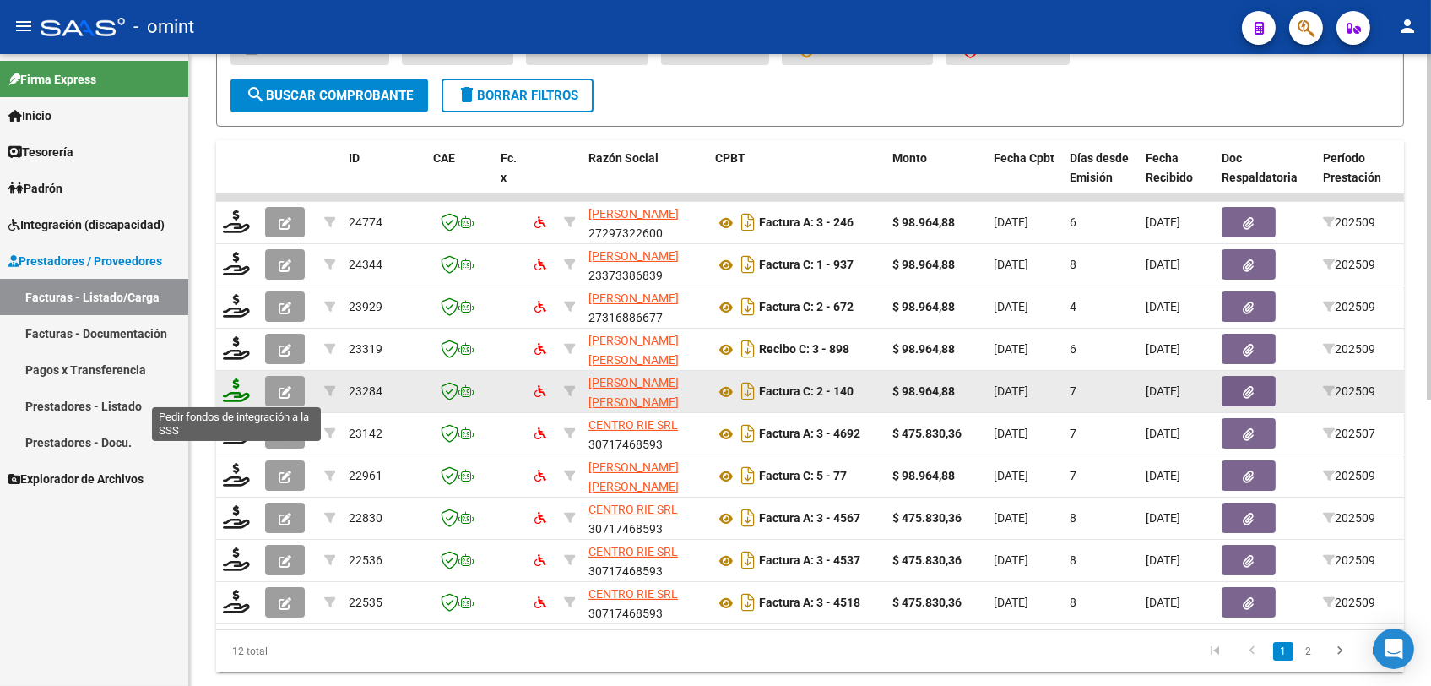
click at [239, 397] on icon at bounding box center [236, 390] width 27 height 24
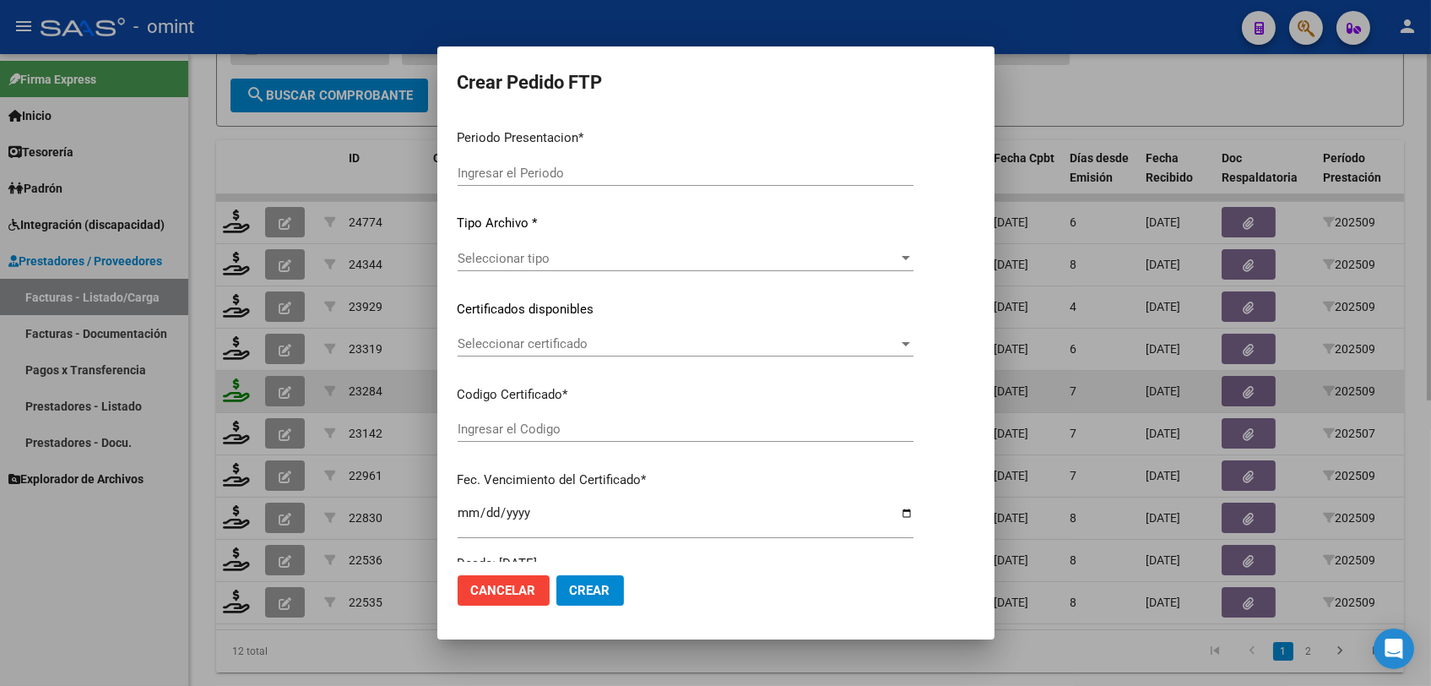
type input "202509"
type input "$ 98.964,88"
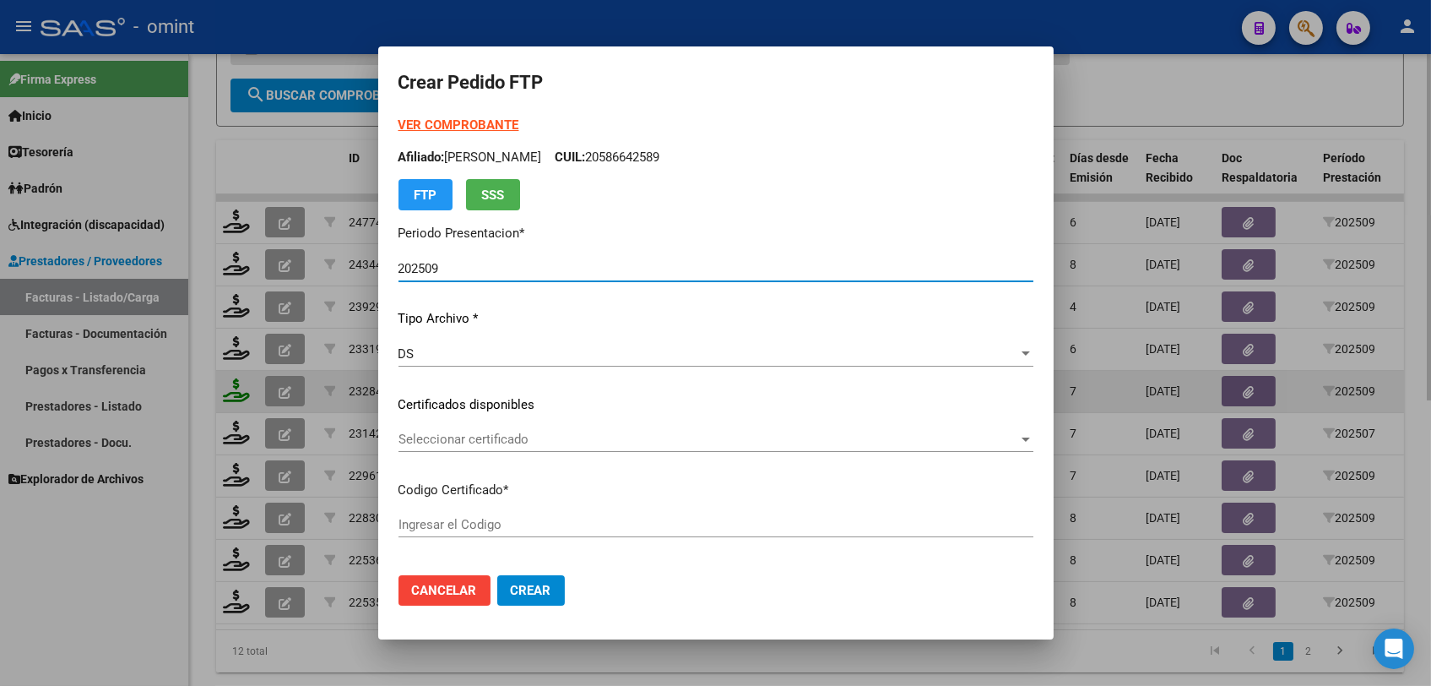
type input "6336702877"
type input "2027-07-01"
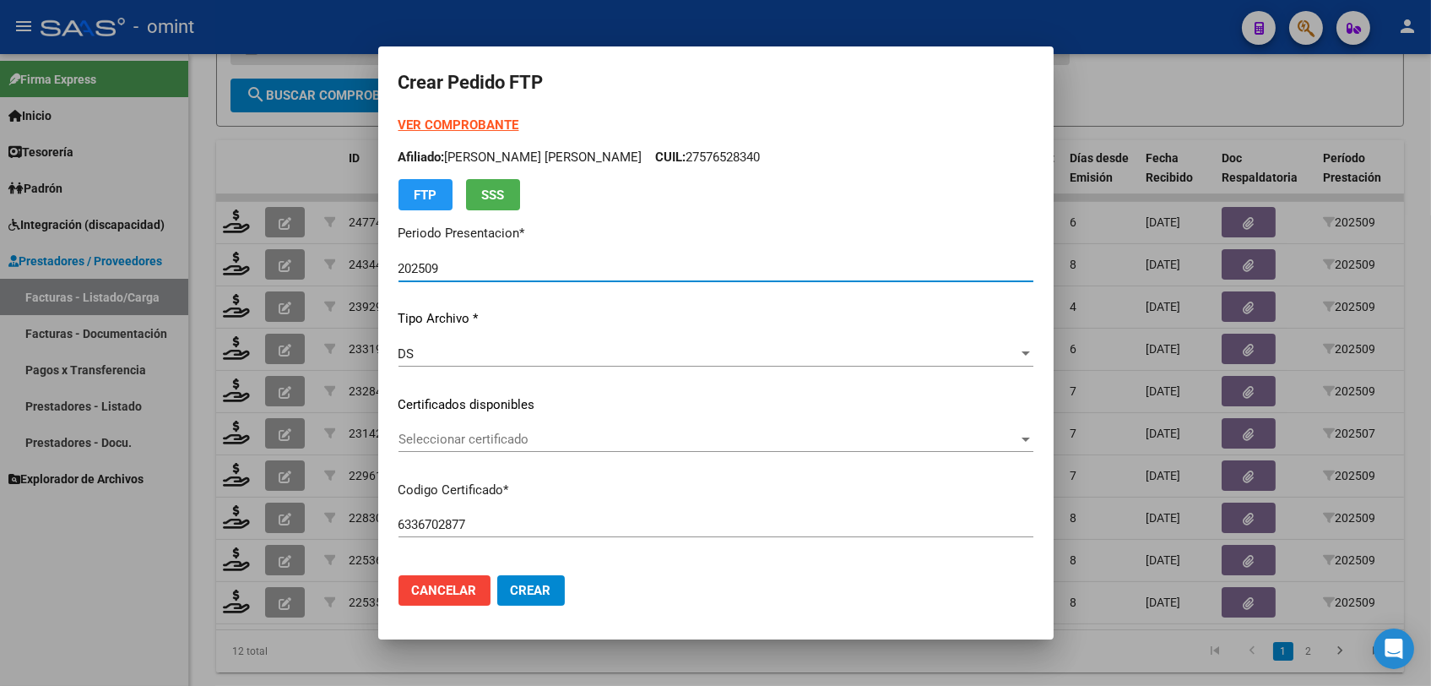
click at [480, 434] on span "Seleccionar certificado" at bounding box center [709, 439] width 620 height 15
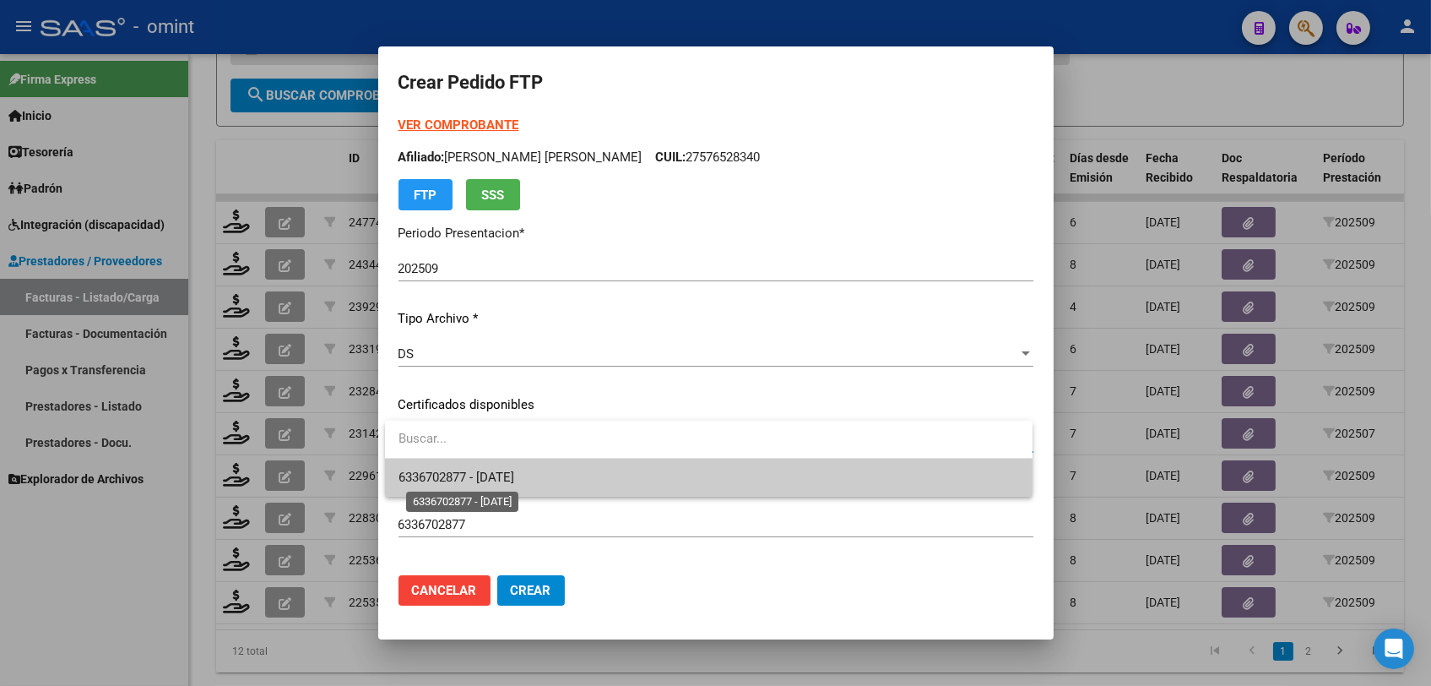
click at [485, 477] on span "6336702877 - 2027-07-01" at bounding box center [457, 477] width 116 height 15
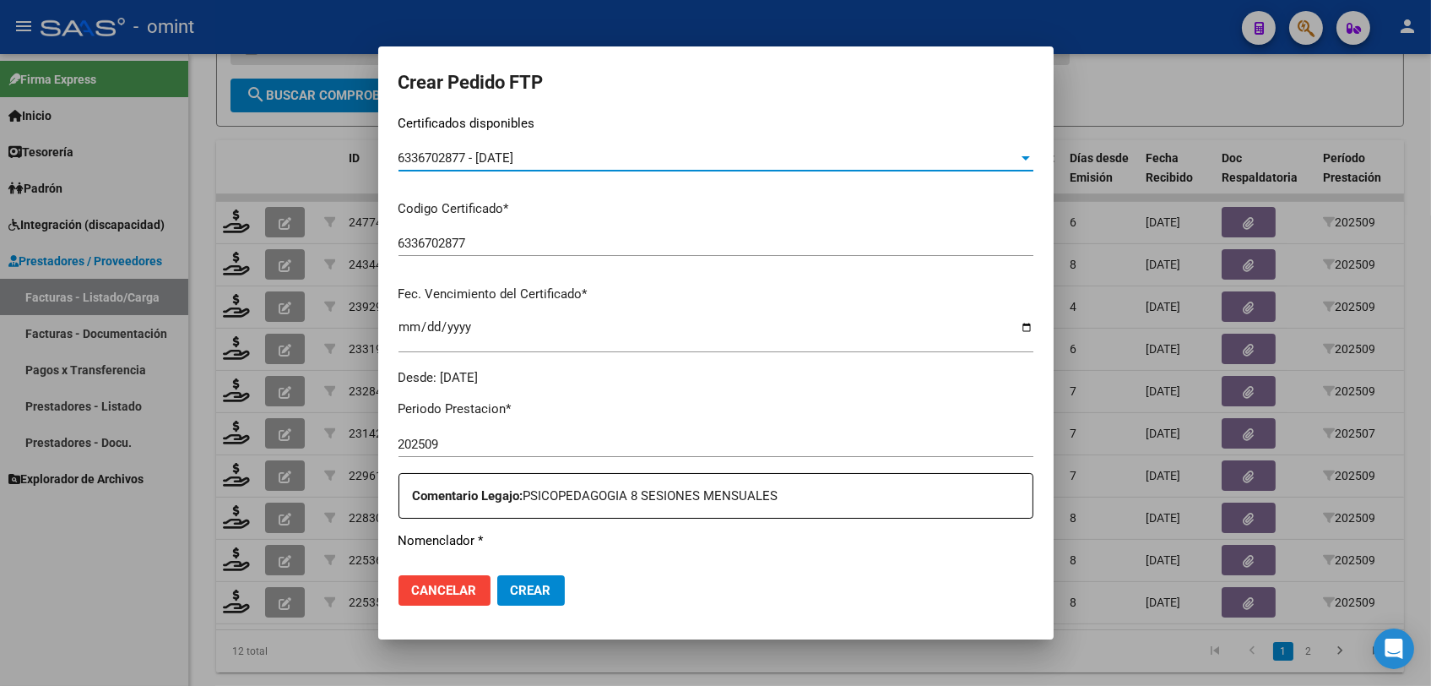
scroll to position [469, 0]
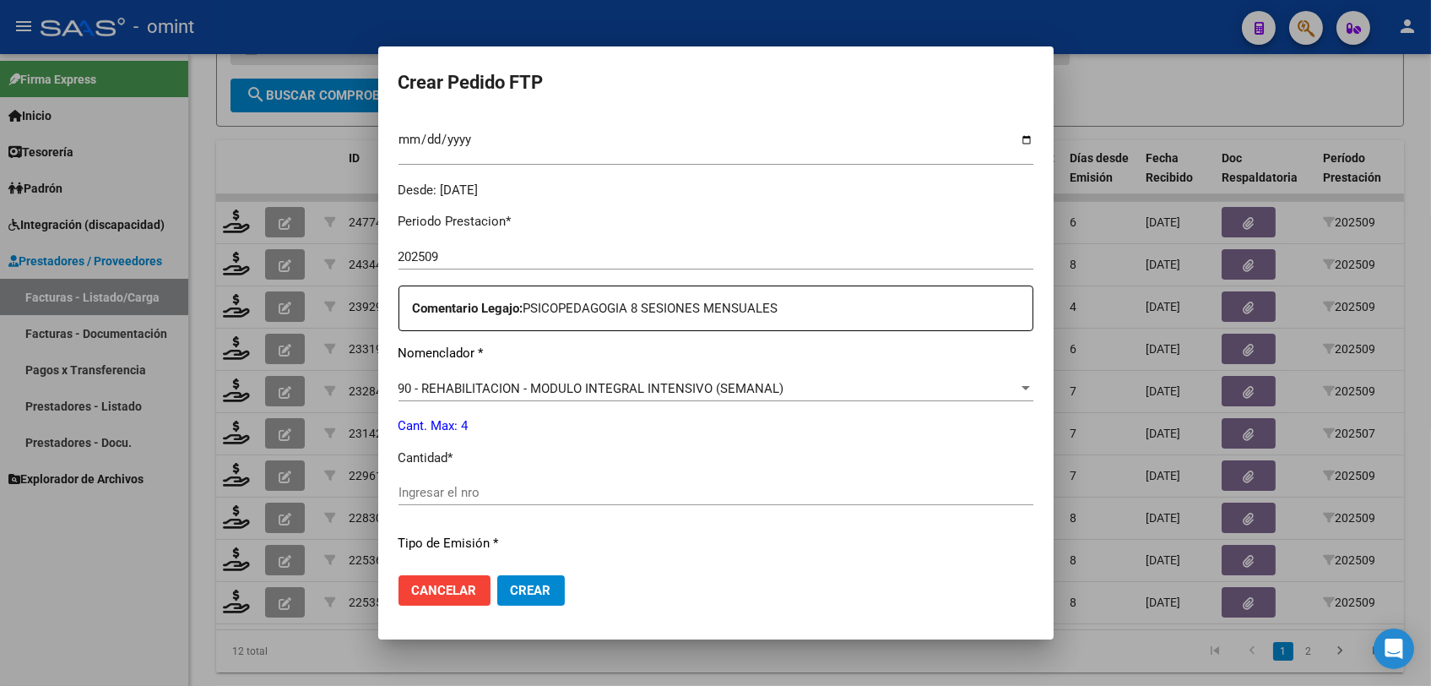
click at [601, 492] on input "Ingresar el nro" at bounding box center [716, 492] width 635 height 15
type input "4"
click at [554, 586] on button "Crear" at bounding box center [531, 590] width 68 height 30
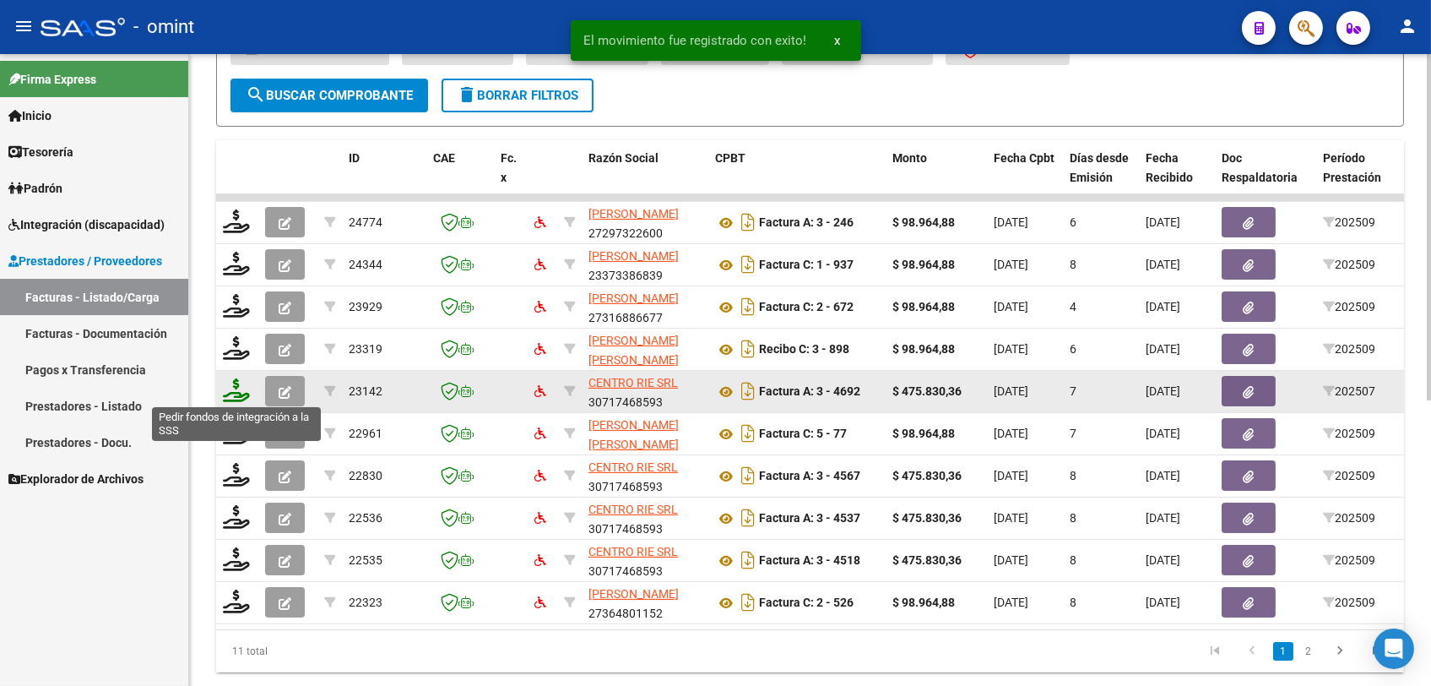
click at [233, 392] on icon at bounding box center [236, 390] width 27 height 24
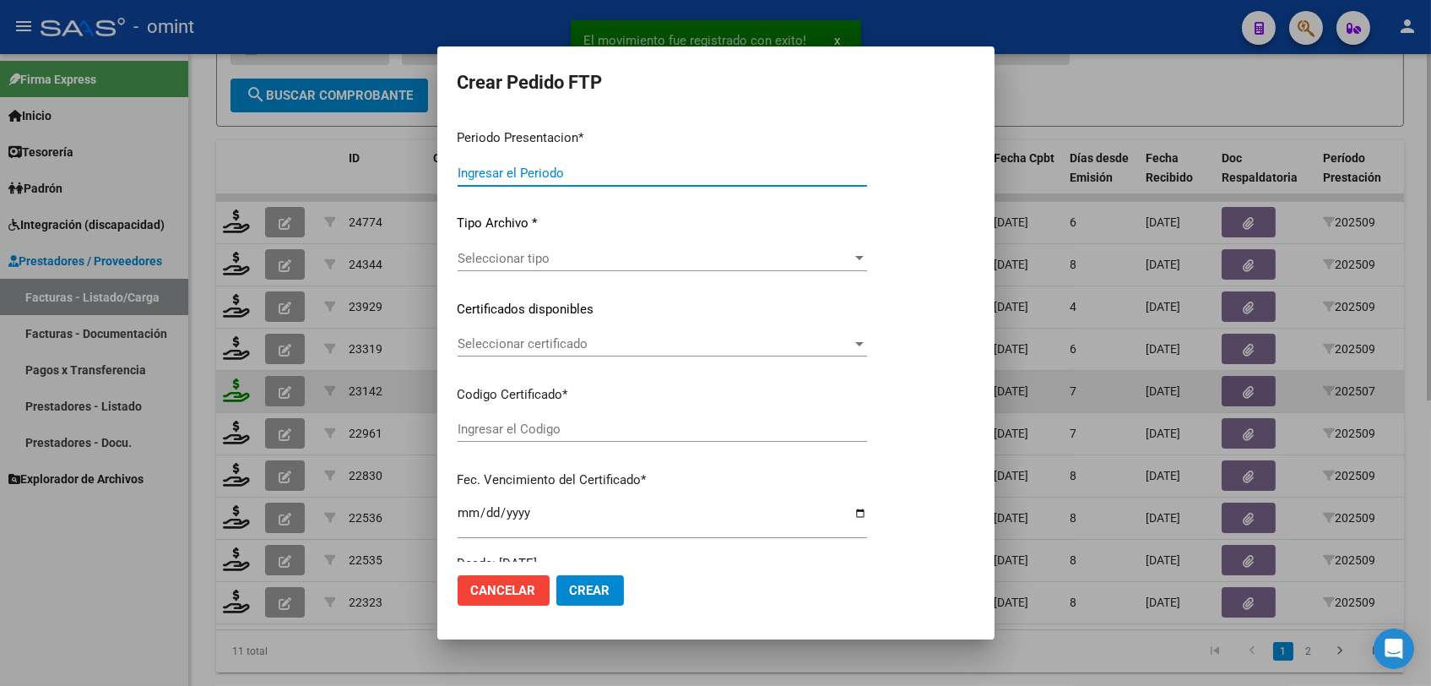
type input "202509"
type input "202507"
type input "$ 475.830,36"
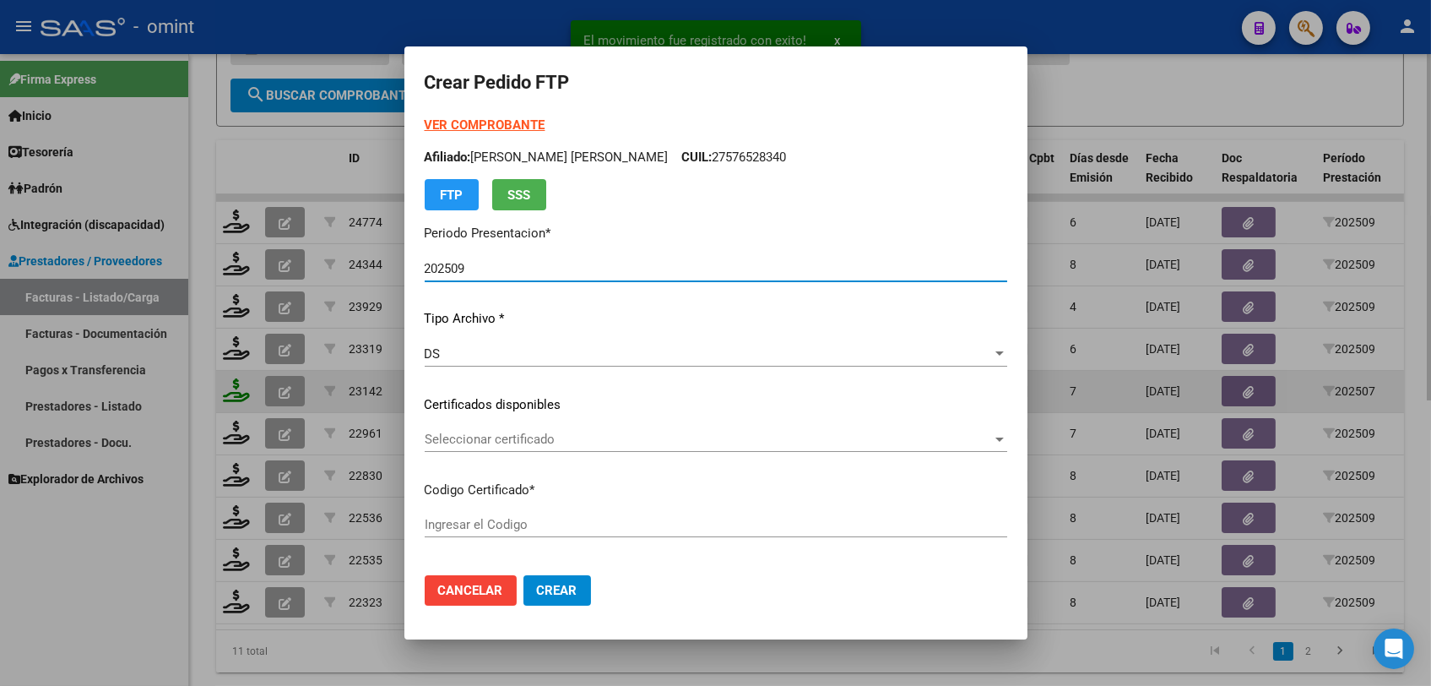
type input "6336702877"
type input "2027-07-01"
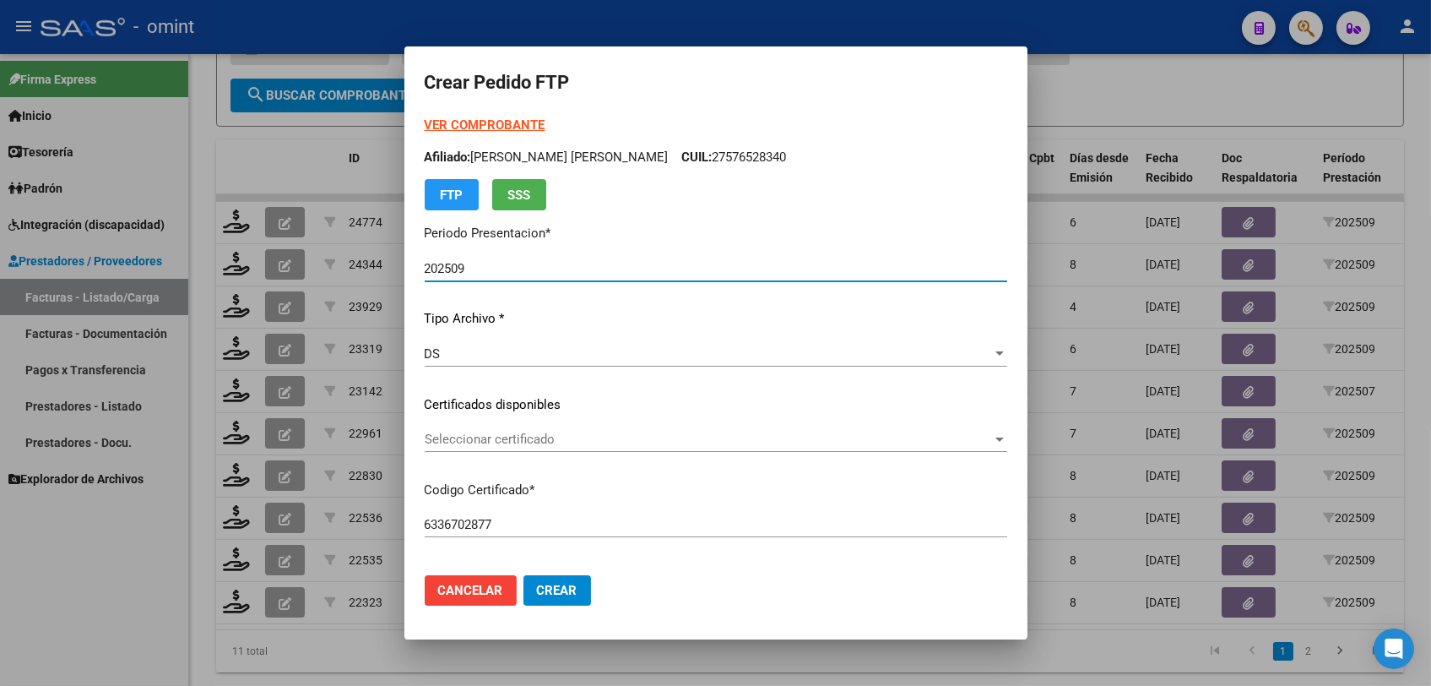
click at [502, 441] on span "Seleccionar certificado" at bounding box center [708, 439] width 567 height 15
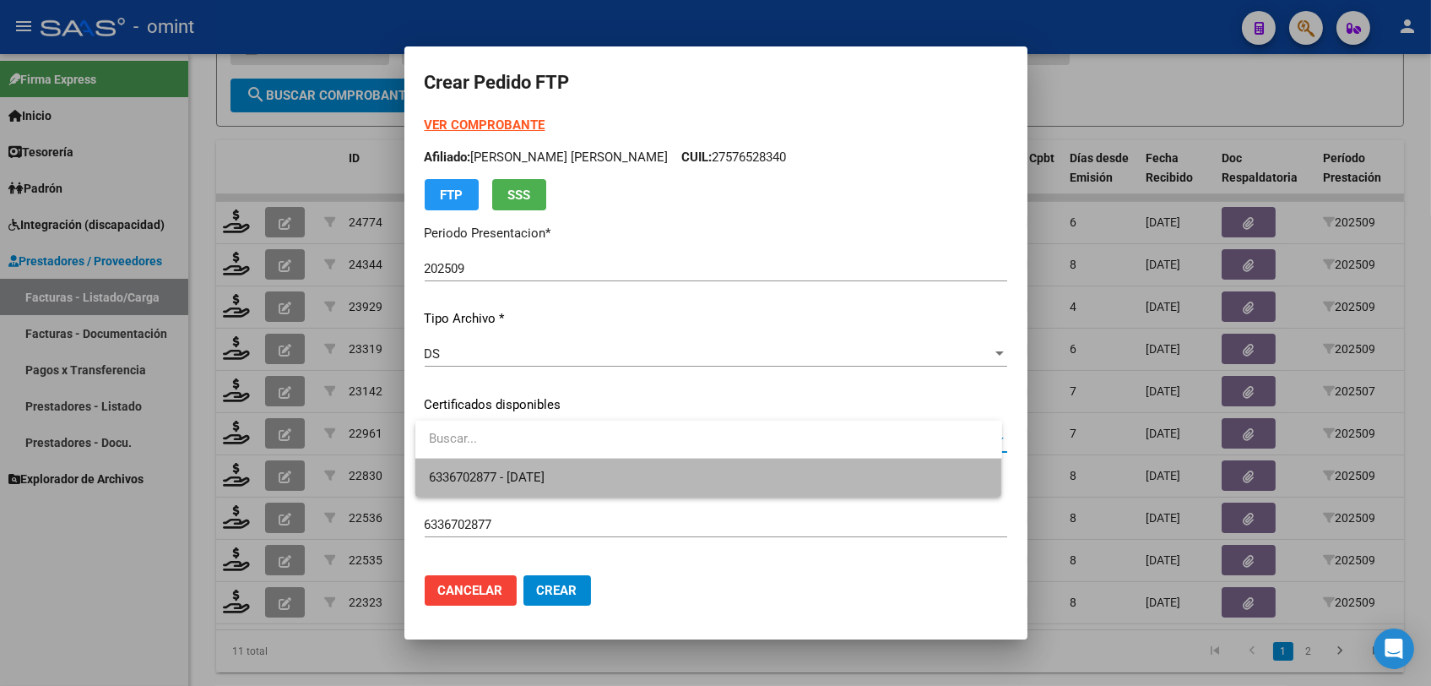
click at [515, 470] on span "6336702877 - 2027-07-01" at bounding box center [709, 478] width 560 height 38
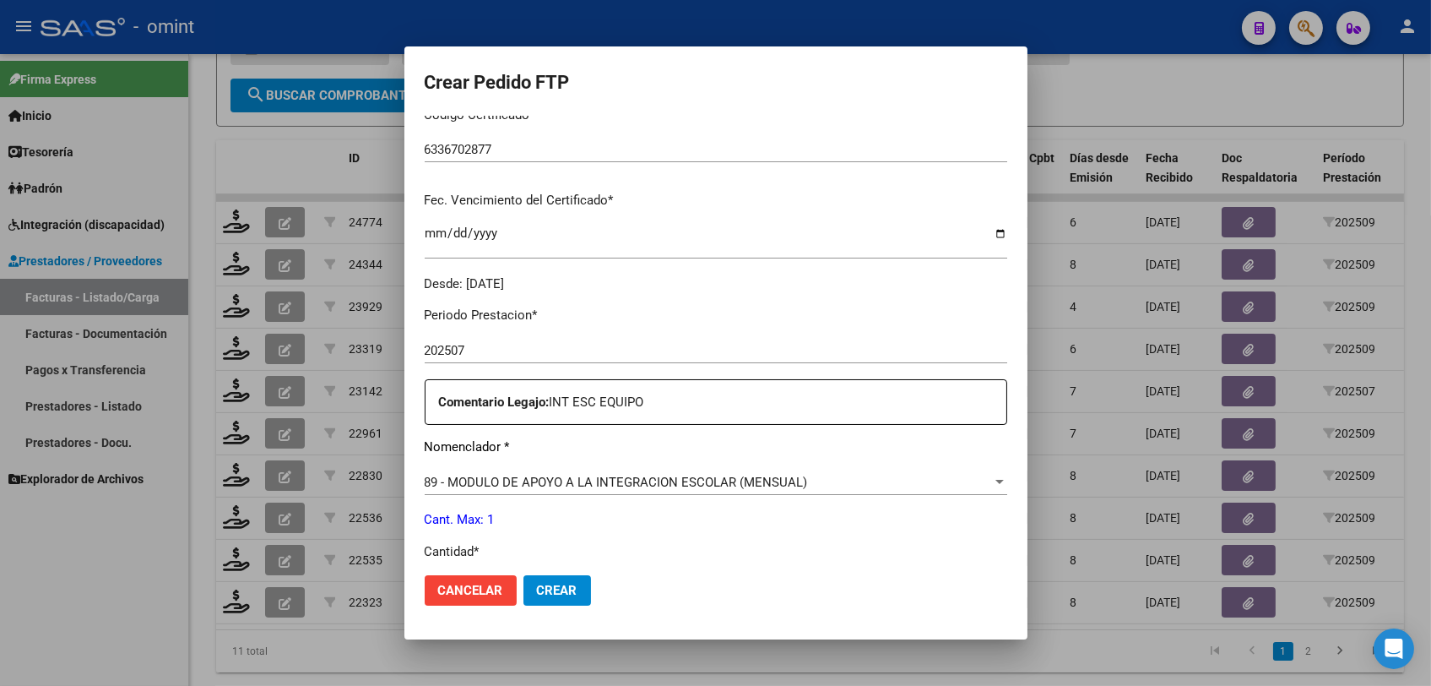
scroll to position [562, 0]
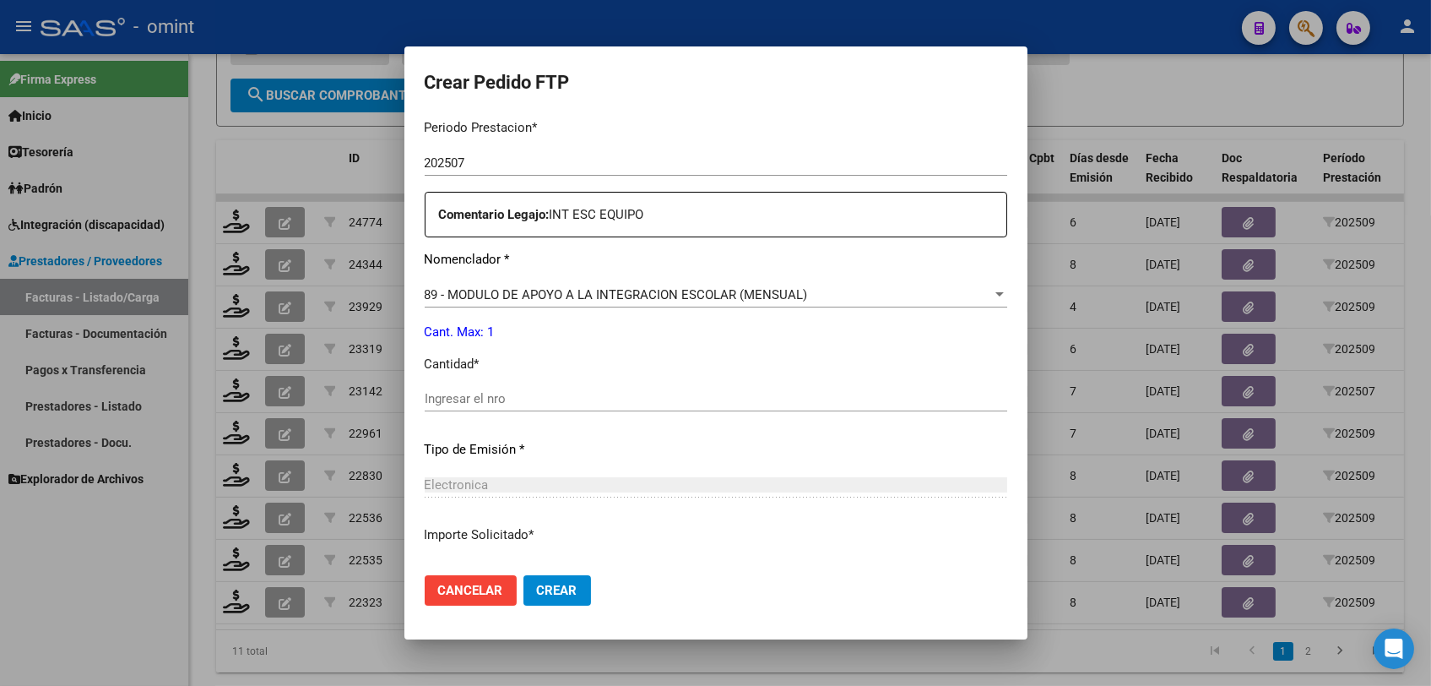
click at [534, 388] on div "Ingresar el nro" at bounding box center [716, 398] width 583 height 25
click at [534, 391] on input "Ingresar el nro" at bounding box center [716, 398] width 583 height 15
type input "1"
click at [578, 601] on button "Crear" at bounding box center [558, 590] width 68 height 30
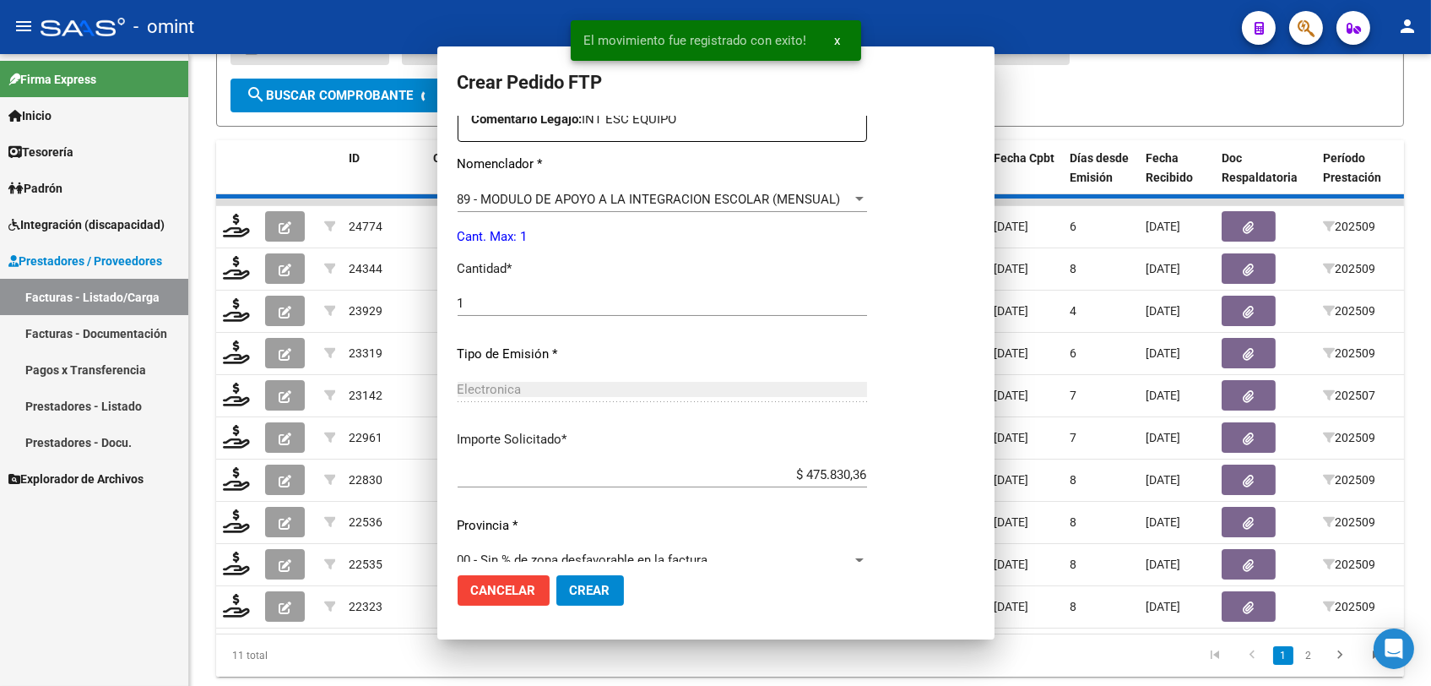
scroll to position [0, 0]
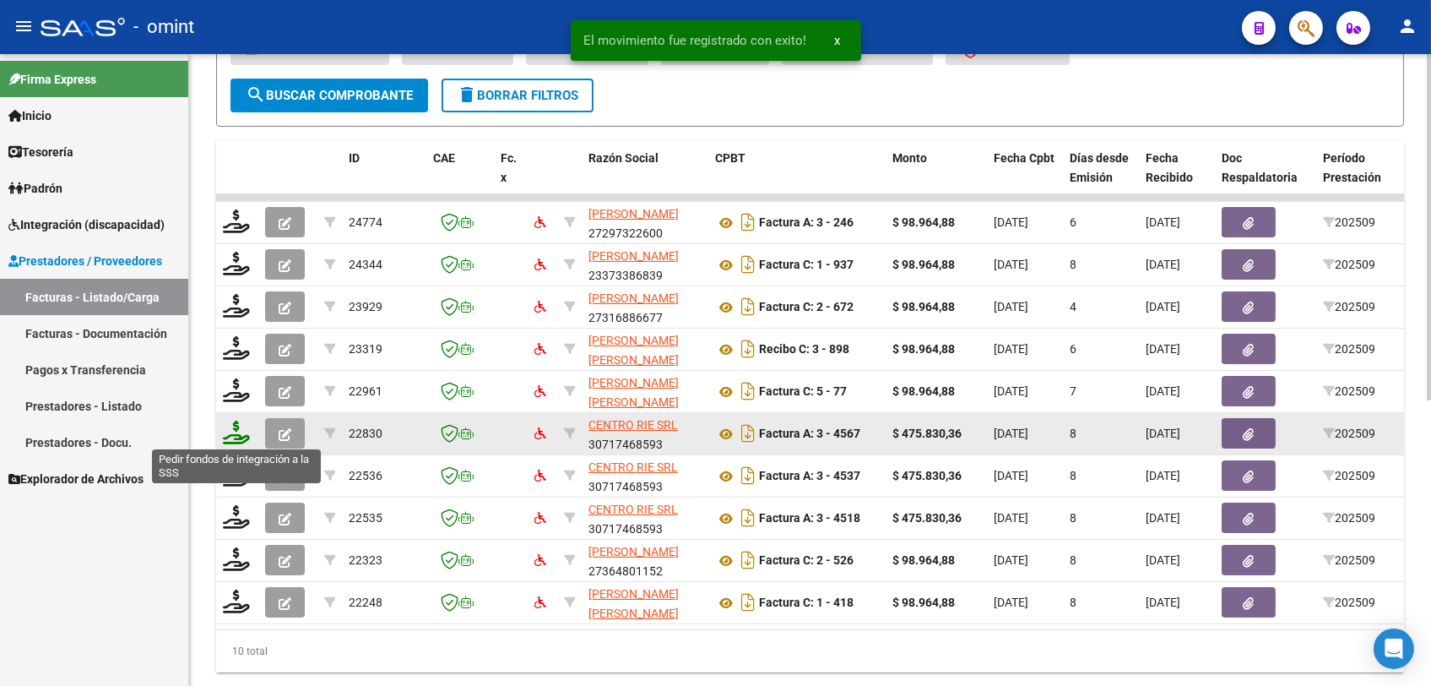
click at [242, 438] on icon at bounding box center [236, 433] width 27 height 24
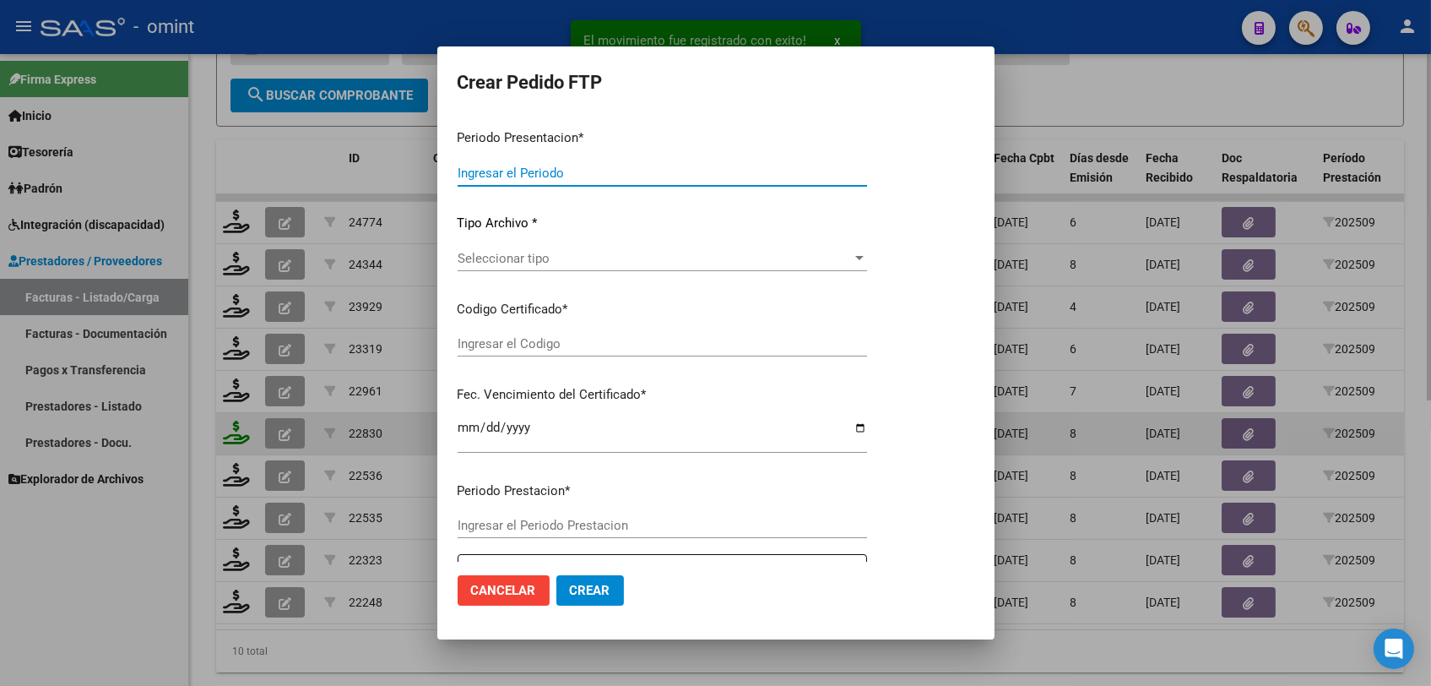
type input "202509"
type input "$ 475.830,36"
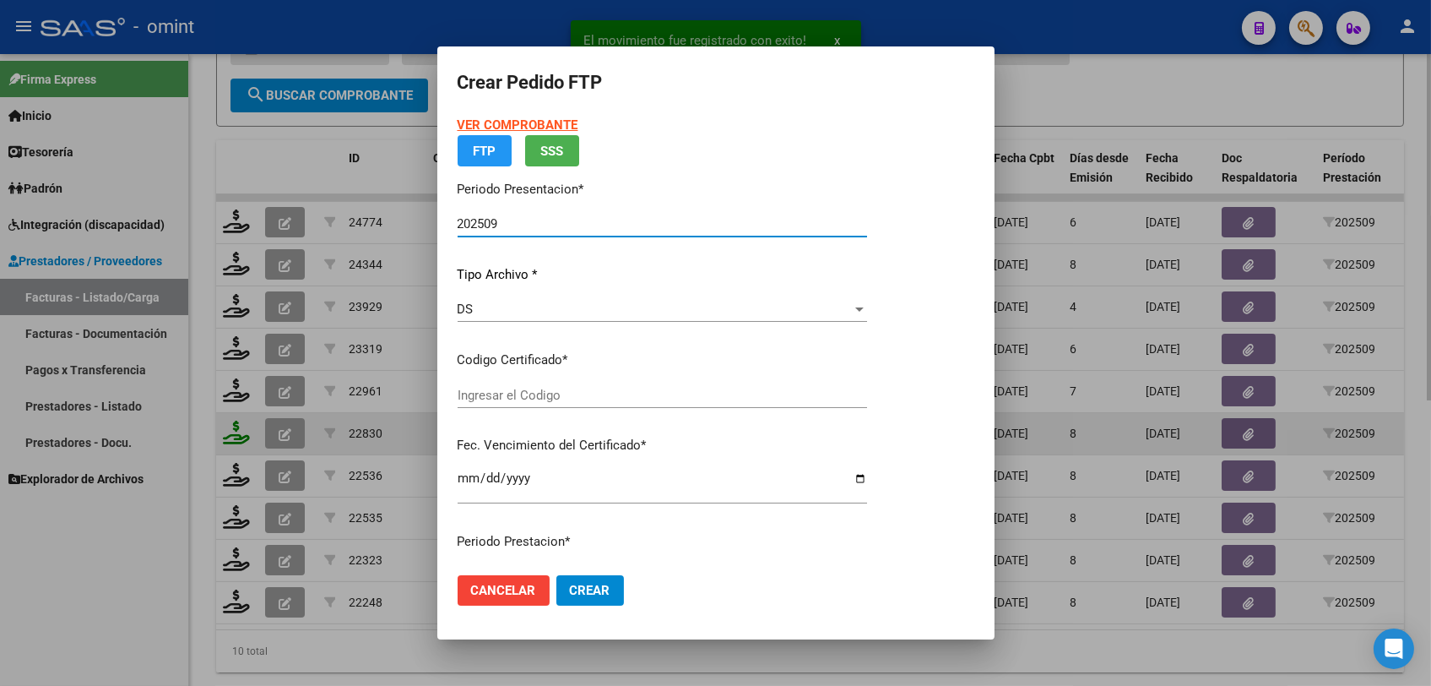
type input "6336702877"
type input "2027-07-01"
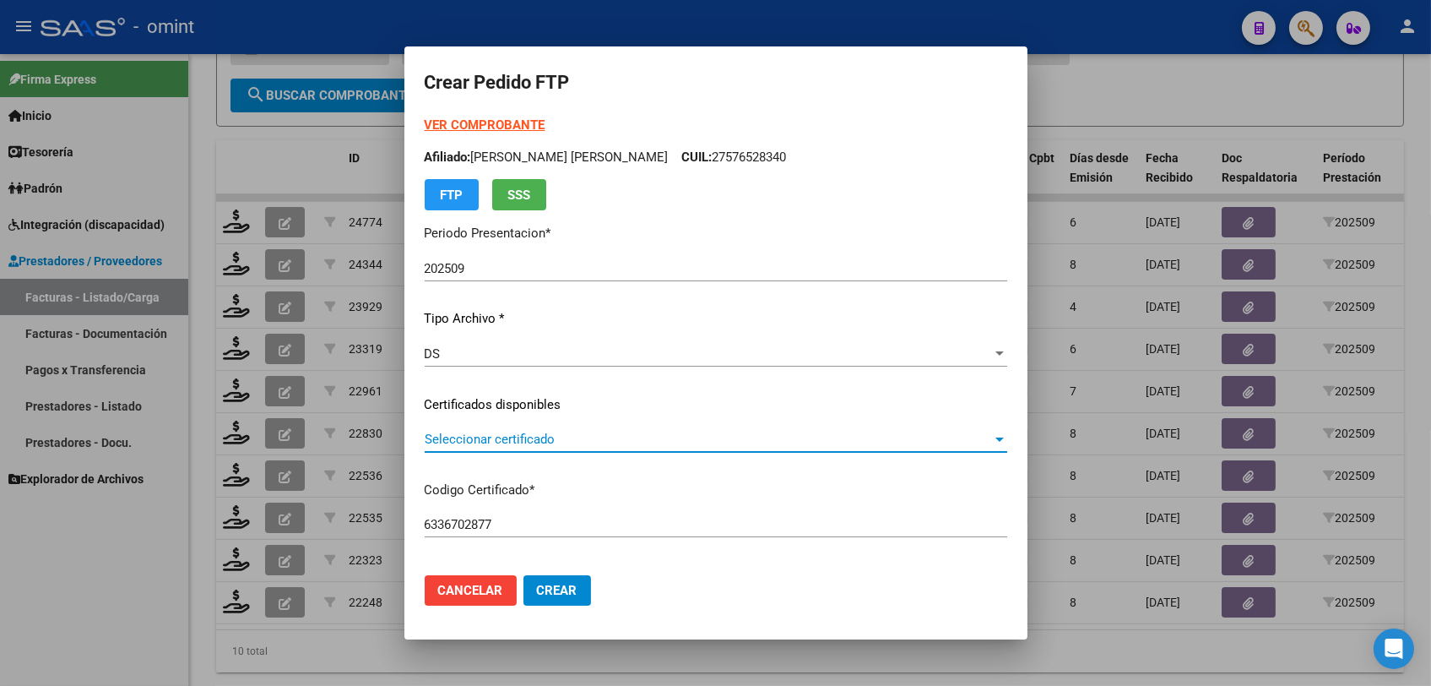
click at [494, 444] on span "Seleccionar certificado" at bounding box center [708, 439] width 567 height 15
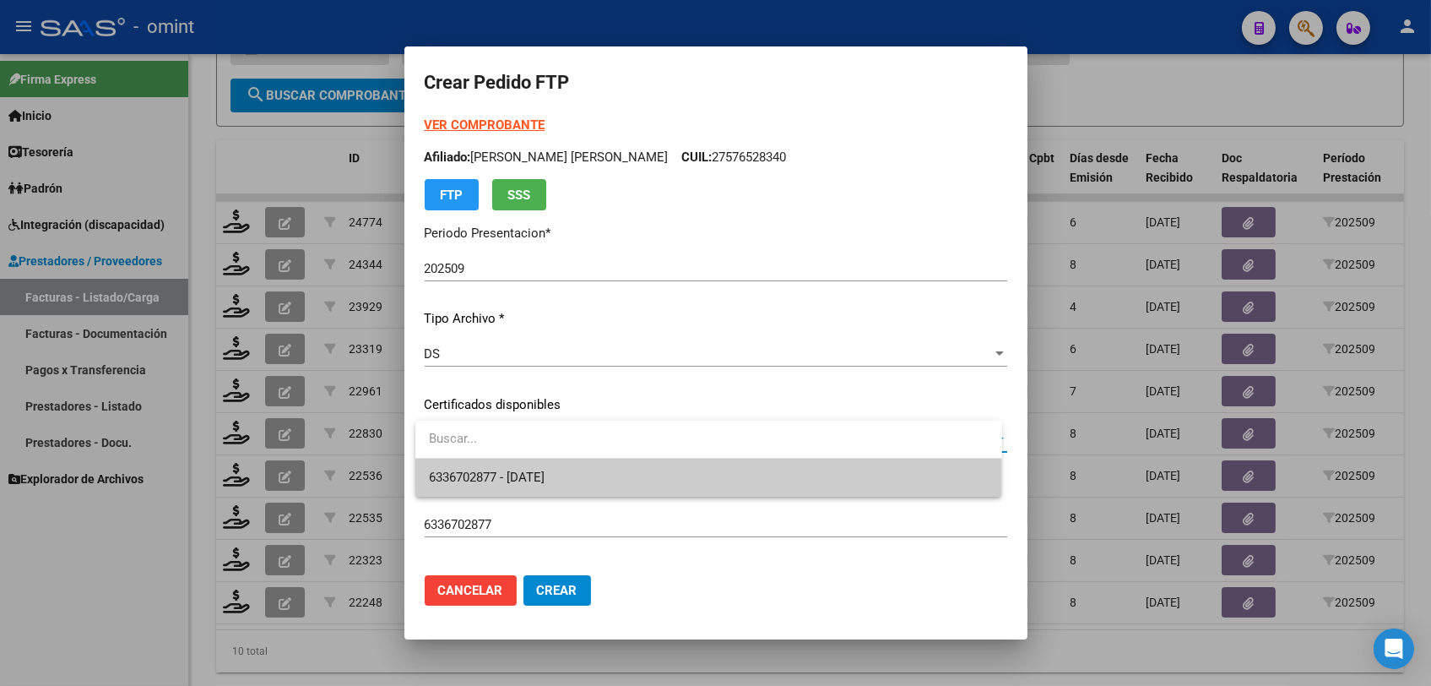
drag, startPoint x: 494, startPoint y: 468, endPoint x: 521, endPoint y: 463, distance: 27.5
click at [495, 469] on span "6336702877 - 2027-07-01" at bounding box center [709, 478] width 560 height 38
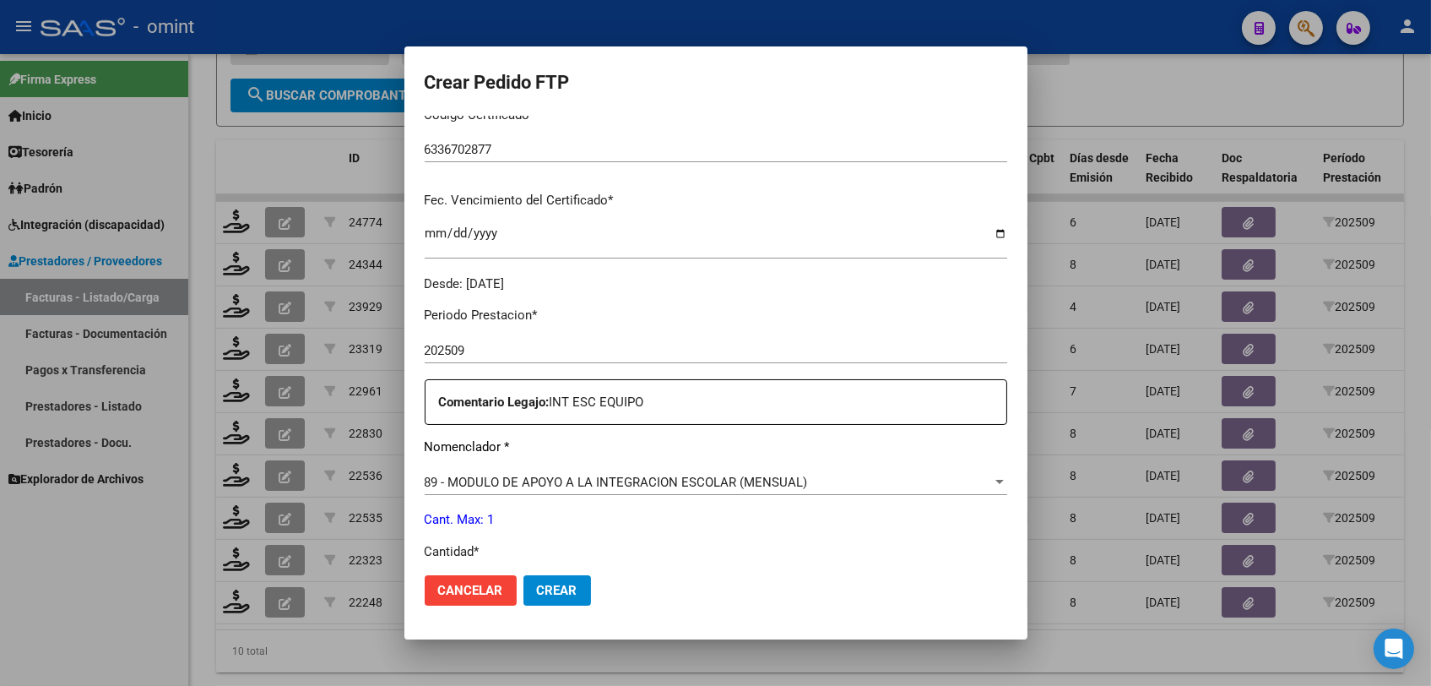
scroll to position [469, 0]
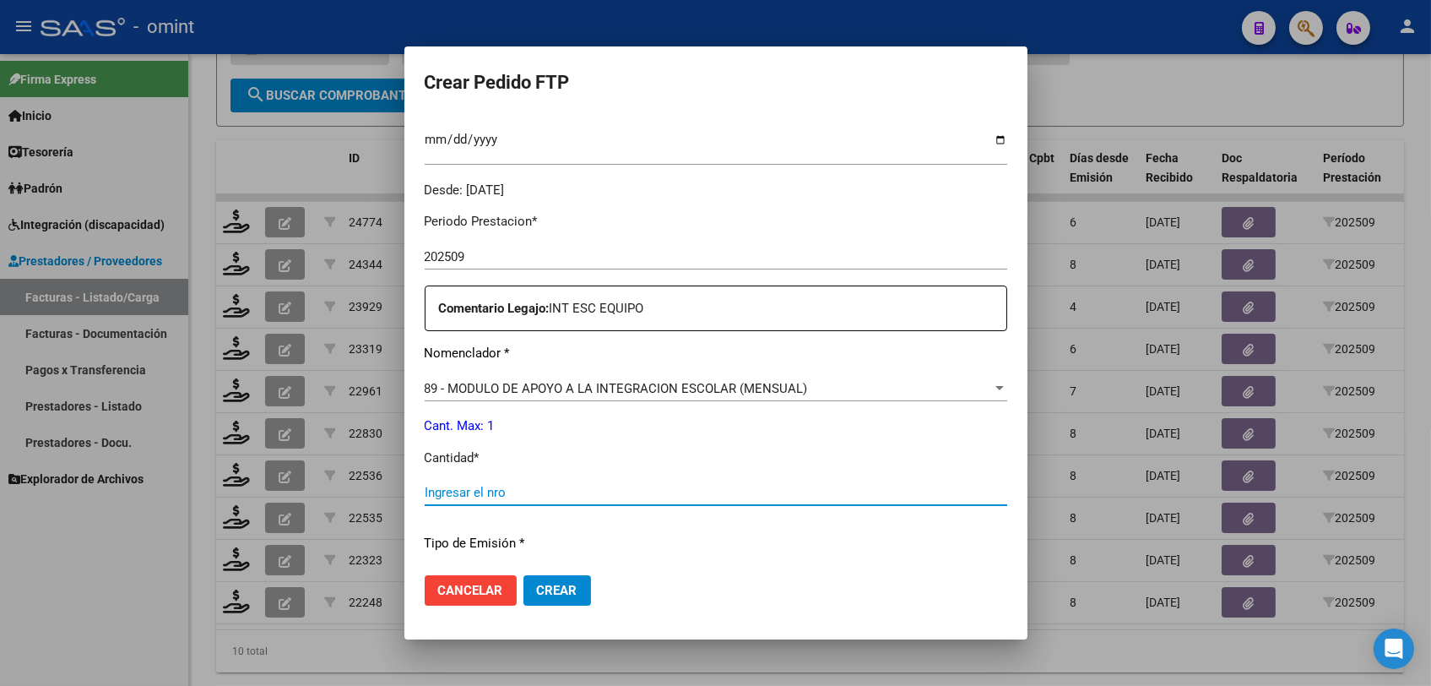
click at [590, 493] on input "Ingresar el nro" at bounding box center [716, 492] width 583 height 15
type input "1"
click at [581, 579] on button "Crear" at bounding box center [558, 590] width 68 height 30
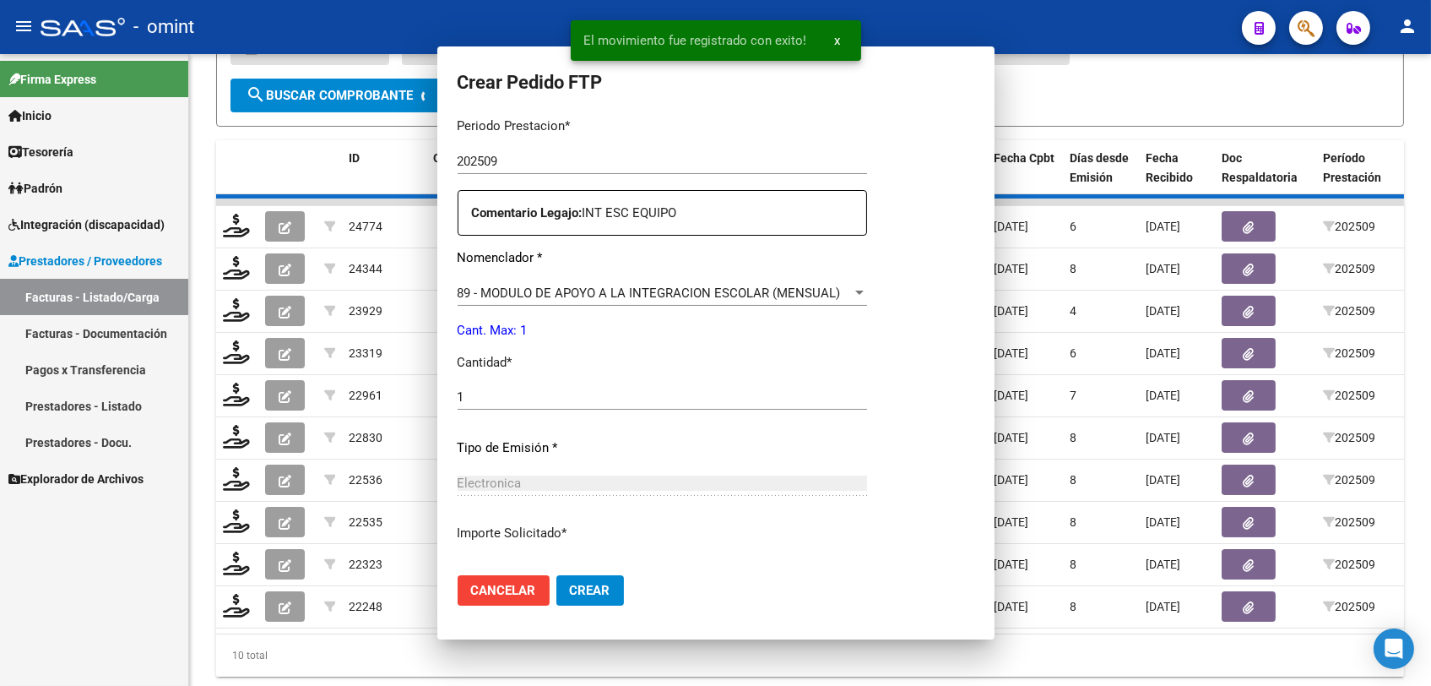
scroll to position [373, 0]
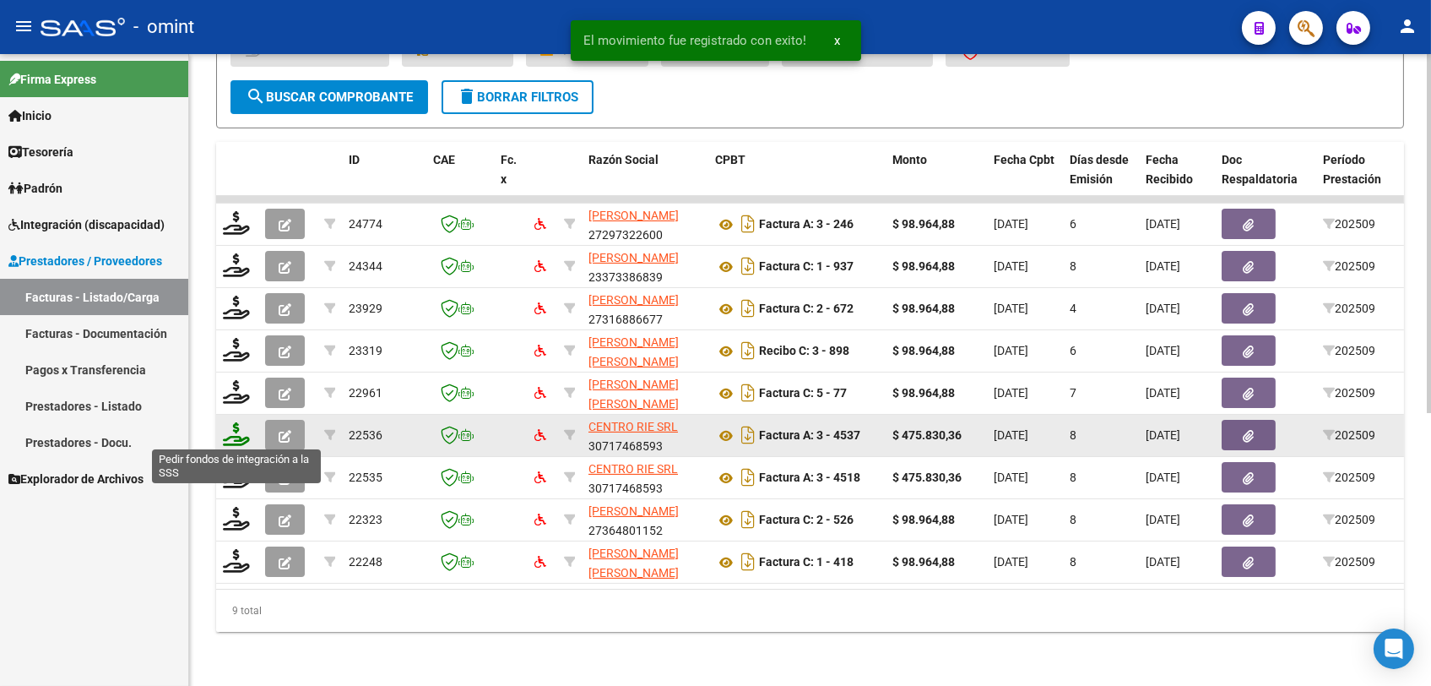
click at [231, 437] on icon at bounding box center [236, 434] width 27 height 24
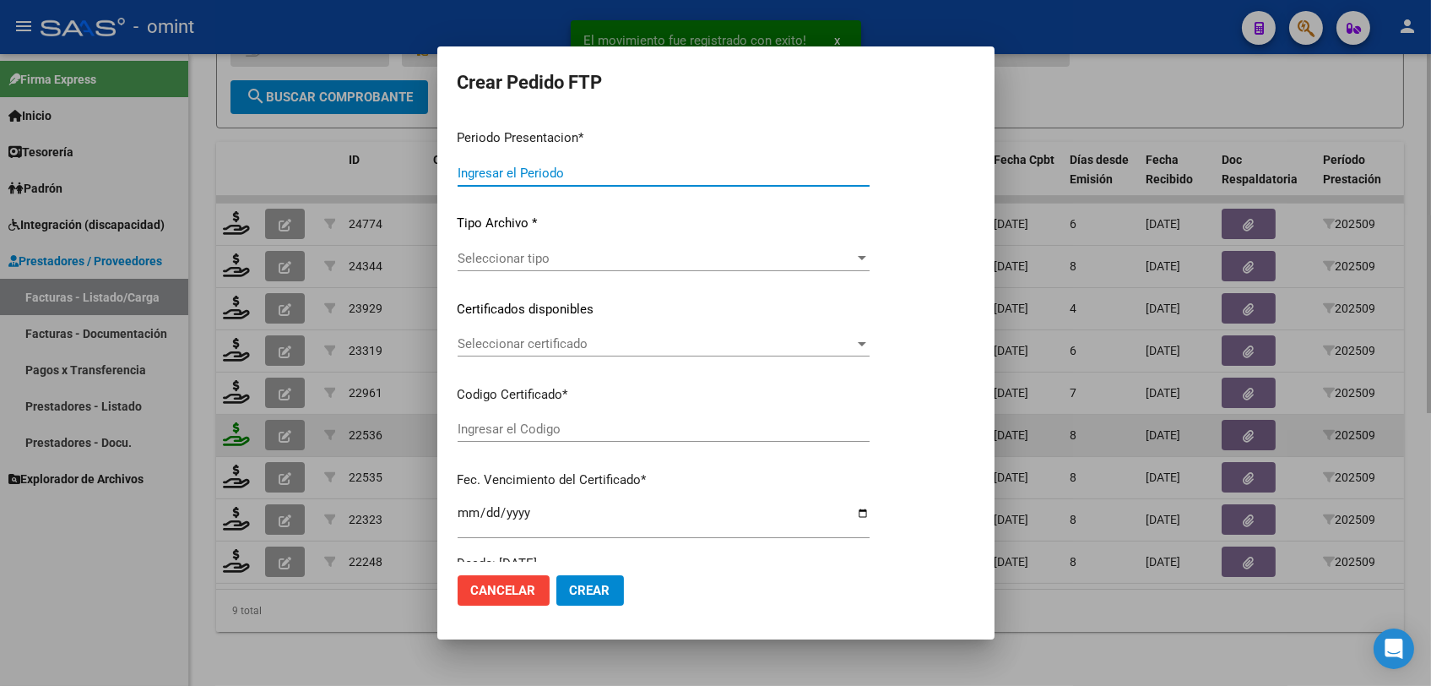
type input "202509"
type input "$ 475.830,36"
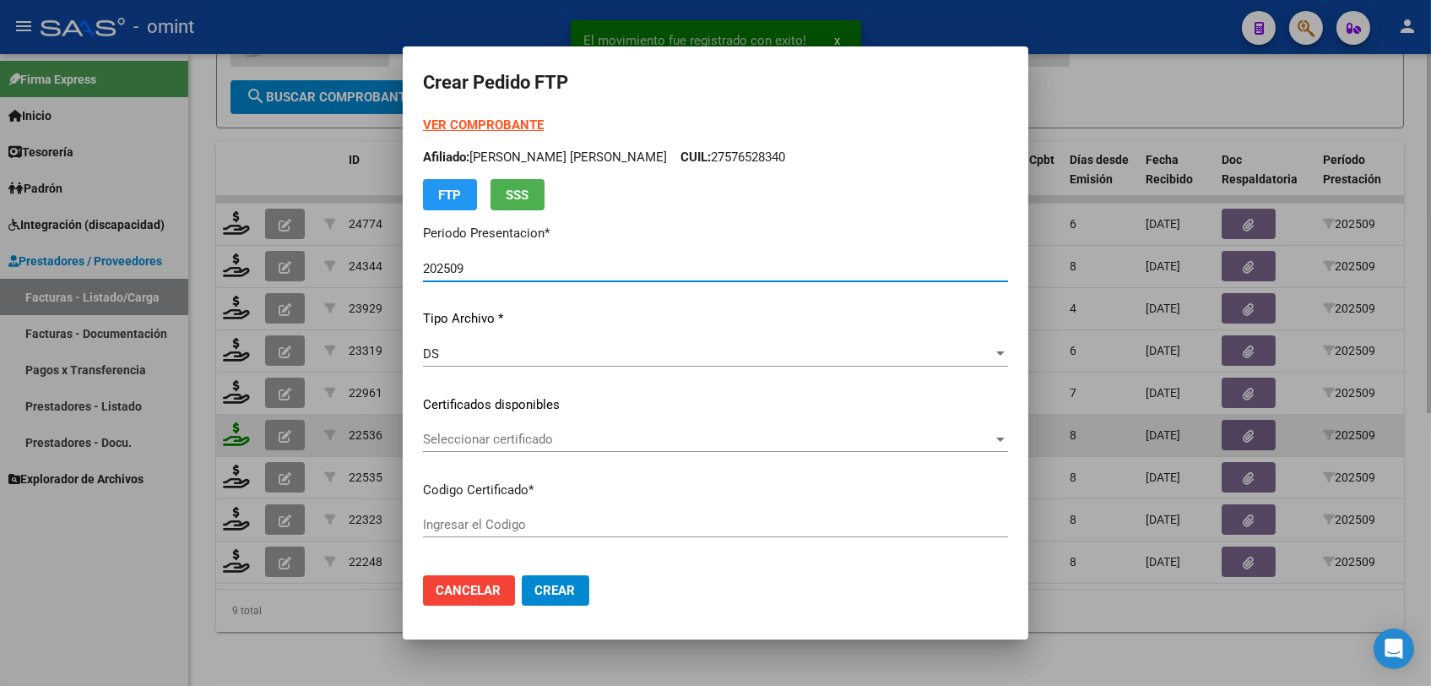
type input "2355588116"
type input "2028-08-31"
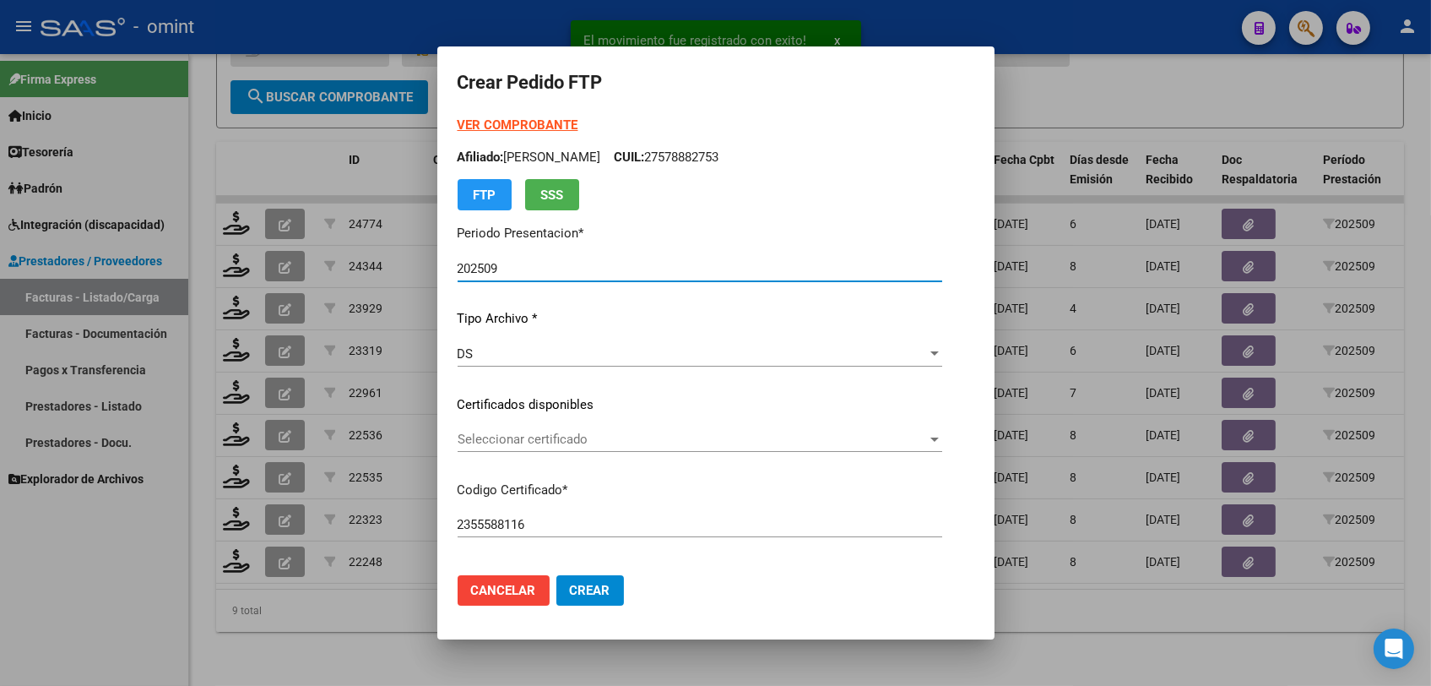
click at [521, 441] on span "Seleccionar certificado" at bounding box center [693, 439] width 470 height 15
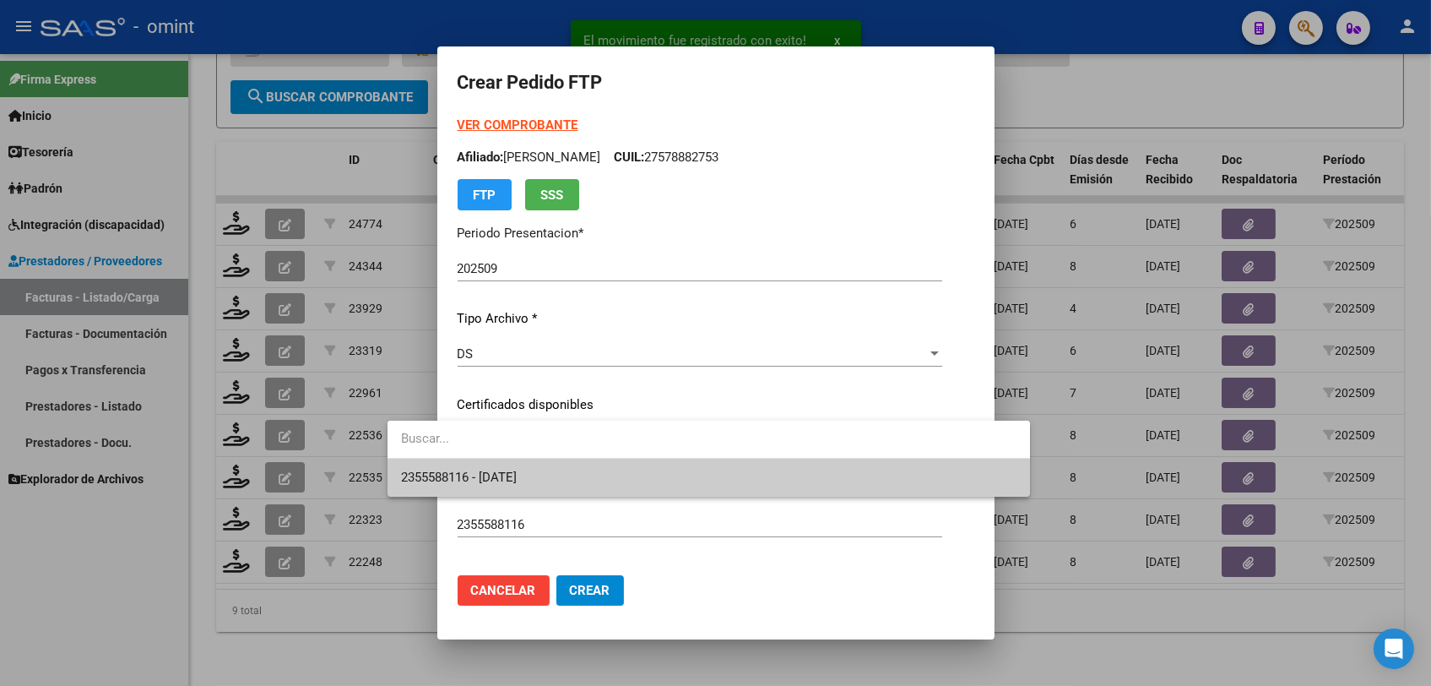
click at [519, 467] on span "2355588116 - 2028-08-31" at bounding box center [709, 478] width 616 height 38
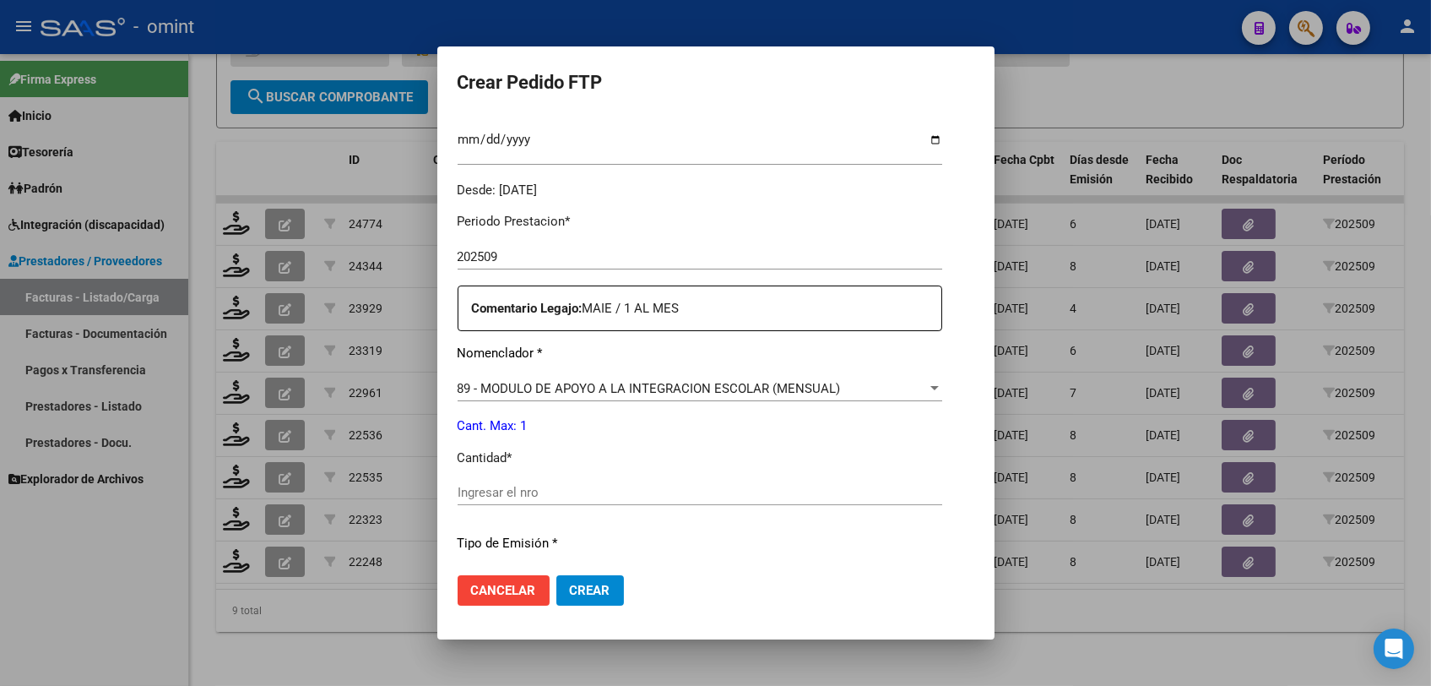
scroll to position [656, 0]
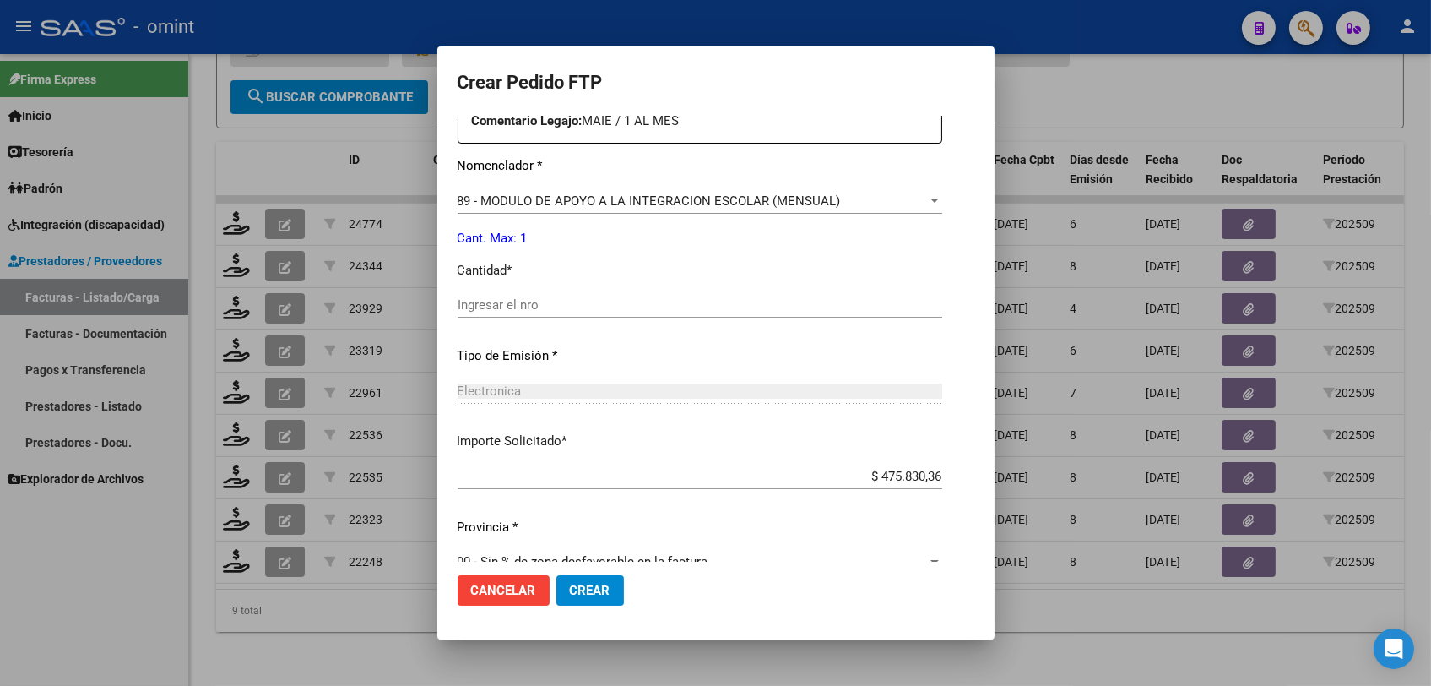
click at [500, 307] on input "Ingresar el nro" at bounding box center [700, 304] width 485 height 15
type input "1"
click at [556, 597] on button "Crear" at bounding box center [590, 590] width 68 height 30
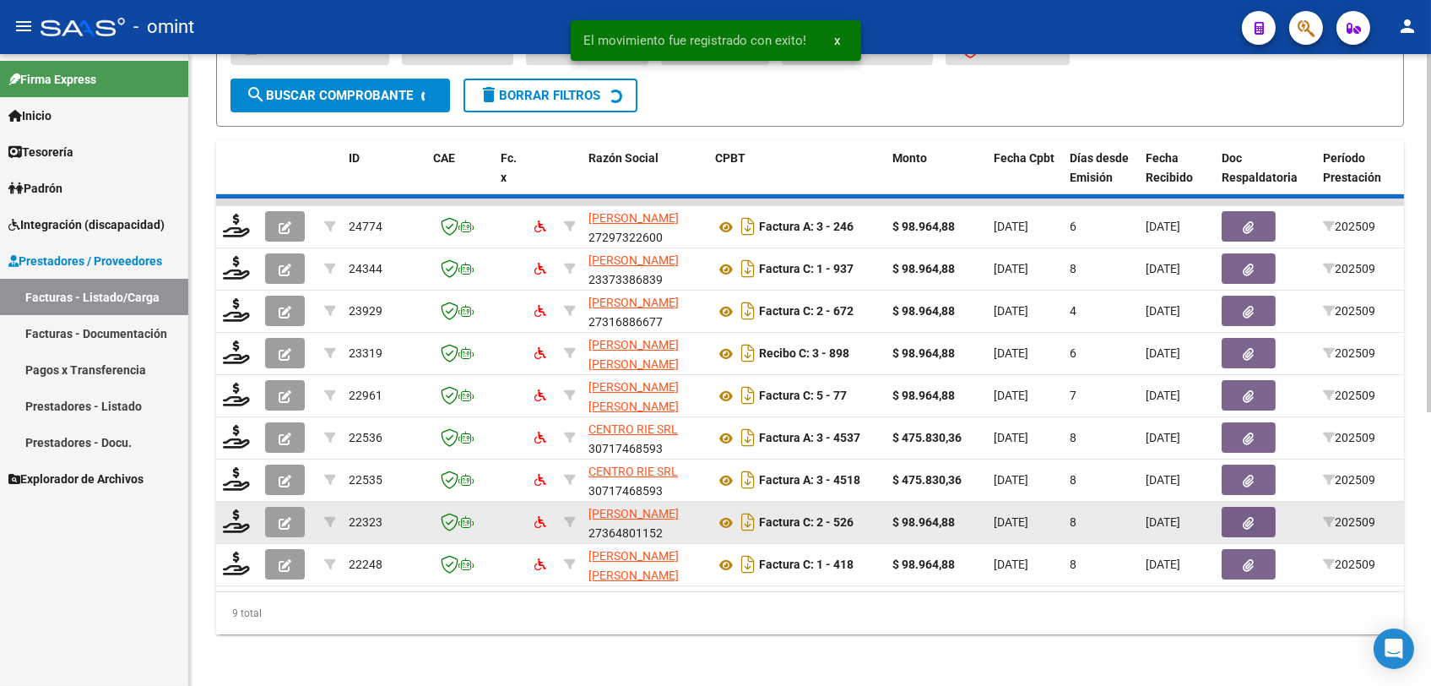
scroll to position [437, 0]
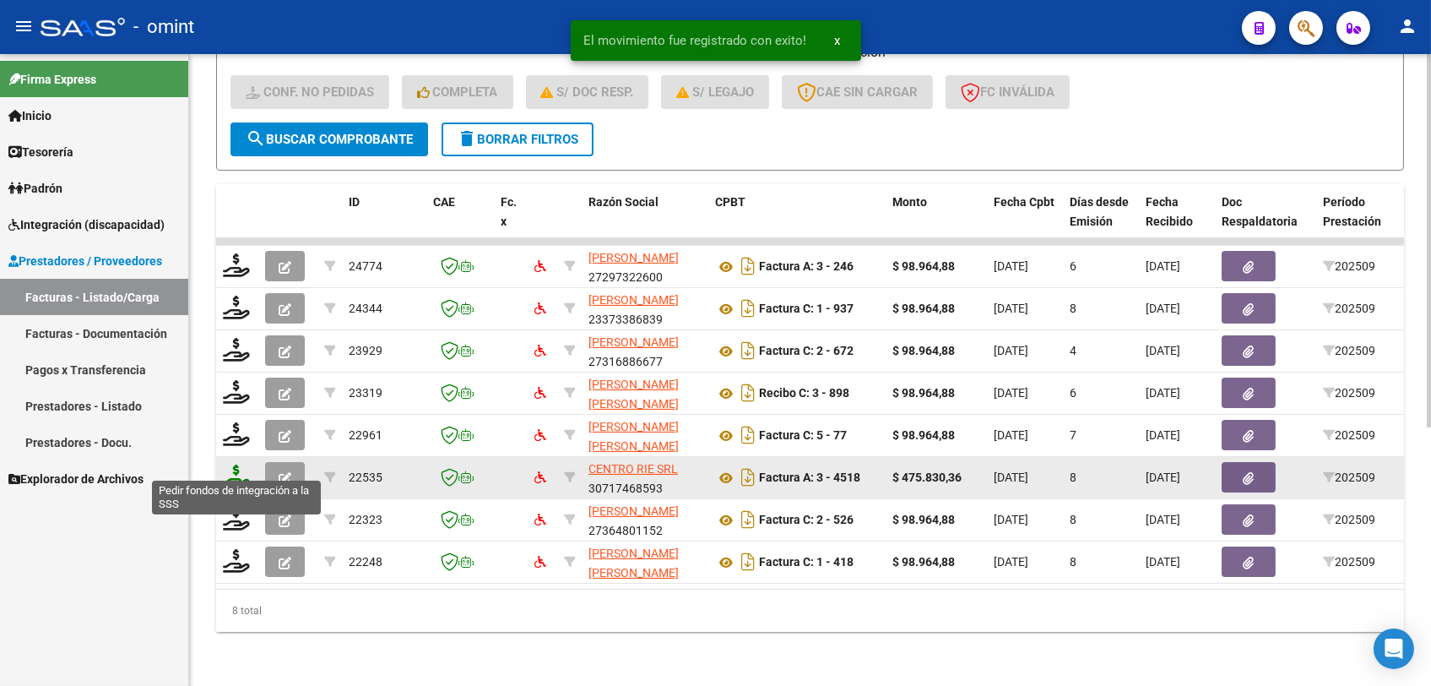
click at [243, 464] on icon at bounding box center [236, 476] width 27 height 24
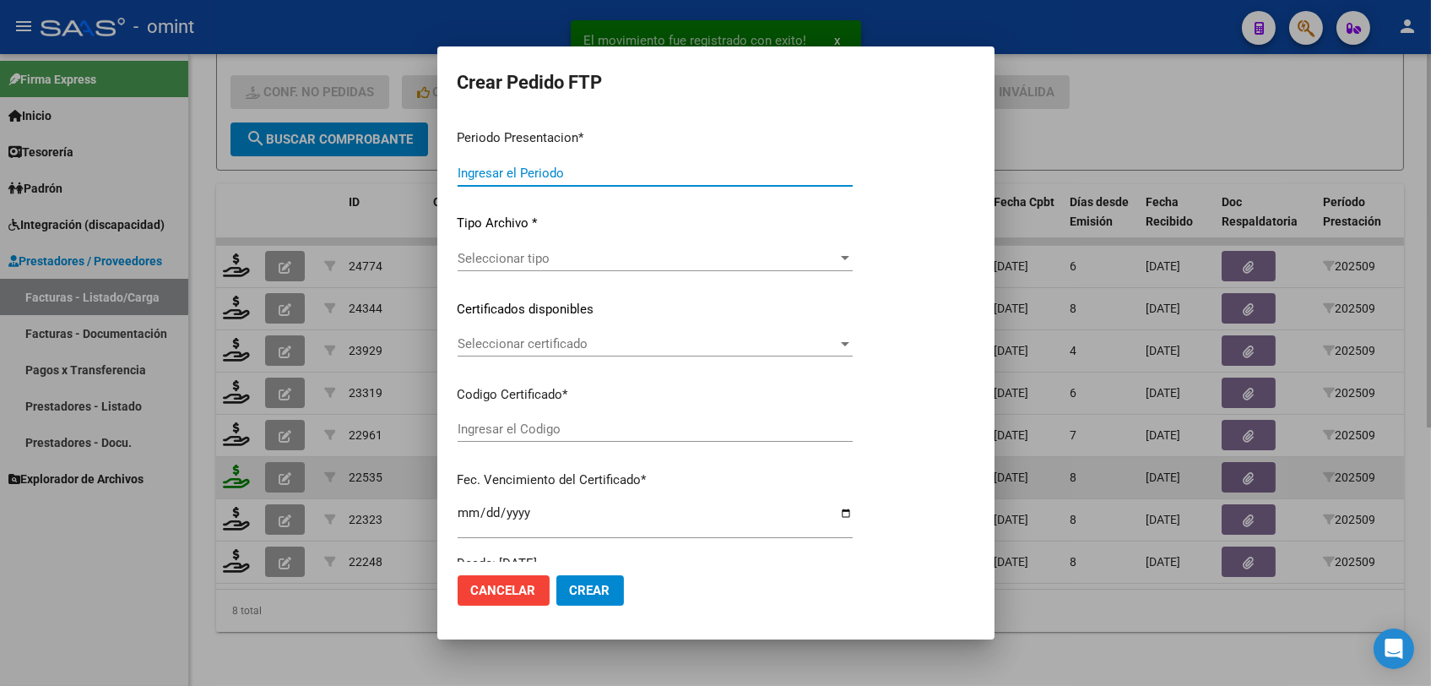
type input "202509"
type input "$ 475.830,36"
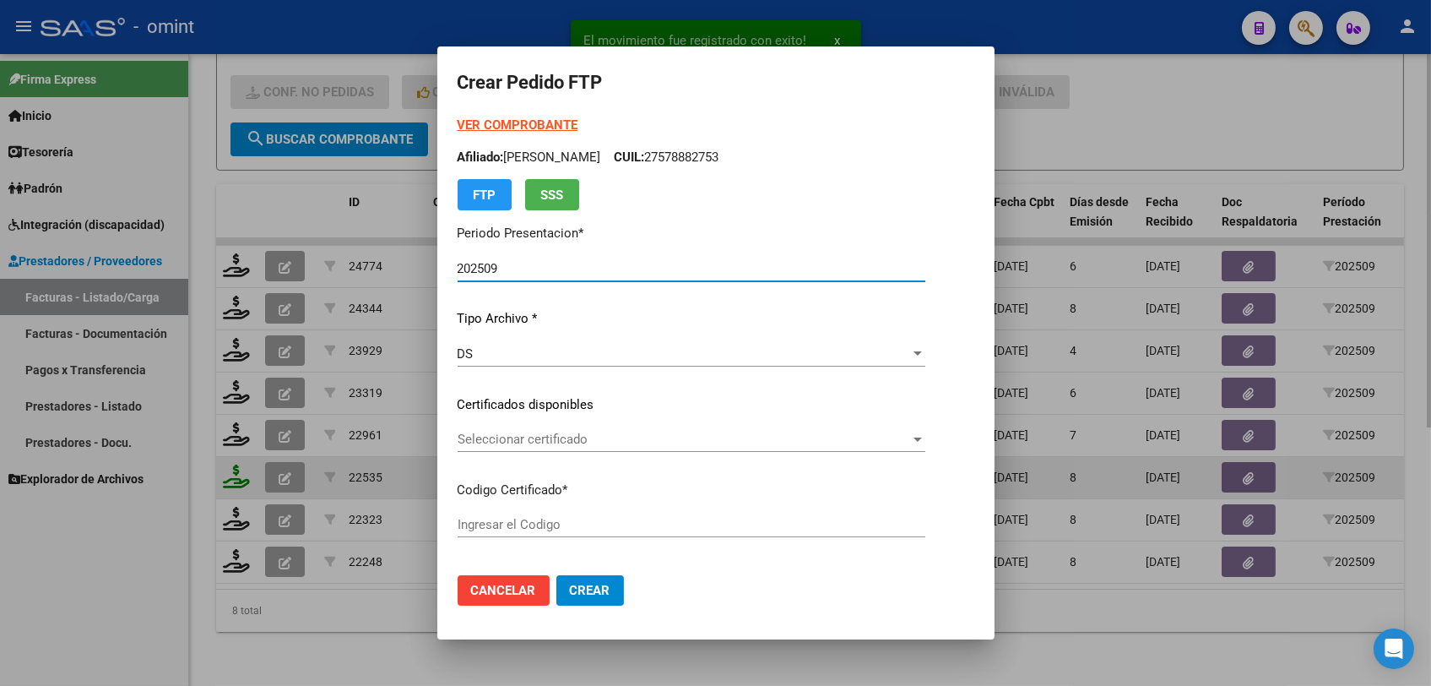
type input "8416030165"
type input "2028-08-31"
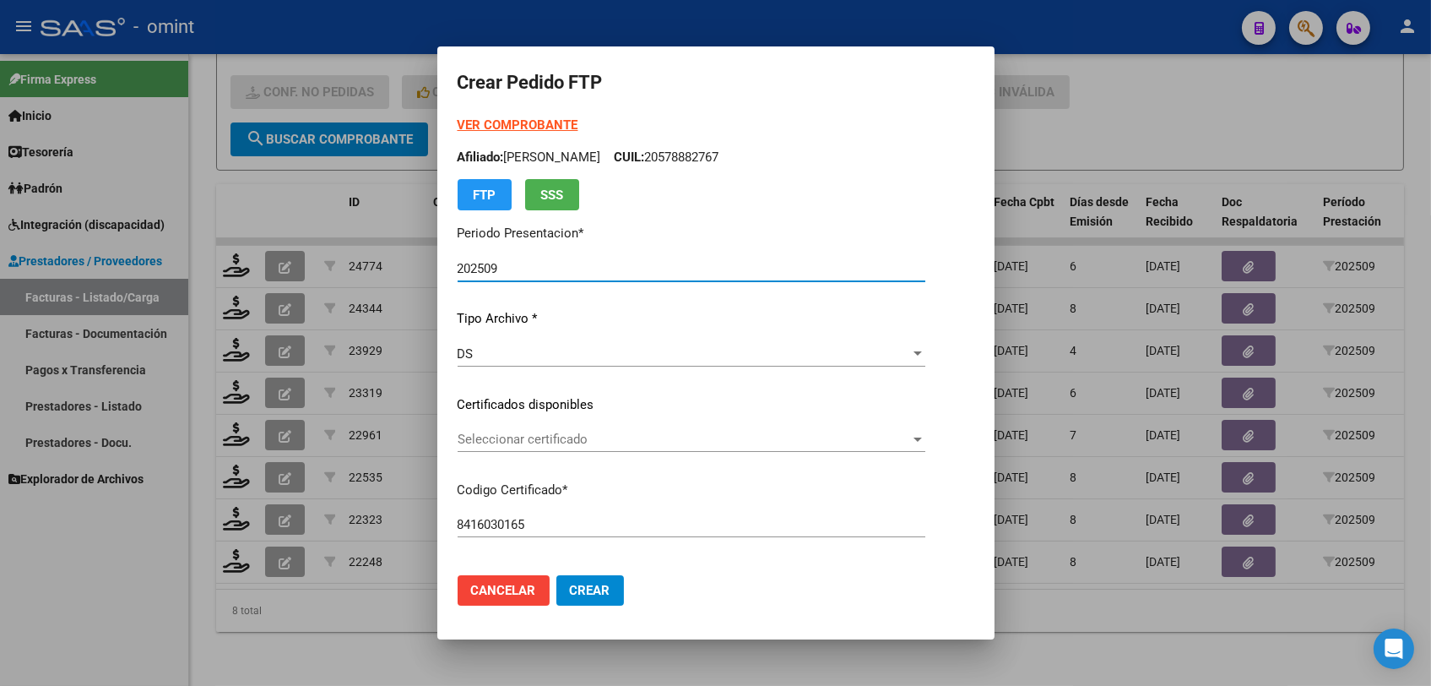
click at [599, 442] on span "Seleccionar certificado" at bounding box center [684, 439] width 453 height 15
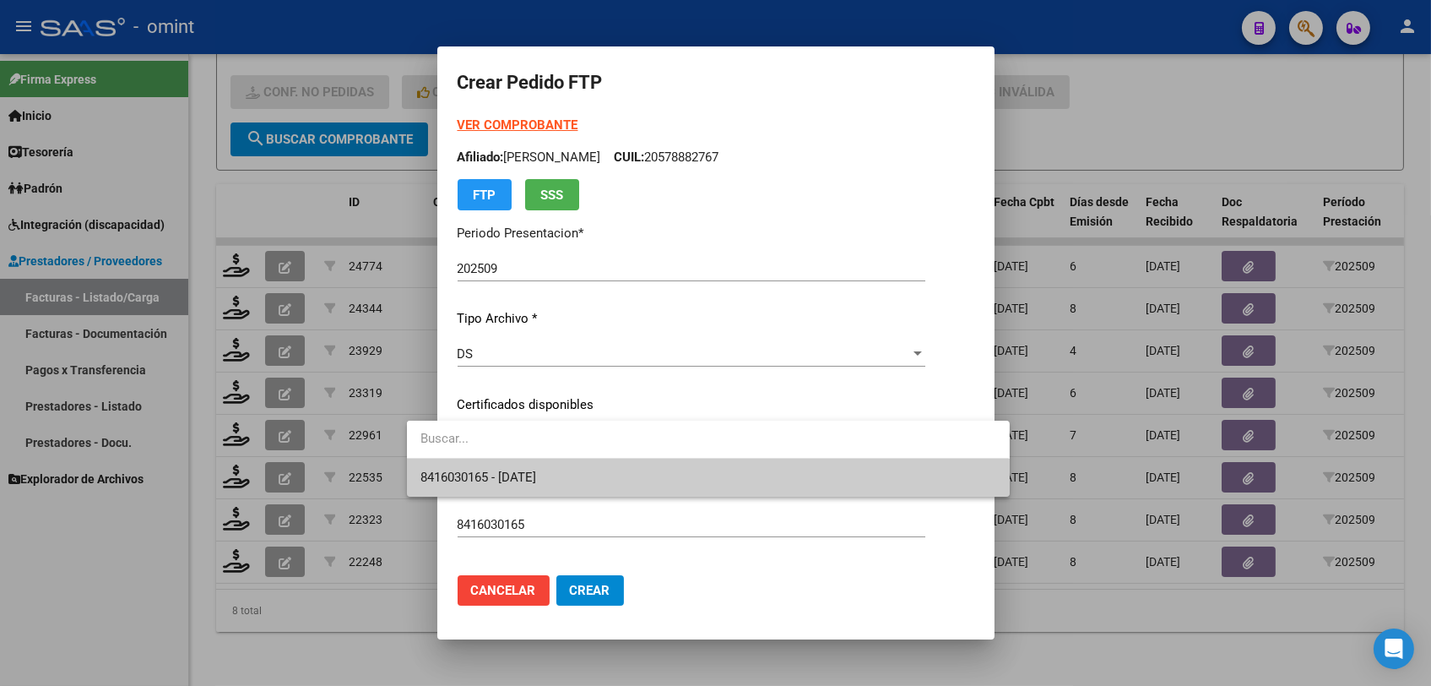
click at [585, 474] on span "8416030165 - 2028-08-31" at bounding box center [708, 478] width 575 height 38
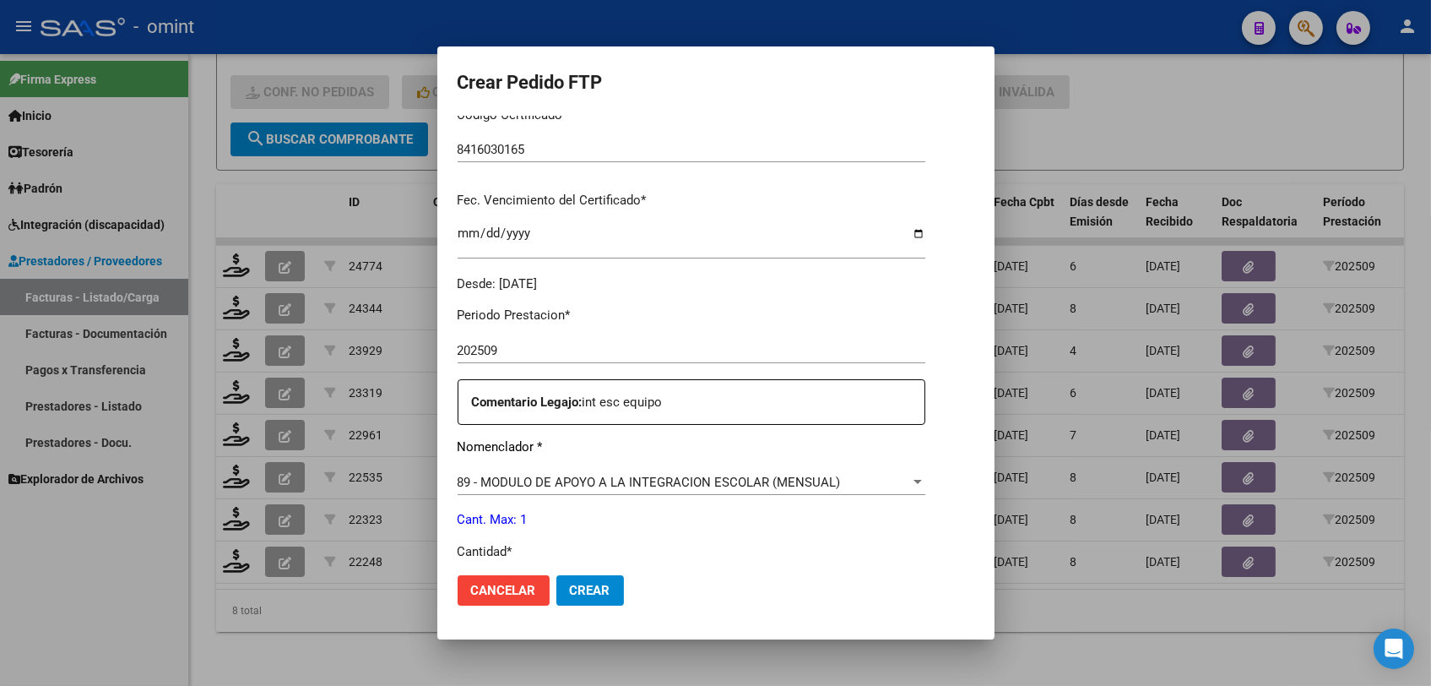
scroll to position [562, 0]
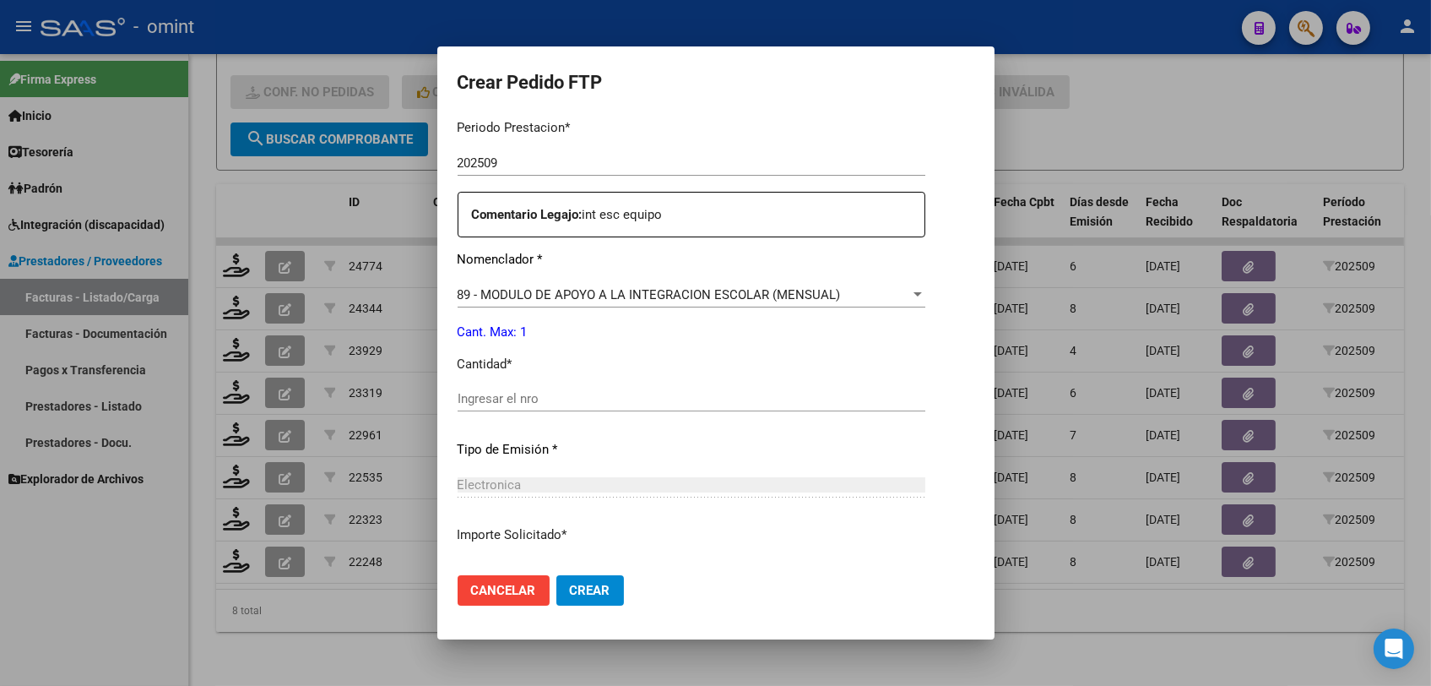
click at [594, 404] on input "Ingresar el nro" at bounding box center [692, 398] width 468 height 15
type input "1"
click at [574, 588] on button "Crear" at bounding box center [590, 590] width 68 height 30
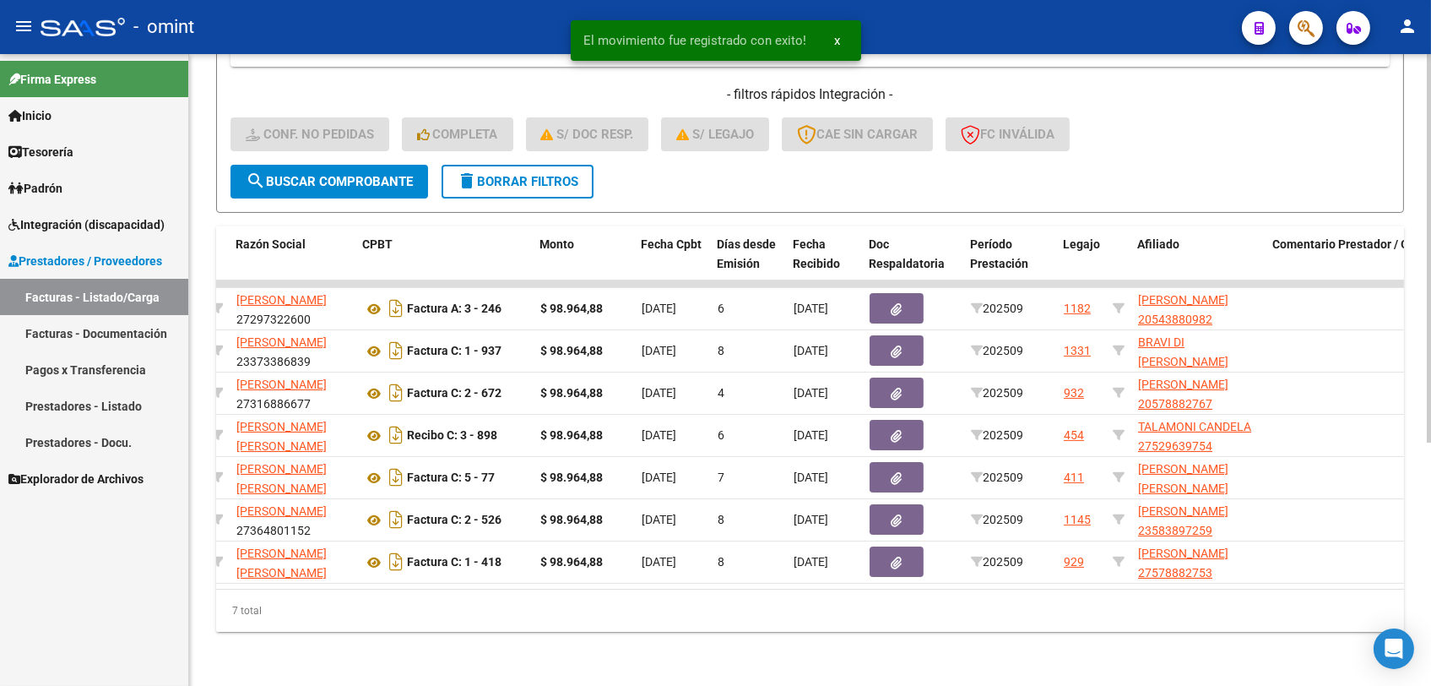
scroll to position [0, 0]
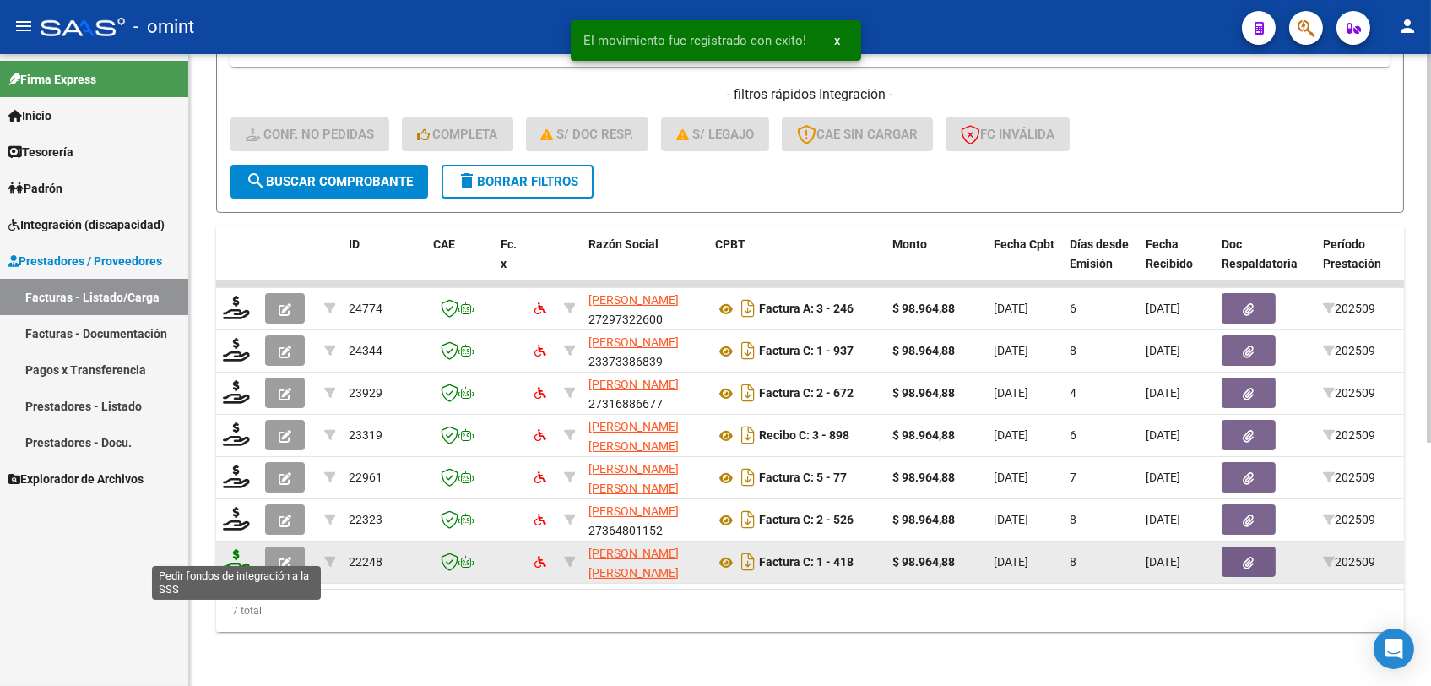
click at [229, 553] on icon at bounding box center [236, 561] width 27 height 24
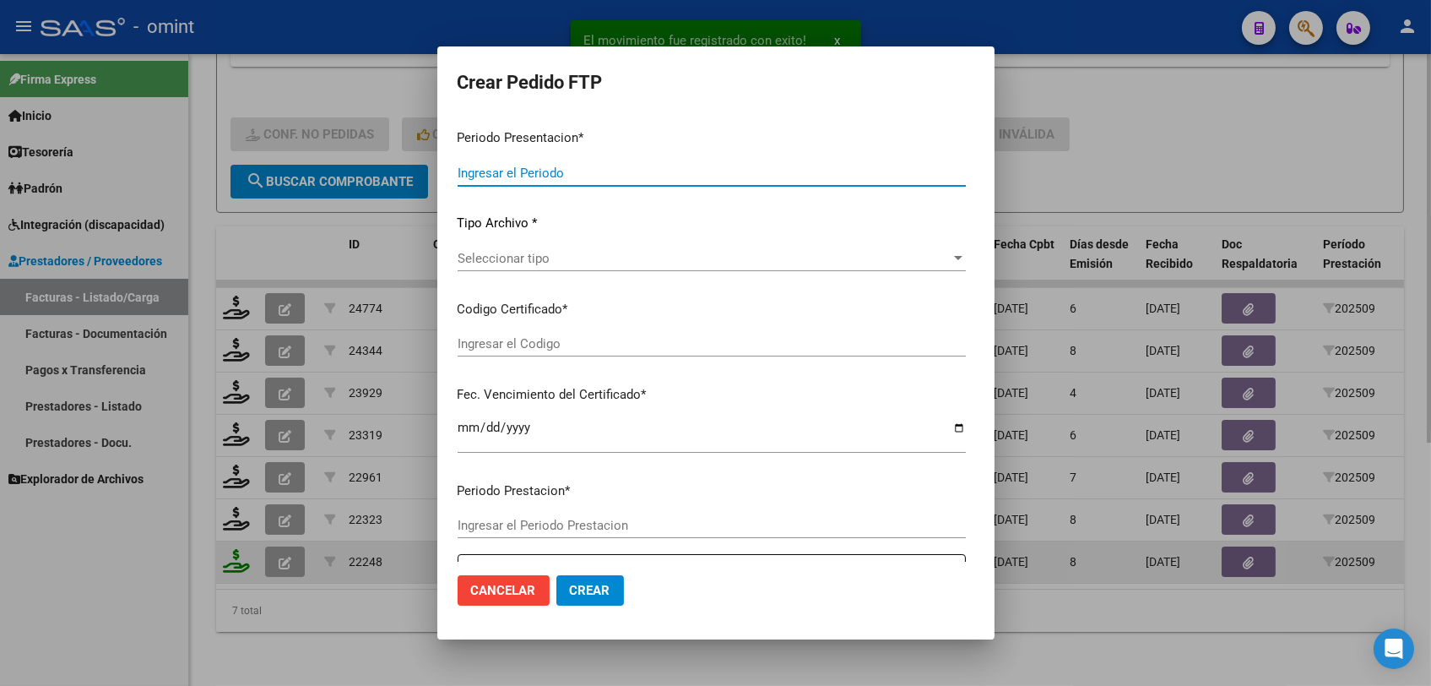
type input "202509"
type input "$ 98.964,88"
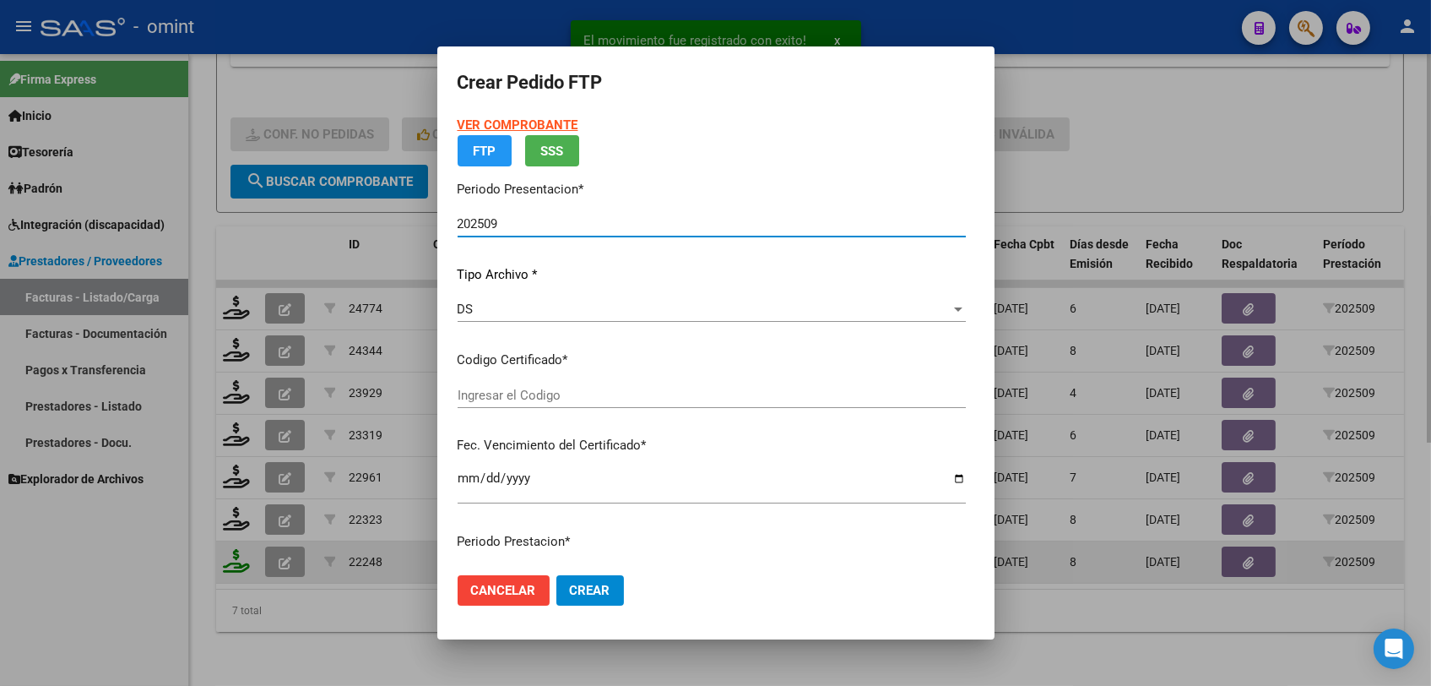
type input "2355588116"
type input "2028-08-31"
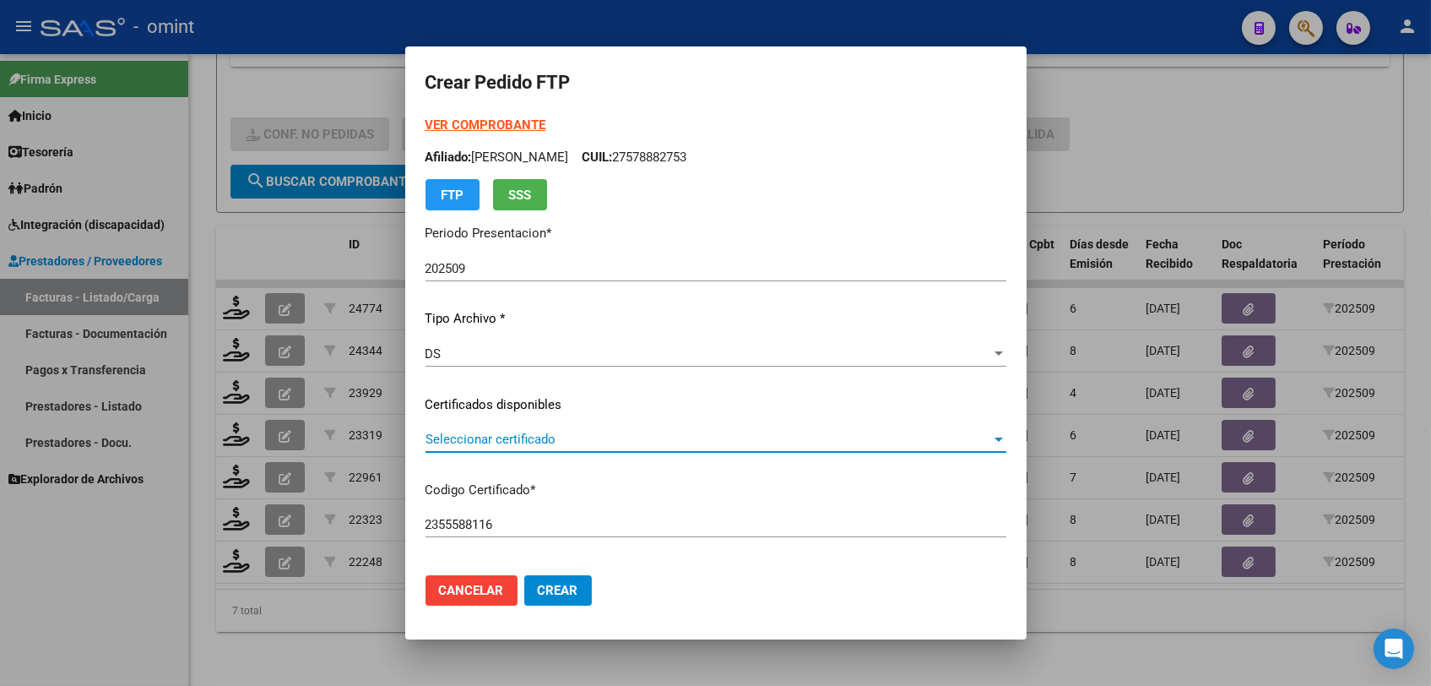
click at [481, 440] on span "Seleccionar certificado" at bounding box center [709, 439] width 566 height 15
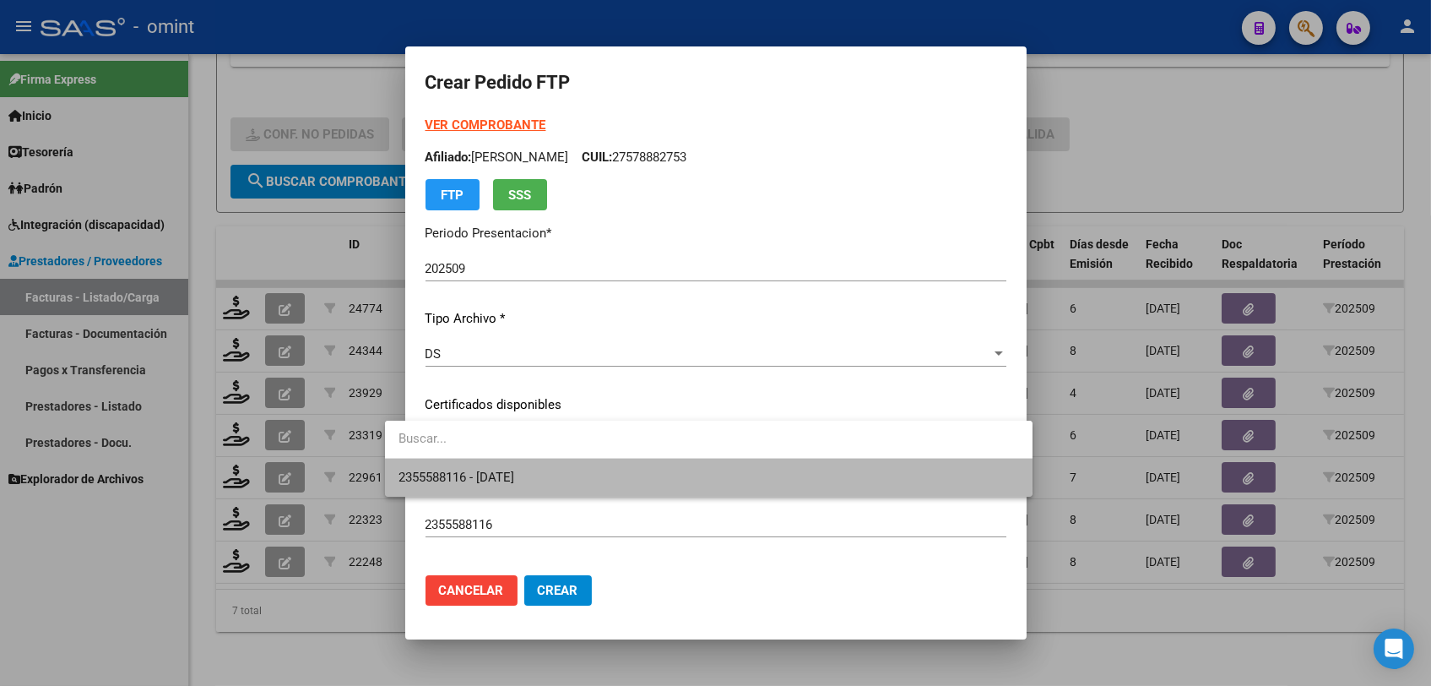
click at [475, 462] on span "2355588116 - 2028-08-31" at bounding box center [709, 478] width 621 height 38
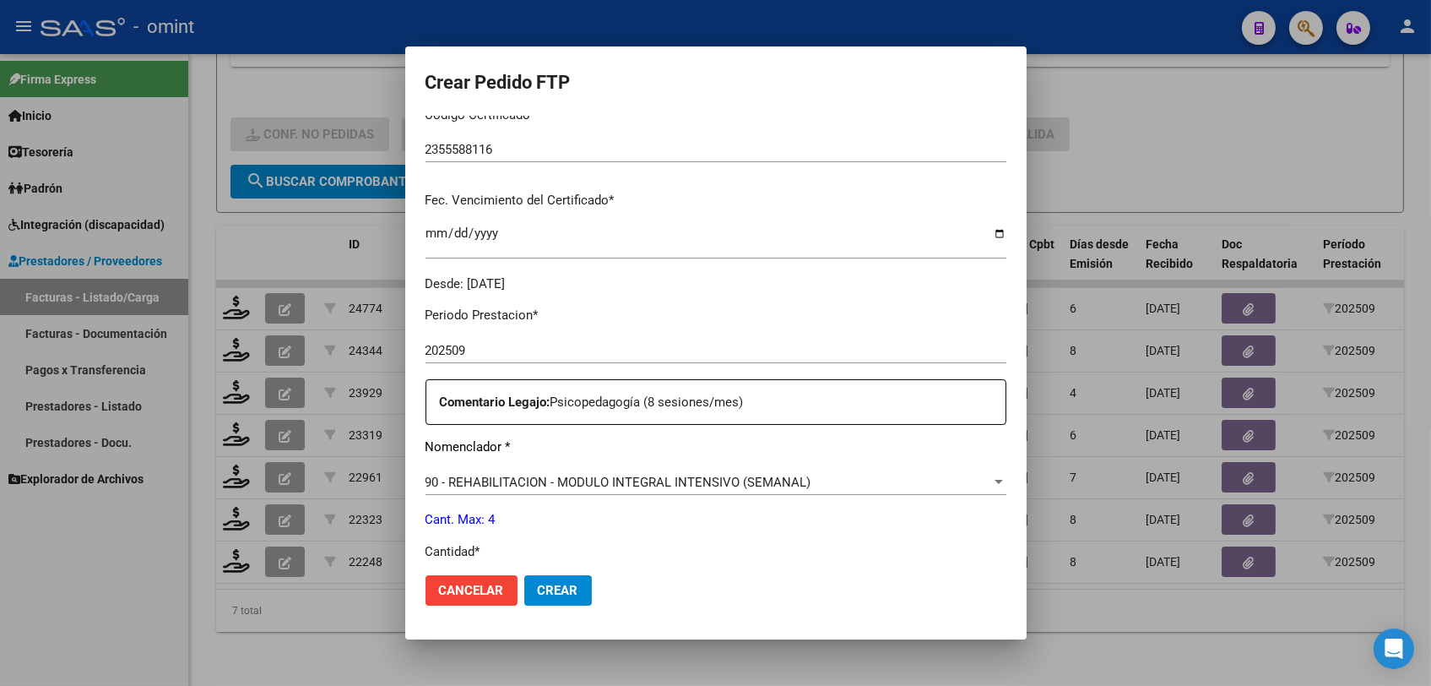
scroll to position [562, 0]
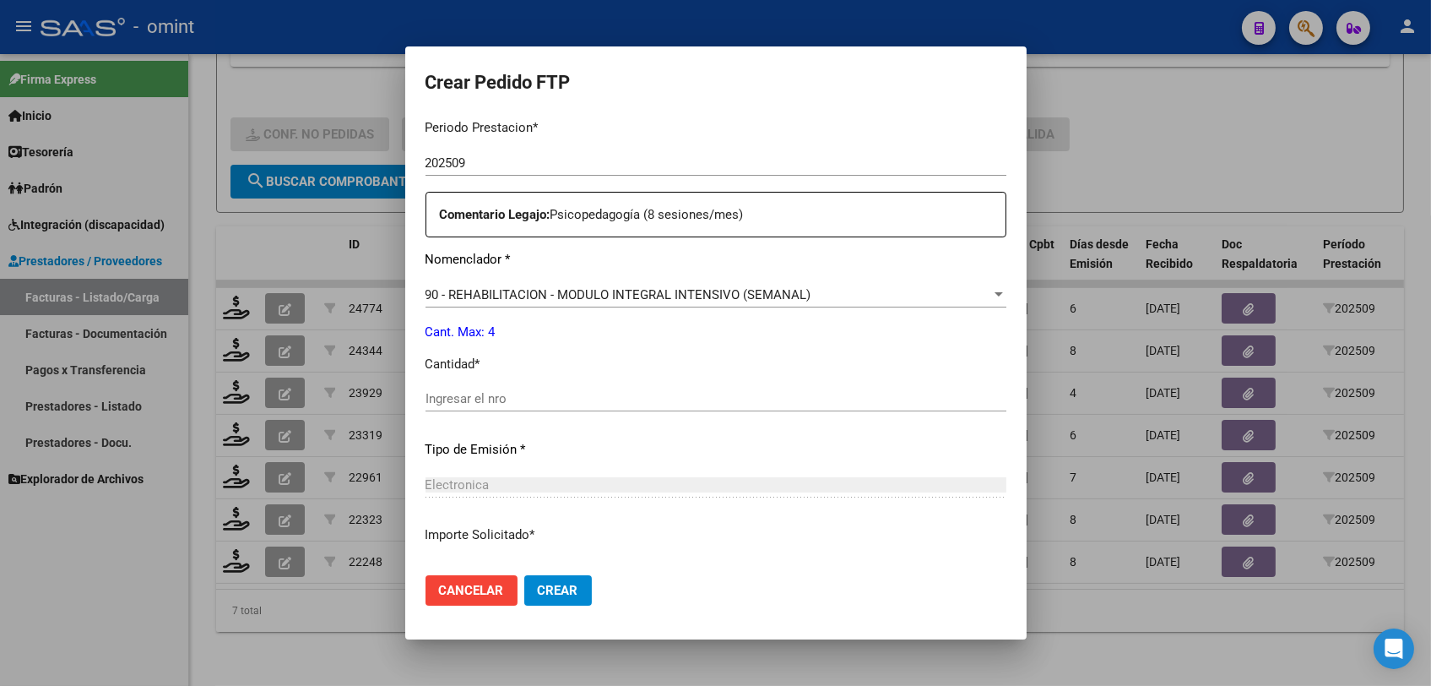
click at [527, 381] on div "Periodo Prestacion * 202509 Ingresar el Periodo Prestacion Comentario Legajo: P…" at bounding box center [716, 395] width 581 height 578
click at [518, 399] on input "Ingresar el nro" at bounding box center [716, 398] width 581 height 15
type input "4"
click at [539, 586] on span "Crear" at bounding box center [558, 590] width 41 height 15
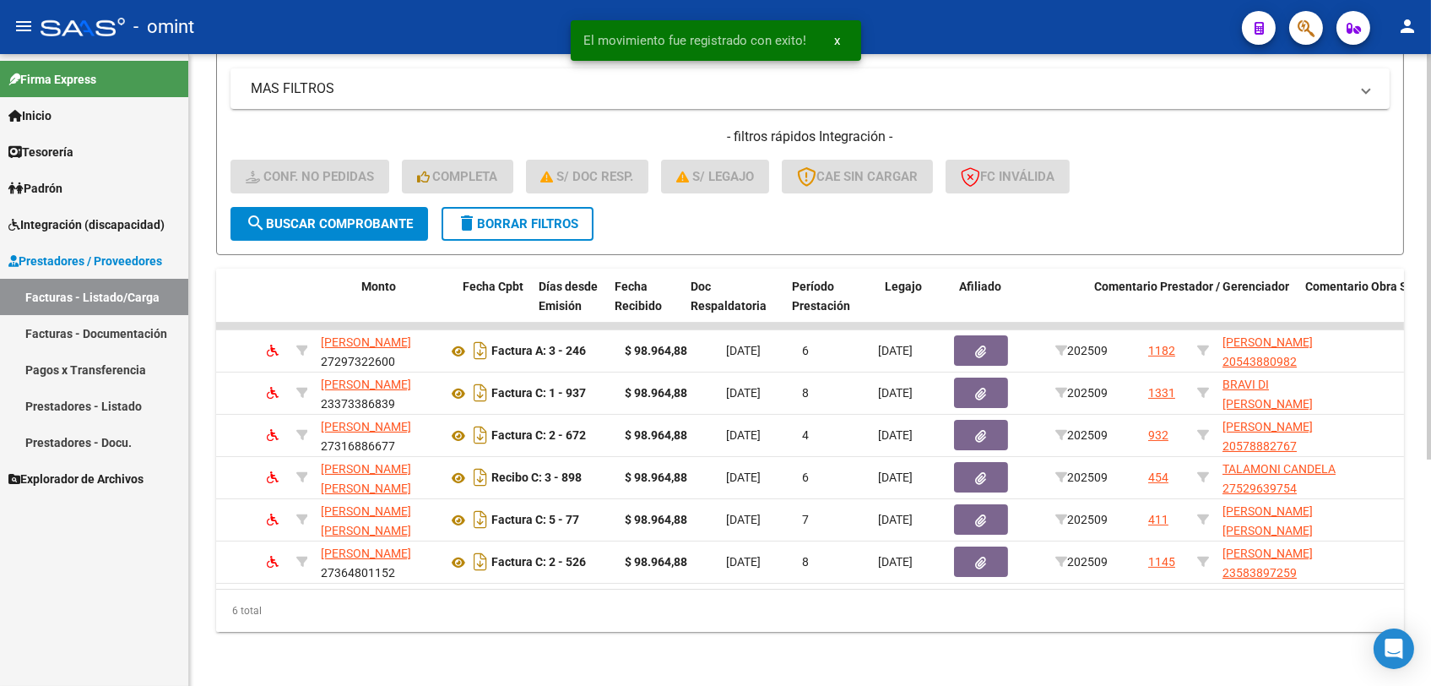
scroll to position [0, 0]
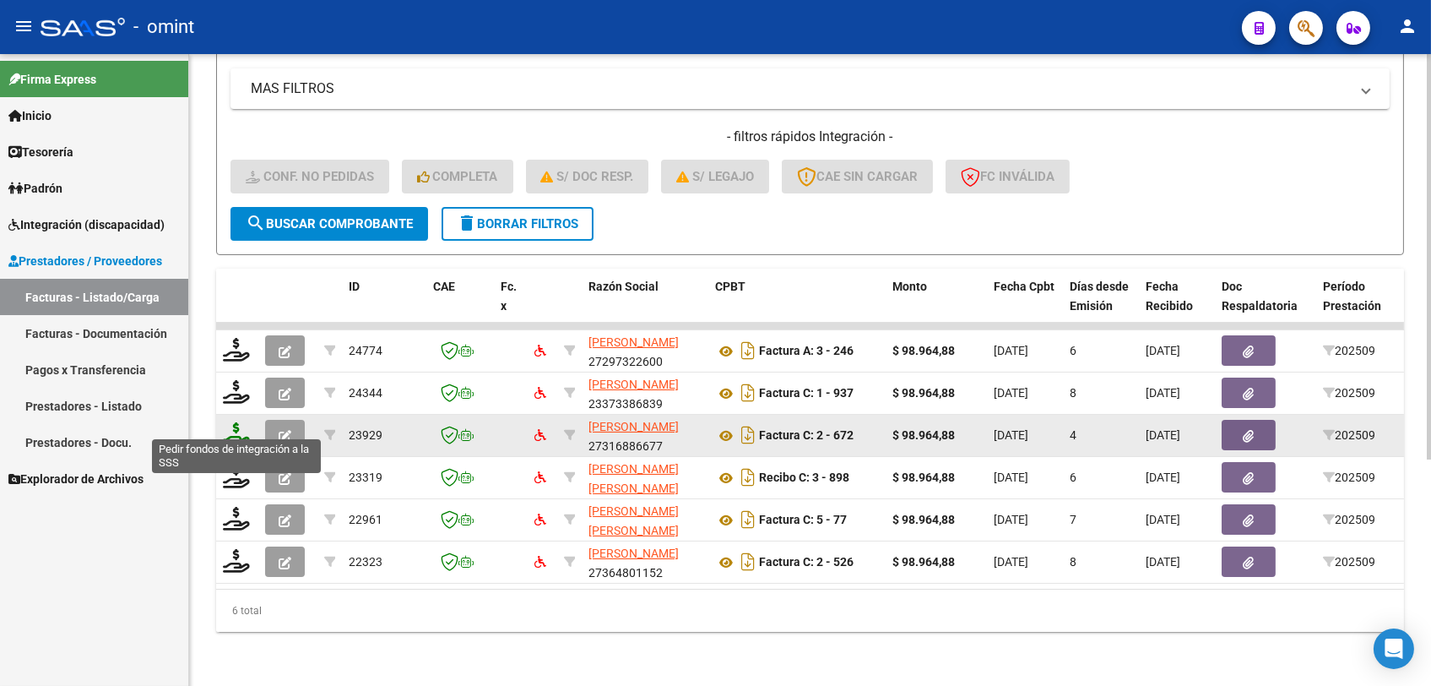
click at [226, 422] on icon at bounding box center [236, 434] width 27 height 24
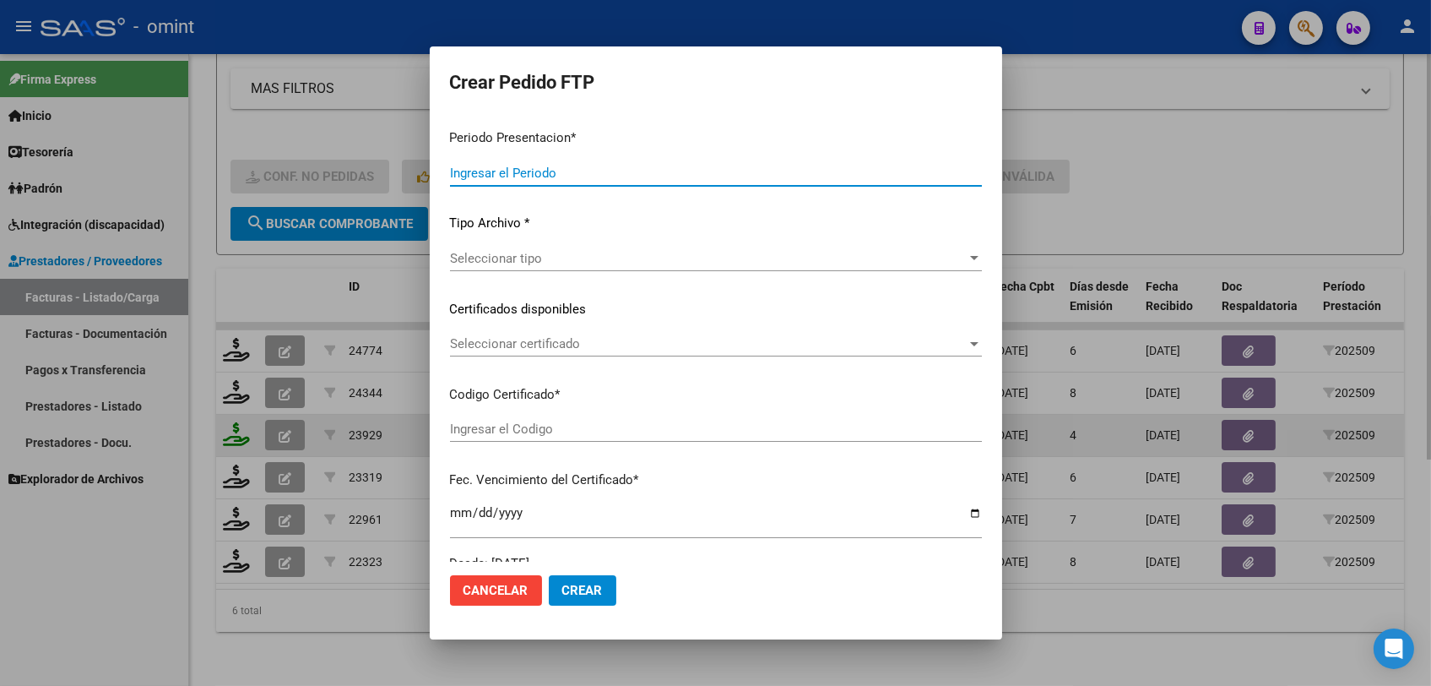
type input "202509"
type input "$ 98.964,88"
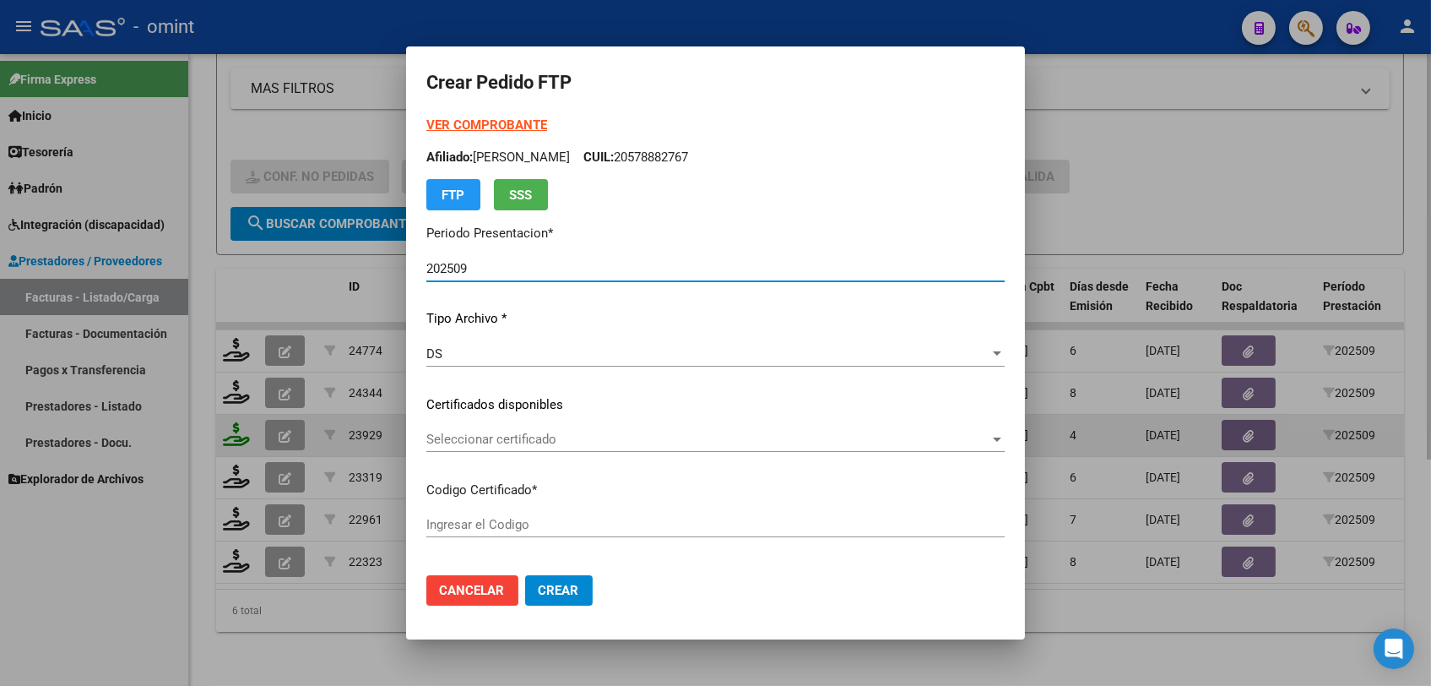
type input "8416030165"
type input "2028-08-31"
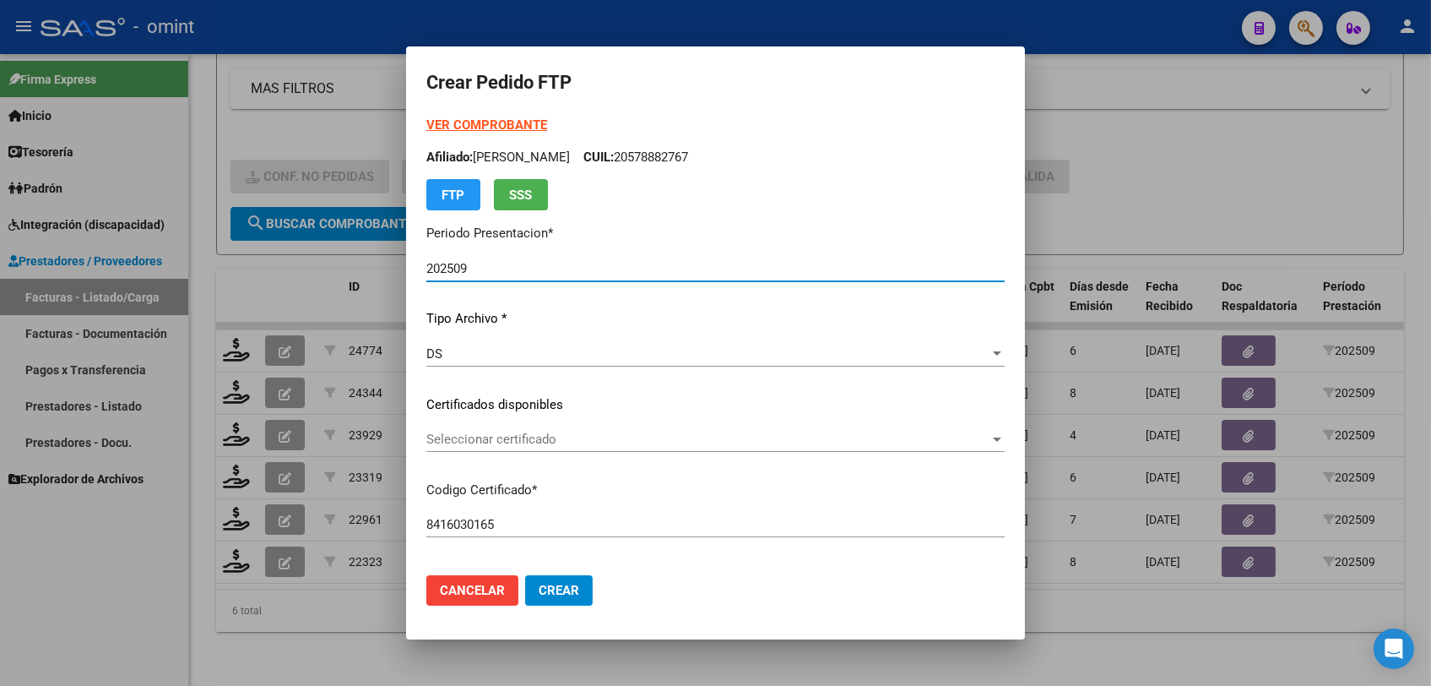
click at [459, 446] on span "Seleccionar certificado" at bounding box center [707, 439] width 563 height 15
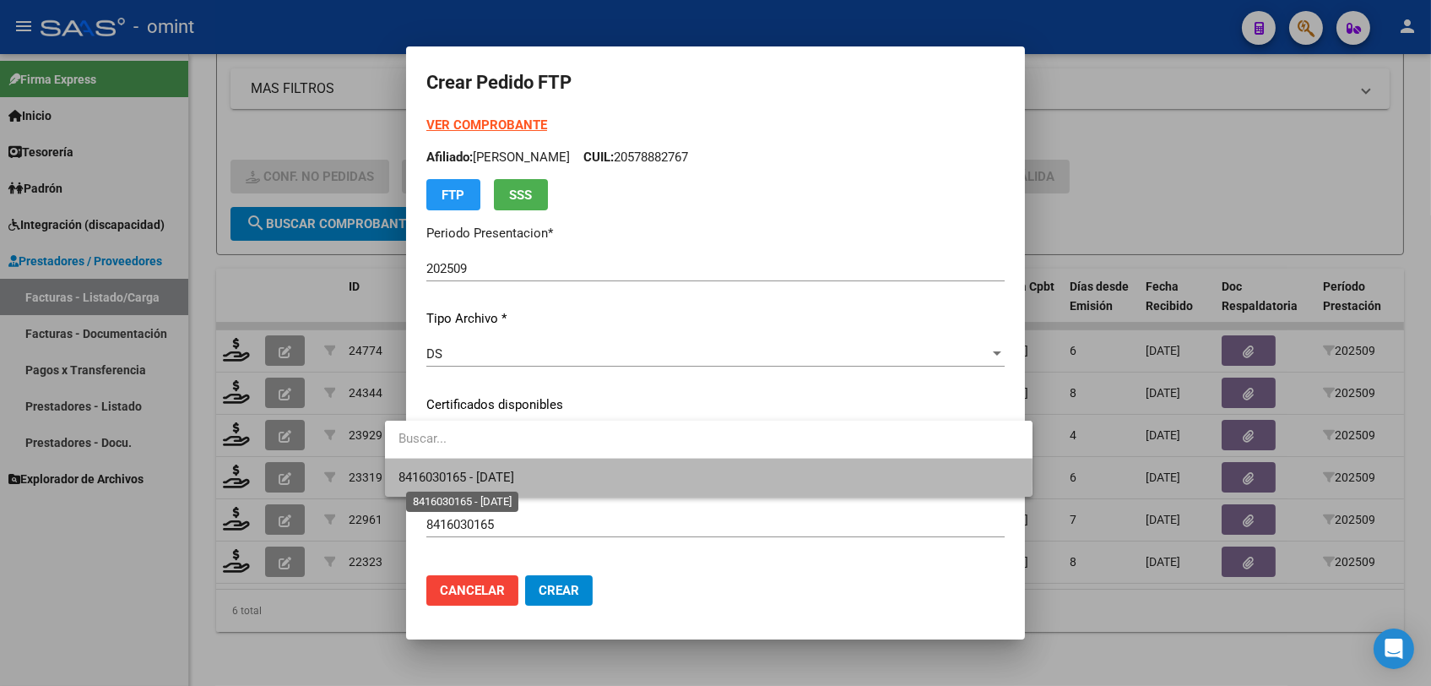
click at [459, 475] on span "8416030165 - 2028-08-31" at bounding box center [457, 477] width 116 height 15
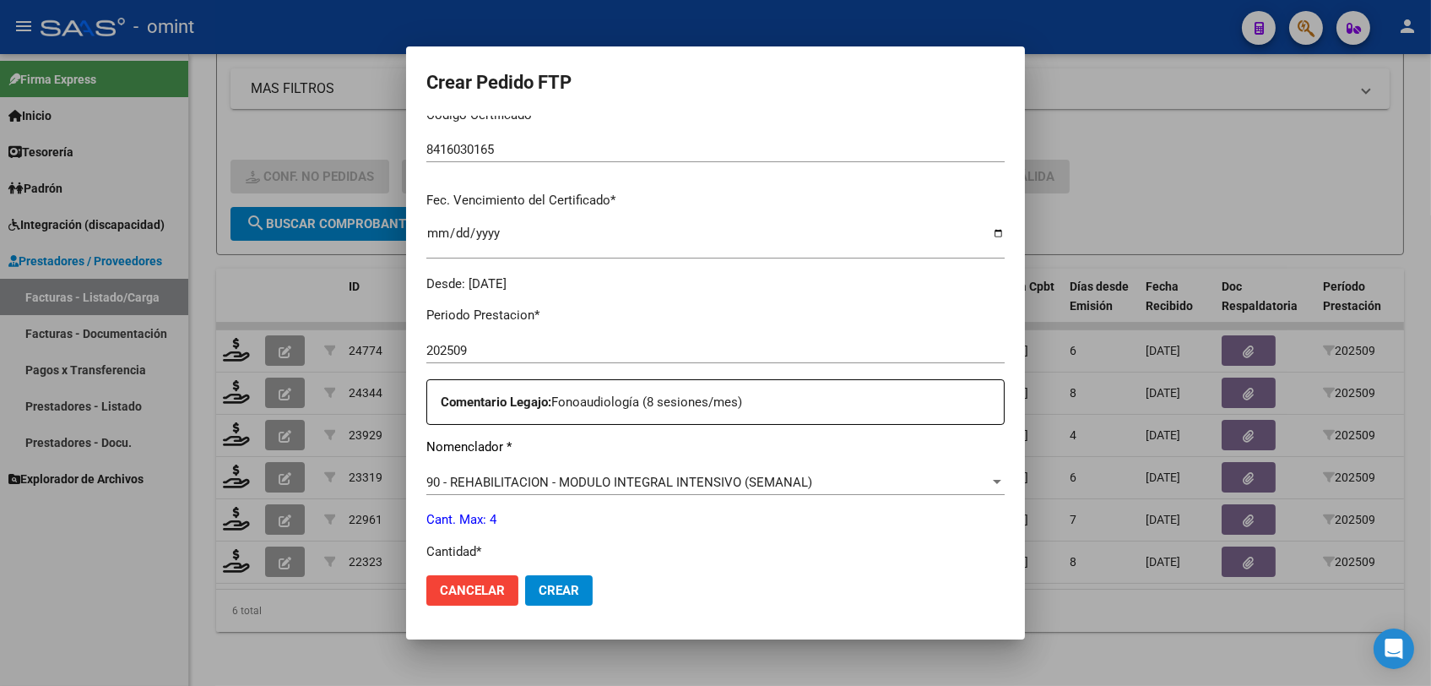
scroll to position [562, 0]
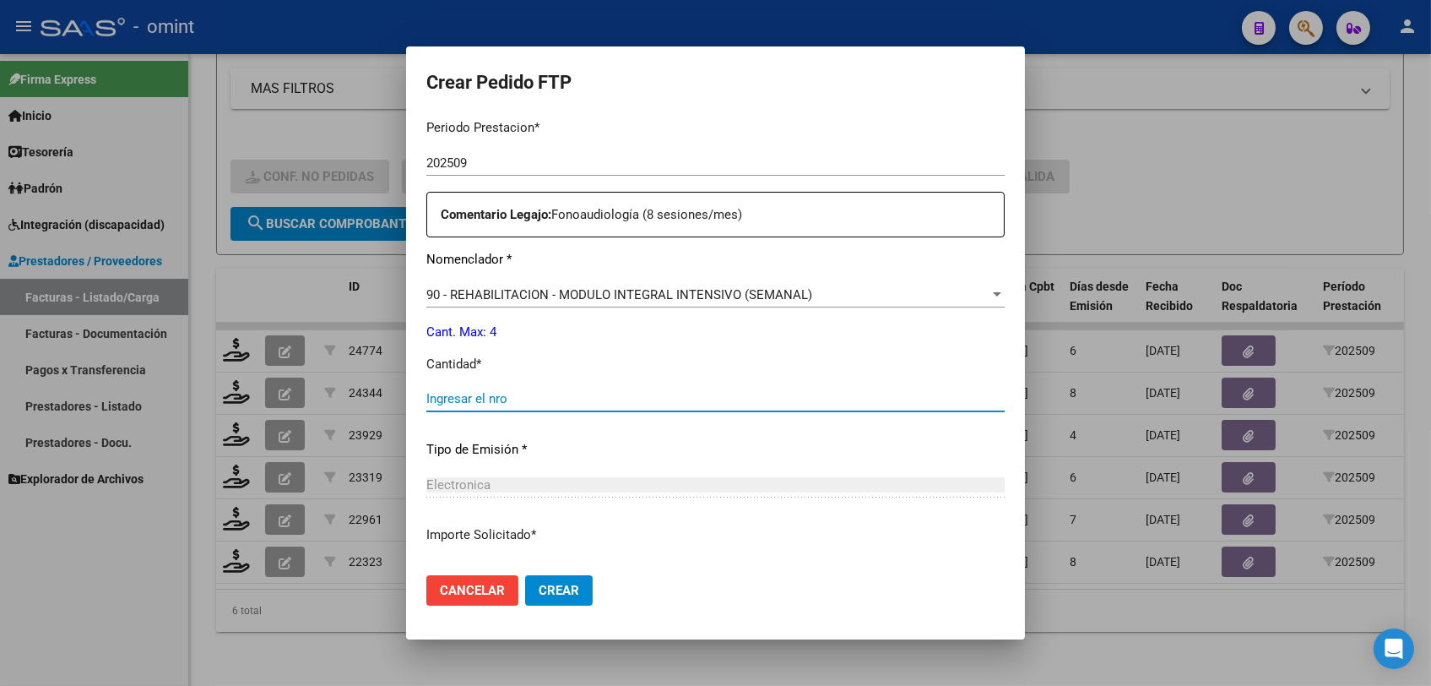
click at [493, 397] on input "Ingresar el nro" at bounding box center [715, 398] width 578 height 15
type input "4"
click at [529, 579] on button "Crear" at bounding box center [559, 590] width 68 height 30
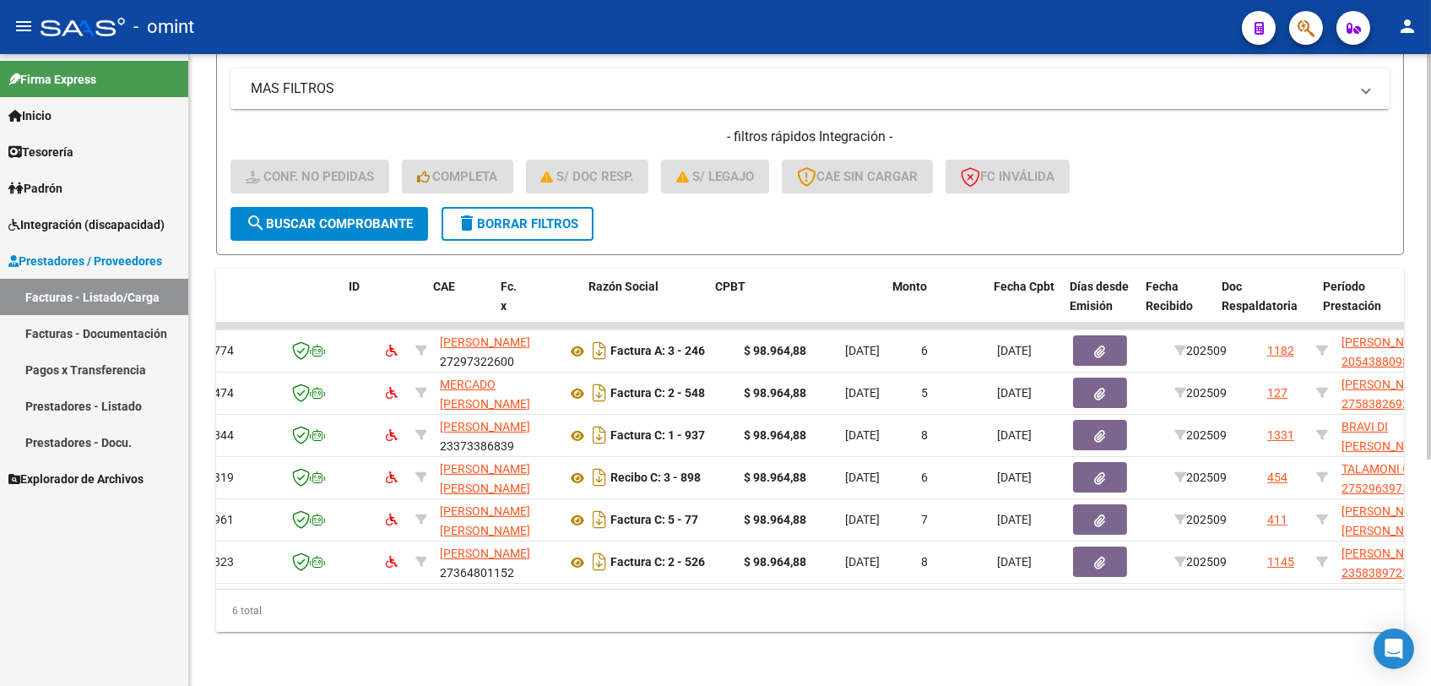
scroll to position [0, 0]
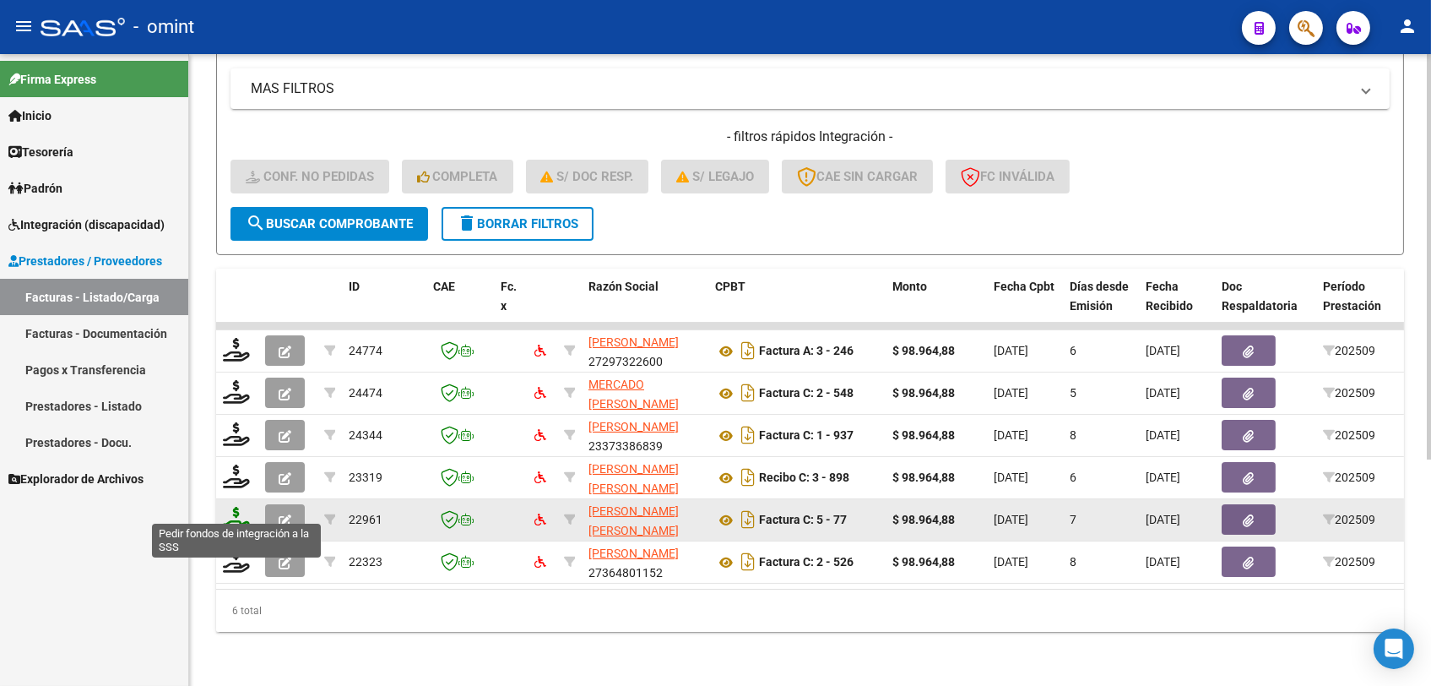
click at [238, 511] on icon at bounding box center [236, 519] width 27 height 24
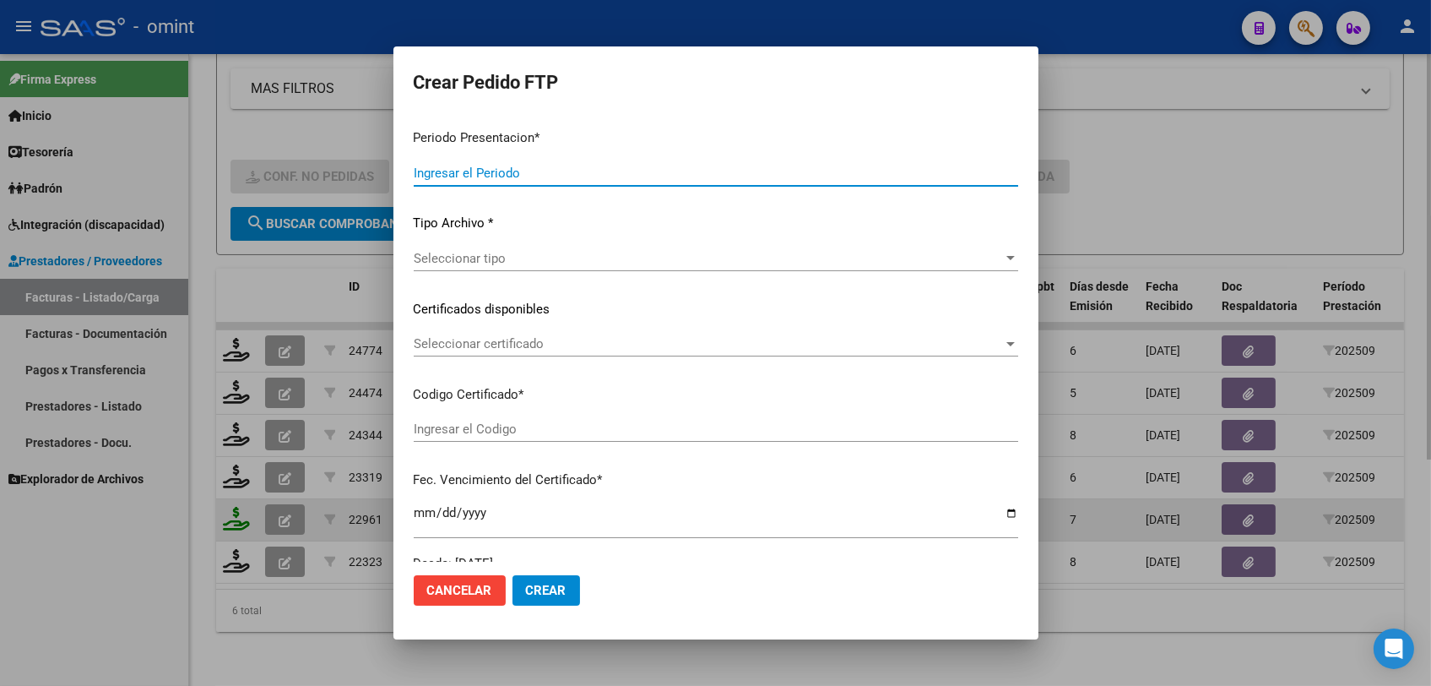
type input "202509"
type input "$ 98.964,88"
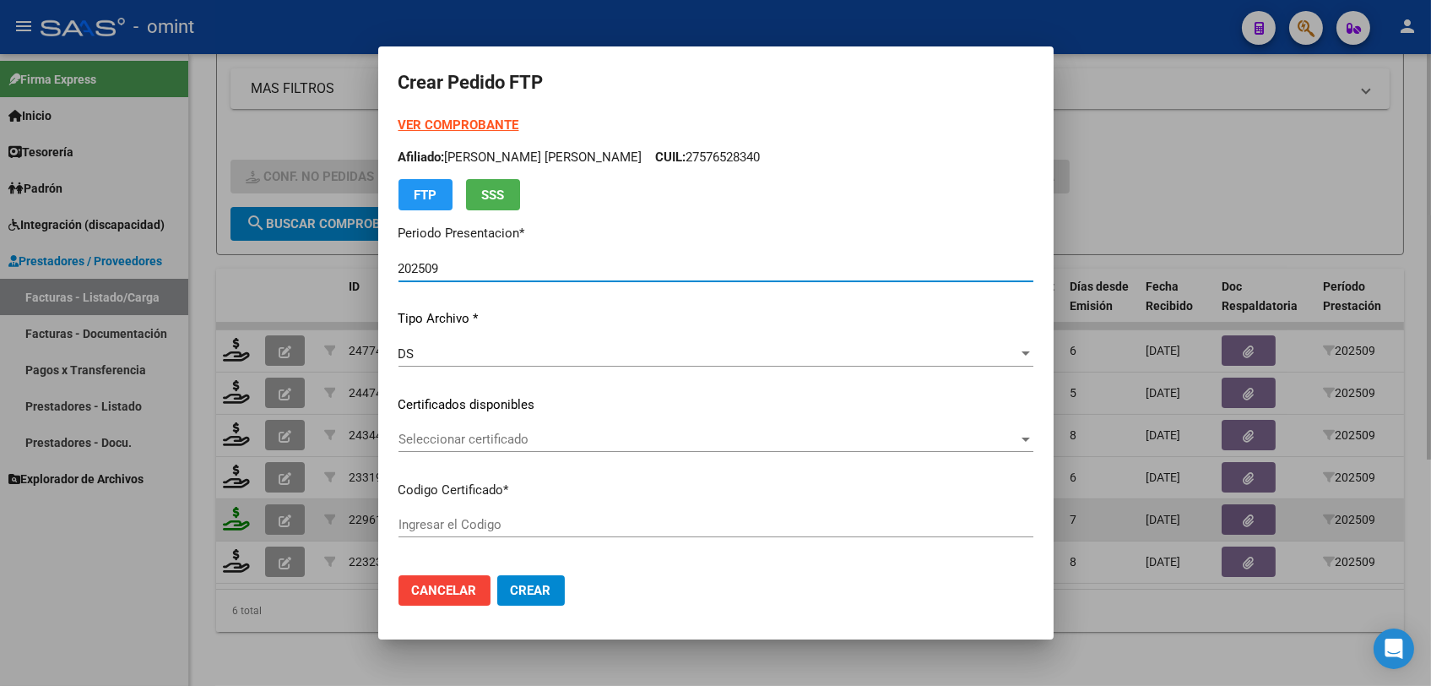
type input "6336702877"
type input "2027-07-01"
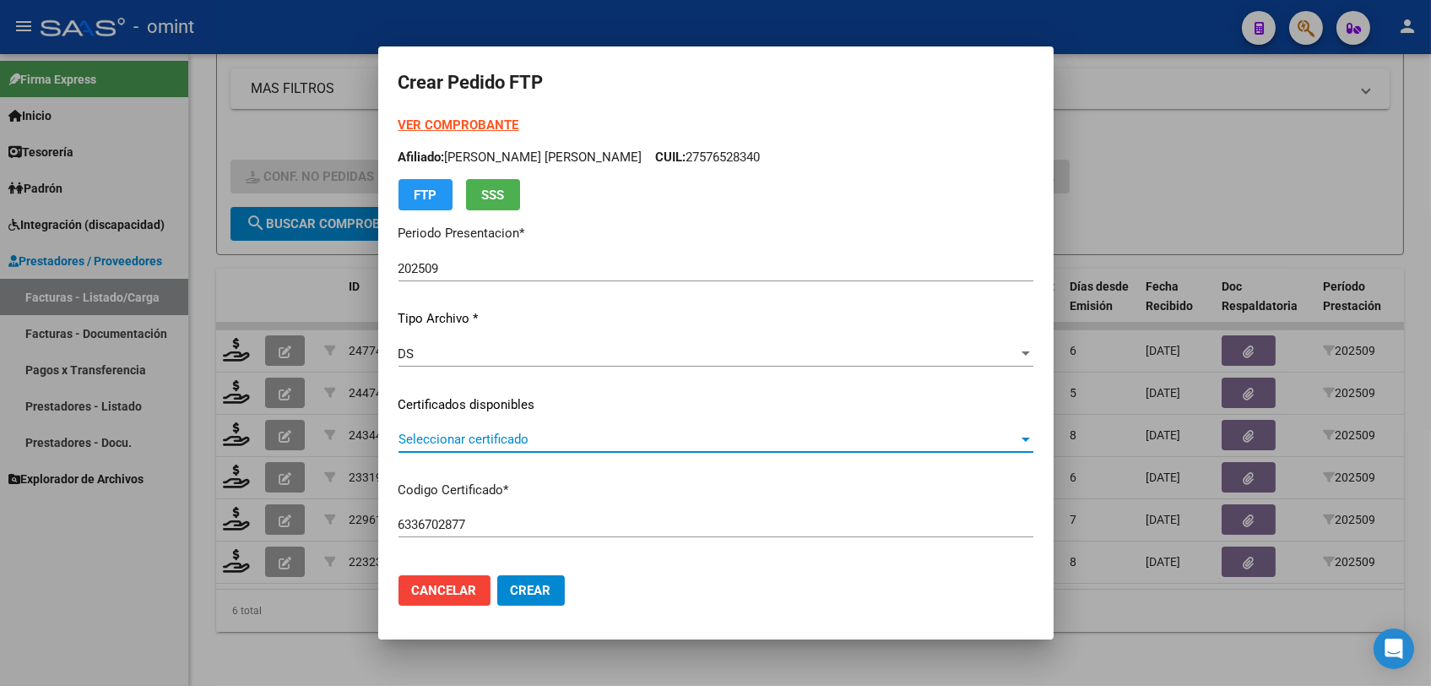
click at [563, 434] on span "Seleccionar certificado" at bounding box center [709, 439] width 620 height 15
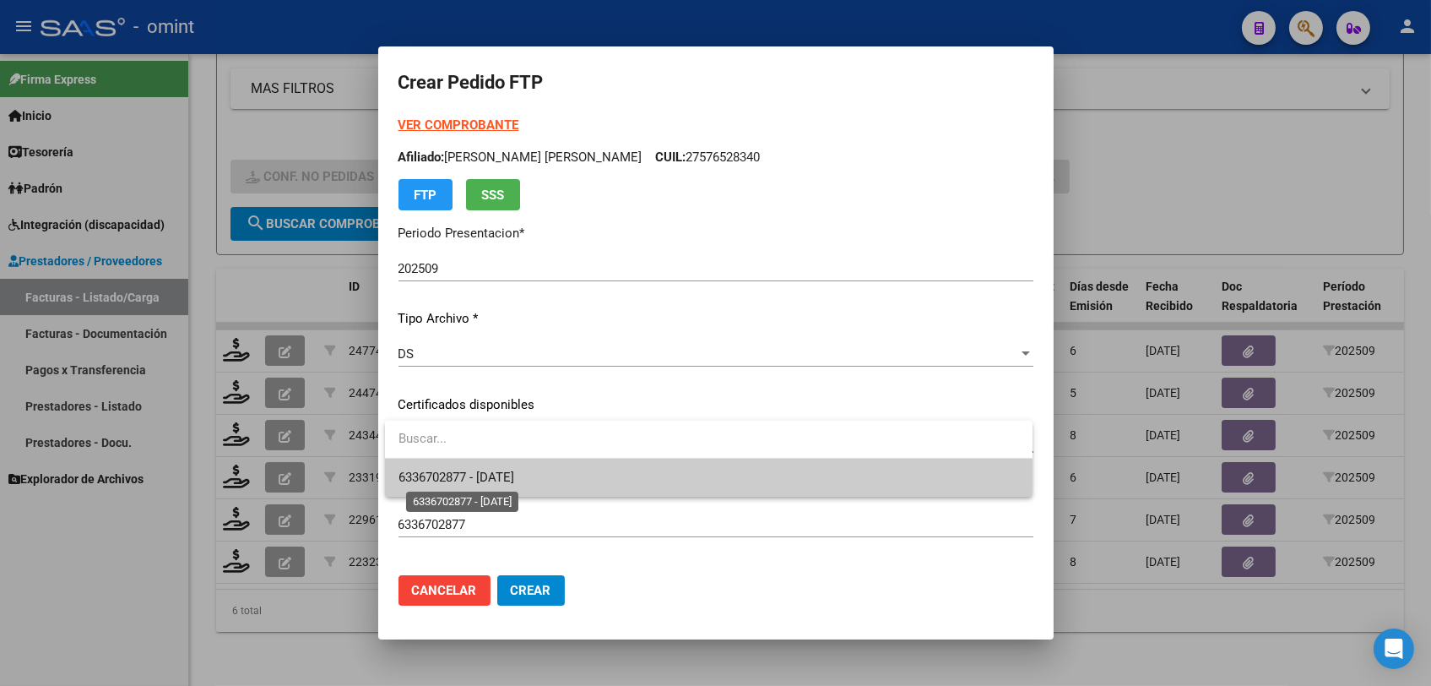
click at [499, 474] on span "6336702877 - 2027-07-01" at bounding box center [457, 477] width 116 height 15
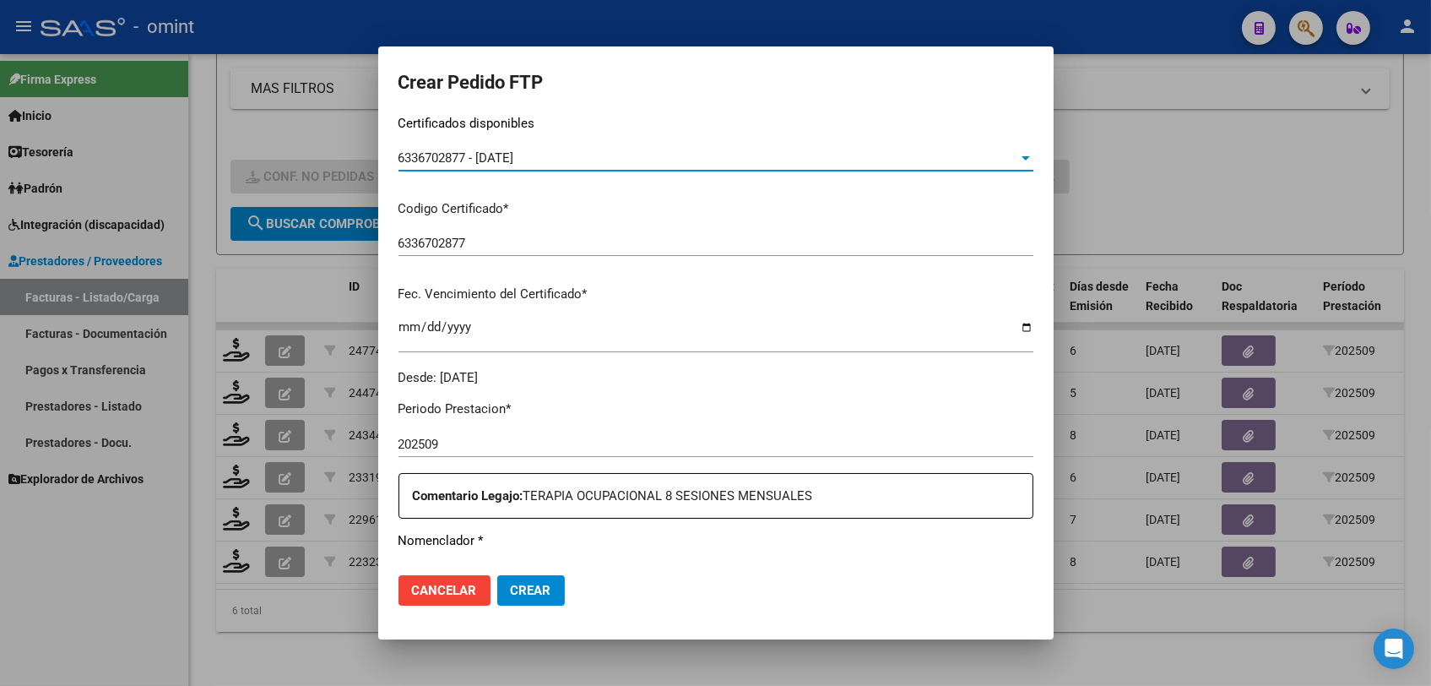
scroll to position [469, 0]
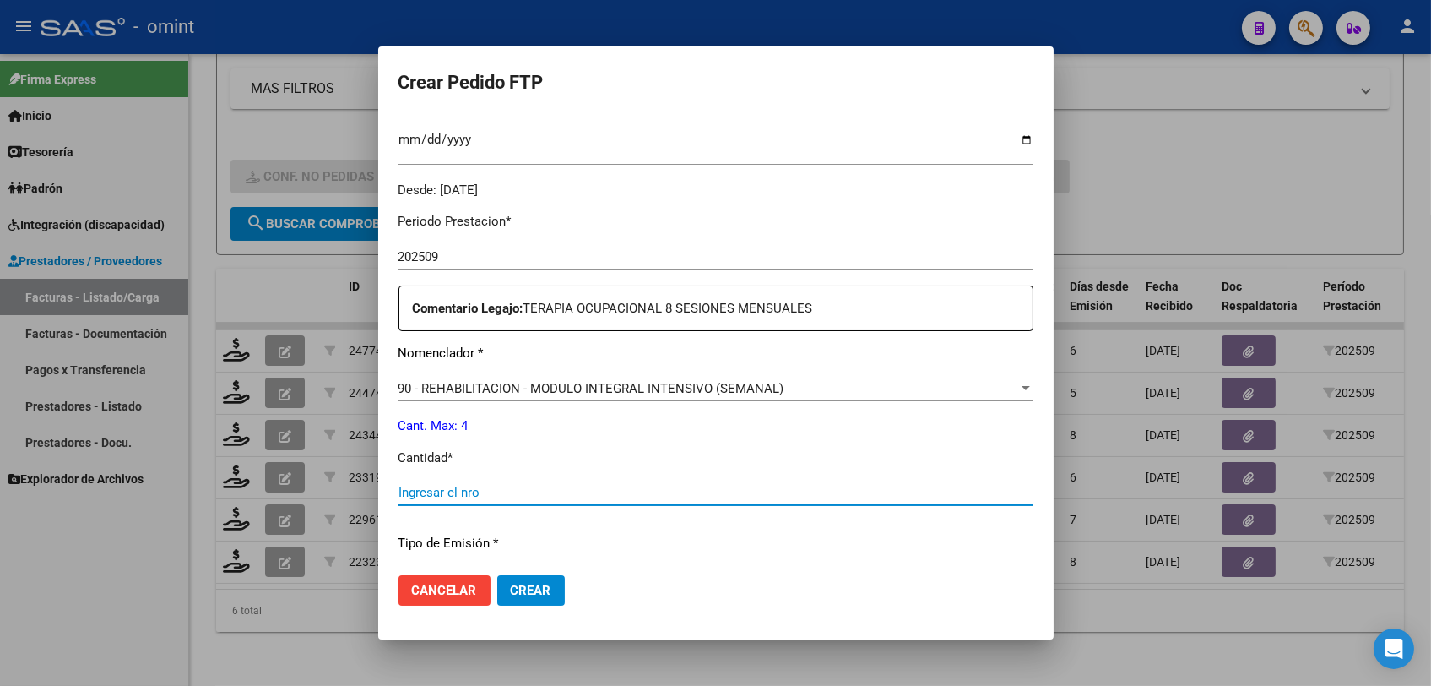
click at [548, 495] on input "Ingresar el nro" at bounding box center [716, 492] width 635 height 15
type input "4"
click at [548, 580] on button "Crear" at bounding box center [531, 590] width 68 height 30
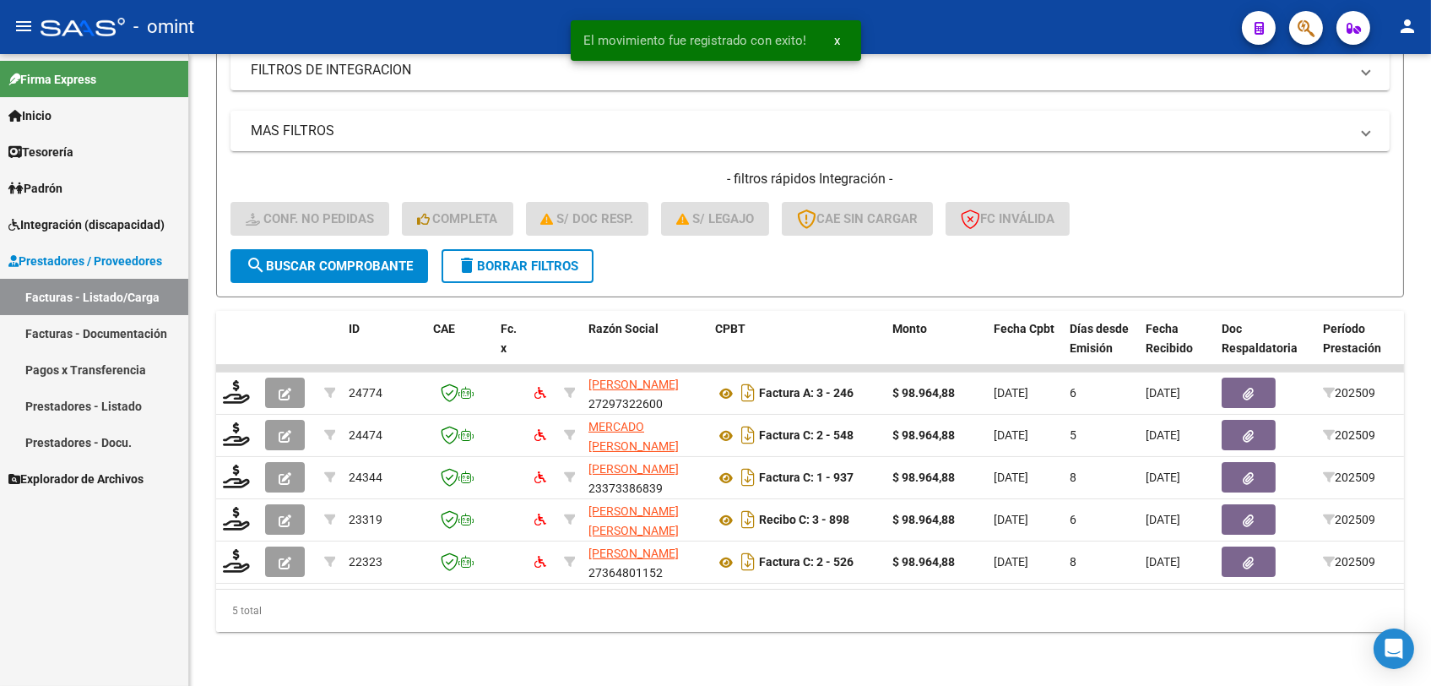
scroll to position [311, 0]
